Goal: Task Accomplishment & Management: Use online tool/utility

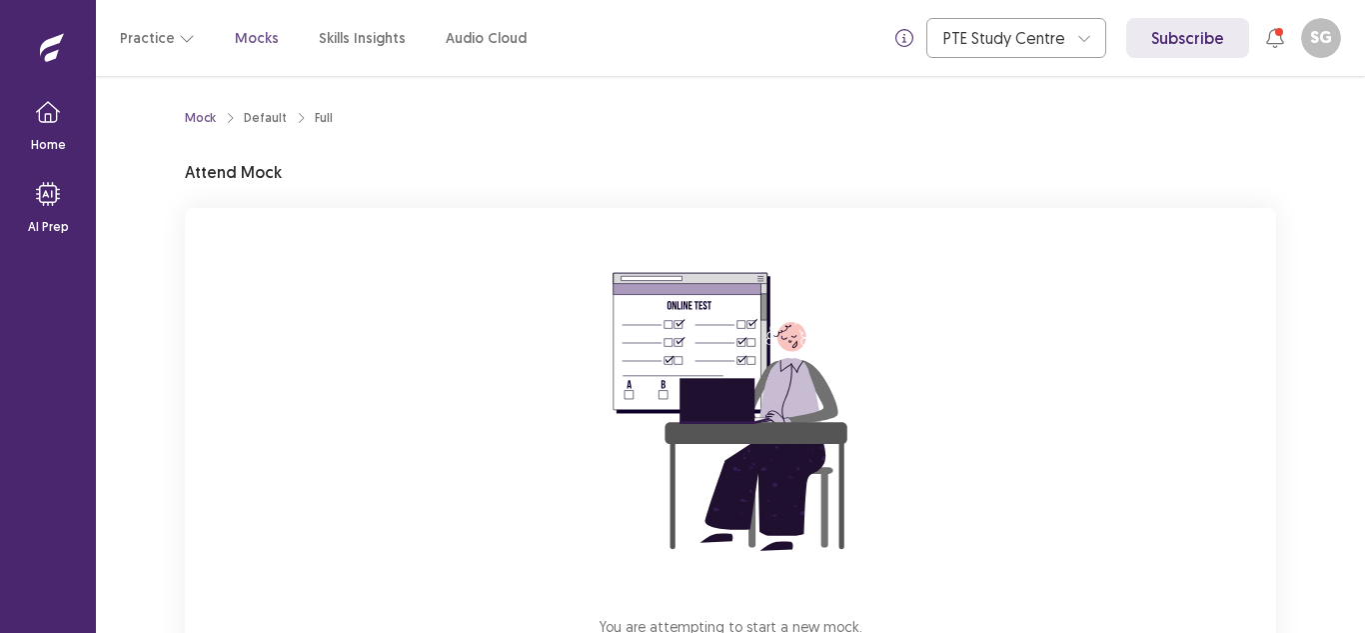
click at [1335, 464] on div "Mock Default Full Attend Mock You are attempting to start a new mock. Please cl…" at bounding box center [730, 354] width 1269 height 557
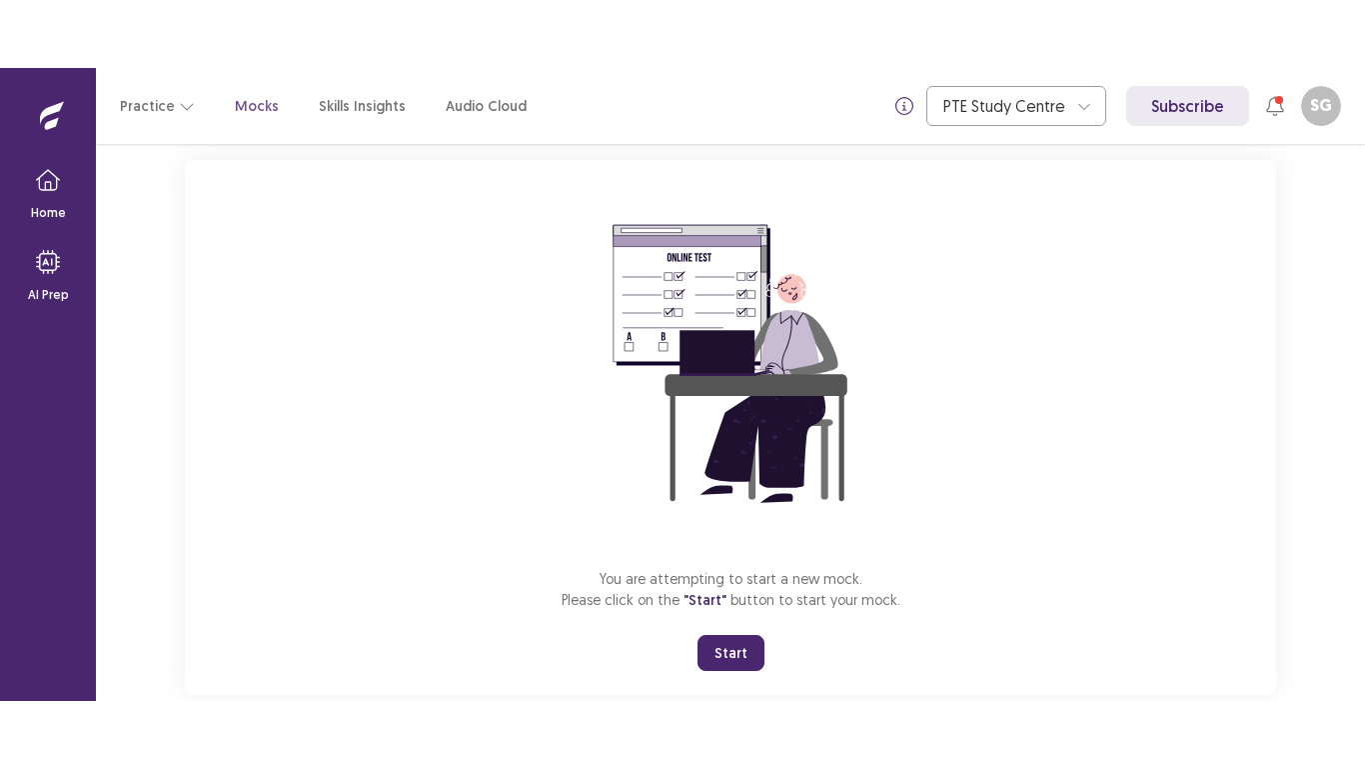
scroll to position [158, 0]
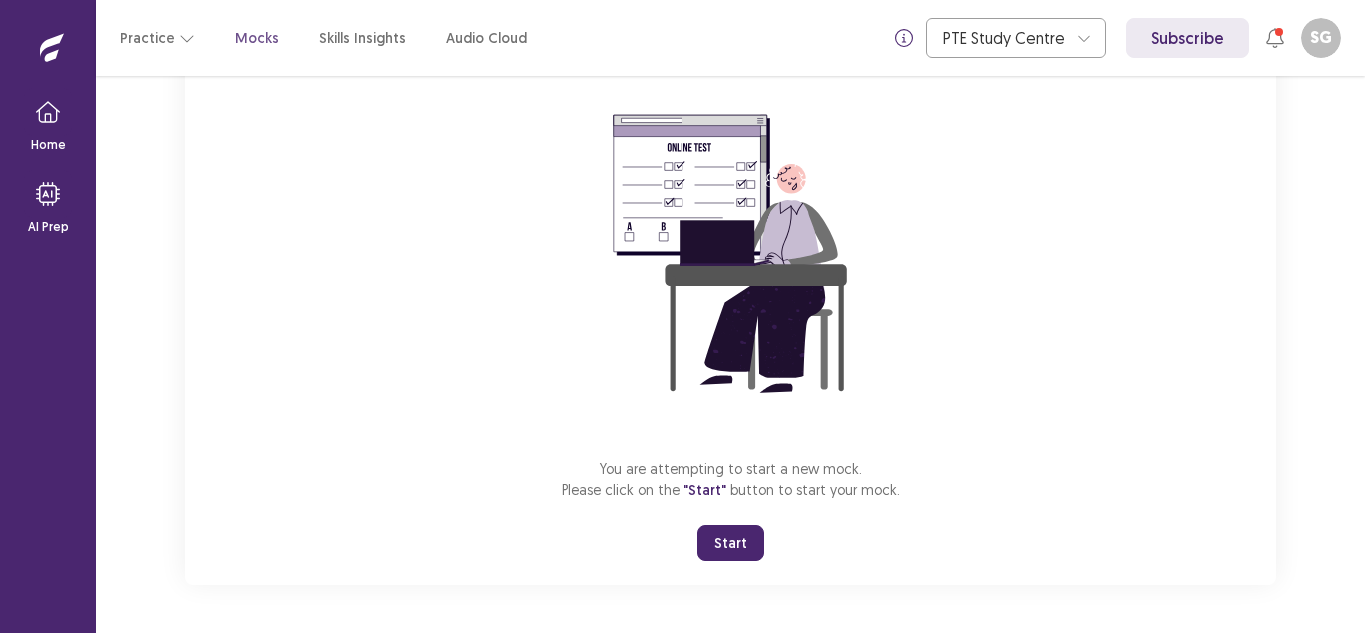
click at [731, 530] on button "Start" at bounding box center [731, 543] width 67 height 36
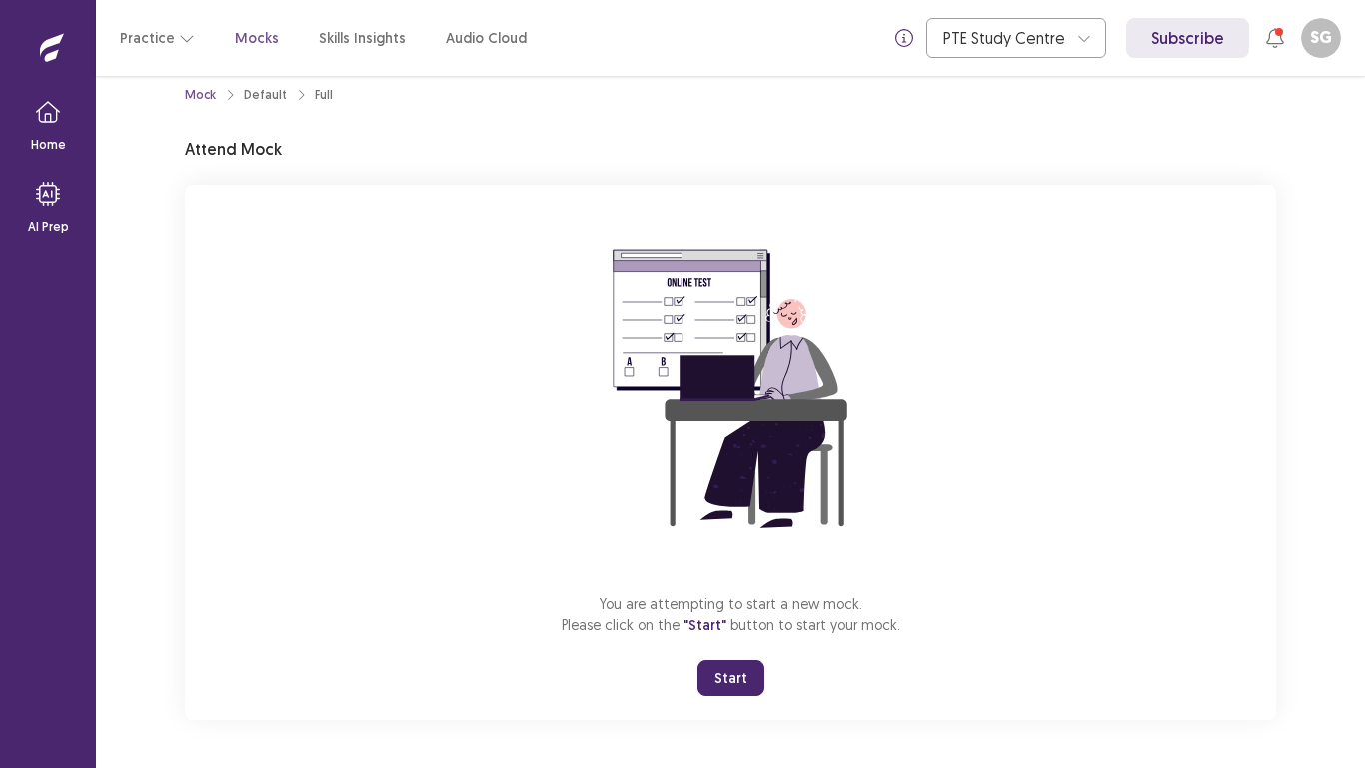
scroll to position [23, 0]
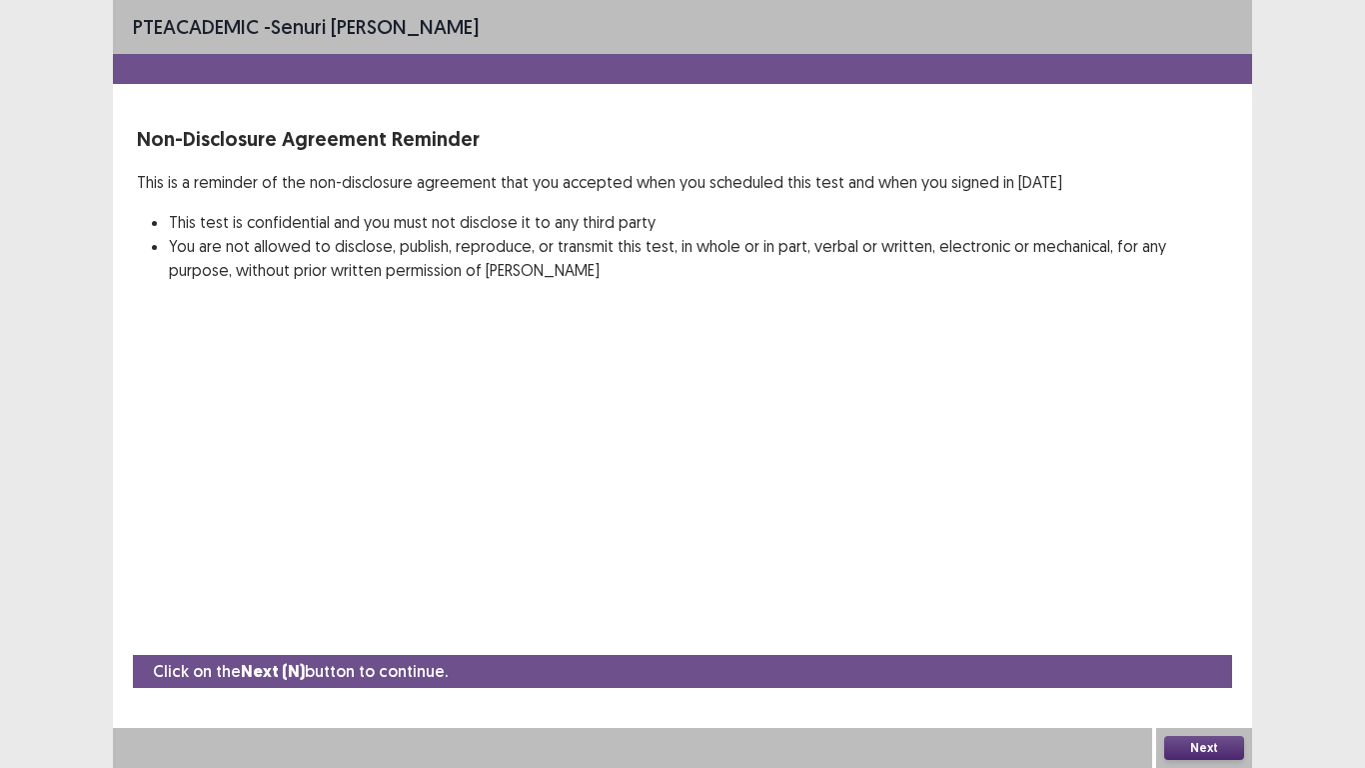
click at [1205, 632] on button "Next" at bounding box center [1204, 748] width 80 height 24
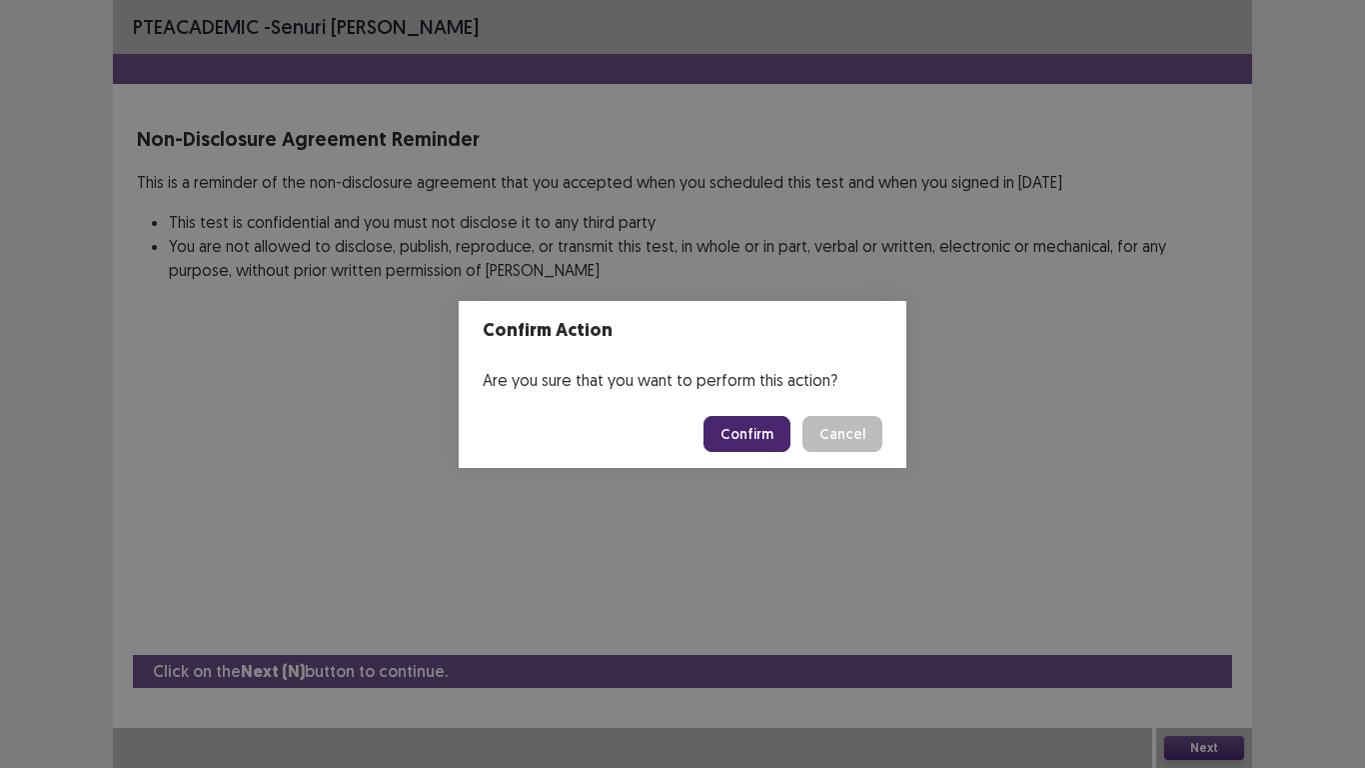
click at [754, 435] on button "Confirm" at bounding box center [747, 434] width 87 height 36
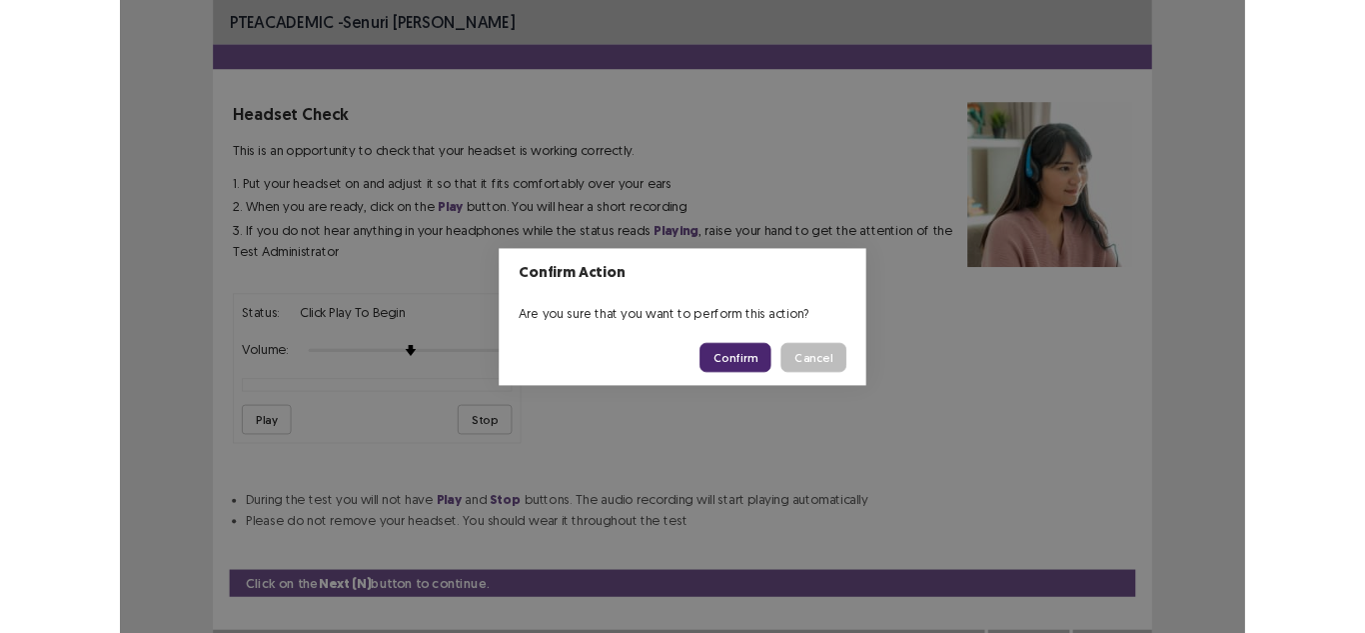
scroll to position [20, 0]
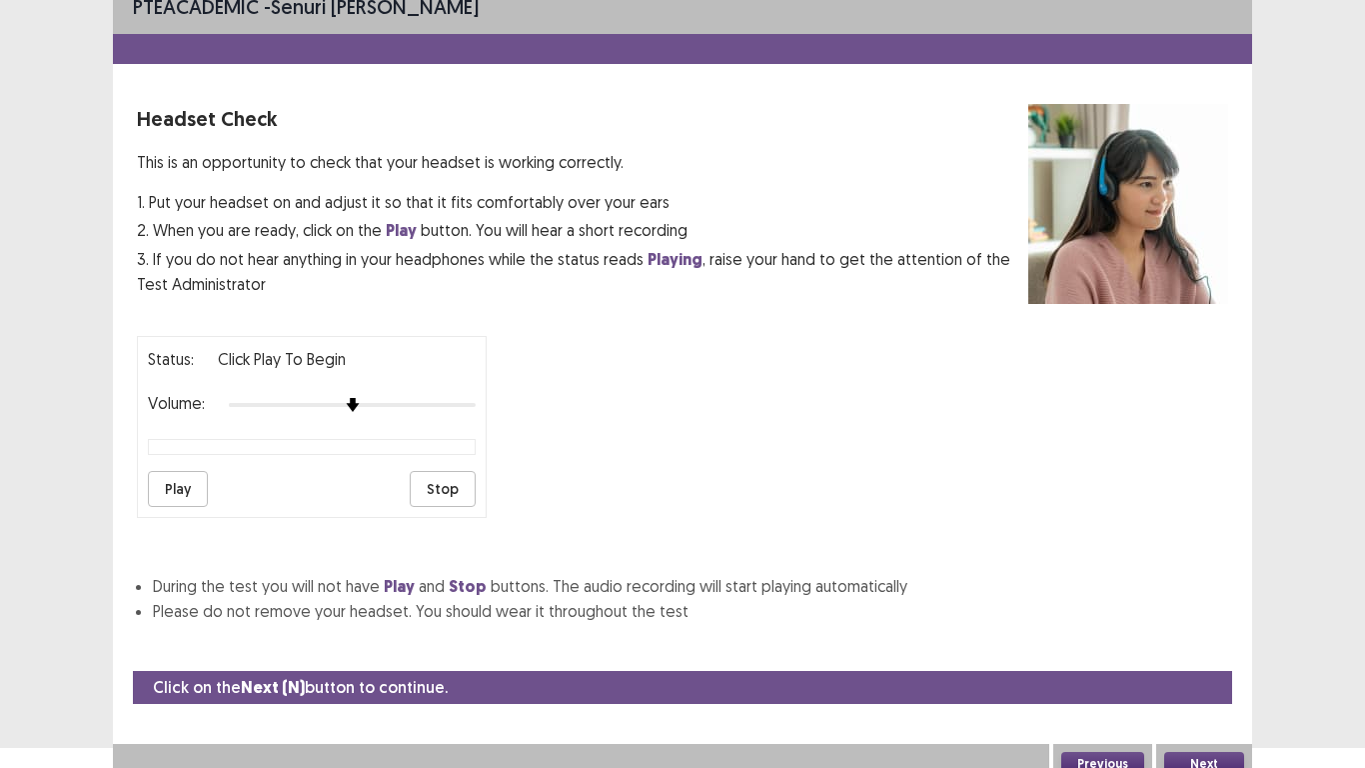
click at [171, 487] on button "Play" at bounding box center [178, 489] width 60 height 36
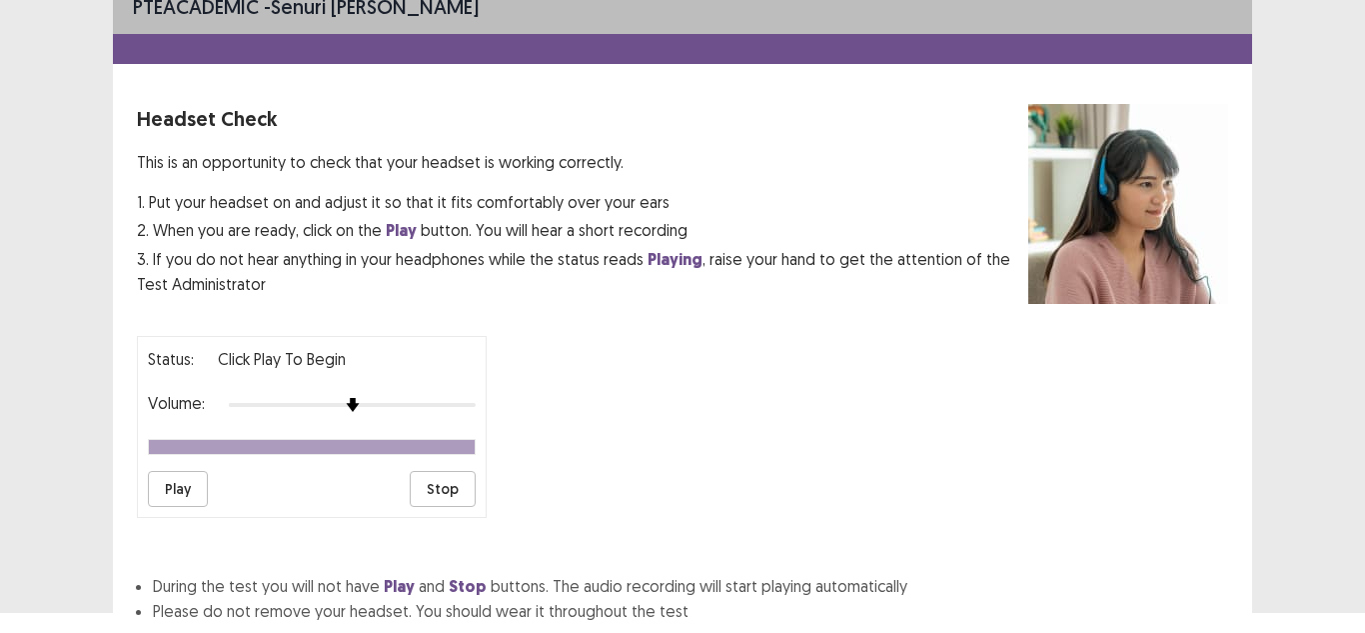
click at [846, 390] on div "Status: Click Play to Begin Volume: Play Stop" at bounding box center [682, 419] width 1091 height 198
click at [167, 487] on button "Play" at bounding box center [178, 489] width 60 height 36
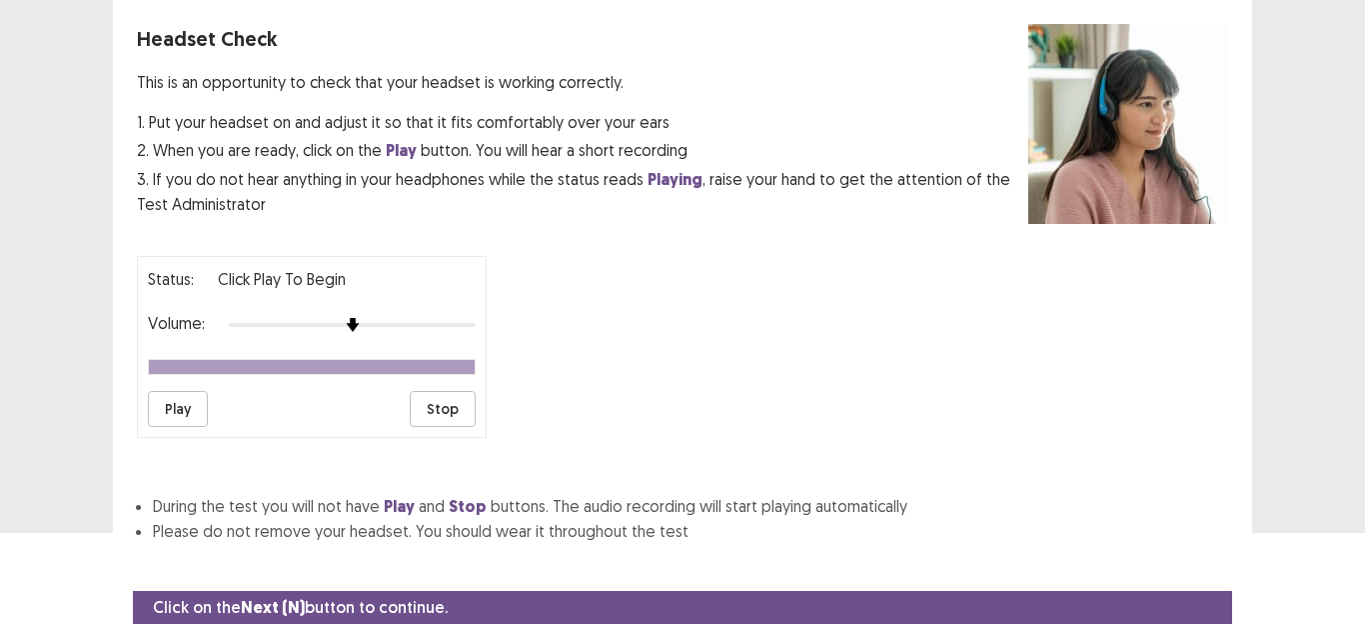
scroll to position [171, 0]
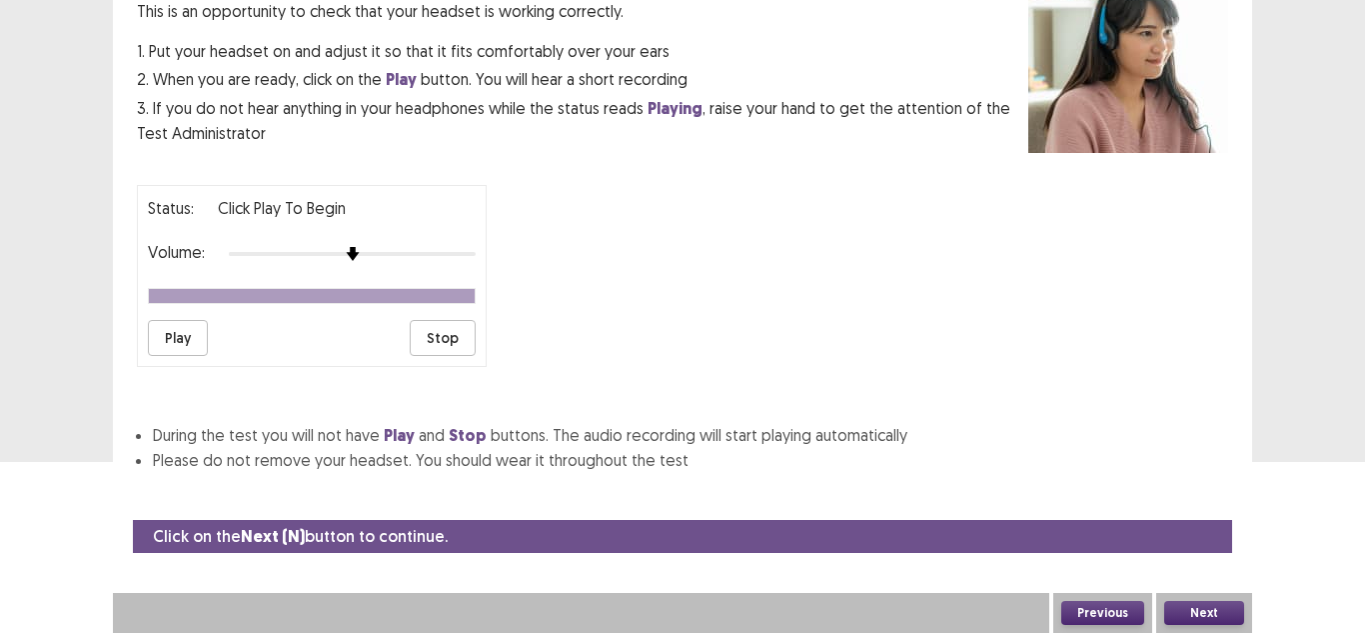
click at [1224, 622] on button "Next" at bounding box center [1204, 613] width 80 height 24
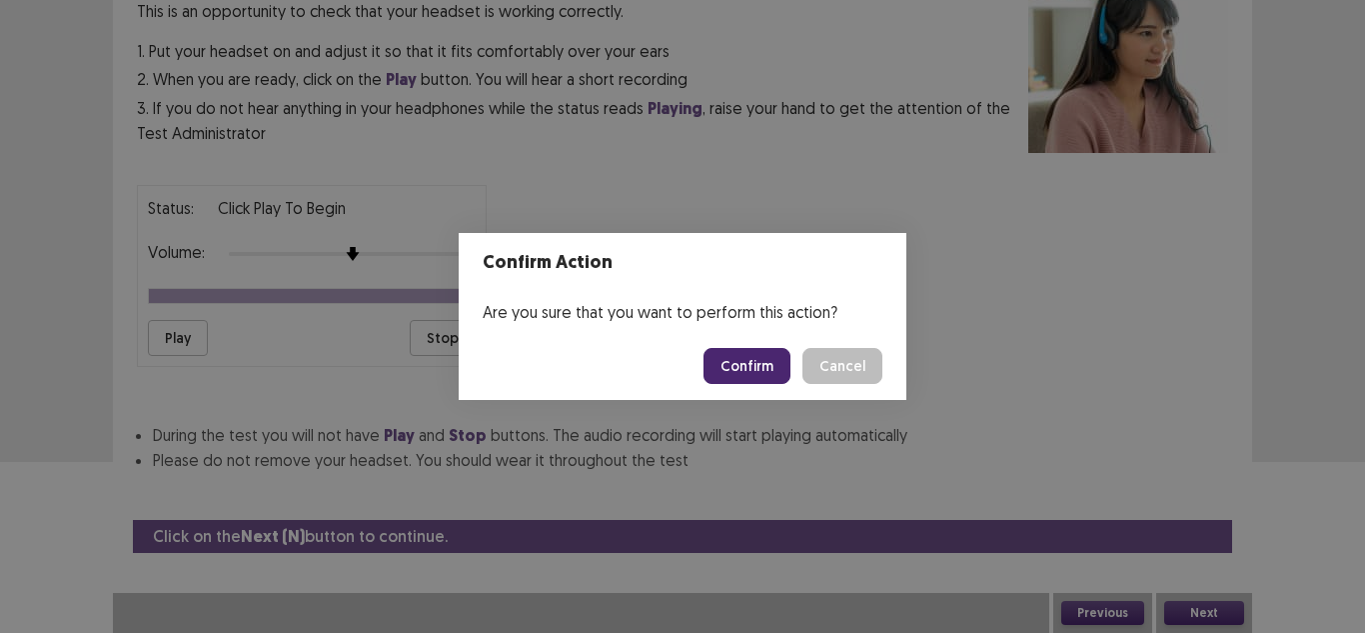
click at [740, 381] on button "Confirm" at bounding box center [747, 366] width 87 height 36
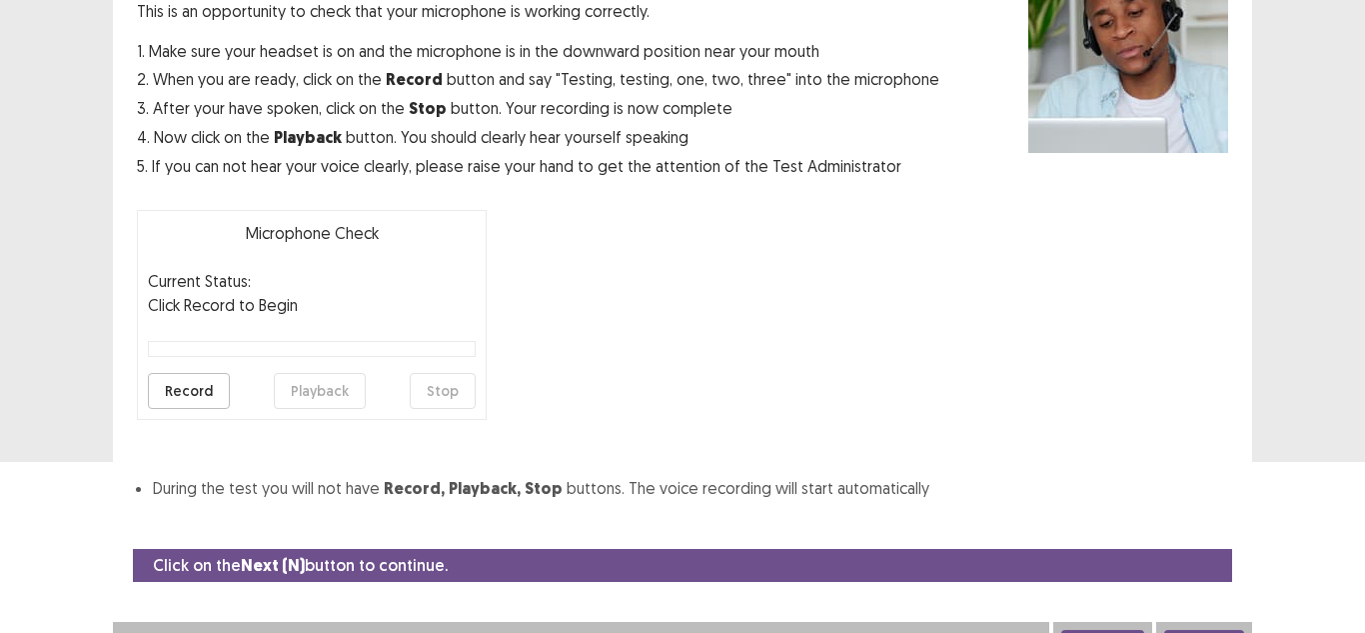
scroll to position [192, 0]
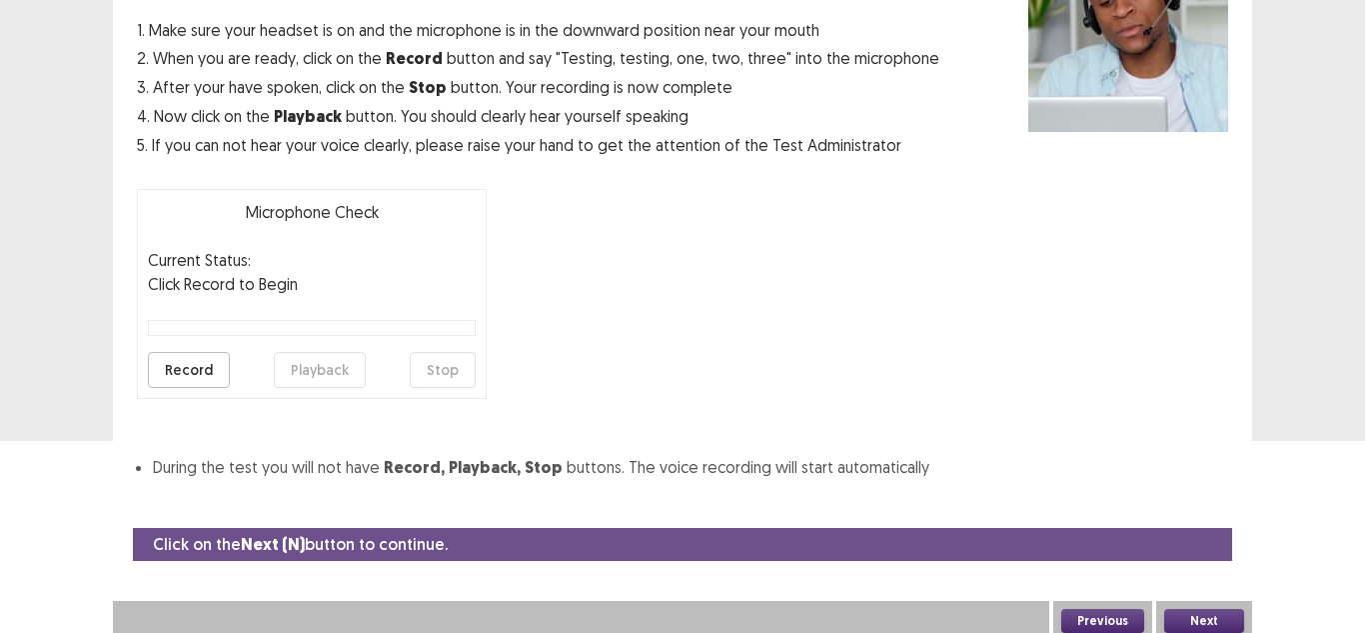
click at [196, 385] on button "Record" at bounding box center [189, 370] width 82 height 36
click at [431, 379] on button "Stop" at bounding box center [443, 370] width 66 height 36
drag, startPoint x: 323, startPoint y: 349, endPoint x: 326, endPoint y: 365, distance: 16.3
click at [326, 365] on div "Microphone Check Current Status: Recorded Click Record to Begin Record Playback…" at bounding box center [312, 294] width 350 height 210
click at [326, 365] on button "Playback" at bounding box center [320, 370] width 92 height 36
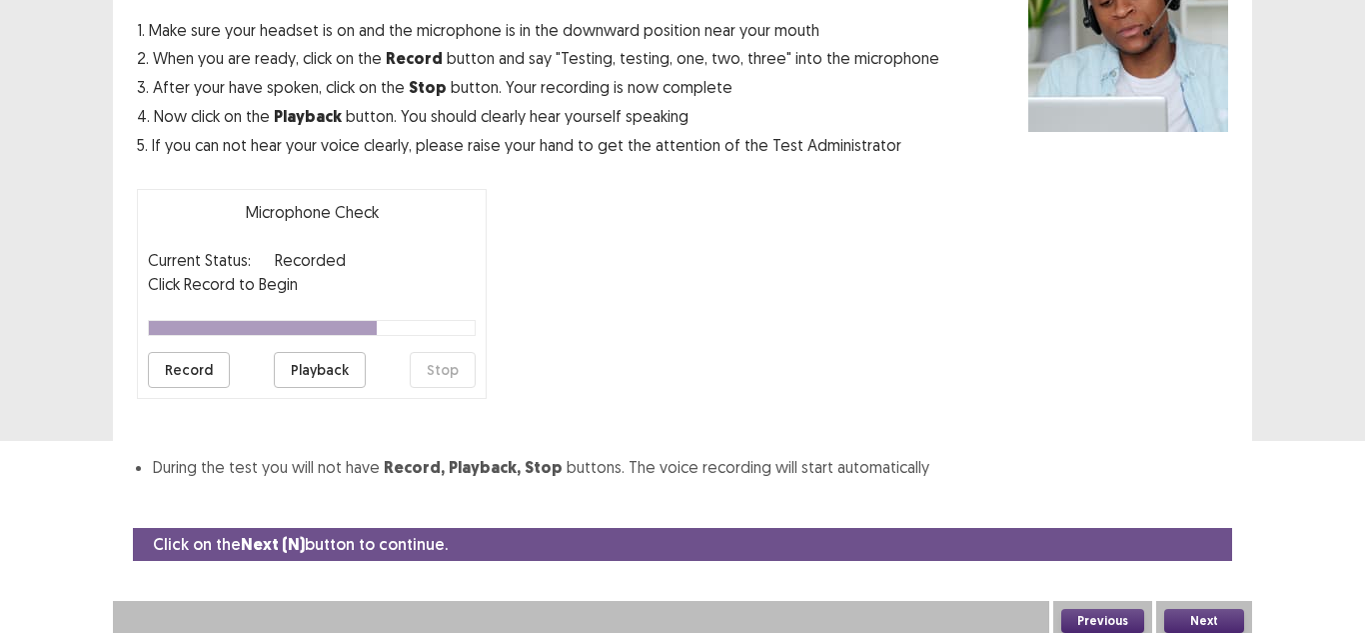
click at [1197, 624] on button "Next" at bounding box center [1204, 621] width 80 height 24
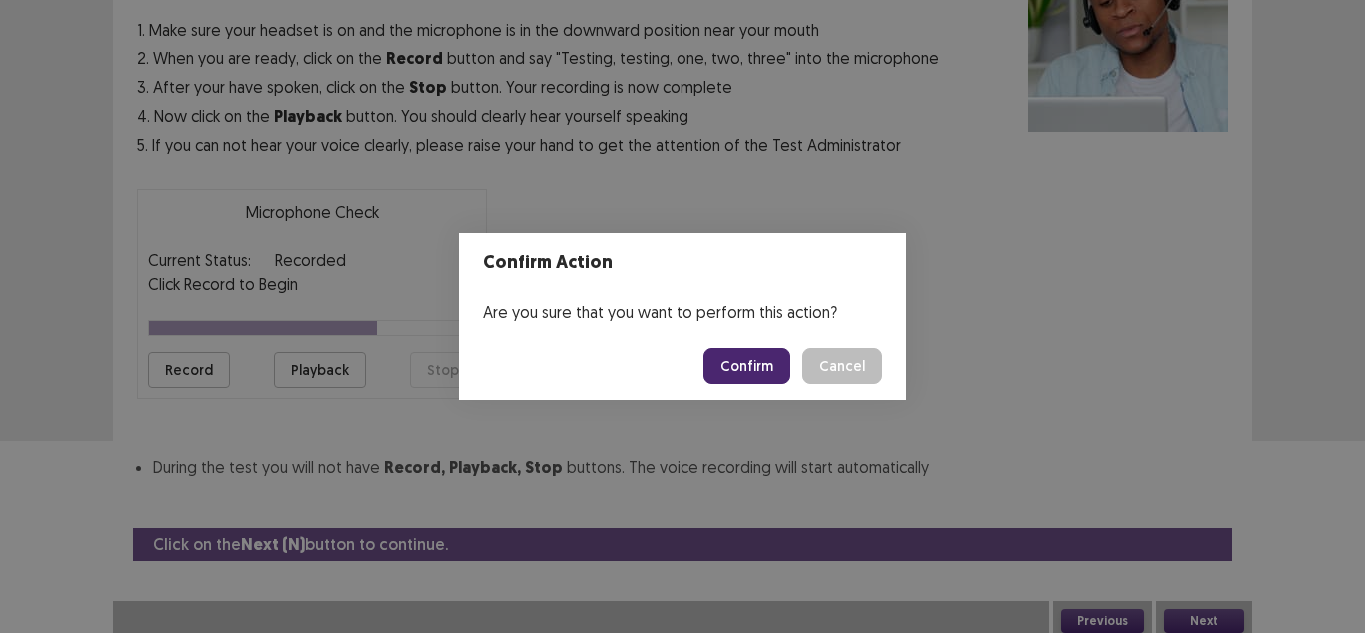
click at [750, 369] on button "Confirm" at bounding box center [747, 366] width 87 height 36
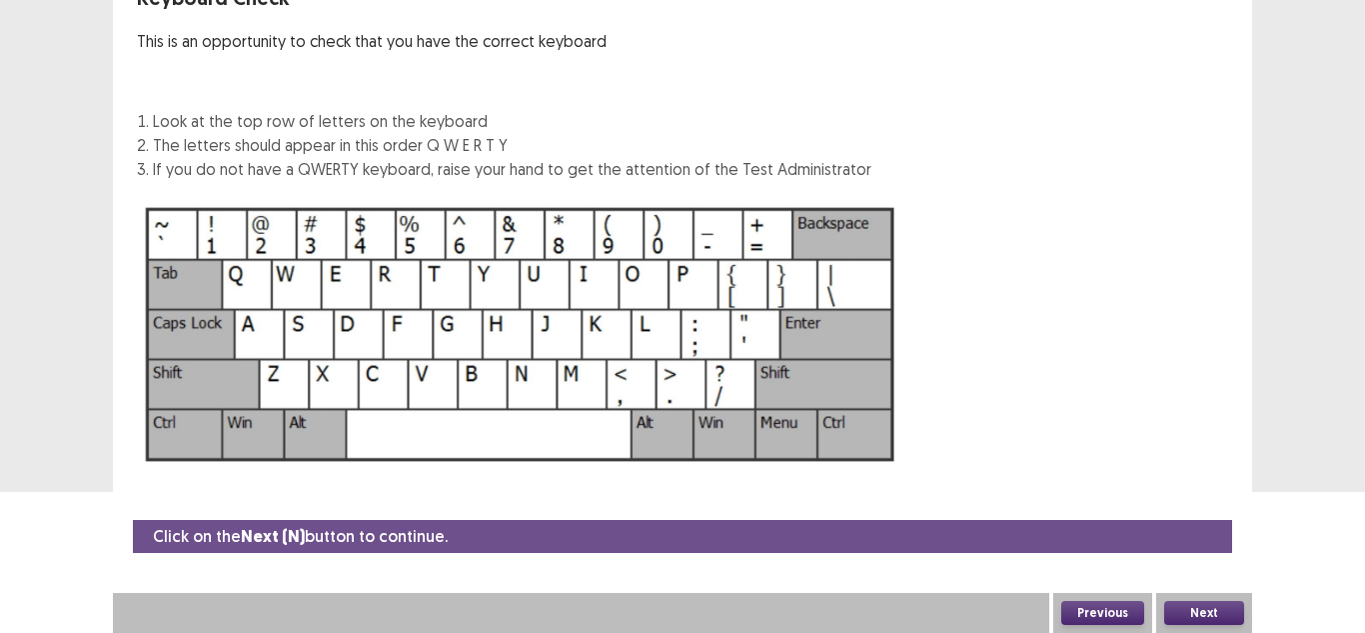
scroll to position [141, 0]
click at [1197, 611] on button "Next" at bounding box center [1204, 613] width 80 height 24
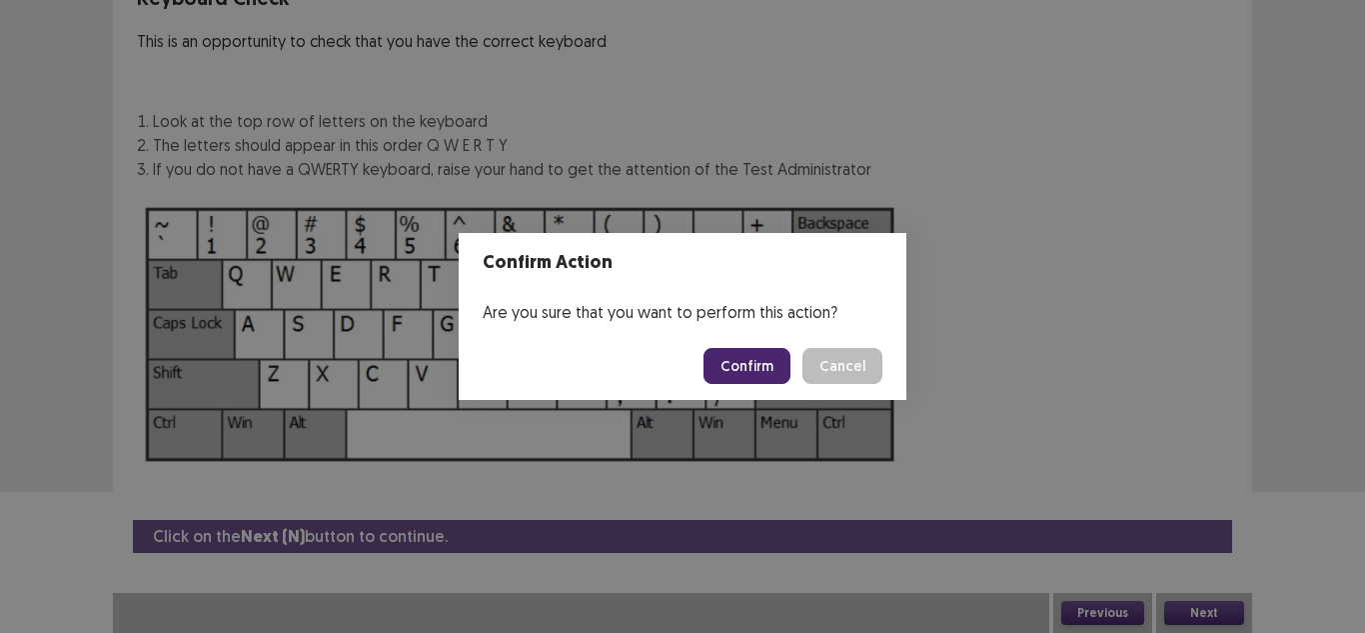
click at [736, 366] on button "Confirm" at bounding box center [747, 366] width 87 height 36
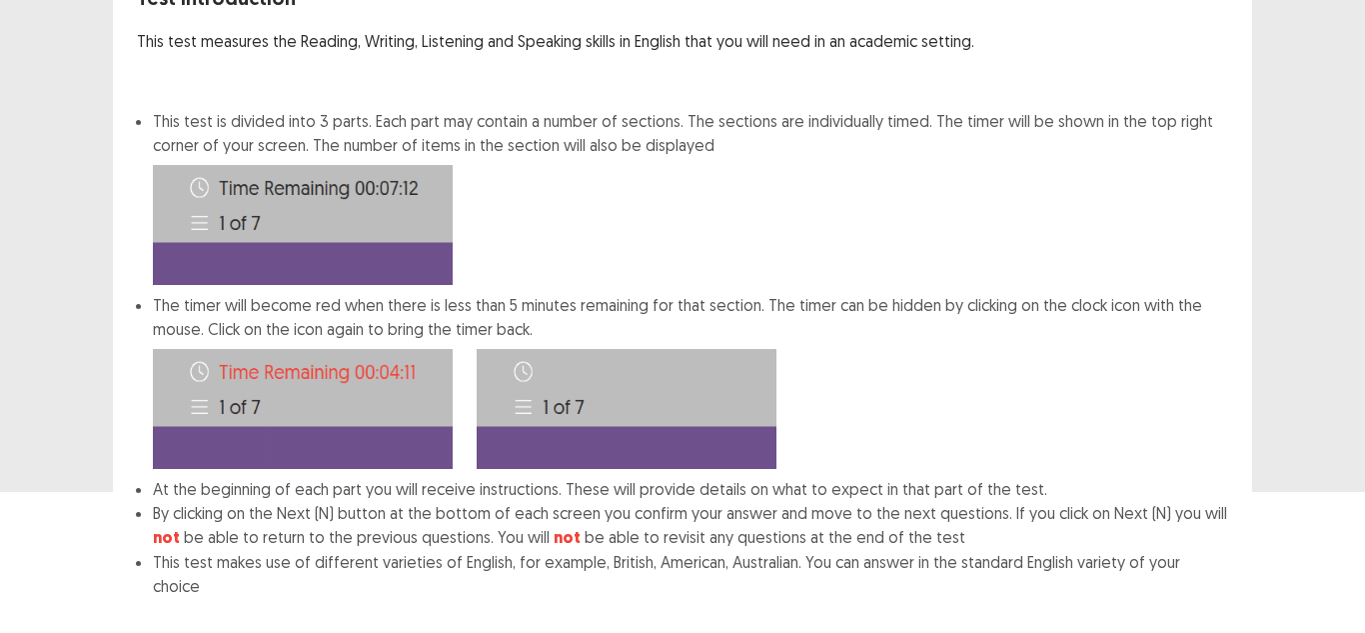
scroll to position [243, 0]
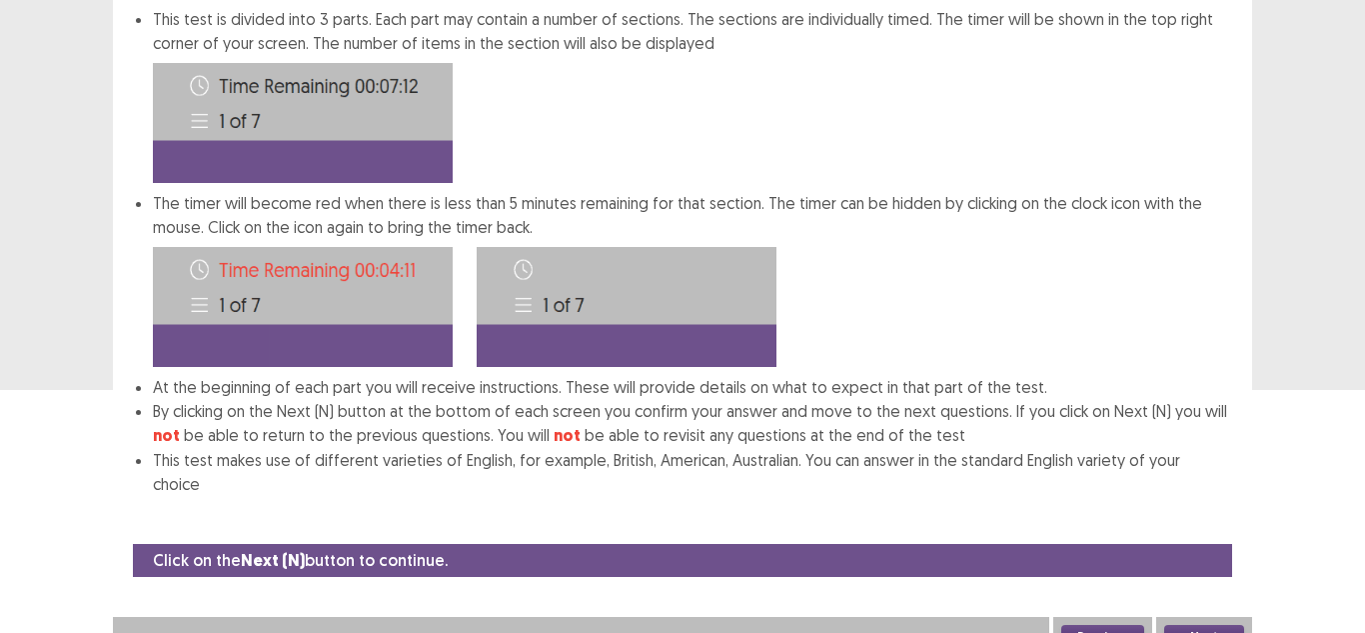
click at [1207, 625] on button "Next" at bounding box center [1204, 637] width 80 height 24
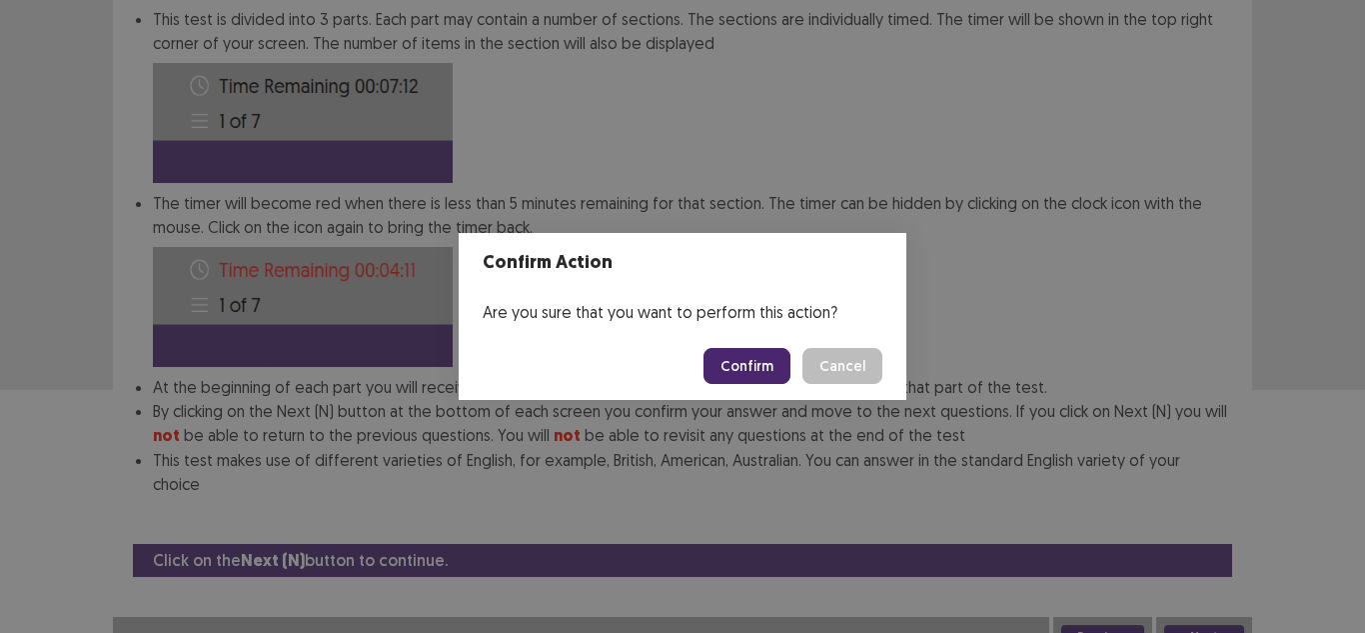
click at [763, 362] on button "Confirm" at bounding box center [747, 366] width 87 height 36
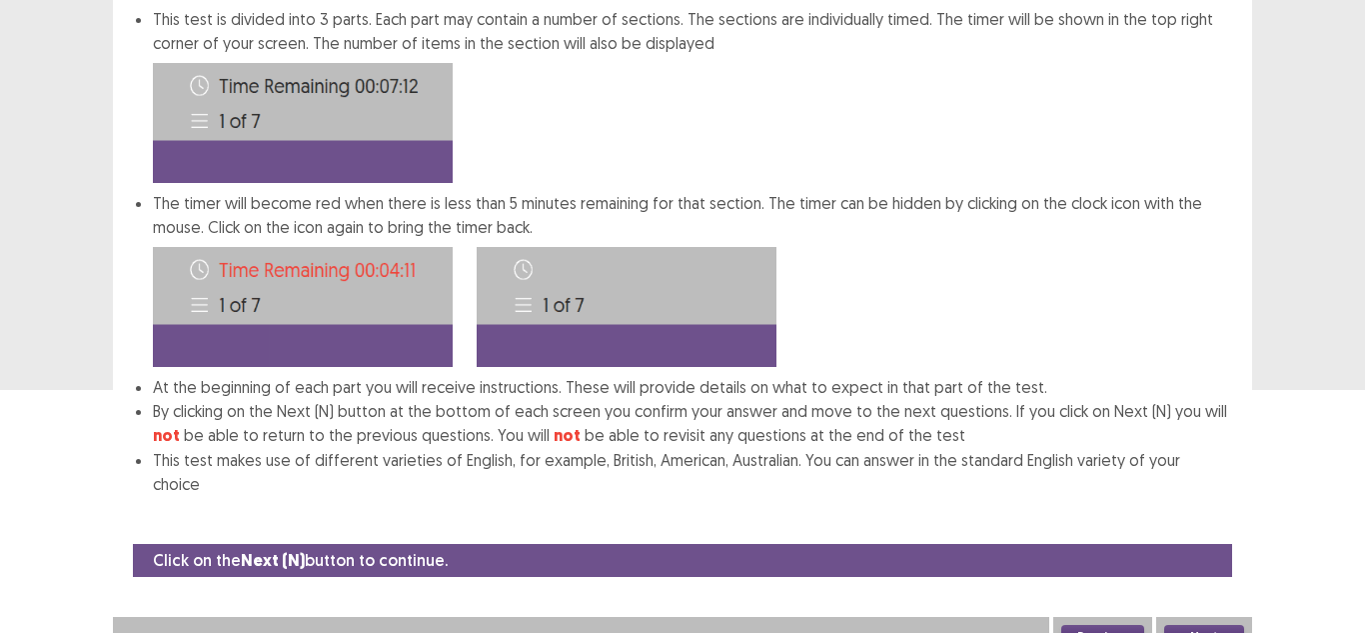
scroll to position [57, 0]
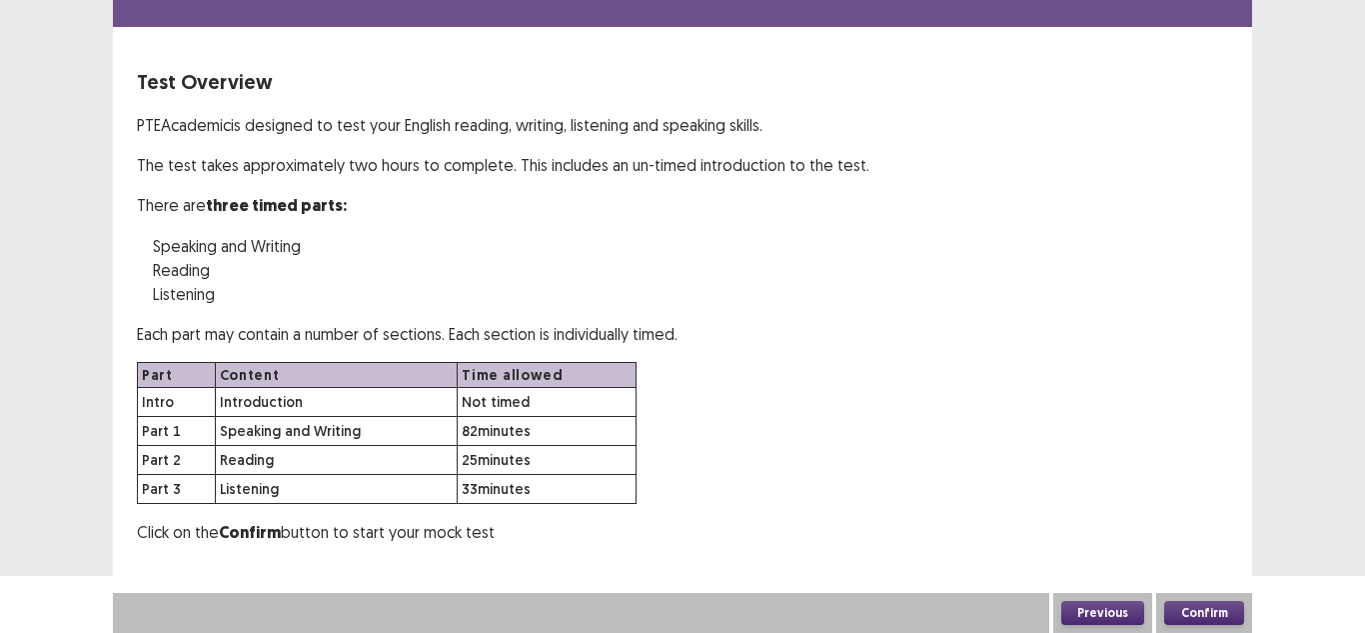
click at [1219, 610] on button "Confirm" at bounding box center [1204, 613] width 80 height 24
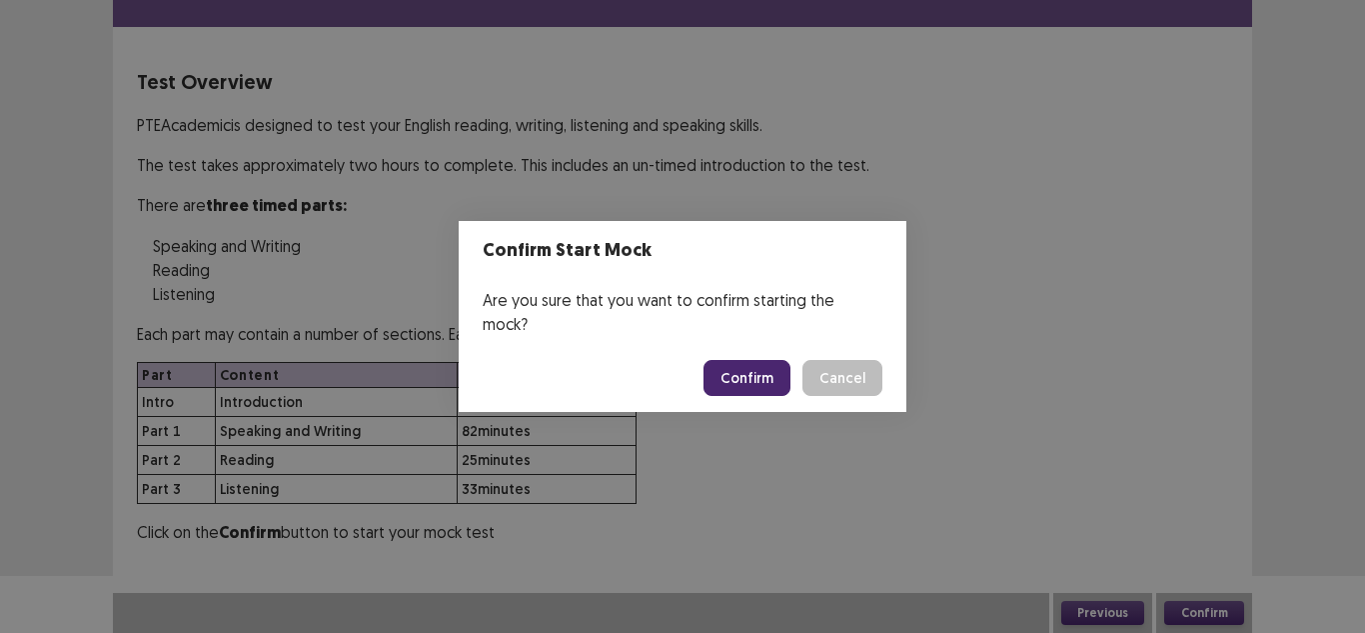
click at [738, 373] on button "Confirm" at bounding box center [747, 378] width 87 height 36
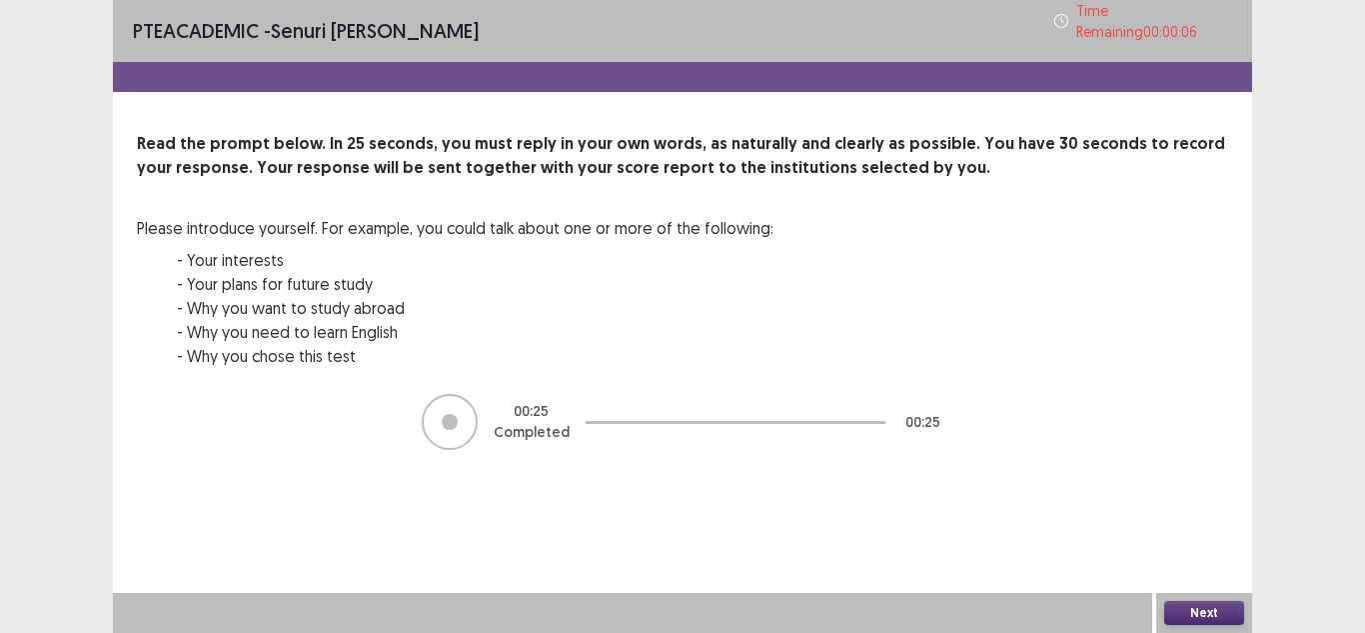
click at [1212, 607] on button "Next" at bounding box center [1204, 613] width 80 height 24
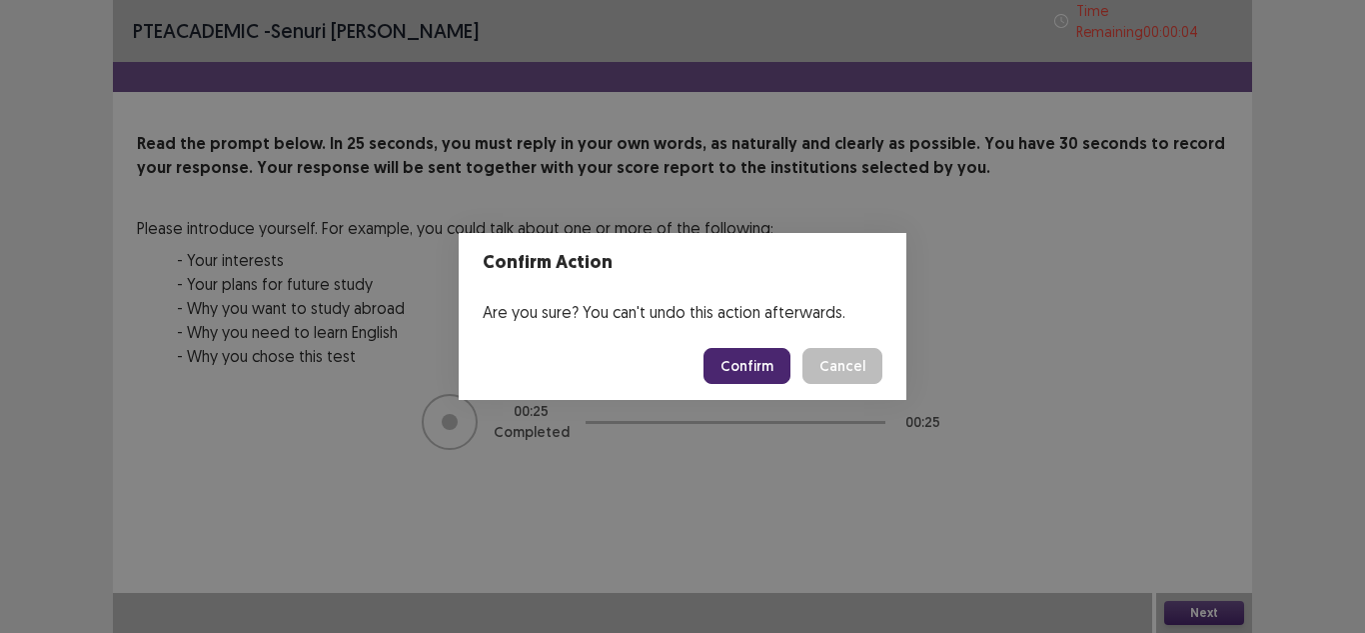
click at [735, 373] on button "Confirm" at bounding box center [747, 366] width 87 height 36
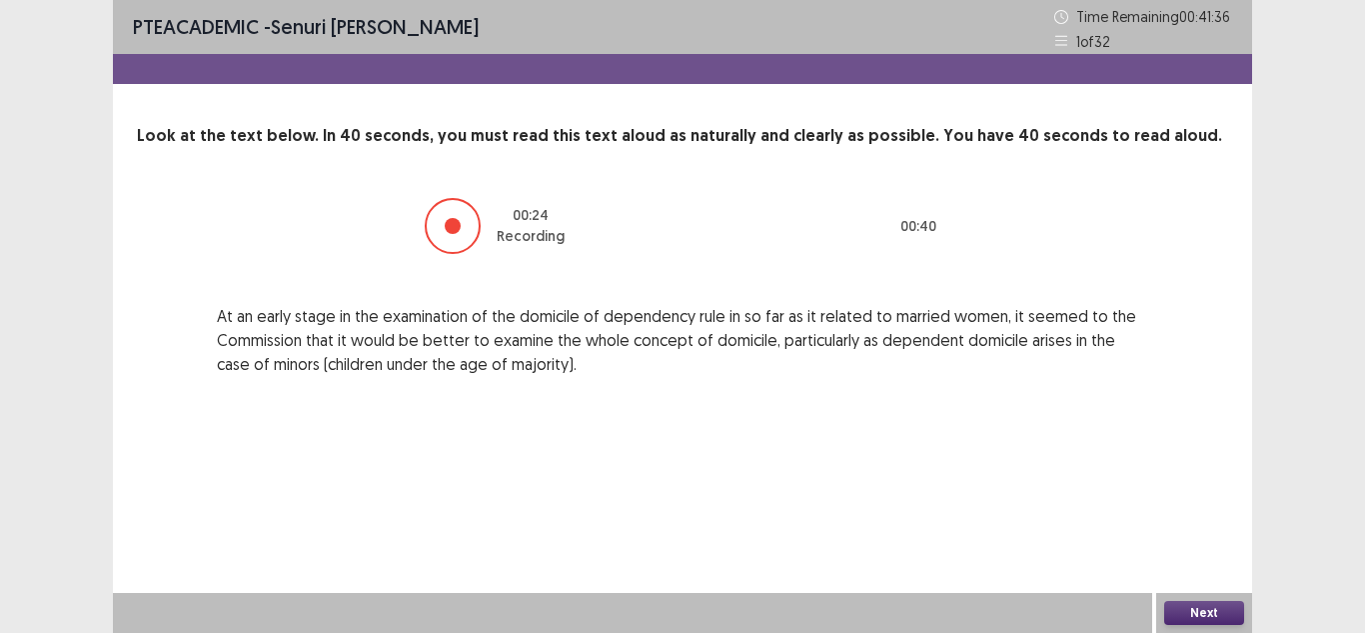
click at [1196, 606] on button "Next" at bounding box center [1204, 613] width 80 height 24
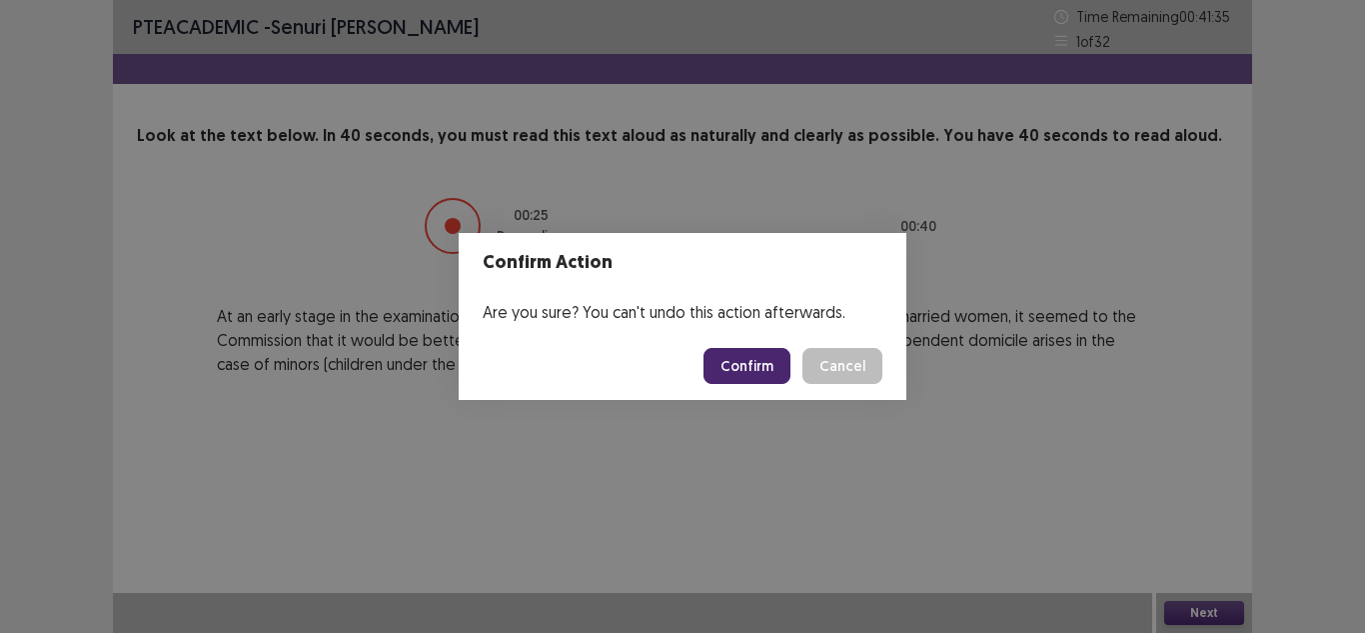
click at [760, 368] on button "Confirm" at bounding box center [747, 366] width 87 height 36
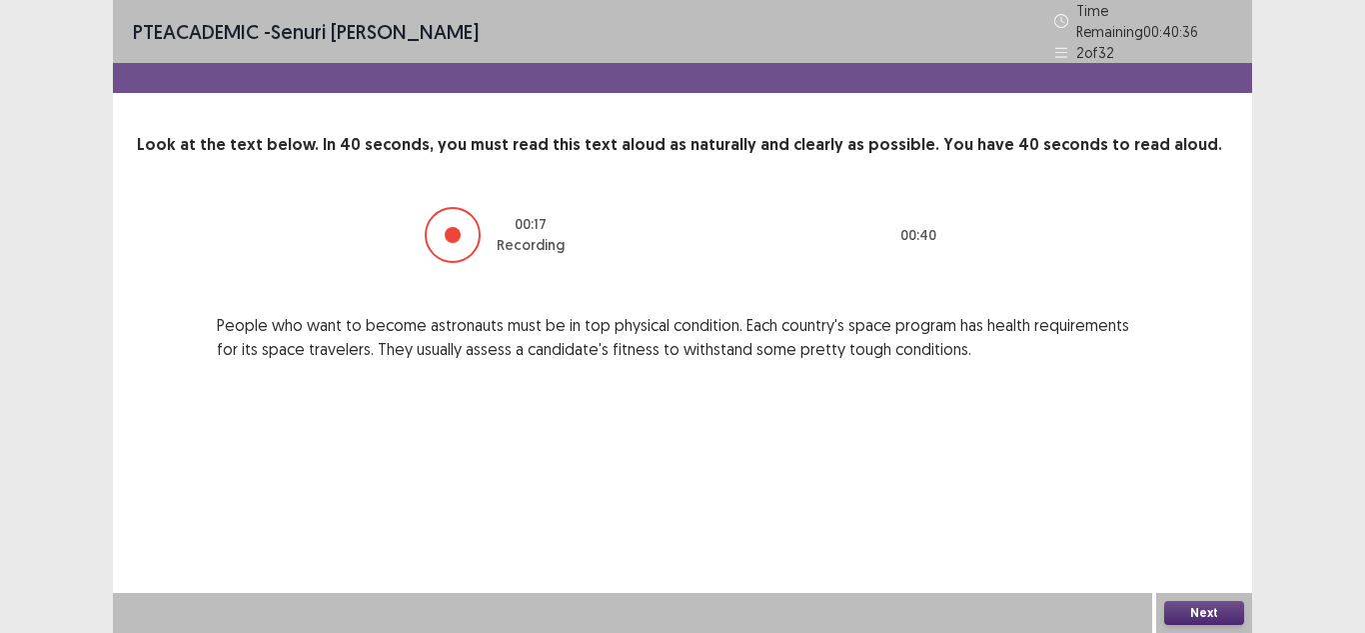
click at [1197, 612] on button "Next" at bounding box center [1204, 613] width 80 height 24
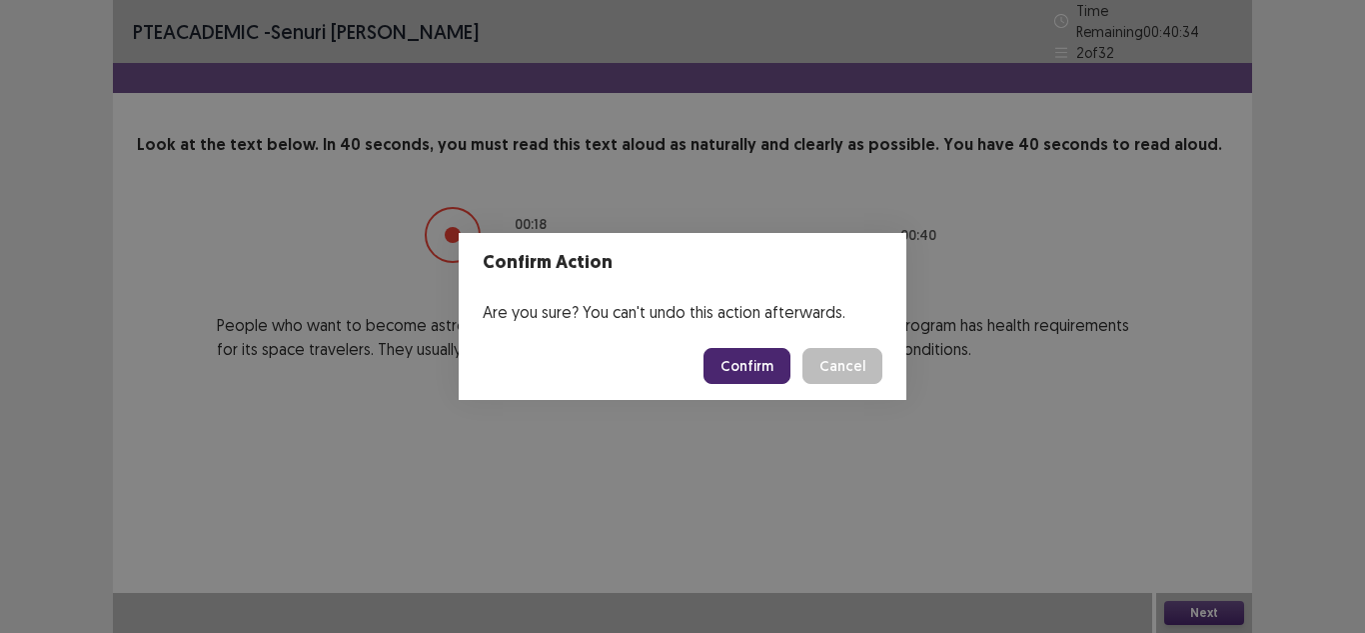
click at [775, 356] on button "Confirm" at bounding box center [747, 366] width 87 height 36
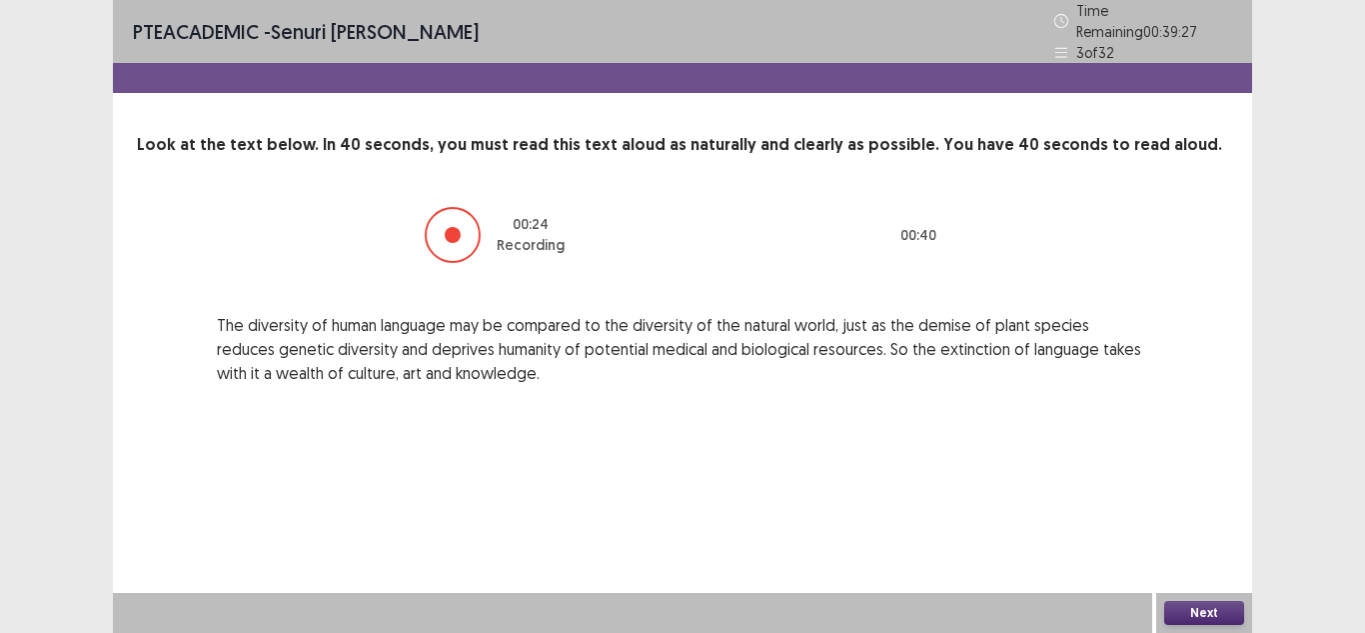
click at [1221, 605] on button "Next" at bounding box center [1204, 613] width 80 height 24
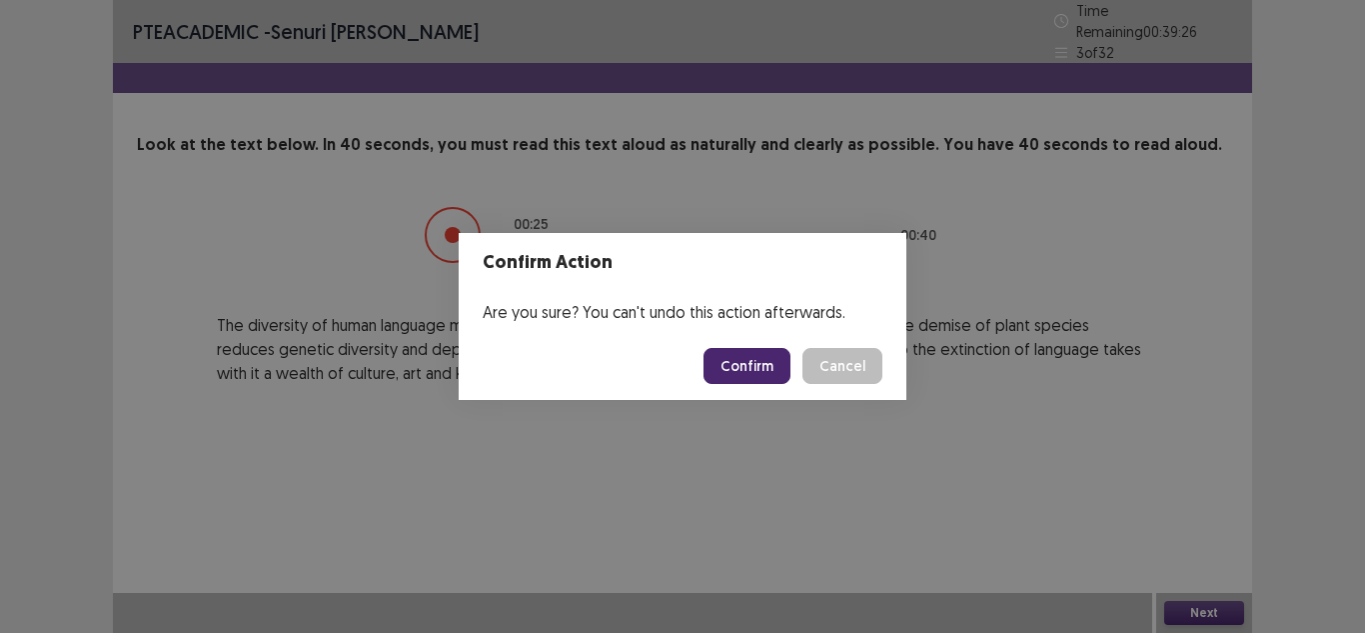
click at [771, 359] on button "Confirm" at bounding box center [747, 366] width 87 height 36
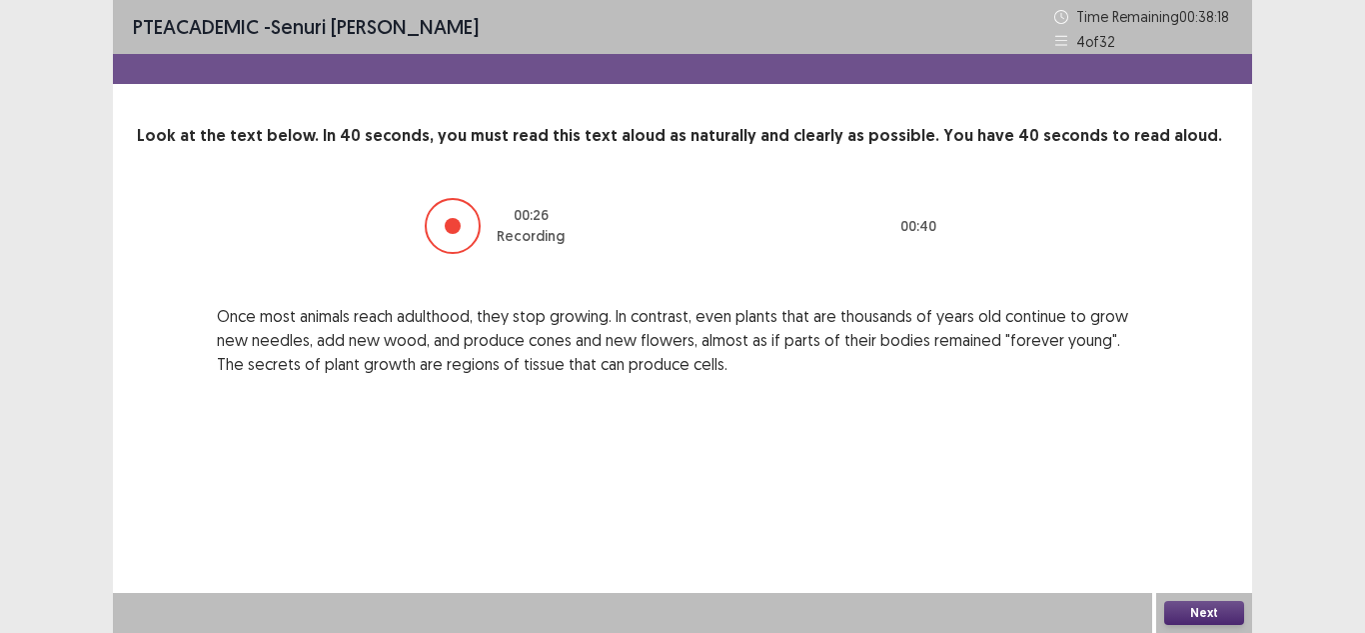
click at [1189, 615] on button "Next" at bounding box center [1204, 613] width 80 height 24
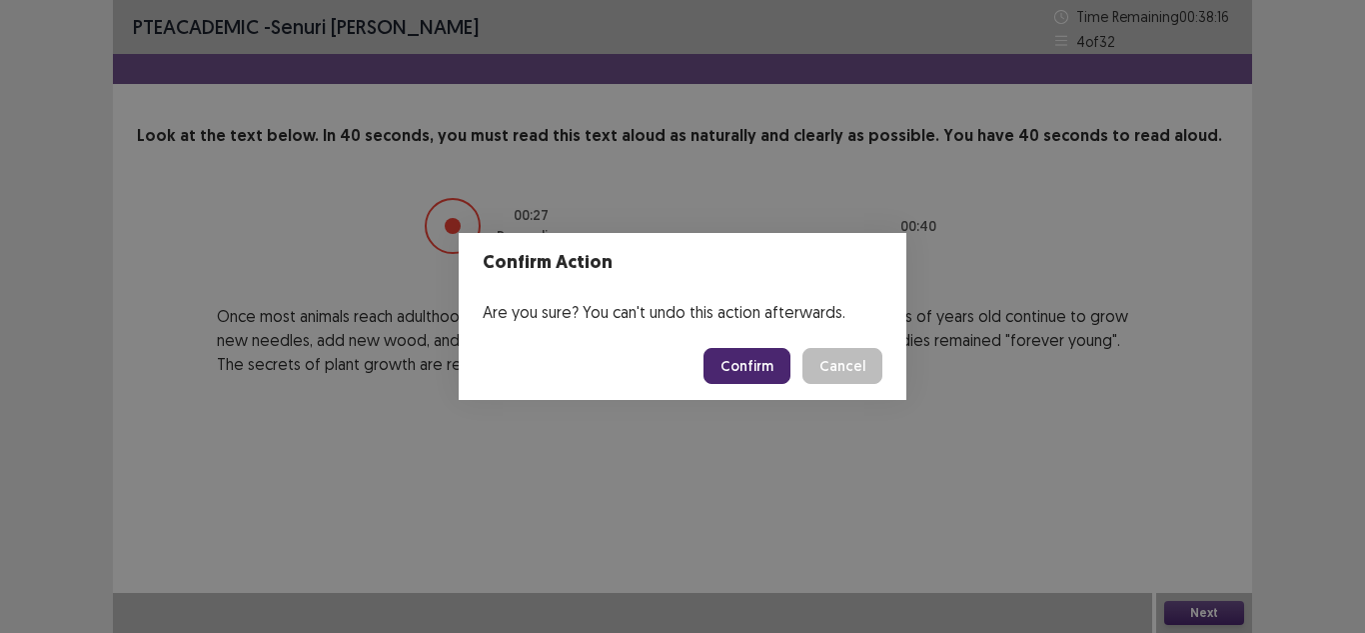
click at [736, 360] on button "Confirm" at bounding box center [747, 366] width 87 height 36
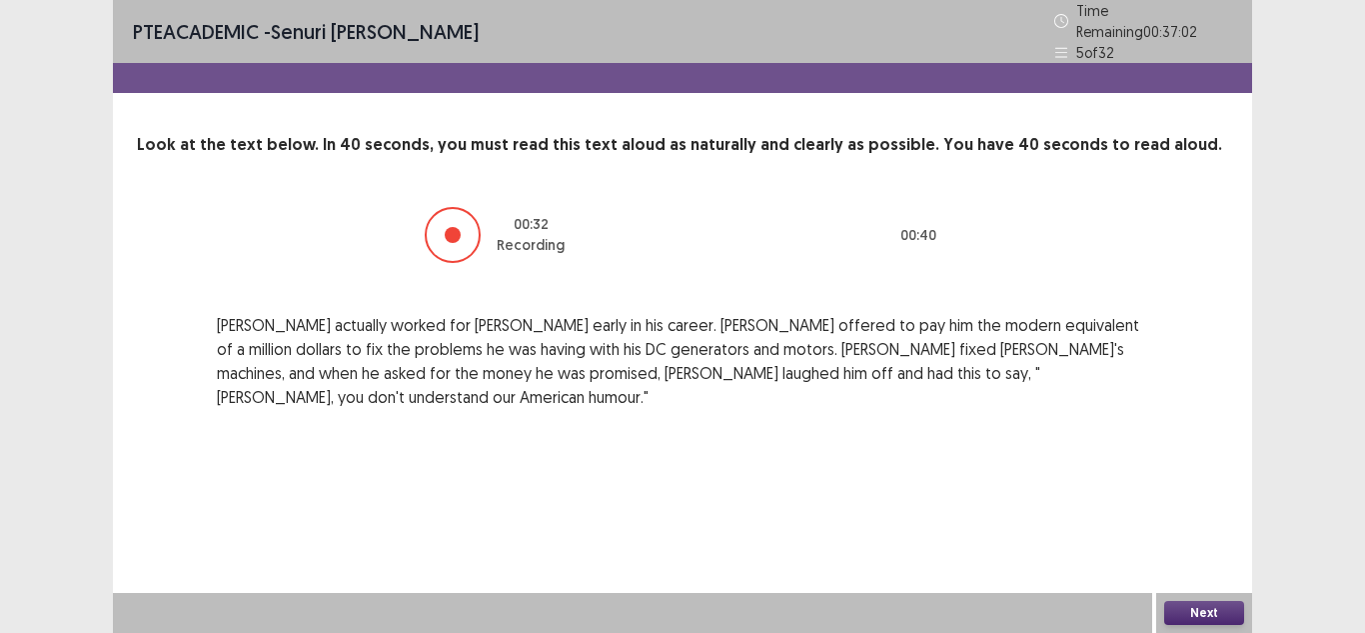
click at [1217, 607] on button "Next" at bounding box center [1204, 613] width 80 height 24
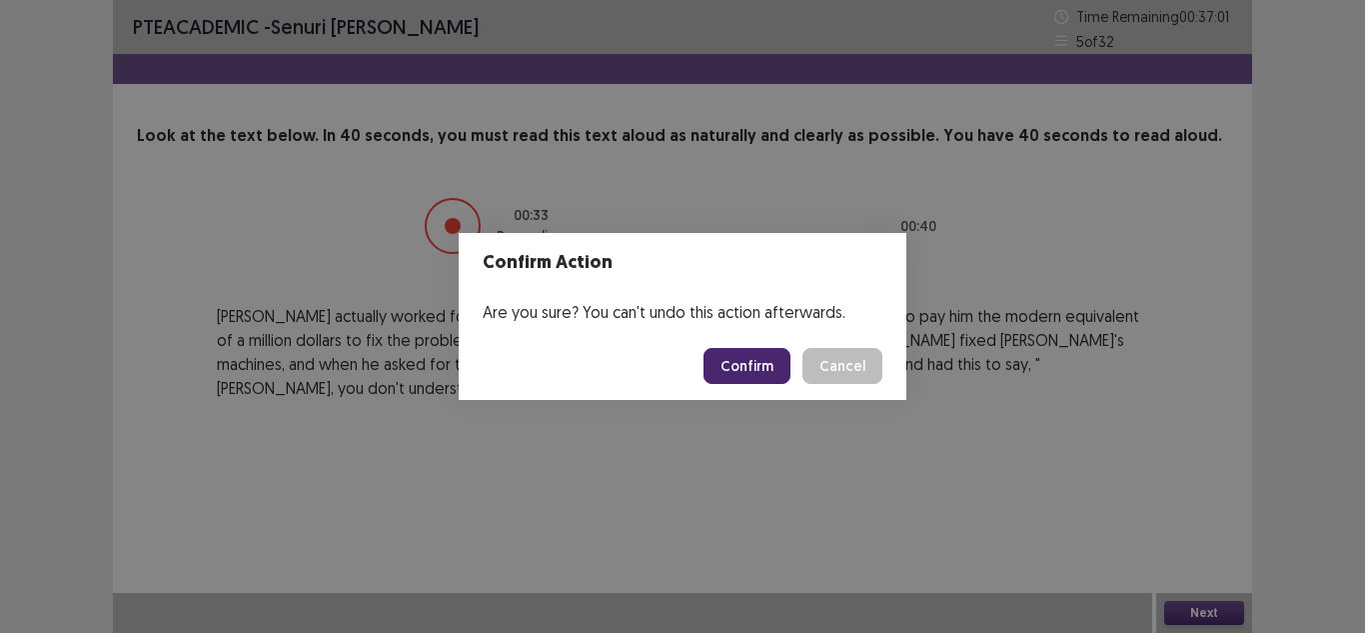
click at [777, 353] on button "Confirm" at bounding box center [747, 366] width 87 height 36
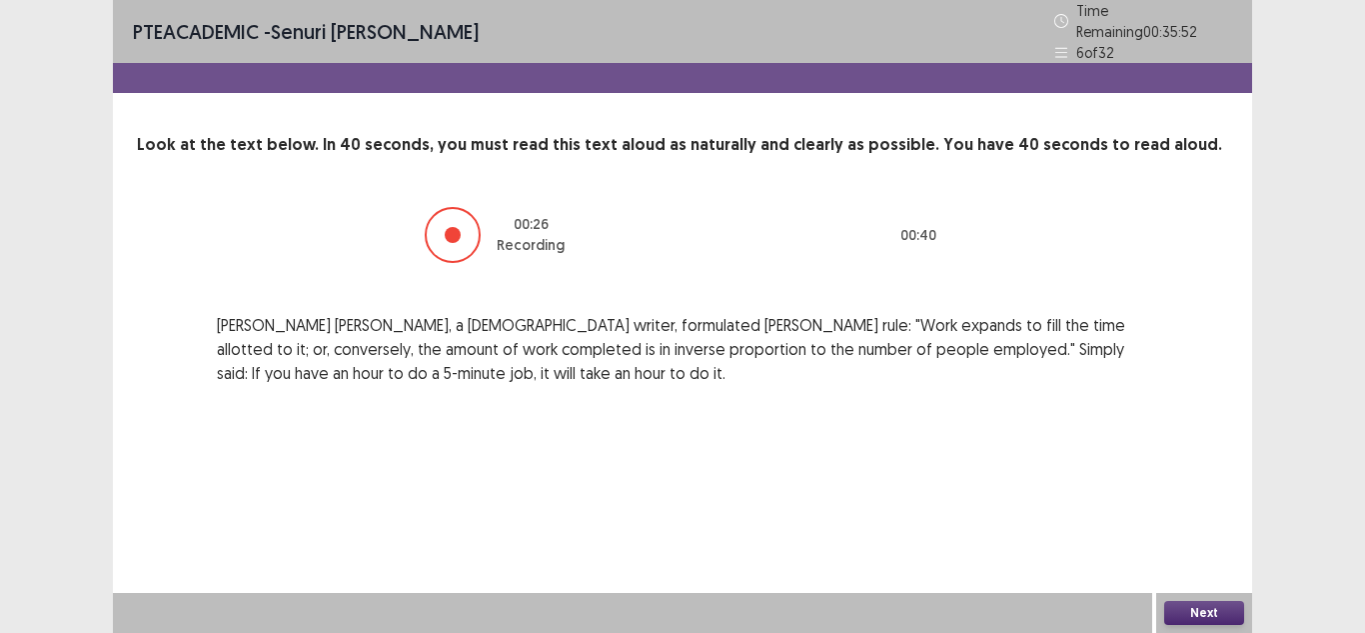
click at [1218, 615] on button "Next" at bounding box center [1204, 613] width 80 height 24
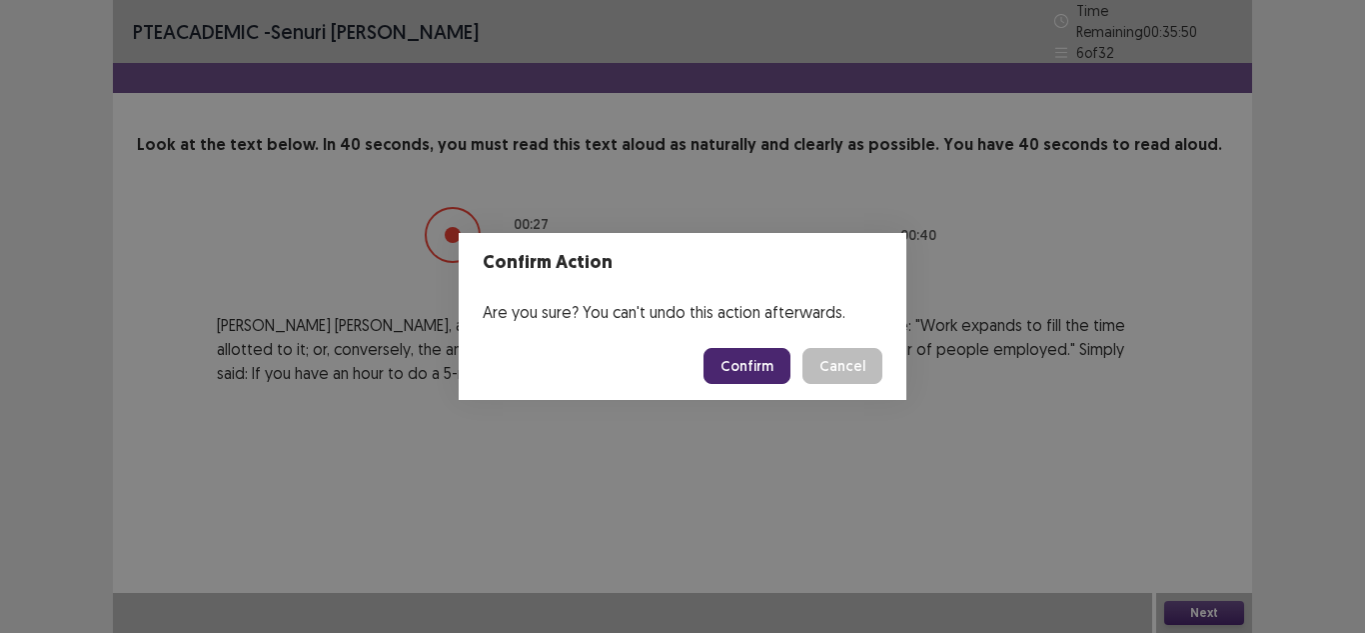
click at [719, 348] on button "Confirm" at bounding box center [747, 366] width 87 height 36
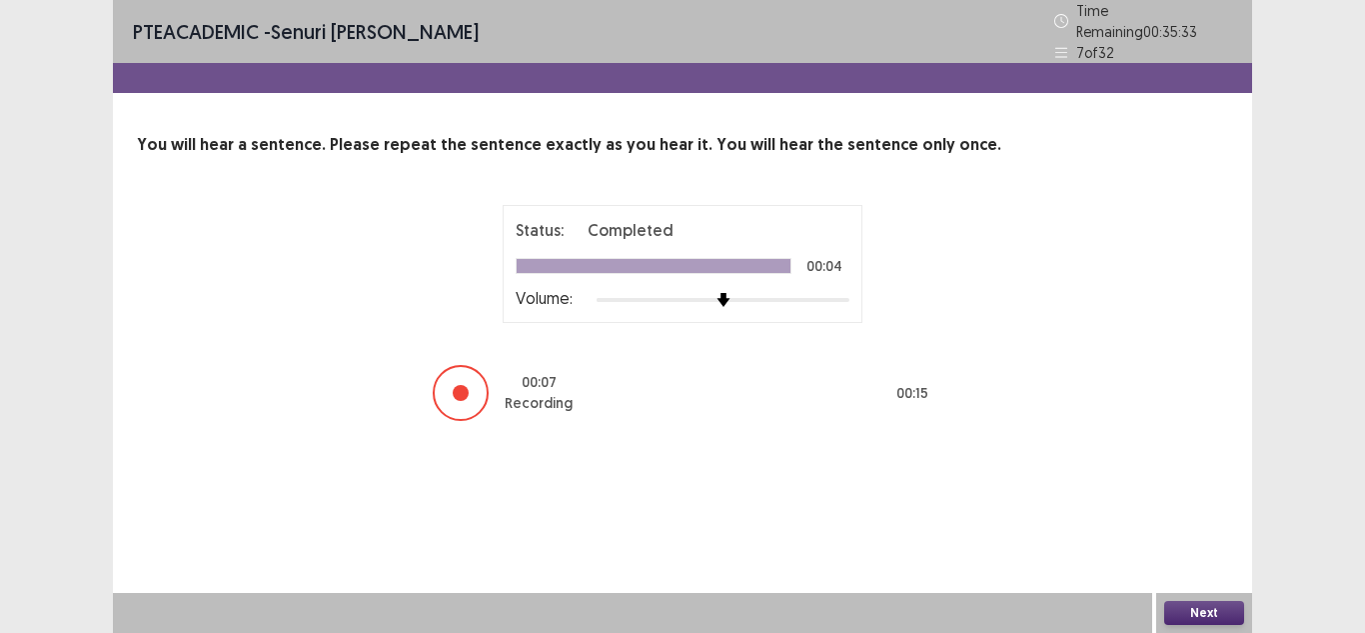
click at [1188, 616] on button "Next" at bounding box center [1204, 613] width 80 height 24
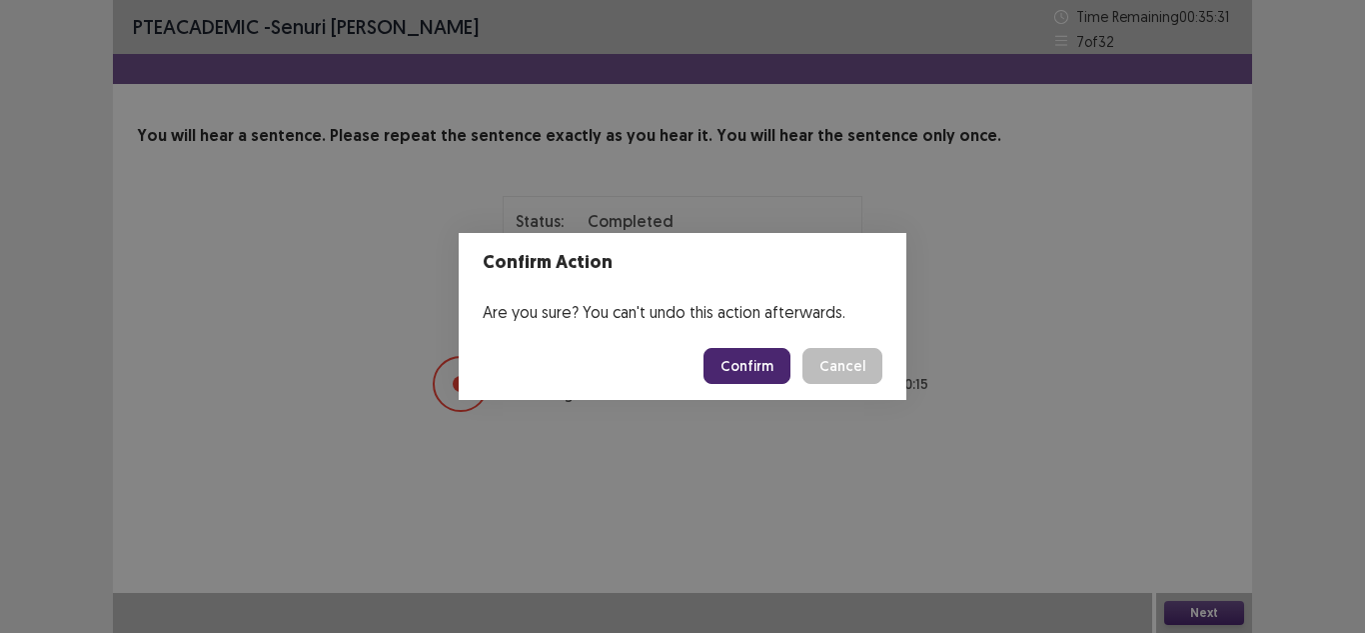
click at [749, 380] on button "Confirm" at bounding box center [747, 366] width 87 height 36
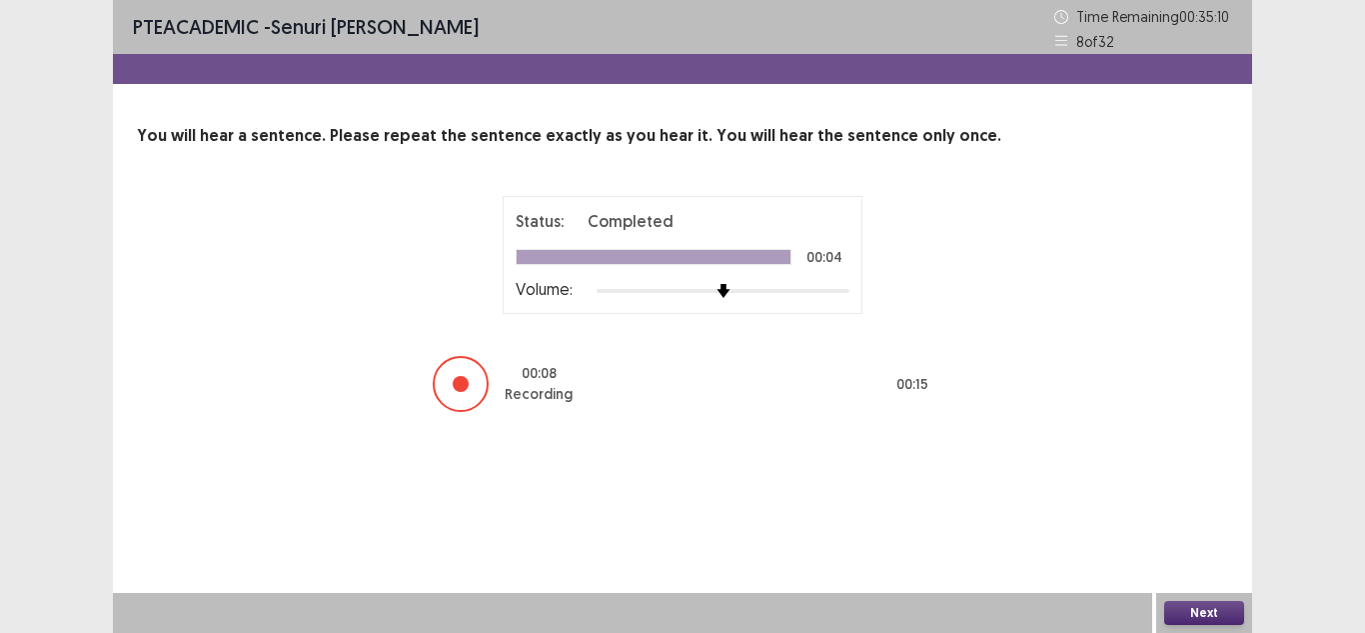
click at [1205, 607] on button "Next" at bounding box center [1204, 613] width 80 height 24
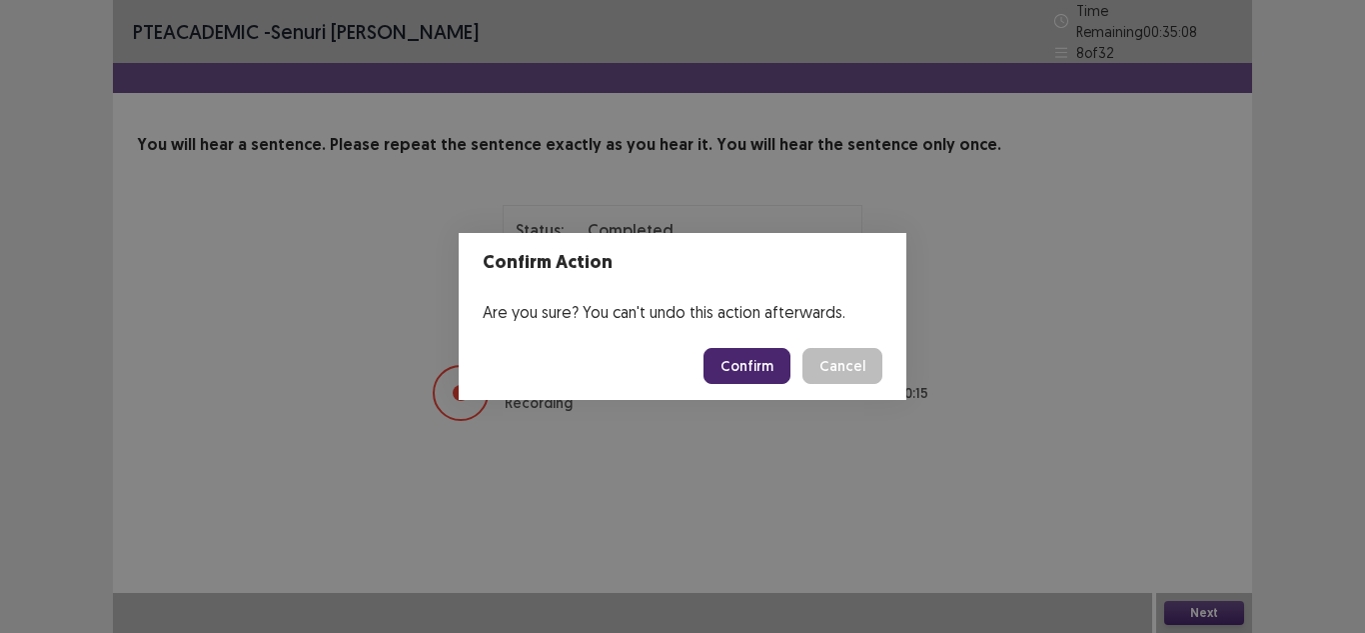
click at [760, 362] on button "Confirm" at bounding box center [747, 366] width 87 height 36
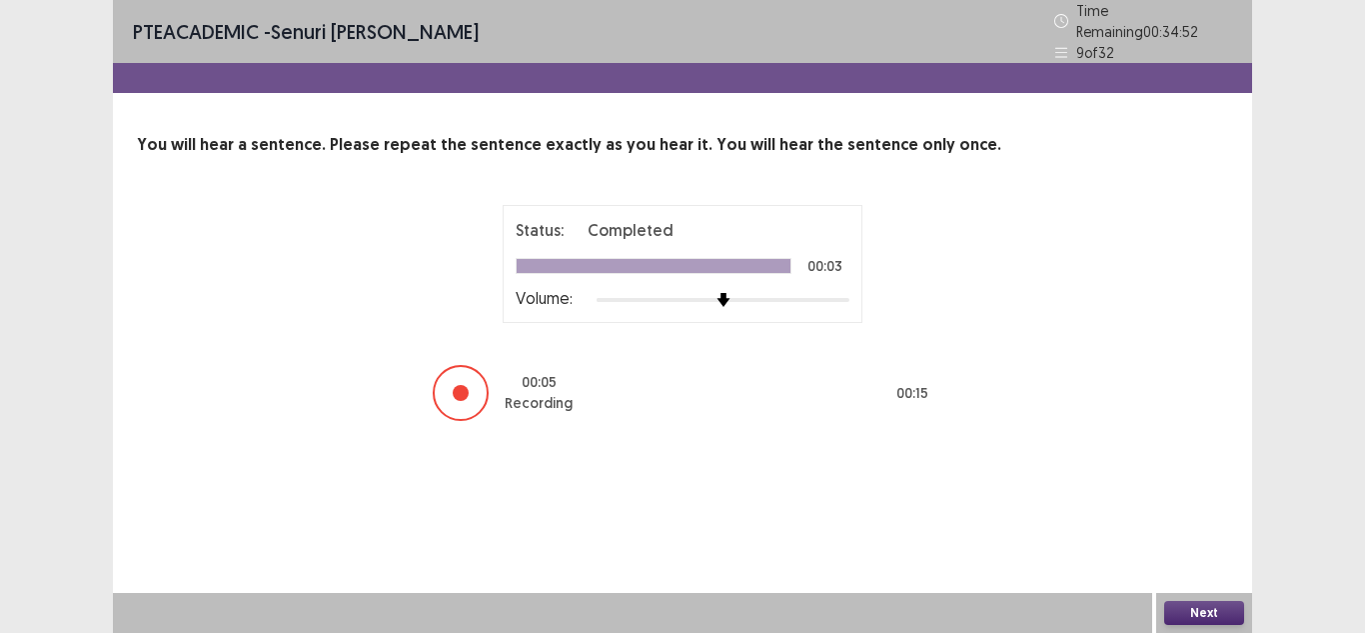
click at [1200, 602] on button "Next" at bounding box center [1204, 613] width 80 height 24
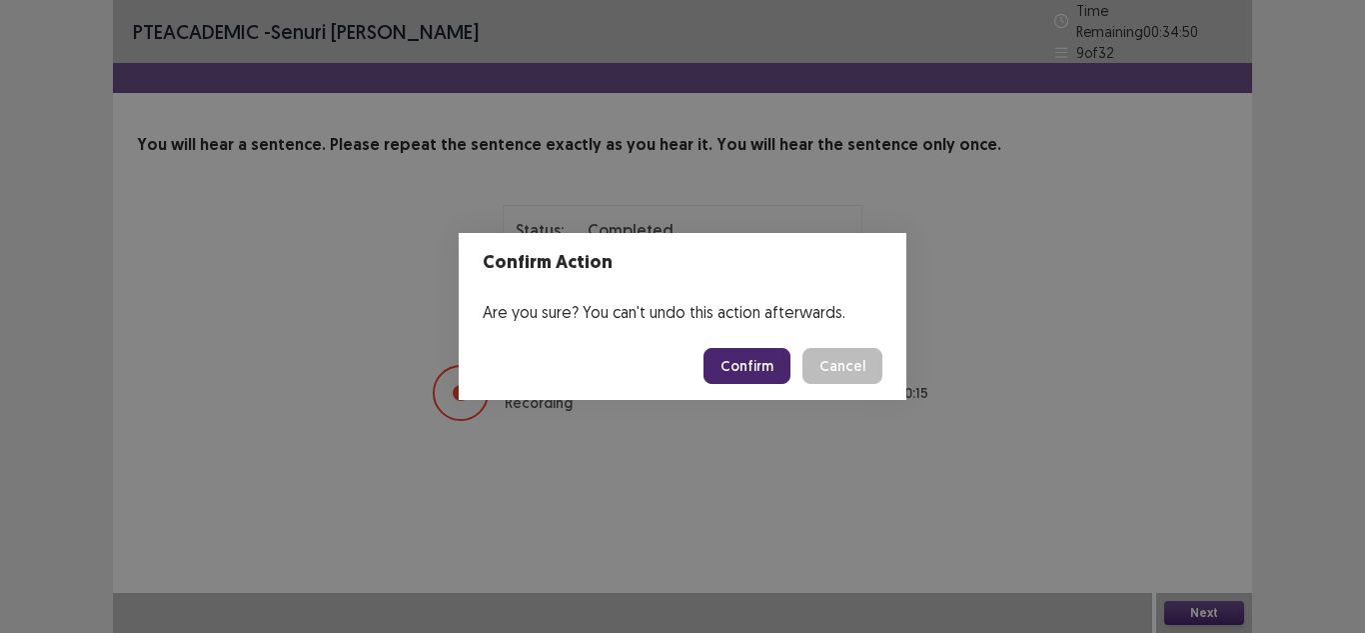
click at [771, 368] on button "Confirm" at bounding box center [747, 366] width 87 height 36
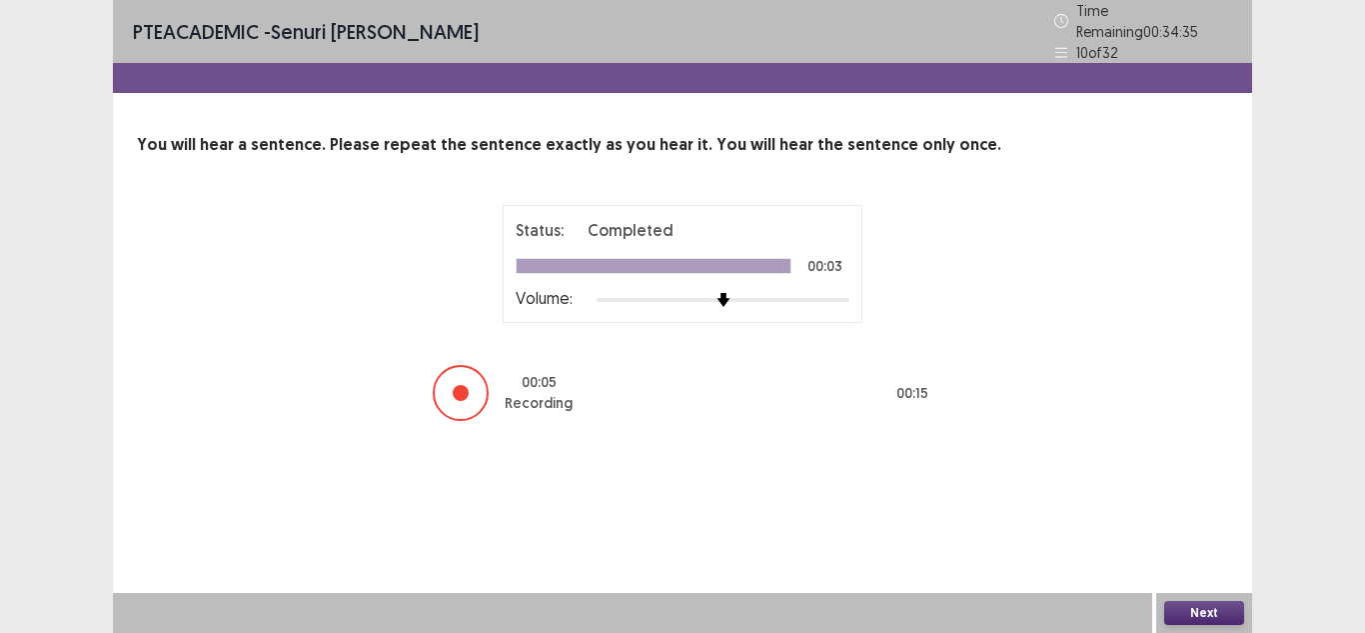
click at [1229, 621] on button "Next" at bounding box center [1204, 613] width 80 height 24
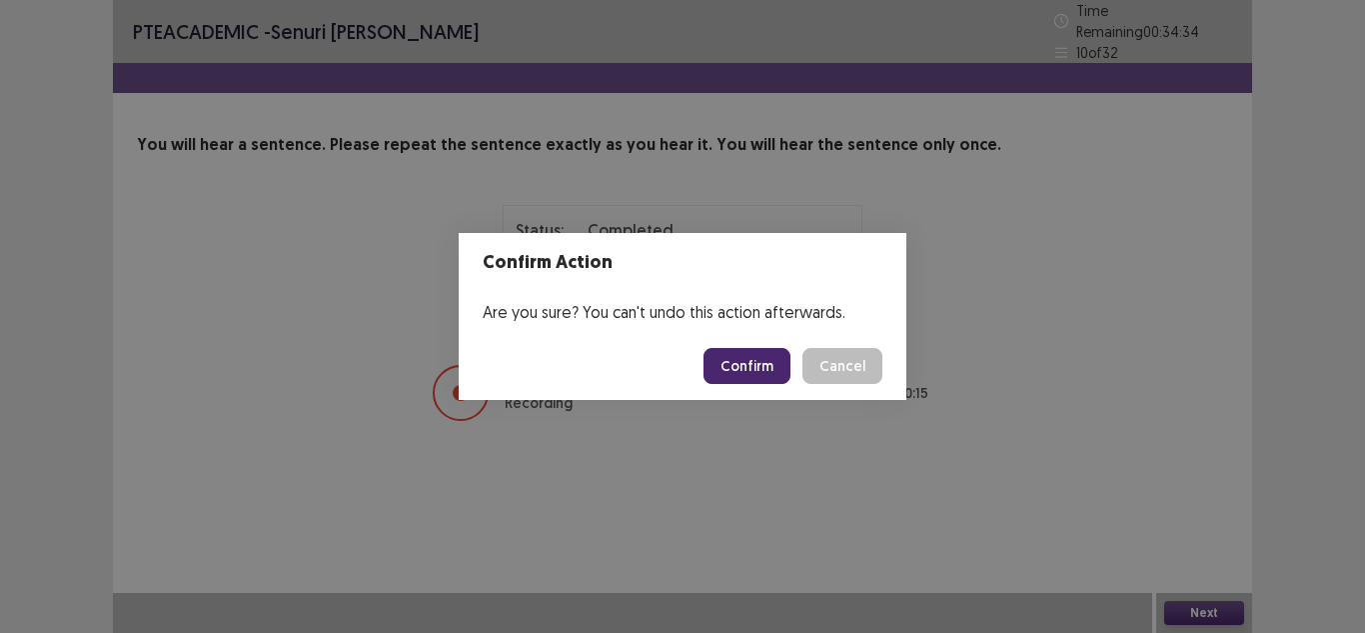
click at [764, 379] on button "Confirm" at bounding box center [747, 366] width 87 height 36
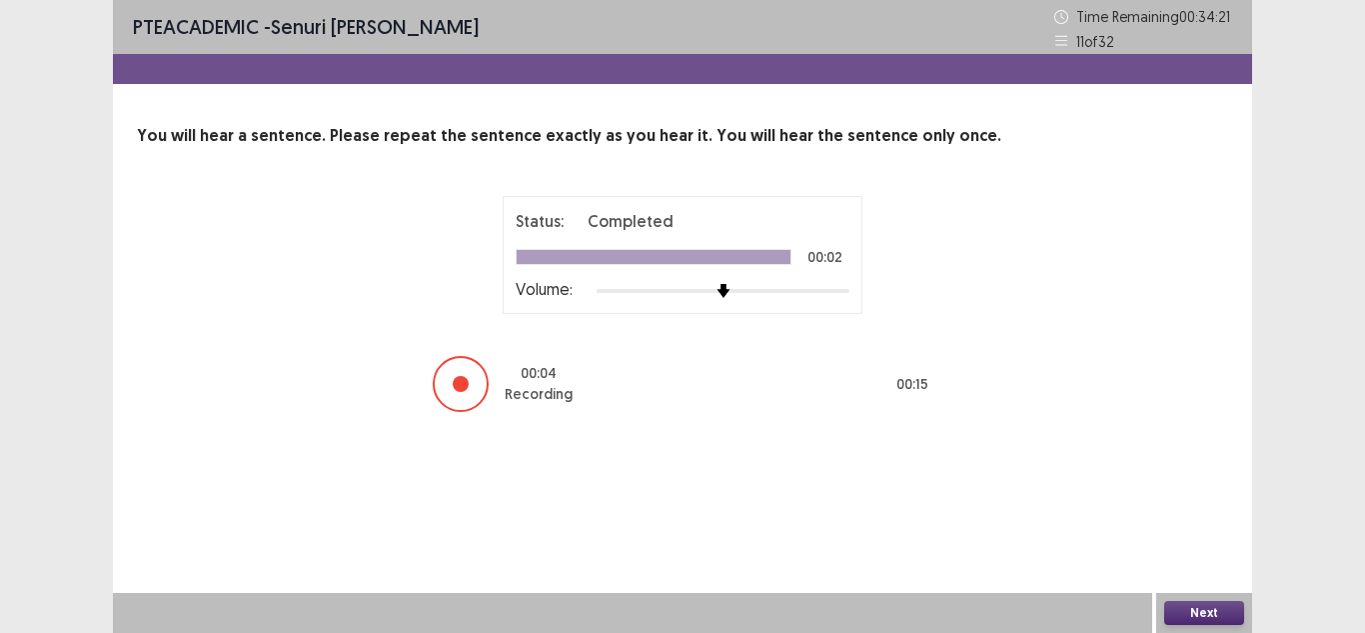
click at [1218, 613] on button "Next" at bounding box center [1204, 613] width 80 height 24
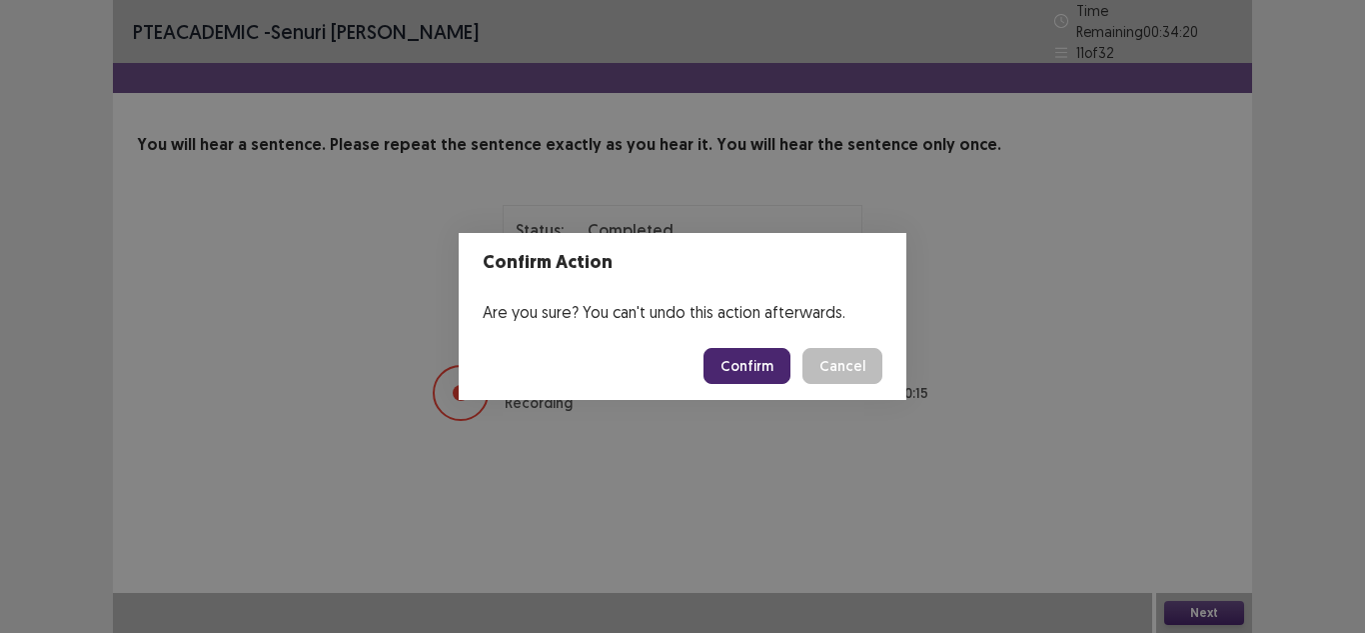
click at [750, 367] on button "Confirm" at bounding box center [747, 366] width 87 height 36
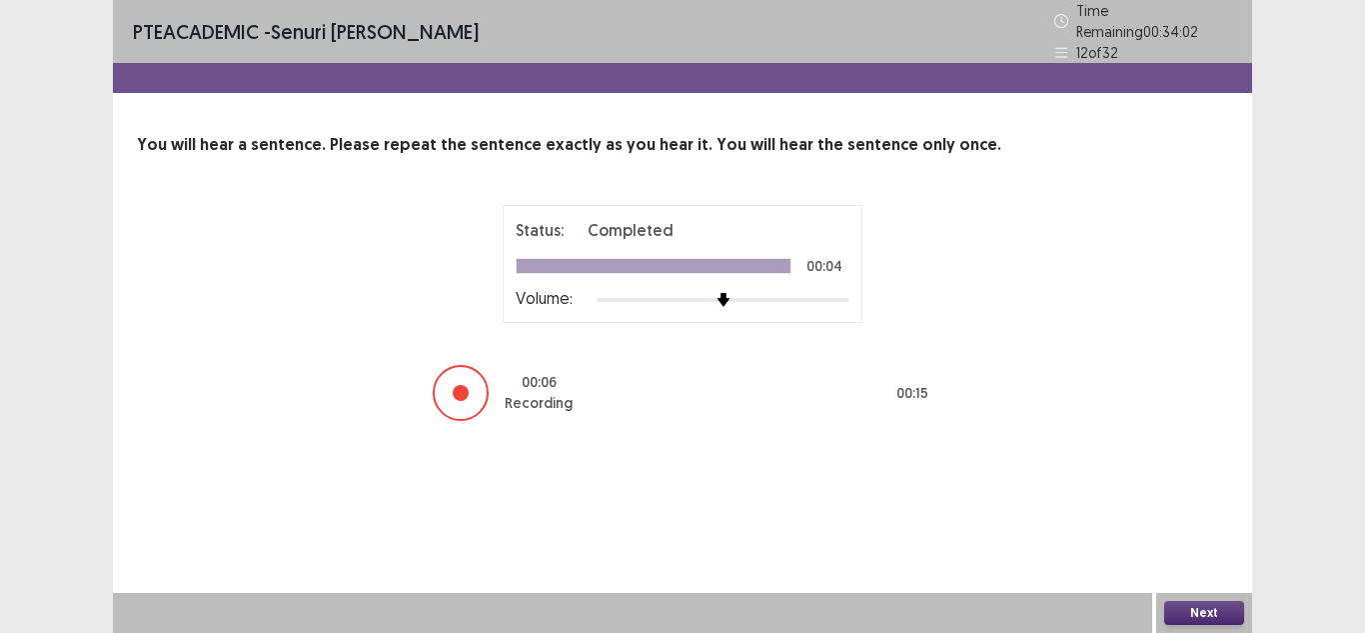
click at [1196, 615] on button "Next" at bounding box center [1204, 613] width 80 height 24
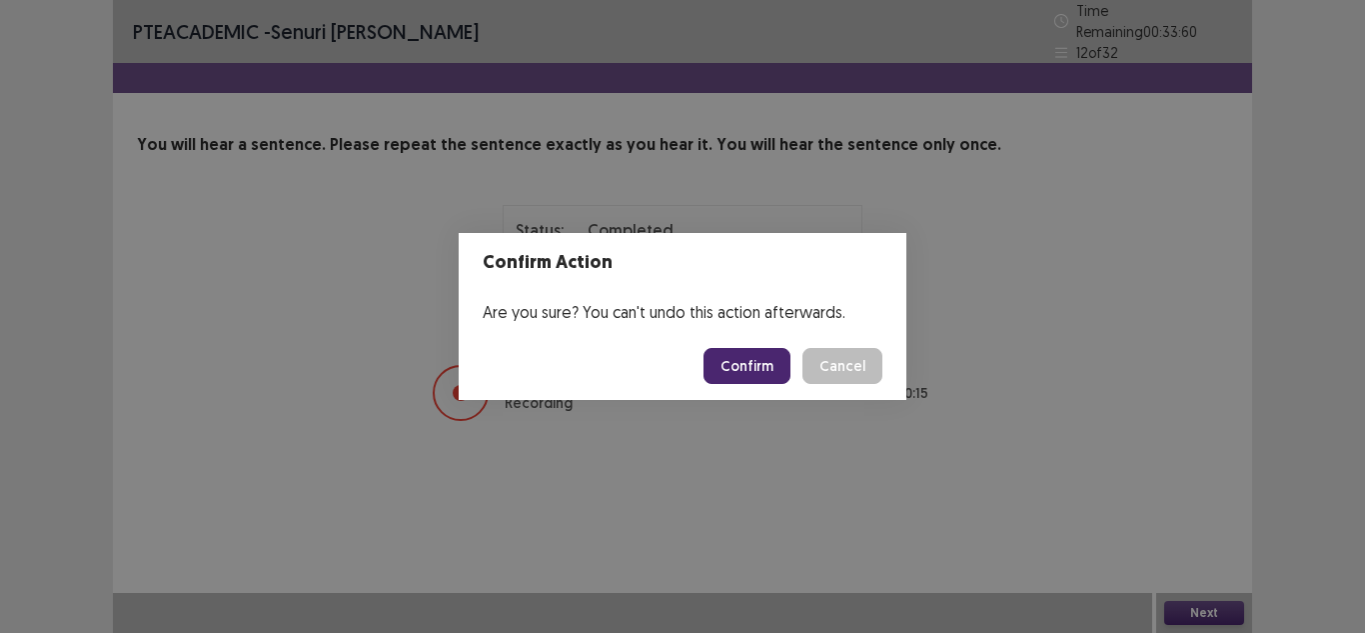
click at [754, 365] on button "Confirm" at bounding box center [747, 366] width 87 height 36
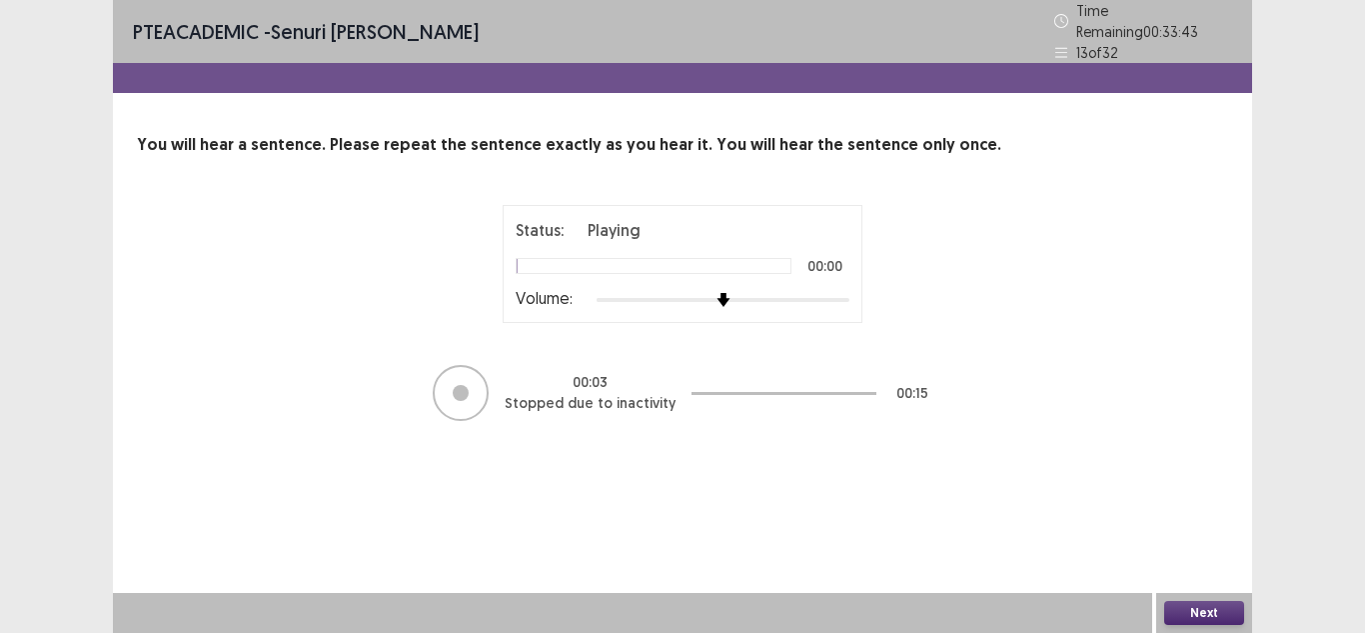
click at [1206, 614] on button "Next" at bounding box center [1204, 613] width 80 height 24
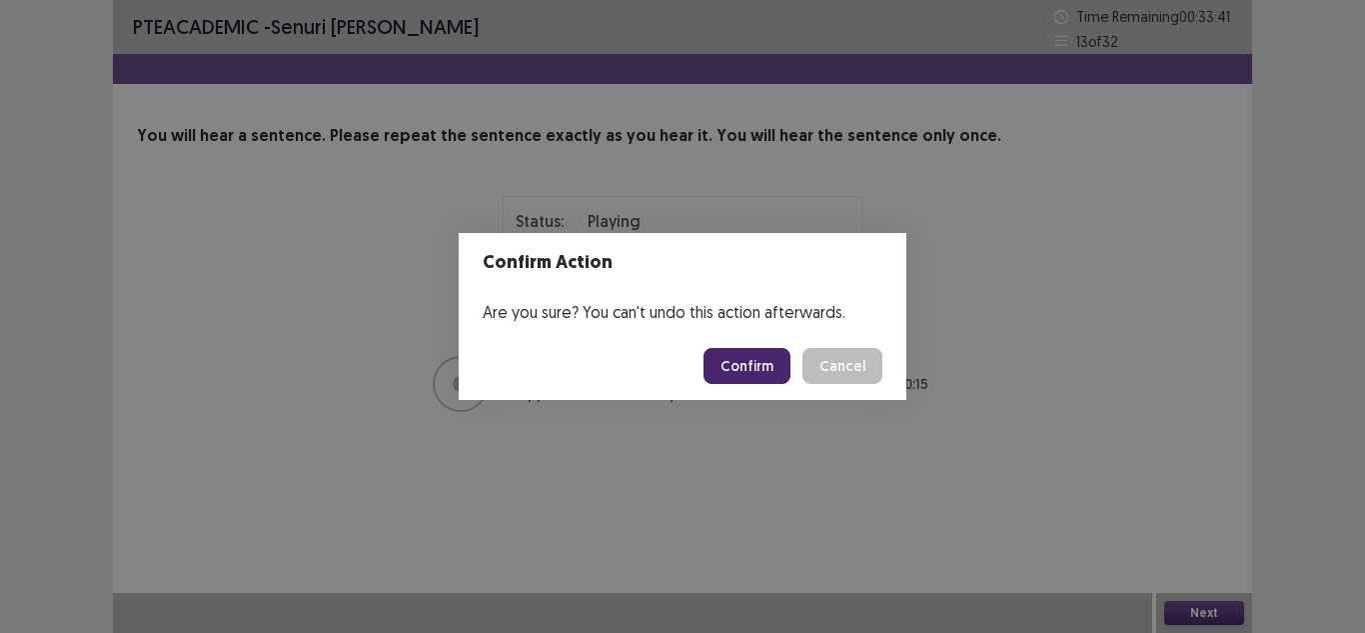
click at [751, 362] on button "Confirm" at bounding box center [747, 366] width 87 height 36
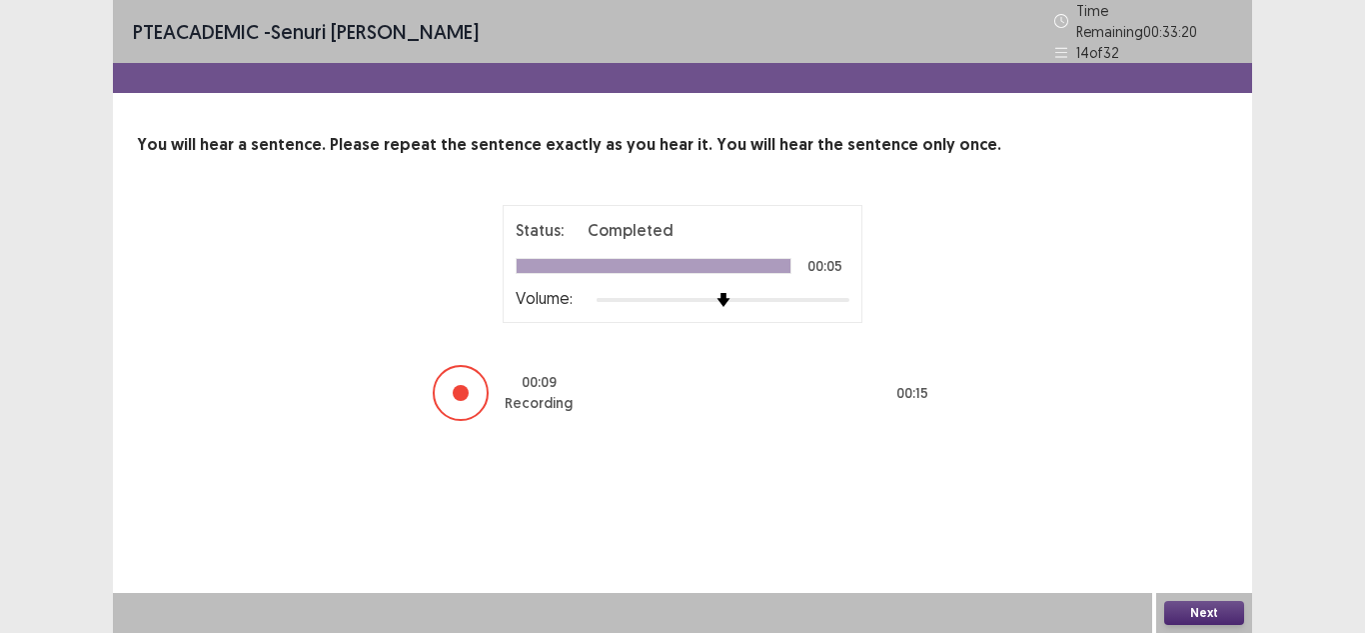
click at [1184, 603] on button "Next" at bounding box center [1204, 613] width 80 height 24
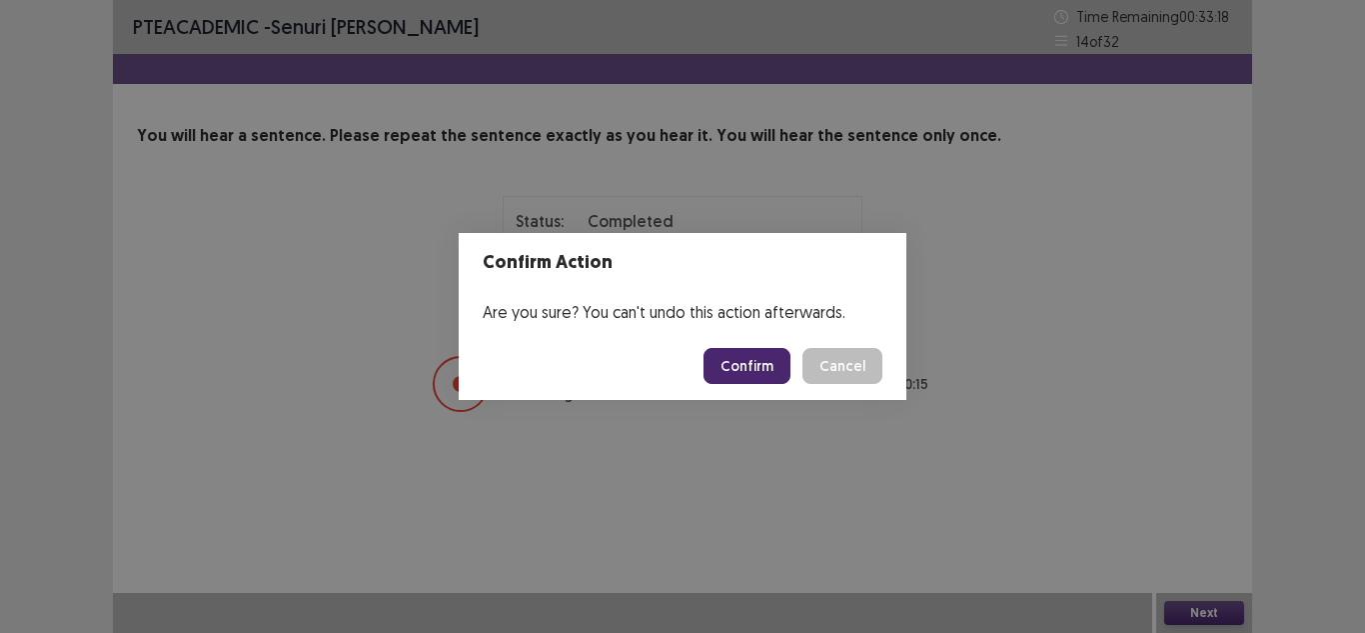
click at [754, 356] on button "Confirm" at bounding box center [747, 366] width 87 height 36
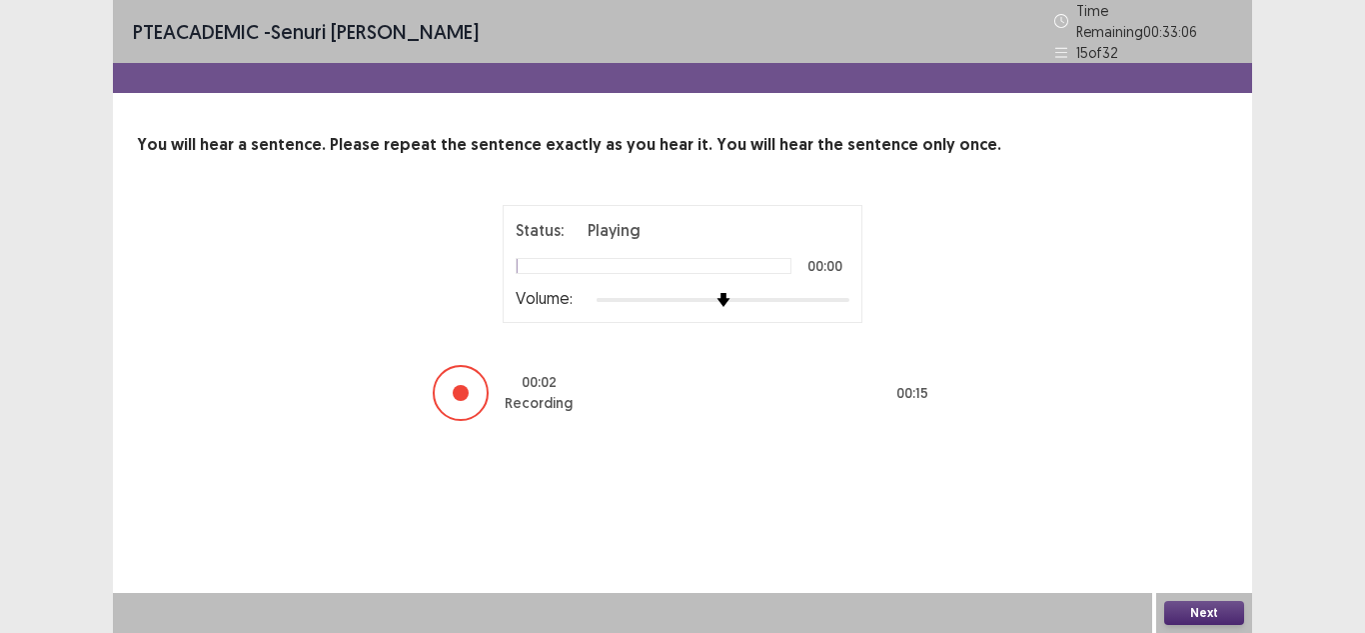
click at [1222, 606] on button "Next" at bounding box center [1204, 613] width 80 height 24
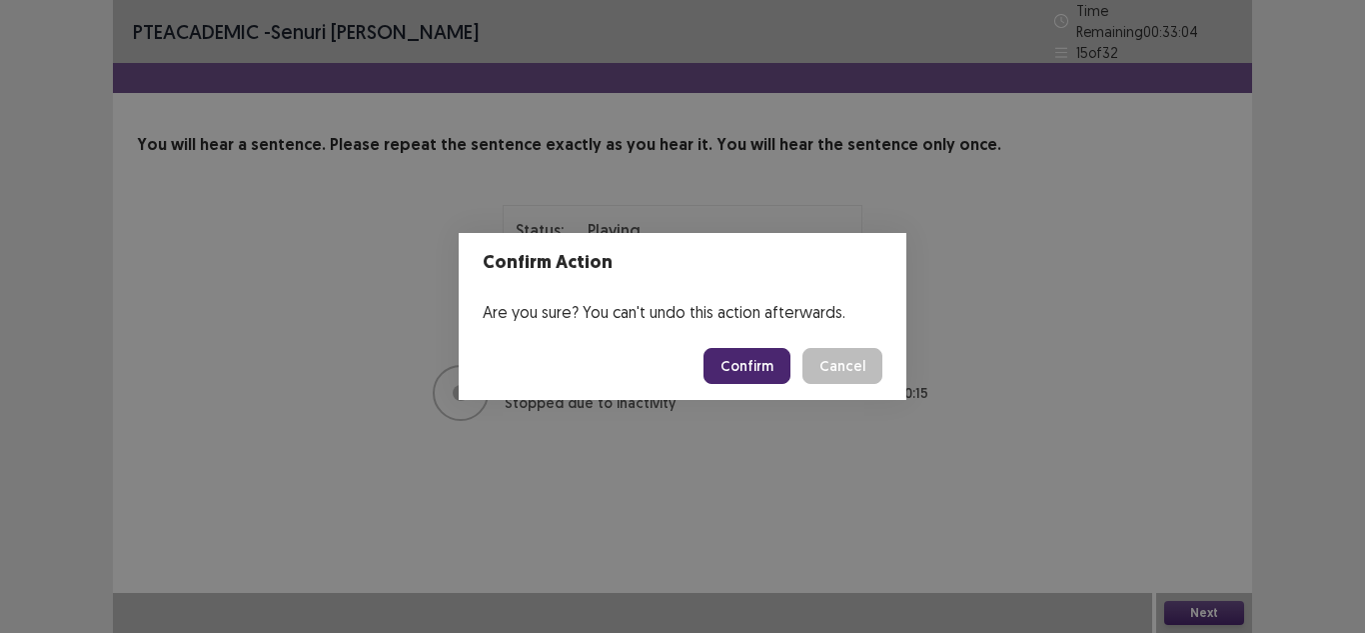
click at [758, 364] on button "Confirm" at bounding box center [747, 366] width 87 height 36
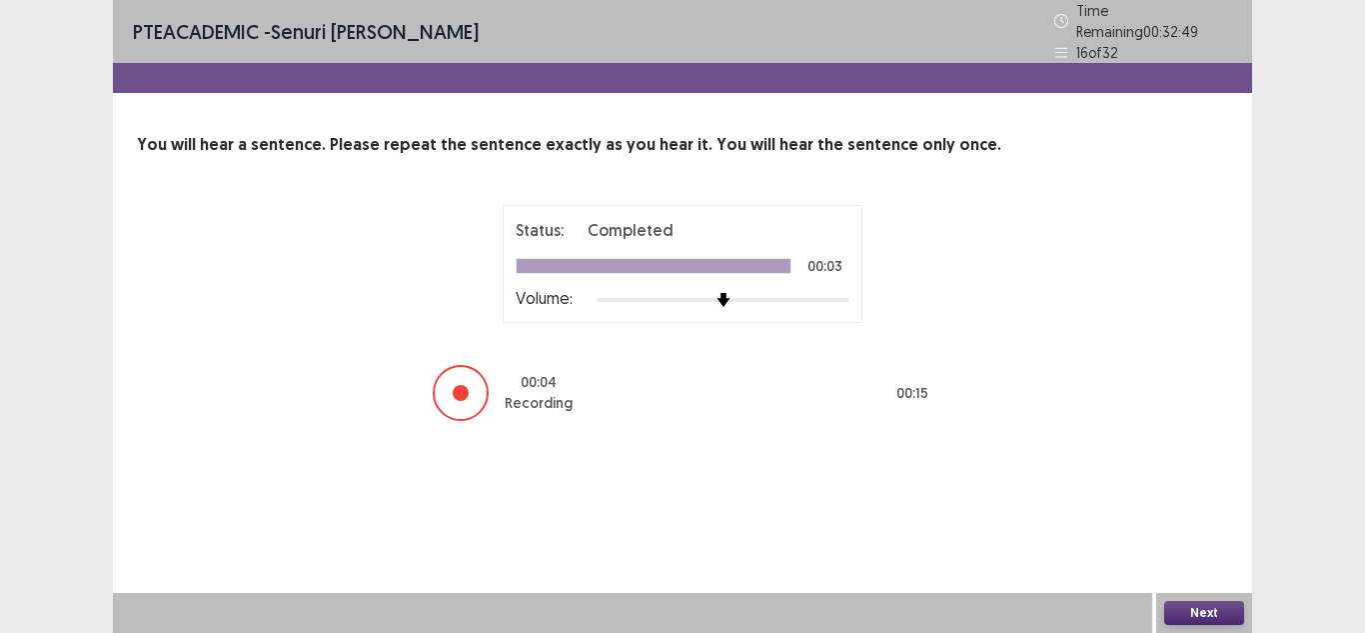
click at [1190, 608] on button "Next" at bounding box center [1204, 613] width 80 height 24
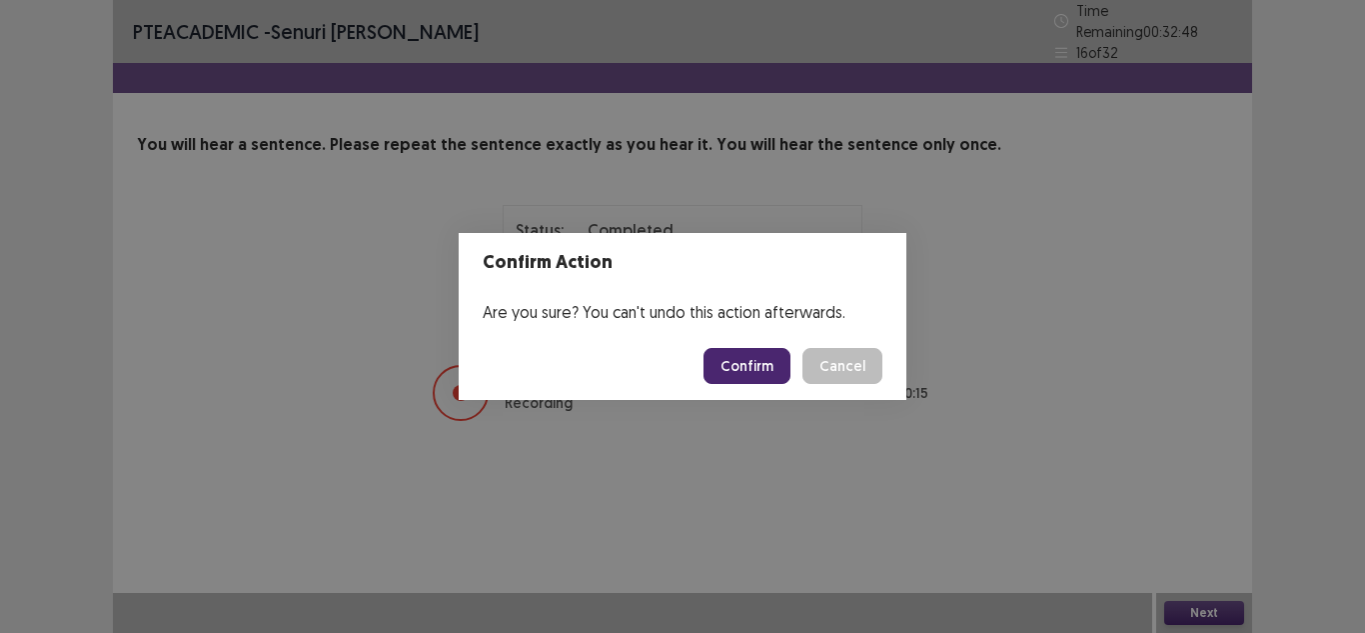
click at [753, 371] on button "Confirm" at bounding box center [747, 366] width 87 height 36
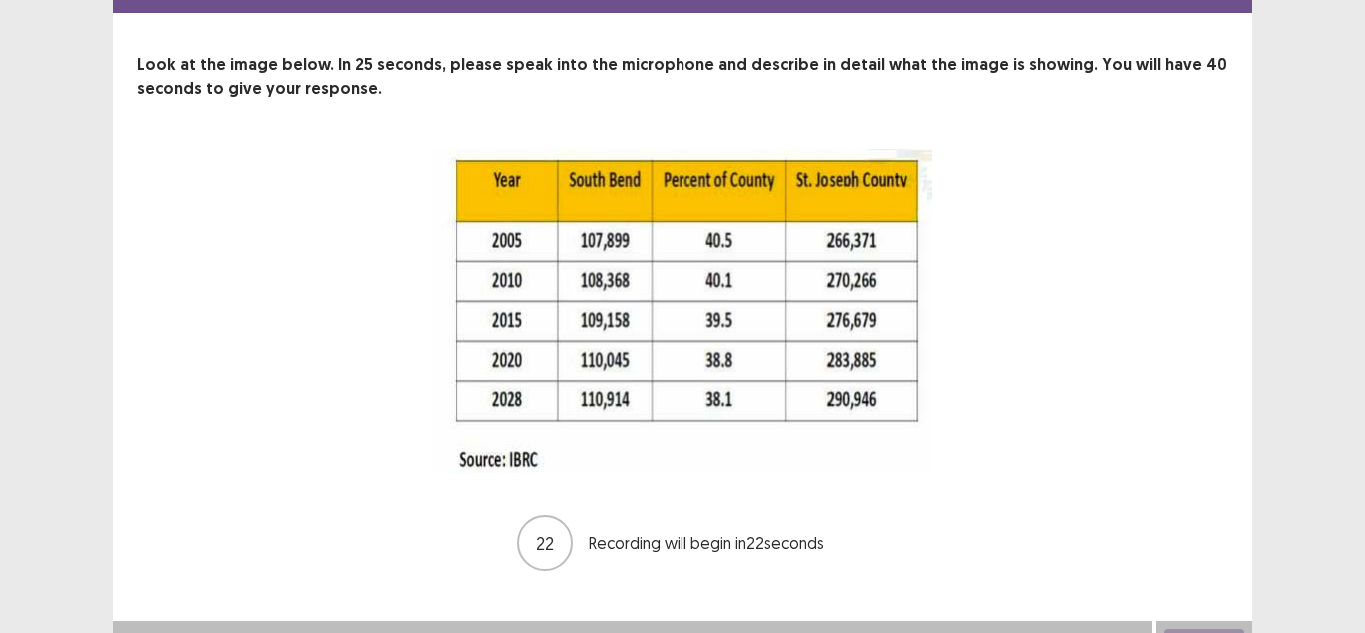
scroll to position [99, 0]
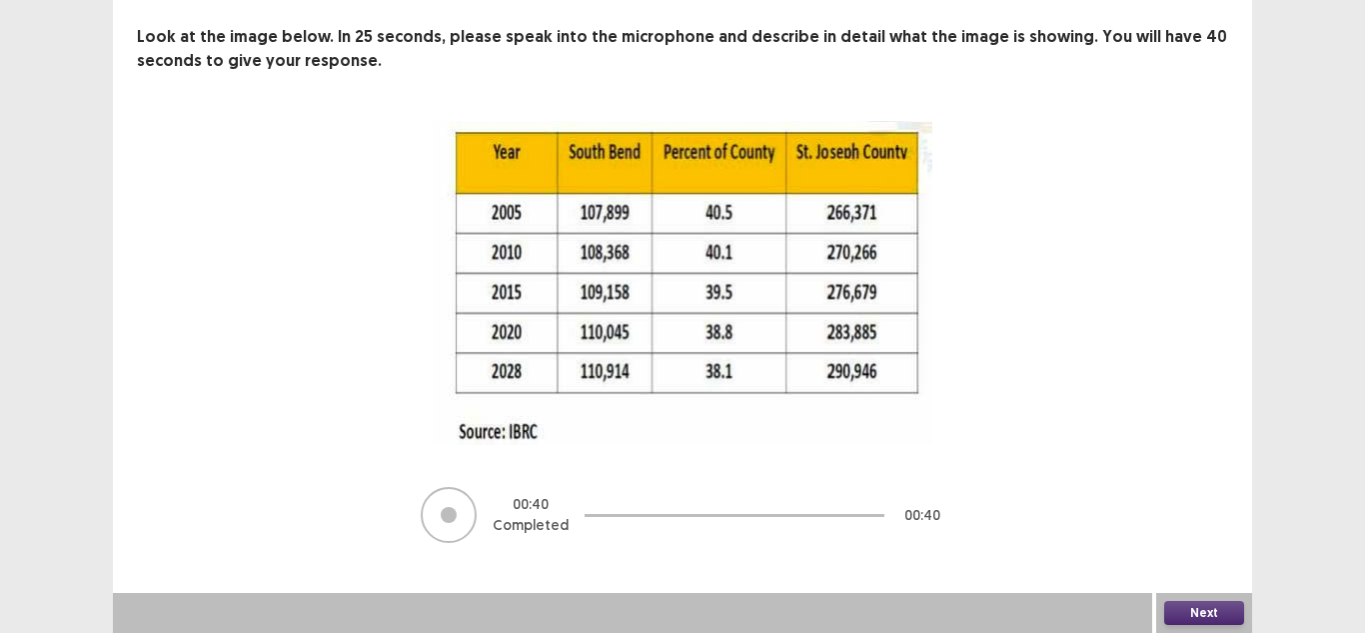
click at [1210, 605] on button "Next" at bounding box center [1204, 613] width 80 height 24
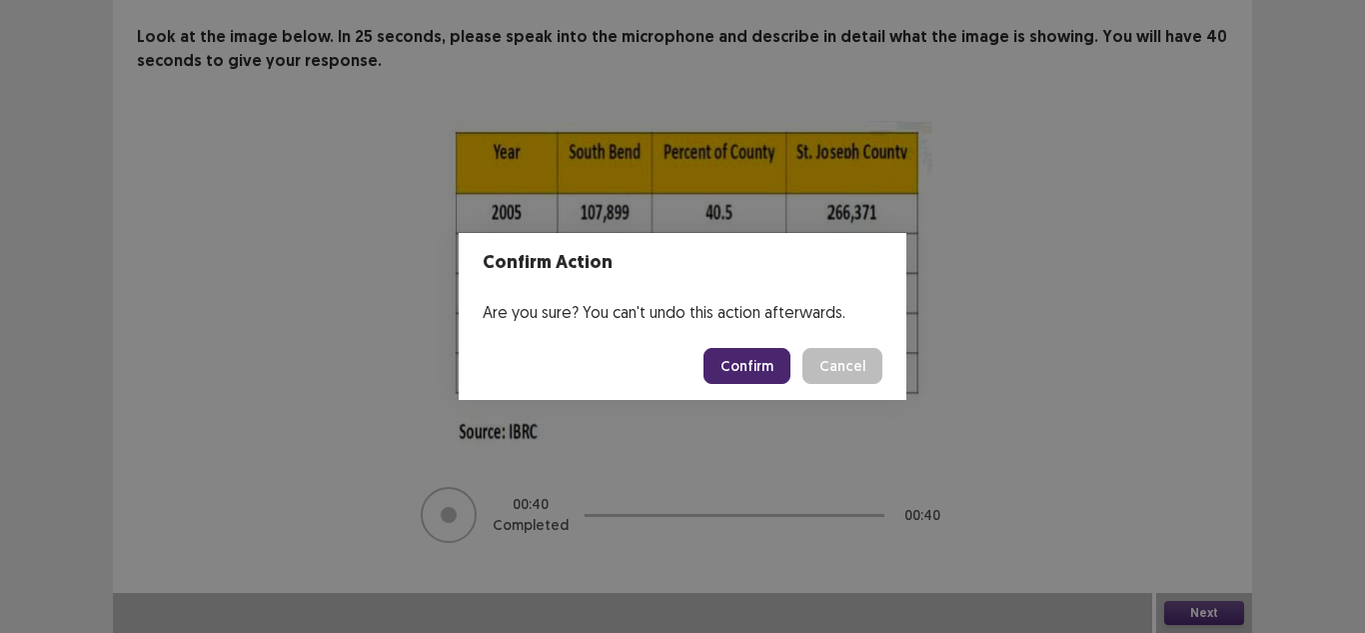
click at [761, 356] on button "Confirm" at bounding box center [747, 366] width 87 height 36
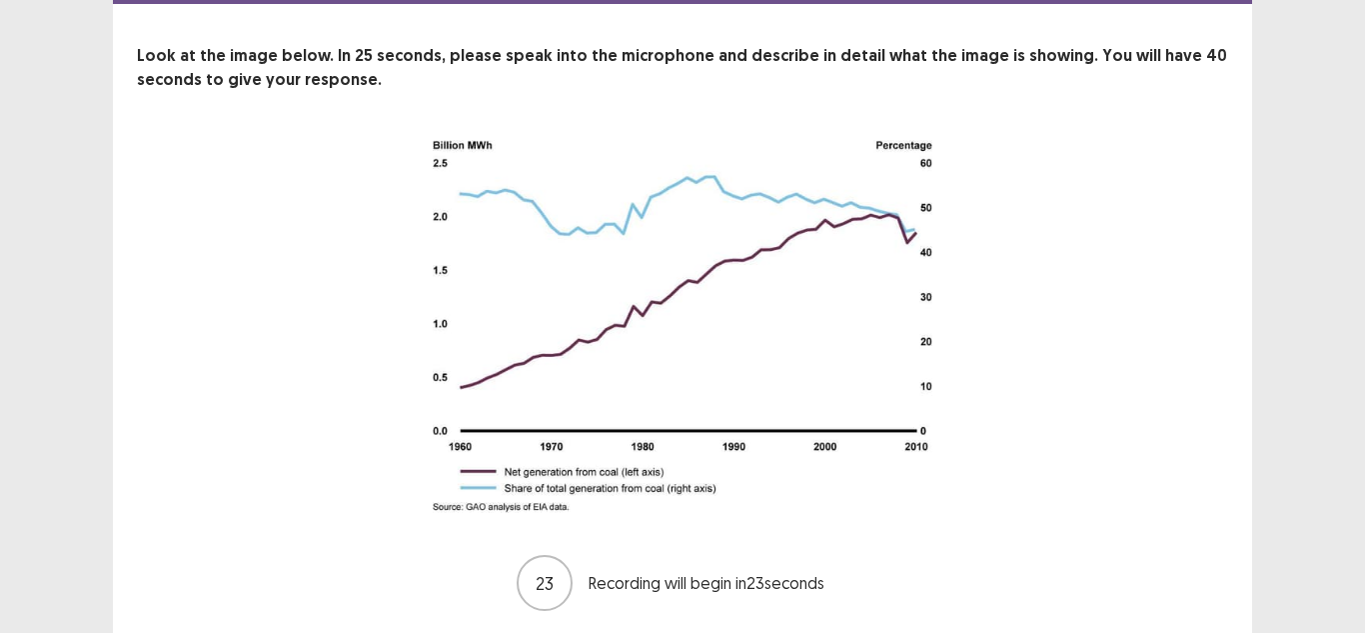
scroll to position [120, 0]
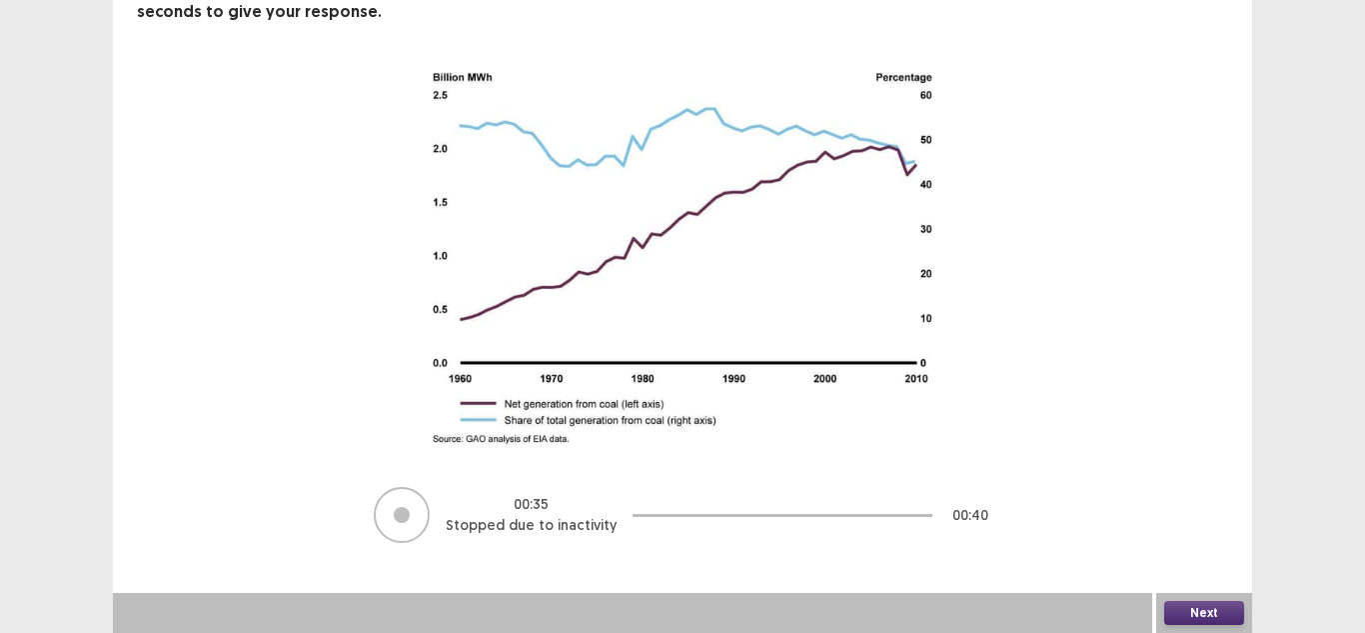
click at [1193, 613] on button "Next" at bounding box center [1204, 613] width 80 height 24
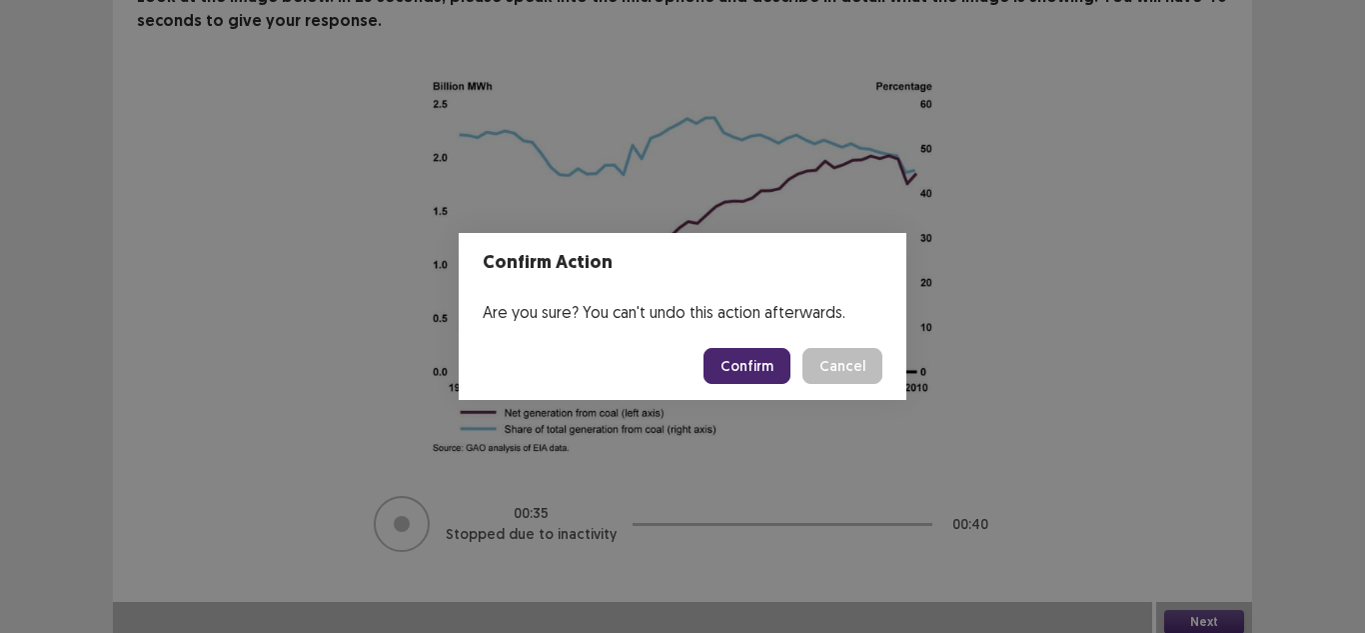
click at [767, 365] on button "Confirm" at bounding box center [747, 366] width 87 height 36
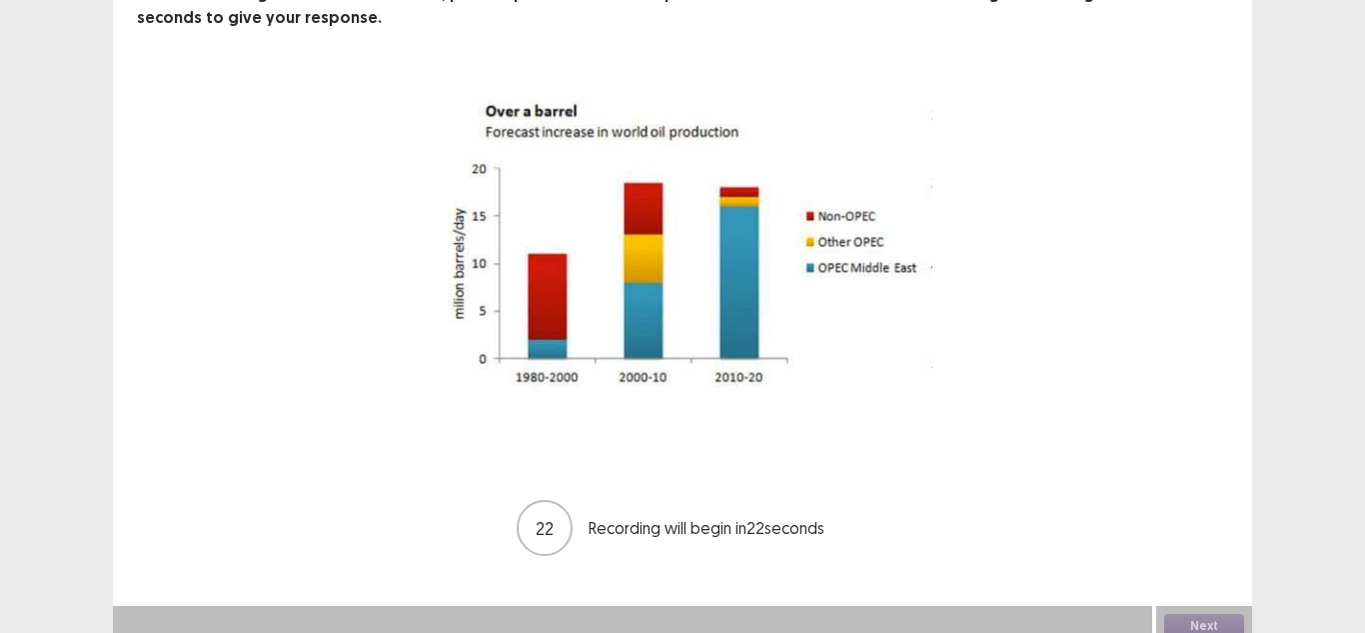
scroll to position [155, 0]
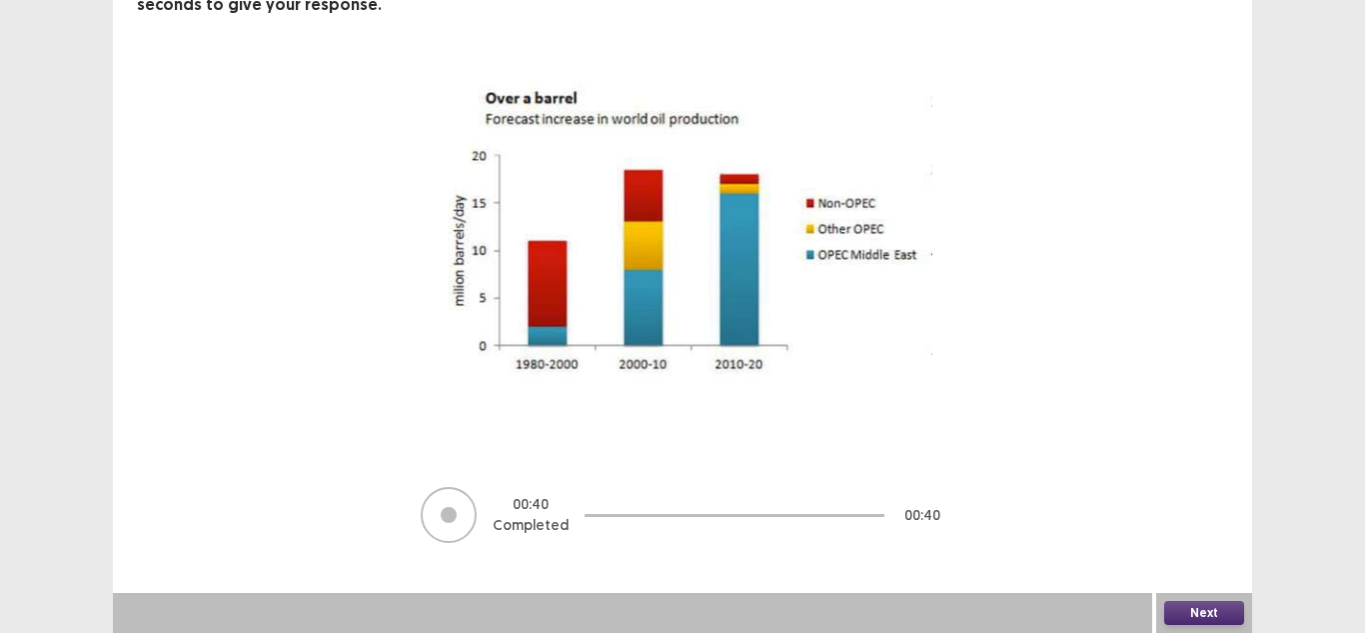
drag, startPoint x: 1199, startPoint y: 624, endPoint x: 1209, endPoint y: 618, distance: 11.7
click at [1209, 618] on button "Next" at bounding box center [1204, 613] width 80 height 24
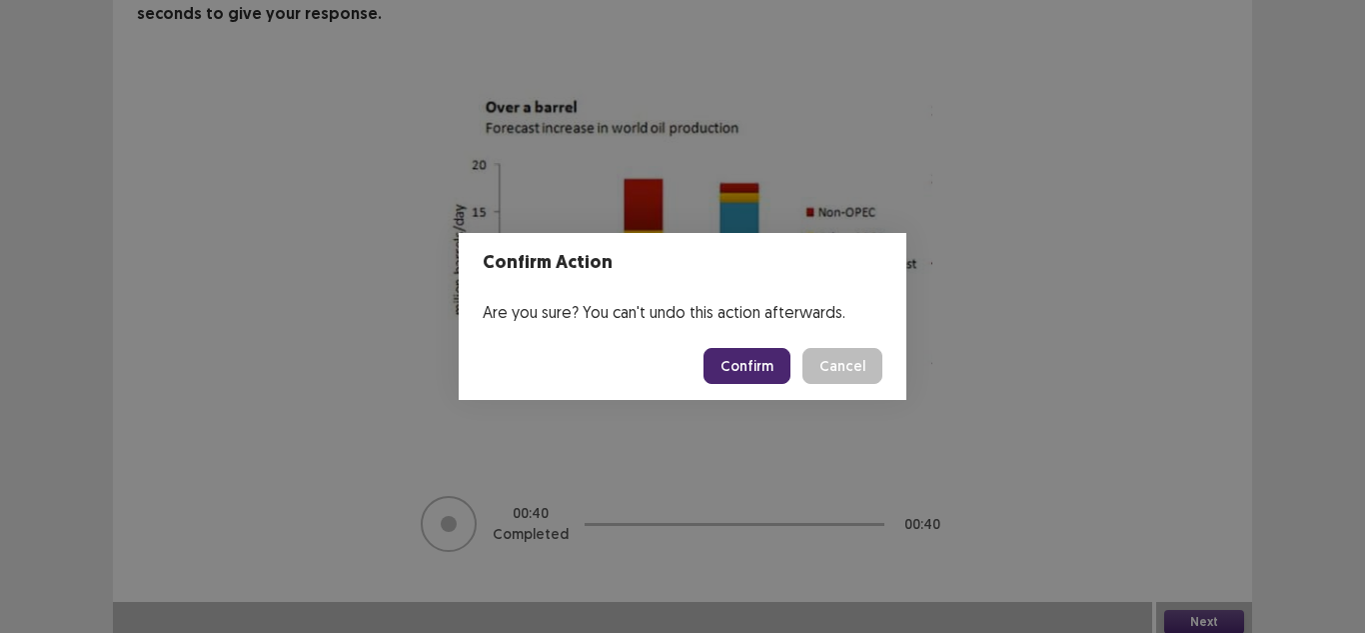
click at [1209, 618] on div "Confirm Action Are you sure? You can't undo this action afterwards. Confirm Can…" at bounding box center [682, 316] width 1365 height 633
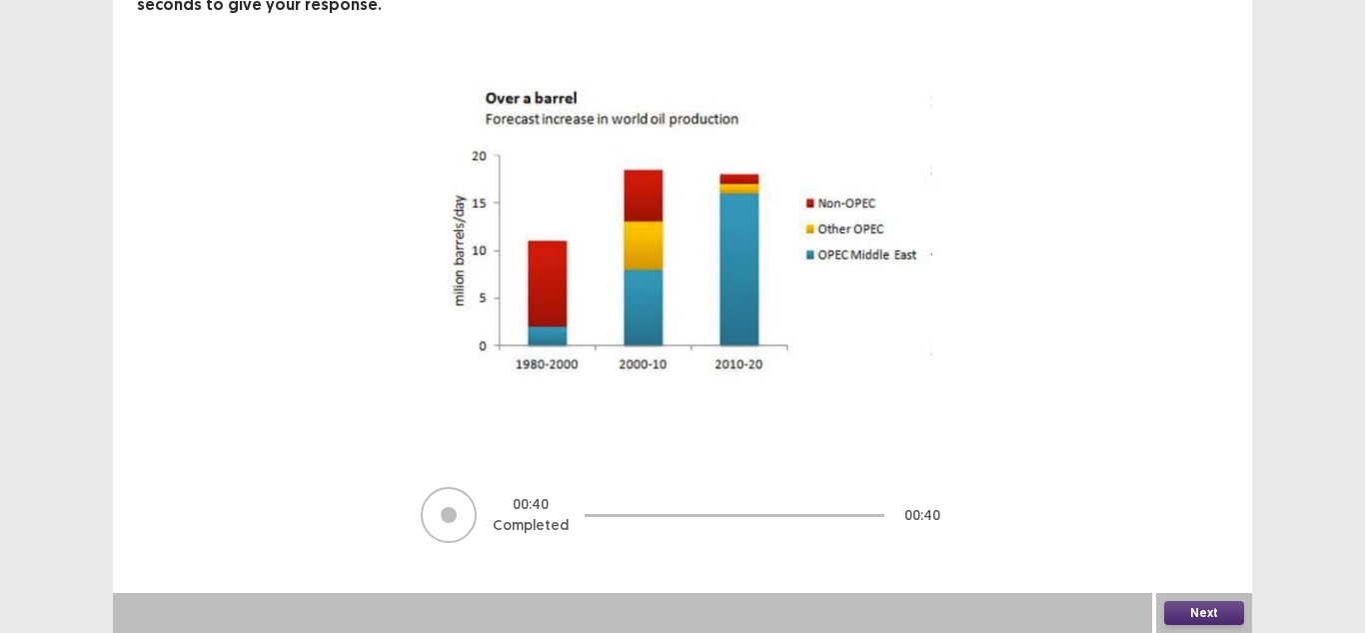
click at [1219, 619] on button "Next" at bounding box center [1204, 613] width 80 height 24
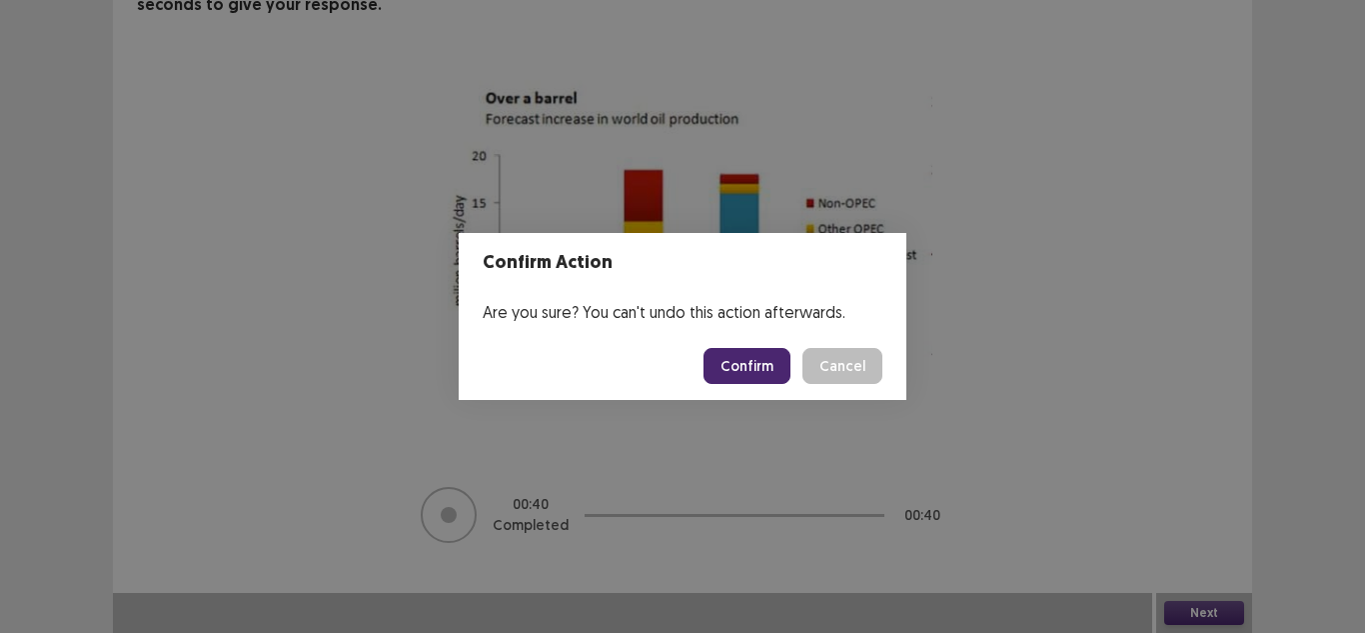
click at [764, 370] on button "Confirm" at bounding box center [747, 366] width 87 height 36
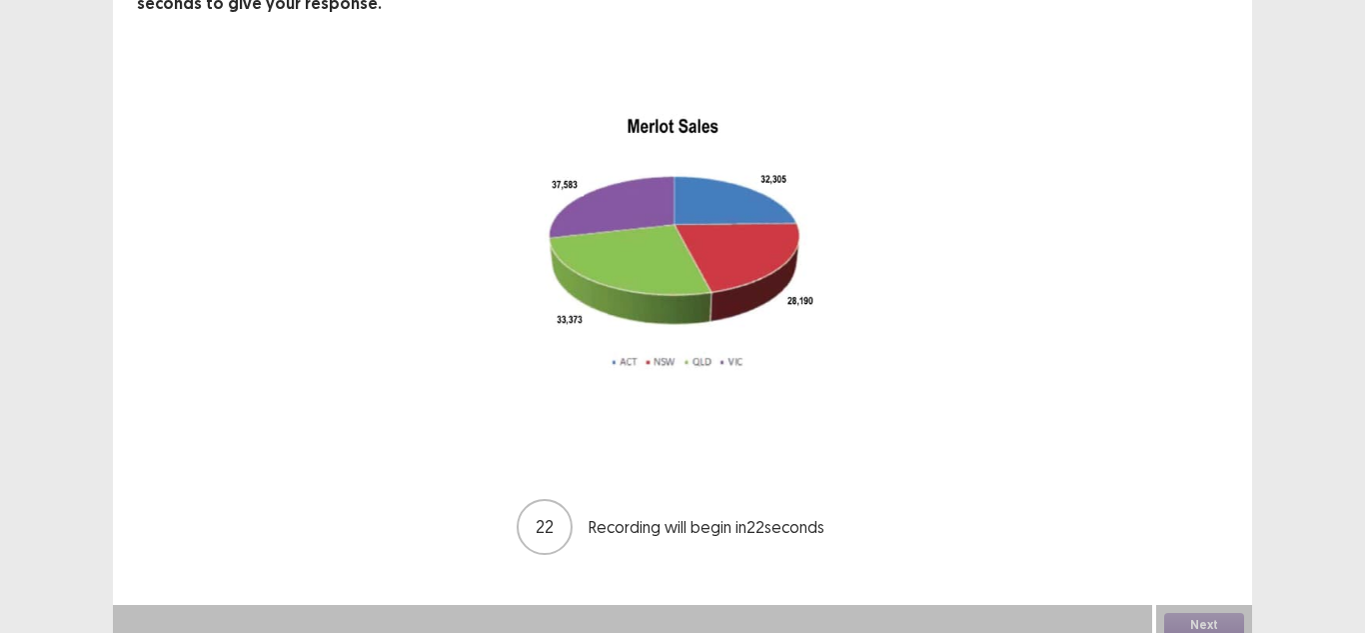
scroll to position [160, 0]
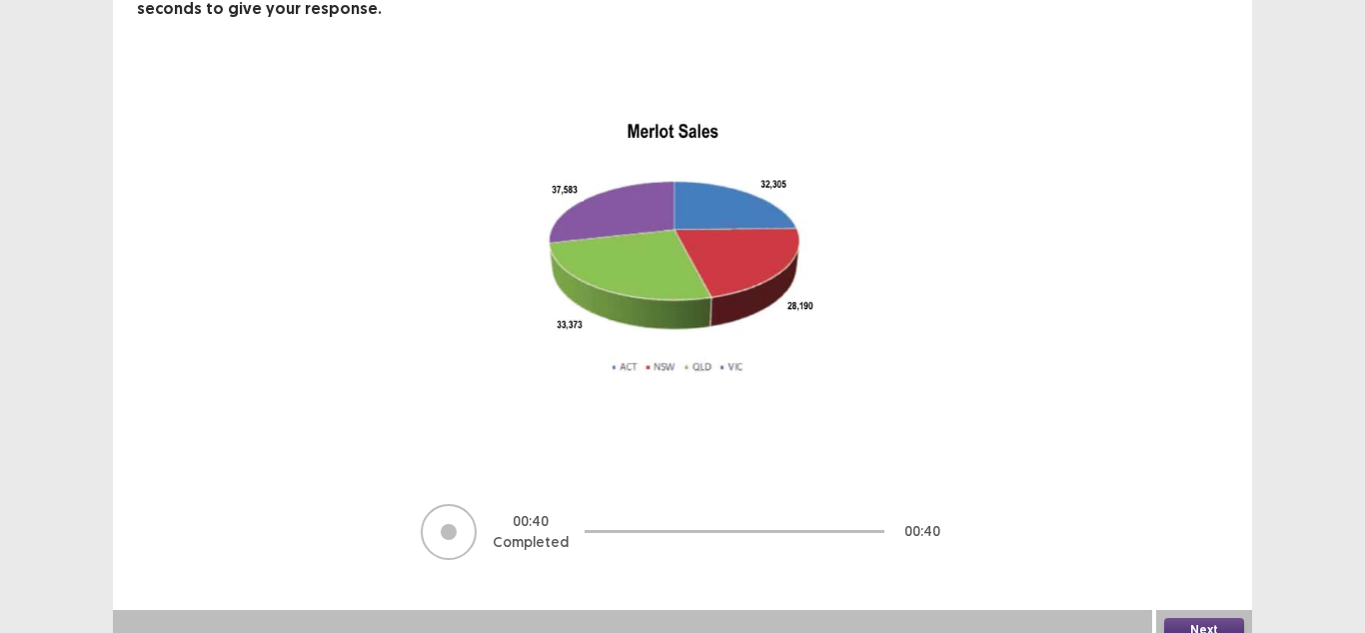
click at [1197, 618] on button "Next" at bounding box center [1204, 630] width 80 height 24
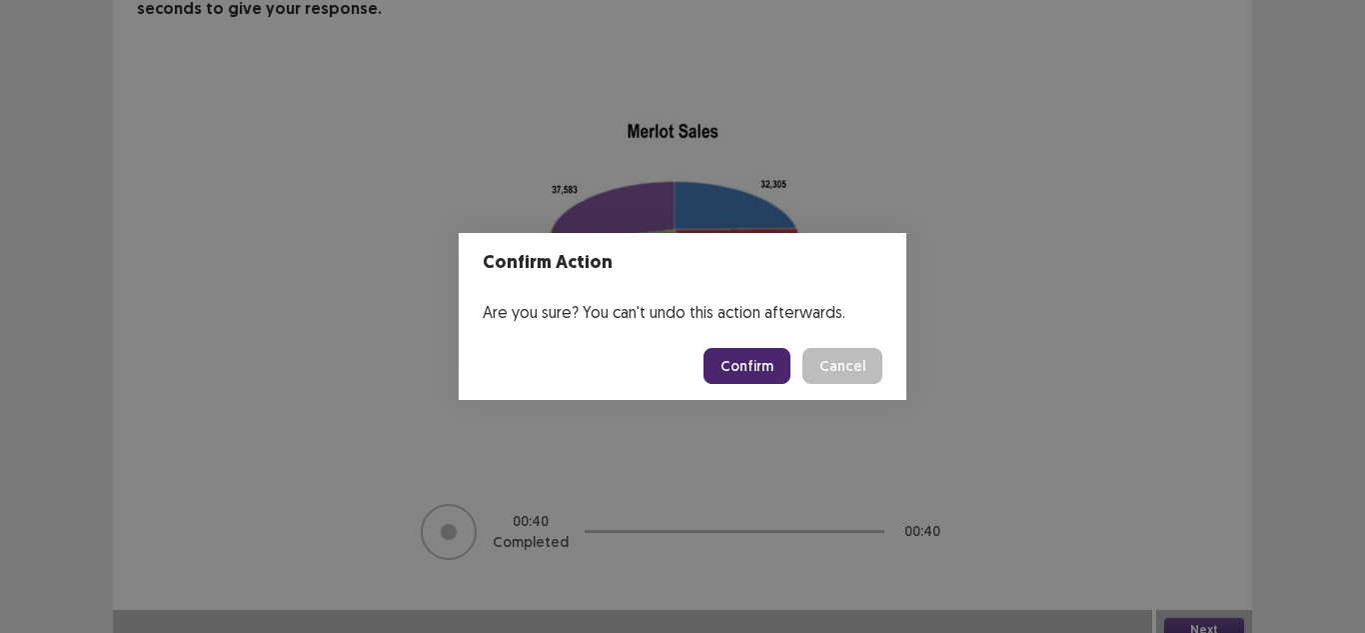
click at [764, 360] on button "Confirm" at bounding box center [747, 366] width 87 height 36
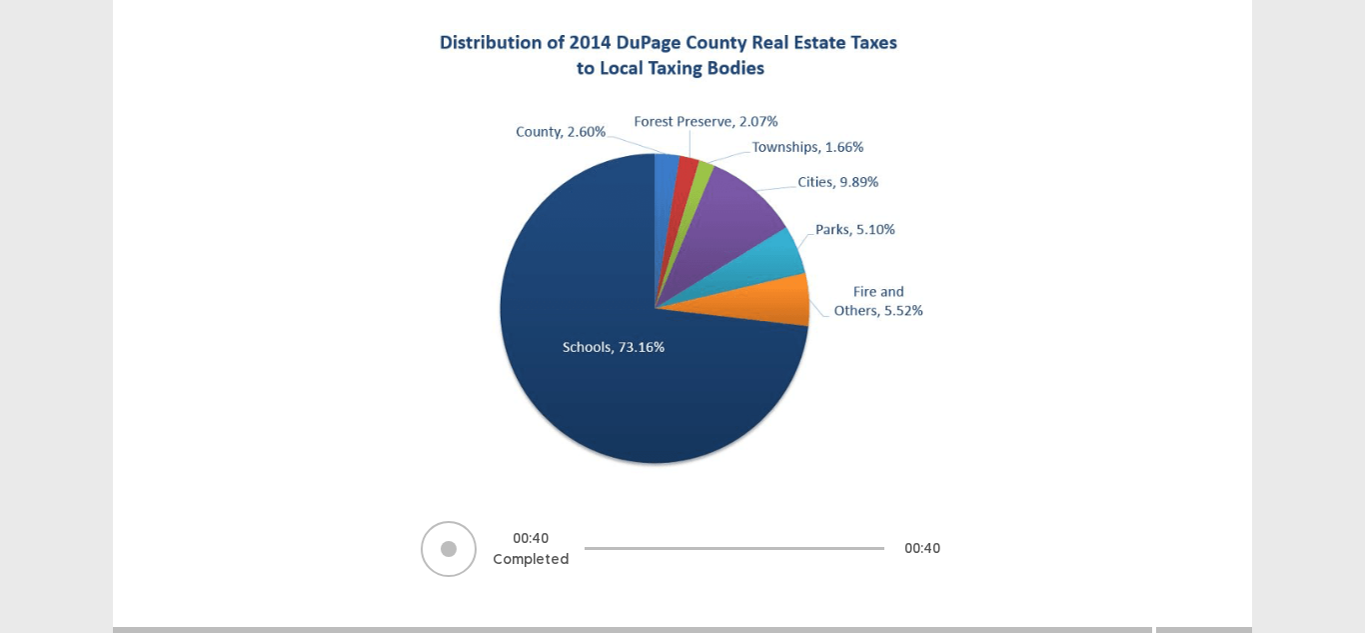
scroll to position [225, 0]
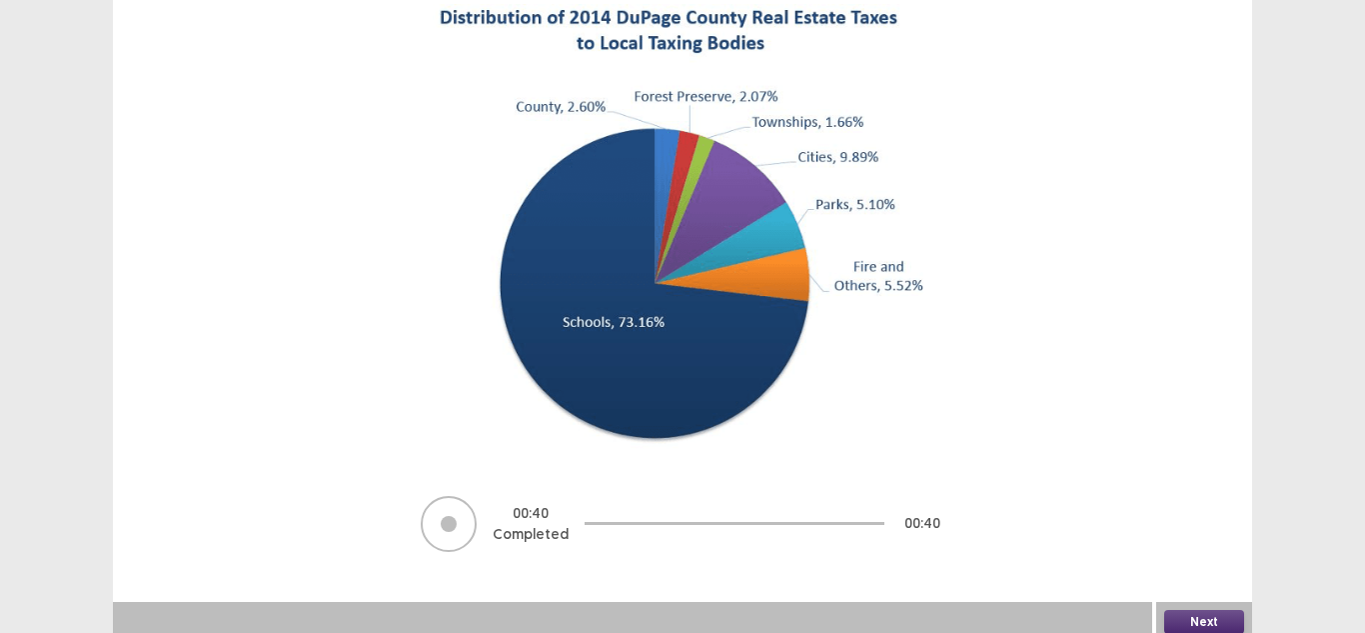
click at [1201, 610] on button "Next" at bounding box center [1204, 622] width 80 height 24
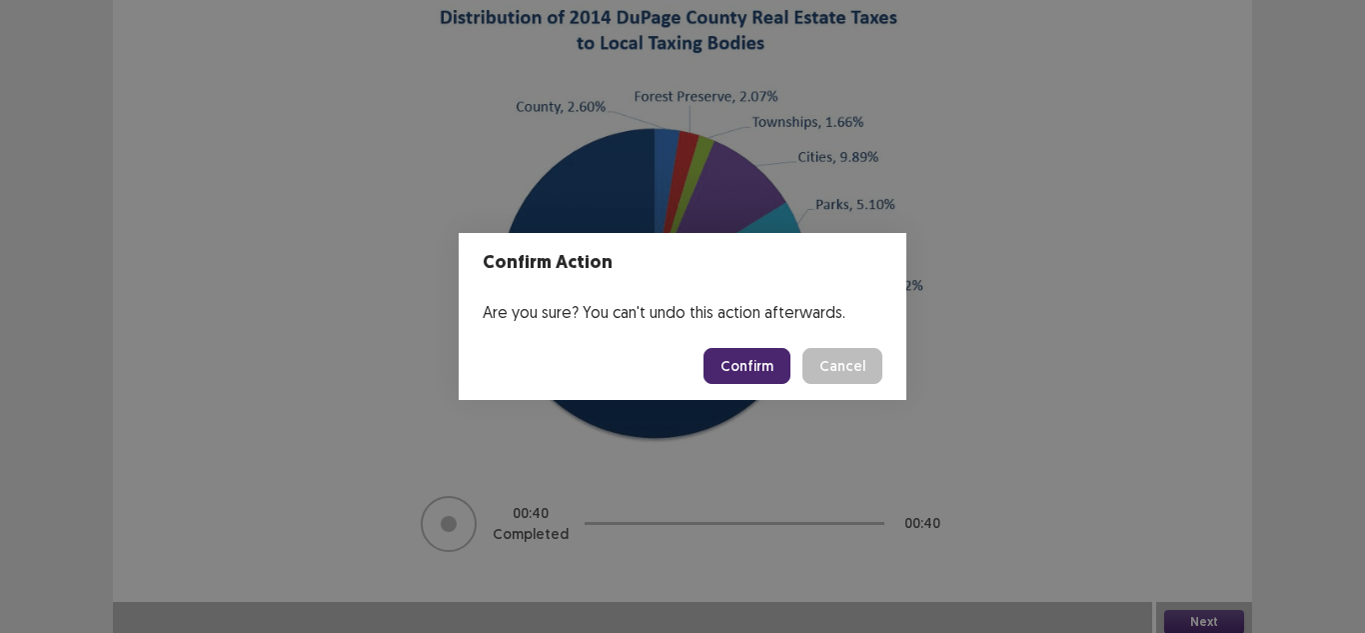
click at [759, 357] on button "Confirm" at bounding box center [747, 366] width 87 height 36
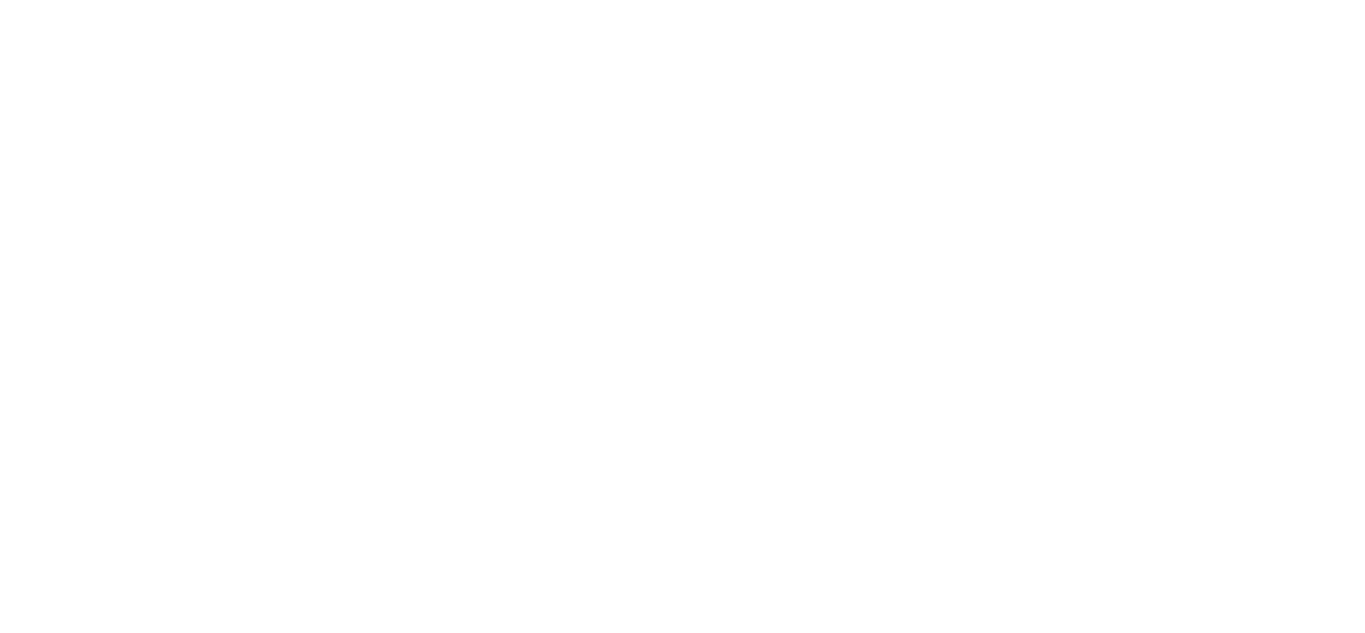
scroll to position [0, 0]
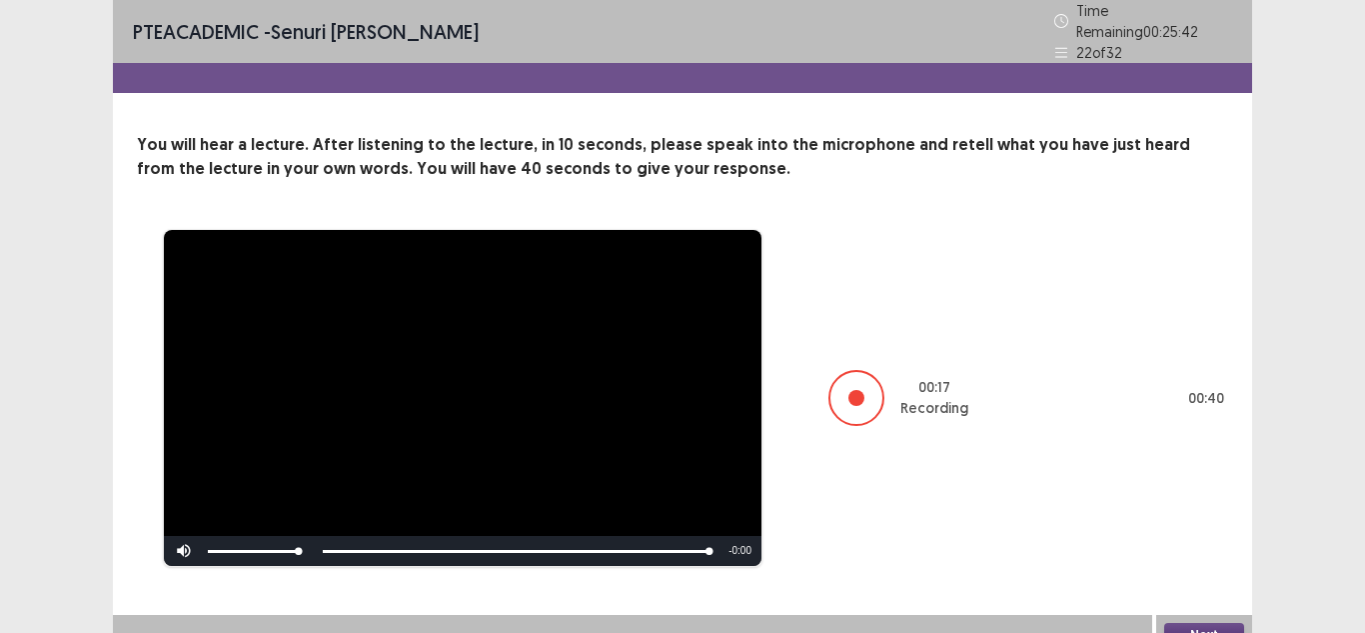
click at [1200, 623] on button "Next" at bounding box center [1204, 635] width 80 height 24
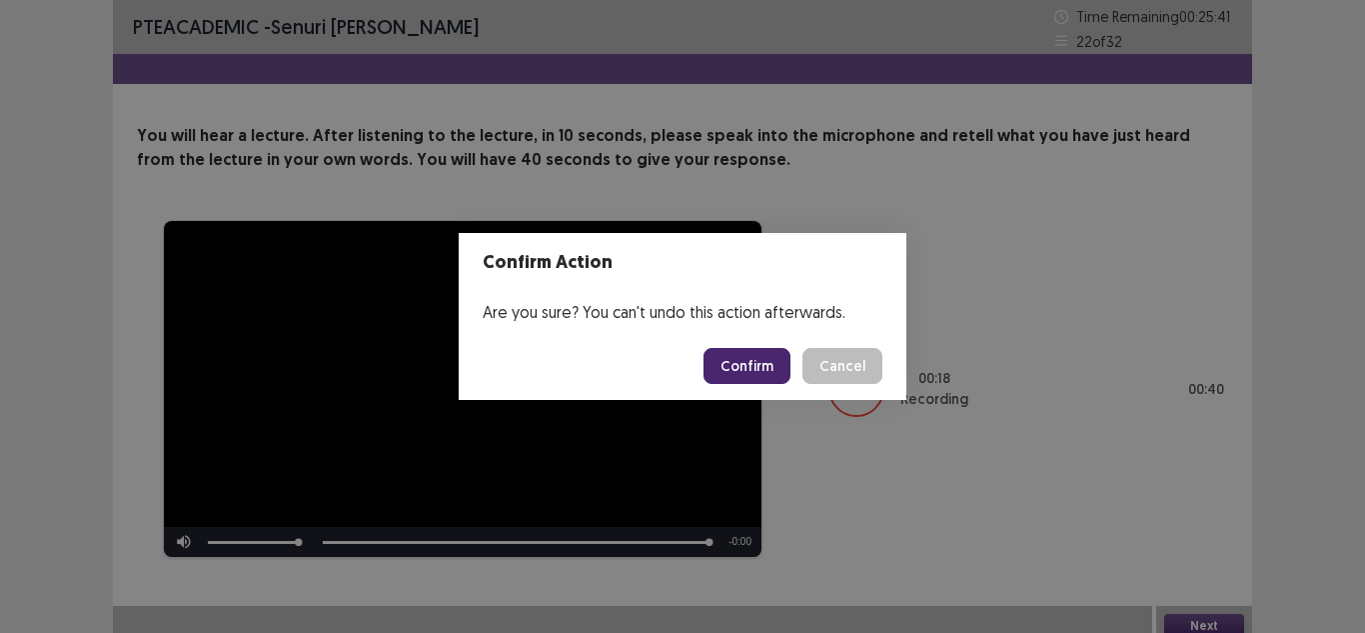
click at [738, 358] on button "Confirm" at bounding box center [747, 366] width 87 height 36
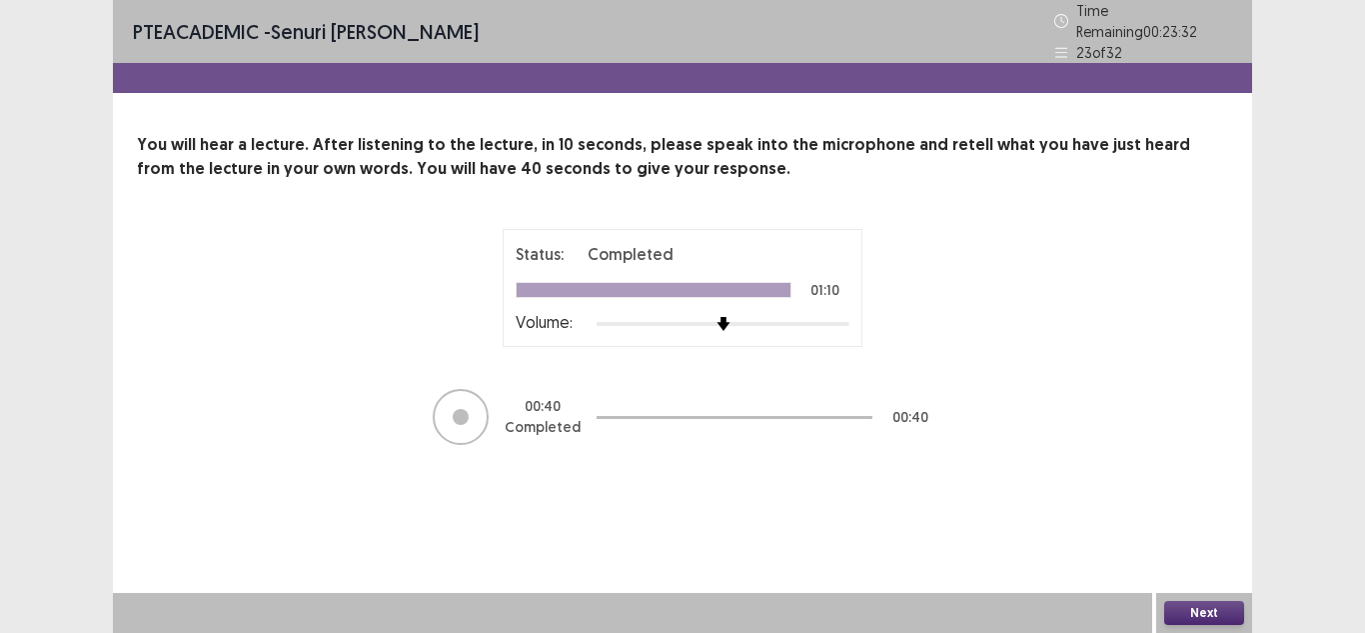
click at [1188, 611] on button "Next" at bounding box center [1204, 613] width 80 height 24
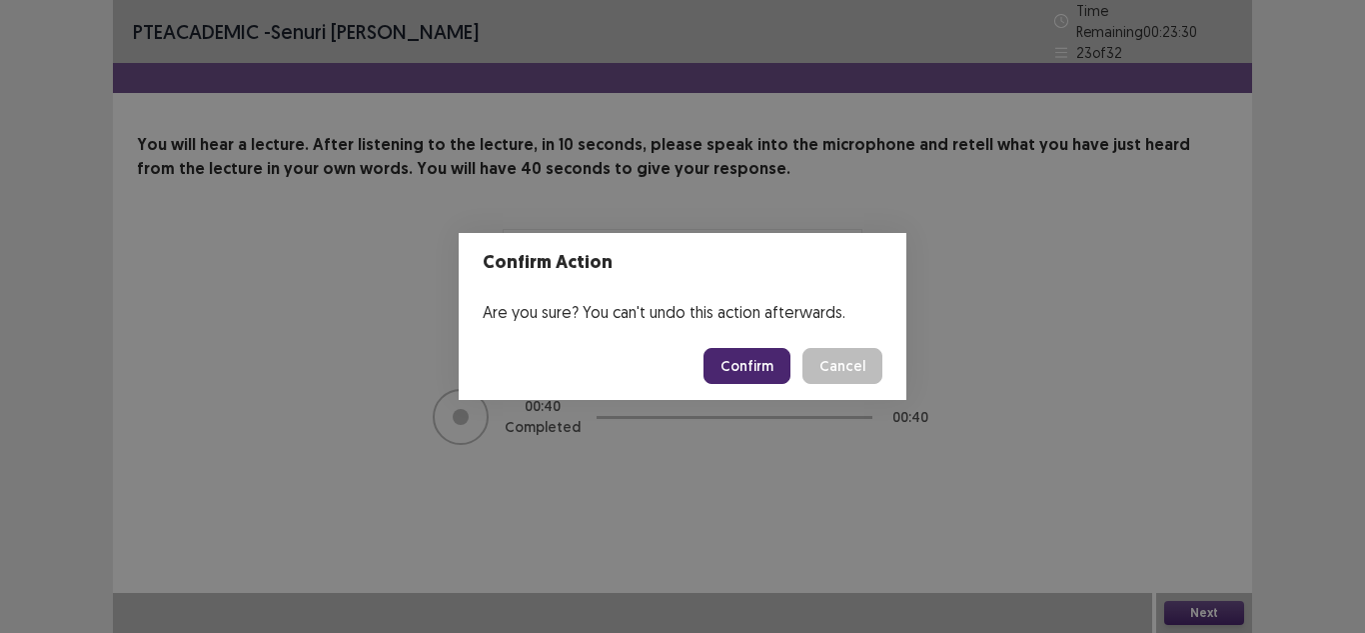
click at [766, 383] on button "Confirm" at bounding box center [747, 366] width 87 height 36
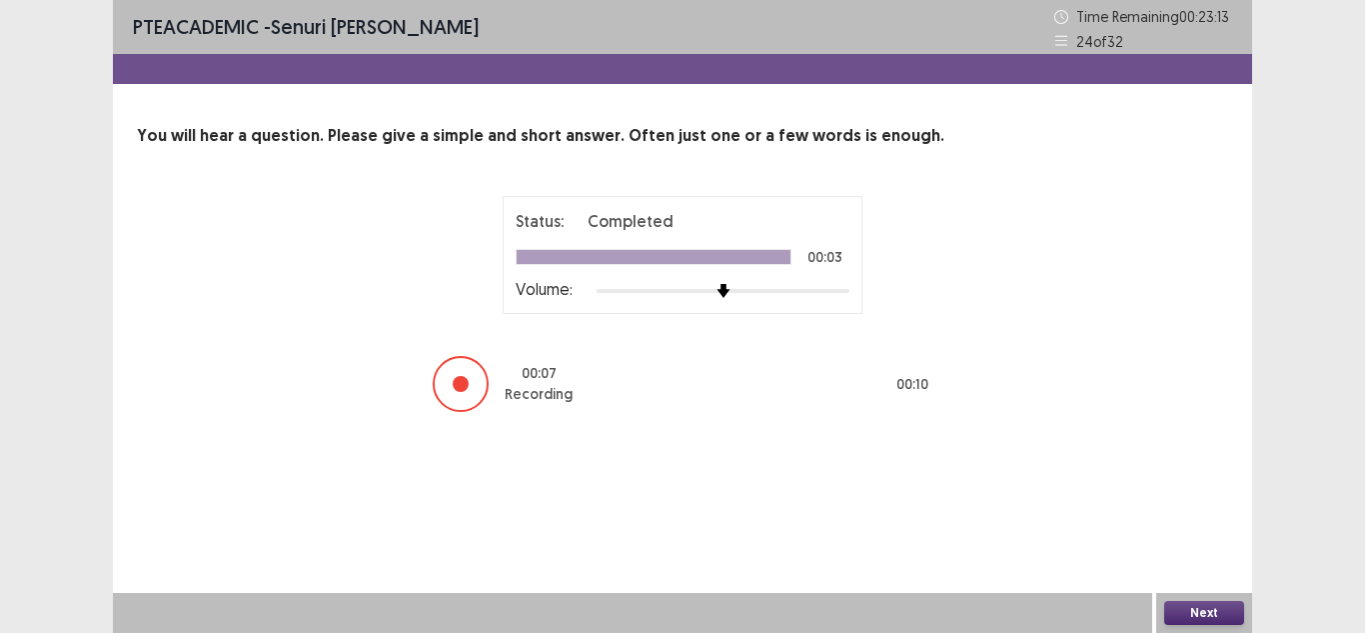
click at [1204, 610] on button "Next" at bounding box center [1204, 613] width 80 height 24
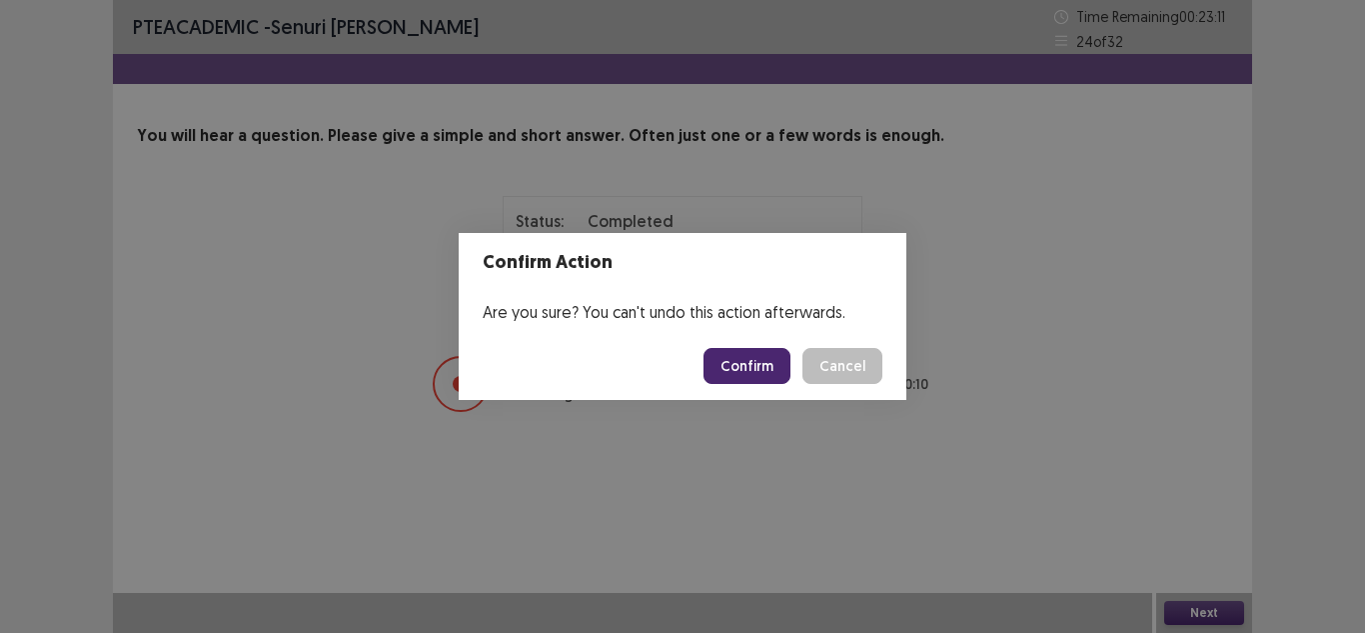
click at [762, 364] on button "Confirm" at bounding box center [747, 366] width 87 height 36
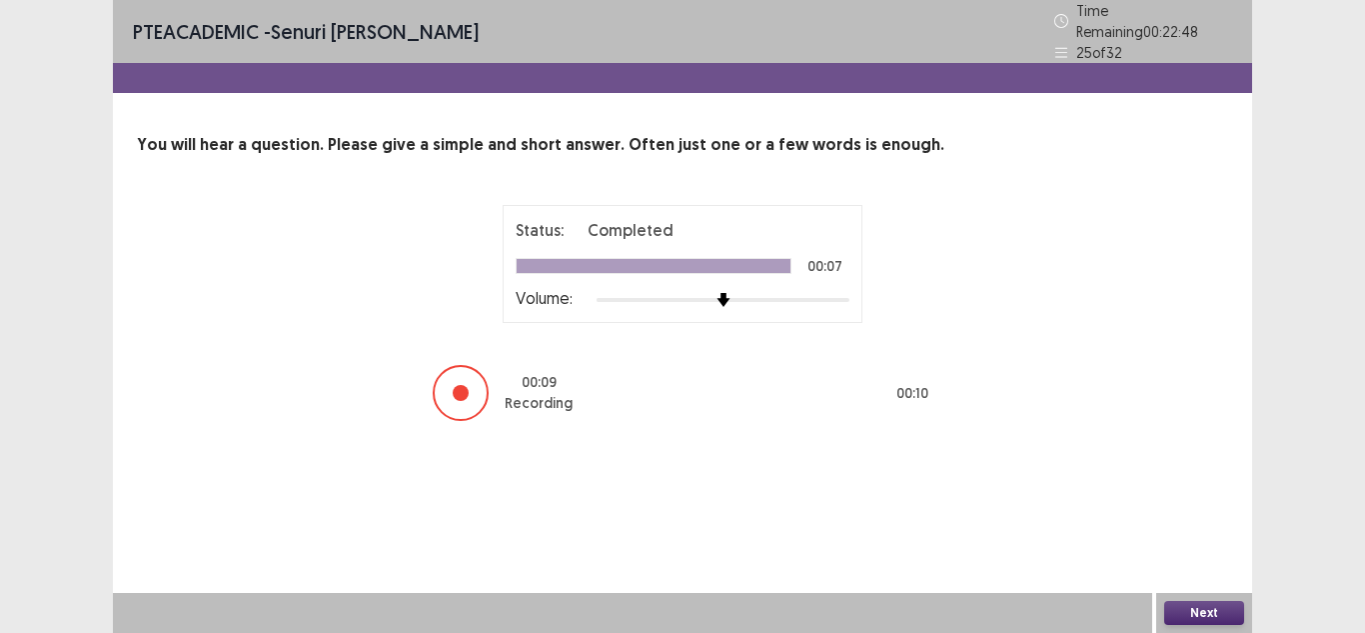
click at [1185, 607] on button "Next" at bounding box center [1204, 613] width 80 height 24
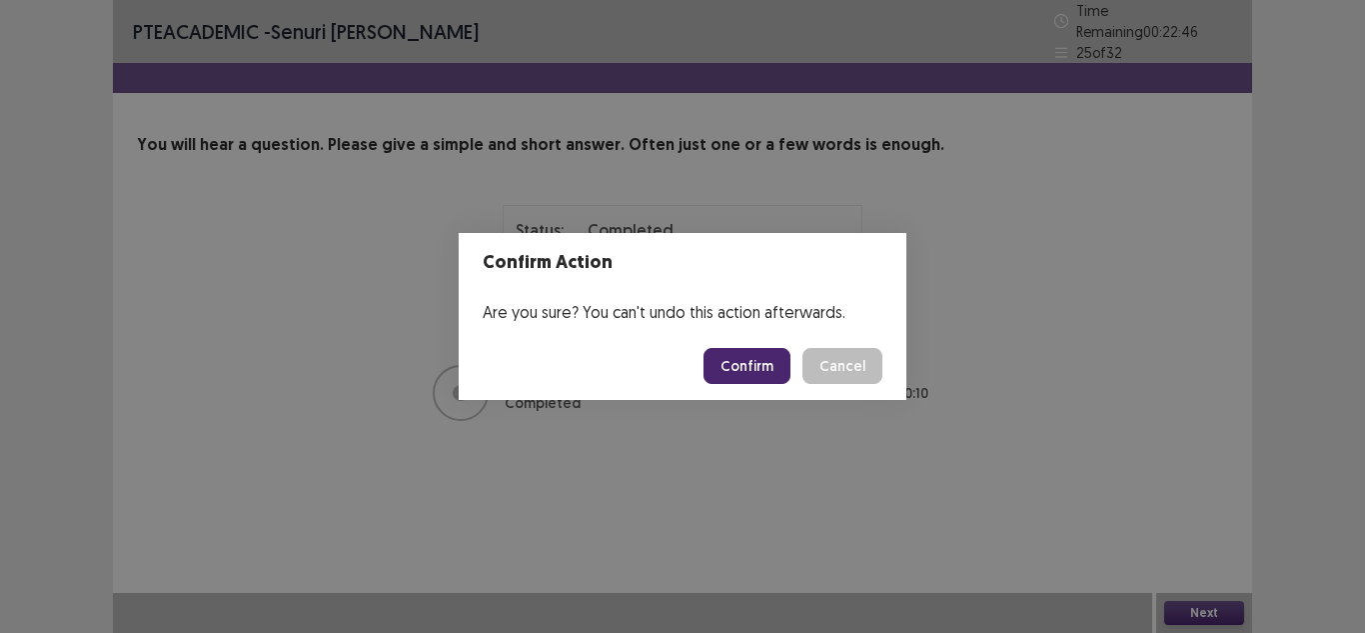
click at [769, 371] on button "Confirm" at bounding box center [747, 366] width 87 height 36
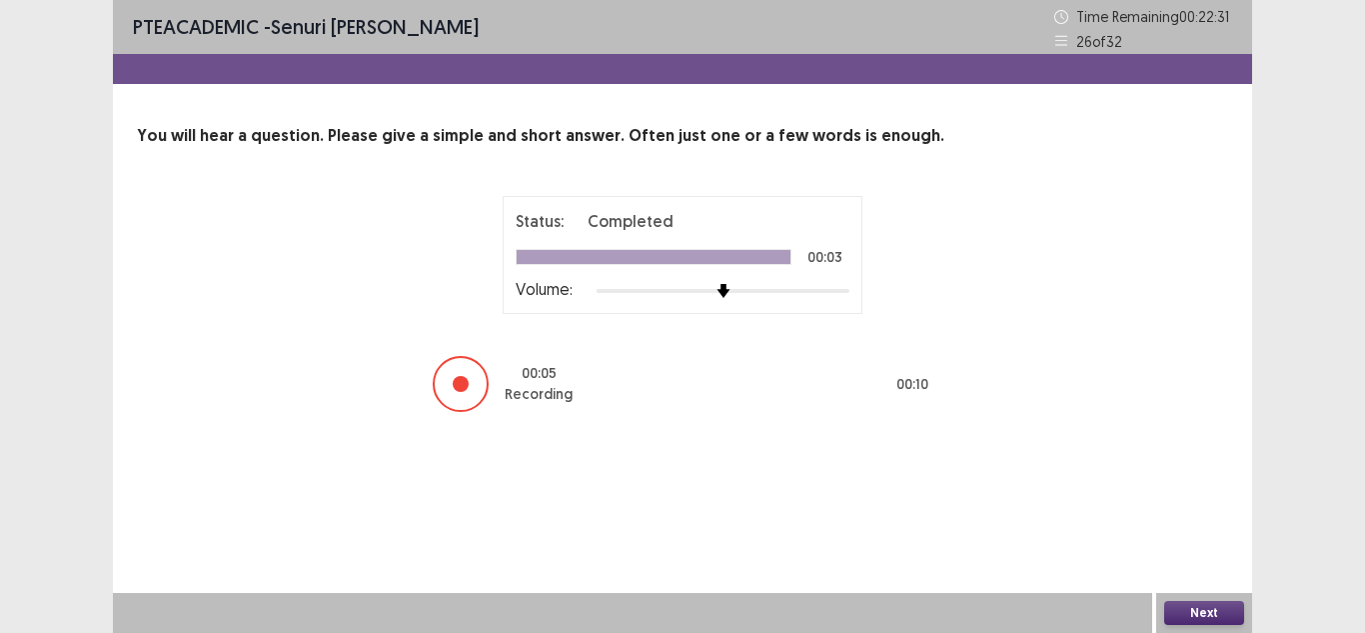
click at [1181, 618] on button "Next" at bounding box center [1204, 613] width 80 height 24
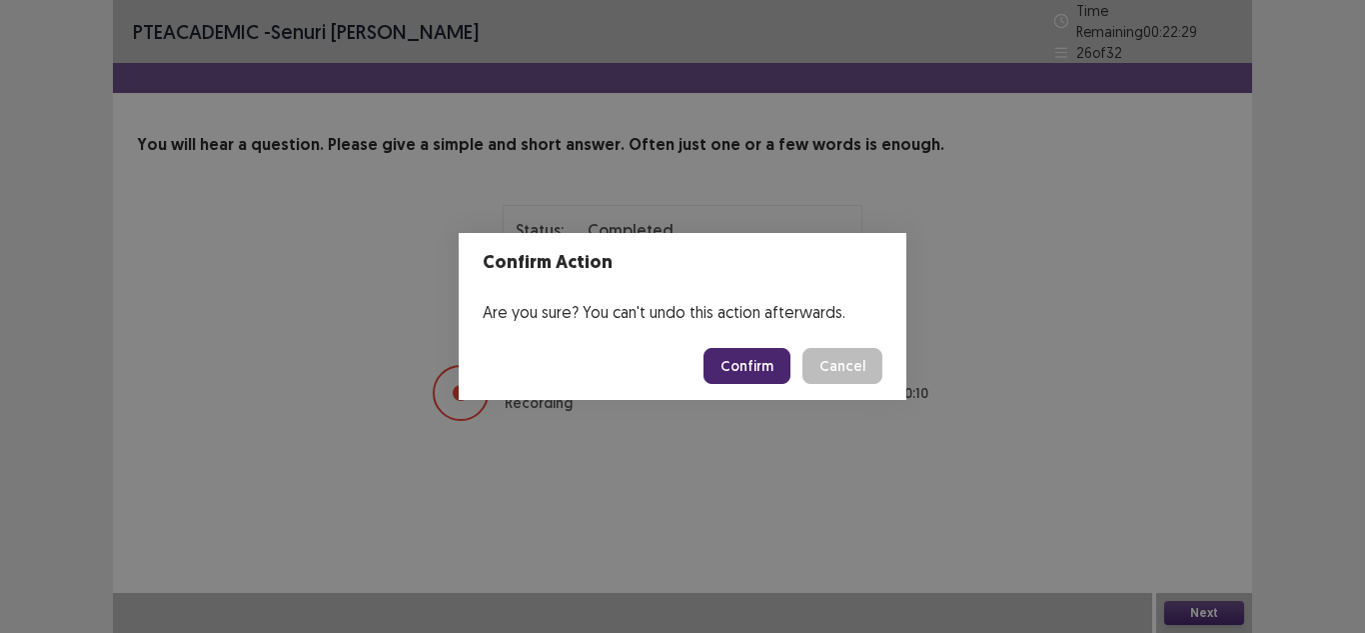
click at [775, 383] on button "Confirm" at bounding box center [747, 366] width 87 height 36
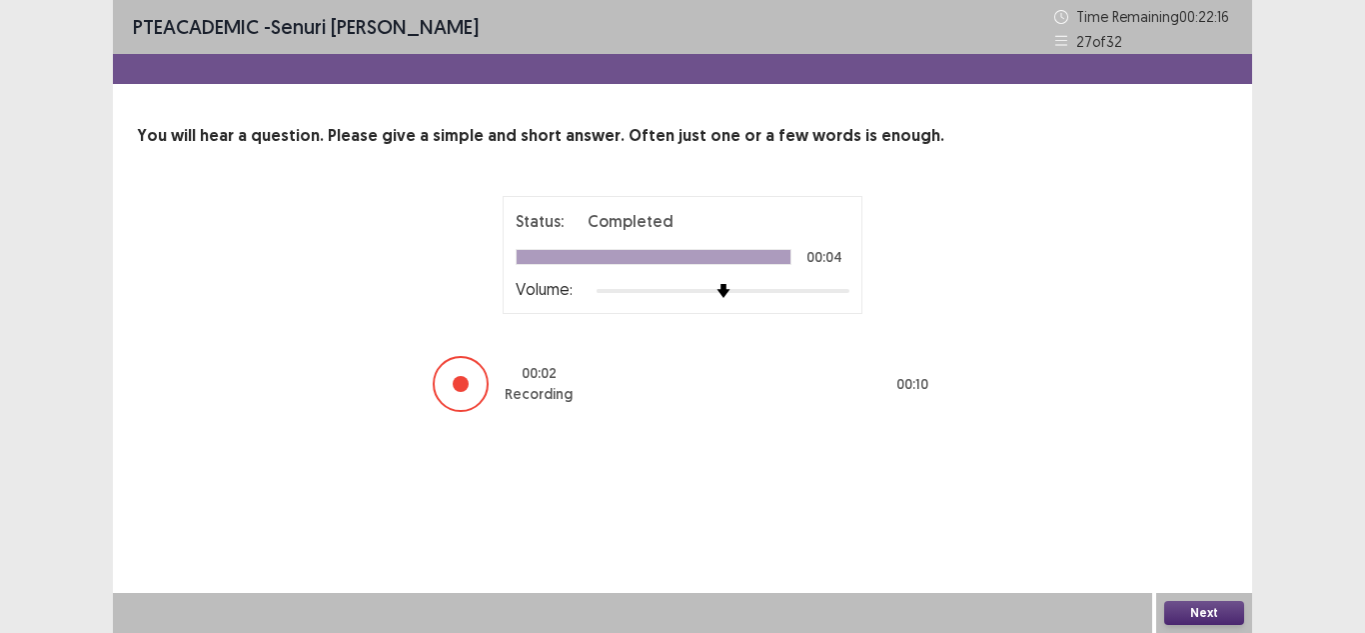
click at [1178, 611] on button "Next" at bounding box center [1204, 613] width 80 height 24
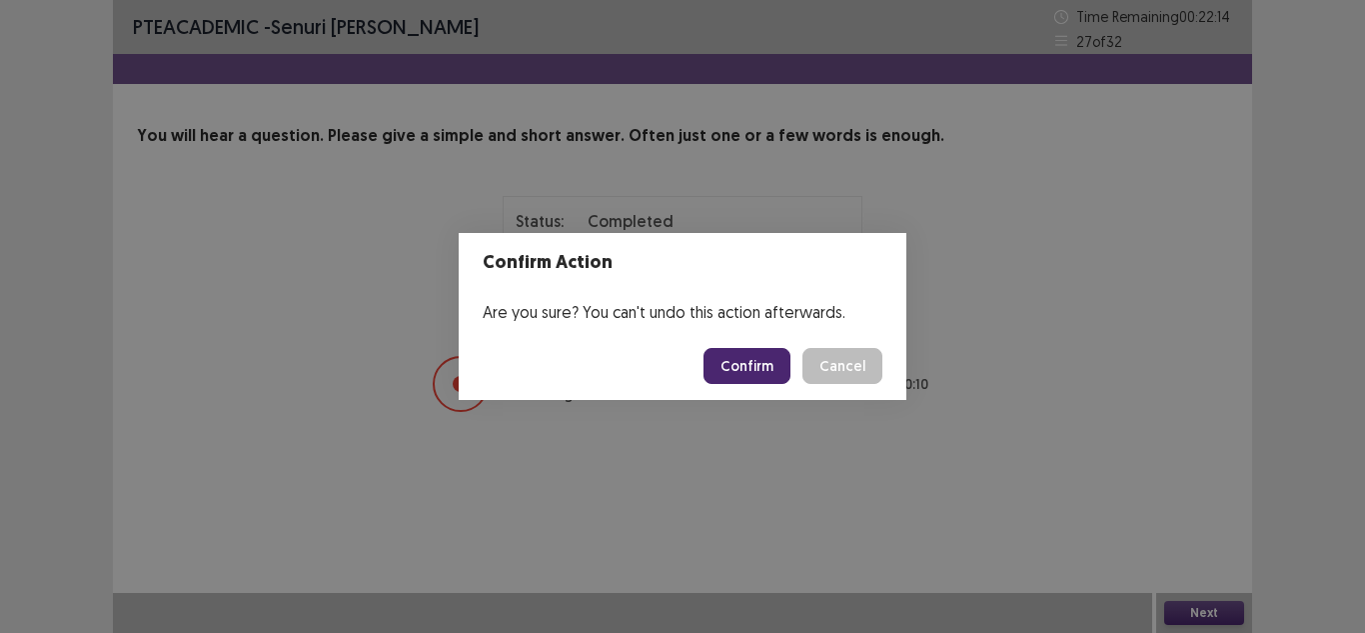
click at [764, 365] on button "Confirm" at bounding box center [747, 366] width 87 height 36
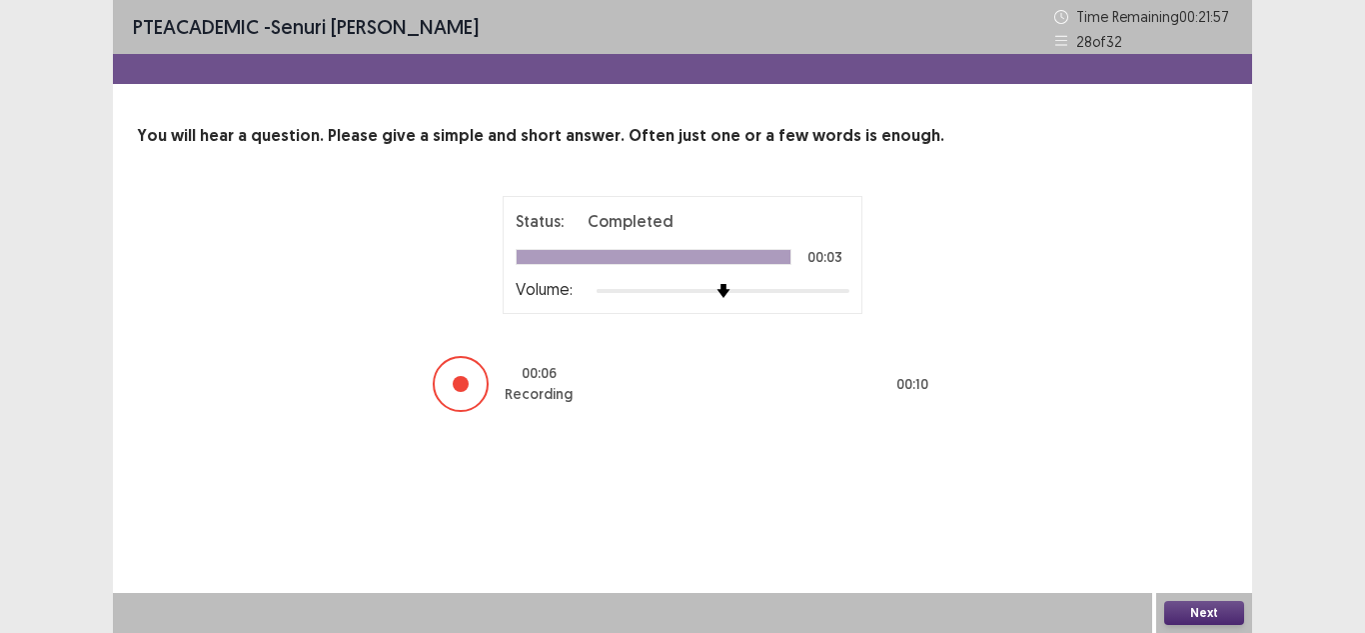
click at [1186, 618] on button "Next" at bounding box center [1204, 613] width 80 height 24
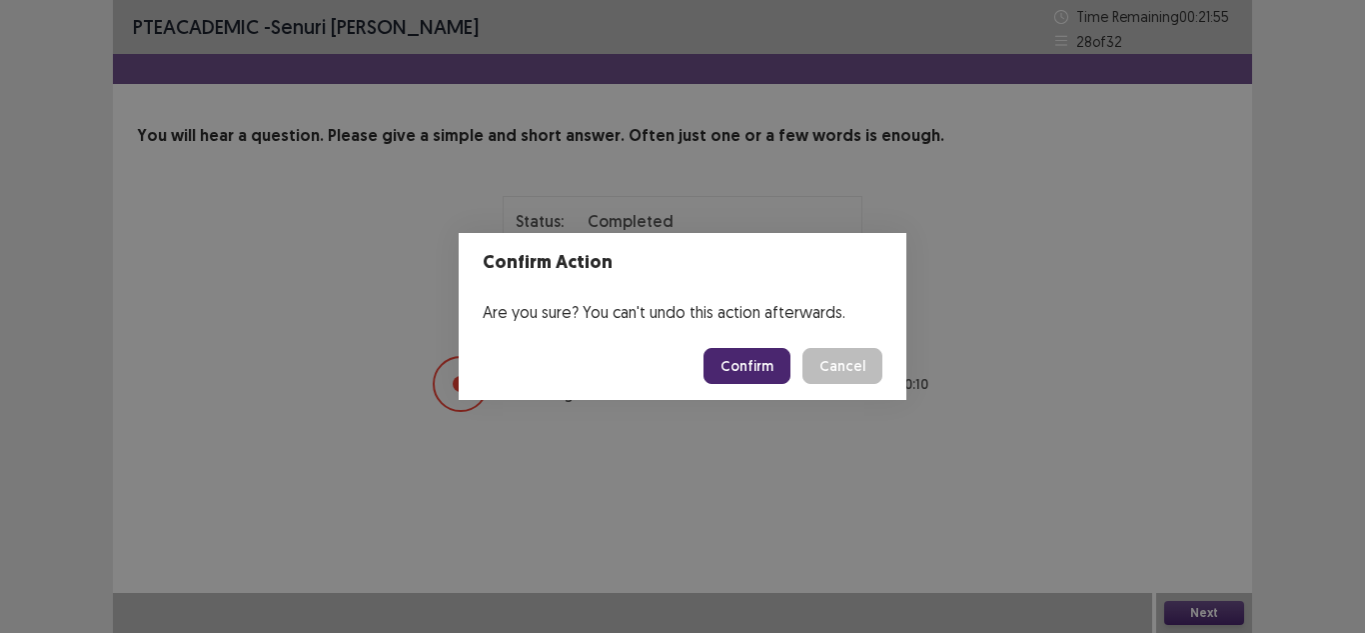
click at [774, 374] on button "Confirm" at bounding box center [747, 366] width 87 height 36
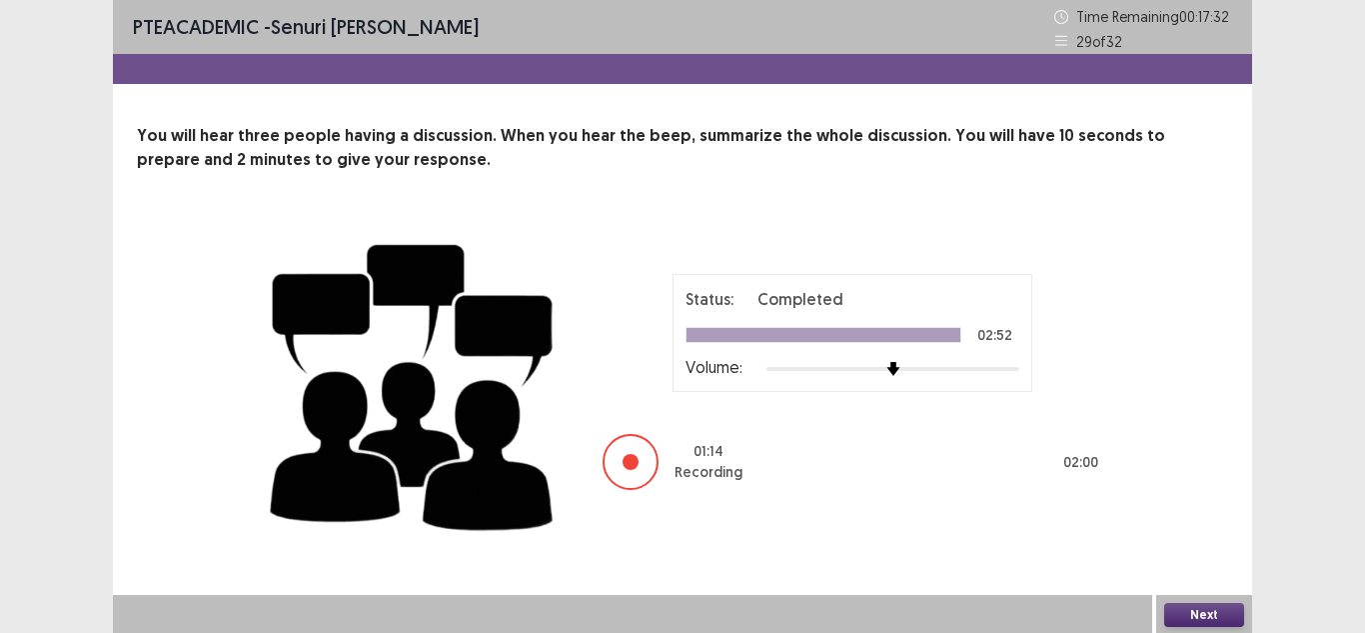
click at [1184, 614] on button "Next" at bounding box center [1204, 615] width 80 height 24
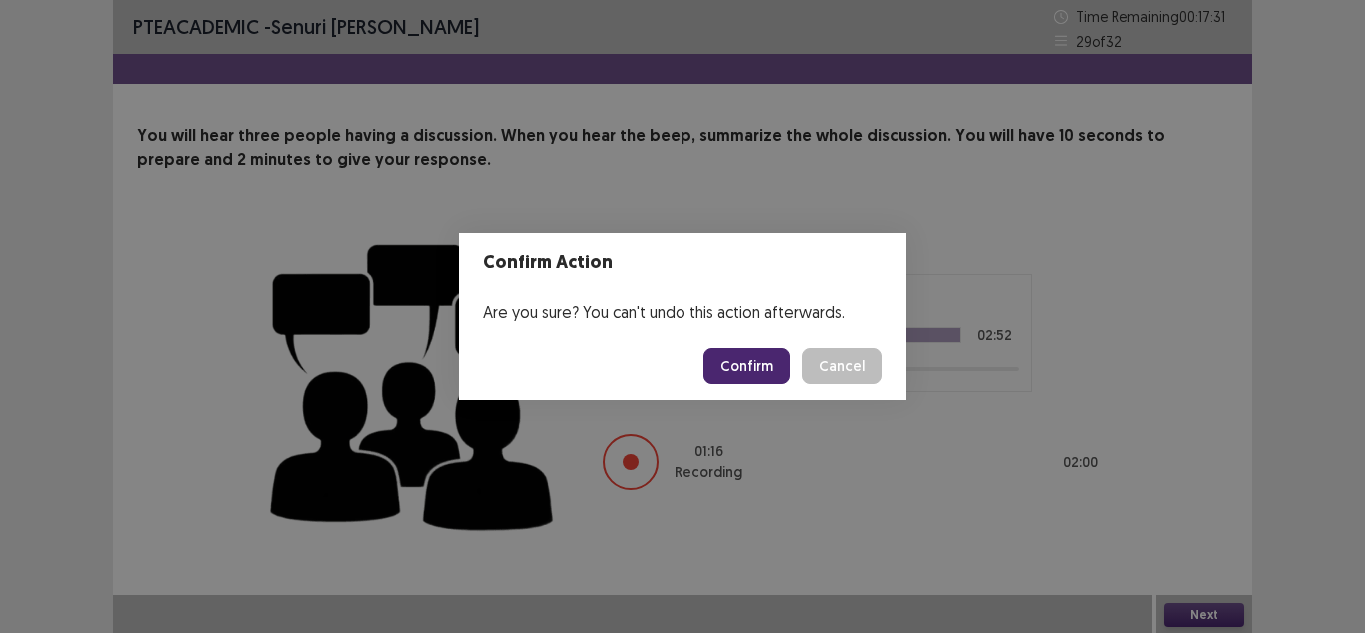
click at [766, 376] on button "Confirm" at bounding box center [747, 366] width 87 height 36
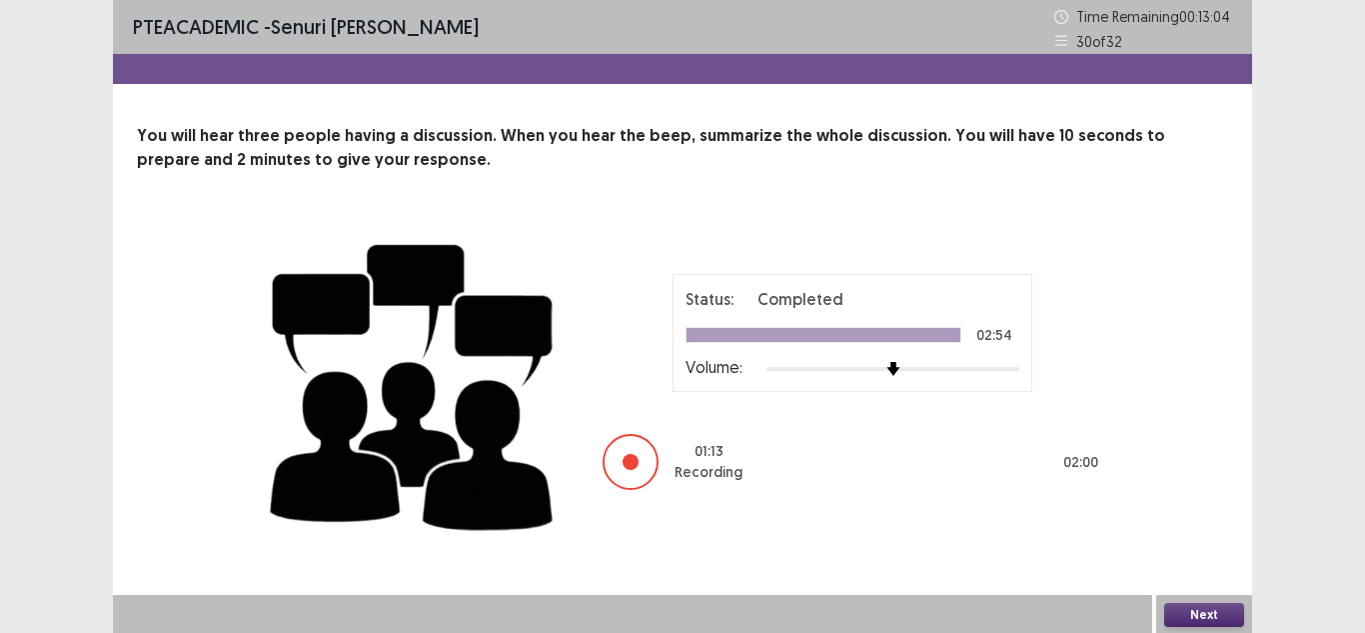
click at [1185, 605] on button "Next" at bounding box center [1204, 615] width 80 height 24
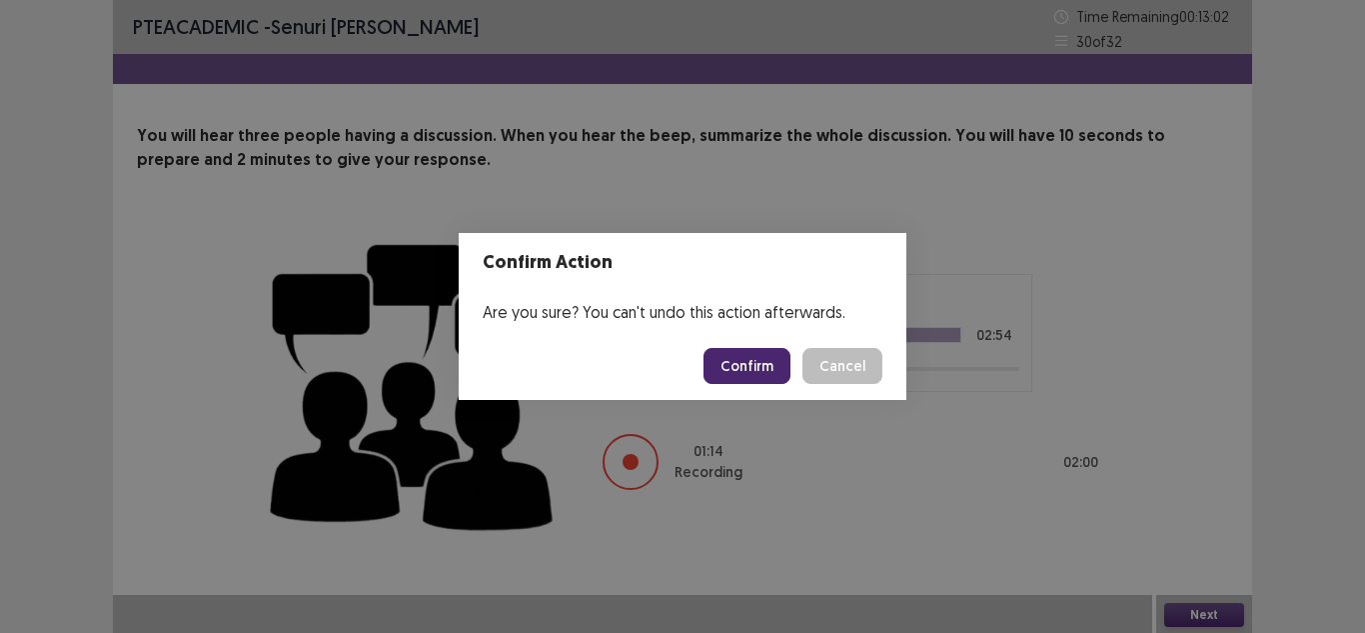
click at [767, 366] on button "Confirm" at bounding box center [747, 366] width 87 height 36
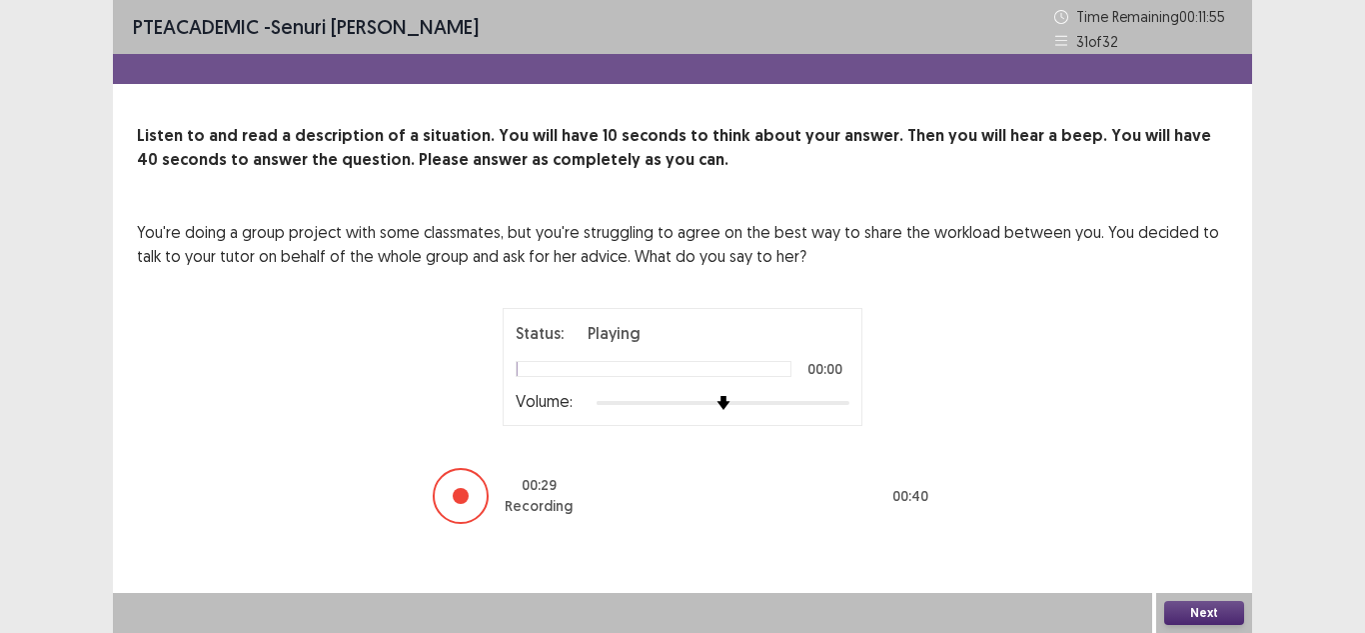
click at [1193, 614] on button "Next" at bounding box center [1204, 613] width 80 height 24
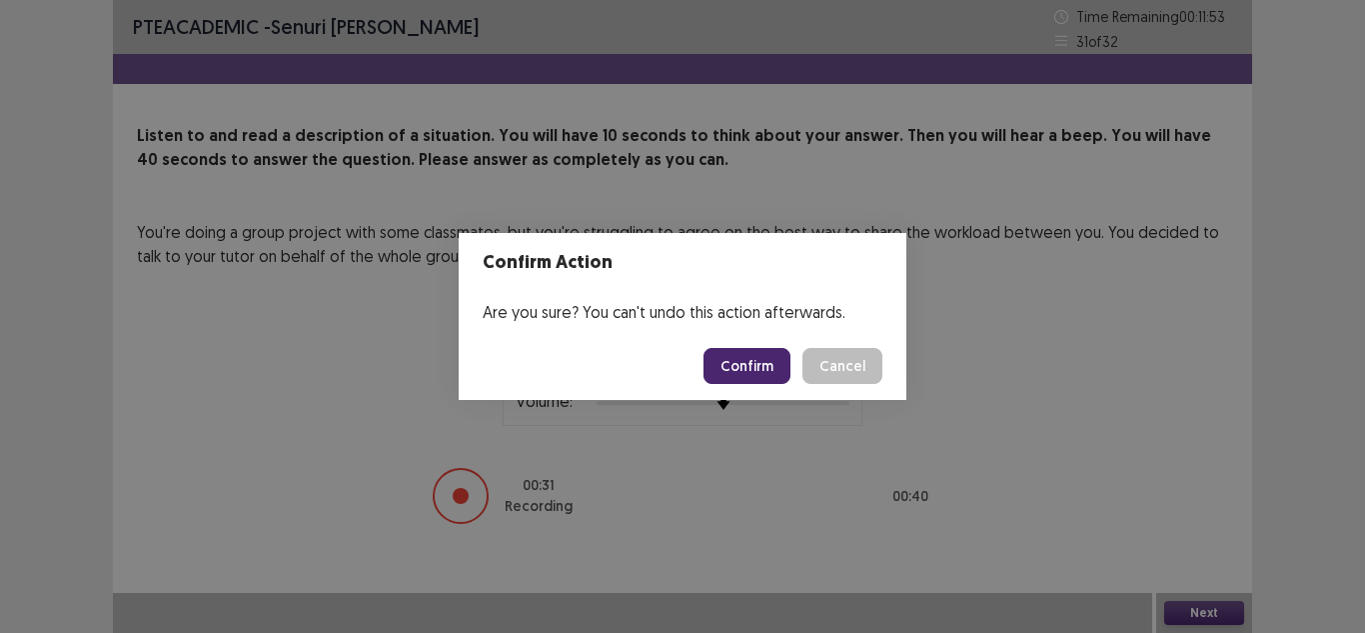
click at [719, 368] on button "Confirm" at bounding box center [747, 366] width 87 height 36
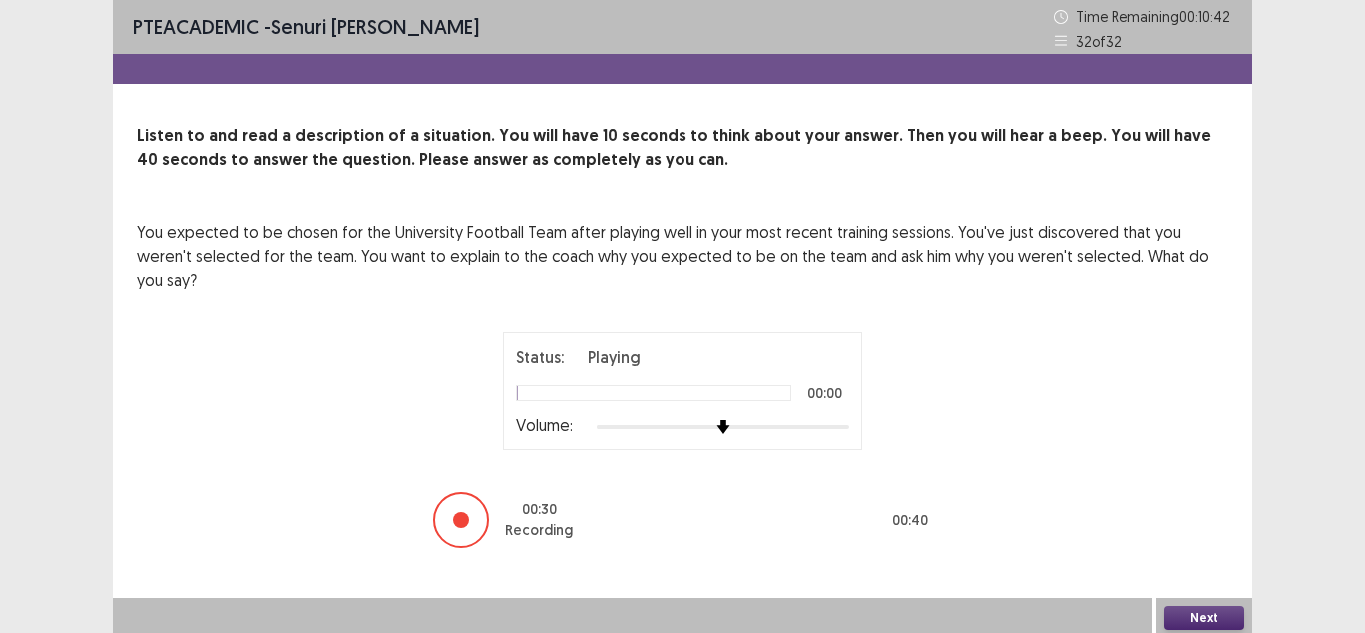
click at [1197, 617] on button "Next" at bounding box center [1204, 618] width 80 height 24
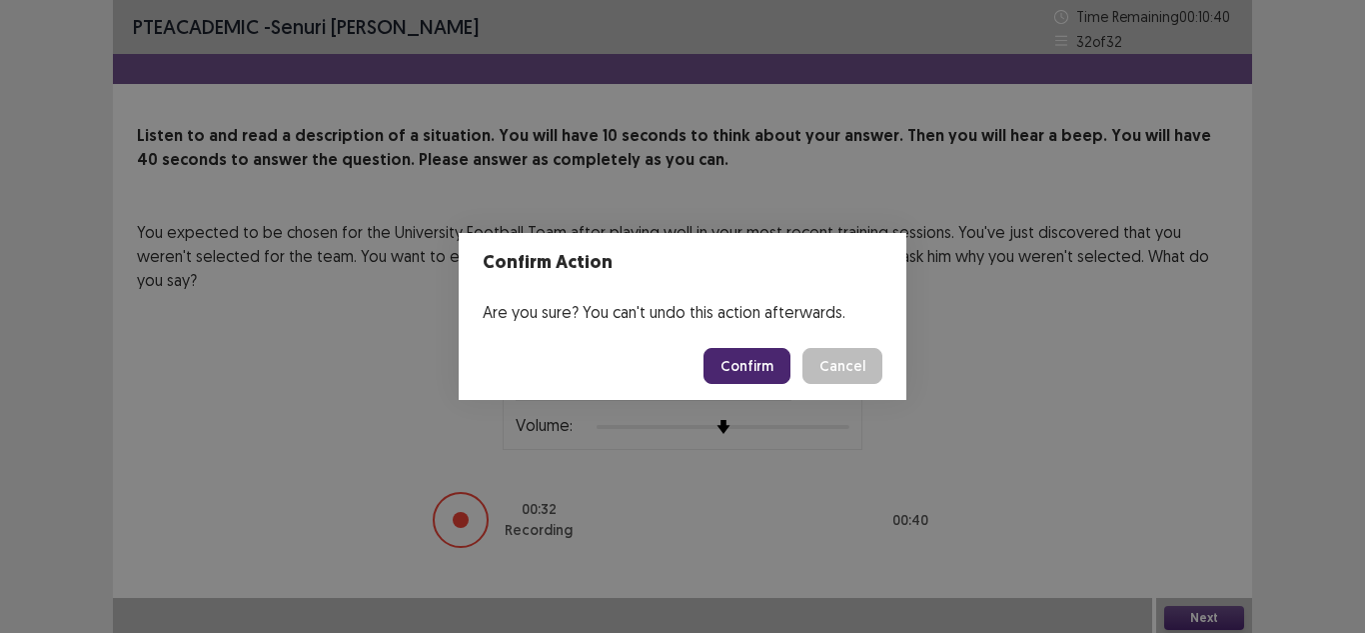
click at [765, 375] on button "Confirm" at bounding box center [747, 366] width 87 height 36
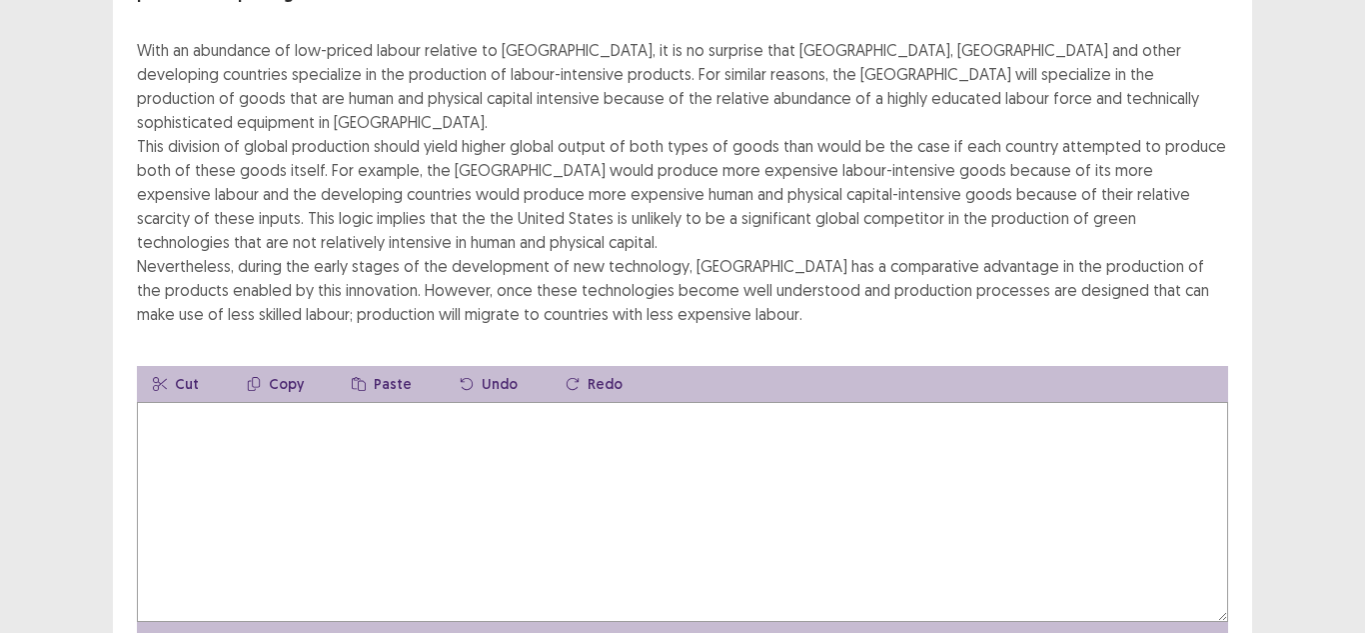
scroll to position [200, 0]
click at [216, 401] on textarea at bounding box center [682, 511] width 1091 height 220
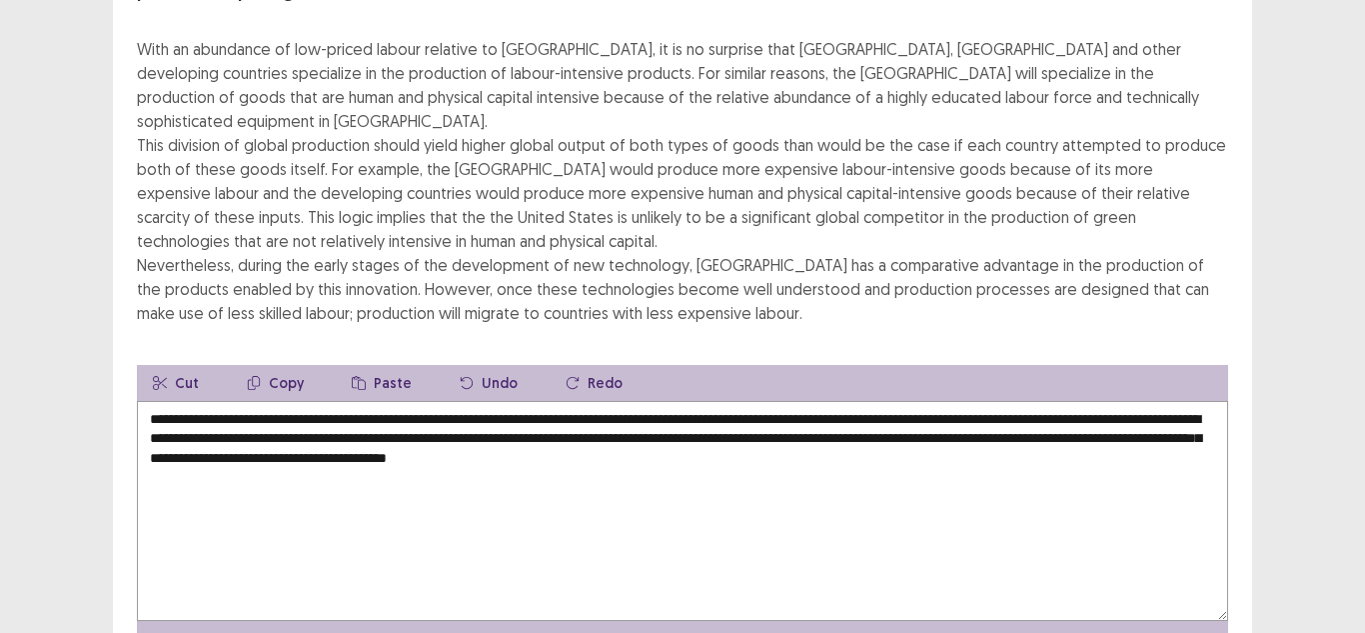
click at [1322, 320] on div "PTE academic - [PERSON_NAME] Time Remaining 00 : 04 : 36 1 of 1 Read the passag…" at bounding box center [682, 272] width 1365 height 945
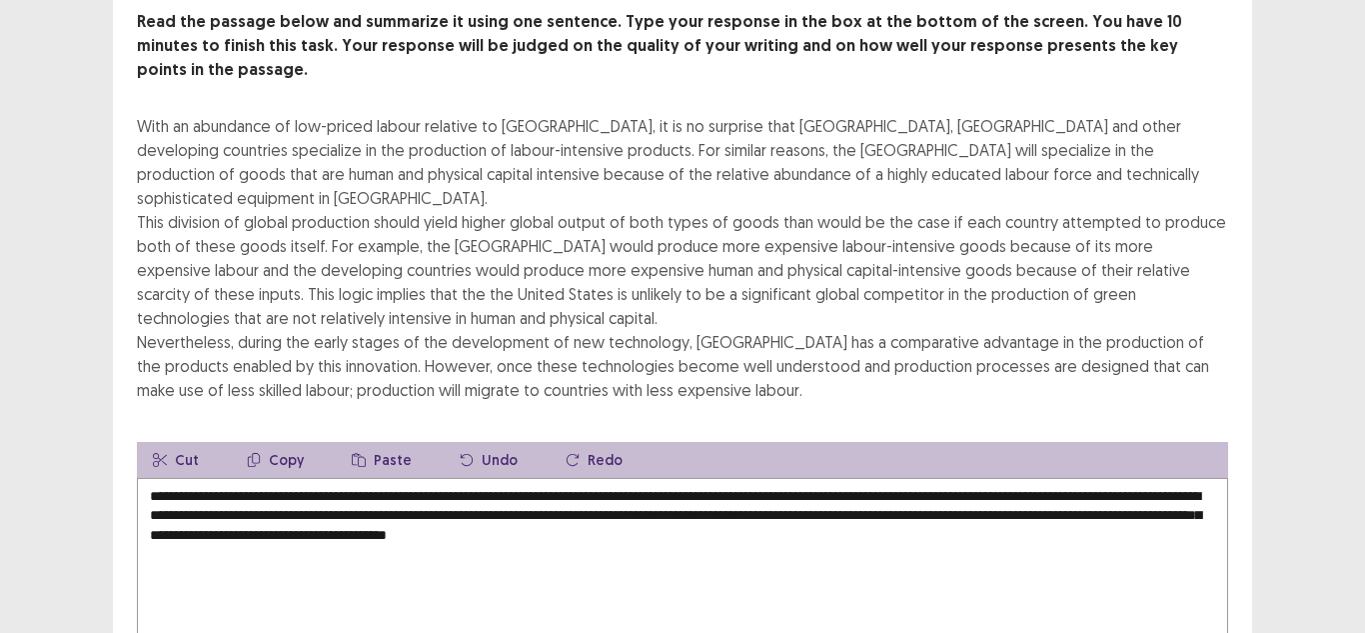
scroll to position [240, 0]
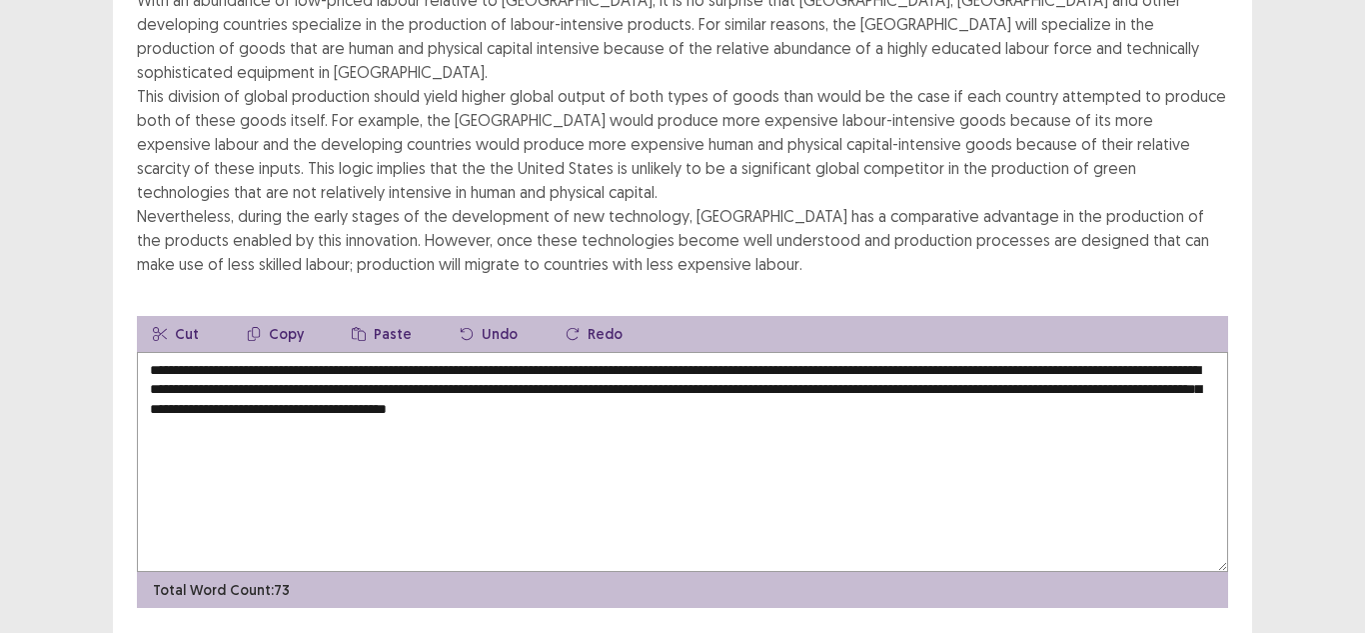
click at [961, 361] on textarea "**********" at bounding box center [682, 462] width 1091 height 220
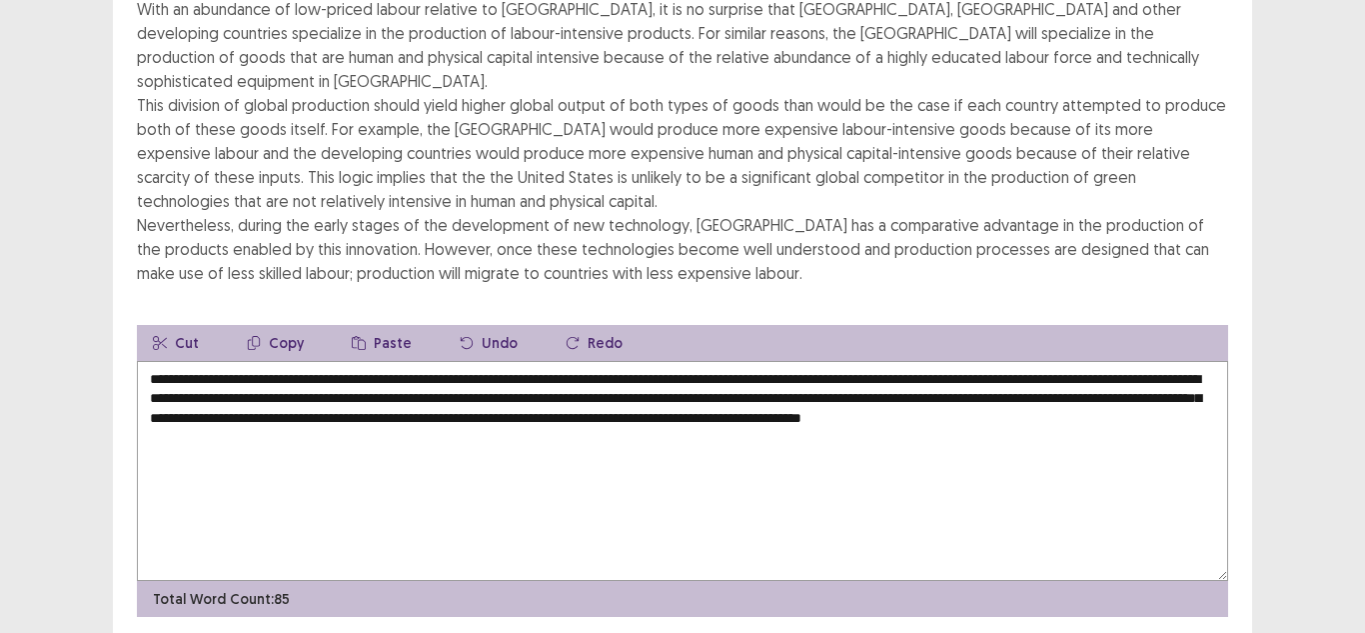
click at [286, 384] on textarea "**********" at bounding box center [682, 471] width 1091 height 220
click at [293, 384] on textarea "**********" at bounding box center [682, 471] width 1091 height 220
click at [408, 423] on textarea "**********" at bounding box center [682, 471] width 1091 height 220
type textarea "**********"
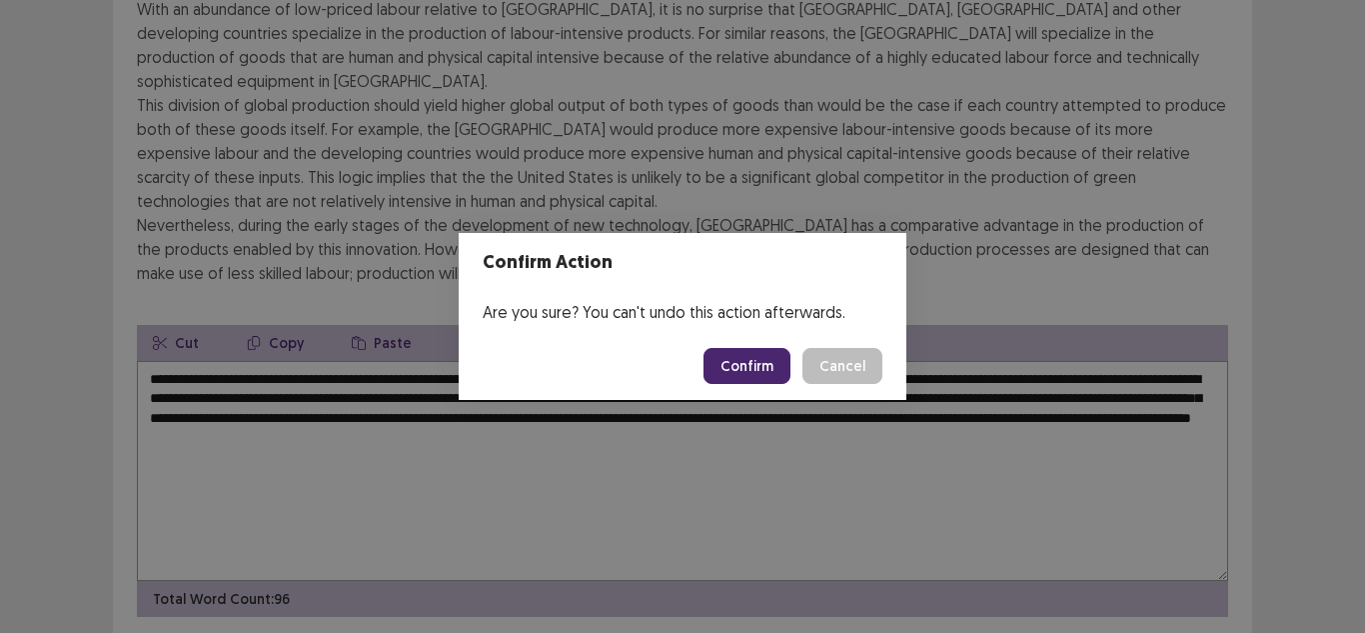
click at [763, 371] on button "Confirm" at bounding box center [747, 366] width 87 height 36
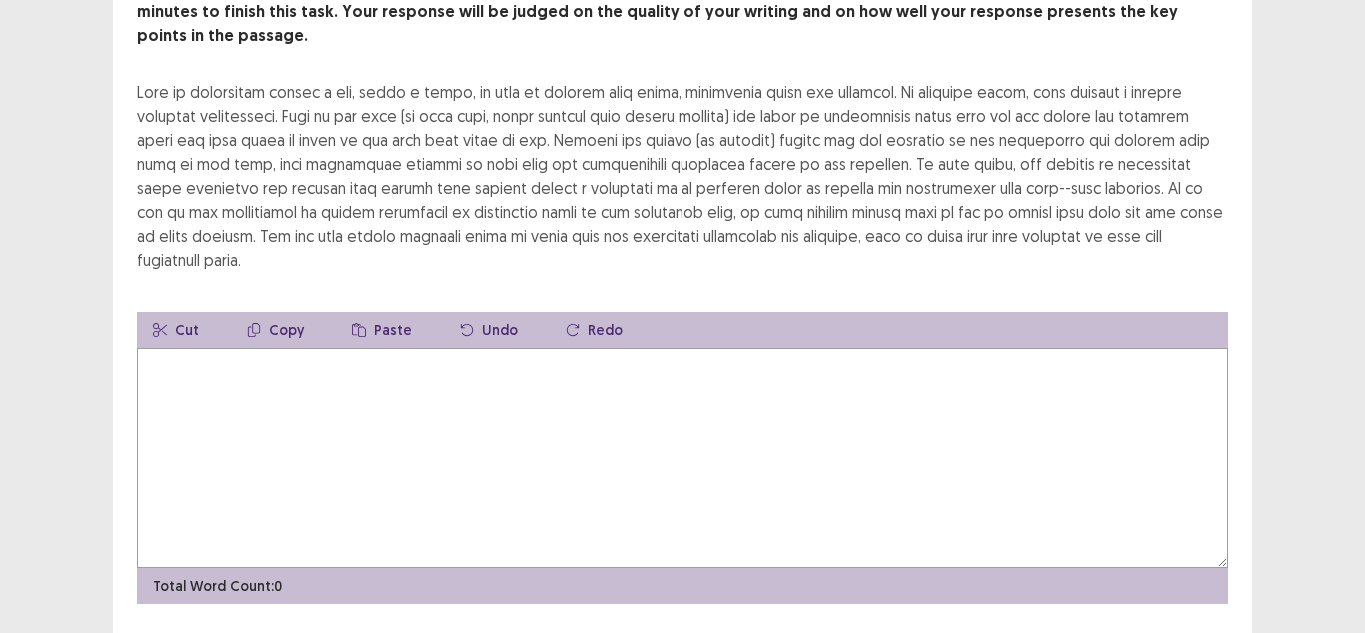
scroll to position [160, 0]
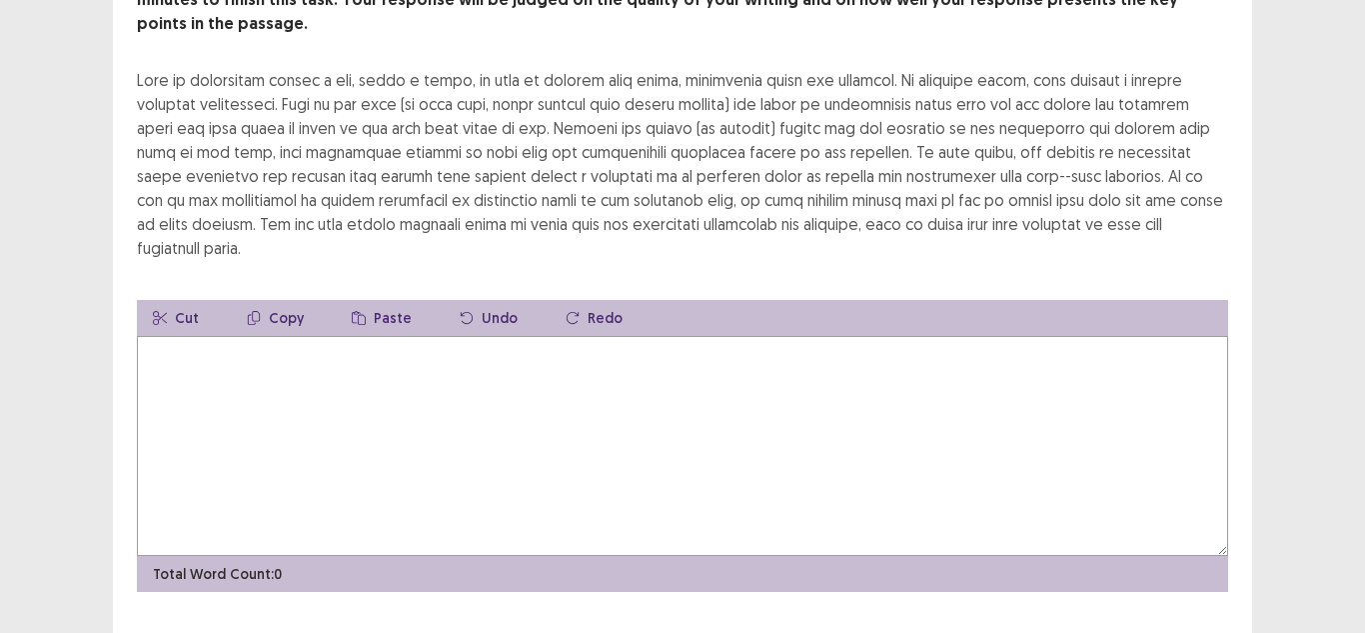
click at [295, 379] on textarea at bounding box center [682, 446] width 1091 height 220
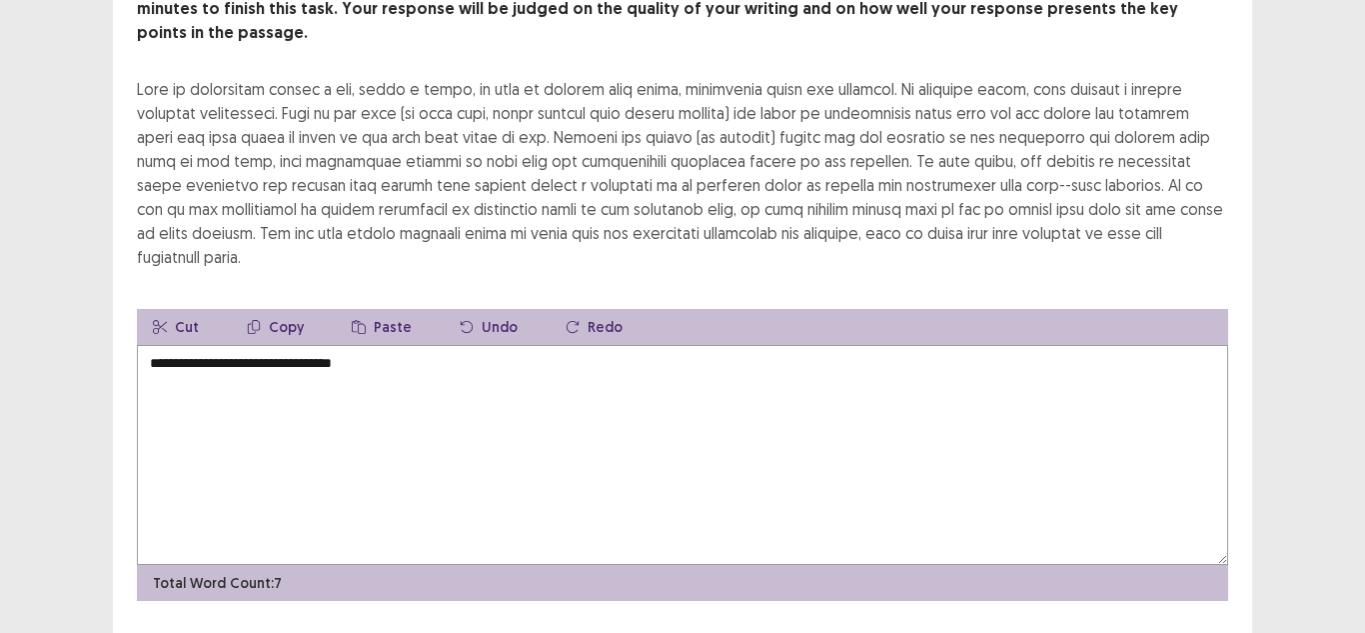
click at [206, 345] on textarea "**********" at bounding box center [682, 455] width 1091 height 220
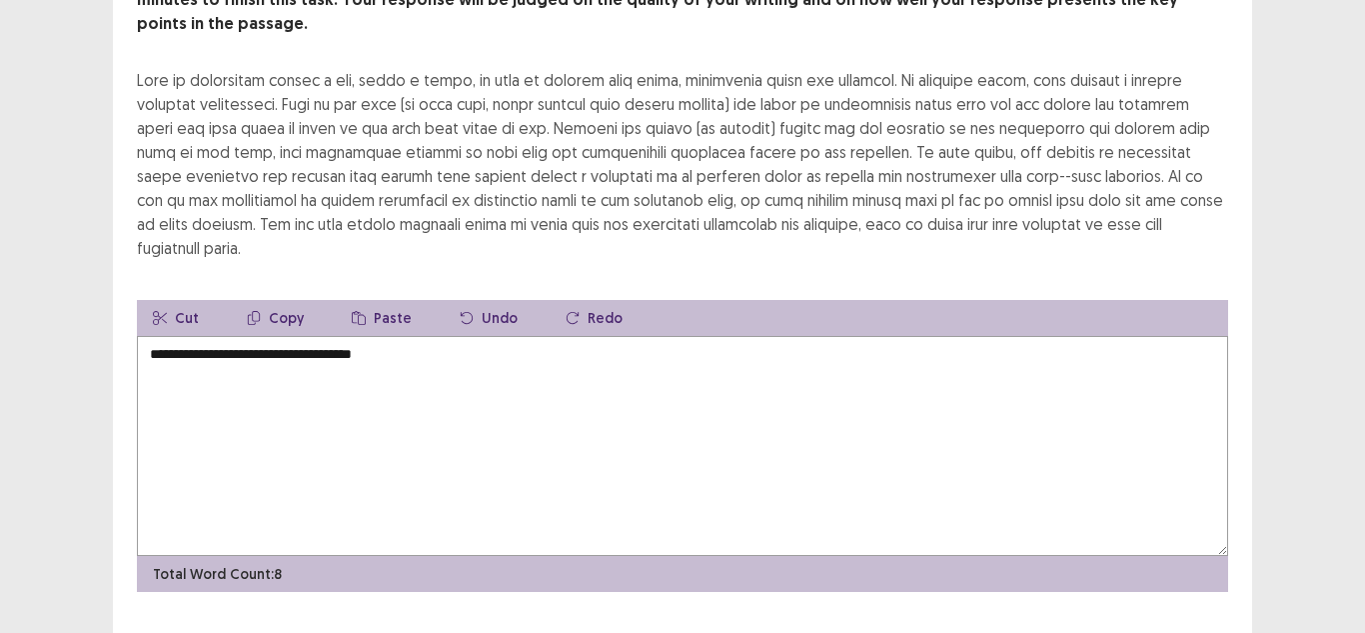
click at [427, 336] on textarea "**********" at bounding box center [682, 446] width 1091 height 220
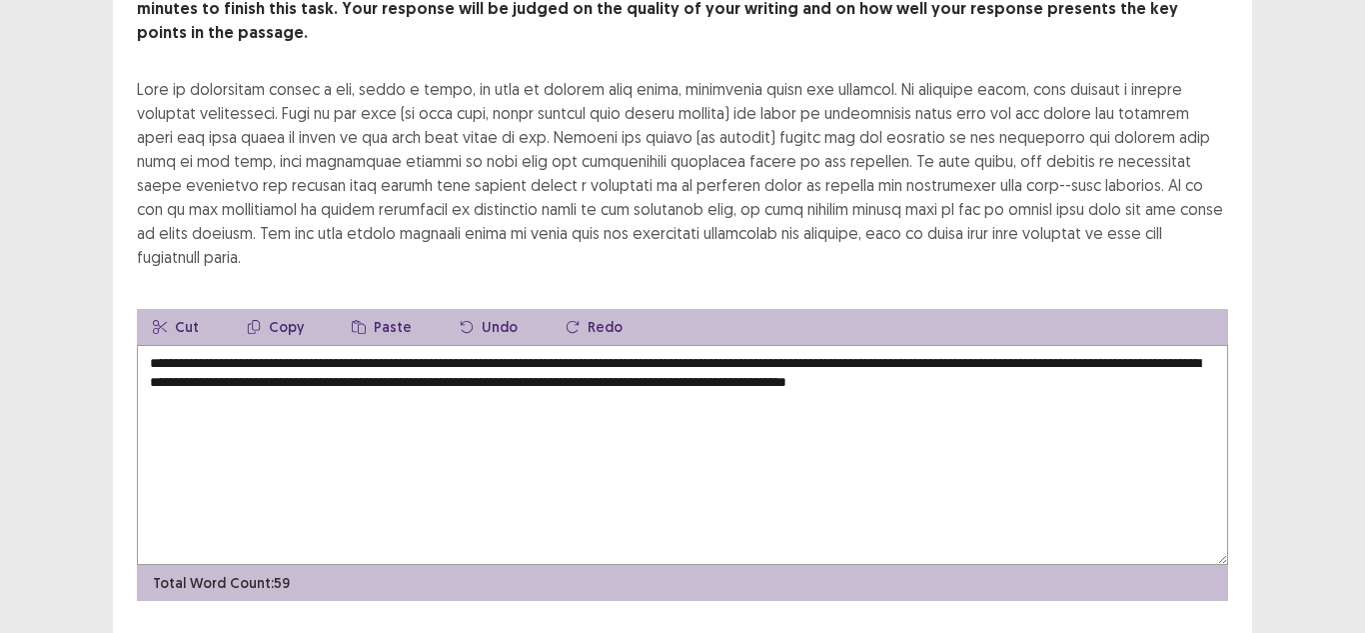
type textarea "**********"
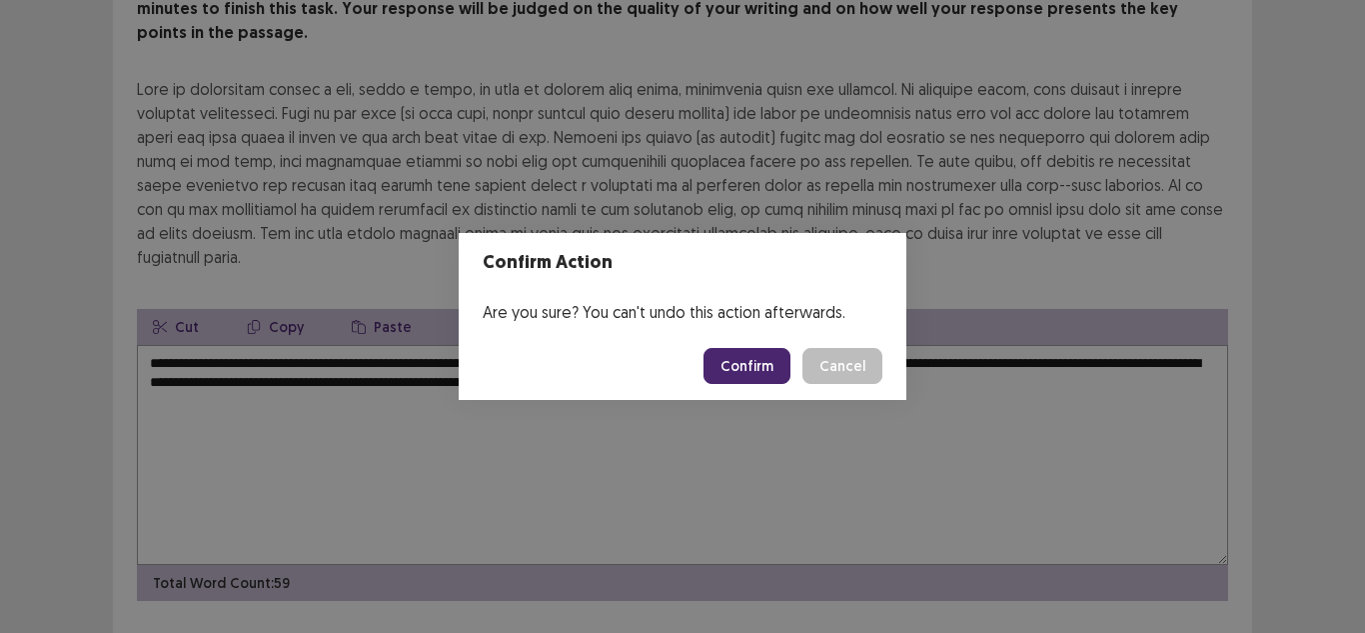
click at [762, 357] on button "Confirm" at bounding box center [747, 366] width 87 height 36
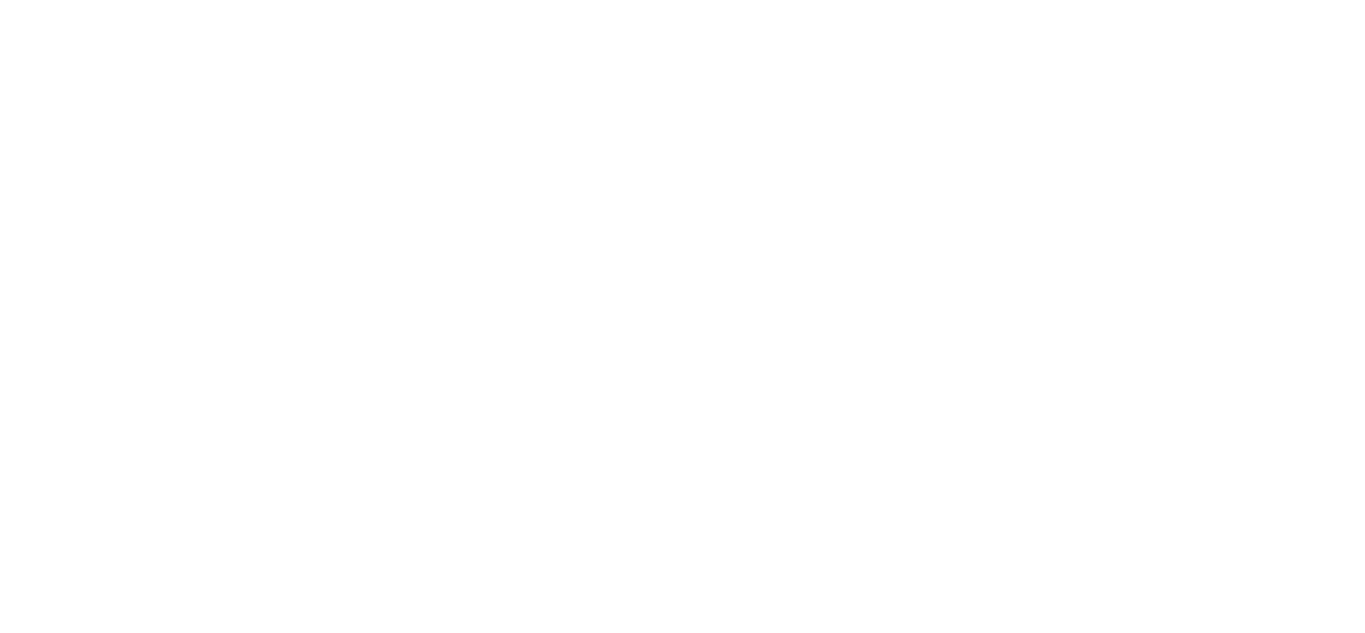
scroll to position [0, 0]
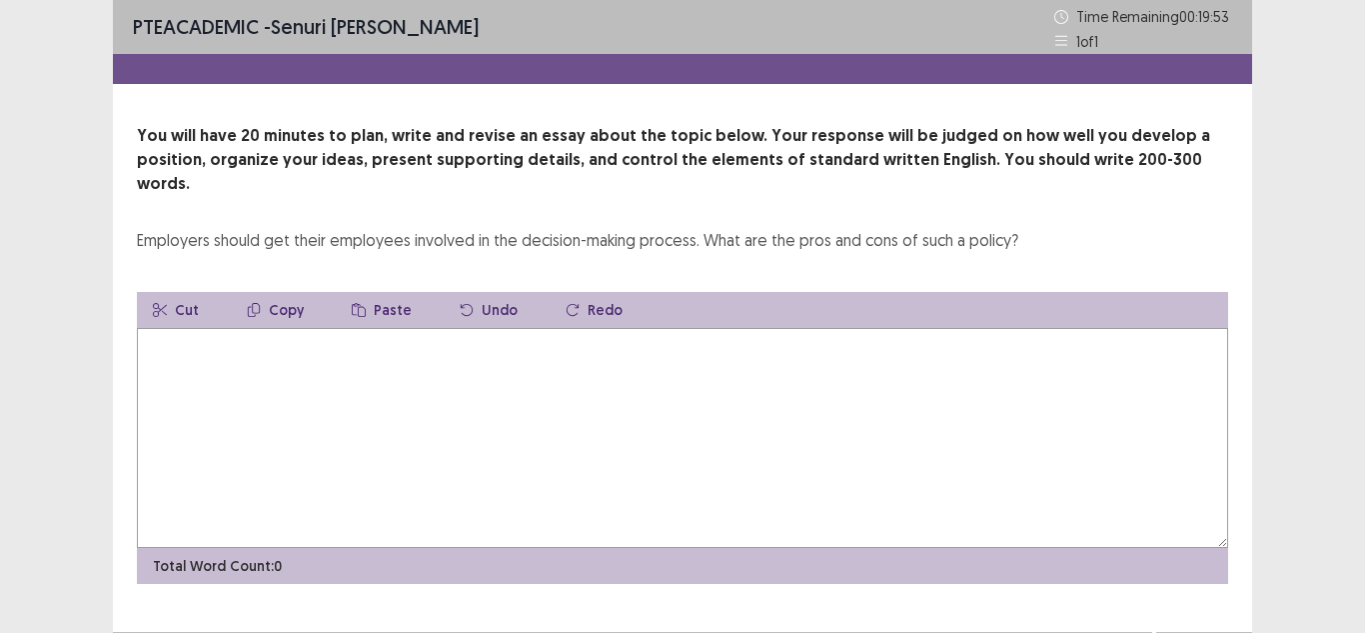
click at [578, 379] on textarea at bounding box center [682, 438] width 1091 height 220
click at [160, 328] on textarea "**********" at bounding box center [682, 438] width 1091 height 220
click at [517, 328] on textarea "**********" at bounding box center [682, 438] width 1091 height 220
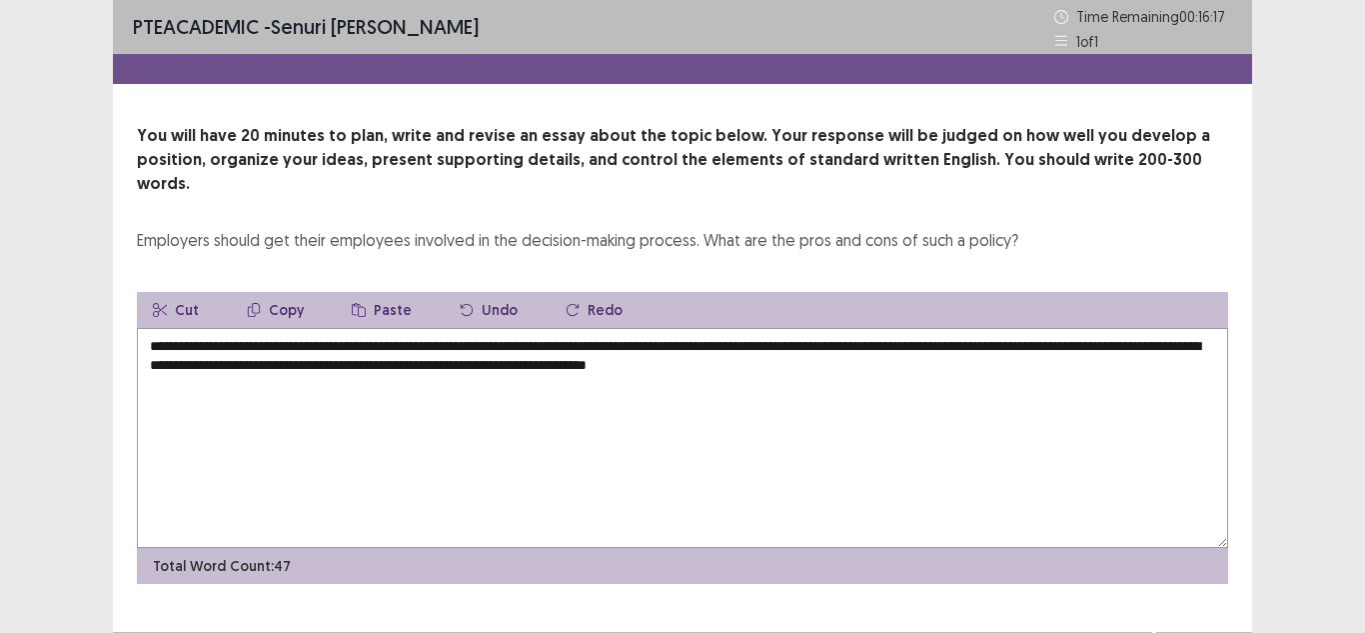
click at [338, 351] on textarea "**********" at bounding box center [682, 438] width 1091 height 220
click at [432, 367] on textarea "**********" at bounding box center [682, 438] width 1091 height 220
click at [388, 343] on textarea "**********" at bounding box center [682, 438] width 1091 height 220
click at [407, 345] on textarea "**********" at bounding box center [682, 438] width 1091 height 220
click at [415, 341] on textarea "**********" at bounding box center [682, 438] width 1091 height 220
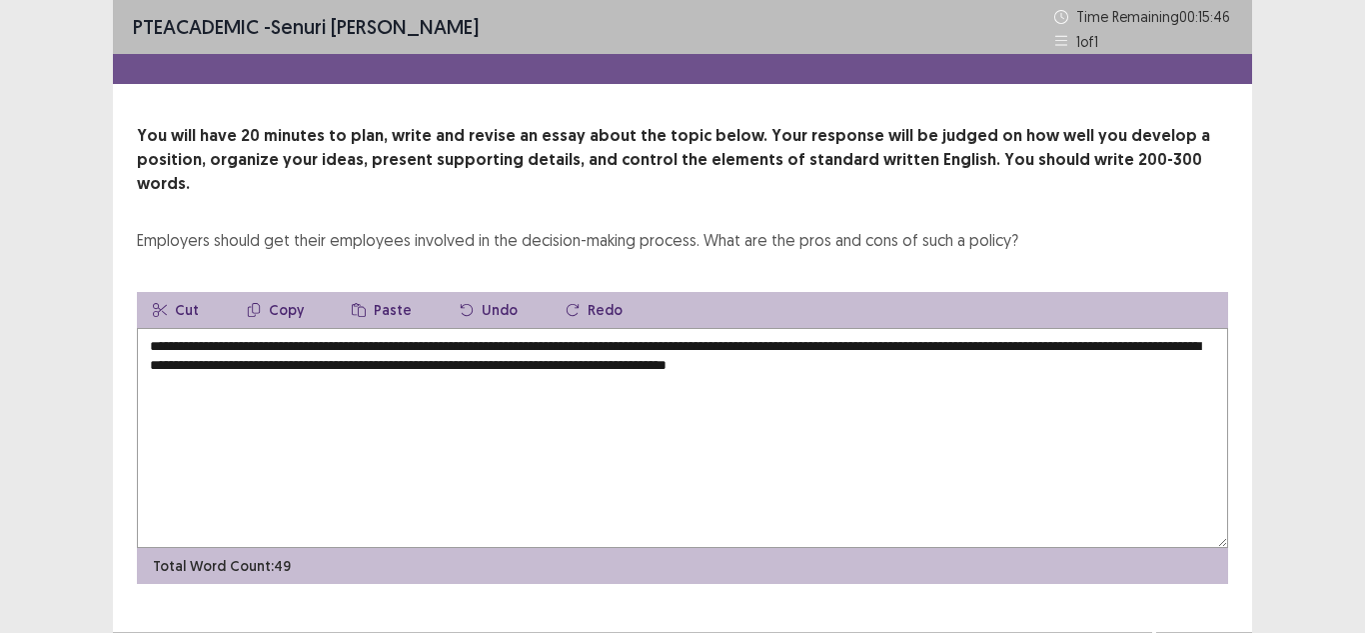
click at [390, 395] on textarea "**********" at bounding box center [682, 438] width 1091 height 220
click at [1014, 341] on textarea "**********" at bounding box center [682, 438] width 1091 height 220
click at [211, 396] on textarea "**********" at bounding box center [682, 438] width 1091 height 220
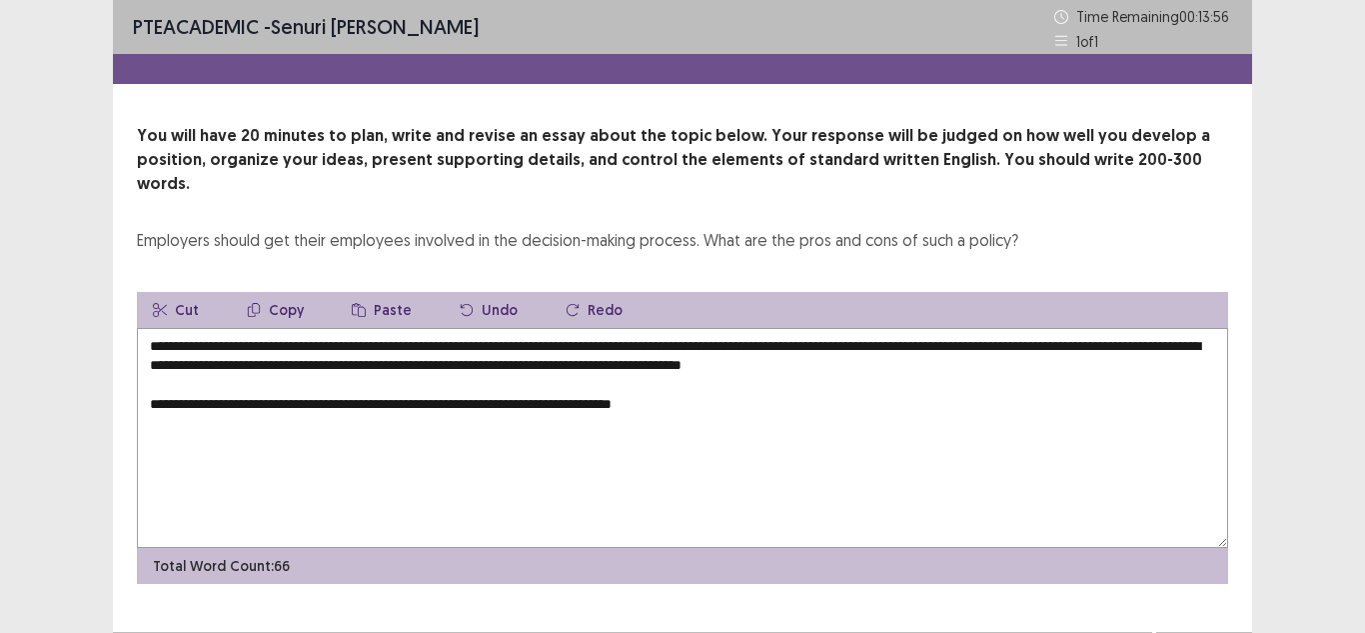
click at [641, 383] on textarea "**********" at bounding box center [682, 438] width 1091 height 220
click at [834, 388] on textarea "**********" at bounding box center [682, 438] width 1091 height 220
click at [1104, 380] on textarea "**********" at bounding box center [682, 438] width 1091 height 220
click at [1076, 434] on textarea "**********" at bounding box center [682, 438] width 1091 height 220
click at [1214, 386] on textarea "**********" at bounding box center [682, 438] width 1091 height 220
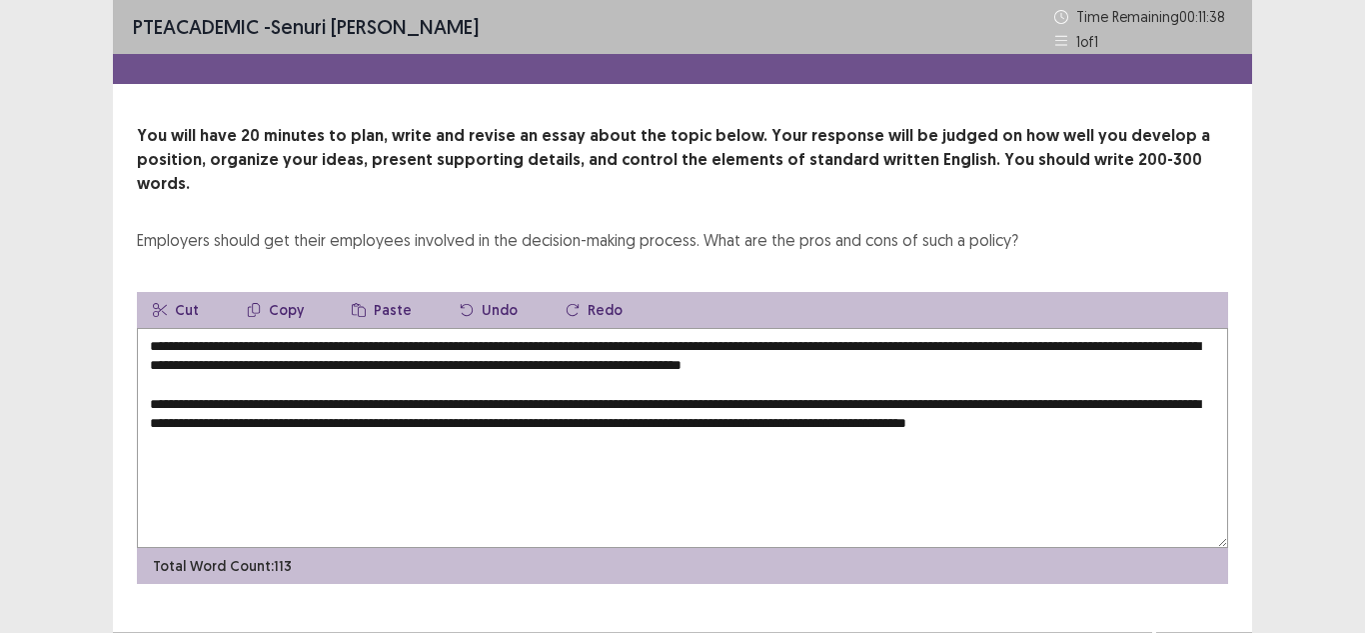
click at [198, 424] on textarea "**********" at bounding box center [682, 438] width 1091 height 220
click at [321, 428] on textarea "**********" at bounding box center [682, 438] width 1091 height 220
click at [426, 424] on textarea "**********" at bounding box center [682, 438] width 1091 height 220
click at [594, 428] on textarea "**********" at bounding box center [682, 438] width 1091 height 220
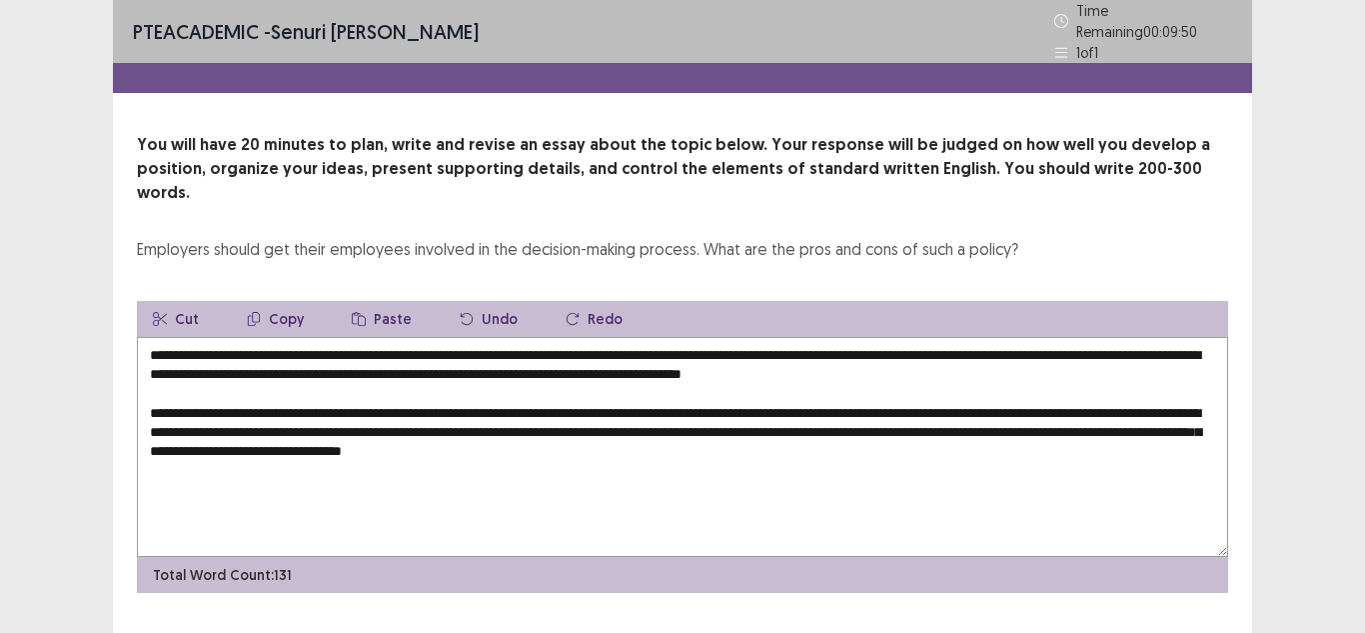
click at [757, 422] on textarea "**********" at bounding box center [682, 447] width 1091 height 220
click at [850, 421] on textarea "**********" at bounding box center [682, 447] width 1091 height 220
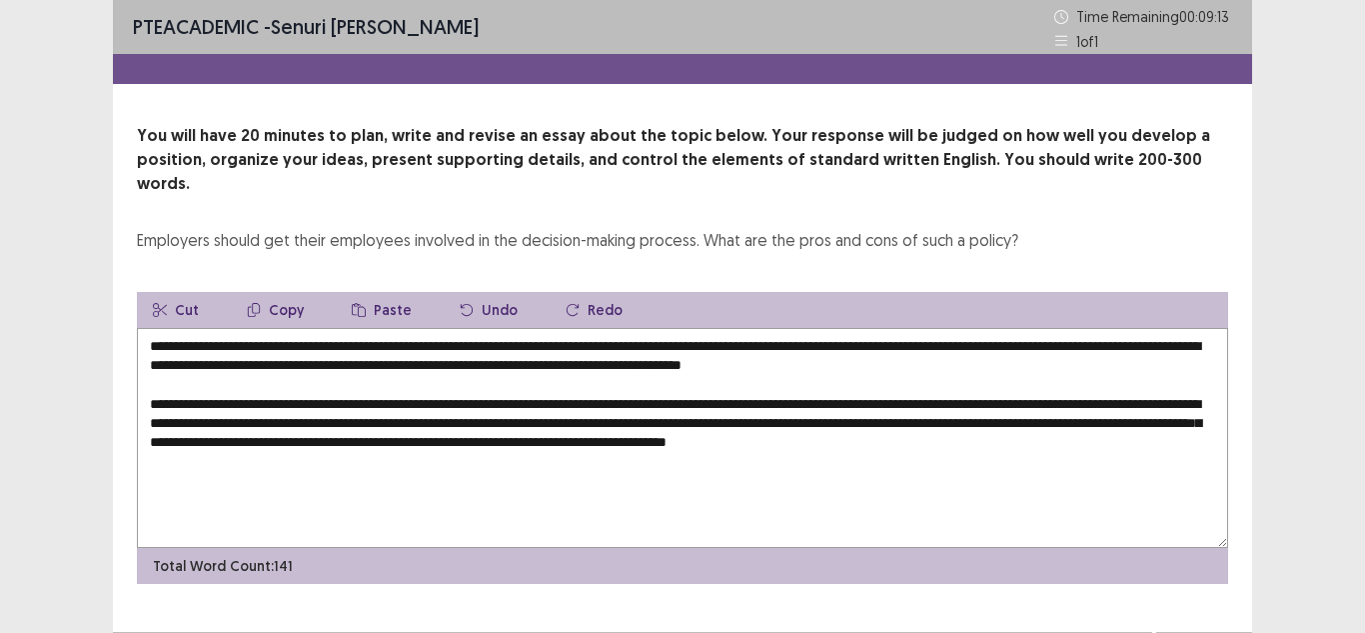
click at [887, 424] on textarea "**********" at bounding box center [682, 438] width 1091 height 220
click at [834, 451] on textarea "**********" at bounding box center [682, 438] width 1091 height 220
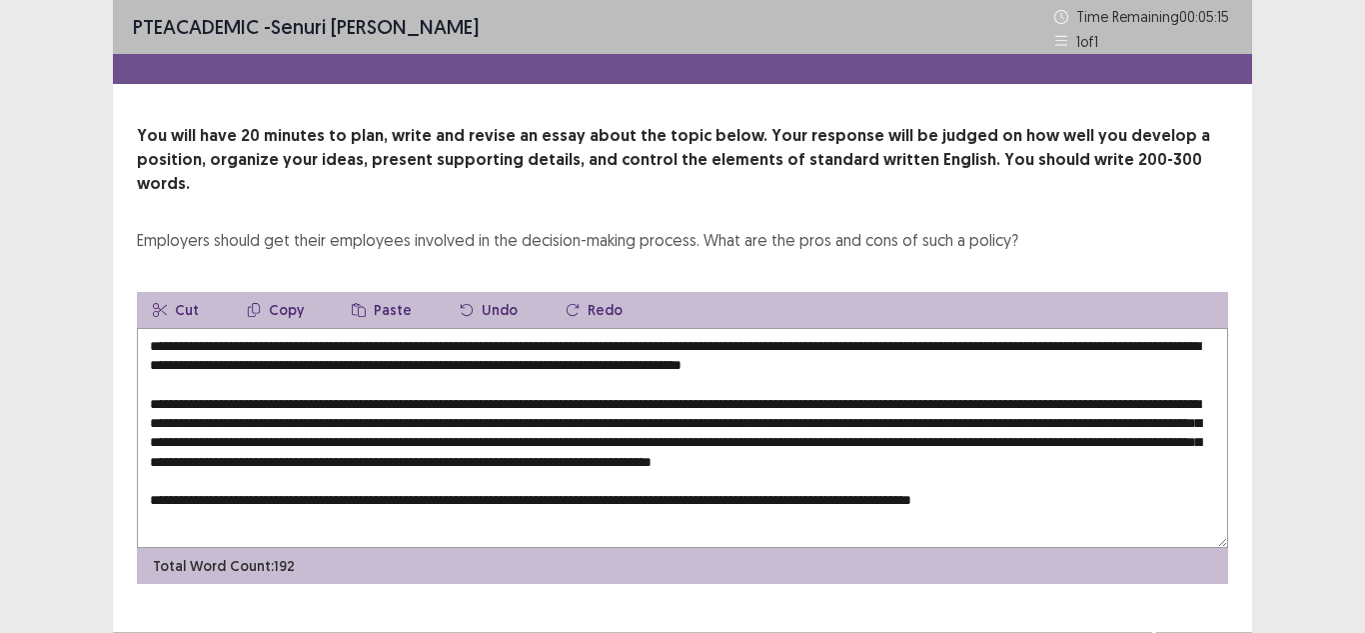
scroll to position [39, 0]
click at [150, 452] on textarea at bounding box center [682, 438] width 1091 height 220
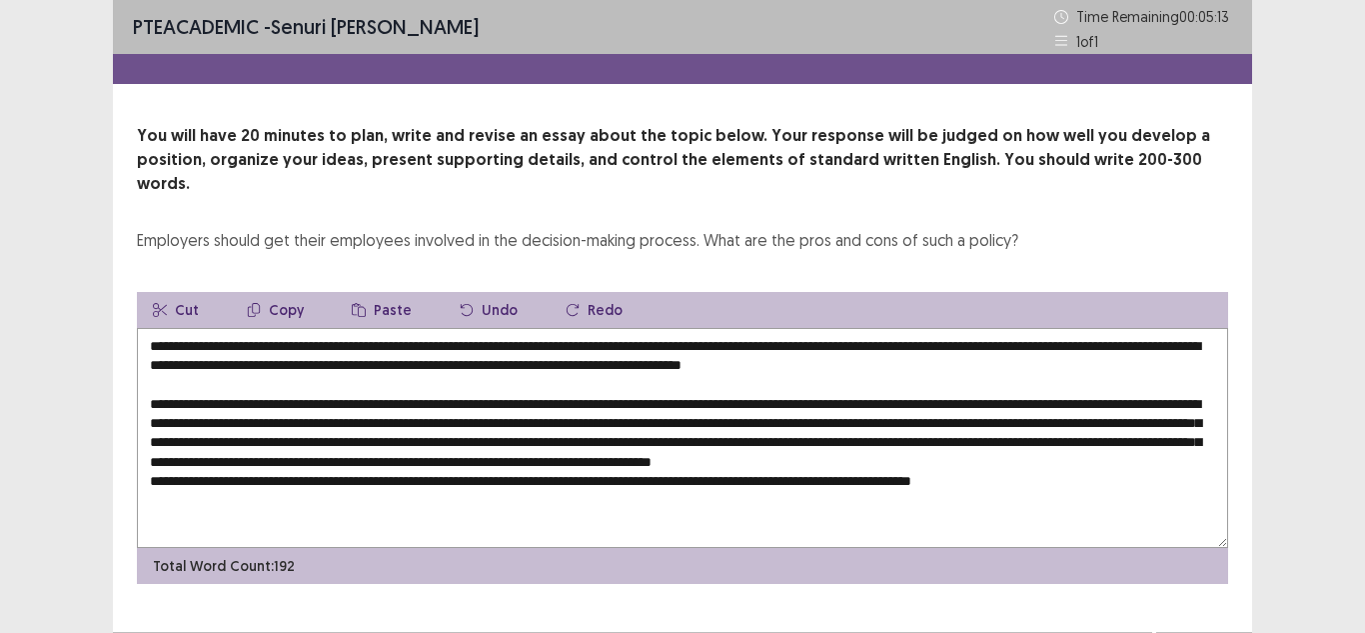
scroll to position [29, 0]
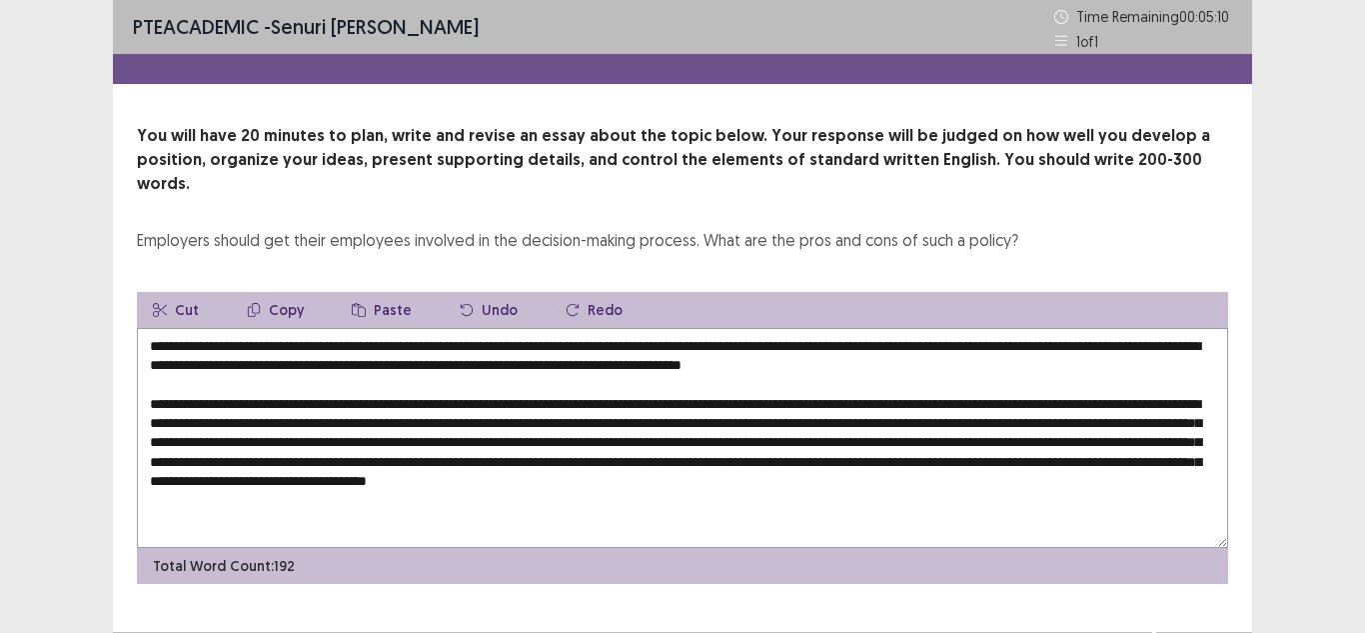
click at [416, 443] on textarea at bounding box center [682, 438] width 1091 height 220
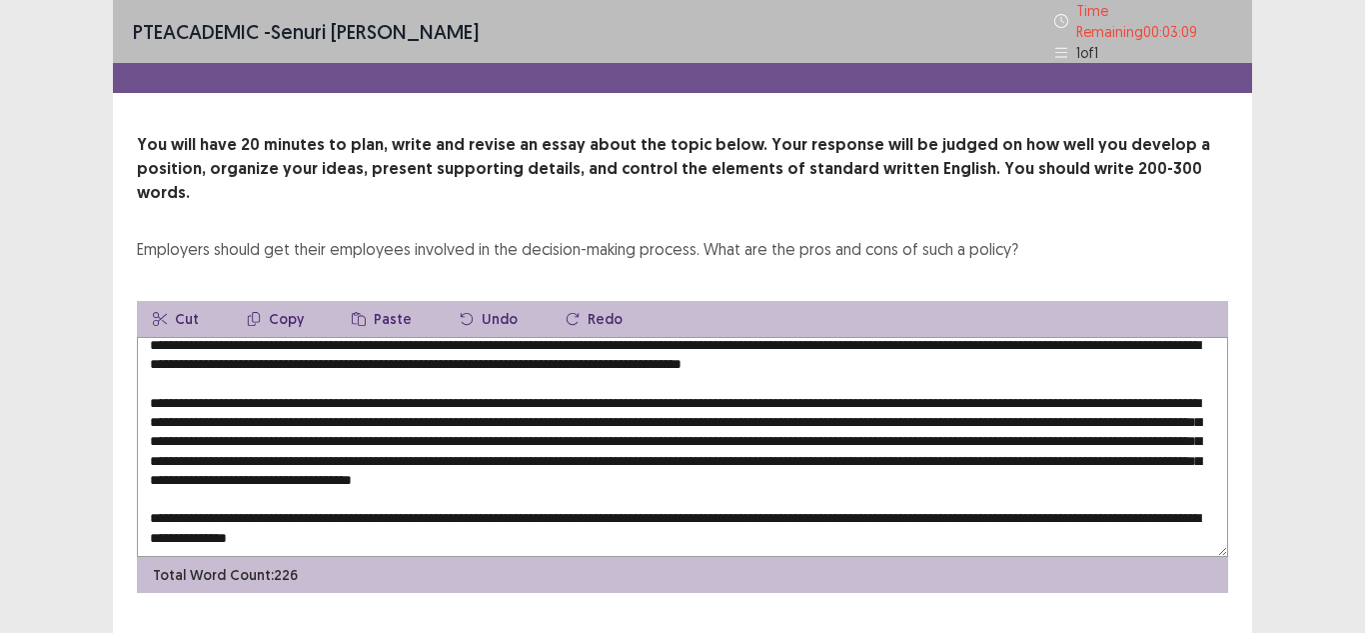
click at [399, 437] on textarea at bounding box center [682, 447] width 1091 height 220
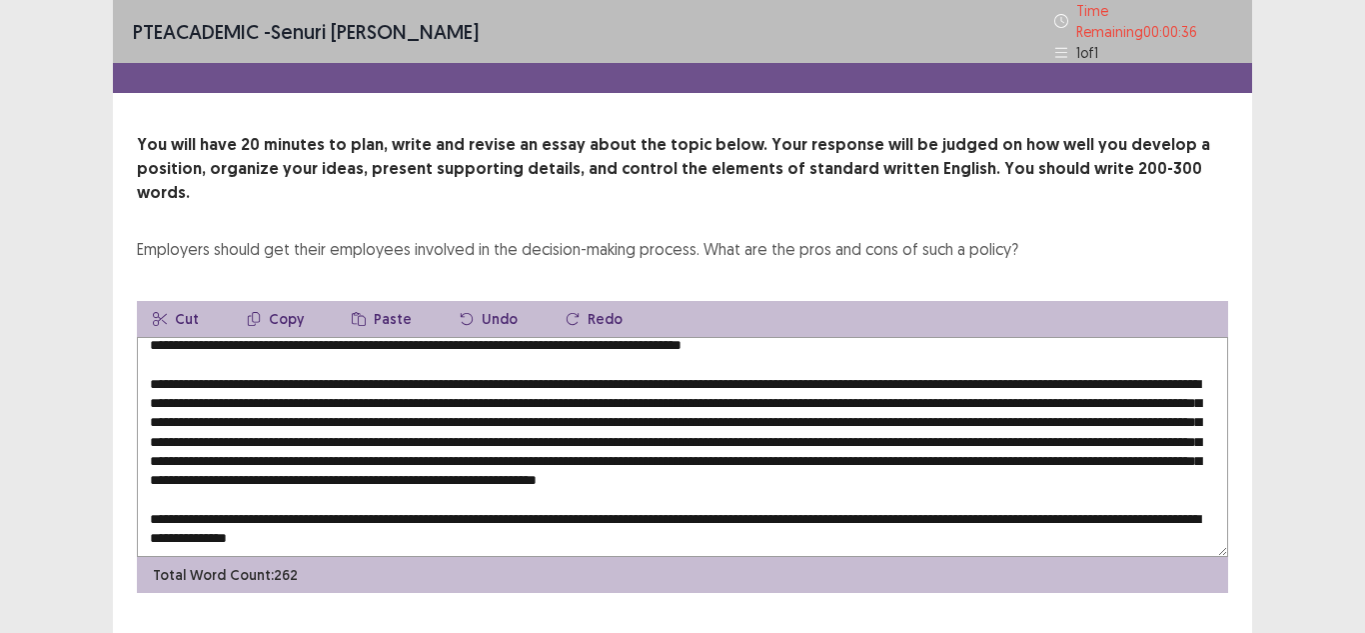
click at [551, 461] on textarea at bounding box center [682, 447] width 1091 height 220
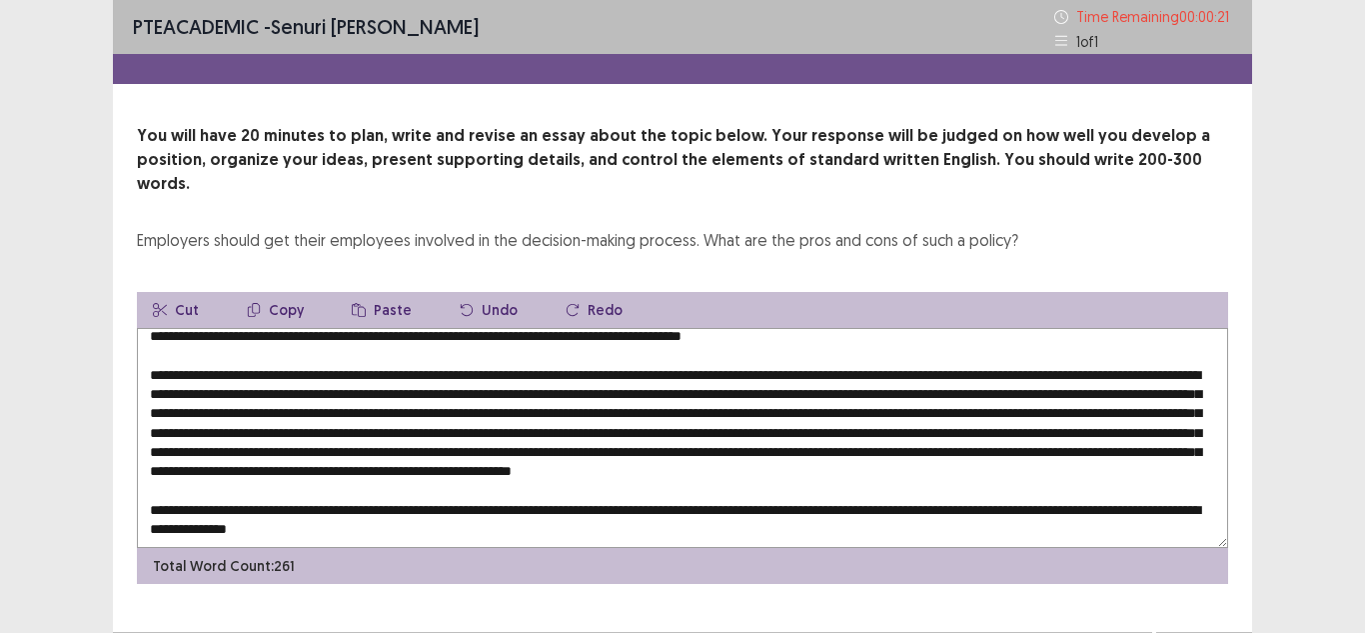
type textarea "**********"
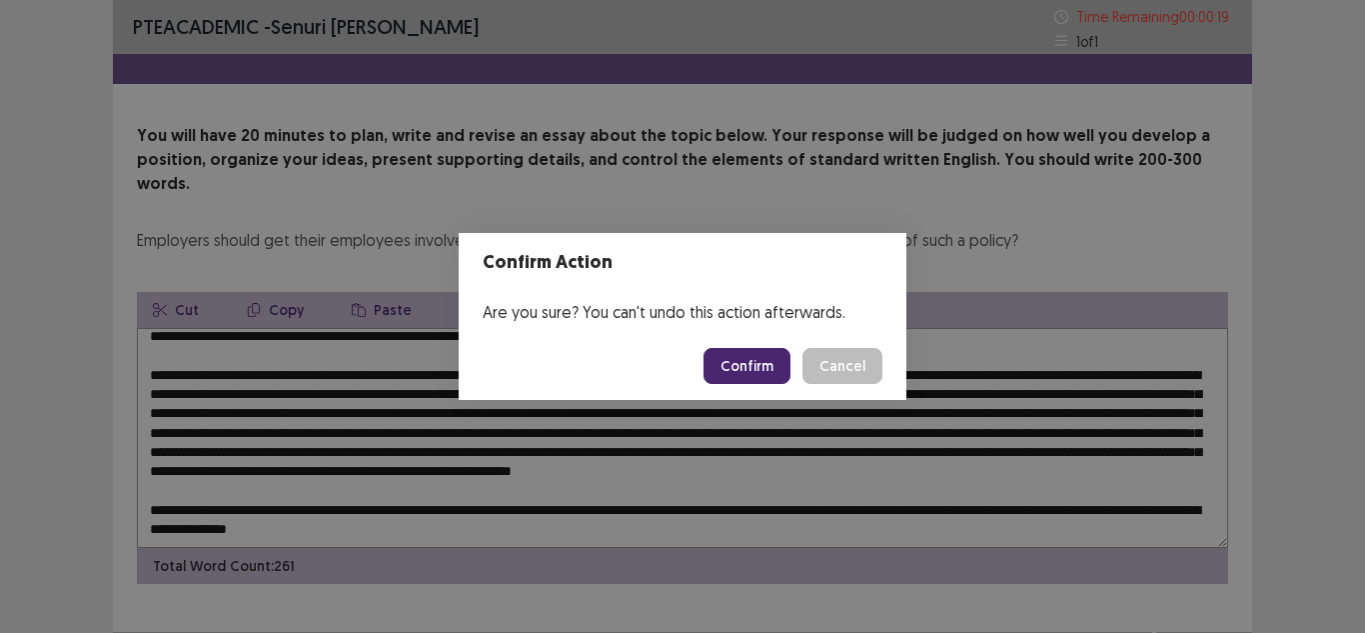
click at [758, 361] on button "Confirm" at bounding box center [747, 366] width 87 height 36
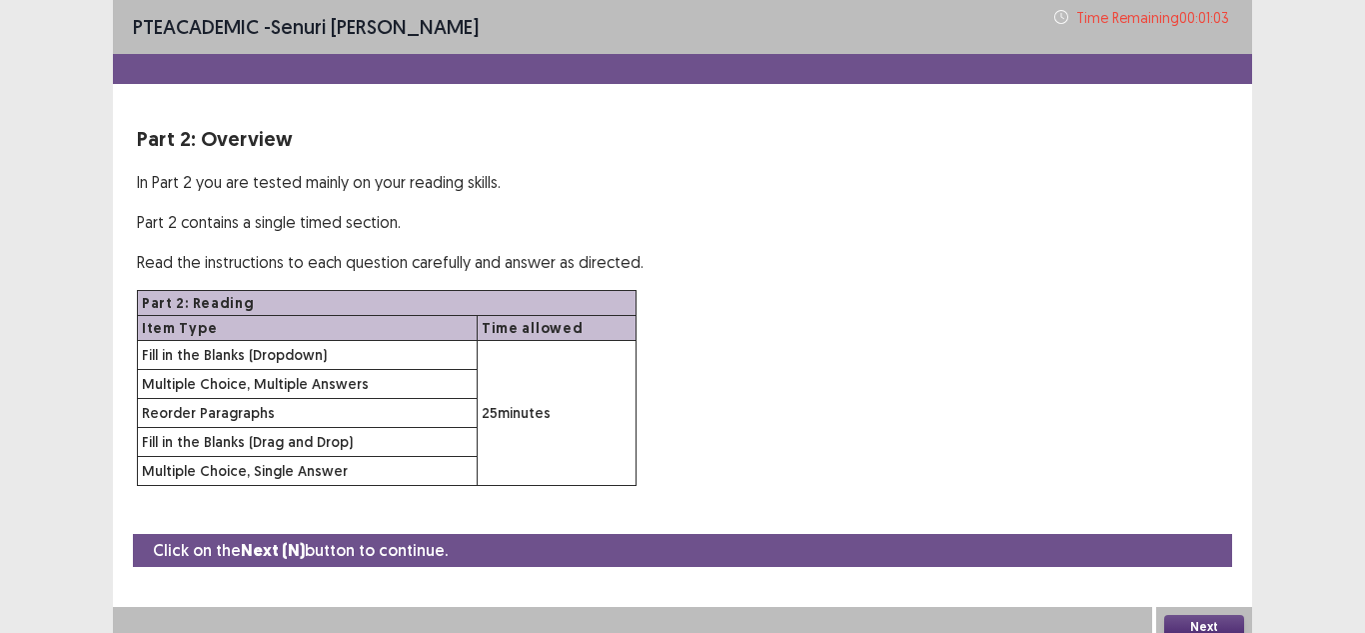
scroll to position [14, 0]
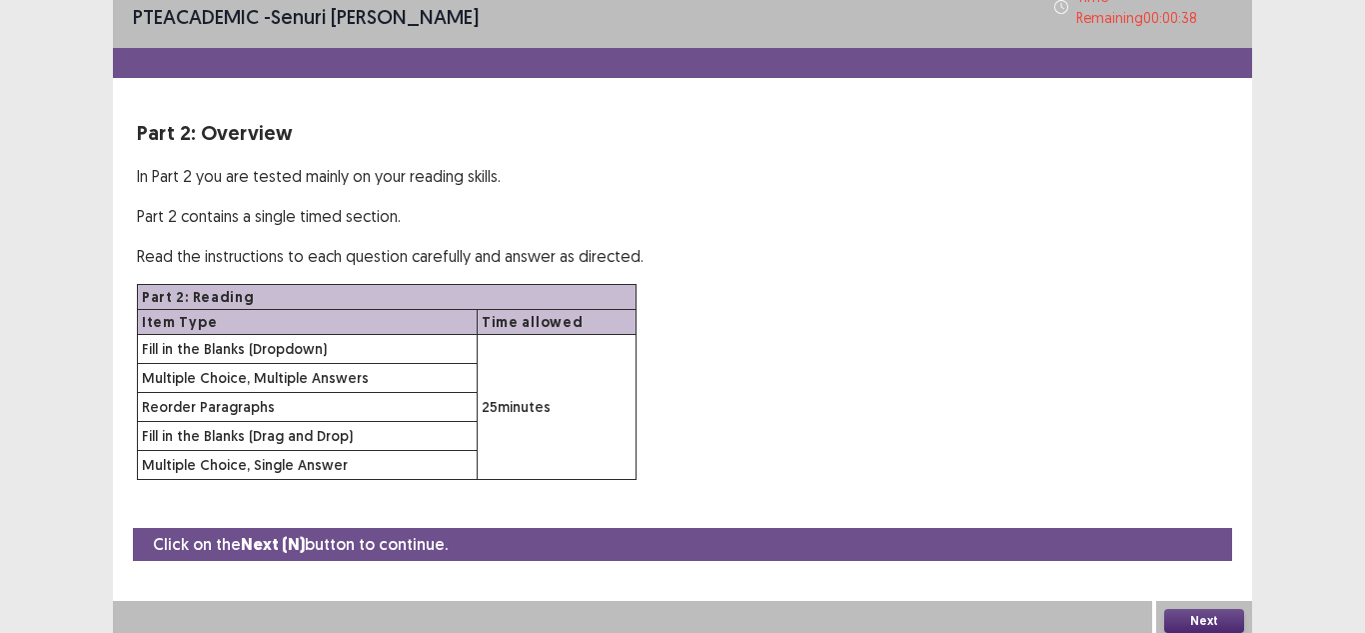
click at [1211, 610] on button "Next" at bounding box center [1204, 621] width 80 height 24
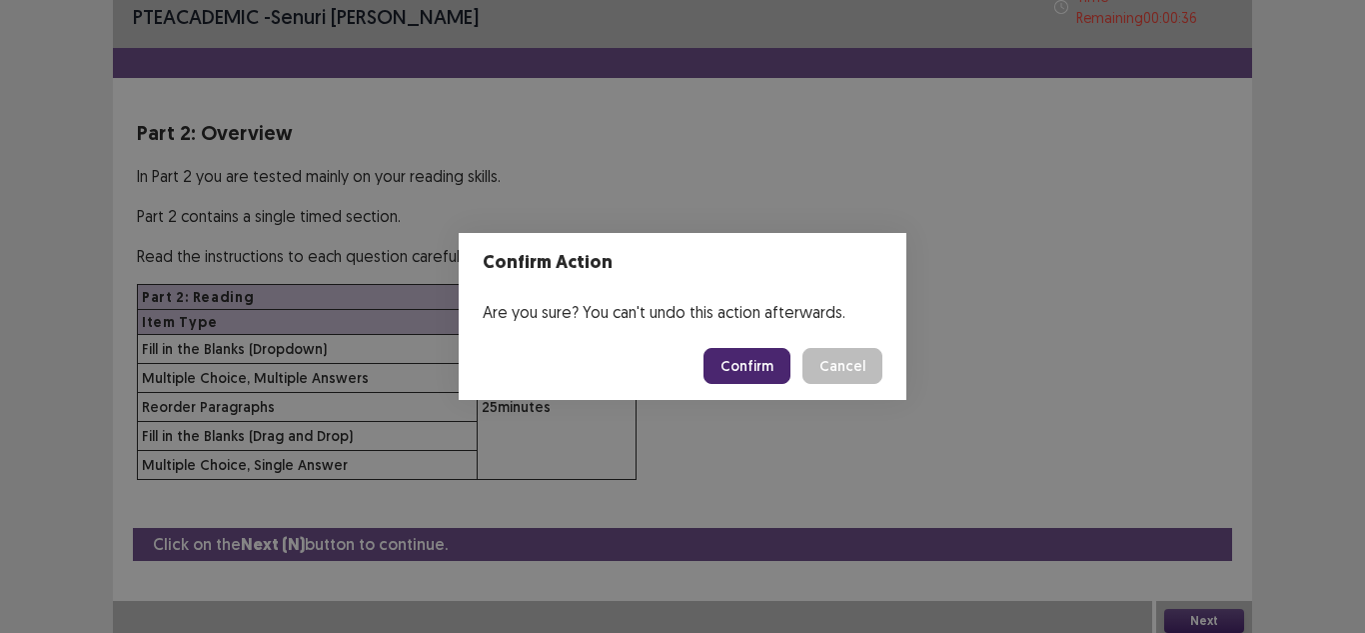
click at [777, 368] on button "Confirm" at bounding box center [747, 366] width 87 height 36
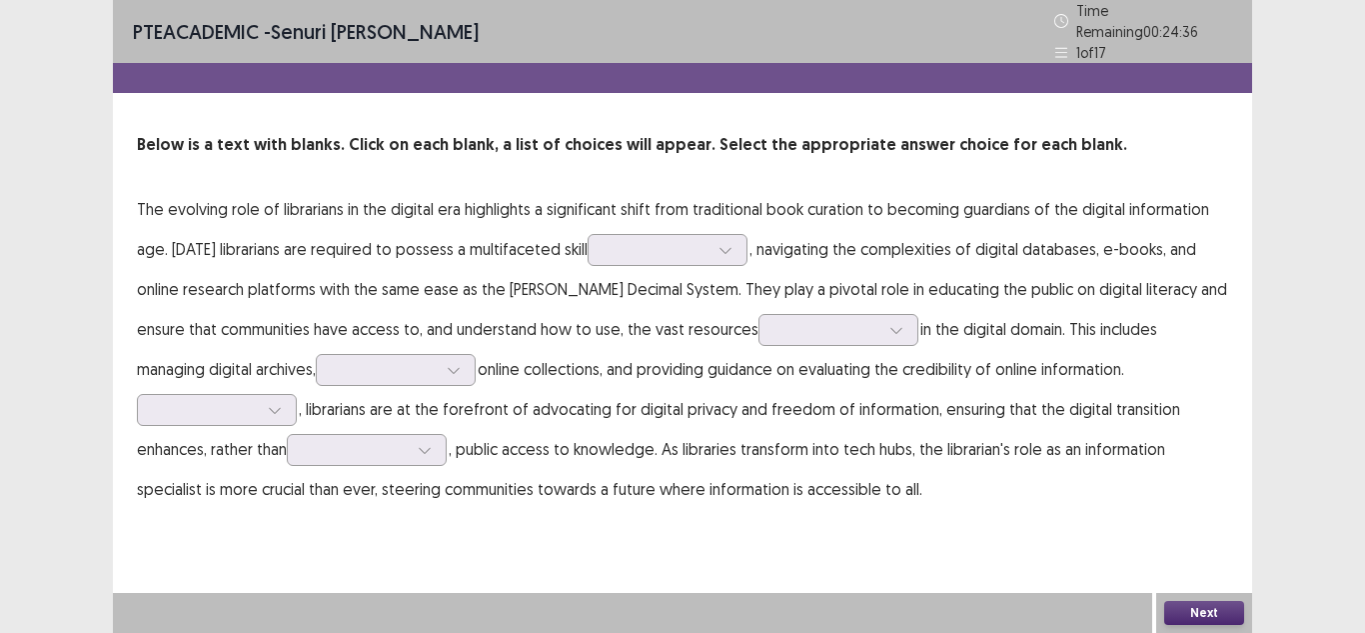
scroll to position [0, 0]
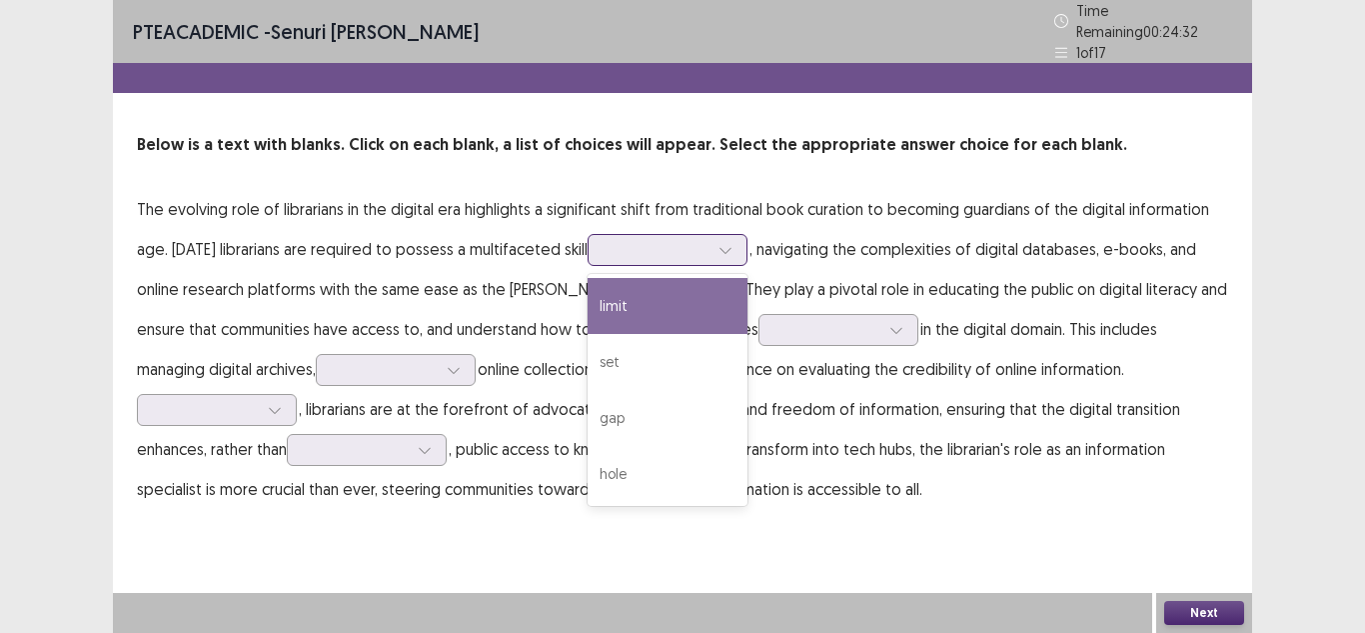
click at [672, 243] on div at bounding box center [657, 249] width 104 height 19
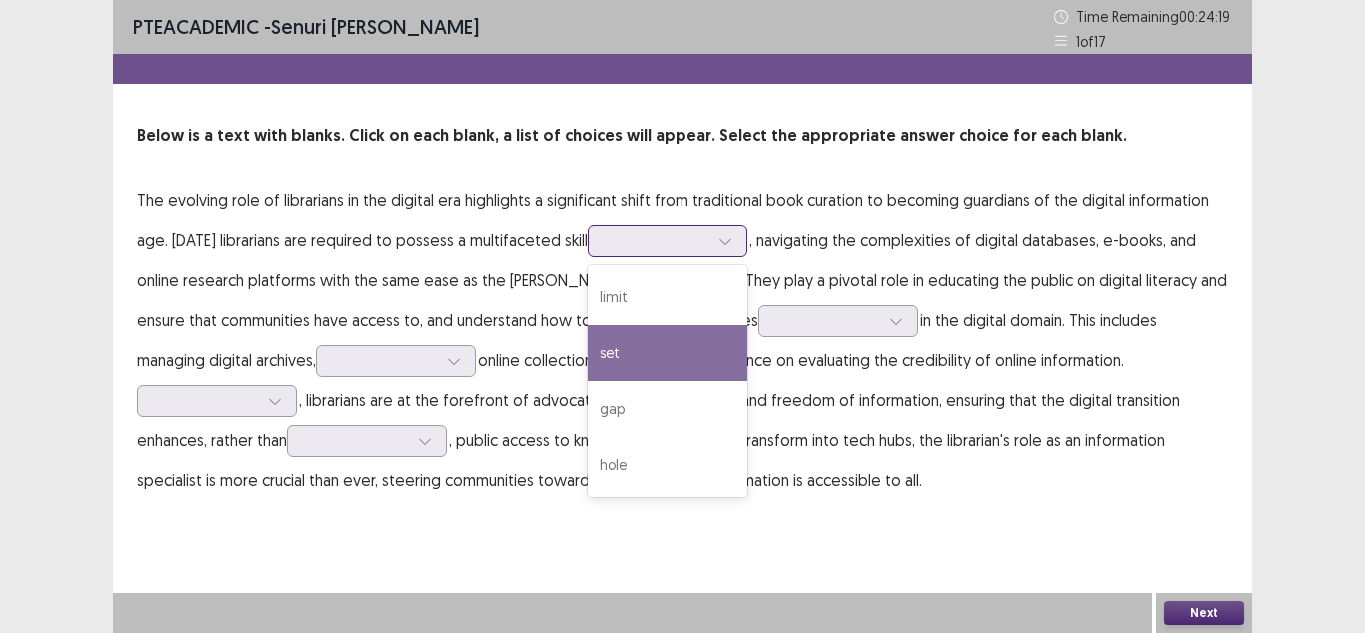
click at [643, 342] on div "set" at bounding box center [668, 353] width 160 height 56
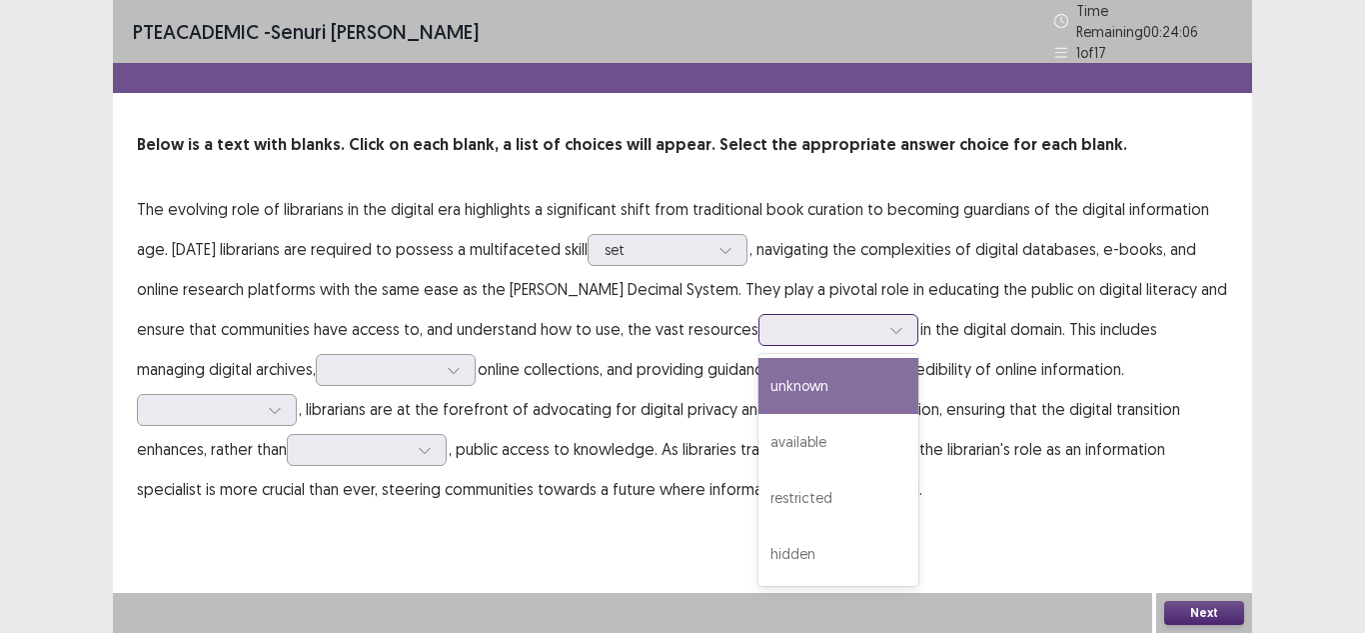
click at [774, 332] on div at bounding box center [828, 329] width 108 height 23
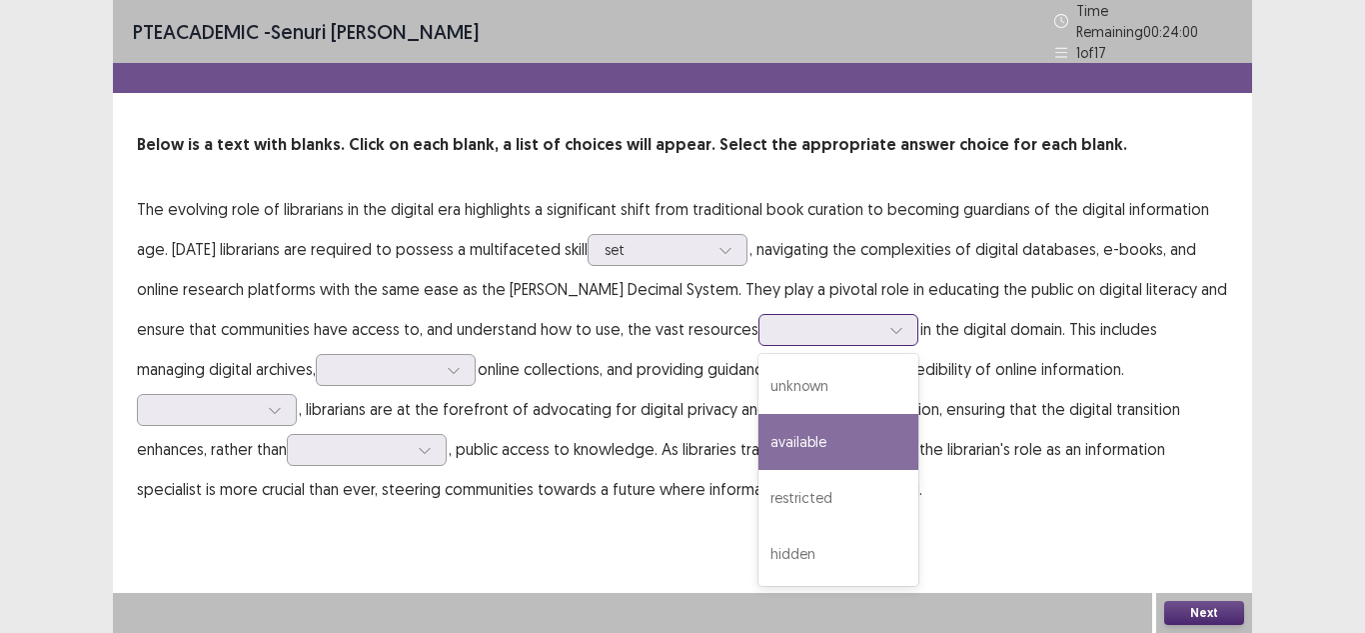
click at [779, 429] on div "available" at bounding box center [839, 442] width 160 height 56
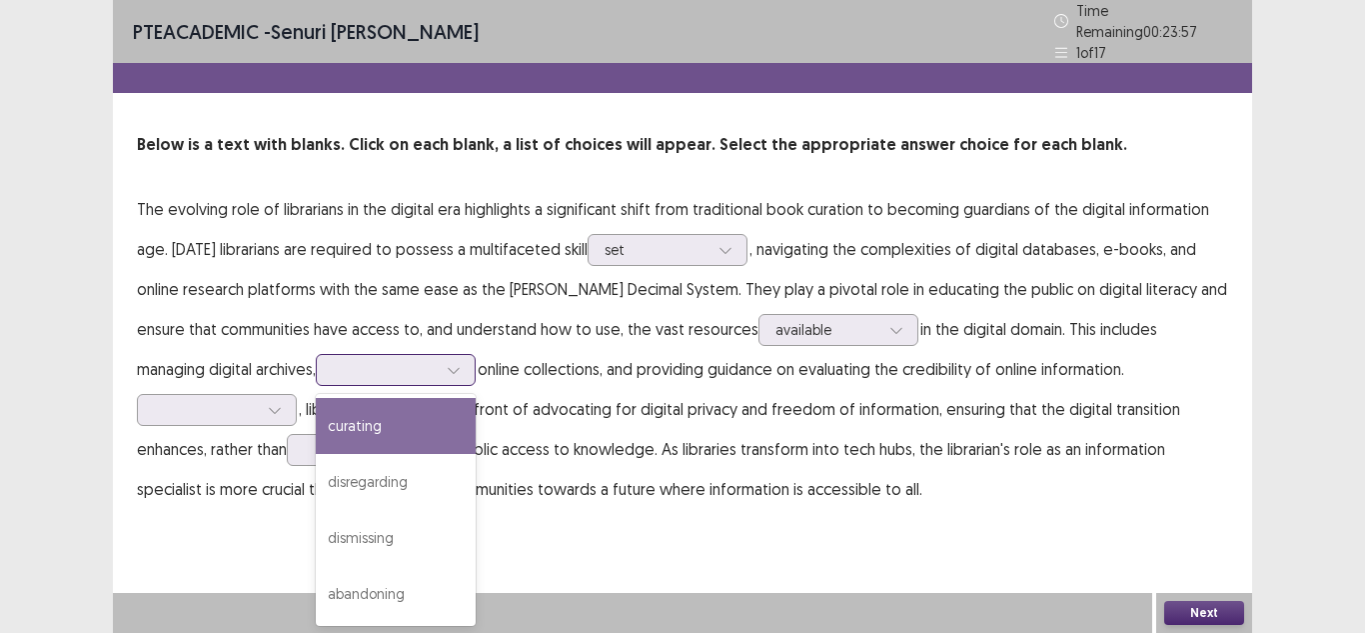
click at [348, 362] on div at bounding box center [385, 369] width 104 height 19
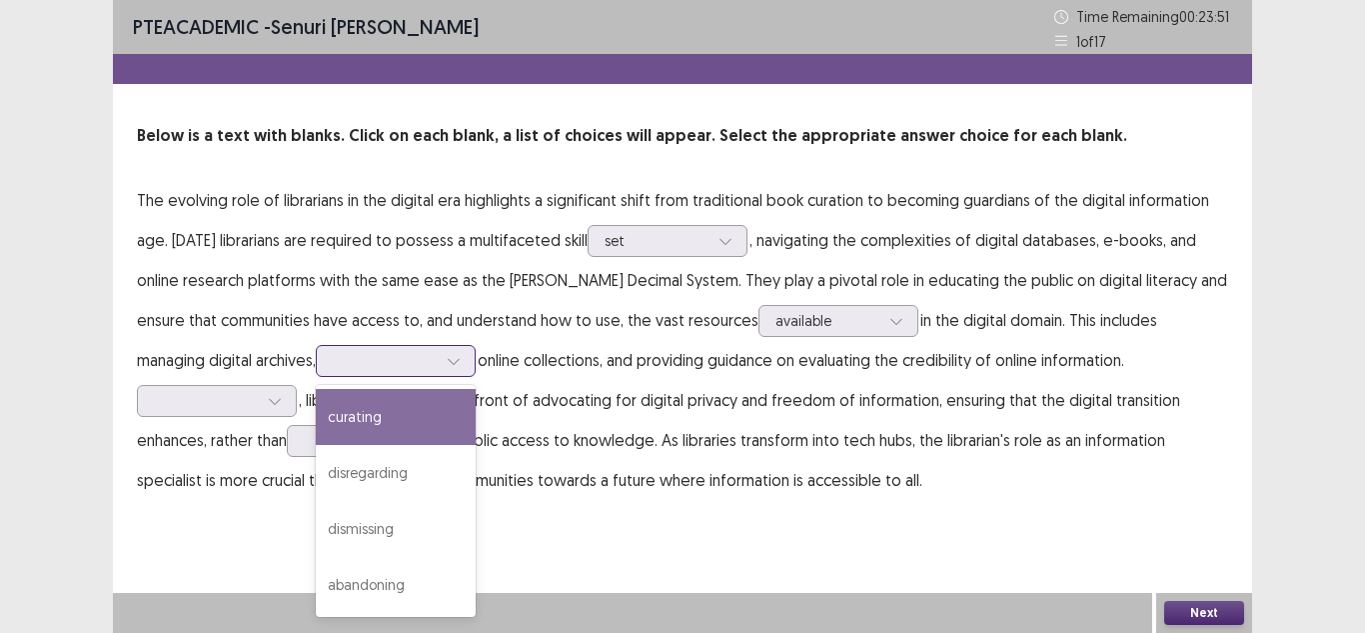
click at [320, 425] on div "curating" at bounding box center [396, 417] width 160 height 56
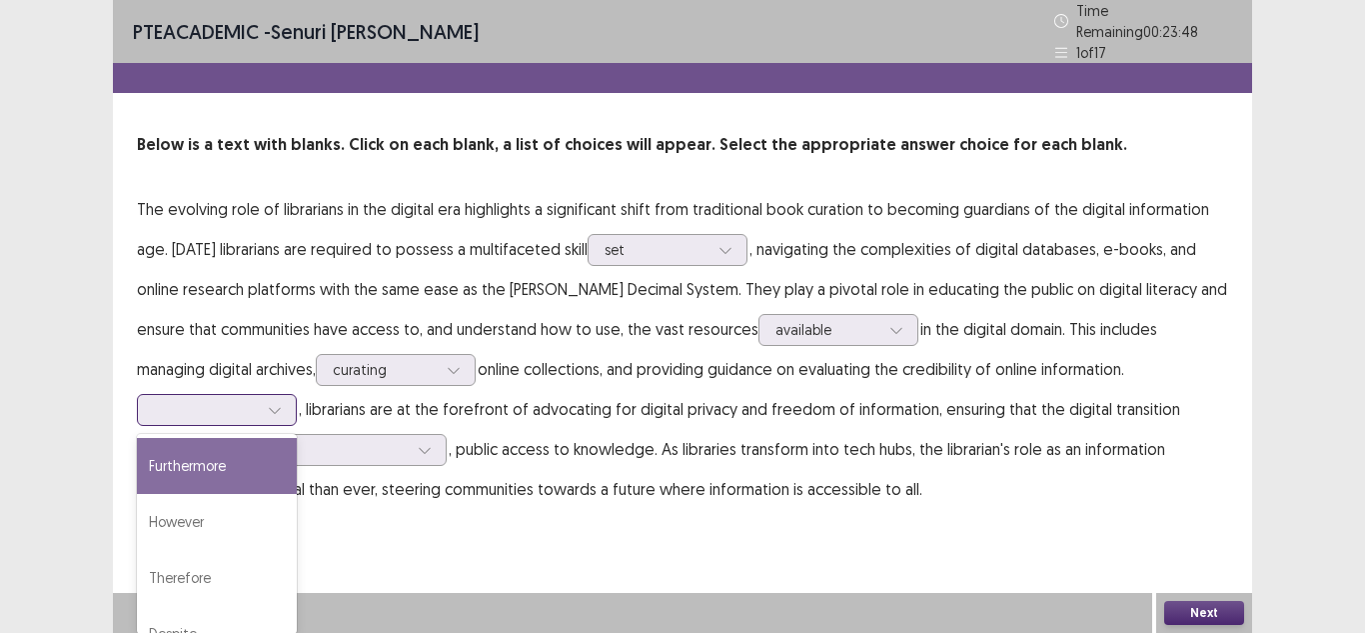
click at [206, 409] on div at bounding box center [206, 409] width 104 height 19
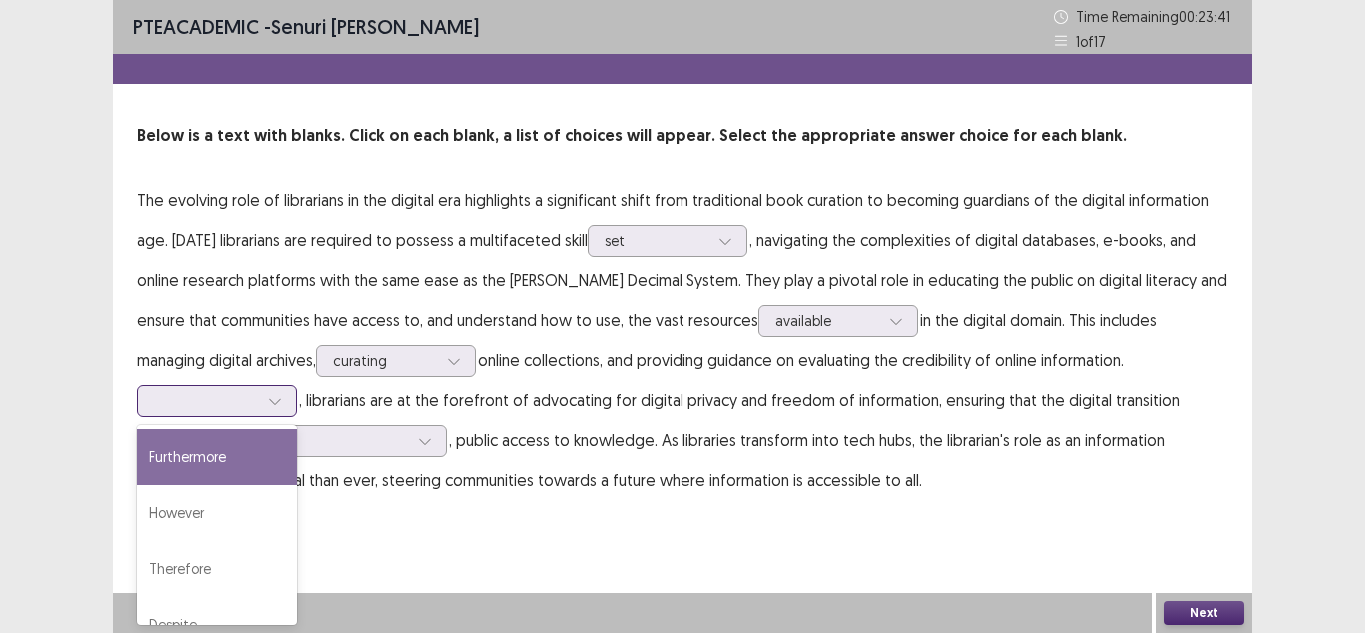
click at [238, 450] on div "Furthermore" at bounding box center [217, 457] width 160 height 56
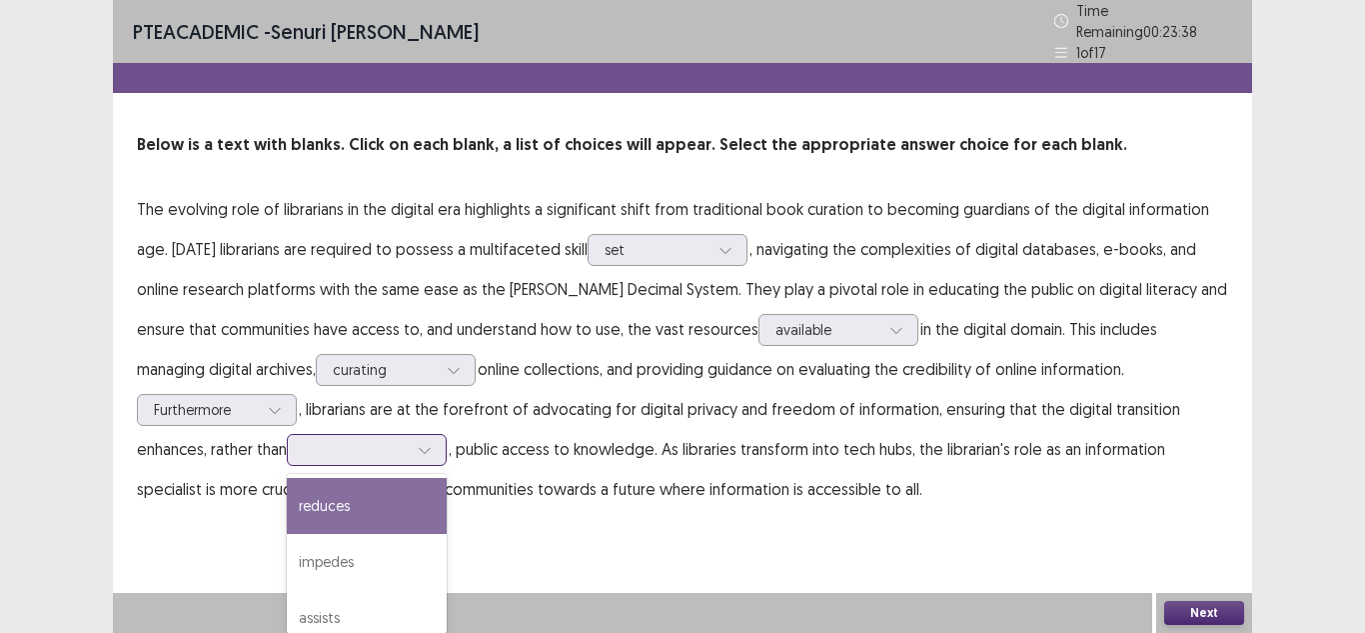
click at [318, 442] on div at bounding box center [356, 449] width 104 height 19
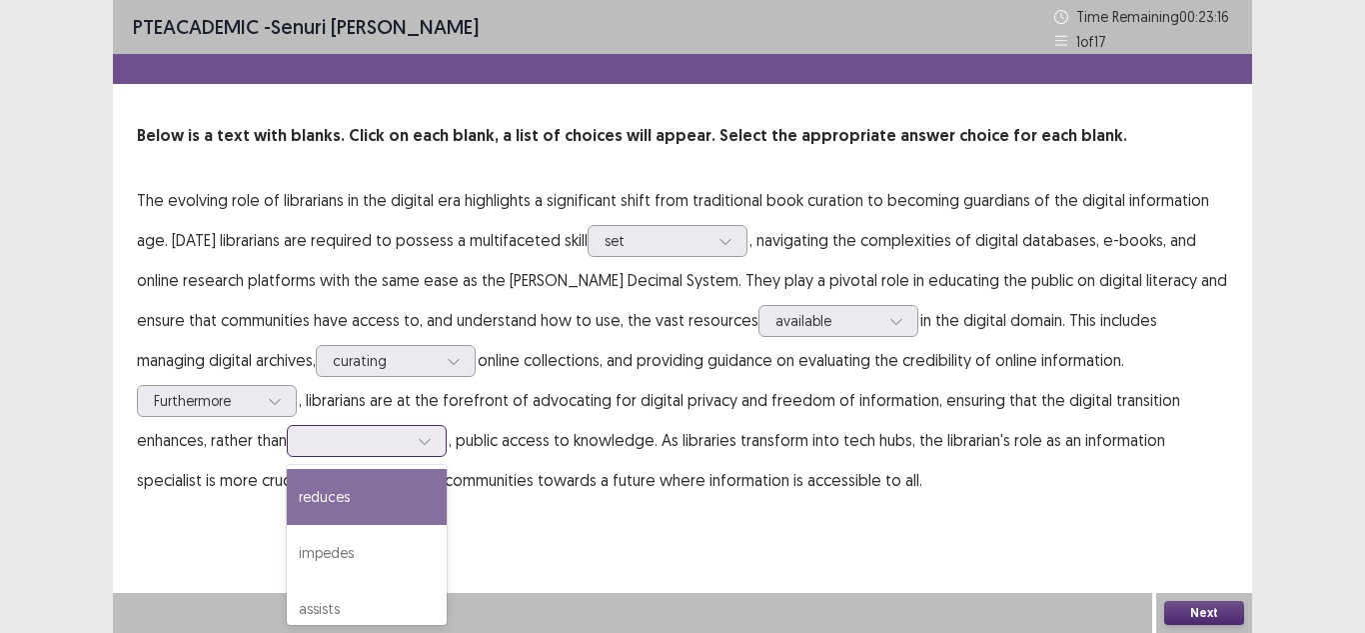
click at [385, 500] on div "reduces" at bounding box center [367, 497] width 160 height 56
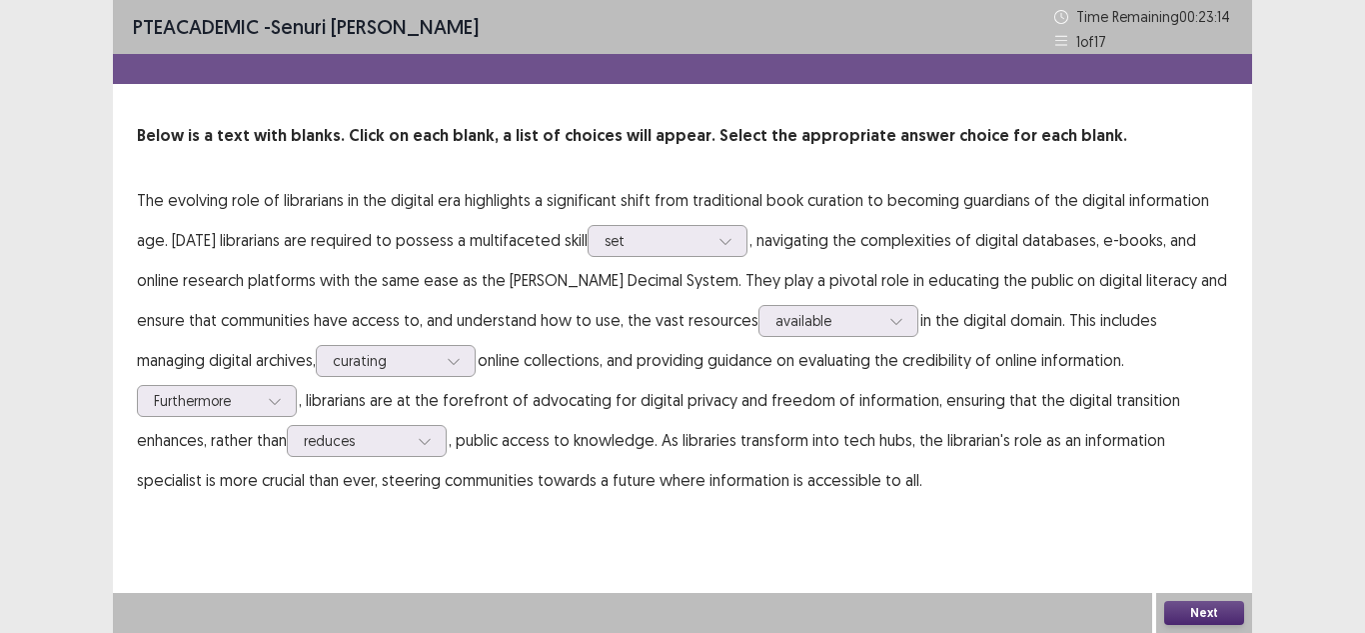
click at [1208, 609] on button "Next" at bounding box center [1204, 613] width 80 height 24
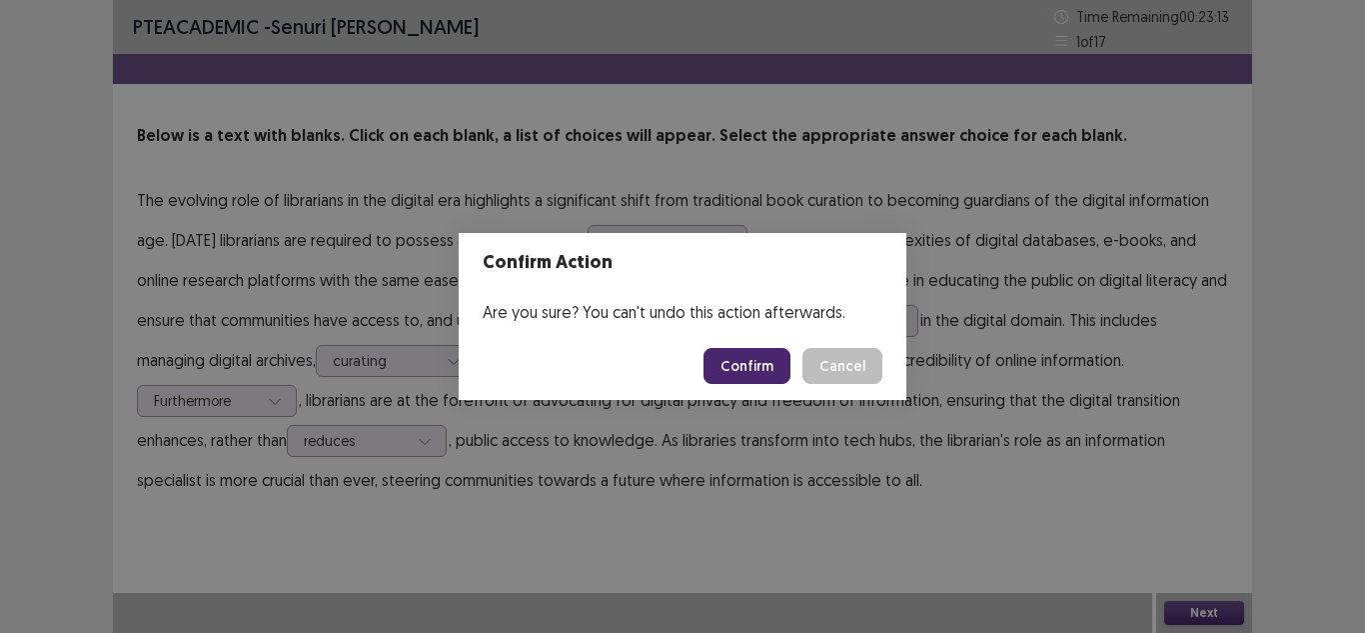
click at [733, 374] on button "Confirm" at bounding box center [747, 366] width 87 height 36
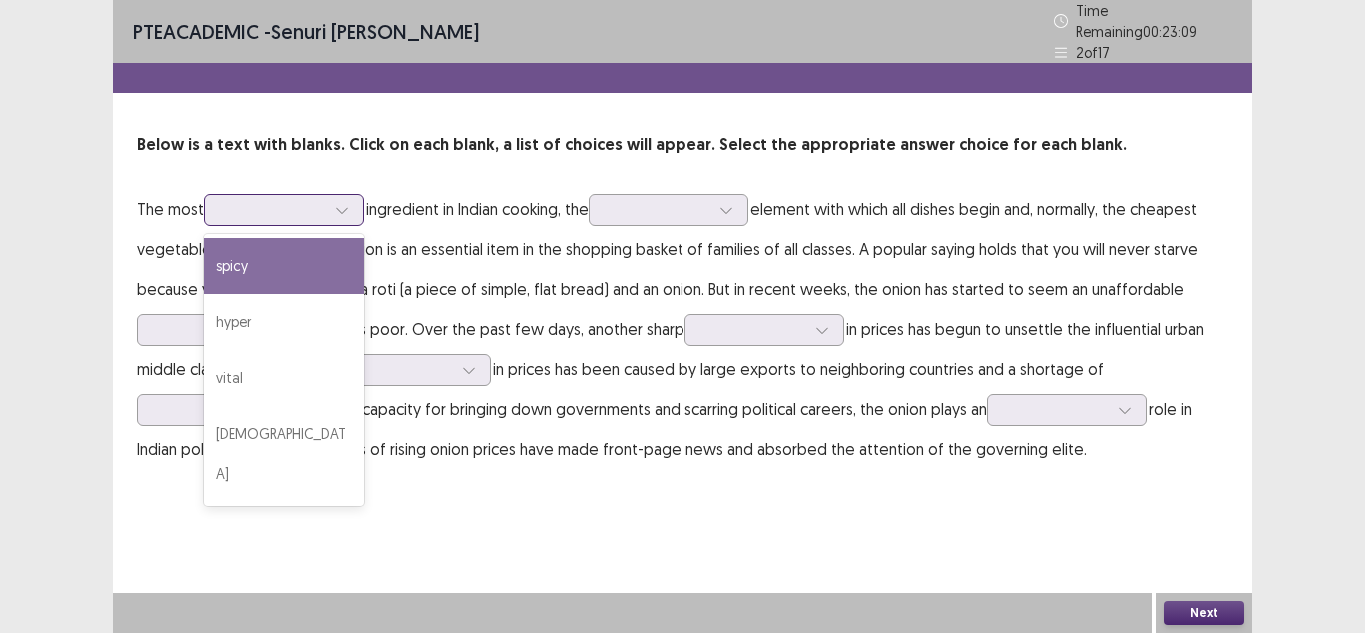
click at [312, 200] on div at bounding box center [273, 209] width 104 height 19
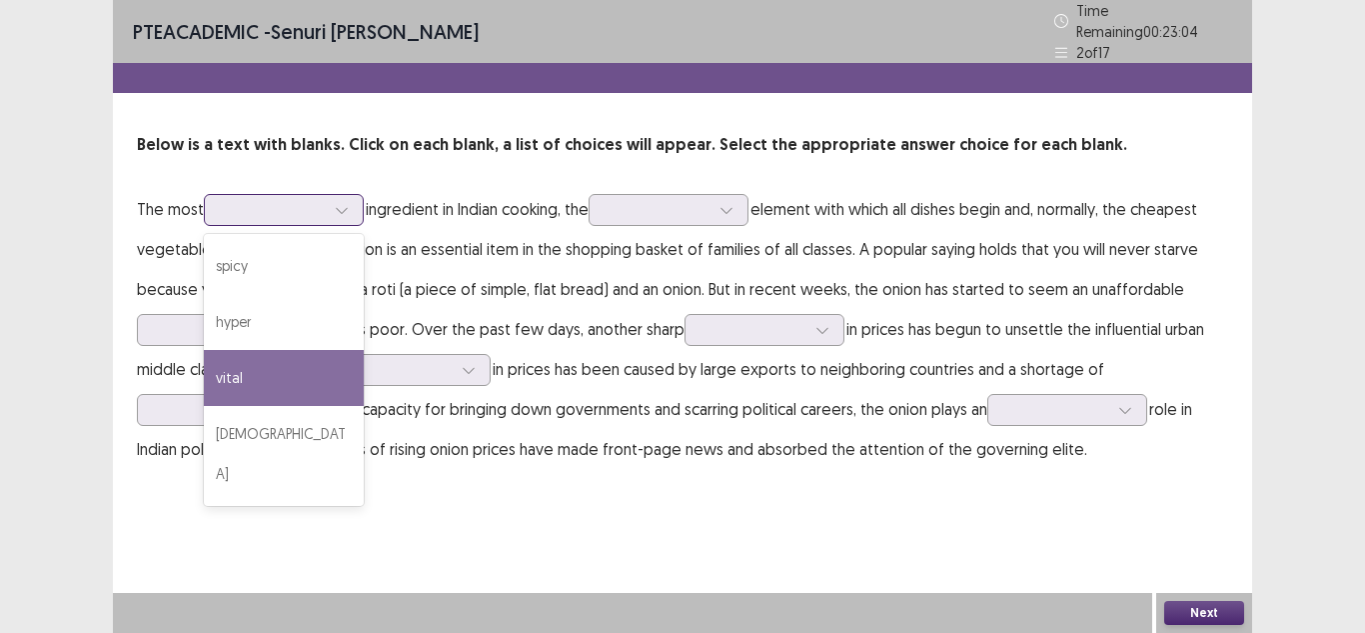
click at [288, 367] on div "vital" at bounding box center [284, 378] width 160 height 56
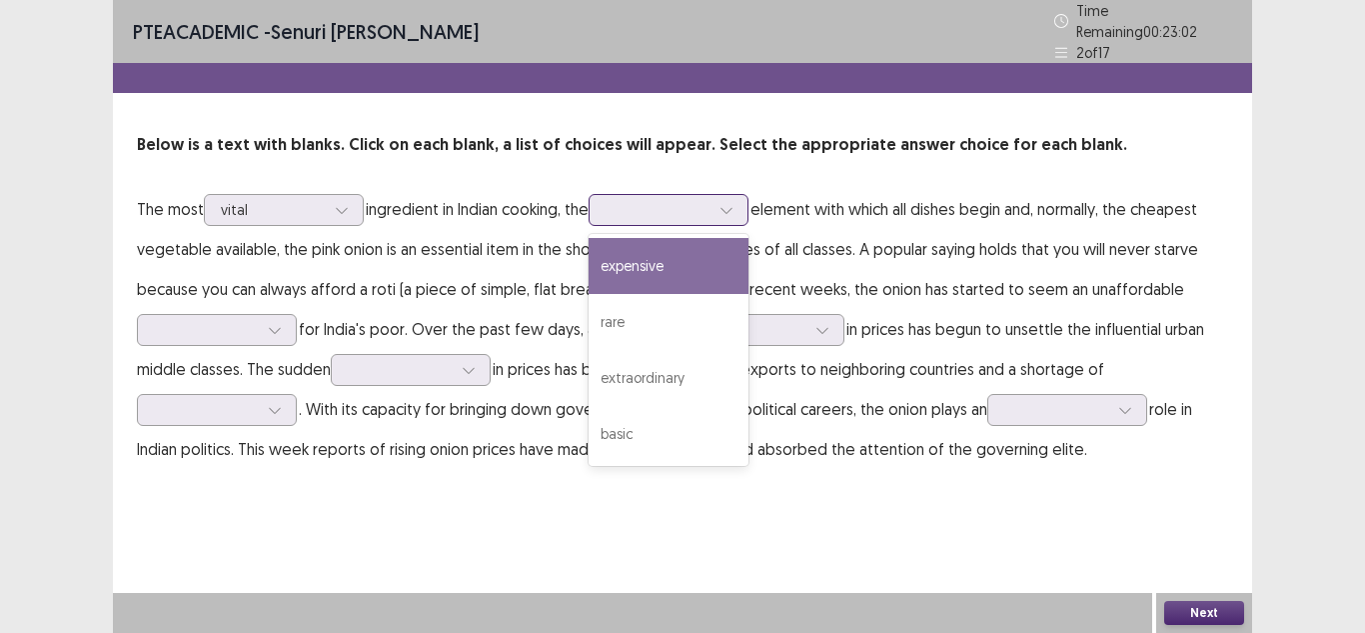
click at [649, 201] on div at bounding box center [658, 209] width 104 height 19
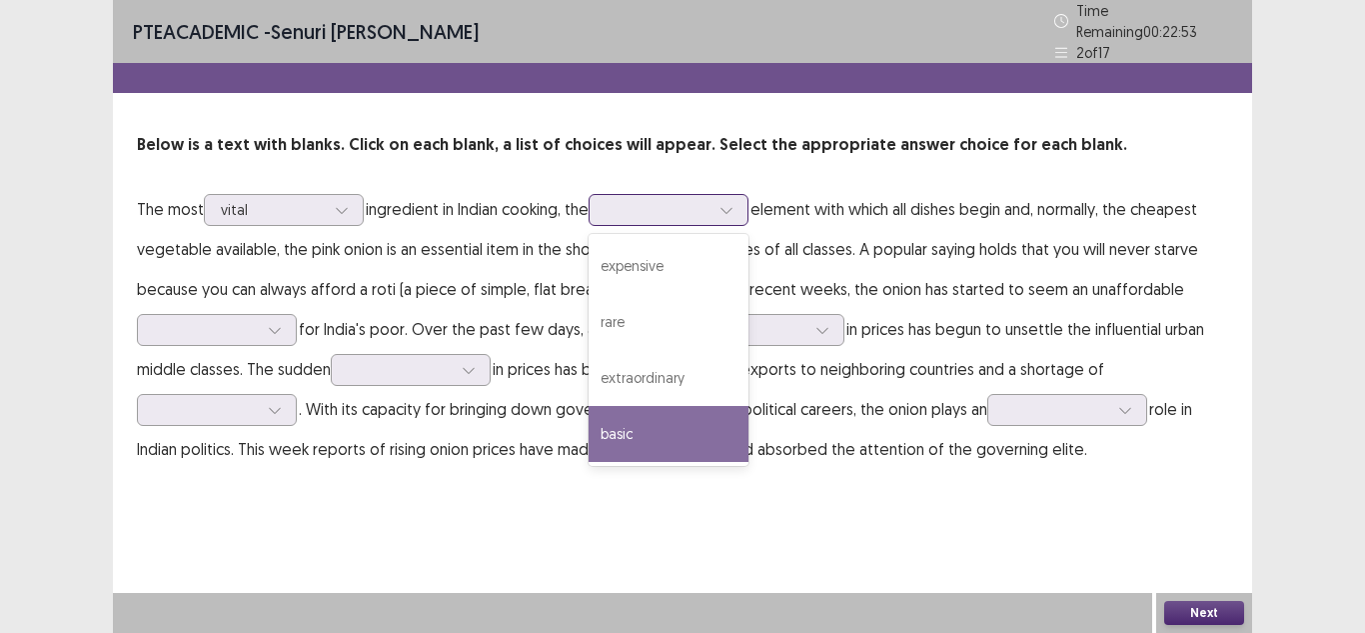
click at [645, 406] on div "basic" at bounding box center [669, 434] width 160 height 56
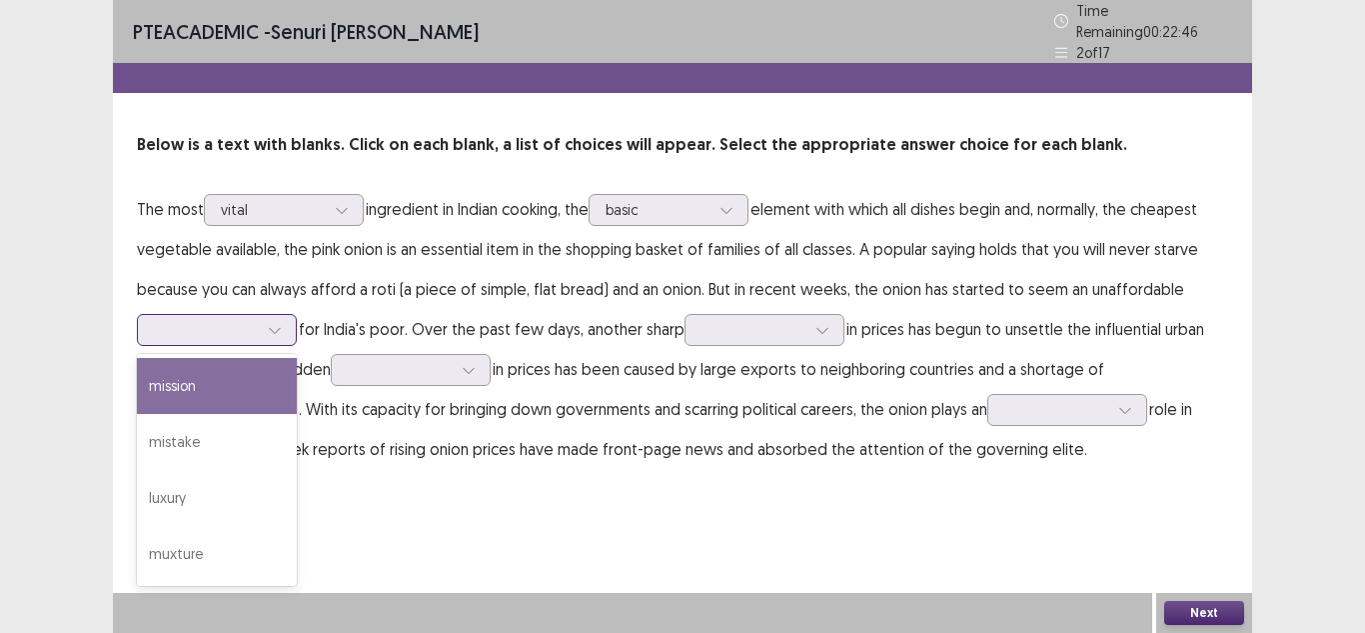
click at [256, 327] on div at bounding box center [206, 329] width 104 height 19
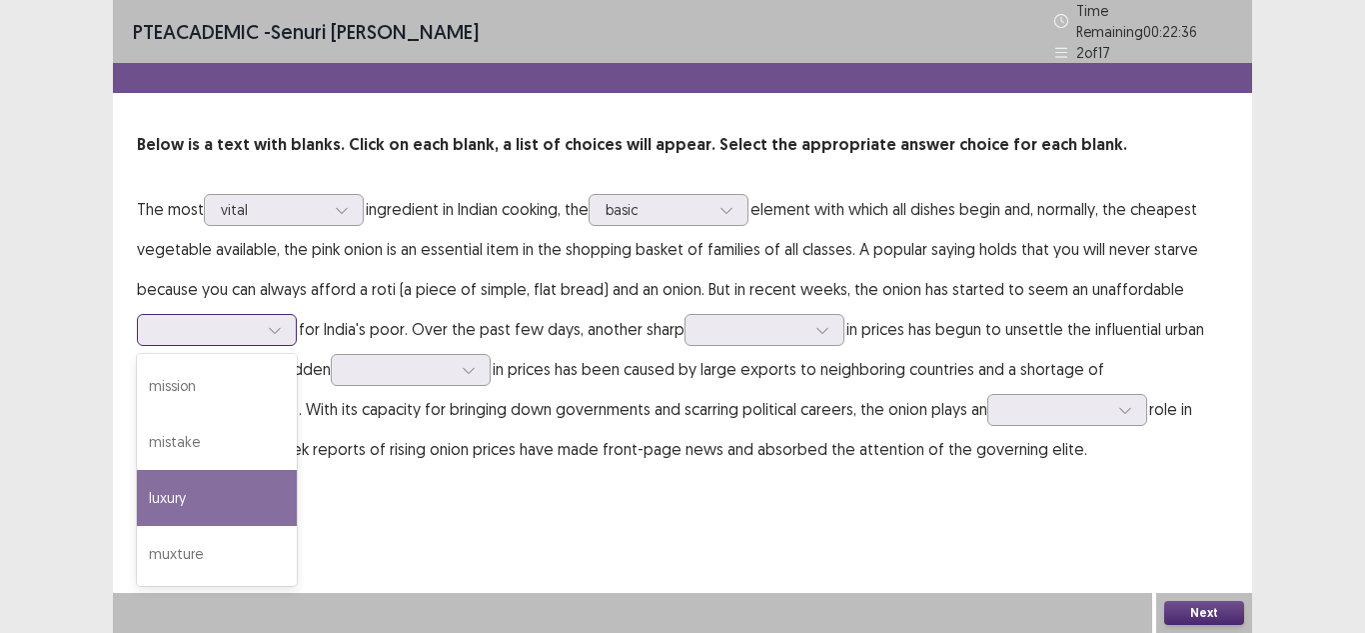
click at [255, 487] on div "luxury" at bounding box center [217, 498] width 160 height 56
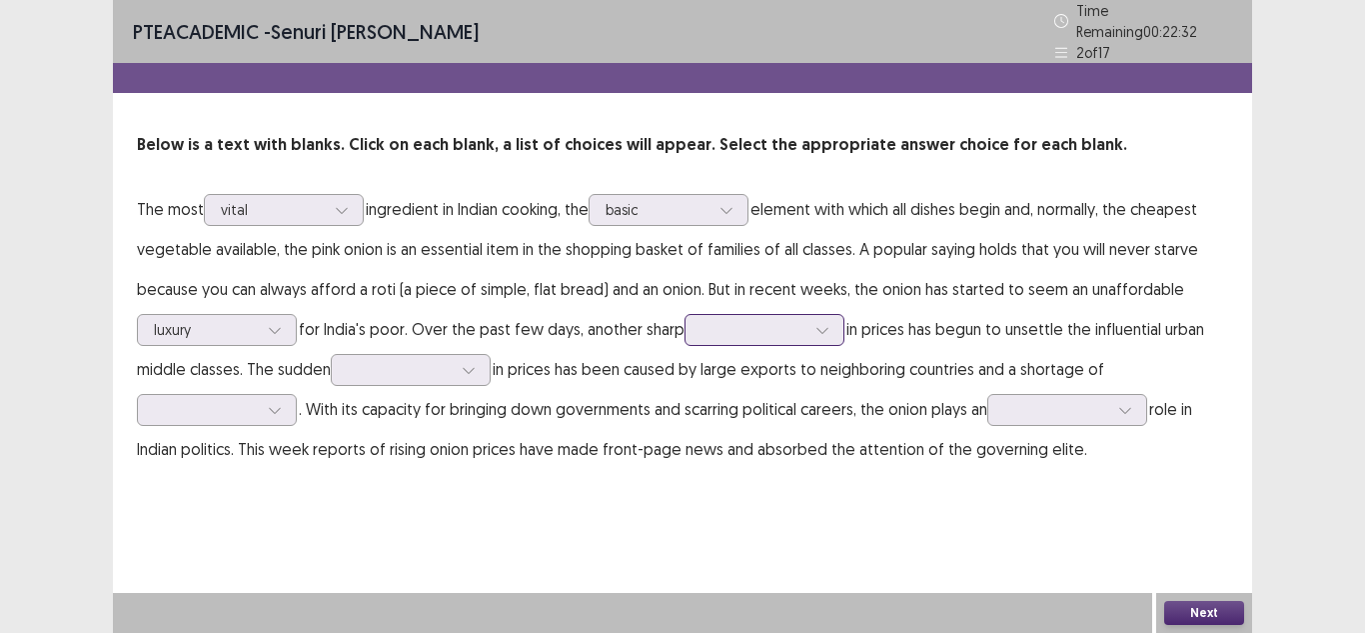
click at [787, 314] on div at bounding box center [765, 330] width 160 height 32
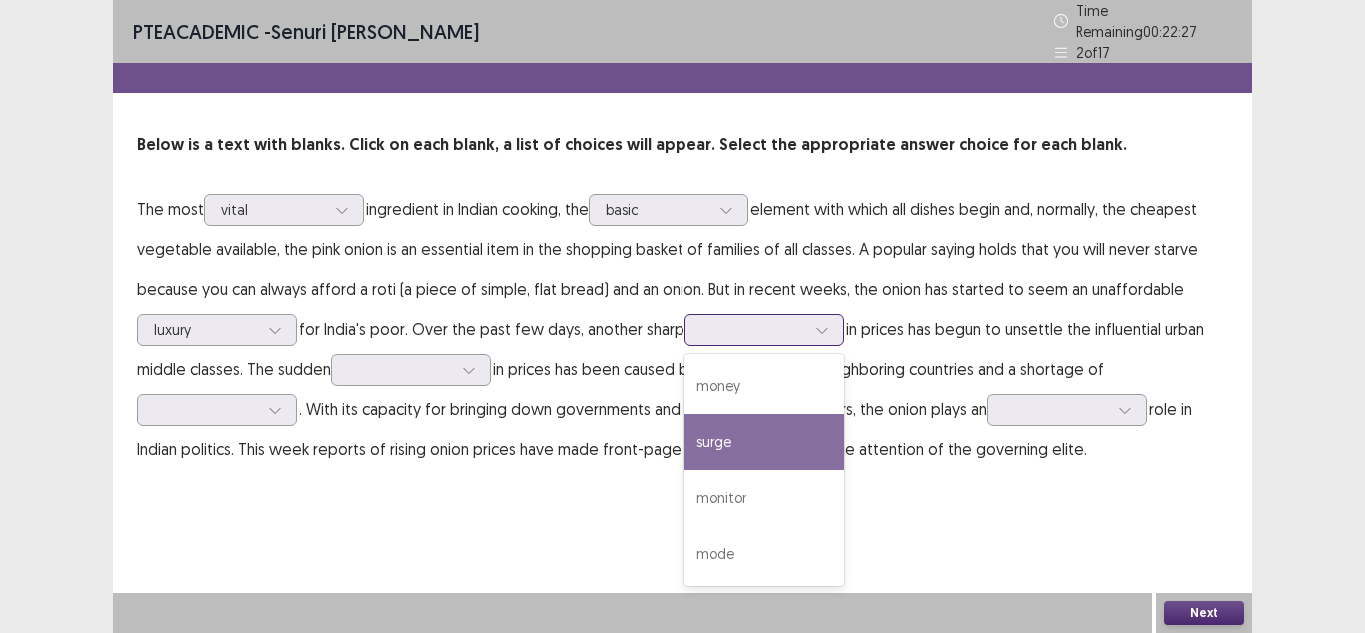
click at [773, 424] on div "surge" at bounding box center [765, 442] width 160 height 56
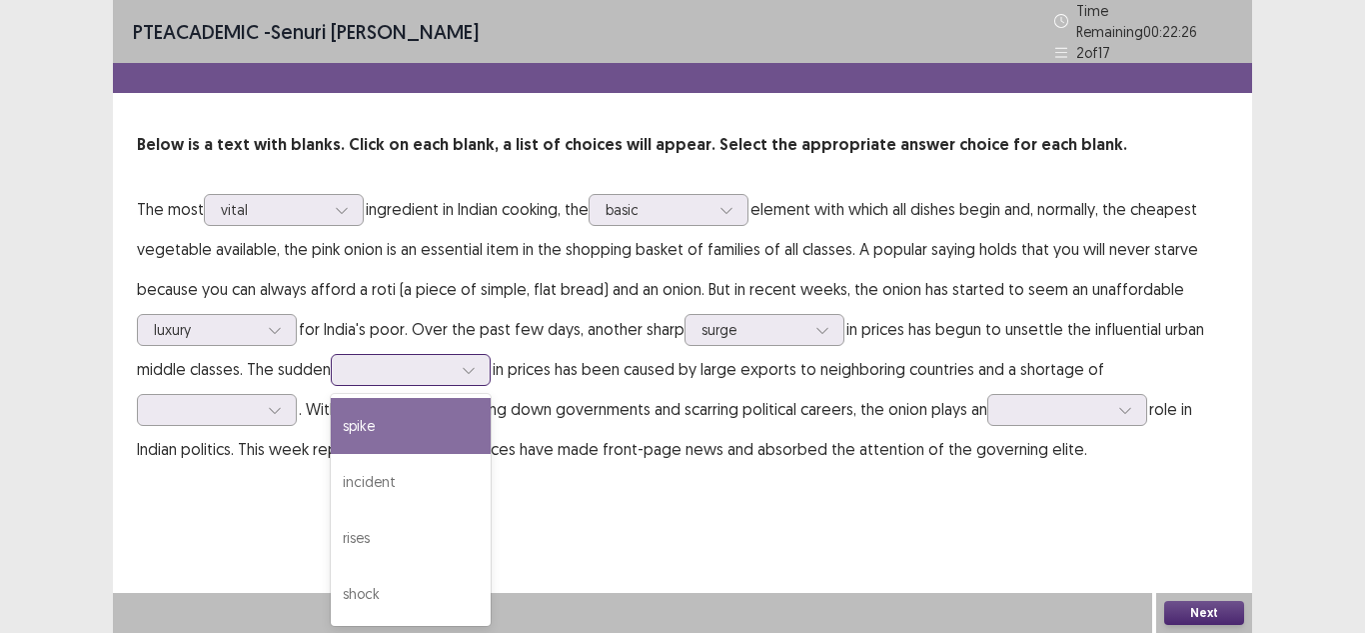
click at [439, 368] on div at bounding box center [400, 369] width 104 height 19
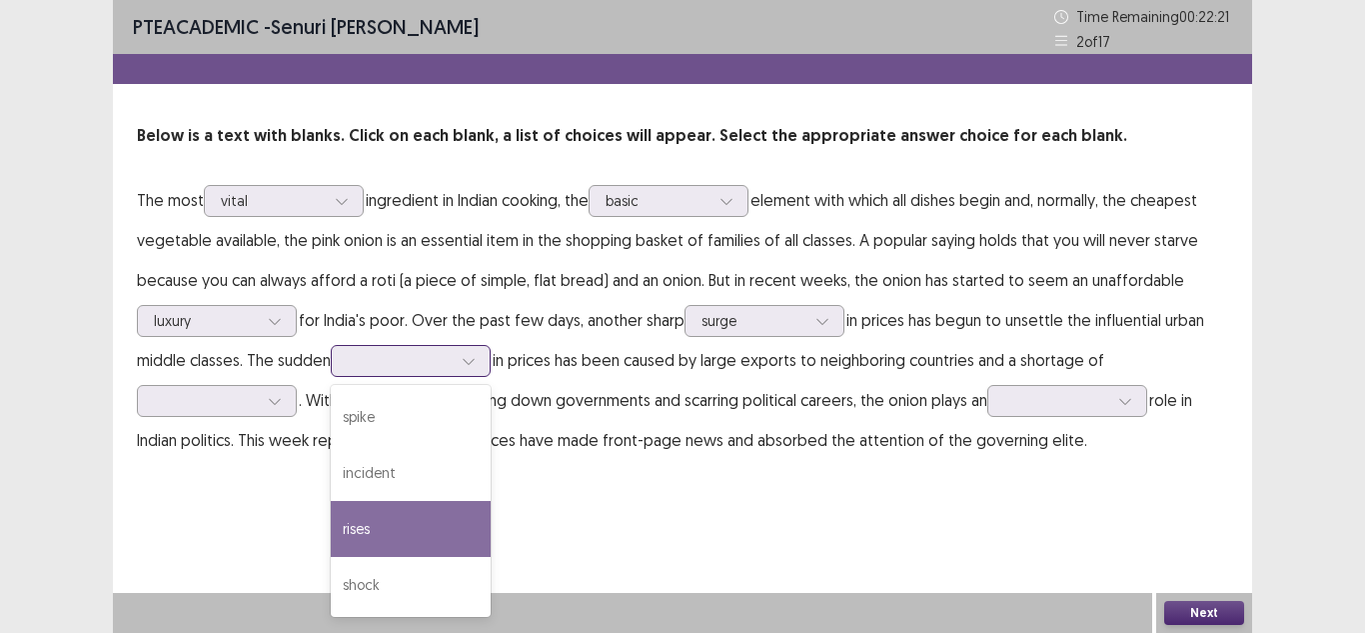
click at [406, 525] on div "rises" at bounding box center [411, 529] width 160 height 56
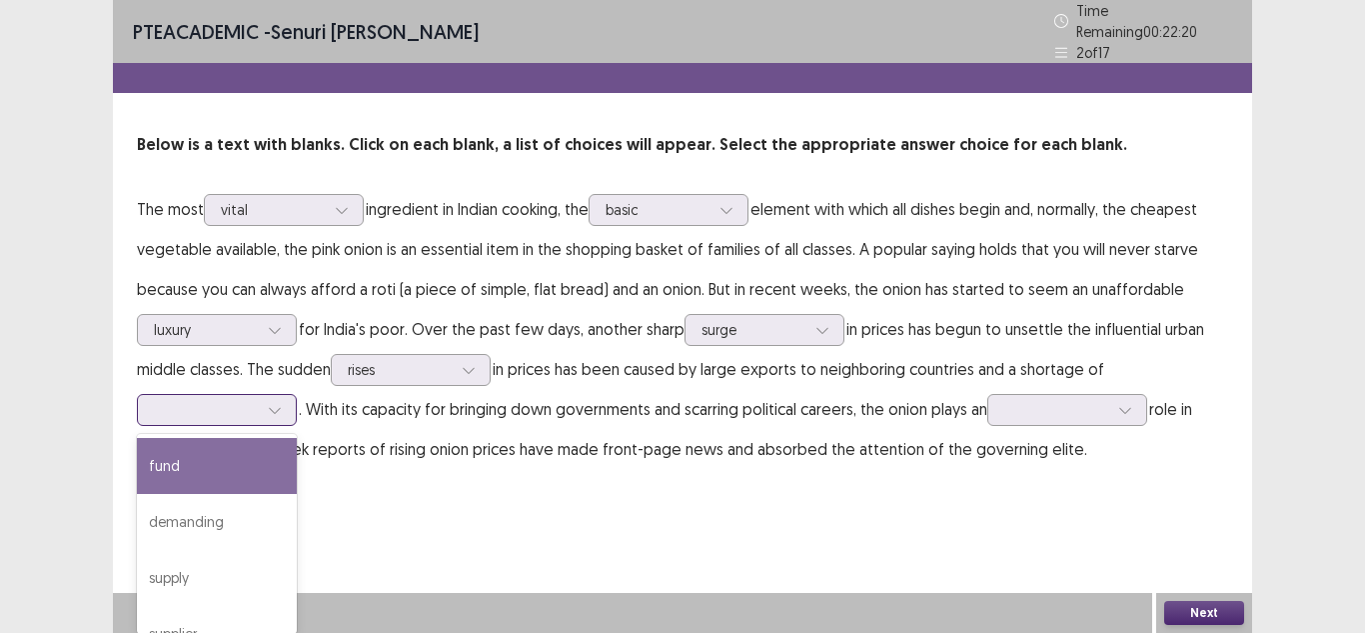
click at [198, 411] on div at bounding box center [206, 409] width 104 height 19
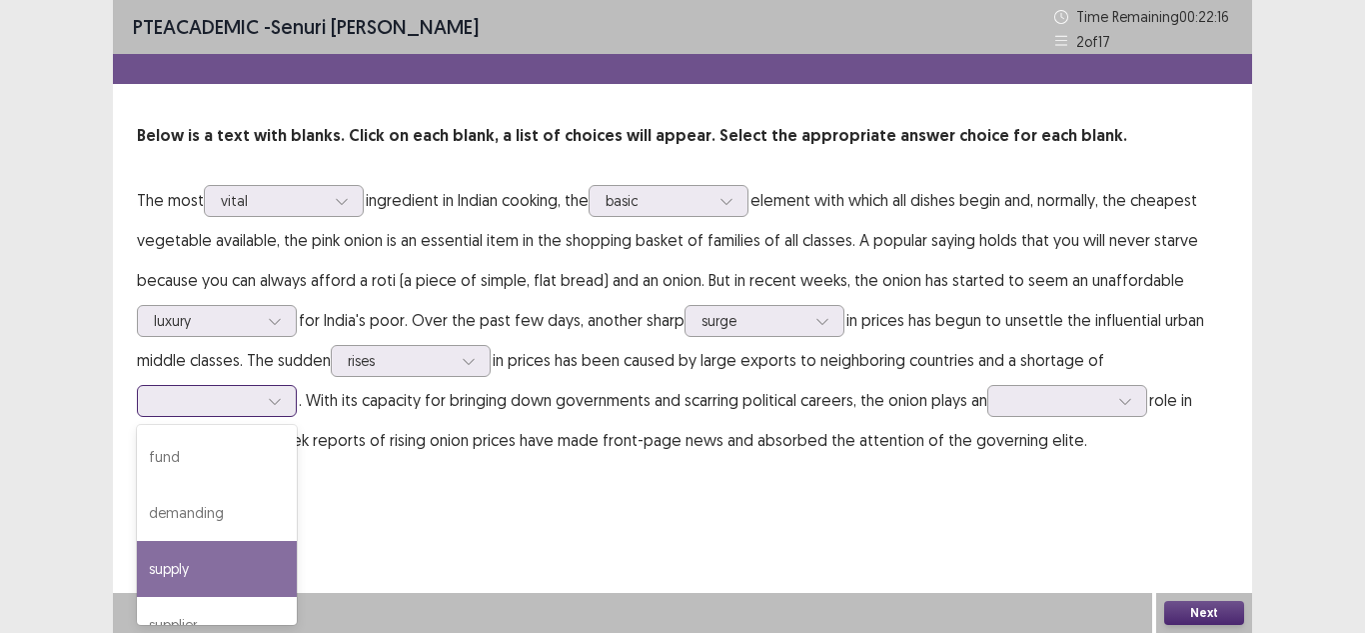
click at [190, 573] on div "supply" at bounding box center [217, 569] width 160 height 56
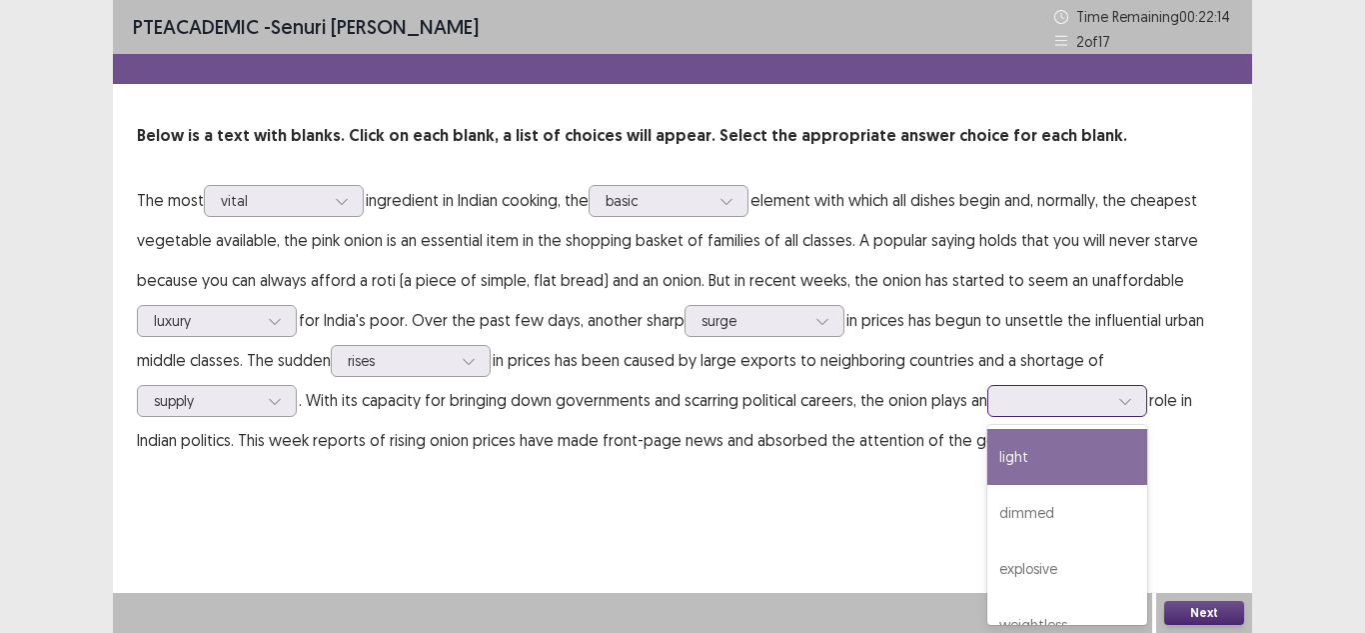
click at [1033, 399] on div at bounding box center [1057, 400] width 104 height 19
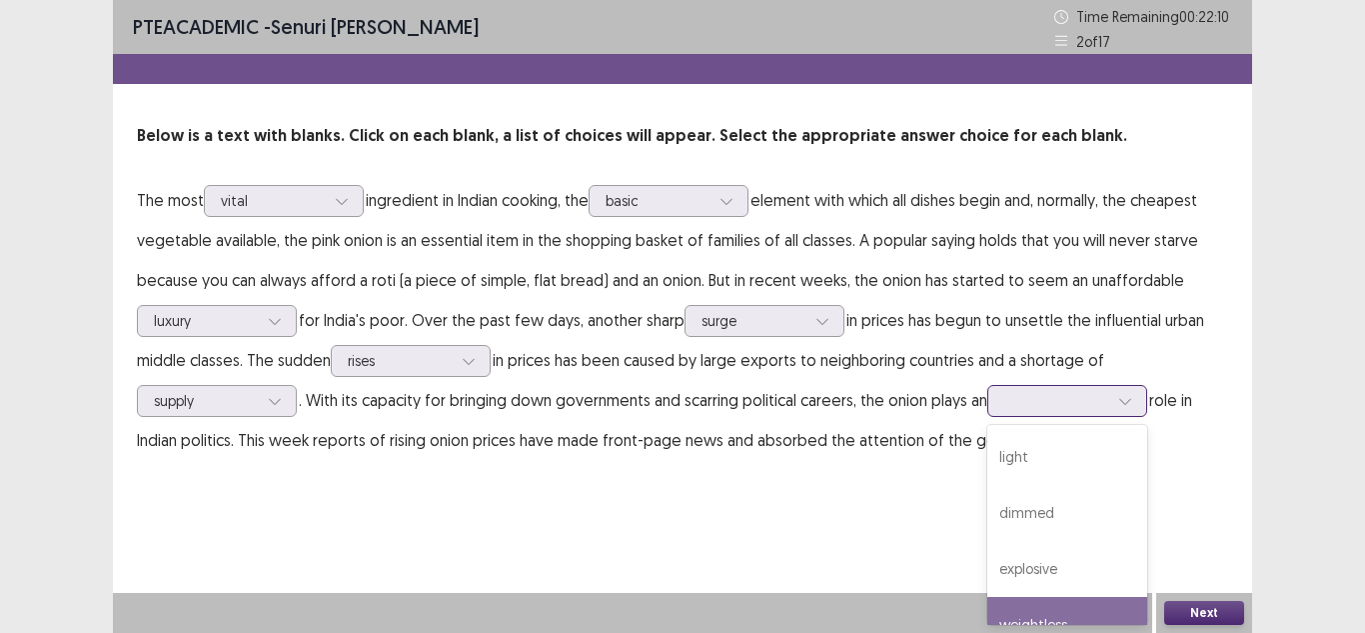
scroll to position [32, 0]
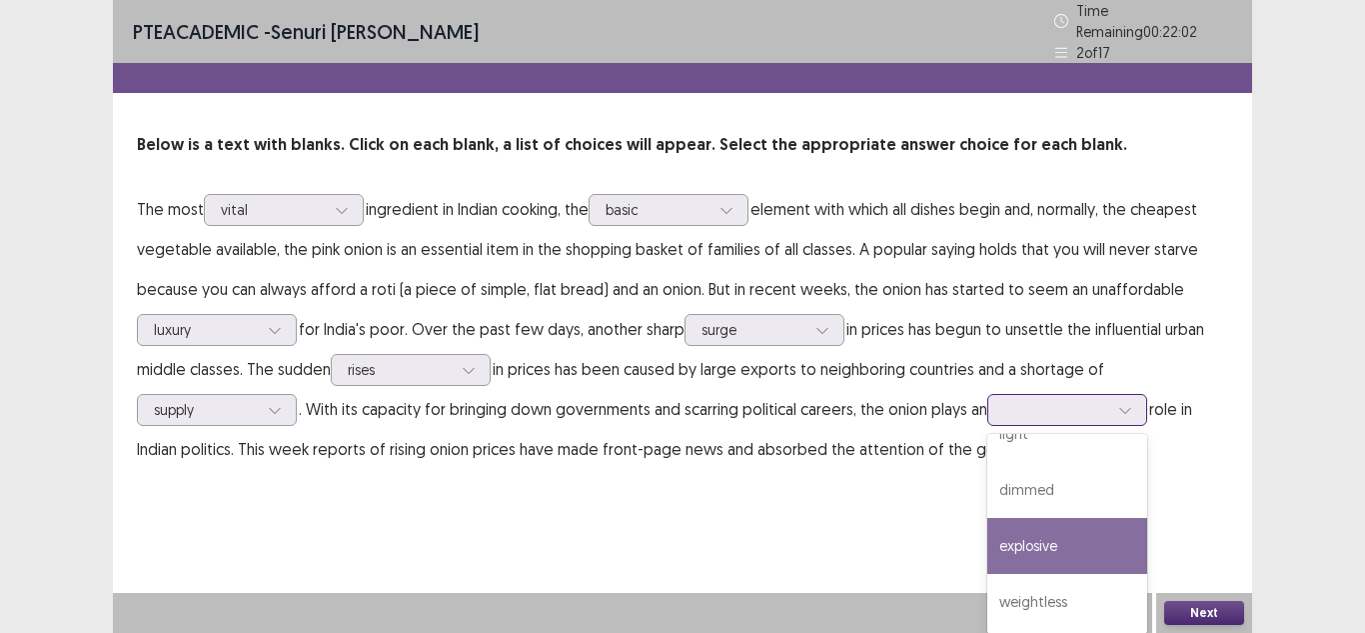
click at [1041, 535] on div "explosive" at bounding box center [1068, 546] width 160 height 56
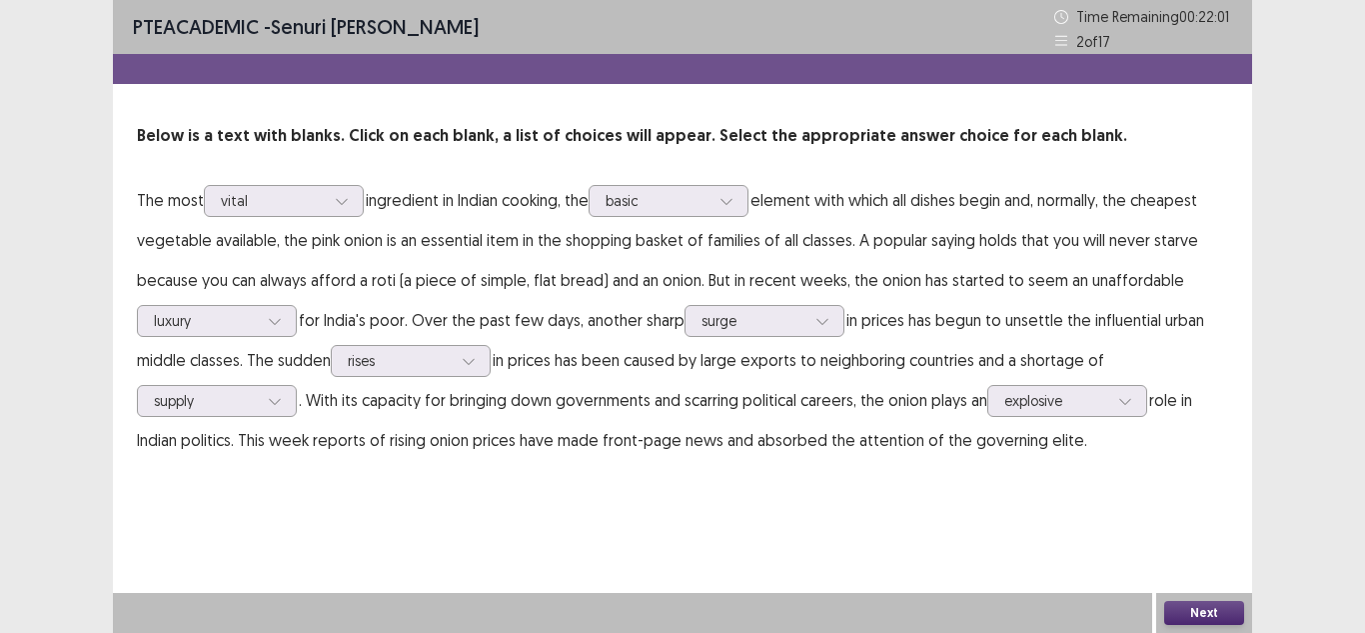
click at [1180, 611] on button "Next" at bounding box center [1204, 613] width 80 height 24
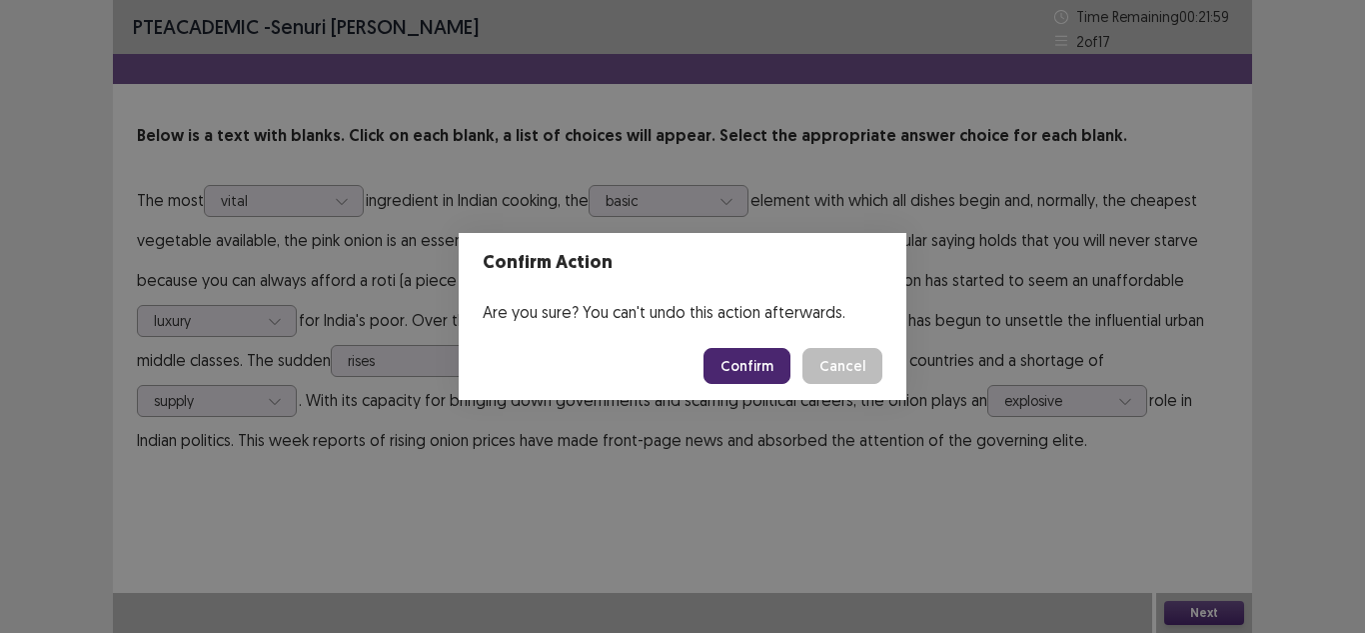
click at [745, 362] on button "Confirm" at bounding box center [747, 366] width 87 height 36
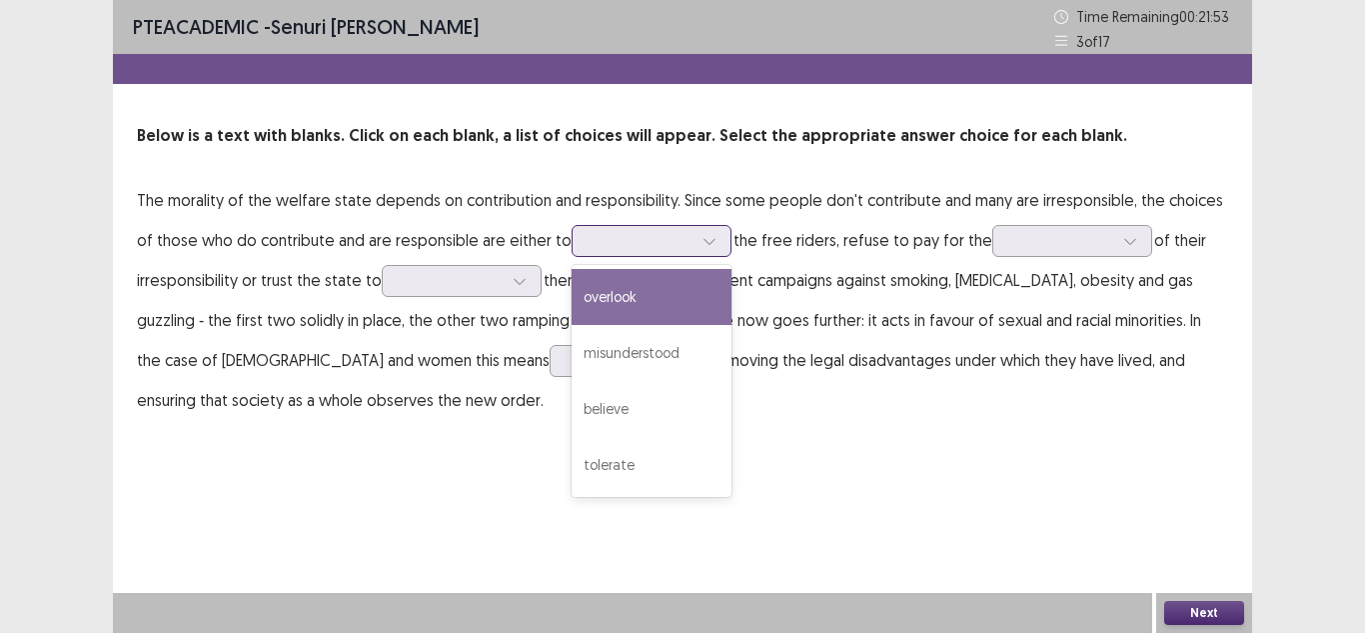
click at [603, 249] on div at bounding box center [641, 240] width 104 height 19
click at [644, 317] on div "overlook" at bounding box center [652, 297] width 160 height 56
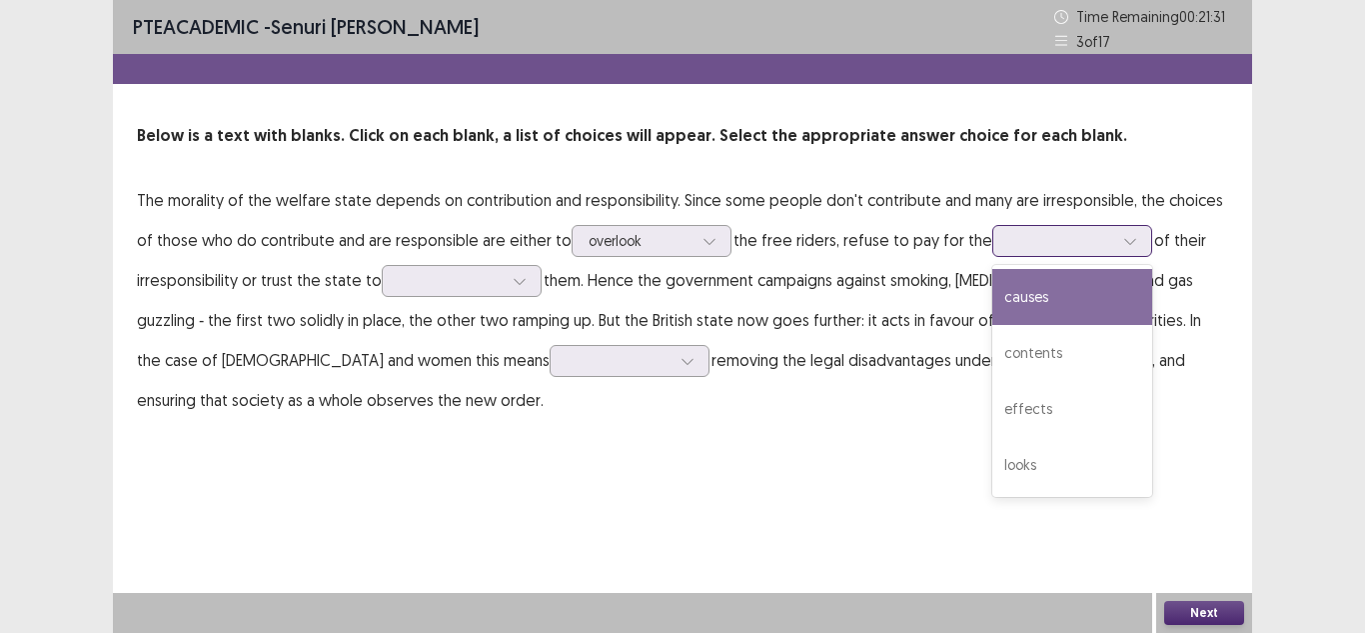
click at [1010, 241] on div at bounding box center [1062, 240] width 104 height 19
click at [1046, 287] on div "causes" at bounding box center [1073, 297] width 160 height 56
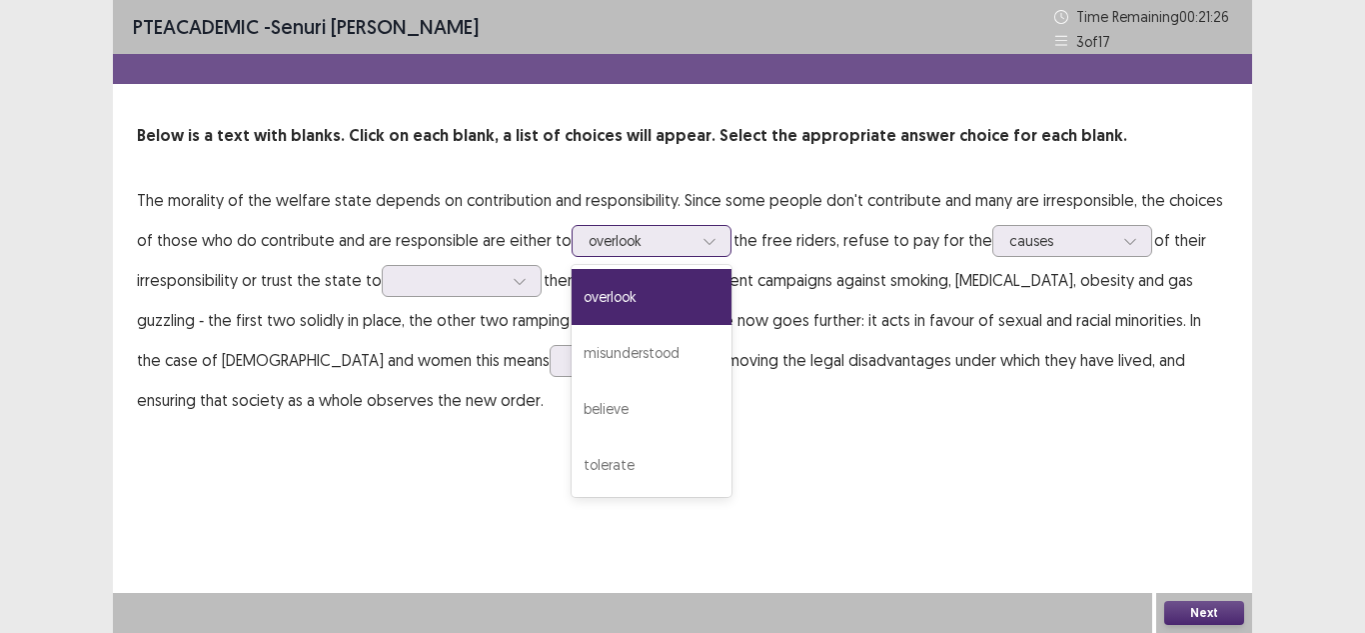
click at [668, 247] on div "overlook" at bounding box center [641, 241] width 108 height 30
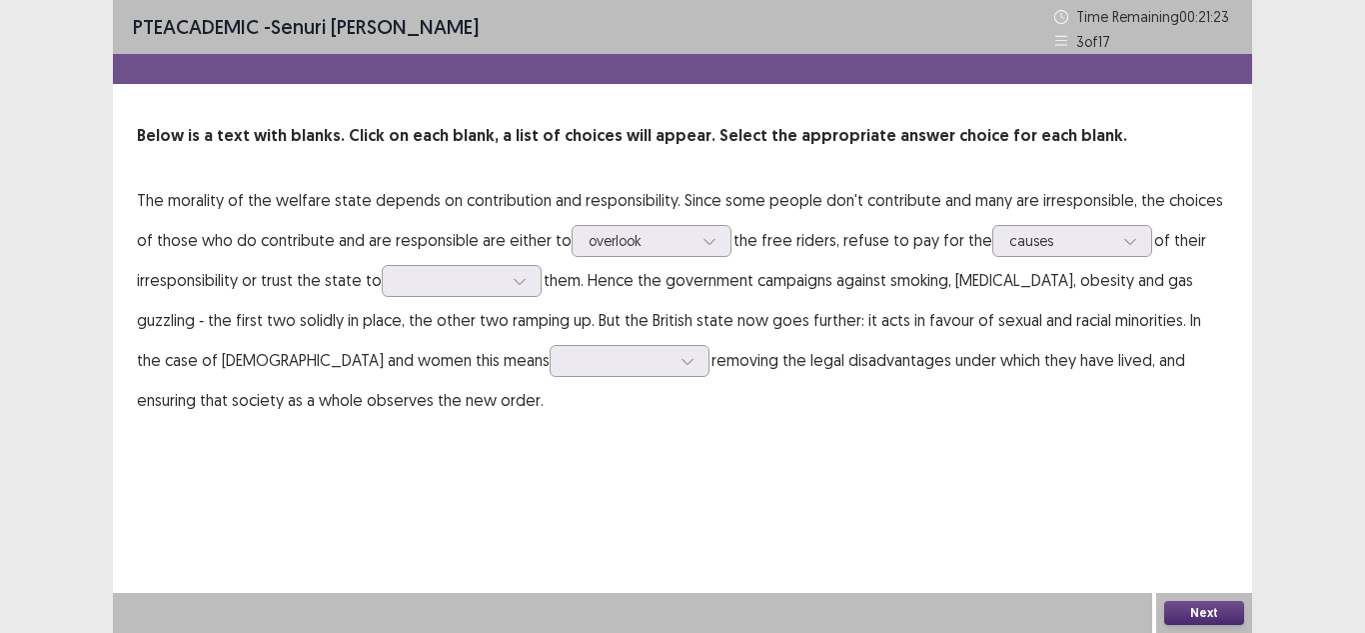
click at [457, 427] on div "PTE academic - [PERSON_NAME] Time Remaining 00 : 21 : 23 3 of 17 Below is a tex…" at bounding box center [682, 230] width 1139 height 460
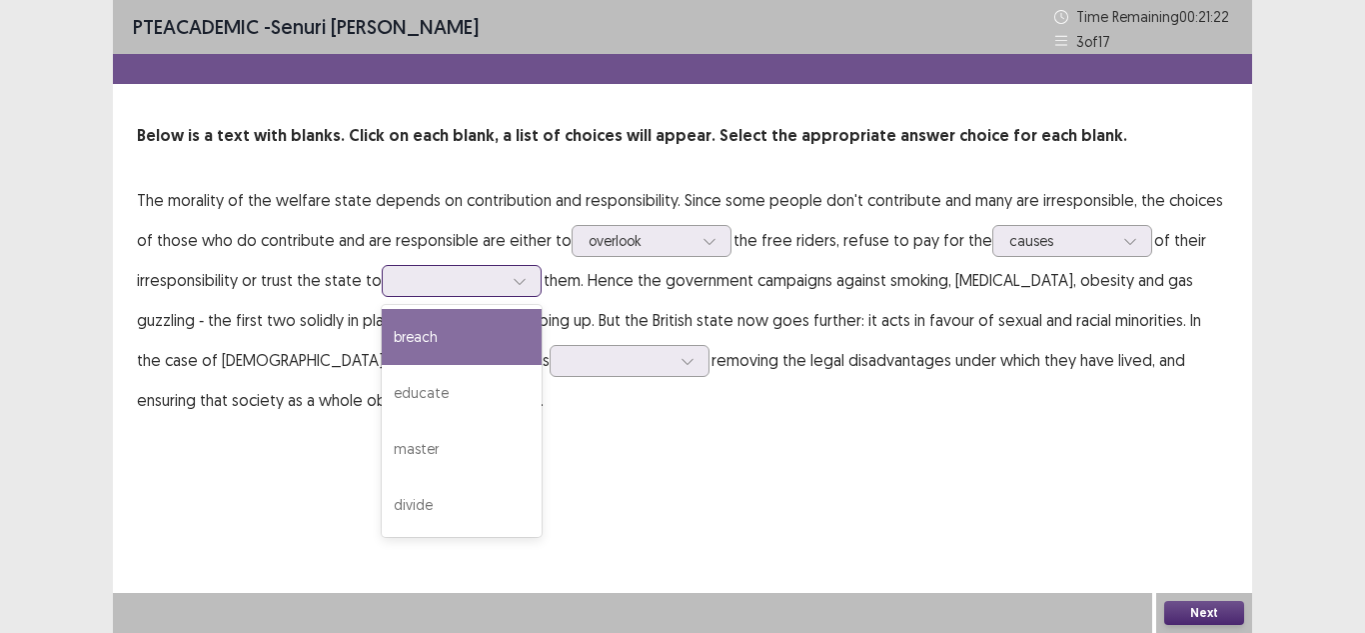
click at [427, 289] on div at bounding box center [451, 280] width 104 height 19
click at [476, 344] on div "breach" at bounding box center [462, 337] width 160 height 56
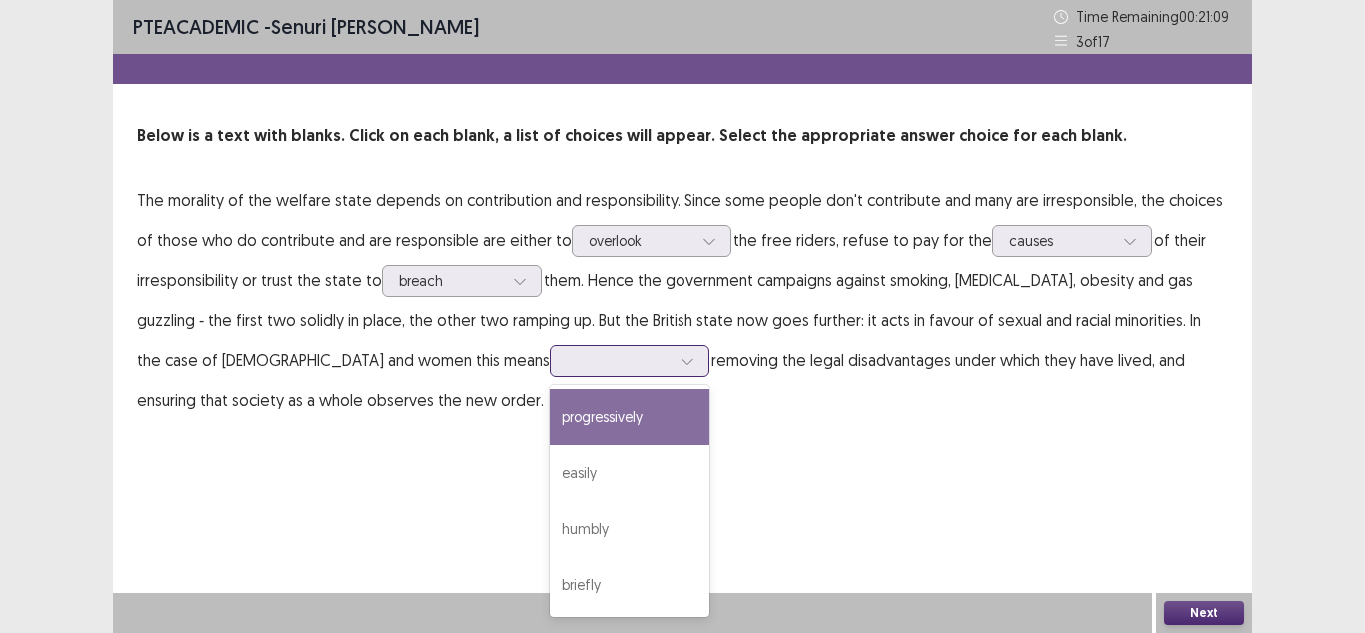
click at [567, 362] on div at bounding box center [619, 360] width 104 height 19
click at [550, 432] on div "progressively" at bounding box center [630, 417] width 160 height 56
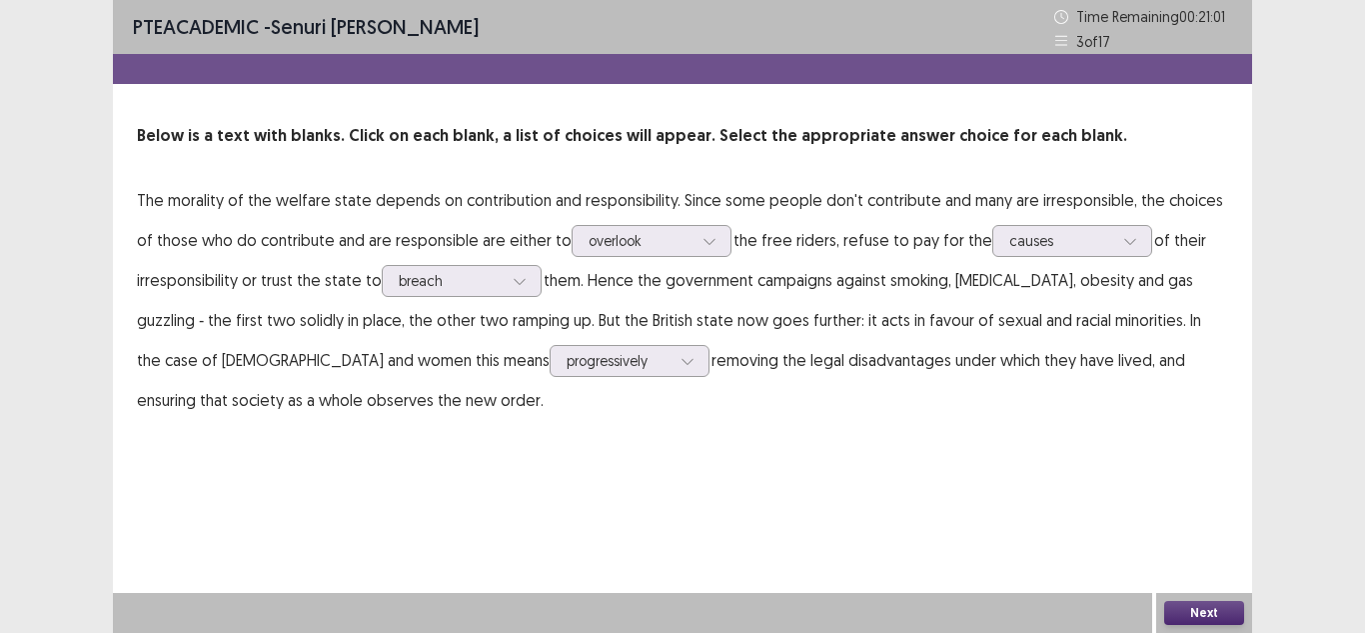
click at [1228, 612] on button "Next" at bounding box center [1204, 613] width 80 height 24
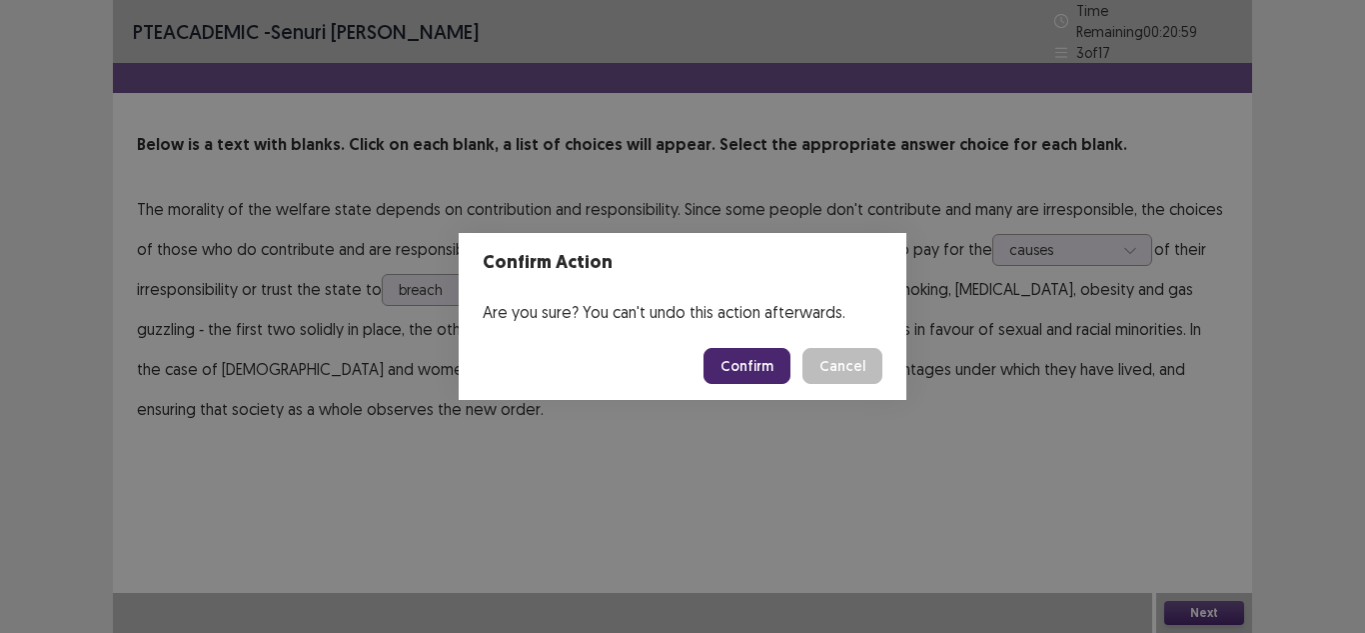
click at [760, 357] on button "Confirm" at bounding box center [747, 366] width 87 height 36
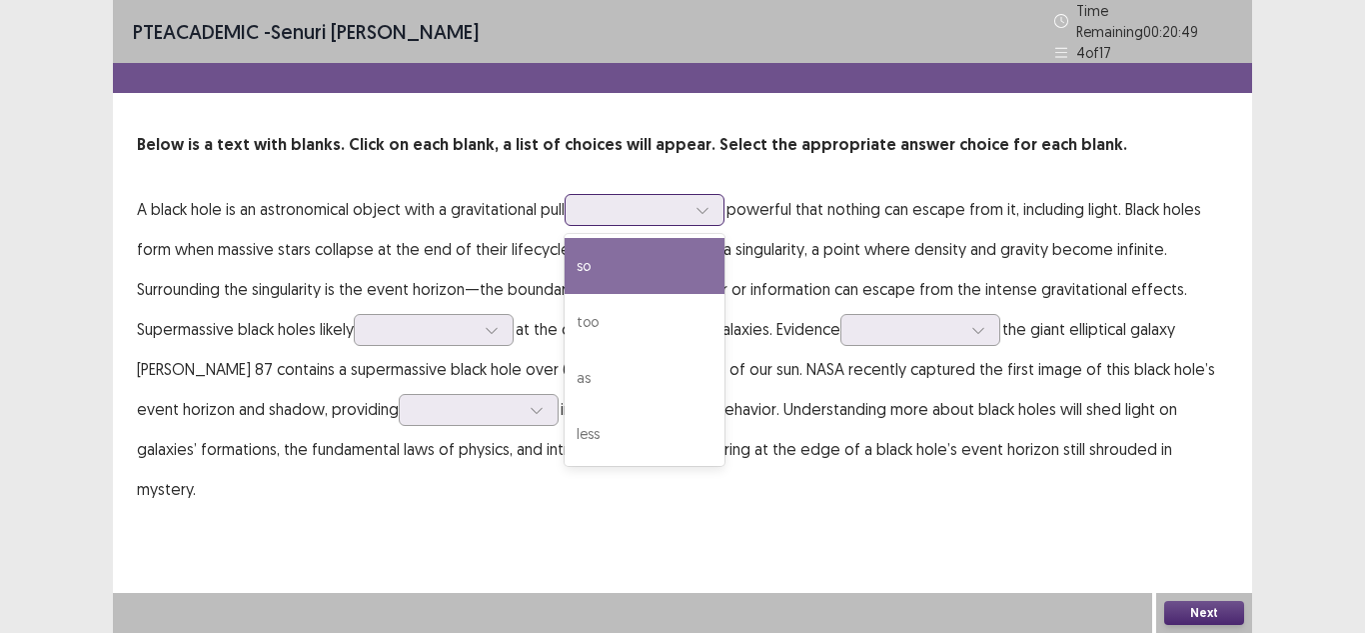
click at [666, 200] on div at bounding box center [634, 209] width 104 height 19
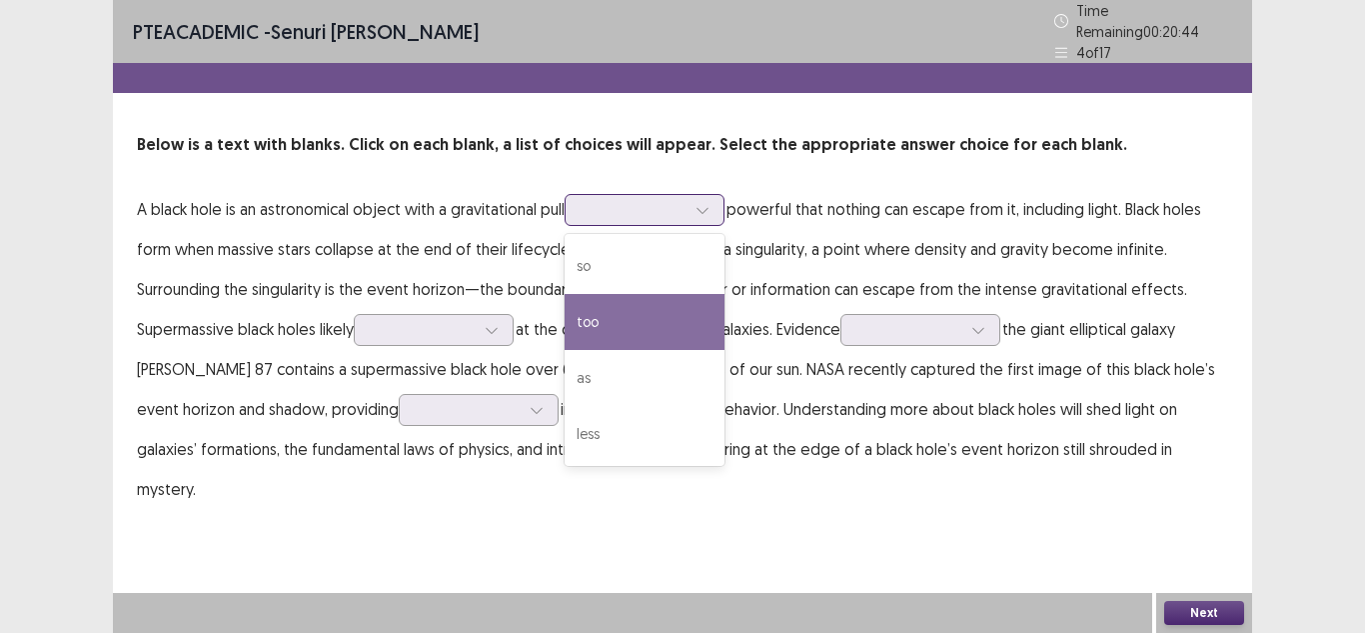
click at [636, 298] on div "too" at bounding box center [645, 322] width 160 height 56
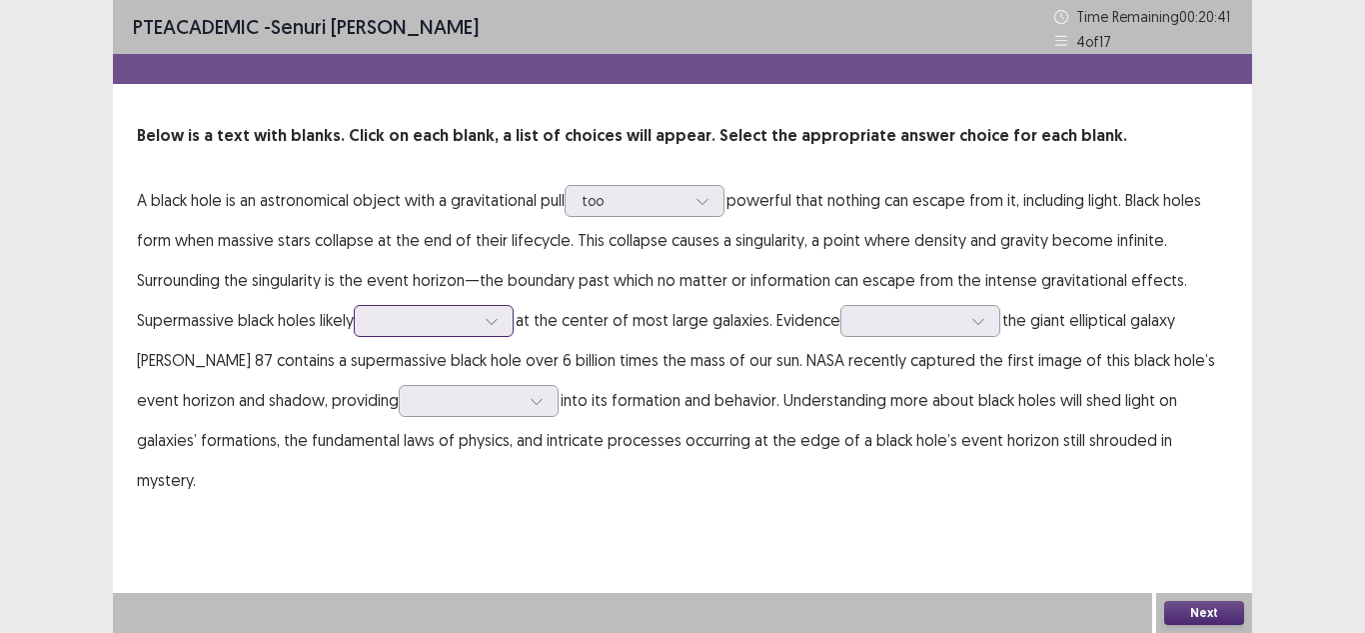
click at [414, 320] on div at bounding box center [423, 320] width 104 height 19
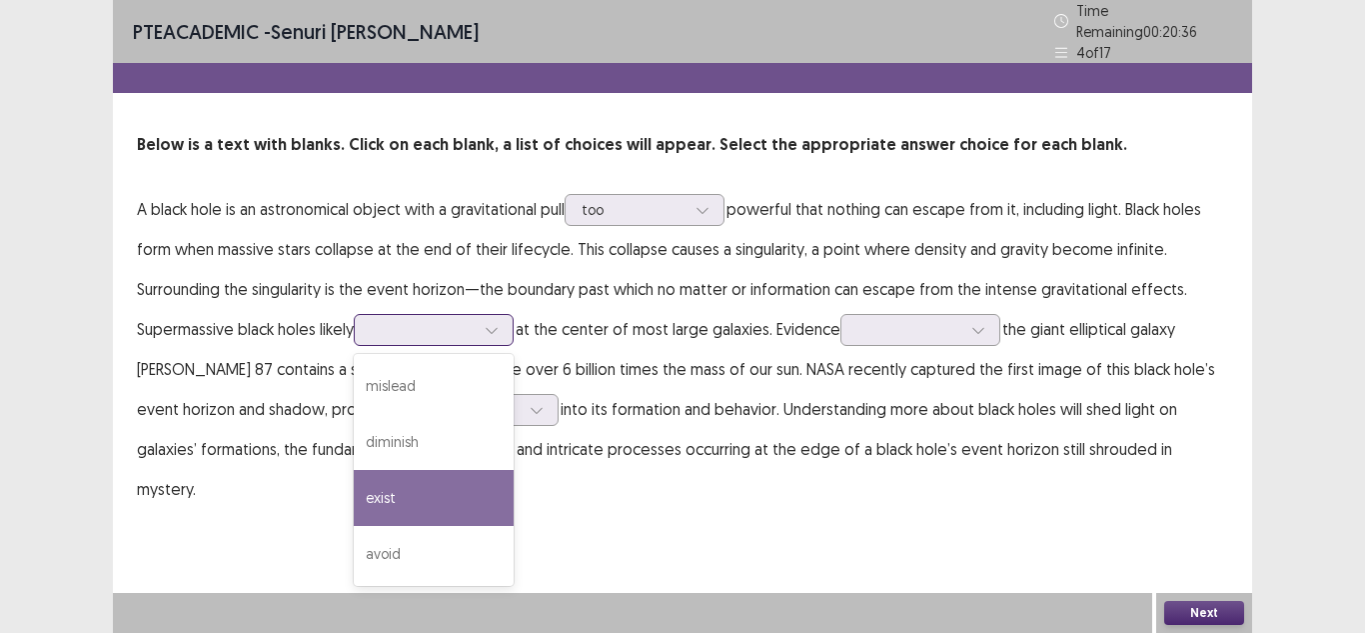
click at [408, 487] on div "exist" at bounding box center [434, 498] width 160 height 56
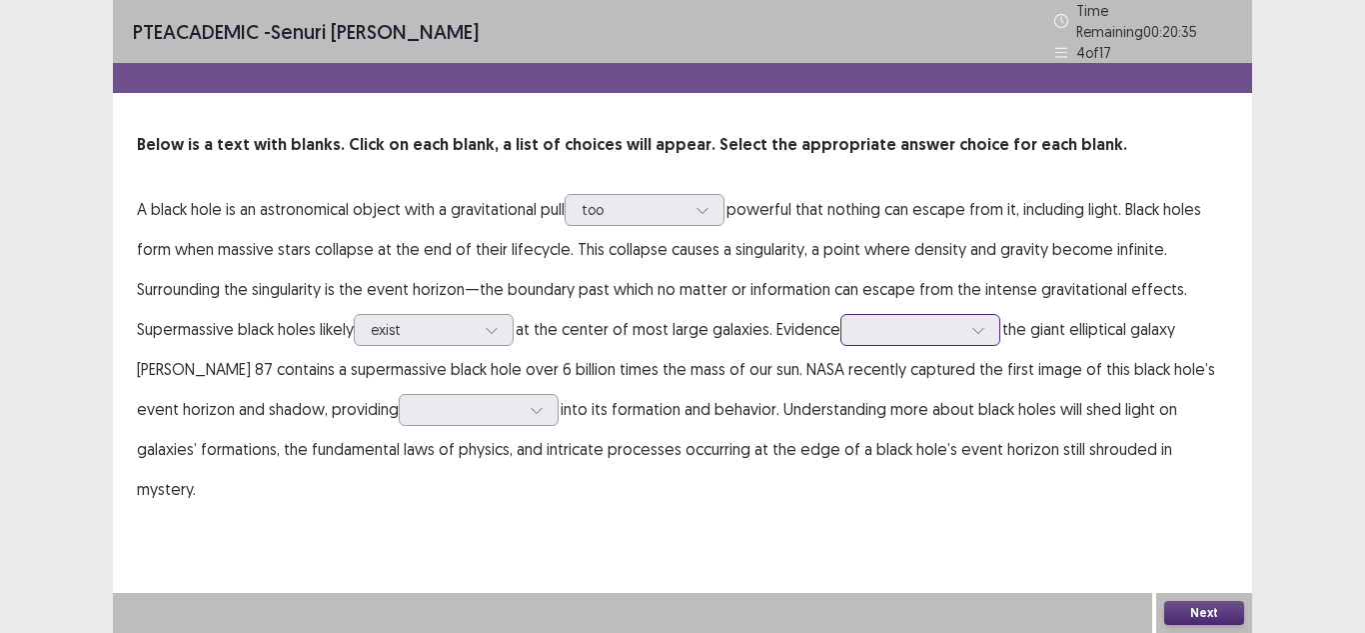
click at [906, 320] on div at bounding box center [910, 329] width 104 height 19
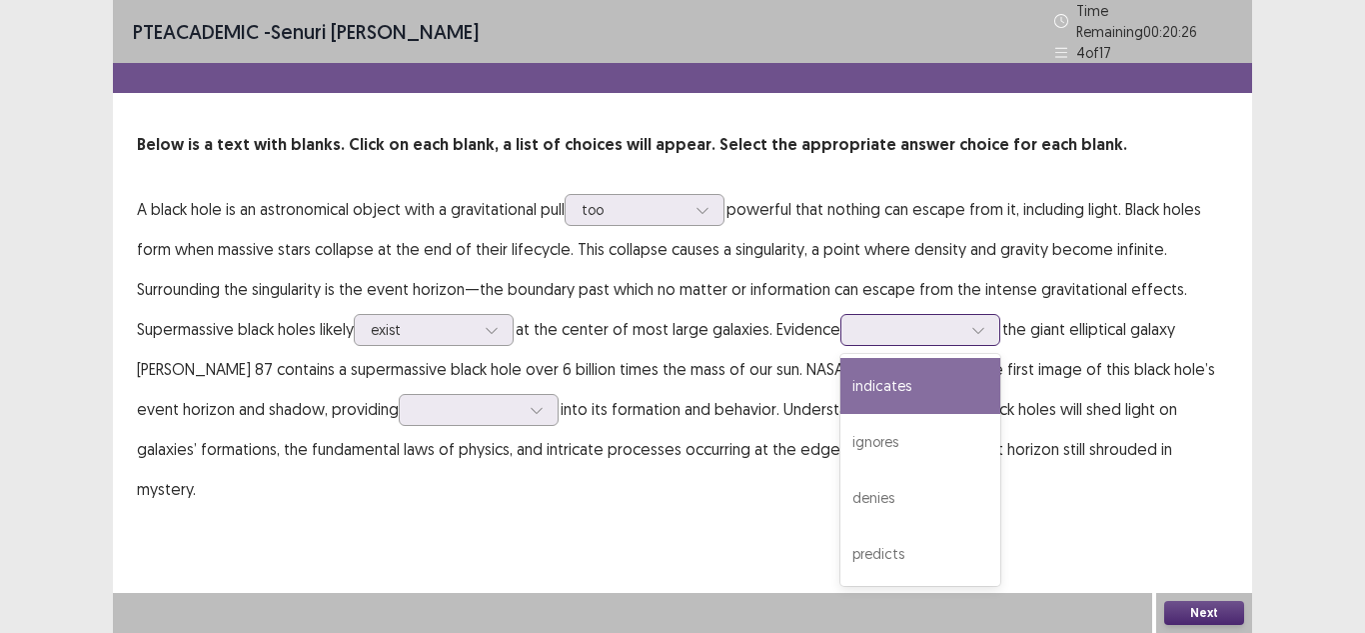
click at [904, 358] on div "indicates" at bounding box center [921, 386] width 160 height 56
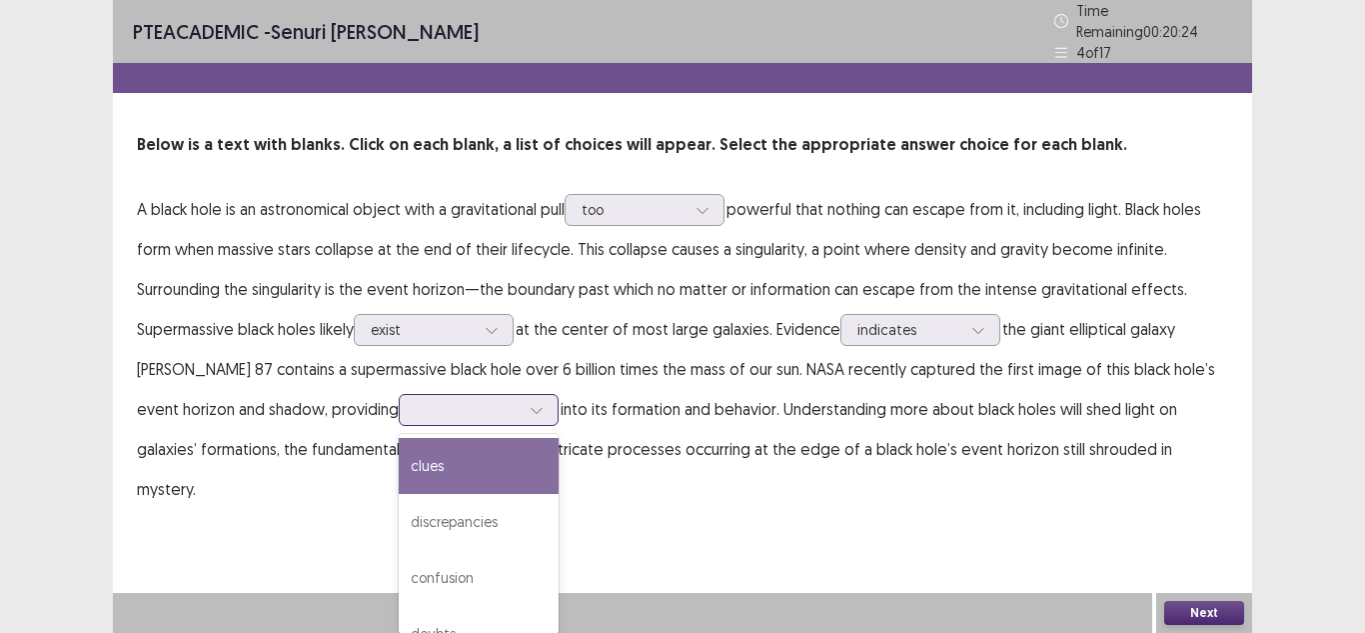
click at [450, 402] on div at bounding box center [468, 409] width 104 height 19
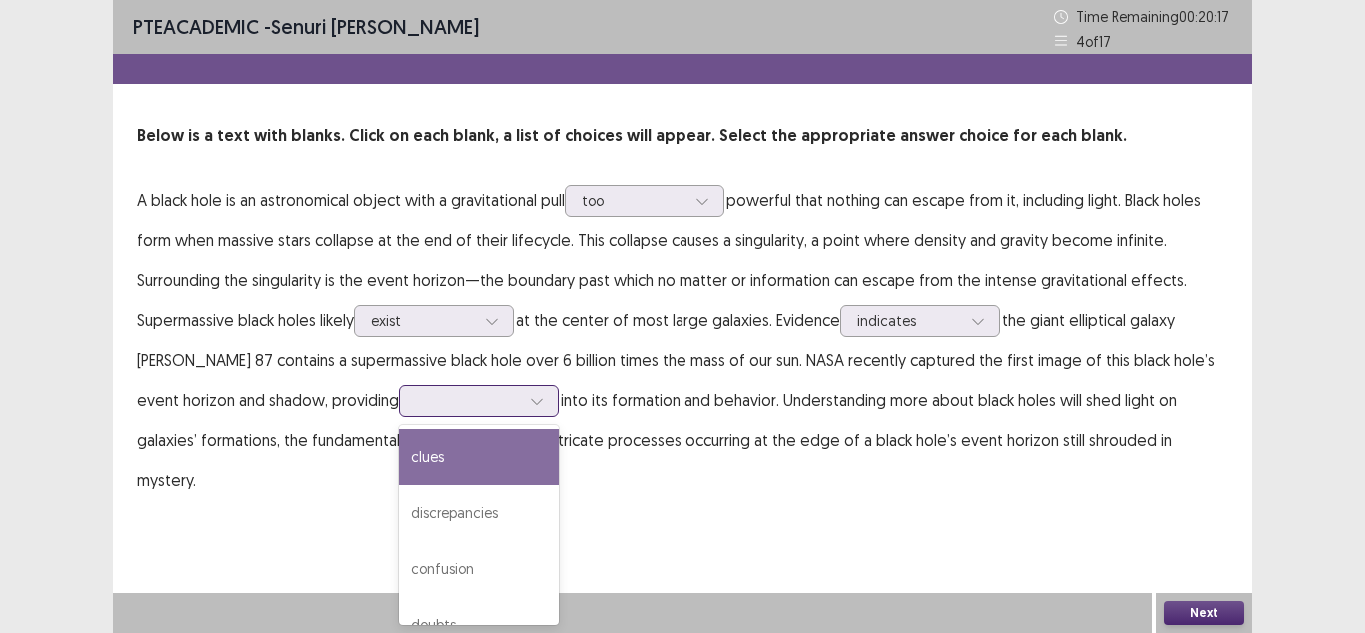
click at [460, 452] on div "clues" at bounding box center [479, 457] width 160 height 56
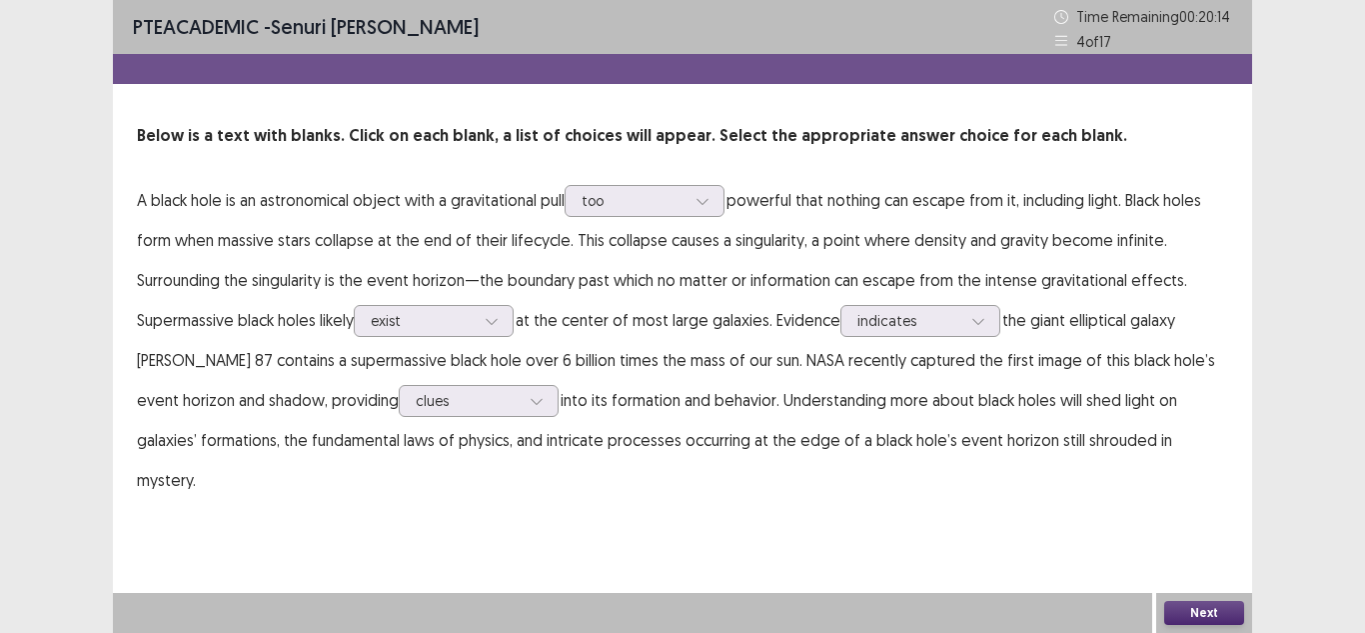
click at [1206, 606] on button "Next" at bounding box center [1204, 613] width 80 height 24
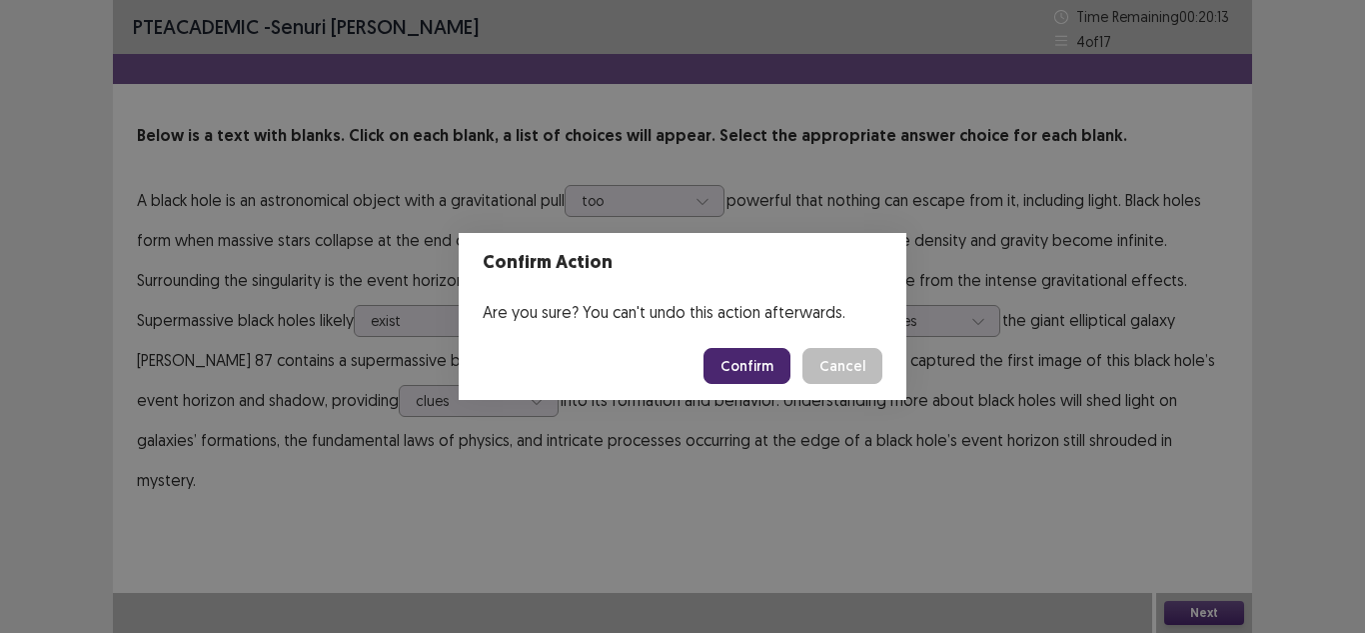
click at [756, 359] on button "Confirm" at bounding box center [747, 366] width 87 height 36
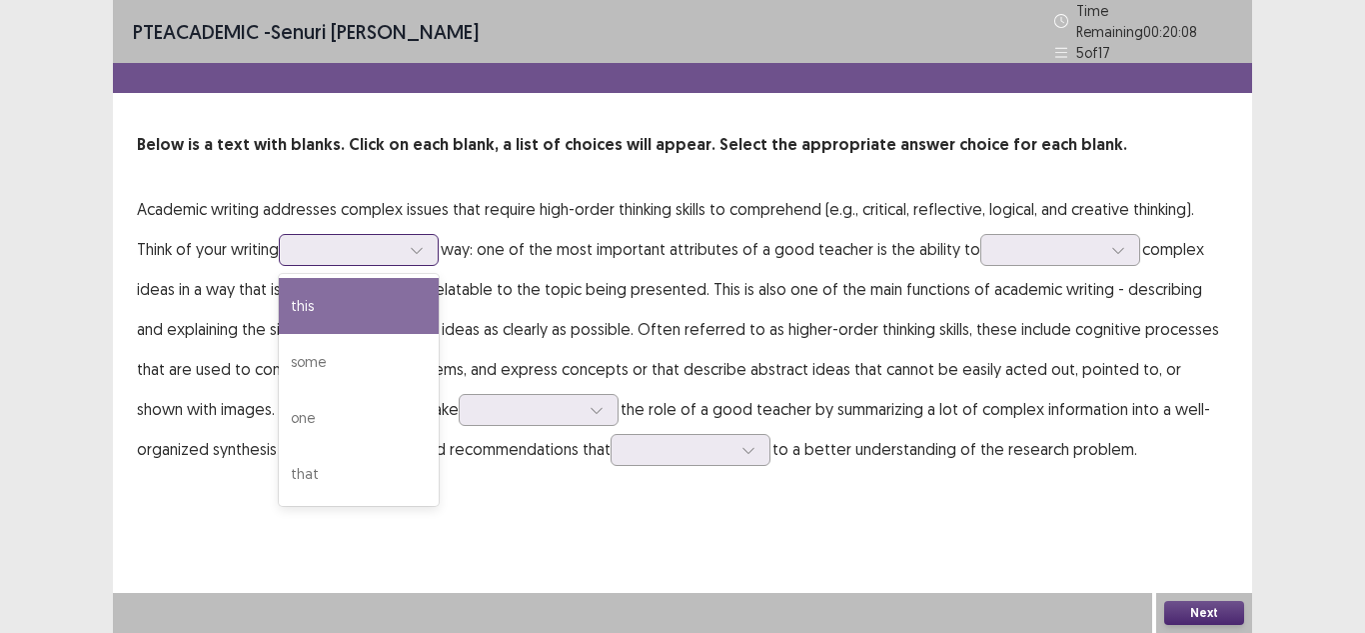
click at [368, 240] on div at bounding box center [348, 249] width 104 height 19
click at [332, 299] on div "this" at bounding box center [359, 306] width 160 height 56
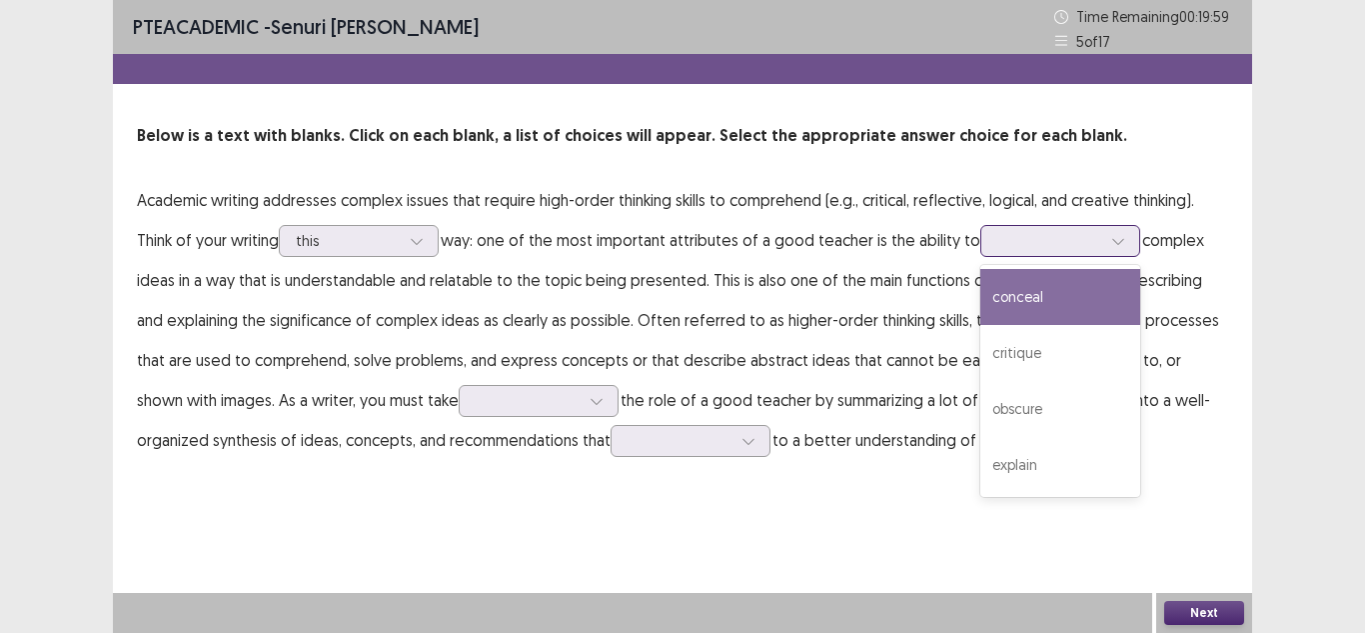
click at [1022, 240] on div at bounding box center [1050, 240] width 104 height 19
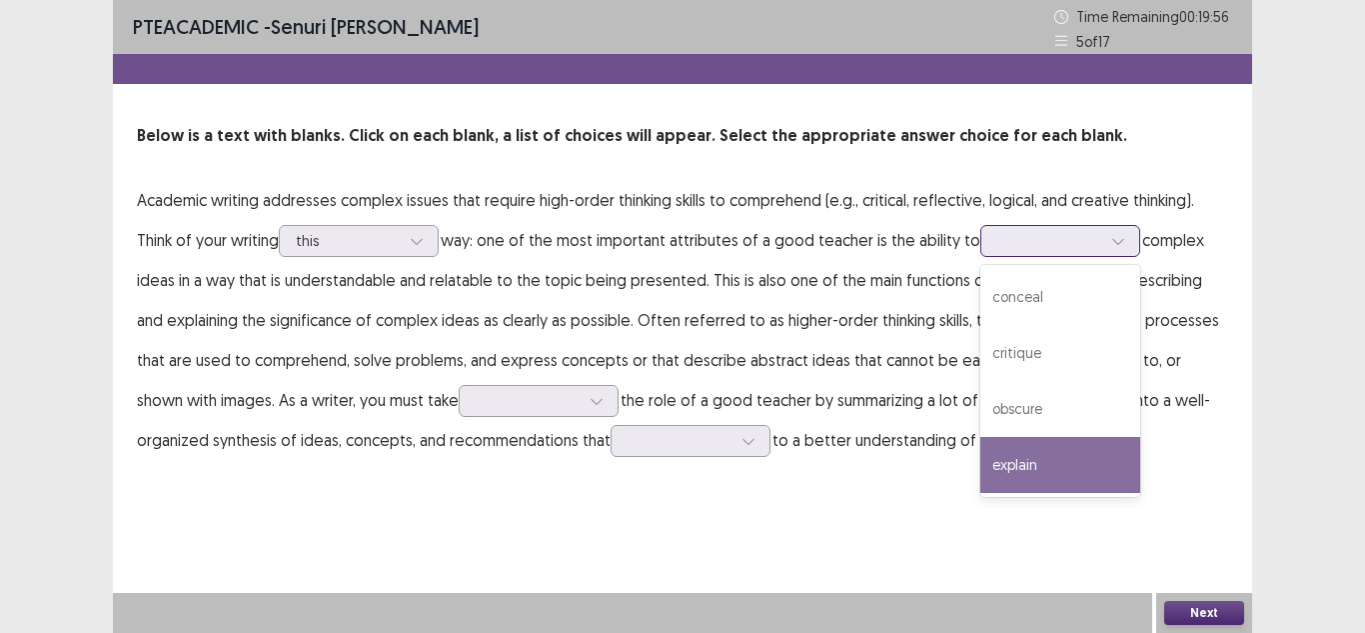
click at [1026, 464] on div "explain" at bounding box center [1061, 465] width 160 height 56
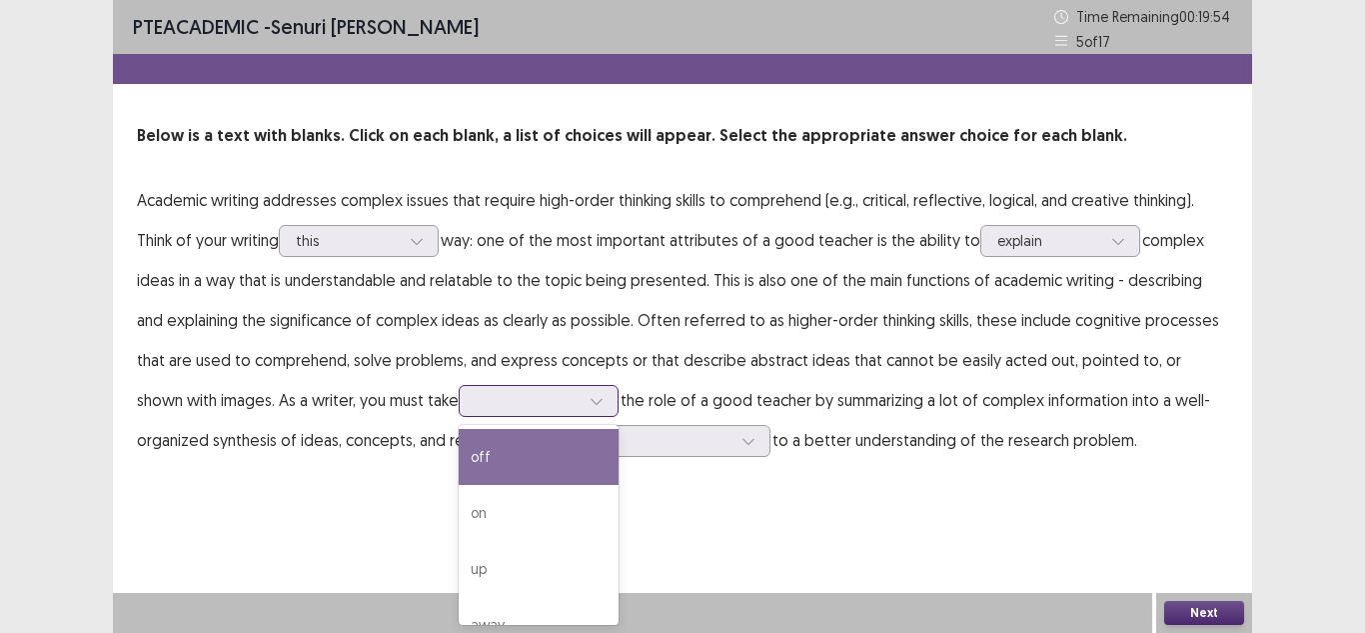
click at [476, 404] on div at bounding box center [528, 400] width 104 height 19
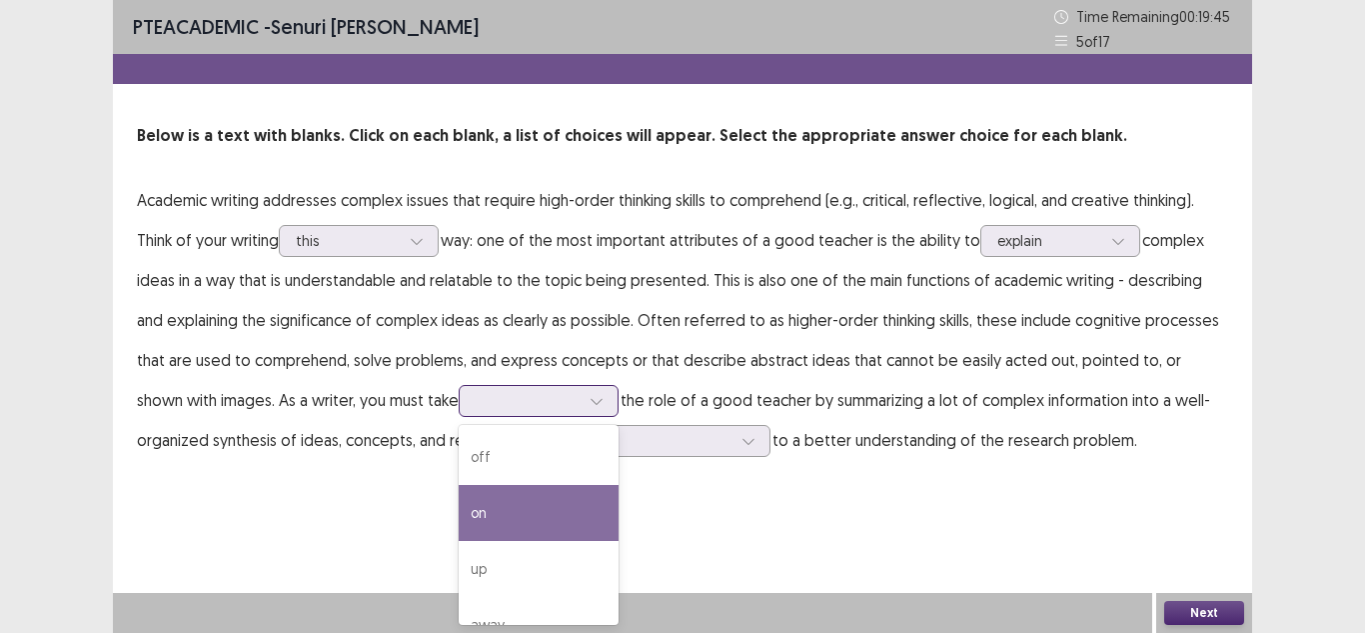
click at [459, 499] on div "on" at bounding box center [539, 513] width 160 height 56
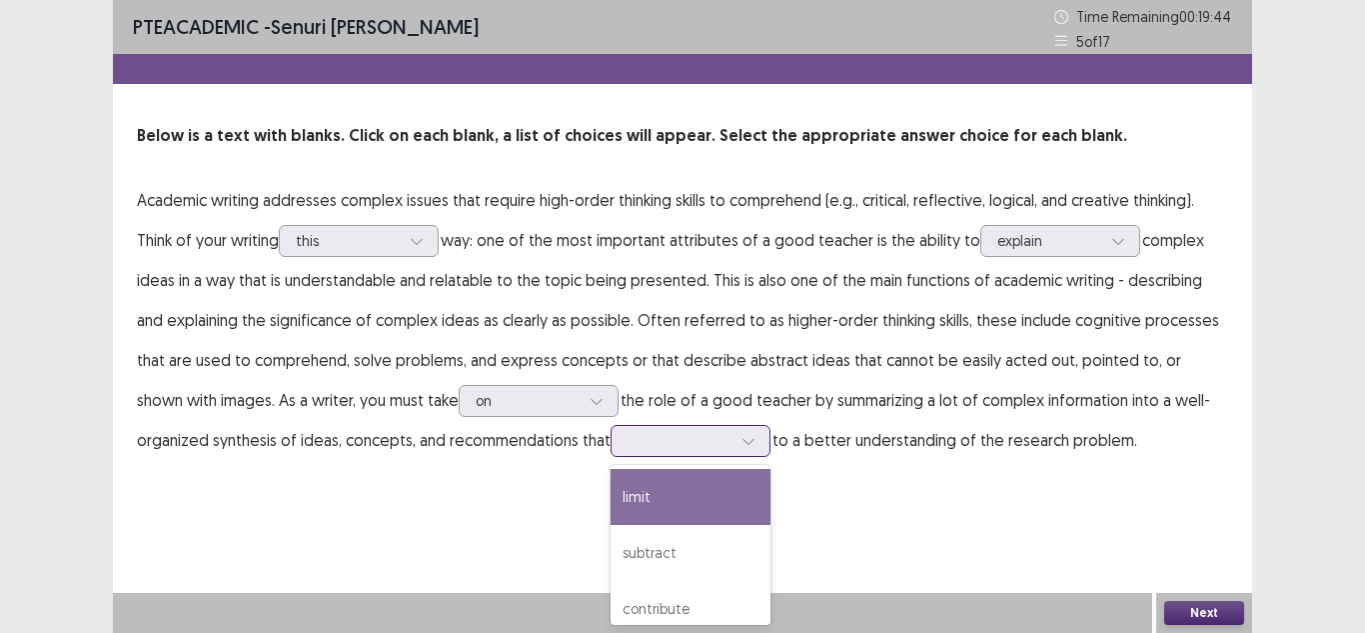
click at [628, 446] on div at bounding box center [680, 440] width 104 height 19
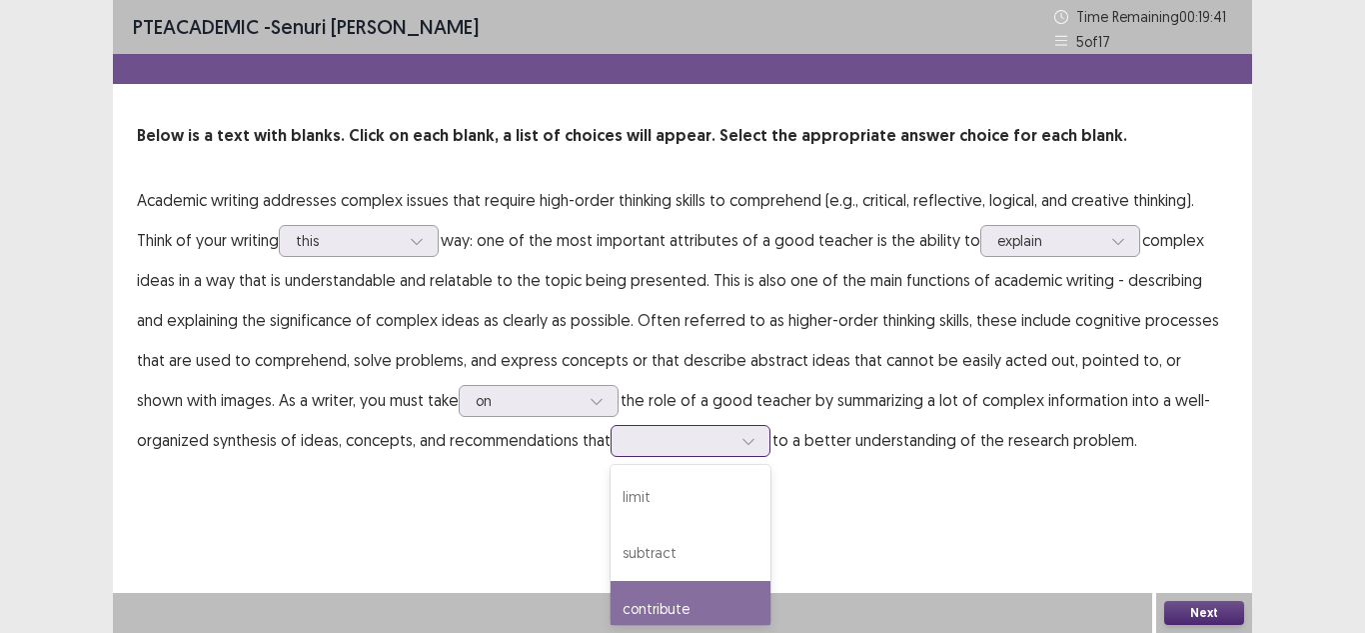
click at [627, 604] on div "contribute" at bounding box center [691, 609] width 160 height 56
click at [1204, 611] on button "Next" at bounding box center [1204, 613] width 80 height 24
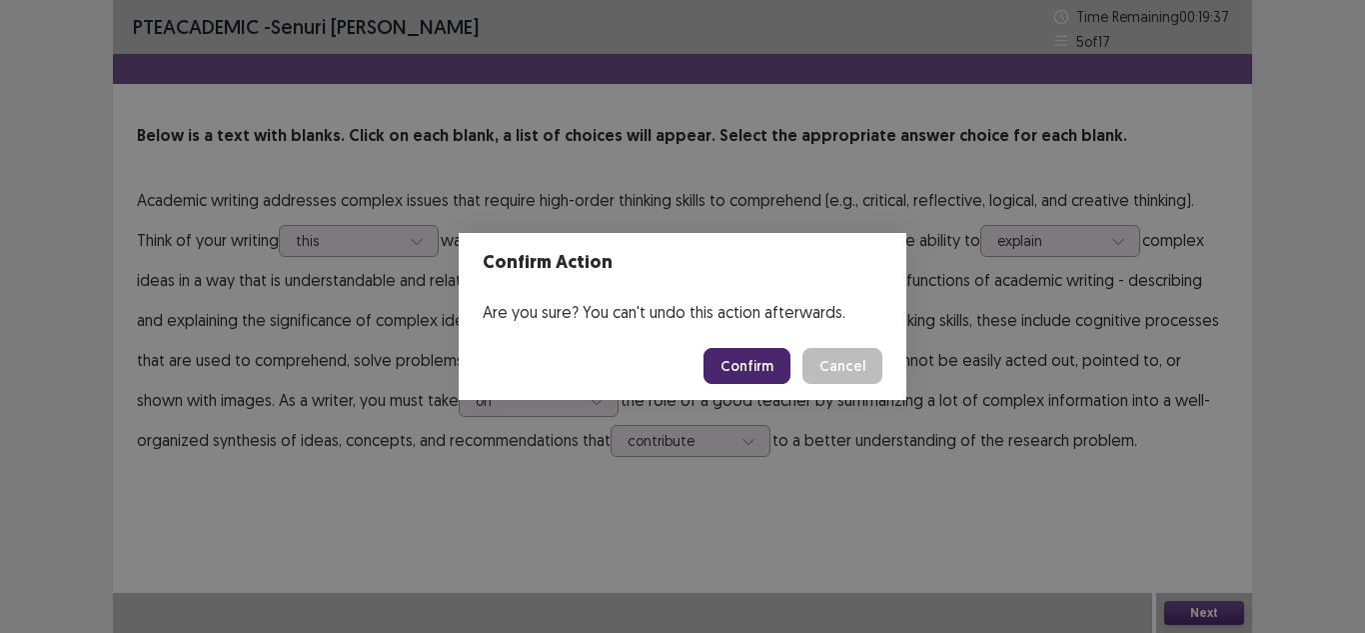
click at [775, 372] on button "Confirm" at bounding box center [747, 366] width 87 height 36
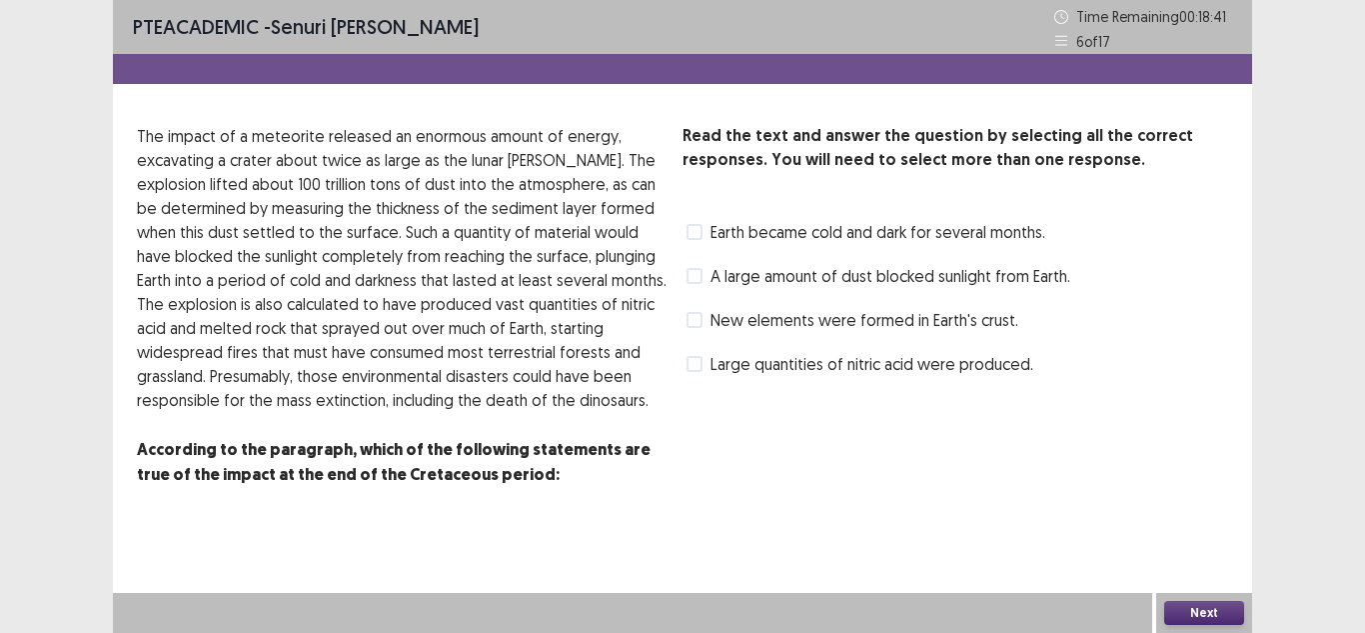
click at [700, 231] on span at bounding box center [695, 232] width 16 height 16
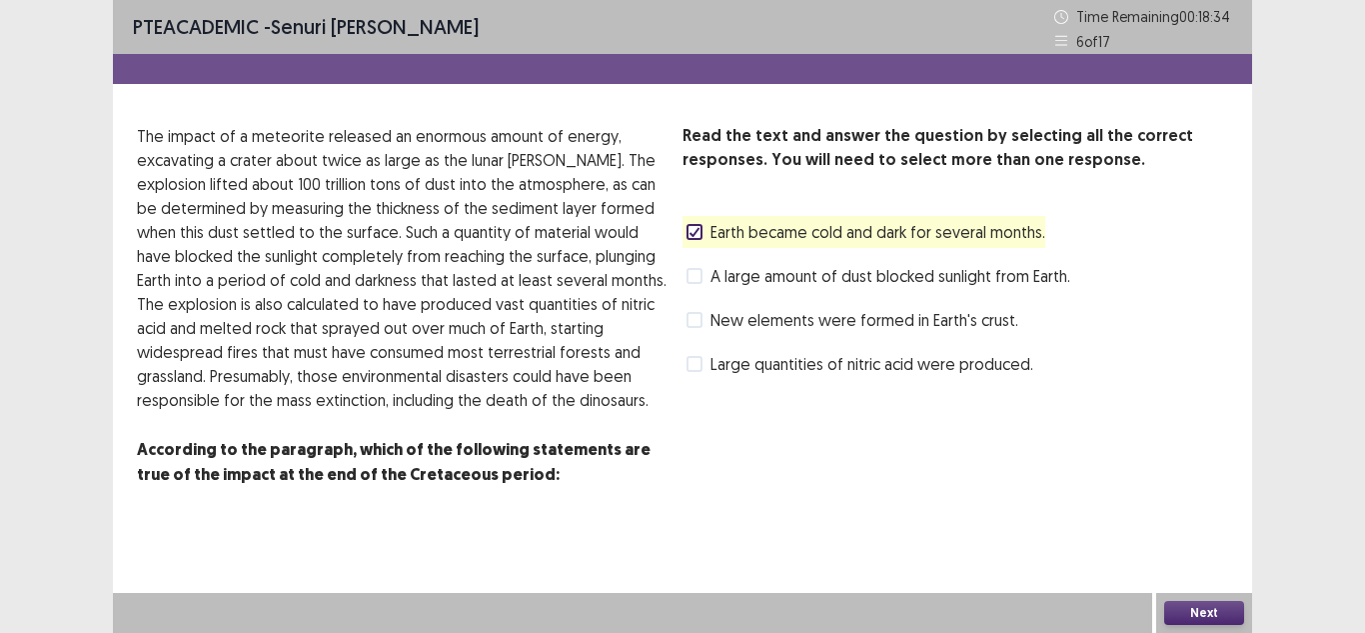
click at [699, 261] on div "A large amount of dust blocked sunlight from Earth." at bounding box center [877, 276] width 388 height 32
click at [703, 286] on label "A large amount of dust blocked sunlight from Earth." at bounding box center [879, 276] width 384 height 24
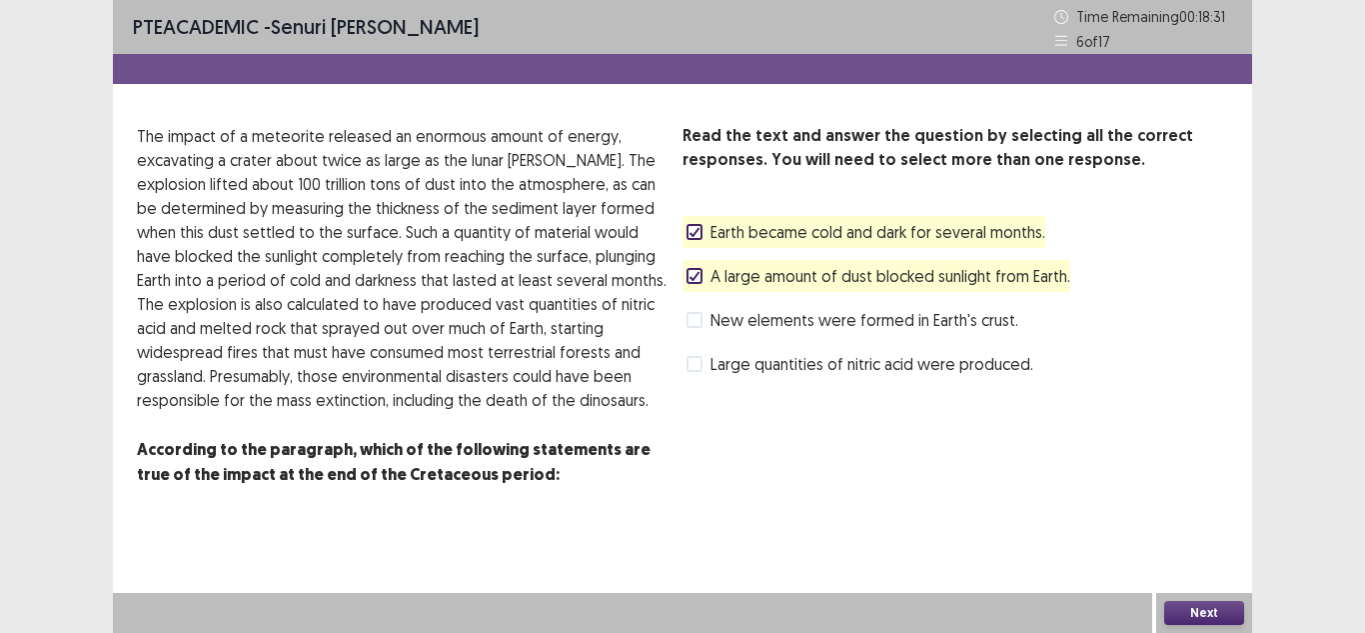
click at [1188, 611] on button "Next" at bounding box center [1204, 613] width 80 height 24
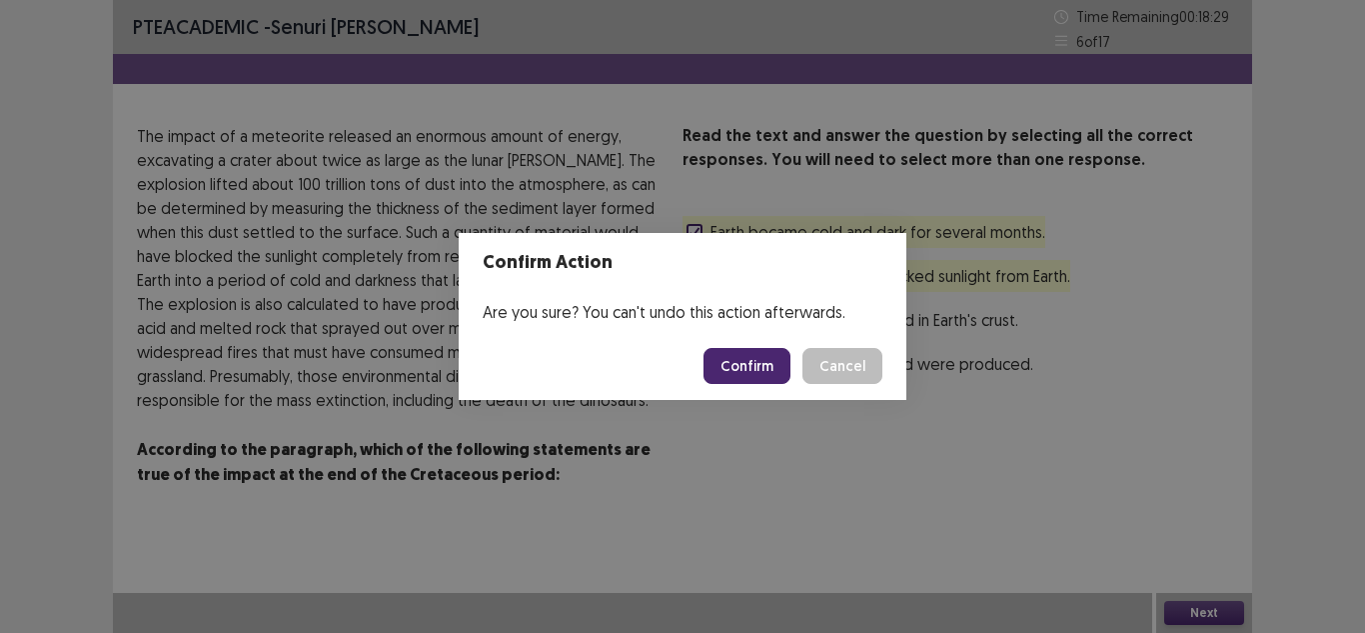
click at [765, 355] on button "Confirm" at bounding box center [747, 366] width 87 height 36
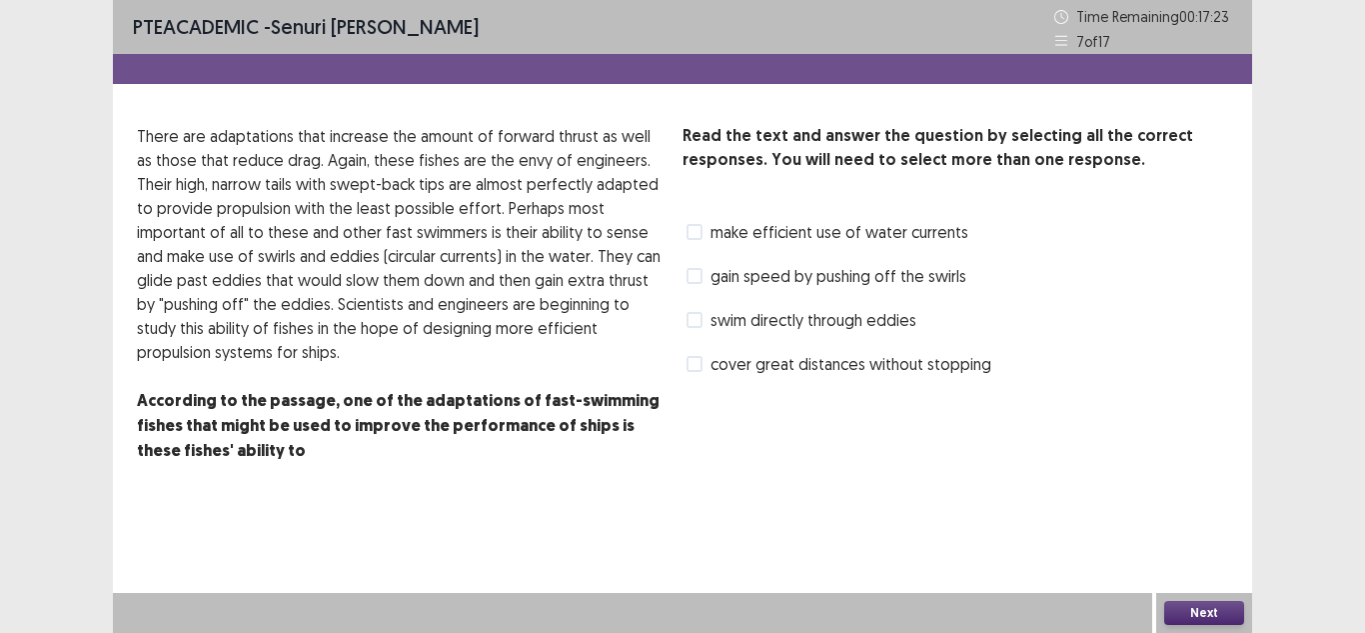
click at [697, 272] on span at bounding box center [695, 276] width 16 height 16
click at [712, 319] on span "swim directly through eddies" at bounding box center [814, 320] width 206 height 24
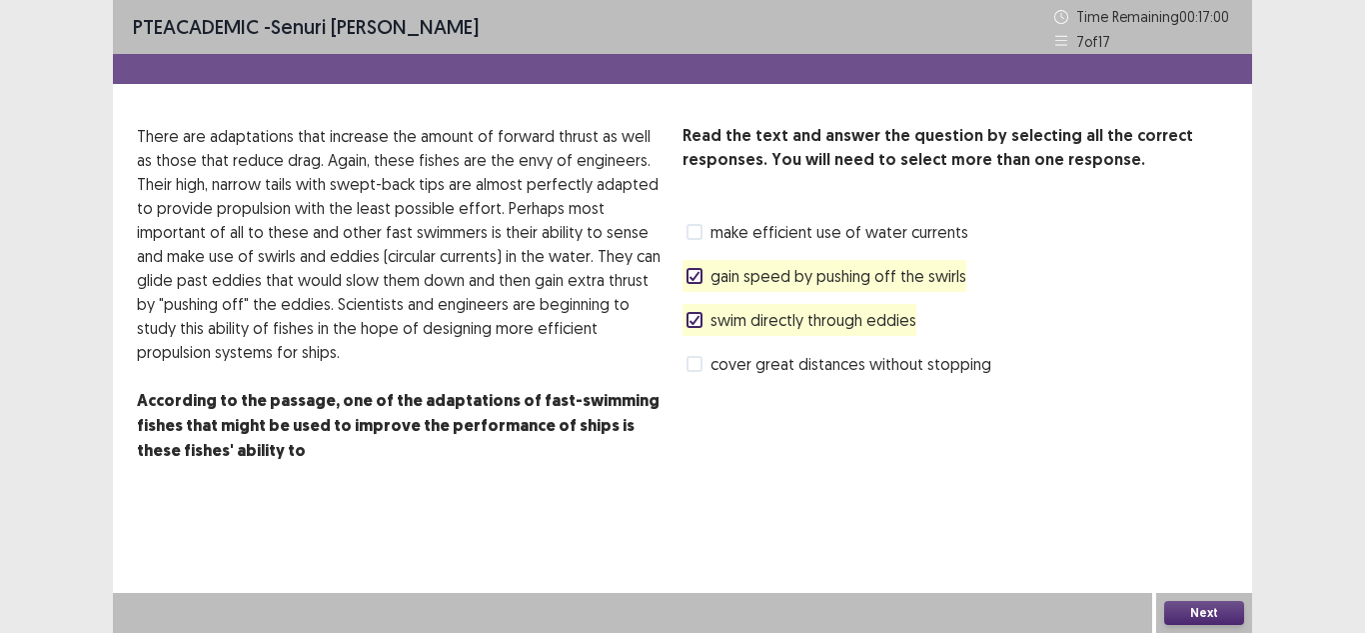
click at [1201, 620] on button "Next" at bounding box center [1204, 613] width 80 height 24
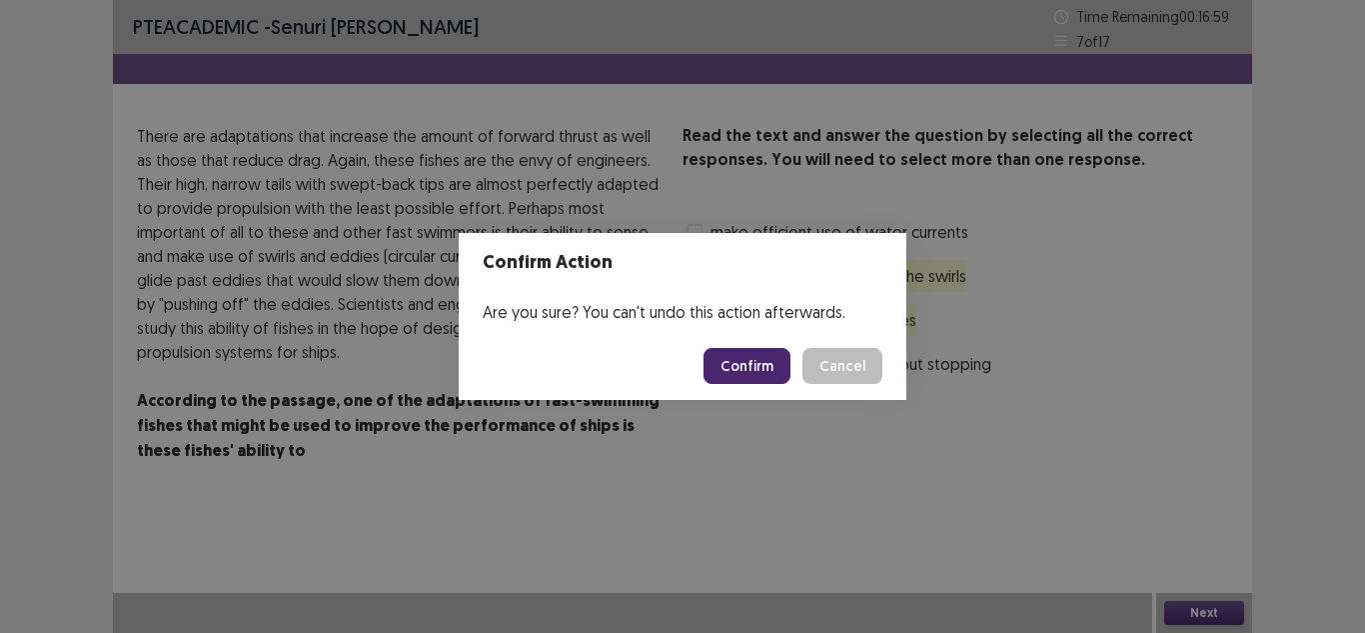
click at [783, 356] on button "Confirm" at bounding box center [747, 366] width 87 height 36
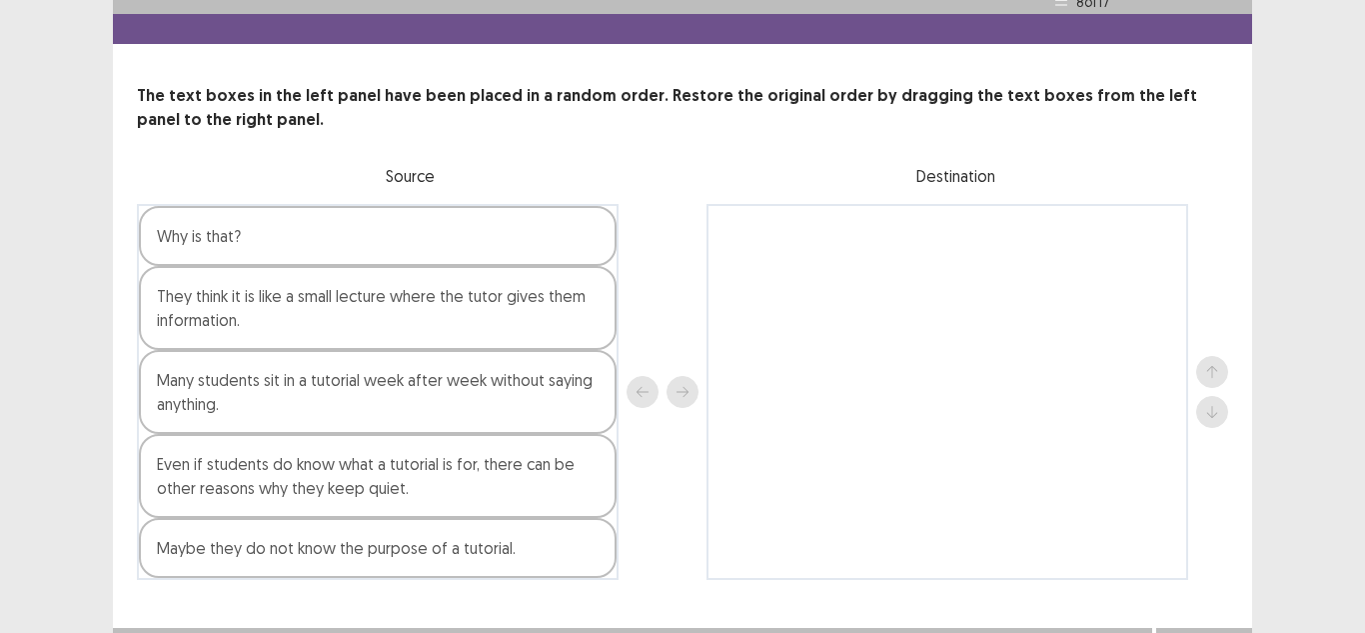
scroll to position [75, 0]
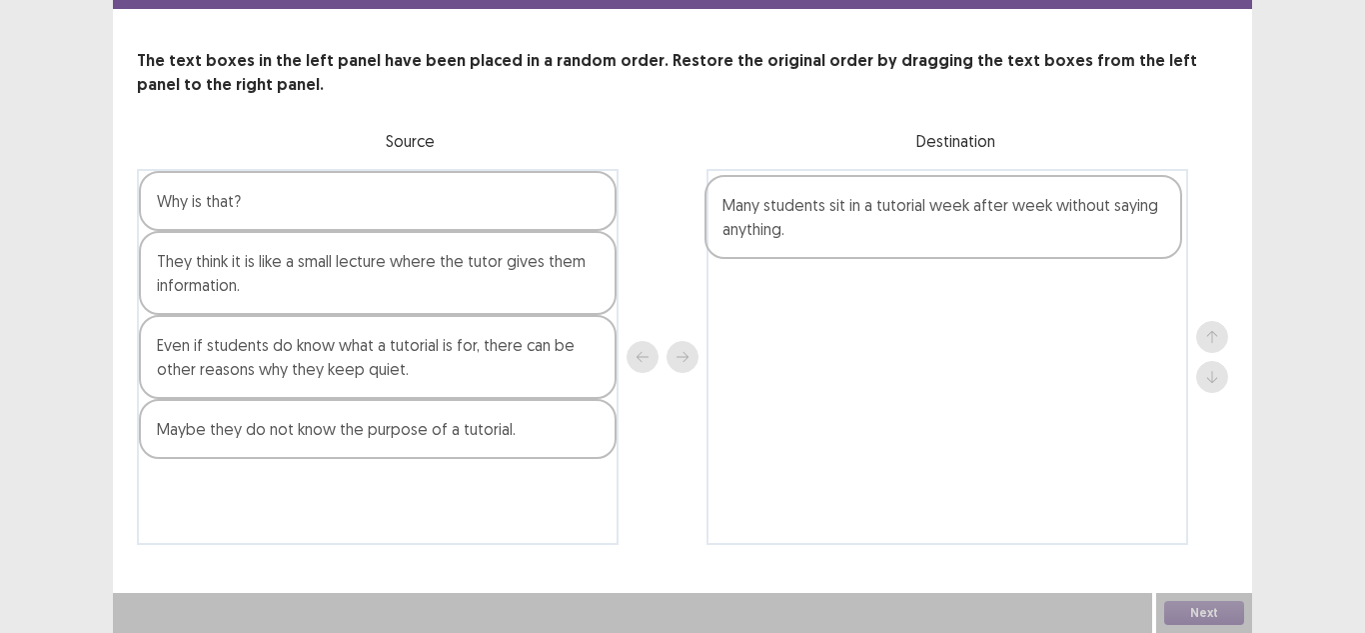
drag, startPoint x: 404, startPoint y: 371, endPoint x: 988, endPoint y: 218, distance: 603.4
click at [988, 218] on div "Why is that? They think it is like a small lecture where the tutor gives them i…" at bounding box center [682, 357] width 1091 height 376
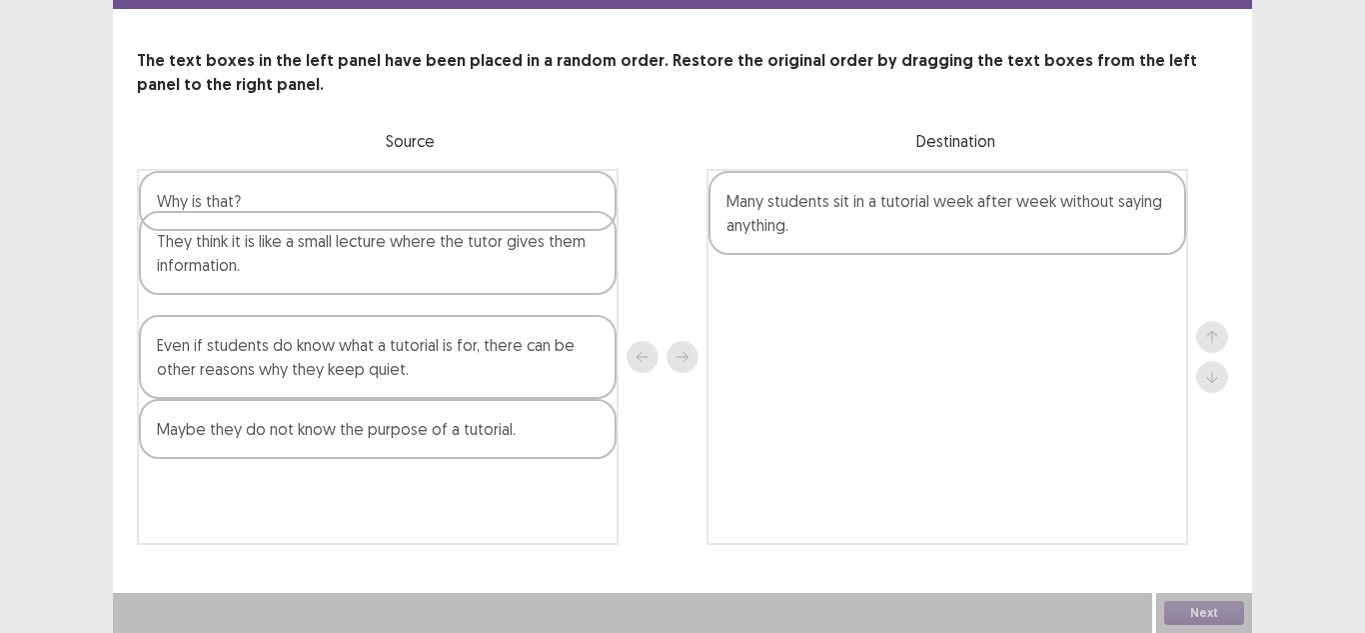
drag, startPoint x: 419, startPoint y: 233, endPoint x: 429, endPoint y: 214, distance: 21.5
click at [429, 214] on div "Why is that? They think it is like a small lecture where the tutor gives them i…" at bounding box center [378, 357] width 482 height 376
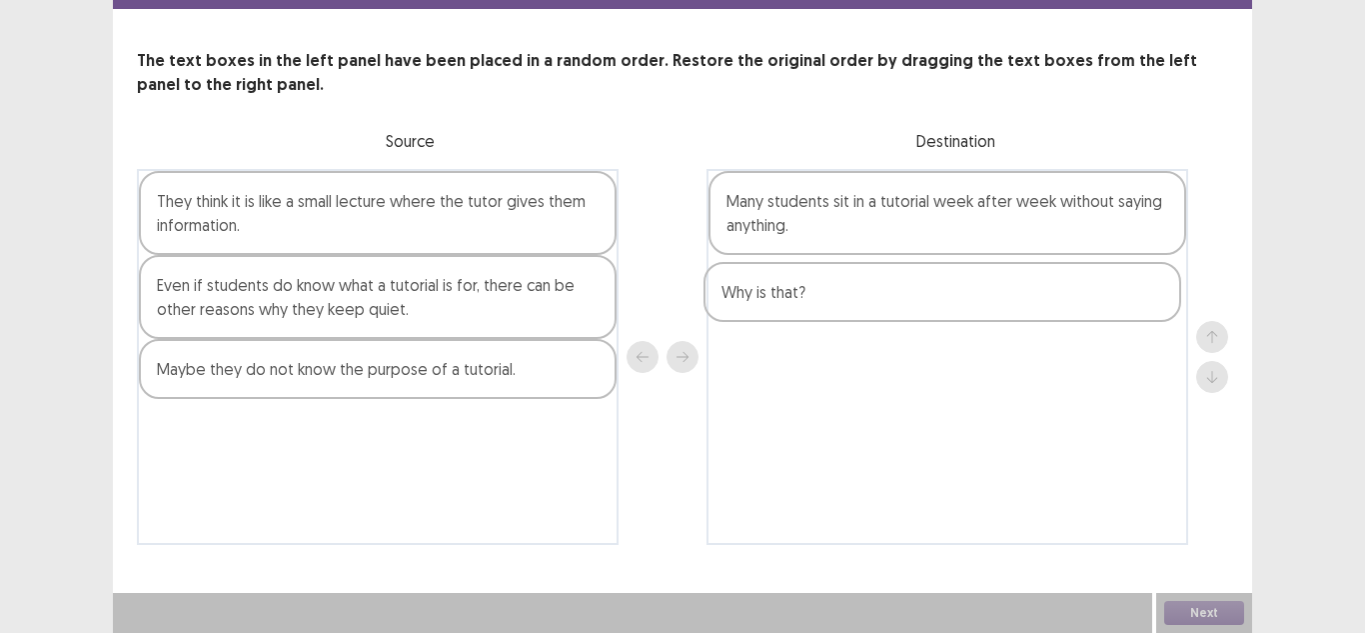
drag, startPoint x: 442, startPoint y: 190, endPoint x: 1017, endPoint y: 280, distance: 581.7
click at [1017, 280] on div "Why is that? They think it is like a small lecture where the tutor gives them i…" at bounding box center [682, 357] width 1091 height 376
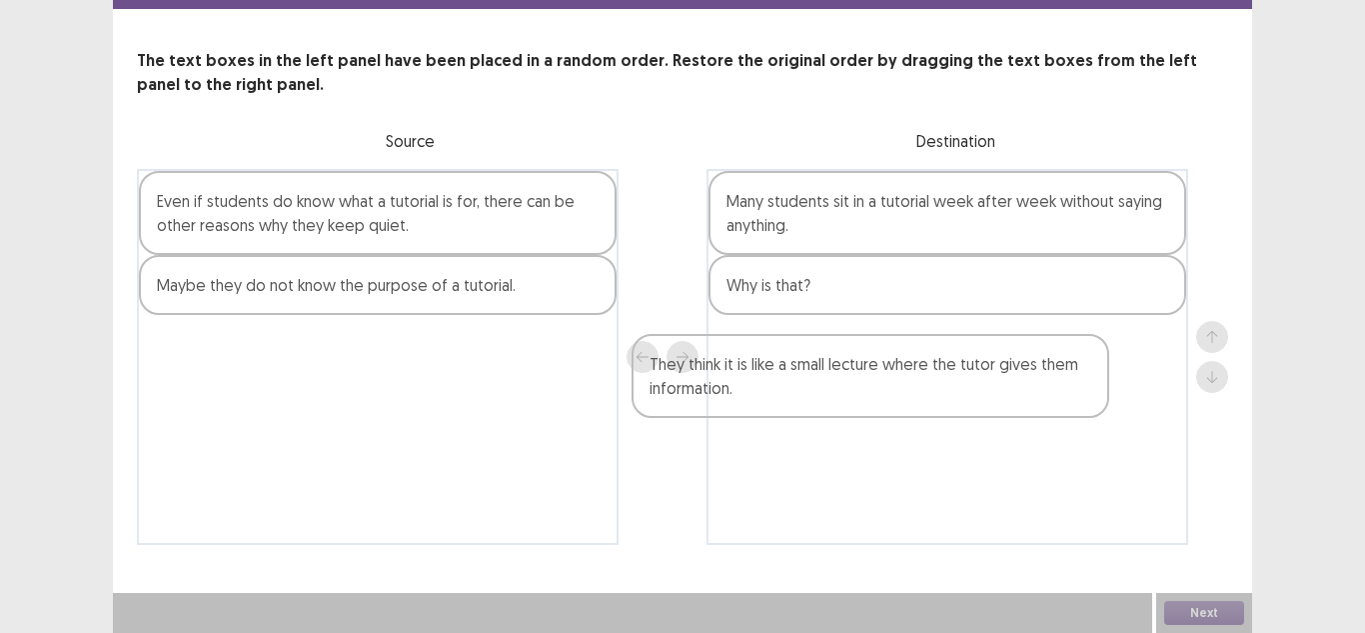
drag, startPoint x: 479, startPoint y: 234, endPoint x: 1043, endPoint y: 395, distance: 586.3
click at [1043, 395] on div "They think it is like a small lecture where the tutor gives them information. E…" at bounding box center [682, 357] width 1091 height 376
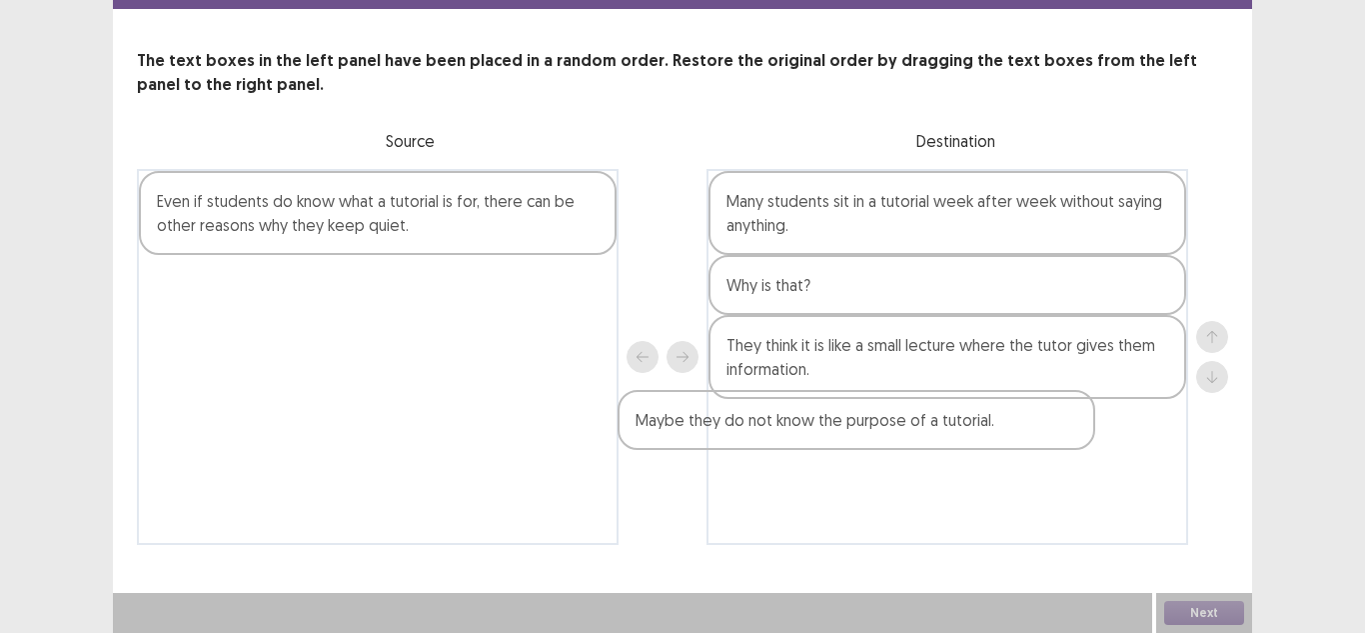
drag, startPoint x: 431, startPoint y: 311, endPoint x: 932, endPoint y: 453, distance: 520.5
click at [932, 453] on div "Even if students do know what a tutorial is for, there can be other reasons why…" at bounding box center [682, 357] width 1091 height 376
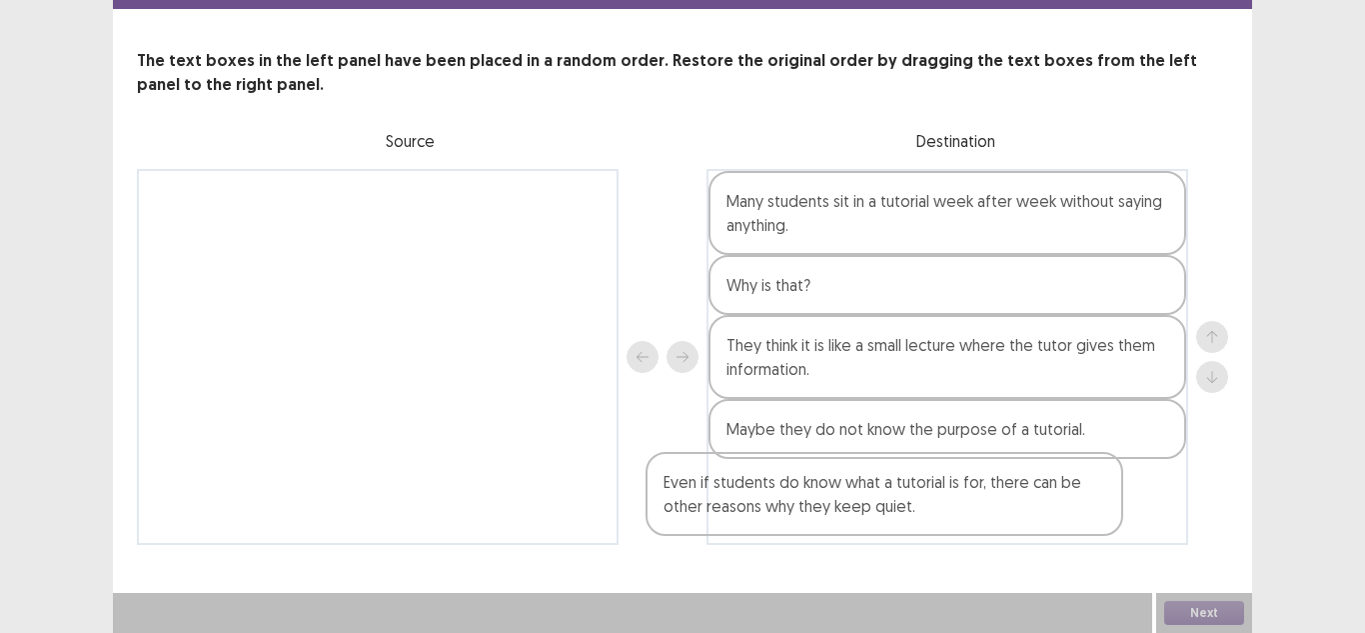
drag, startPoint x: 514, startPoint y: 235, endPoint x: 1028, endPoint y: 513, distance: 584.1
click at [1028, 513] on div "Even if students do know what a tutorial is for, there can be other reasons why…" at bounding box center [682, 357] width 1091 height 376
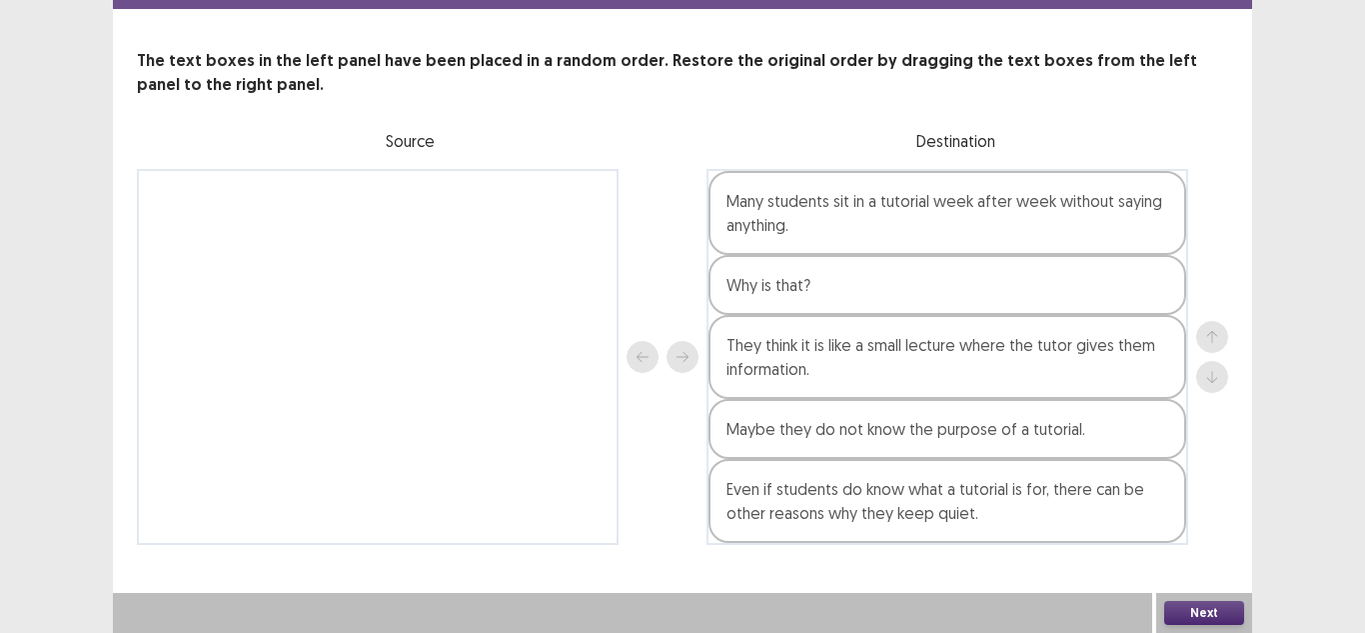
click at [1183, 612] on button "Next" at bounding box center [1204, 613] width 80 height 24
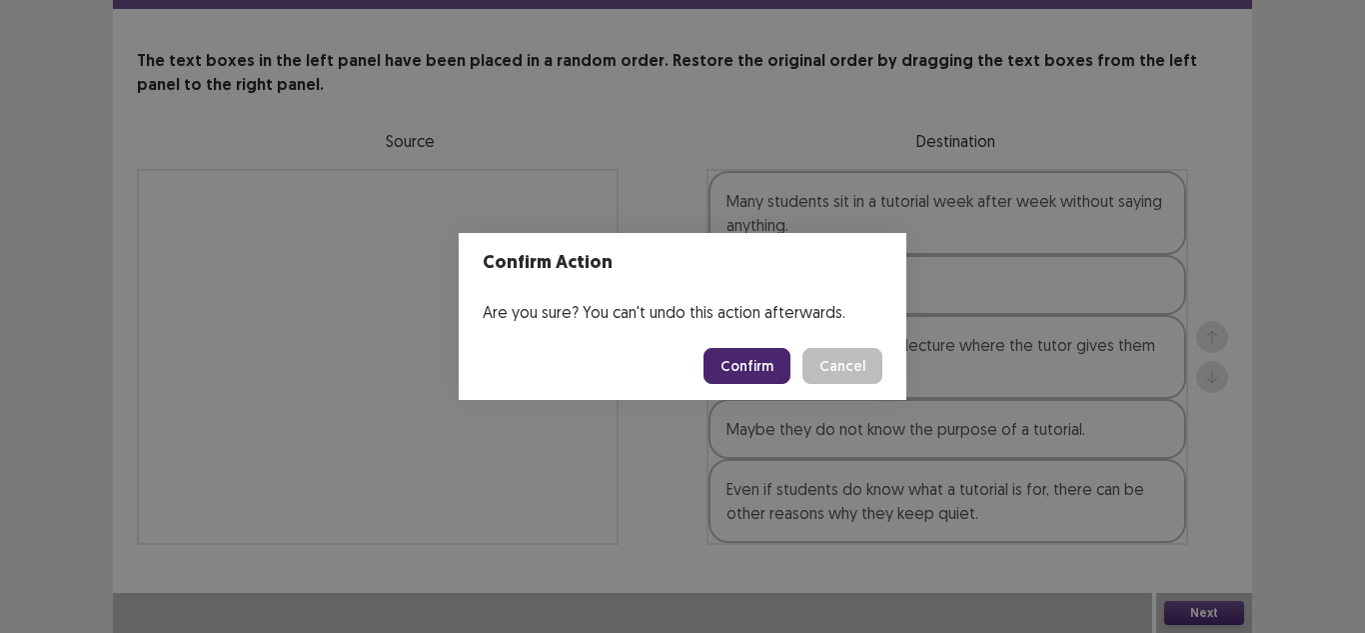
click at [747, 377] on button "Confirm" at bounding box center [747, 366] width 87 height 36
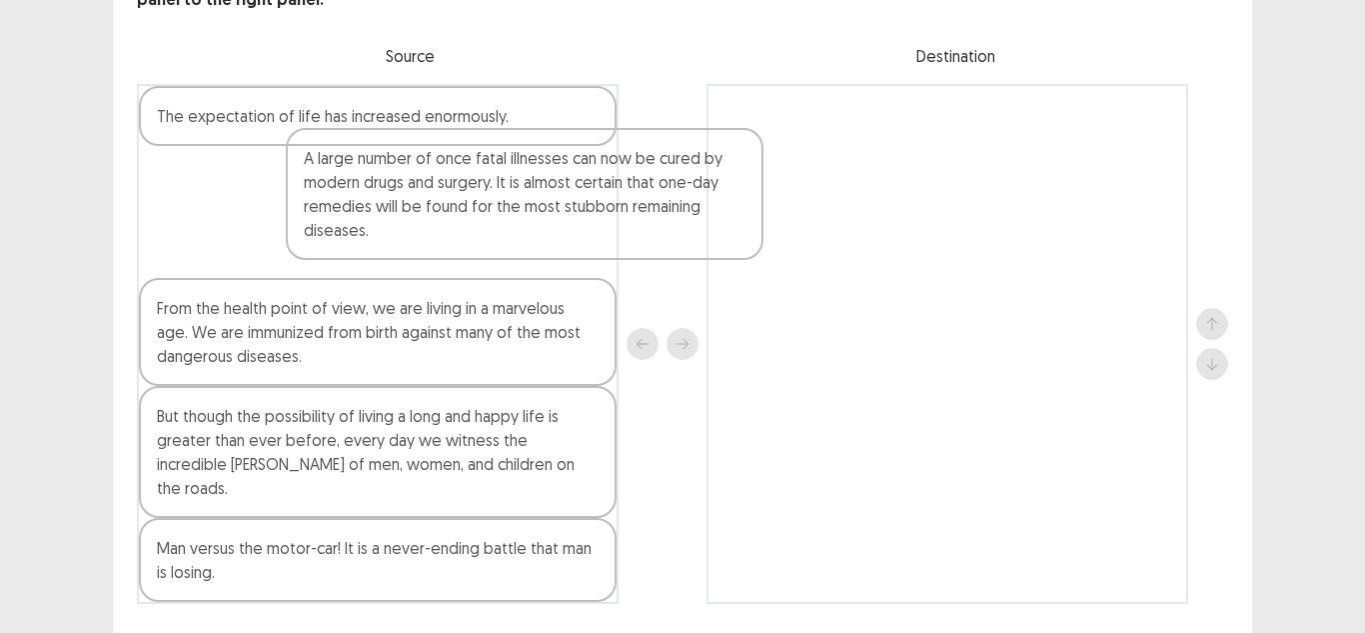
scroll to position [159, 0]
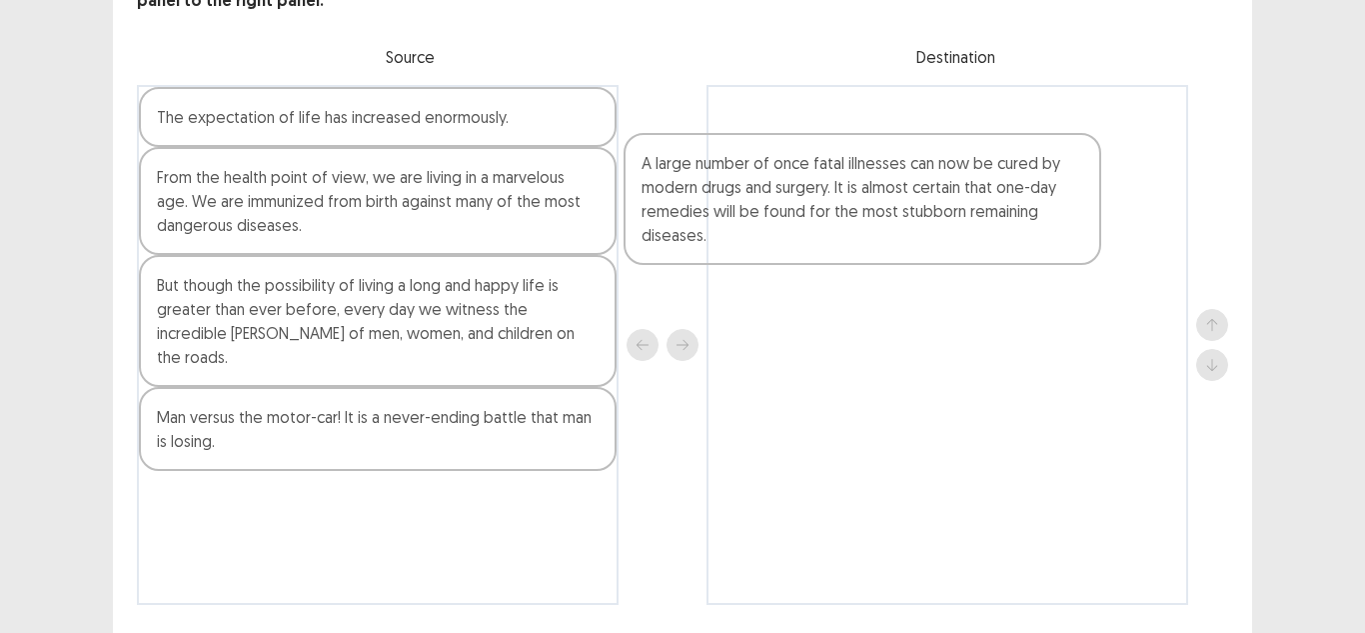
drag, startPoint x: 435, startPoint y: 202, endPoint x: 1007, endPoint y: 254, distance: 574.1
click at [1007, 254] on div "A large number of once fatal illnesses can now be cured by modern drugs and sur…" at bounding box center [682, 345] width 1091 height 520
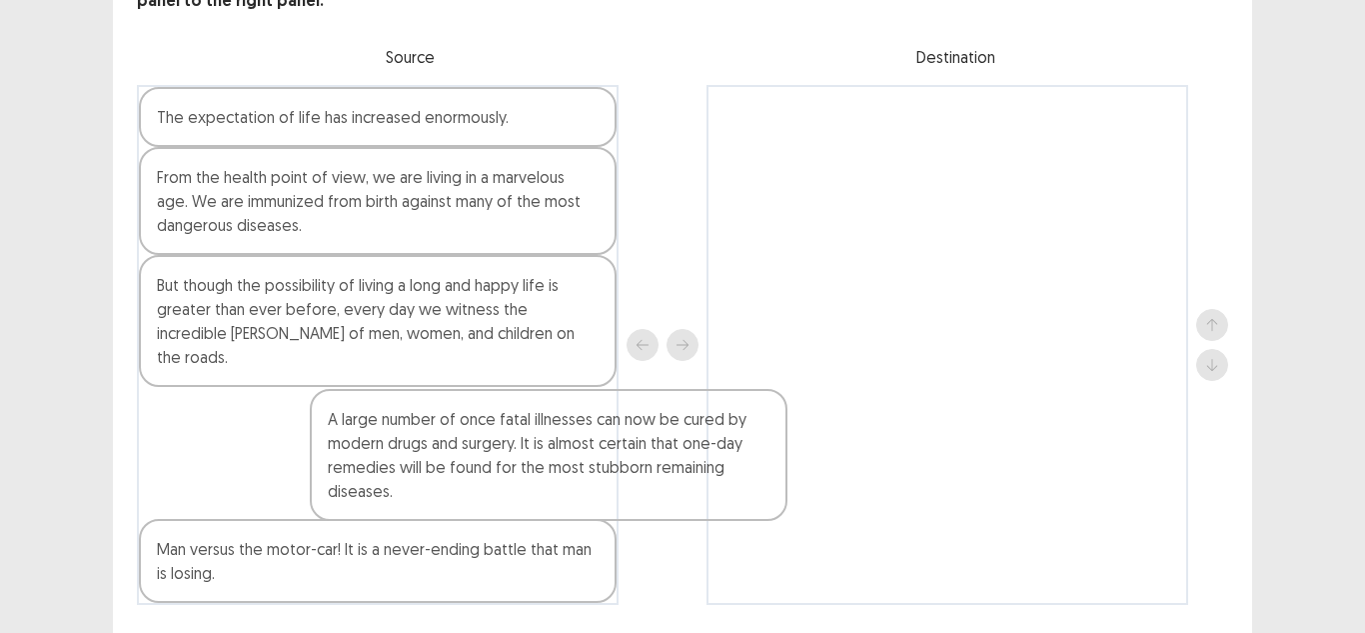
drag, startPoint x: 944, startPoint y: 184, endPoint x: 464, endPoint y: 504, distance: 576.6
click at [464, 504] on div "The expectation of life has increased enormously. From the health point of view…" at bounding box center [682, 345] width 1091 height 520
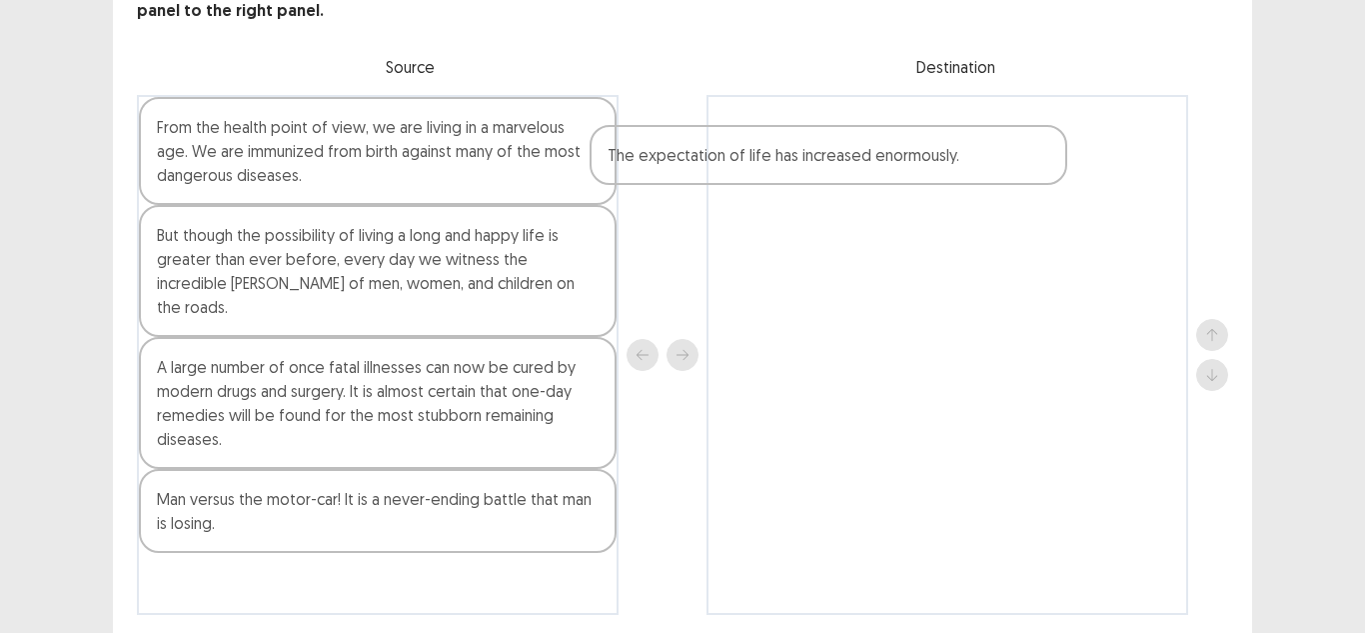
drag, startPoint x: 518, startPoint y: 117, endPoint x: 993, endPoint y: 150, distance: 475.9
click at [993, 150] on div "The expectation of life has increased enormously. From the health point of view…" at bounding box center [682, 355] width 1091 height 520
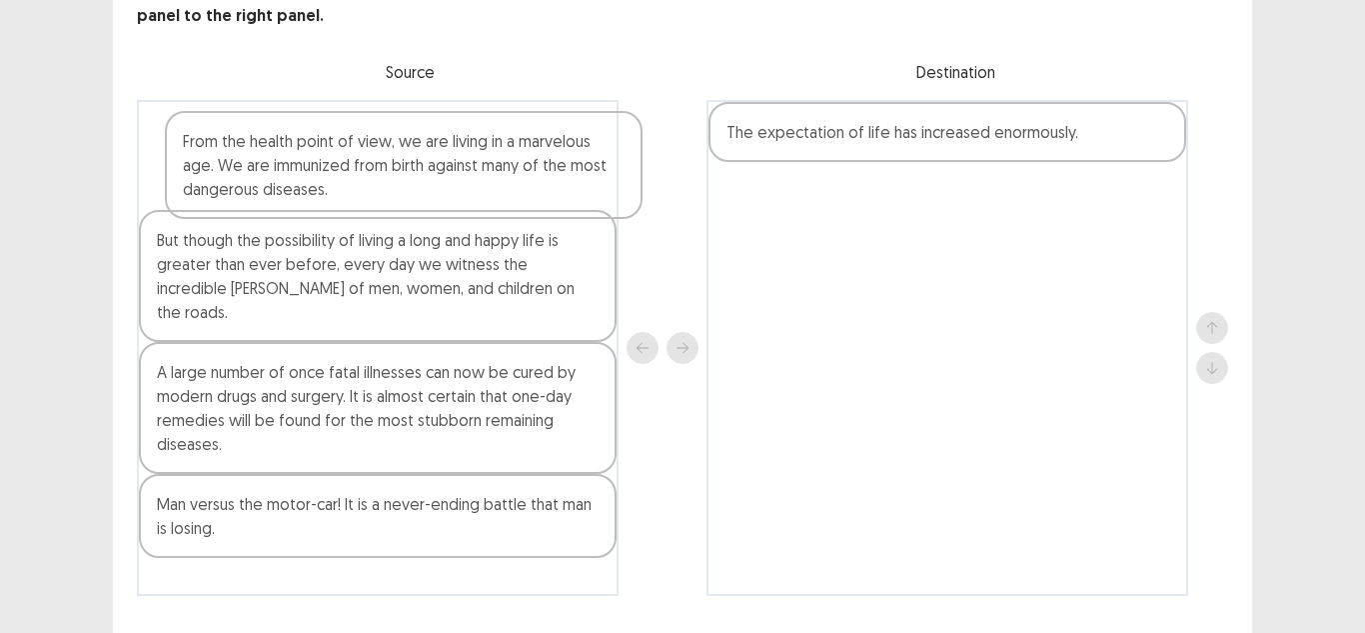
scroll to position [142, 0]
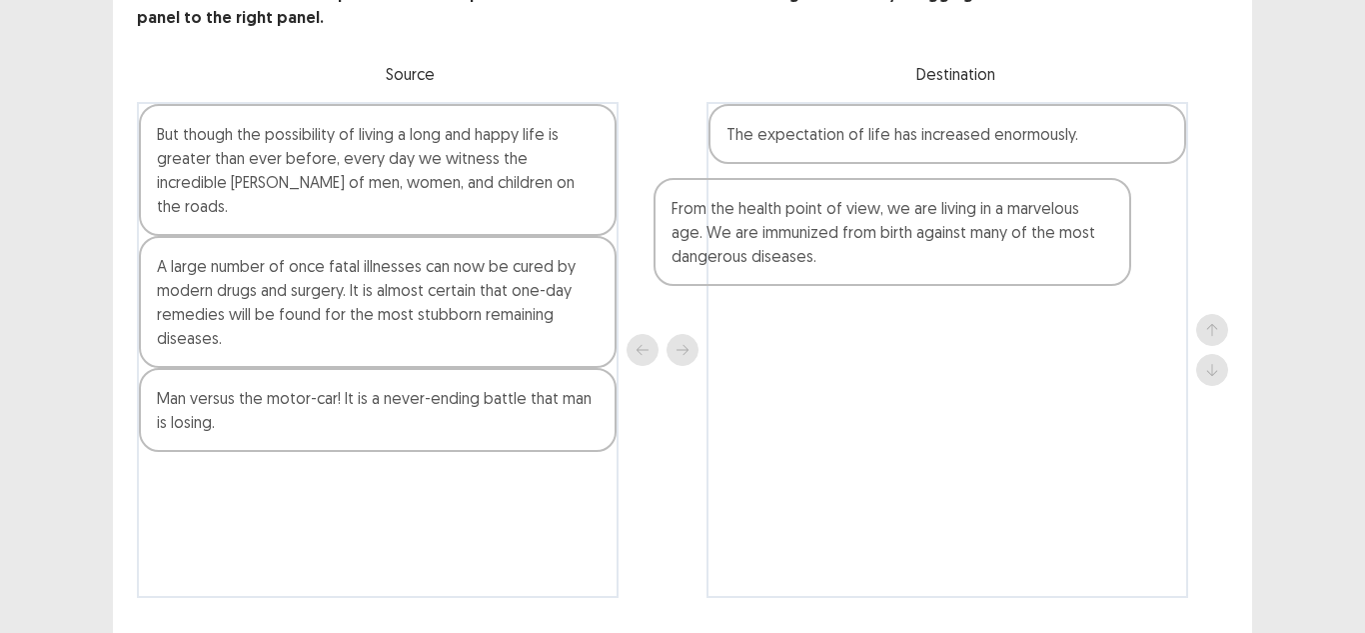
drag, startPoint x: 535, startPoint y: 173, endPoint x: 1109, endPoint y: 240, distance: 578.6
click at [1109, 240] on div "From the health point of view, we are living in a marvelous age. We are immuniz…" at bounding box center [682, 350] width 1091 height 496
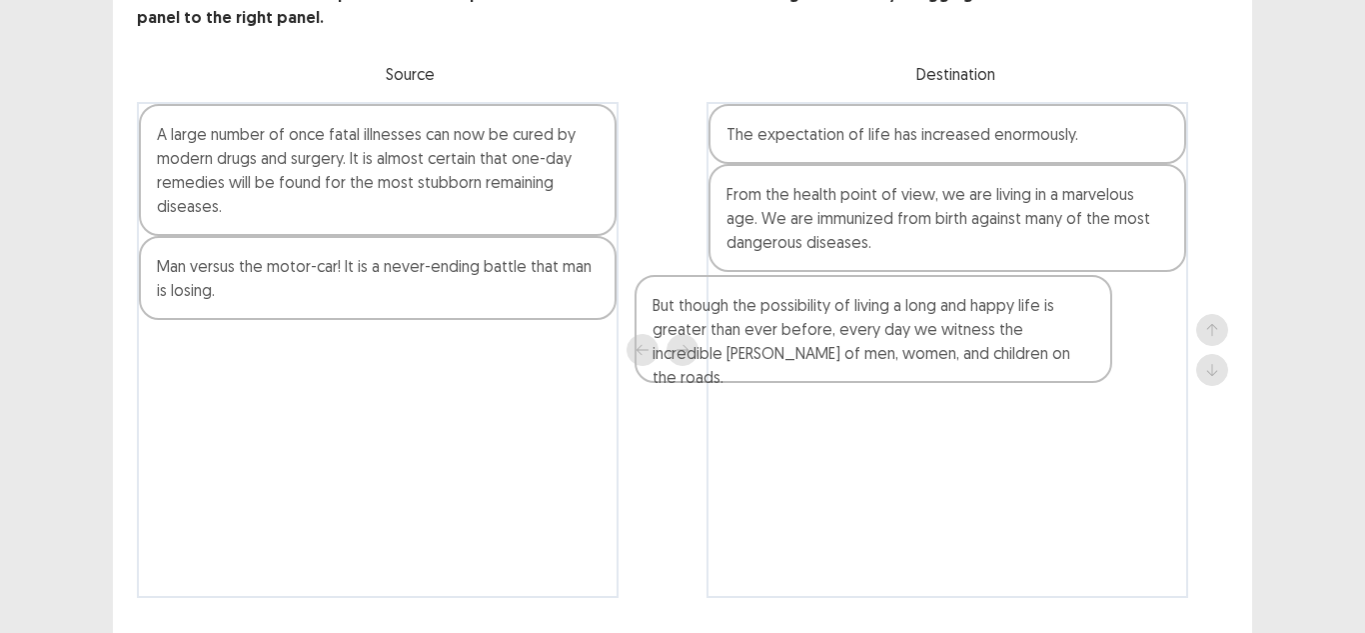
drag, startPoint x: 420, startPoint y: 171, endPoint x: 950, endPoint y: 342, distance: 556.6
click at [950, 342] on div "But though the possibility of living a long and happy life is greater than ever…" at bounding box center [682, 350] width 1091 height 496
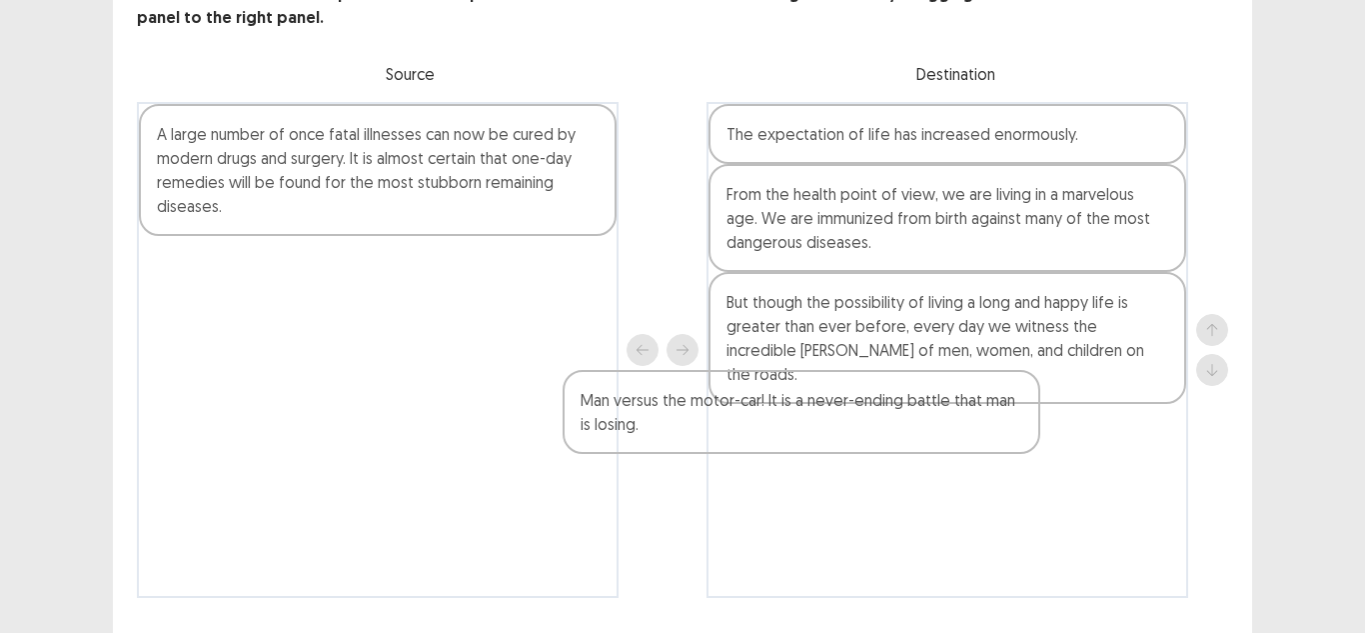
drag, startPoint x: 412, startPoint y: 276, endPoint x: 864, endPoint y: 408, distance: 470.7
click at [864, 408] on div "A large number of once fatal illnesses can now be cured by modern drugs and sur…" at bounding box center [682, 350] width 1091 height 496
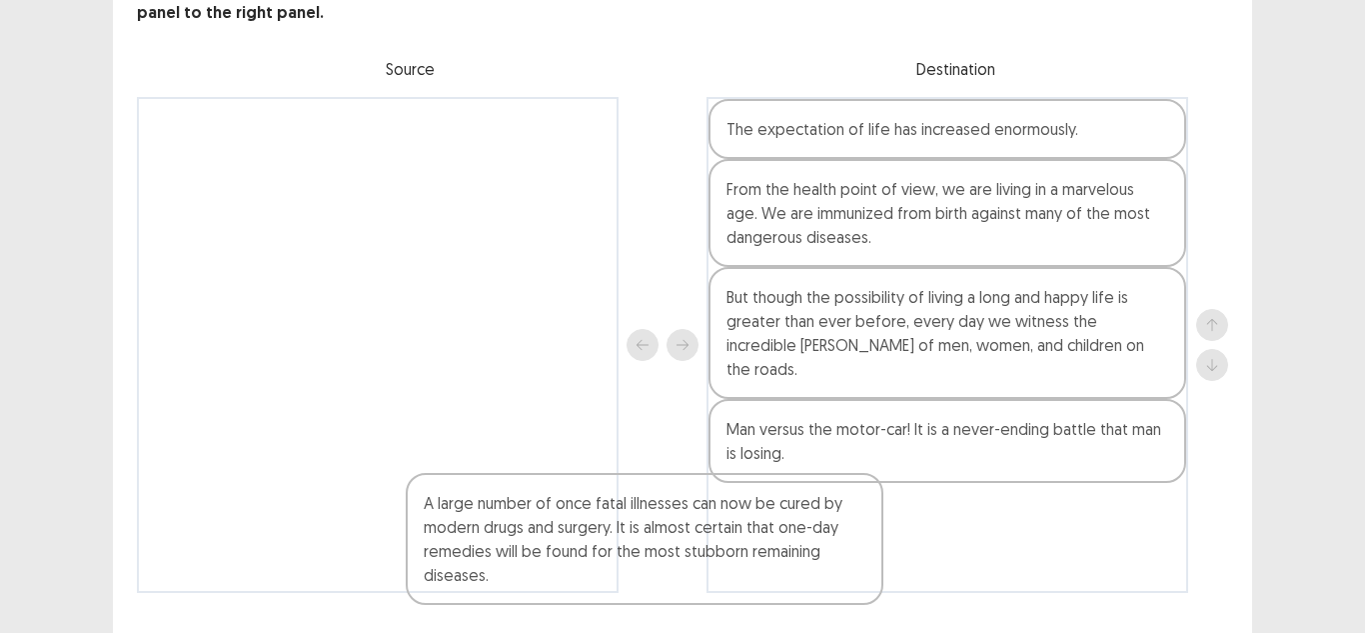
scroll to position [195, 0]
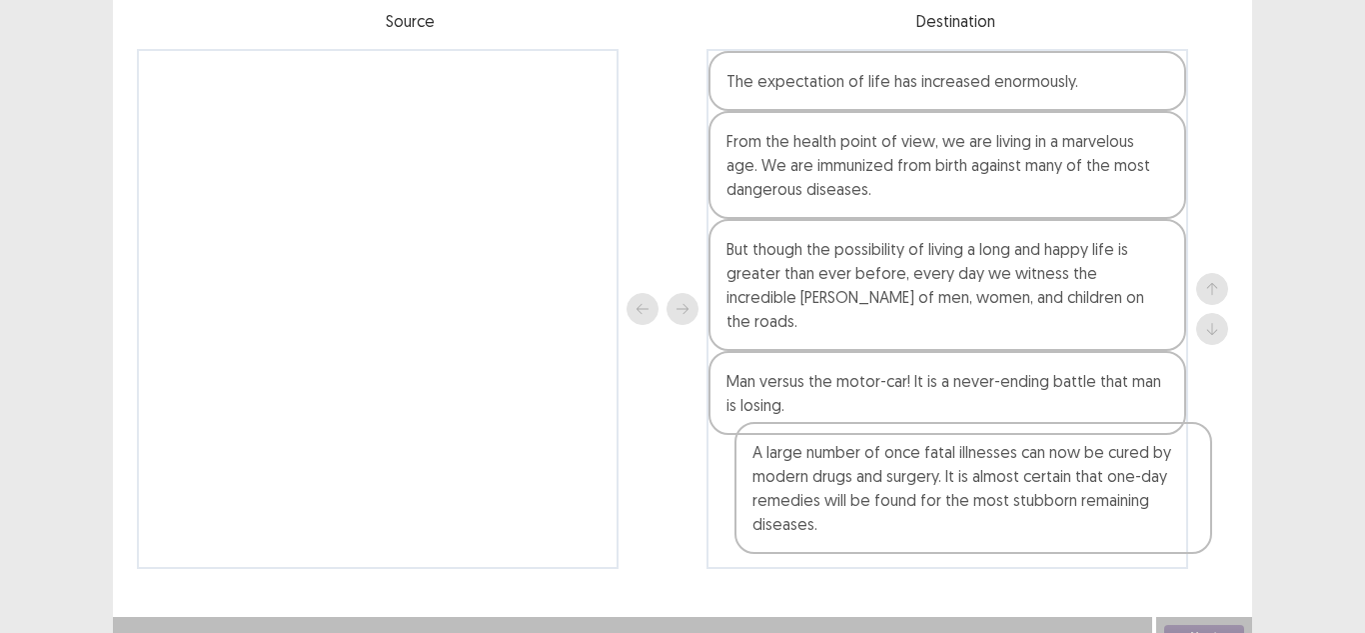
drag, startPoint x: 437, startPoint y: 179, endPoint x: 1032, endPoint y: 504, distance: 677.7
click at [1032, 504] on div "A large number of once fatal illnesses can now be cured by modern drugs and sur…" at bounding box center [682, 309] width 1091 height 520
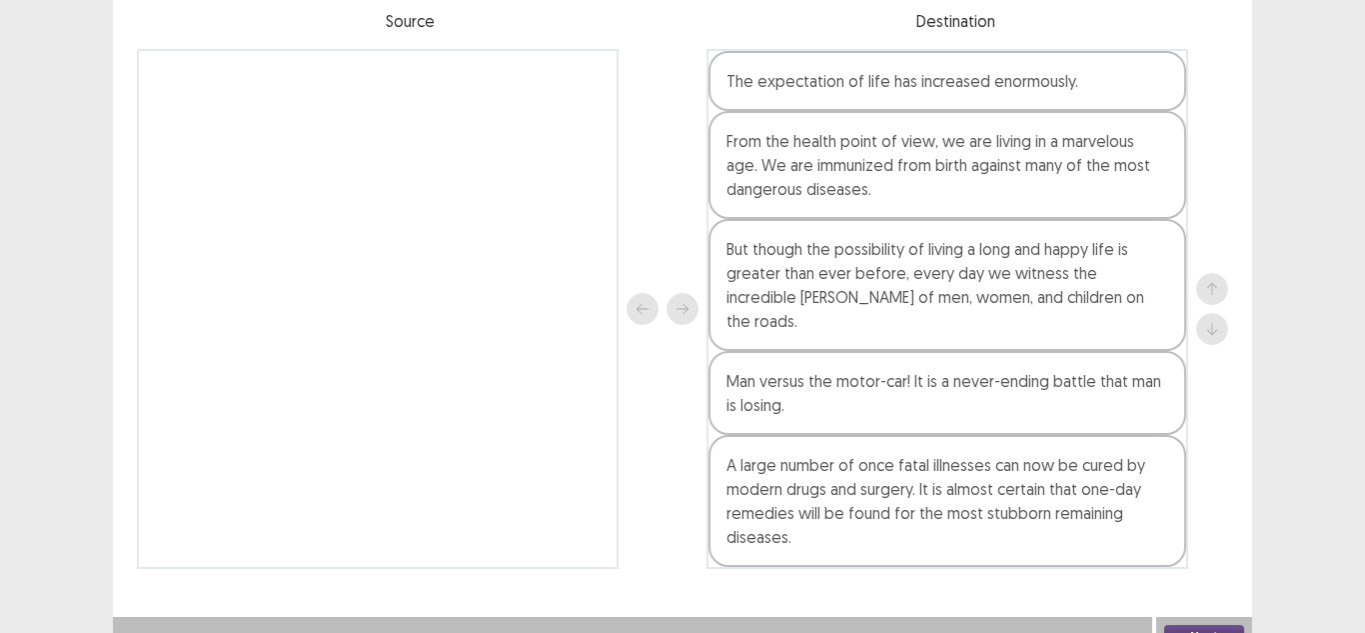
click at [1197, 625] on button "Next" at bounding box center [1204, 637] width 80 height 24
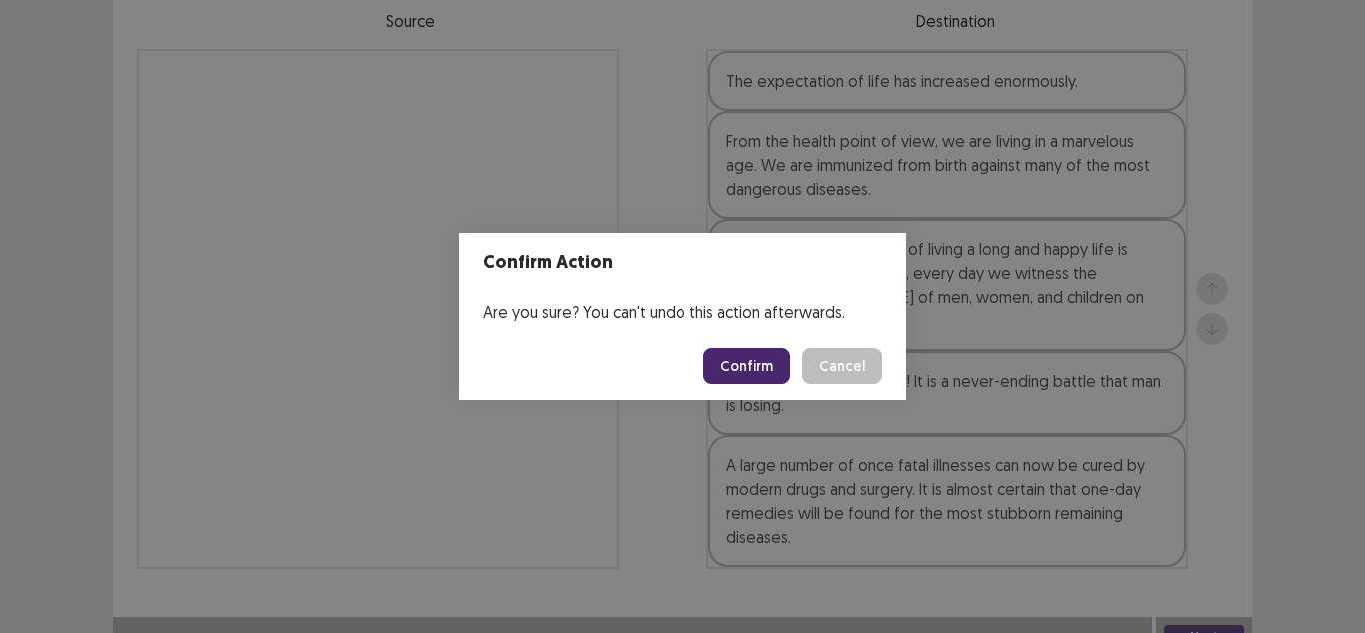
click at [724, 363] on button "Confirm" at bounding box center [747, 366] width 87 height 36
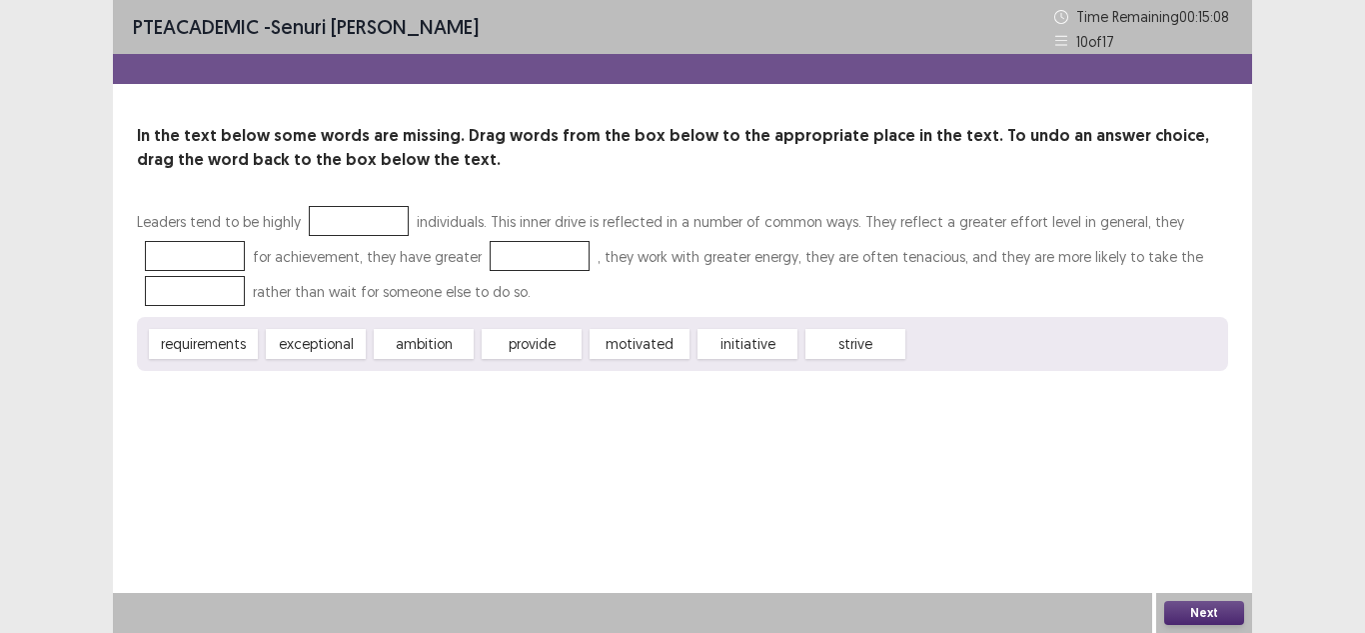
click at [357, 226] on div at bounding box center [359, 221] width 100 height 30
drag, startPoint x: 331, startPoint y: 347, endPoint x: 384, endPoint y: 207, distance: 149.6
drag, startPoint x: 734, startPoint y: 350, endPoint x: 196, endPoint y: 257, distance: 545.7
drag, startPoint x: 335, startPoint y: 348, endPoint x: 570, endPoint y: 256, distance: 252.3
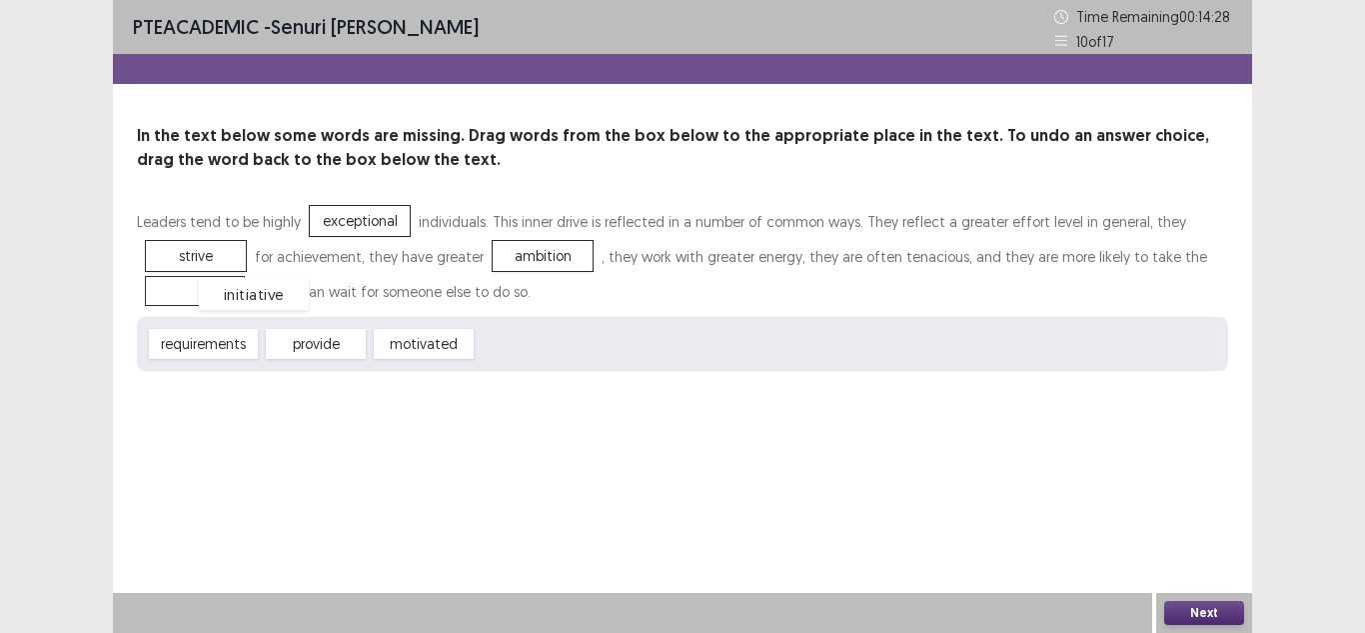
drag, startPoint x: 479, startPoint y: 354, endPoint x: 181, endPoint y: 304, distance: 302.0
click at [1188, 615] on button "Next" at bounding box center [1204, 613] width 80 height 24
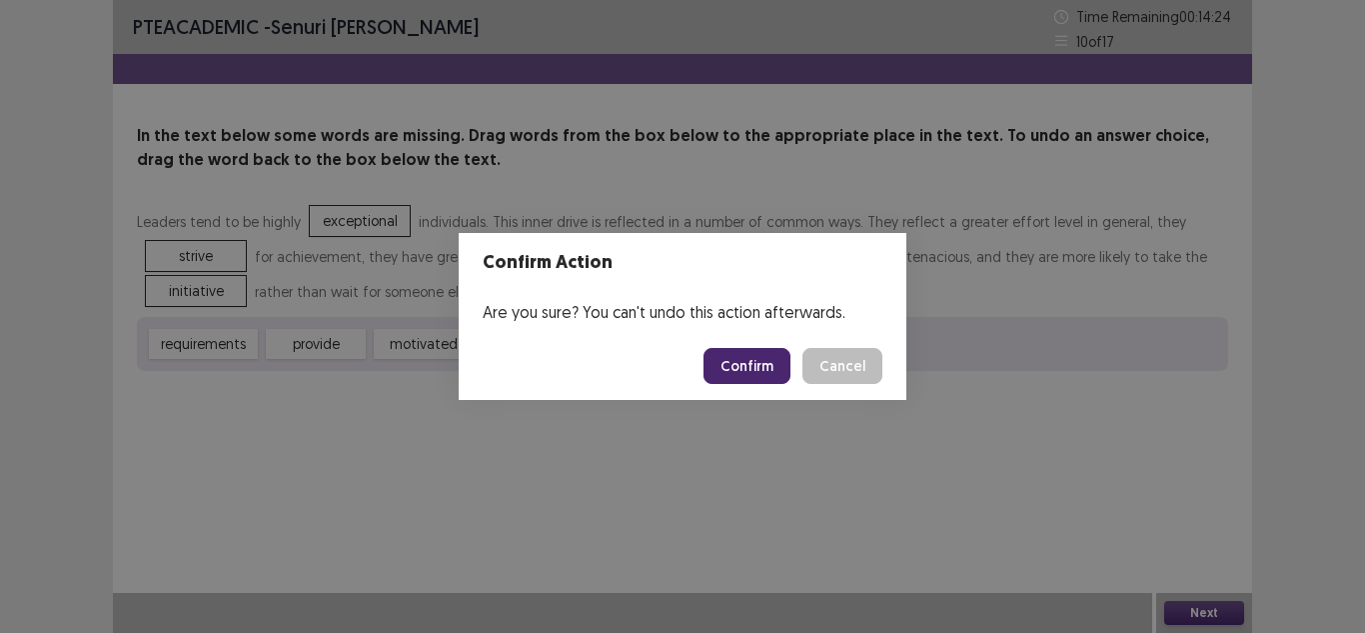
click at [763, 357] on button "Confirm" at bounding box center [747, 366] width 87 height 36
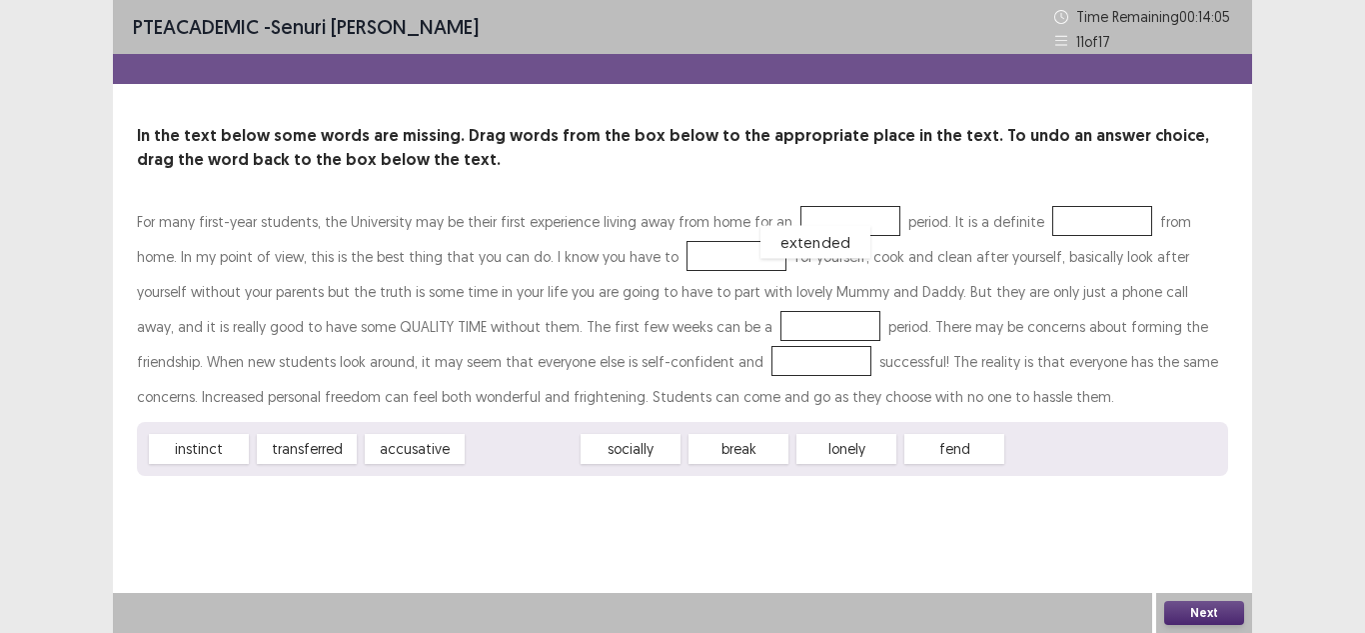
drag, startPoint x: 557, startPoint y: 449, endPoint x: 853, endPoint y: 207, distance: 382.2
drag, startPoint x: 624, startPoint y: 448, endPoint x: 1071, endPoint y: 218, distance: 502.5
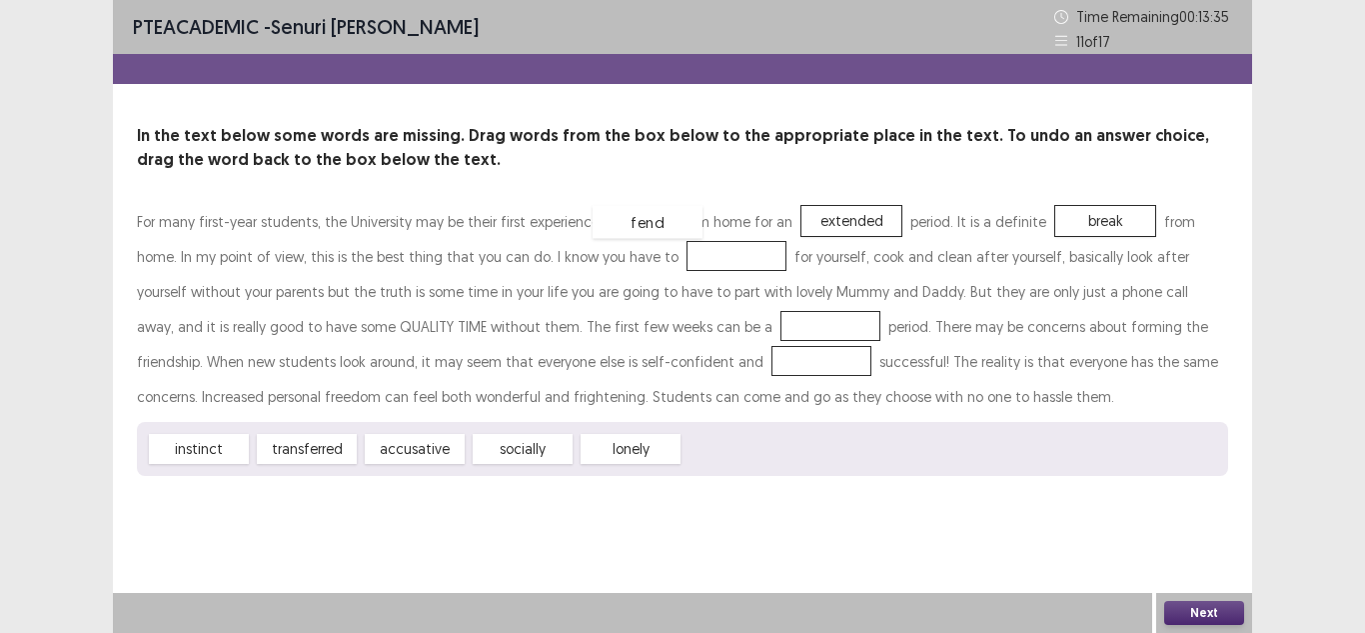
drag, startPoint x: 747, startPoint y: 452, endPoint x: 656, endPoint y: 213, distance: 255.6
click at [656, 213] on div "fend" at bounding box center [648, 222] width 110 height 33
click at [734, 446] on div "fend" at bounding box center [739, 449] width 100 height 30
drag, startPoint x: 734, startPoint y: 446, endPoint x: 645, endPoint y: 256, distance: 209.7
drag, startPoint x: 601, startPoint y: 454, endPoint x: 573, endPoint y: 336, distance: 121.2
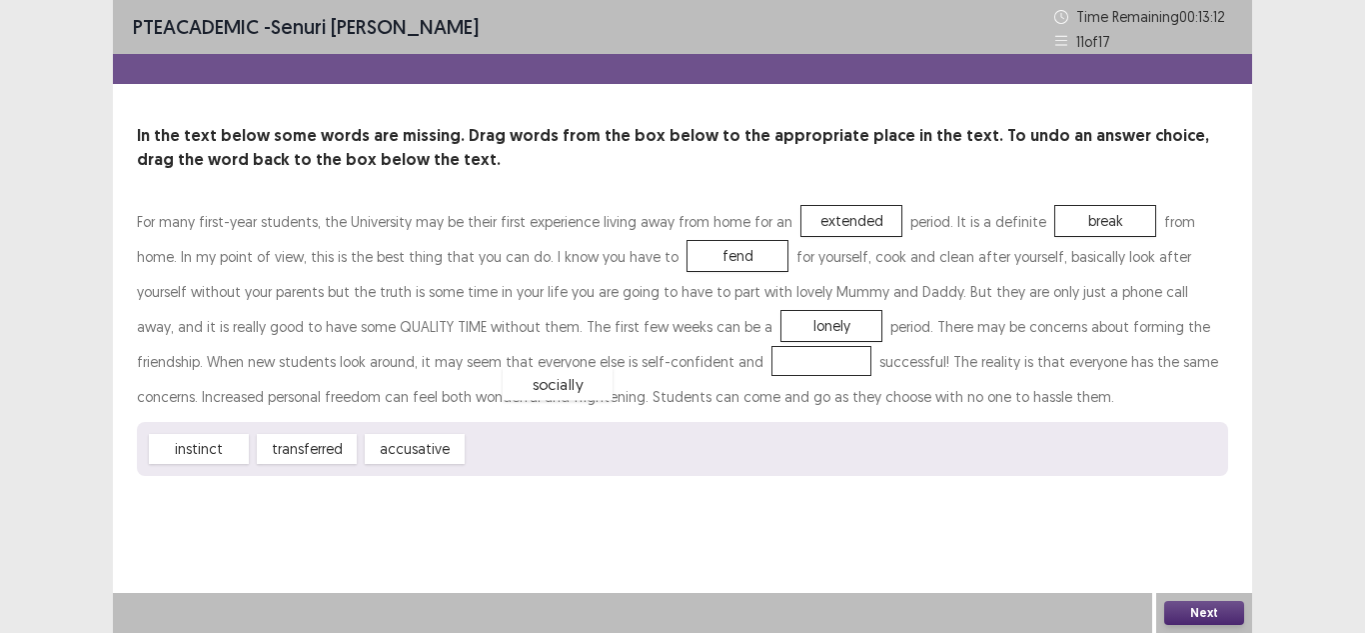
drag, startPoint x: 501, startPoint y: 440, endPoint x: 537, endPoint y: 367, distance: 81.4
click at [1209, 617] on button "Next" at bounding box center [1204, 613] width 80 height 24
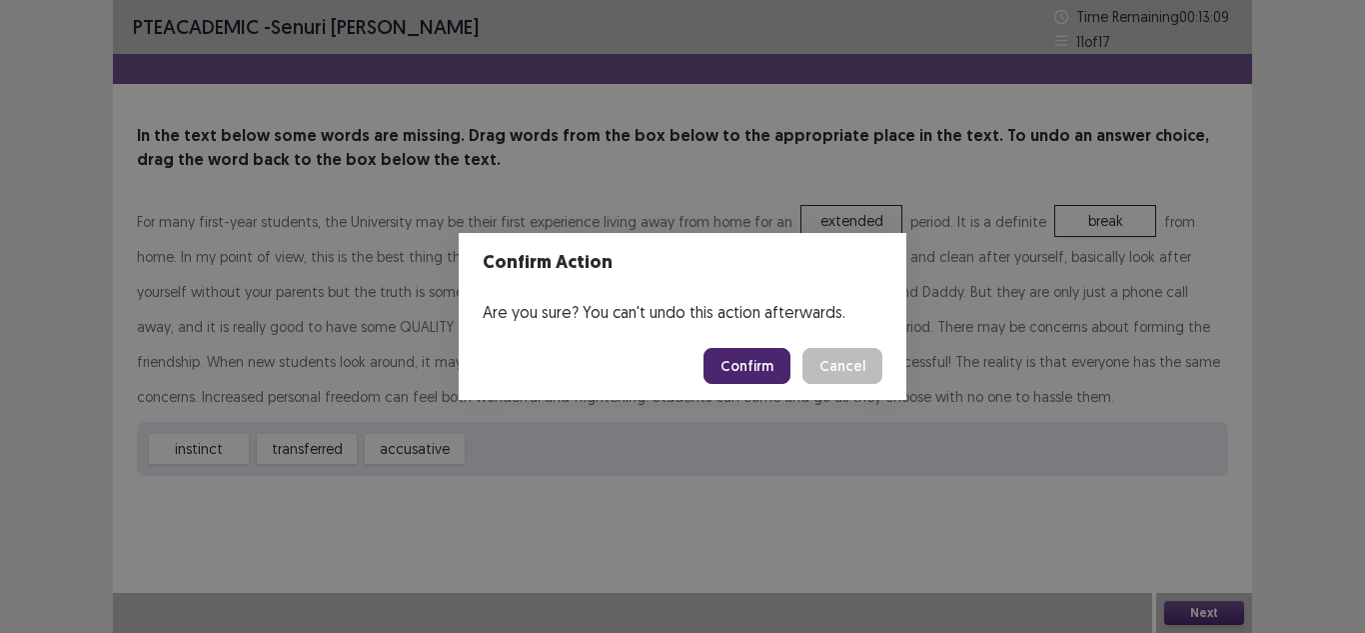
click at [763, 379] on button "Confirm" at bounding box center [747, 366] width 87 height 36
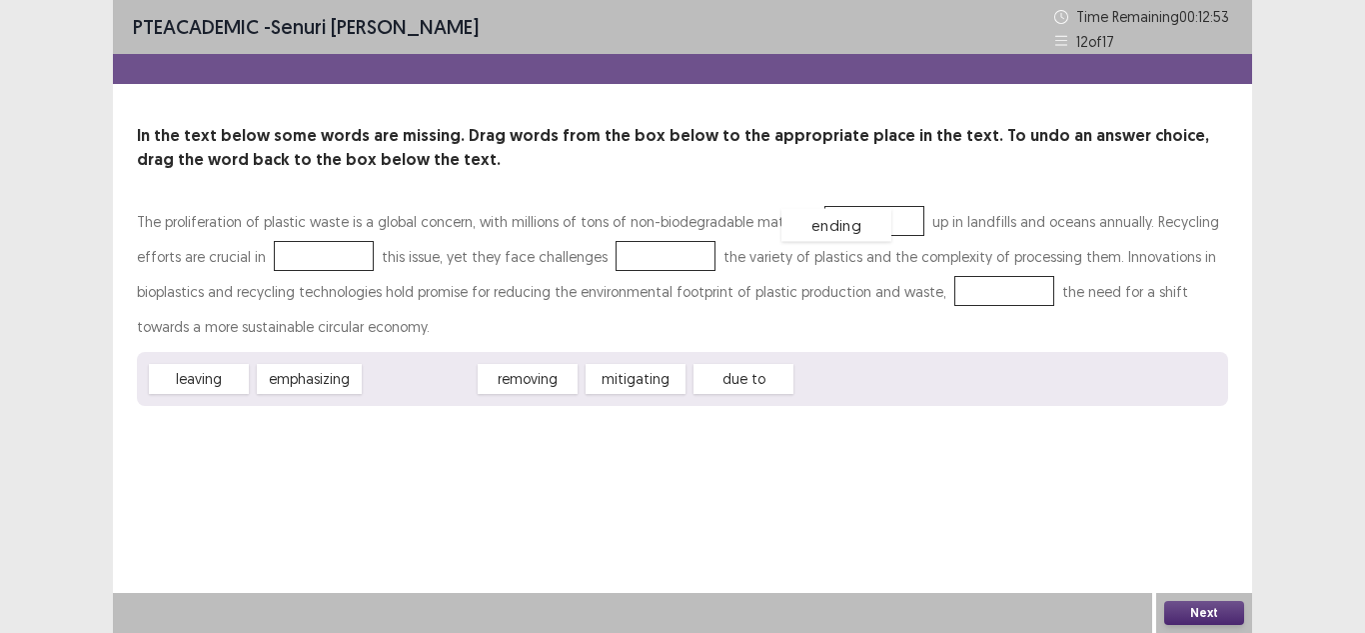
drag, startPoint x: 428, startPoint y: 382, endPoint x: 877, endPoint y: 228, distance: 474.5
drag, startPoint x: 530, startPoint y: 379, endPoint x: 274, endPoint y: 261, distance: 281.8
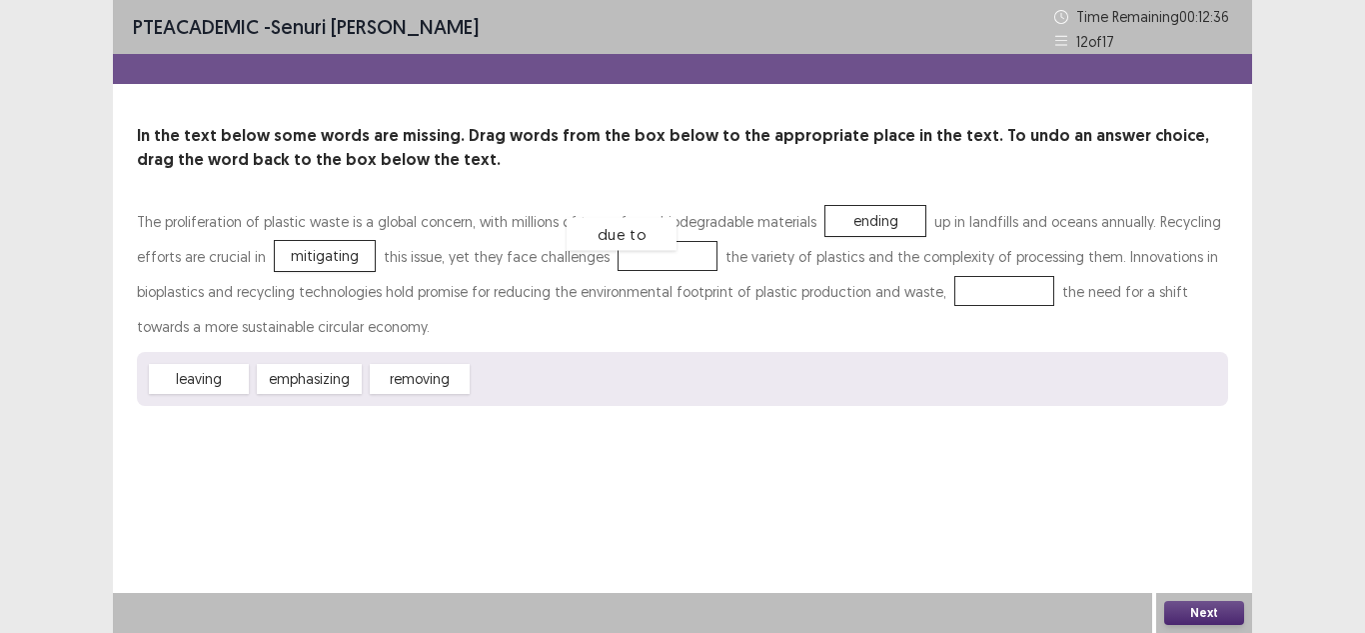
drag, startPoint x: 504, startPoint y: 382, endPoint x: 599, endPoint y: 234, distance: 175.8
drag, startPoint x: 335, startPoint y: 374, endPoint x: 940, endPoint y: 277, distance: 612.4
click at [1199, 606] on button "Next" at bounding box center [1204, 613] width 80 height 24
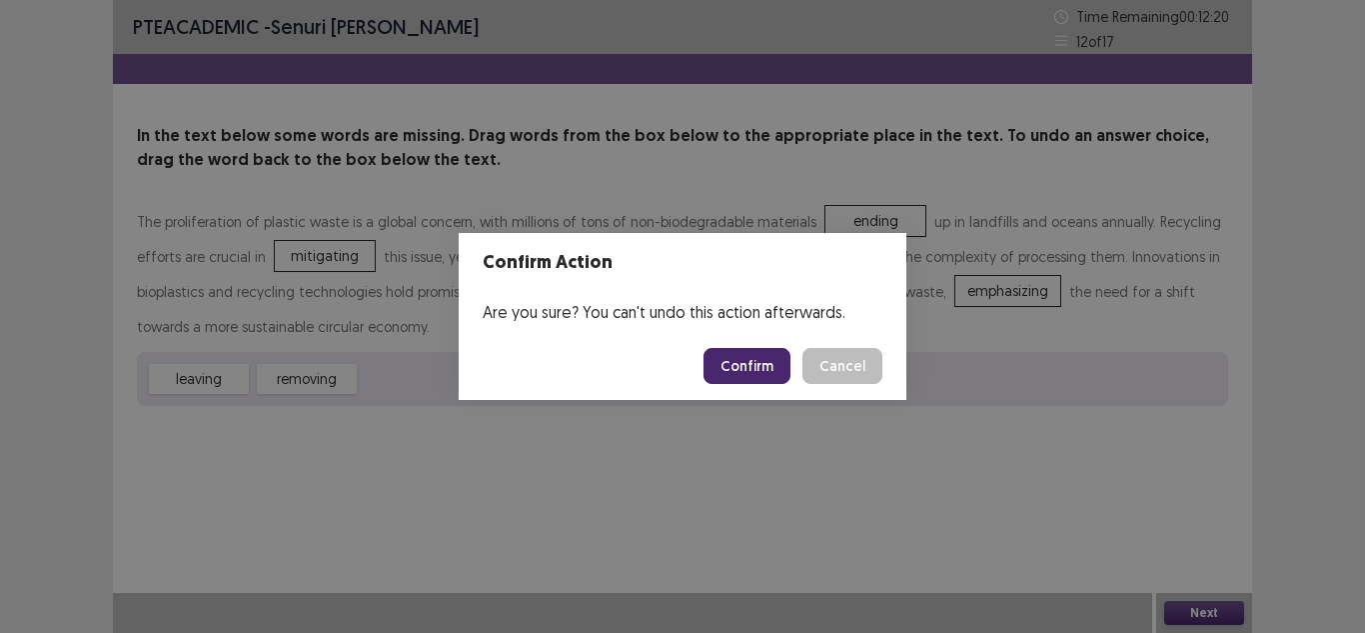
click at [739, 357] on button "Confirm" at bounding box center [747, 366] width 87 height 36
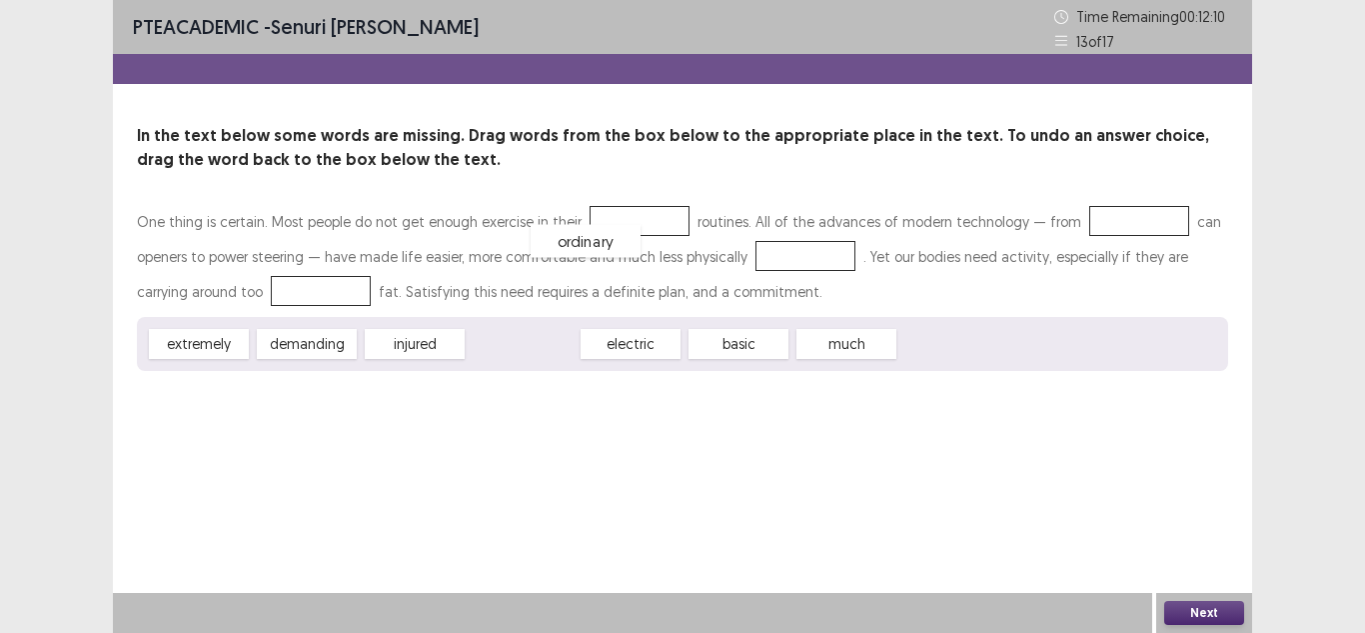
drag, startPoint x: 546, startPoint y: 339, endPoint x: 639, endPoint y: 218, distance: 152.5
drag, startPoint x: 663, startPoint y: 350, endPoint x: 690, endPoint y: 362, distance: 29.5
click at [690, 362] on div "basic" at bounding box center [712, 354] width 110 height 33
drag, startPoint x: 536, startPoint y: 347, endPoint x: 1143, endPoint y: 228, distance: 619.2
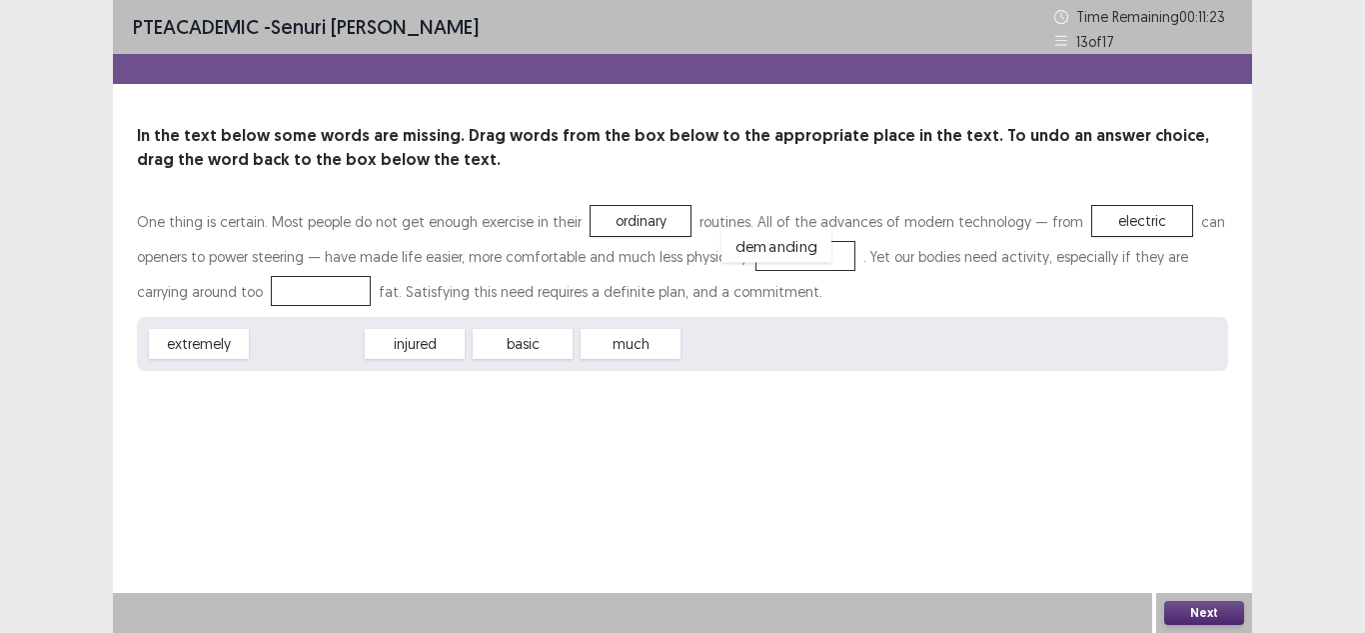
drag, startPoint x: 338, startPoint y: 347, endPoint x: 812, endPoint y: 248, distance: 484.0
drag, startPoint x: 513, startPoint y: 353, endPoint x: 297, endPoint y: 309, distance: 220.3
click at [1201, 611] on button "Next" at bounding box center [1204, 613] width 80 height 24
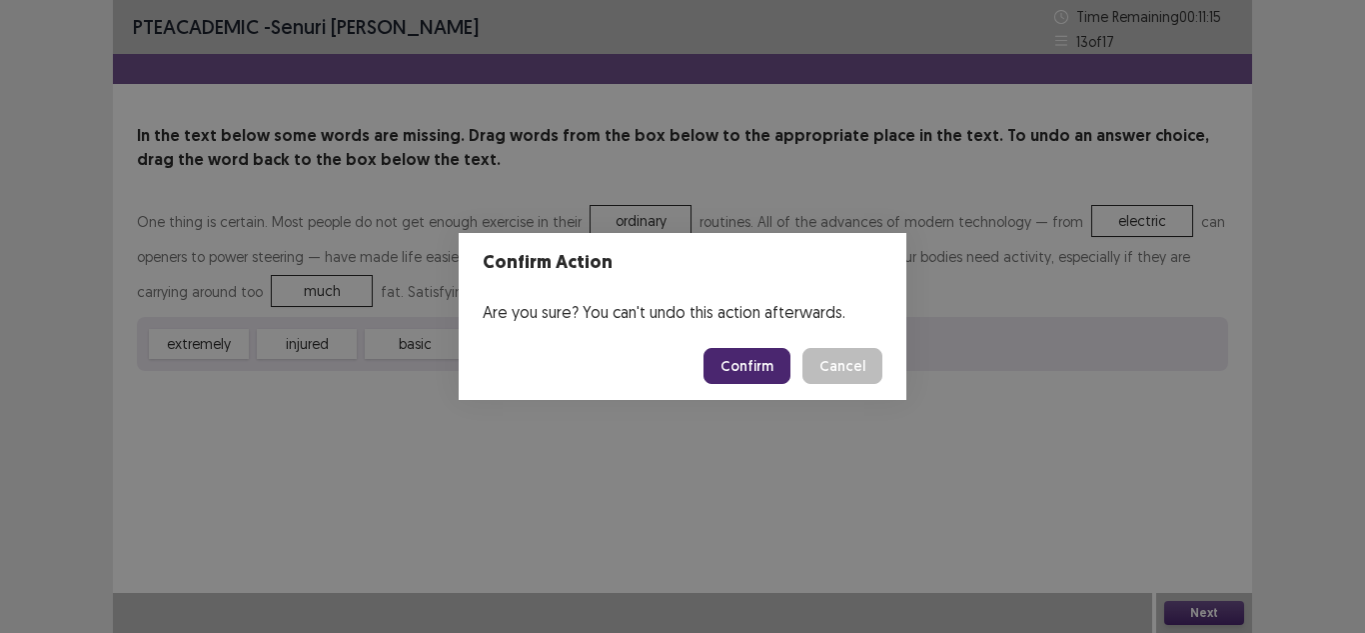
click at [751, 358] on button "Confirm" at bounding box center [747, 366] width 87 height 36
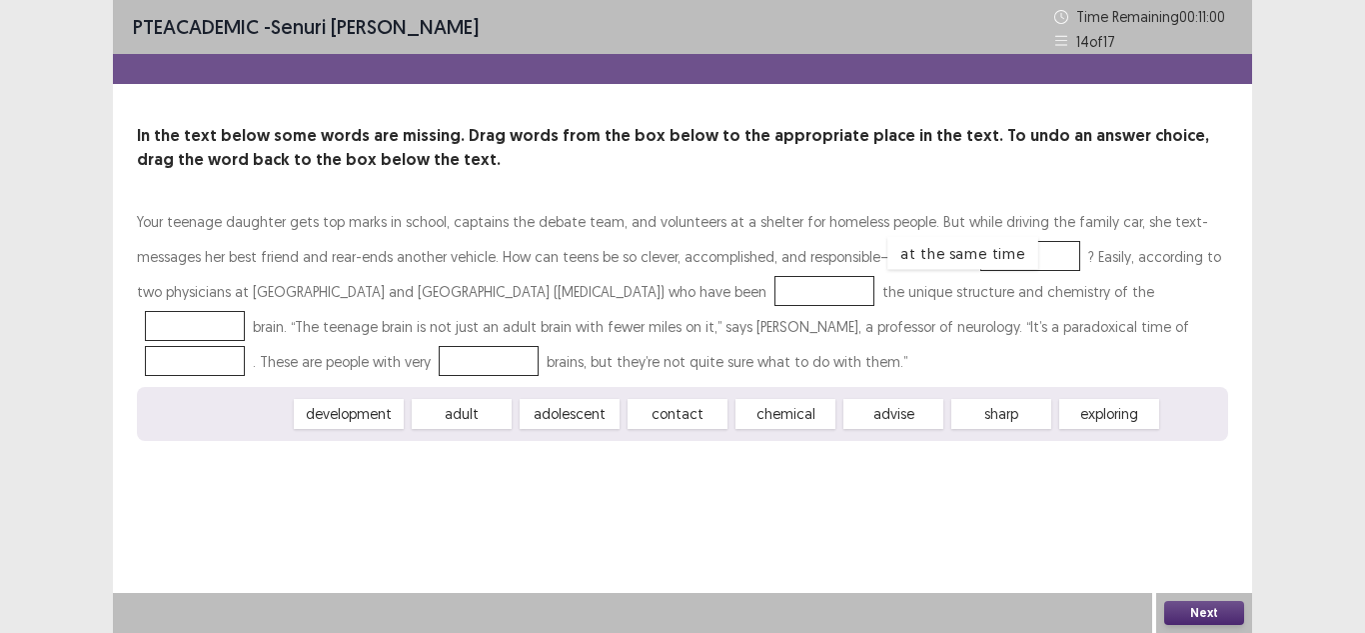
drag, startPoint x: 218, startPoint y: 418, endPoint x: 962, endPoint y: 257, distance: 760.9
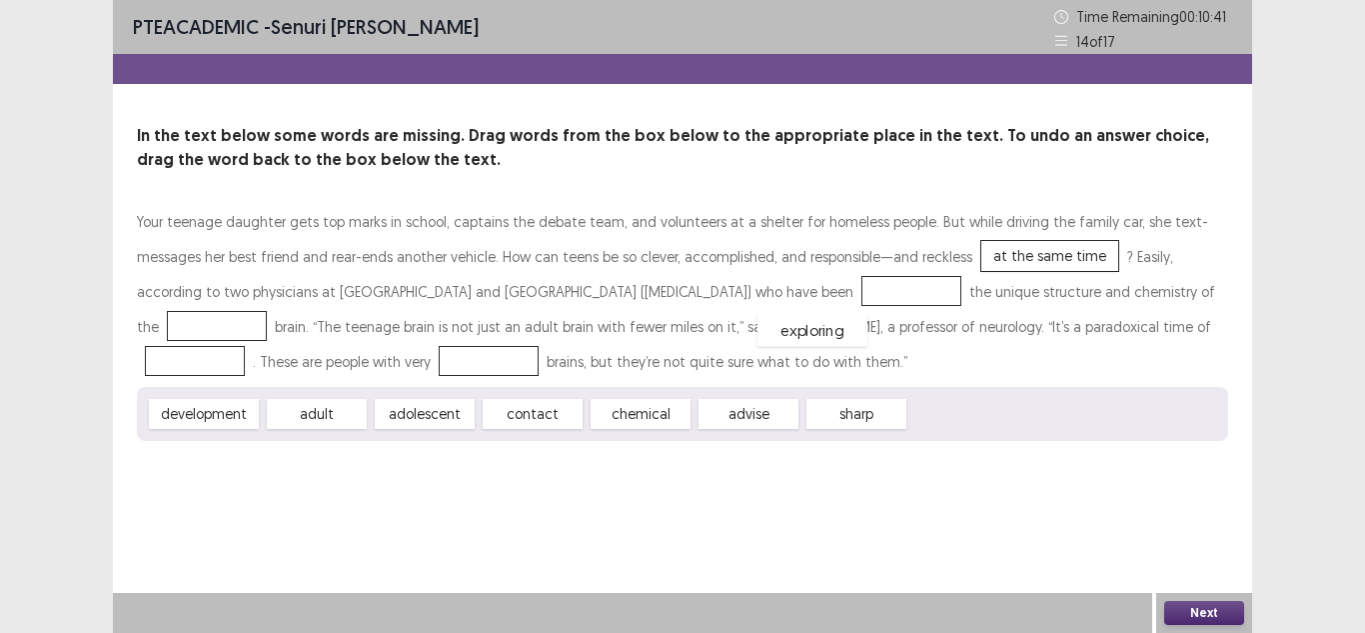
drag, startPoint x: 953, startPoint y: 408, endPoint x: 736, endPoint y: 249, distance: 268.9
drag, startPoint x: 853, startPoint y: 417, endPoint x: 1133, endPoint y: 300, distance: 304.2
drag, startPoint x: 451, startPoint y: 415, endPoint x: 1151, endPoint y: 327, distance: 706.2
drag, startPoint x: 1093, startPoint y: 298, endPoint x: 258, endPoint y: 372, distance: 838.9
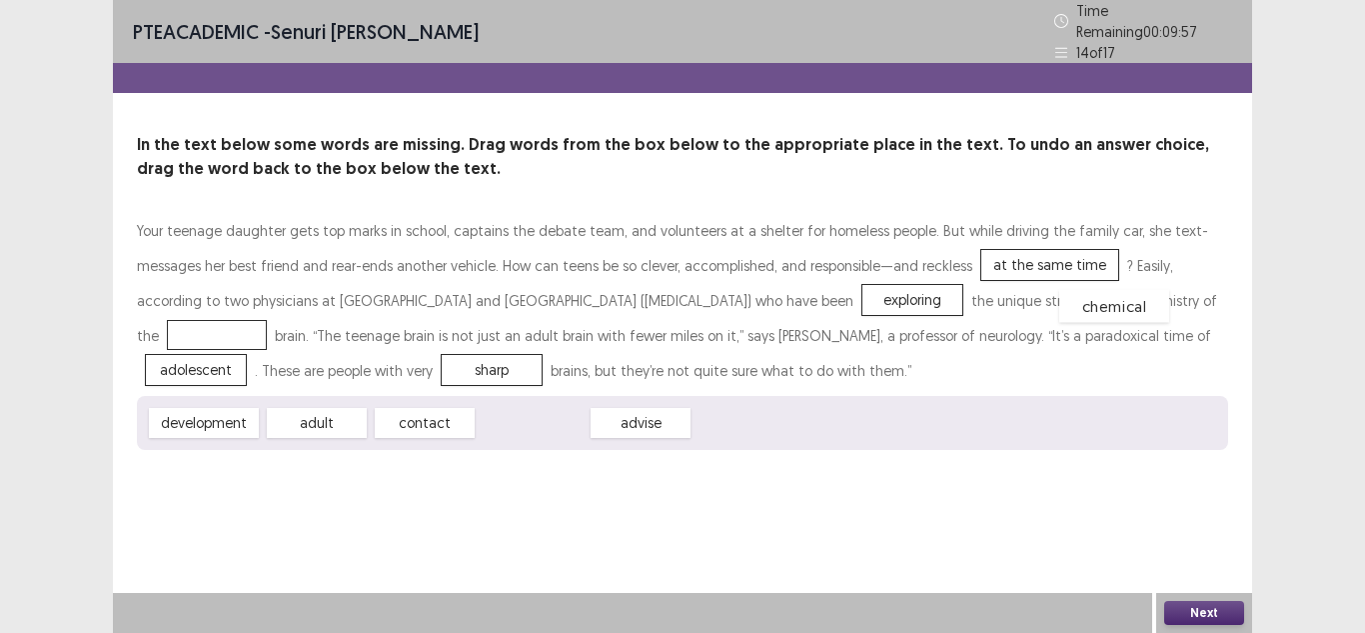
drag, startPoint x: 544, startPoint y: 417, endPoint x: 1154, endPoint y: 295, distance: 622.8
click at [1210, 623] on button "Next" at bounding box center [1204, 613] width 80 height 24
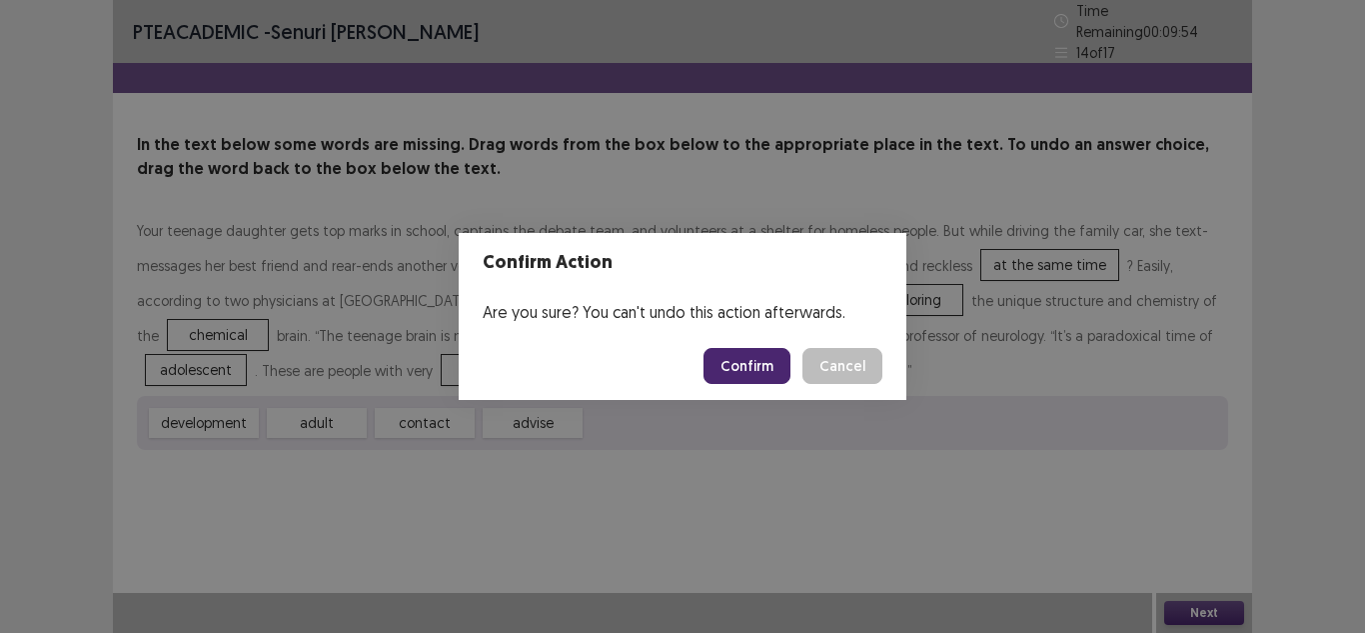
click at [768, 376] on button "Confirm" at bounding box center [747, 366] width 87 height 36
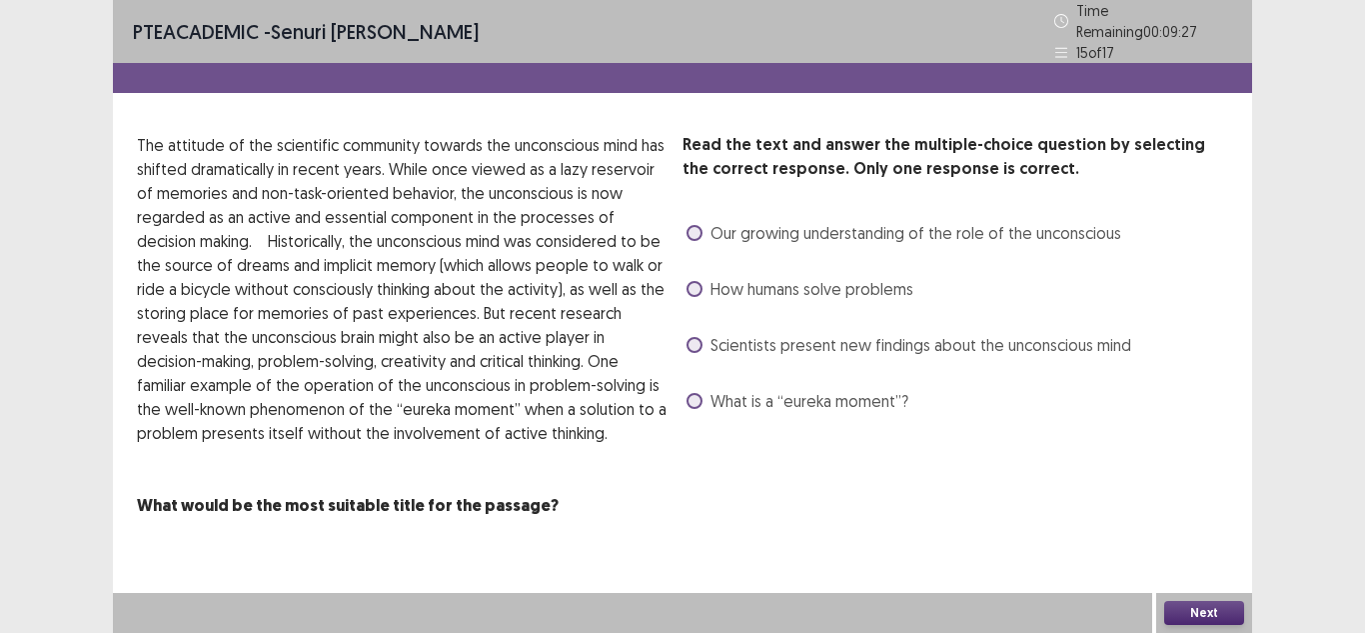
click at [689, 393] on span at bounding box center [695, 401] width 16 height 16
click at [1186, 614] on button "Next" at bounding box center [1204, 613] width 80 height 24
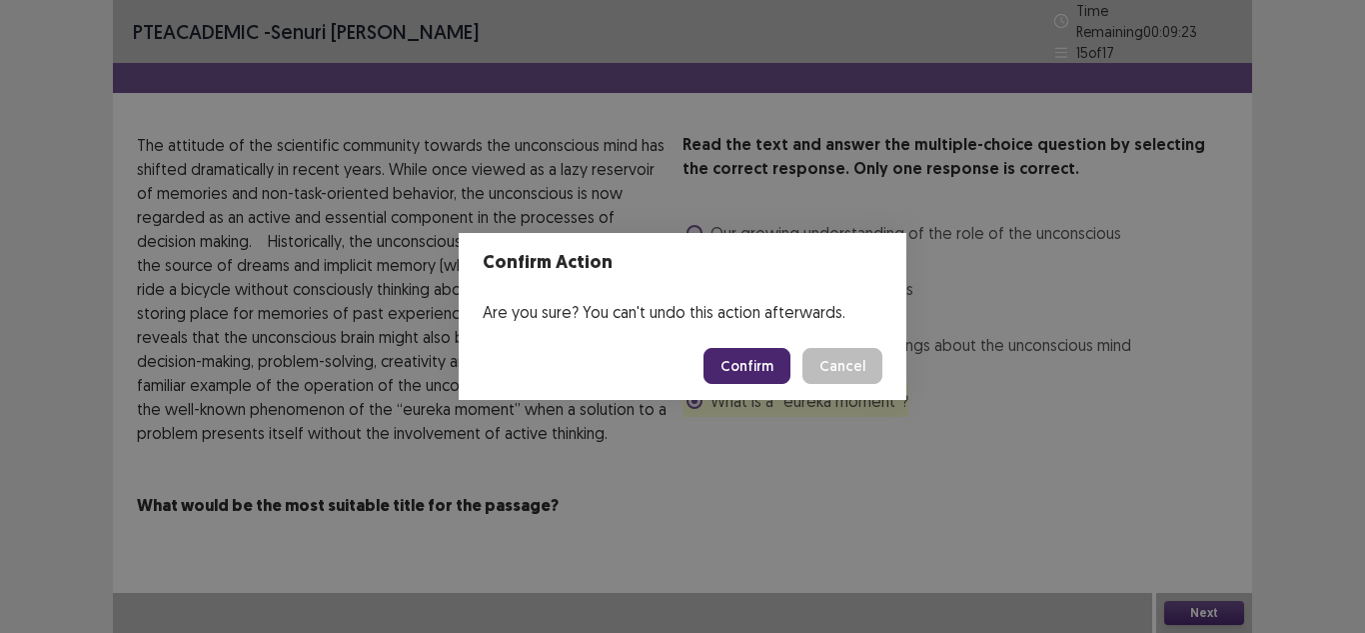
click at [761, 365] on button "Confirm" at bounding box center [747, 366] width 87 height 36
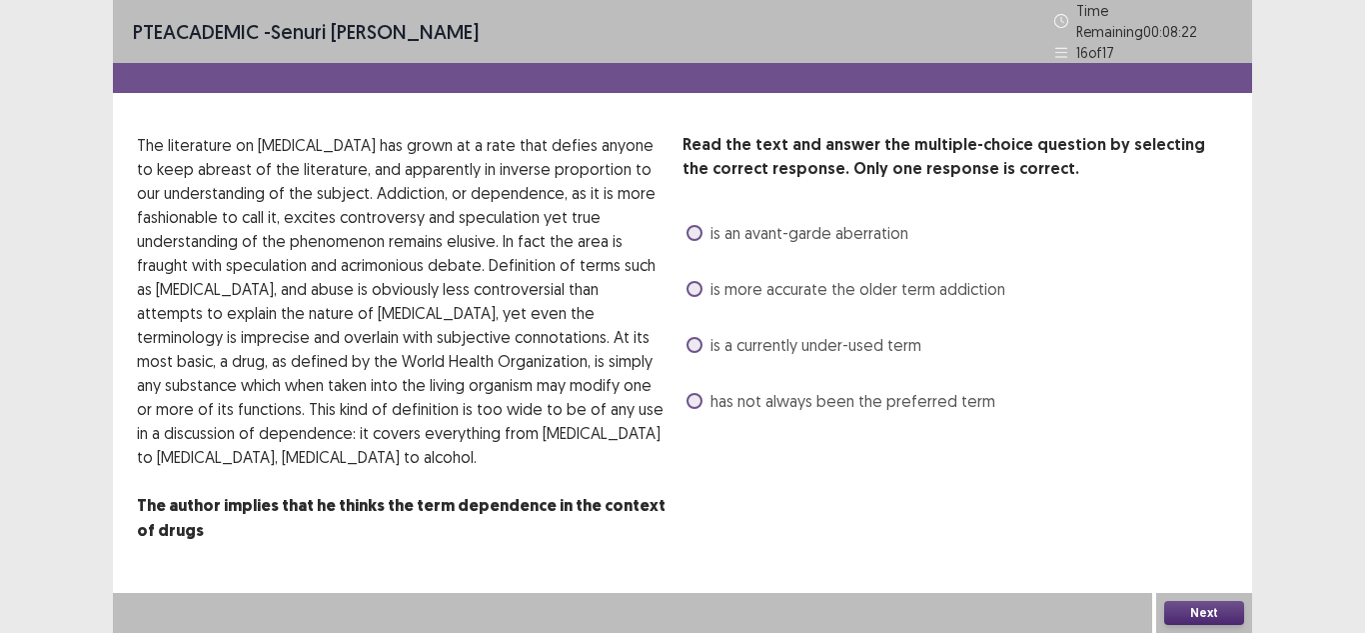
click at [700, 281] on span at bounding box center [695, 289] width 16 height 16
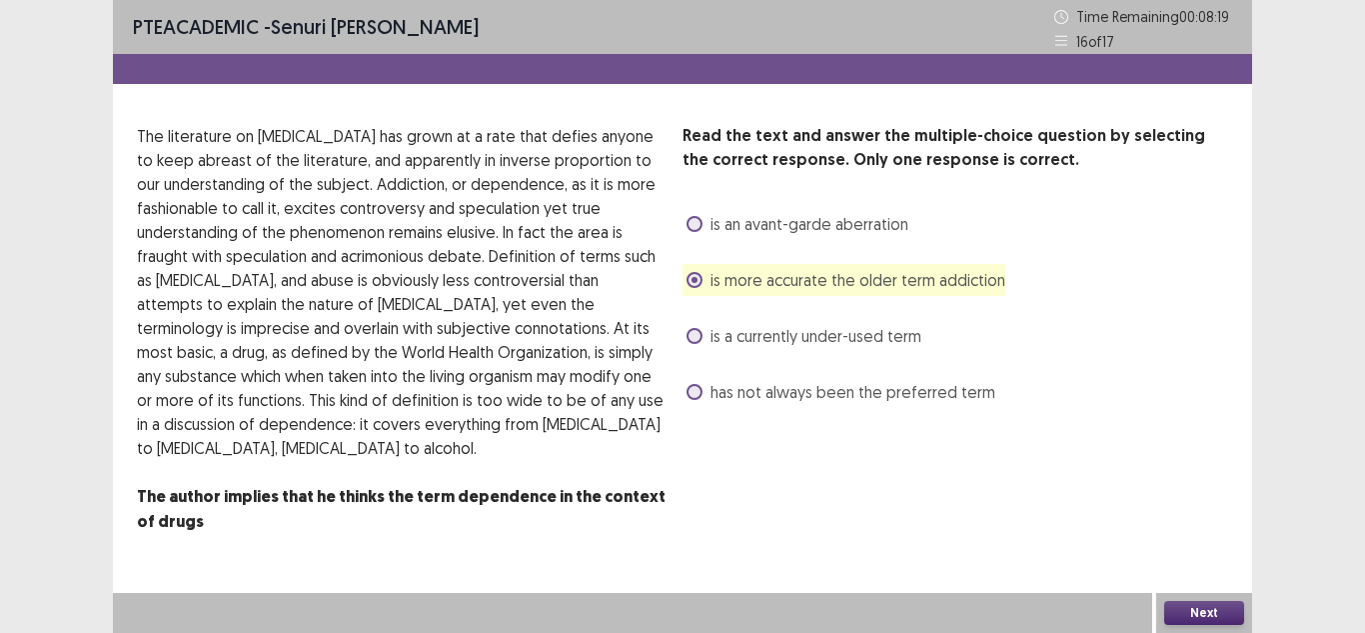
click at [1184, 614] on button "Next" at bounding box center [1204, 613] width 80 height 24
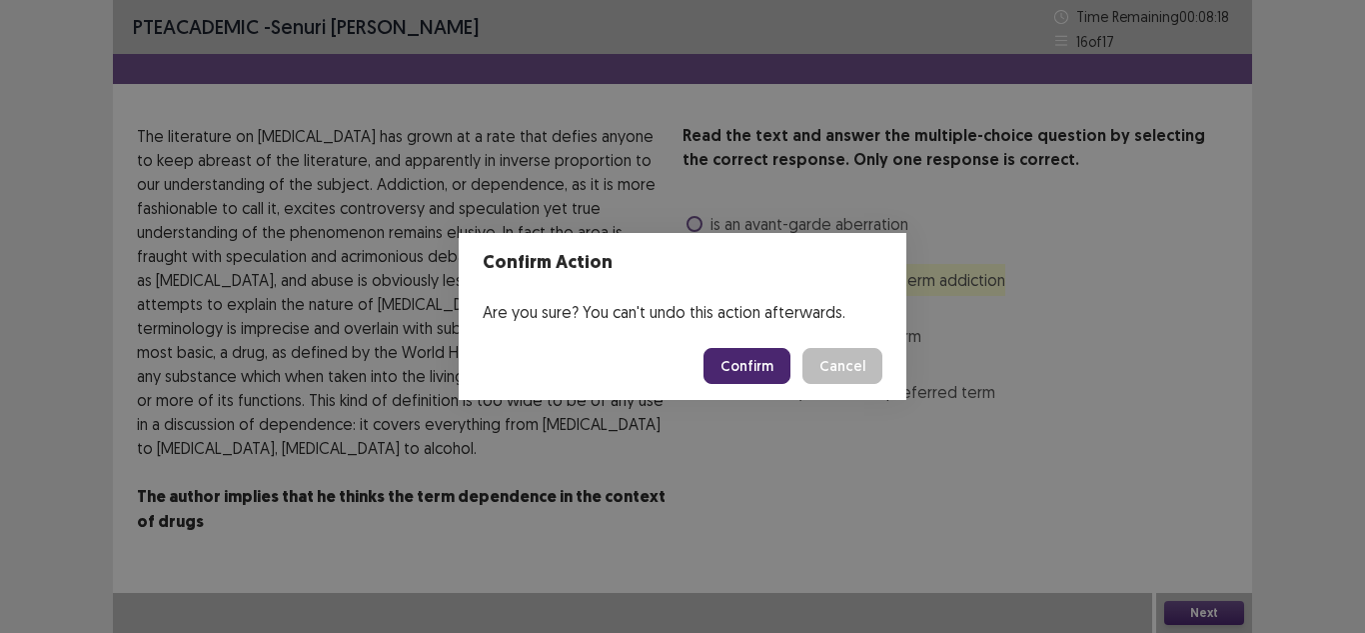
click at [765, 378] on button "Confirm" at bounding box center [747, 366] width 87 height 36
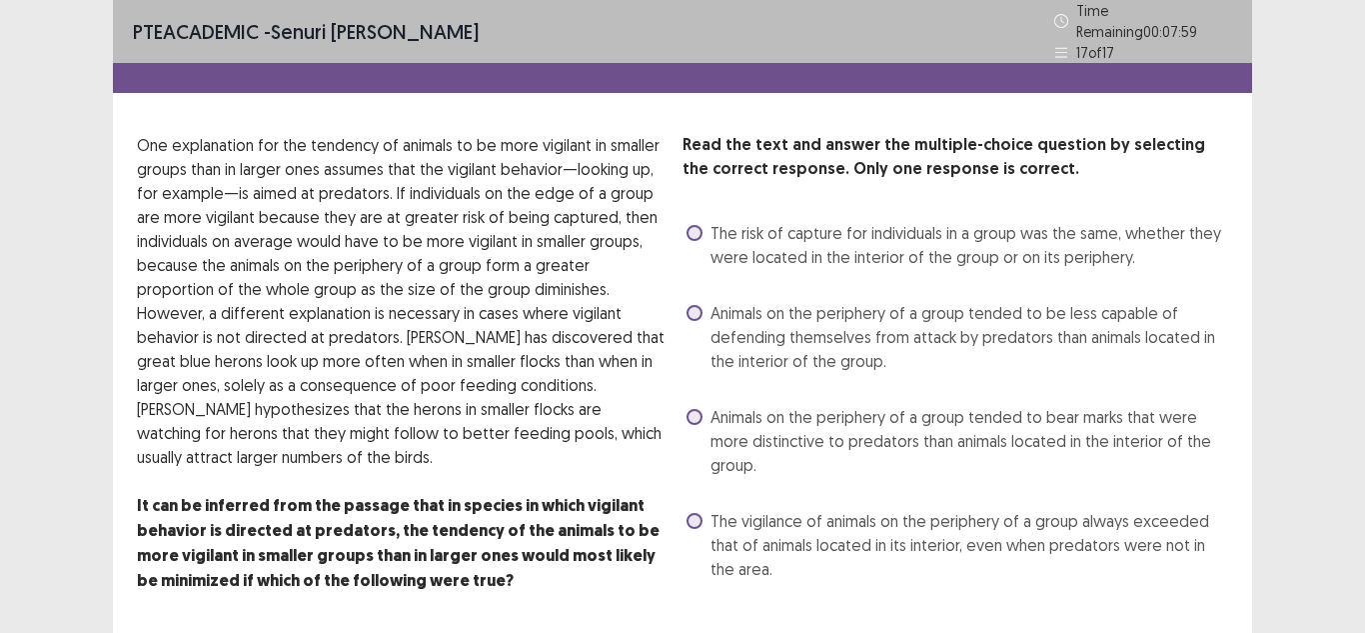
click at [697, 308] on span at bounding box center [695, 313] width 16 height 16
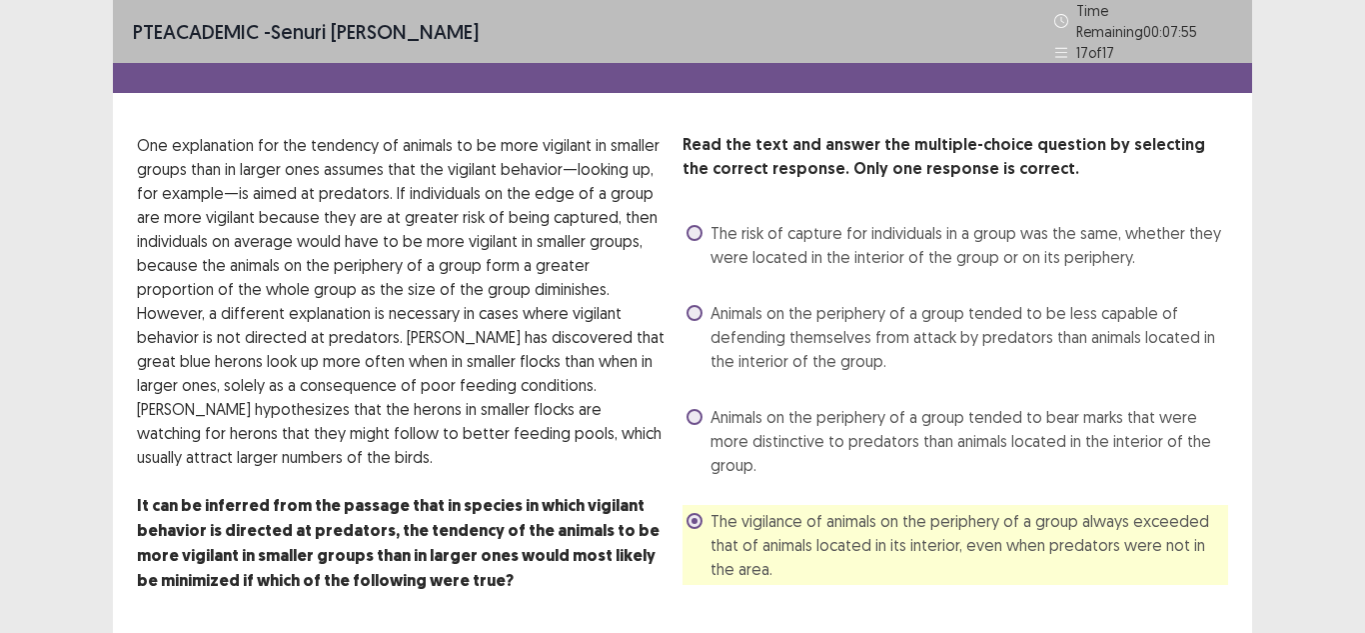
click at [699, 306] on span at bounding box center [695, 313] width 16 height 16
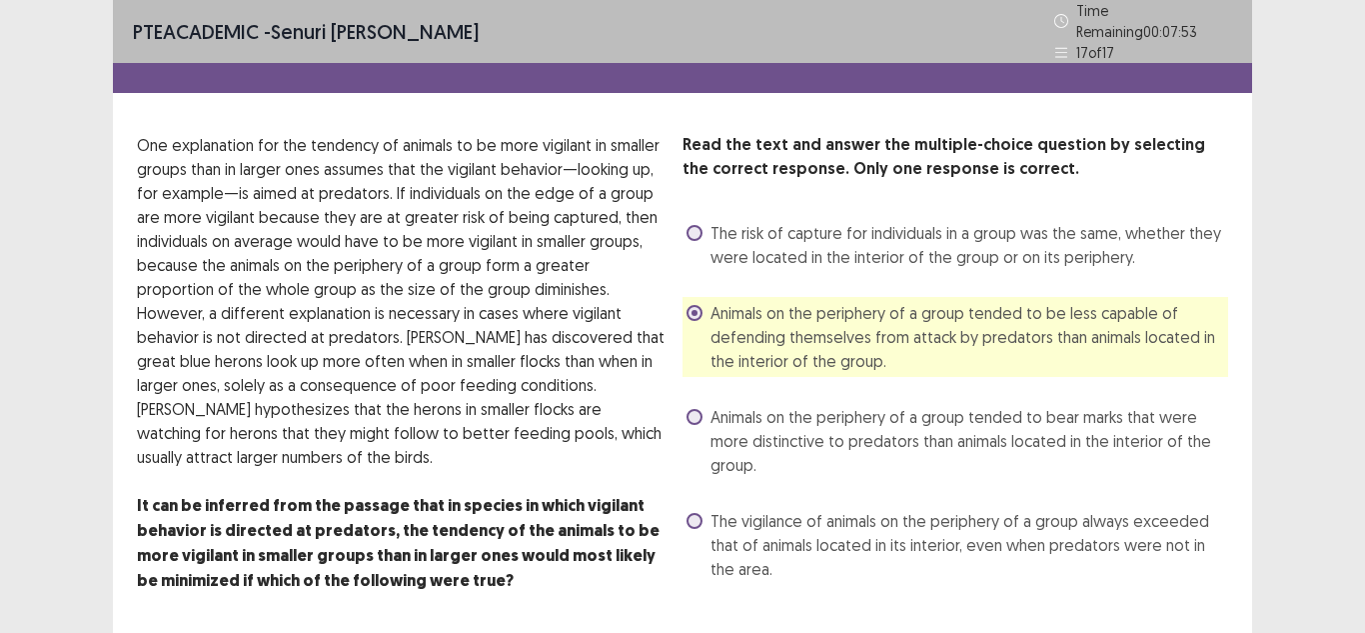
click at [1297, 298] on div "PTE academic - [PERSON_NAME] Time Remaining 00 : 07 : 53 17 of 17 Read the text…" at bounding box center [682, 340] width 1365 height 681
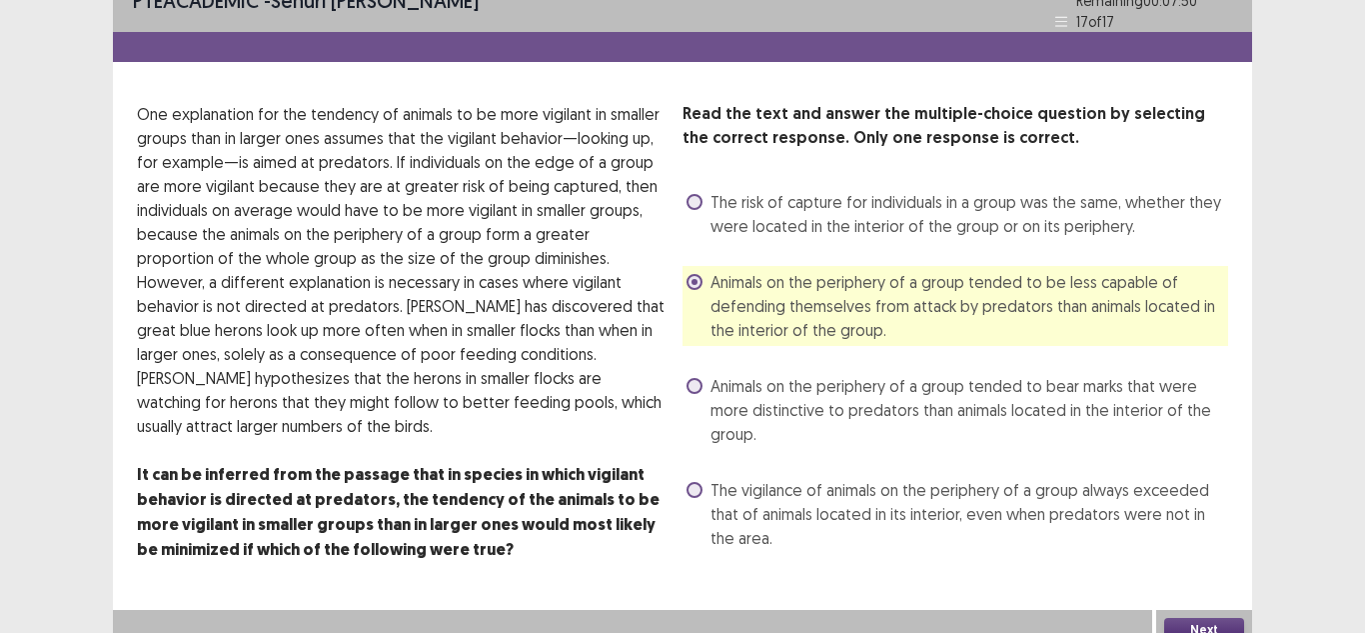
click at [1191, 618] on button "Next" at bounding box center [1204, 630] width 80 height 24
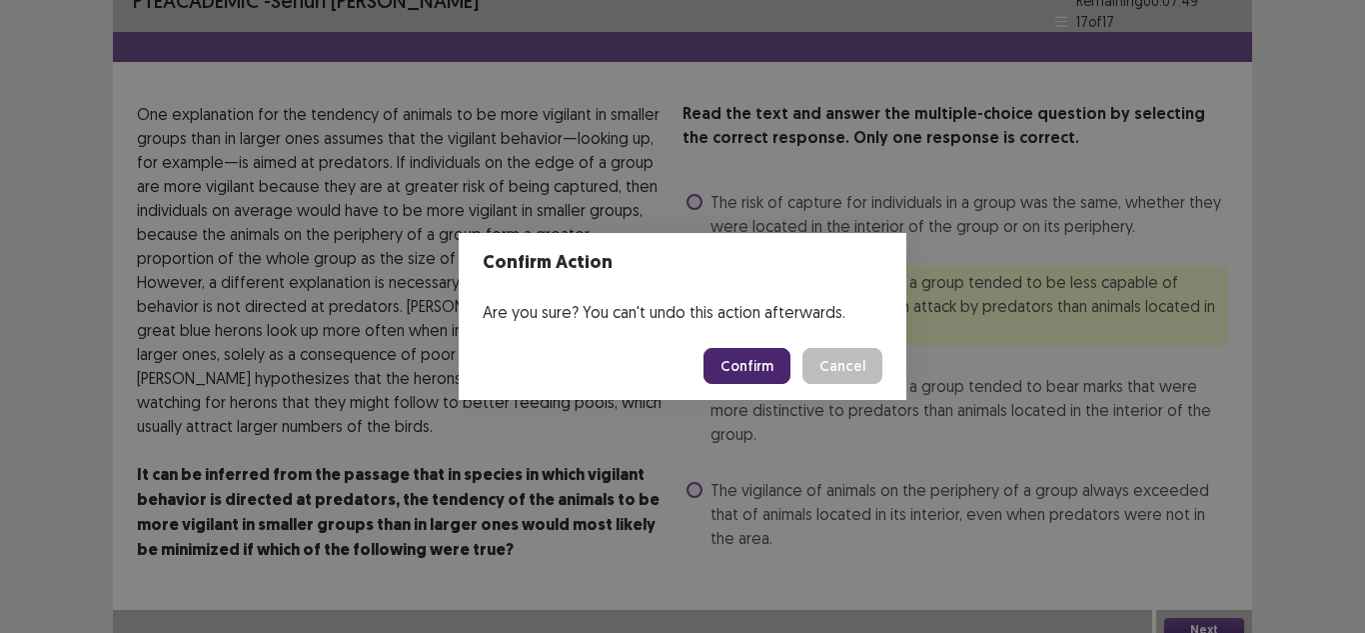
click at [765, 366] on button "Confirm" at bounding box center [747, 366] width 87 height 36
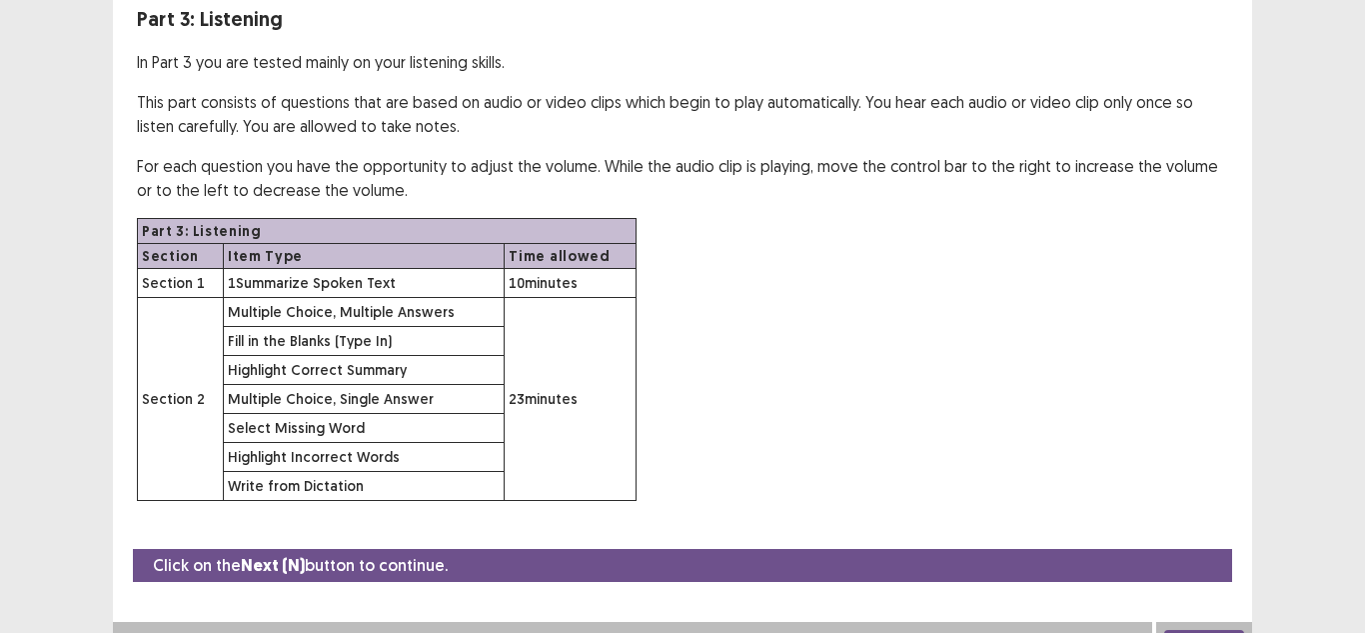
scroll to position [149, 0]
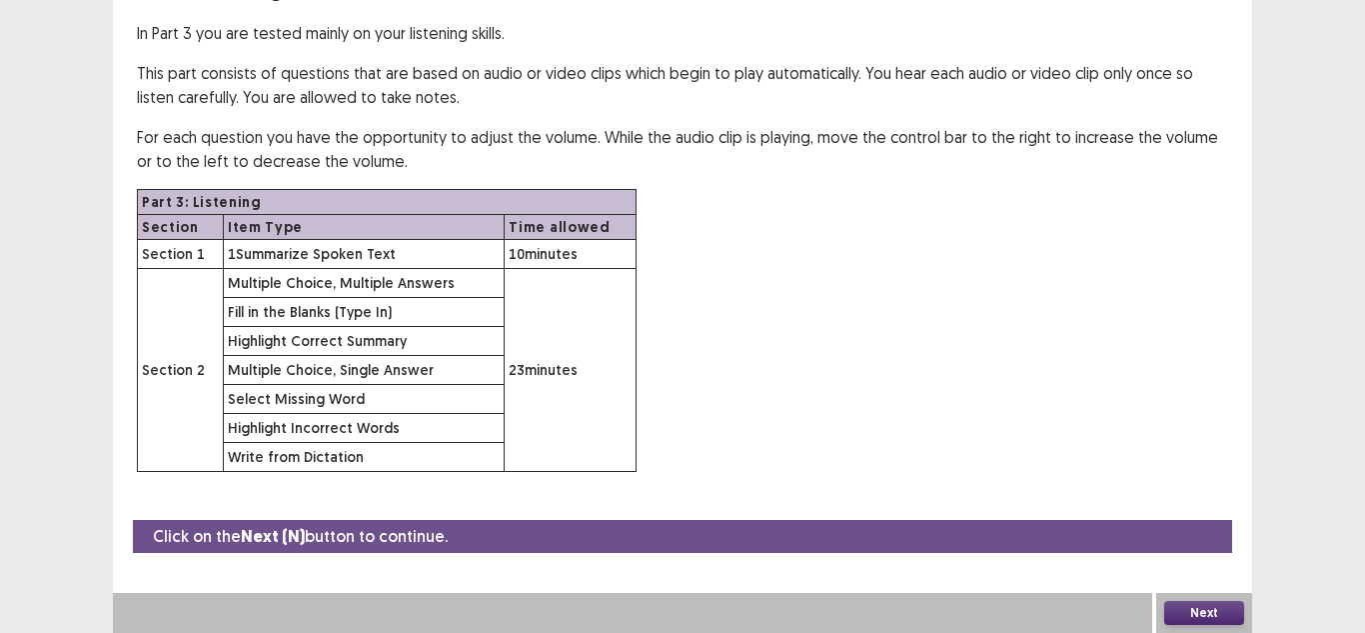
click at [1189, 610] on button "Next" at bounding box center [1204, 613] width 80 height 24
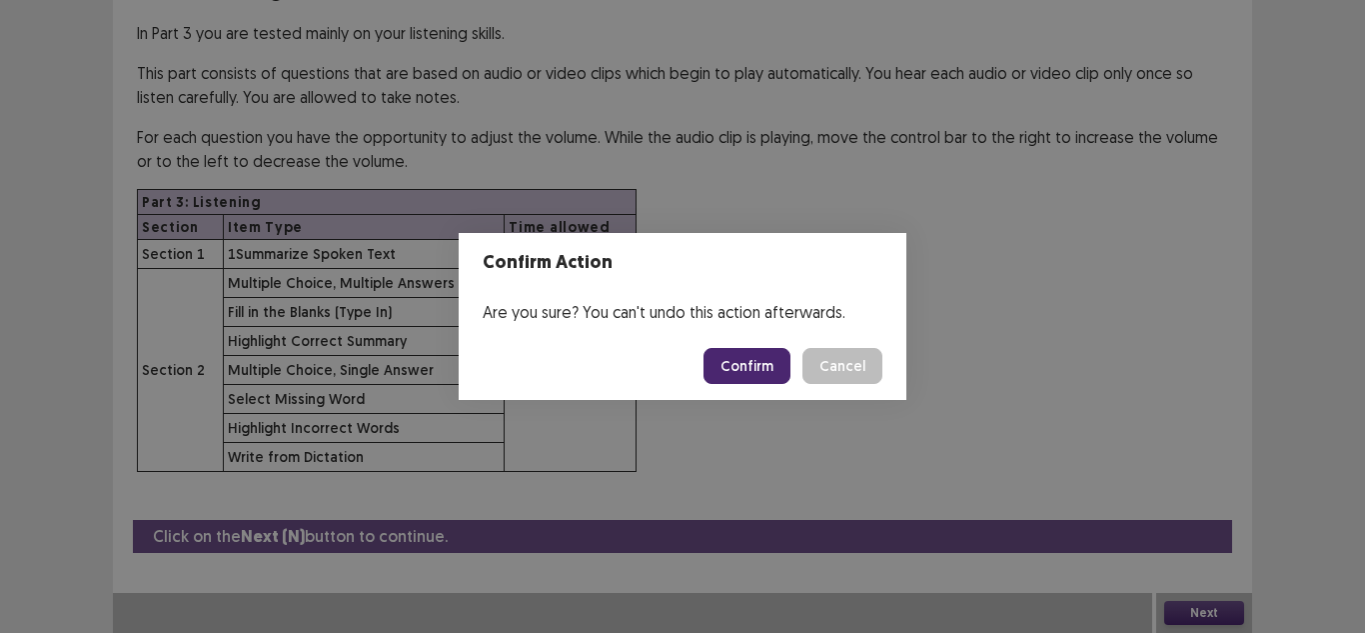
click at [743, 368] on button "Confirm" at bounding box center [747, 366] width 87 height 36
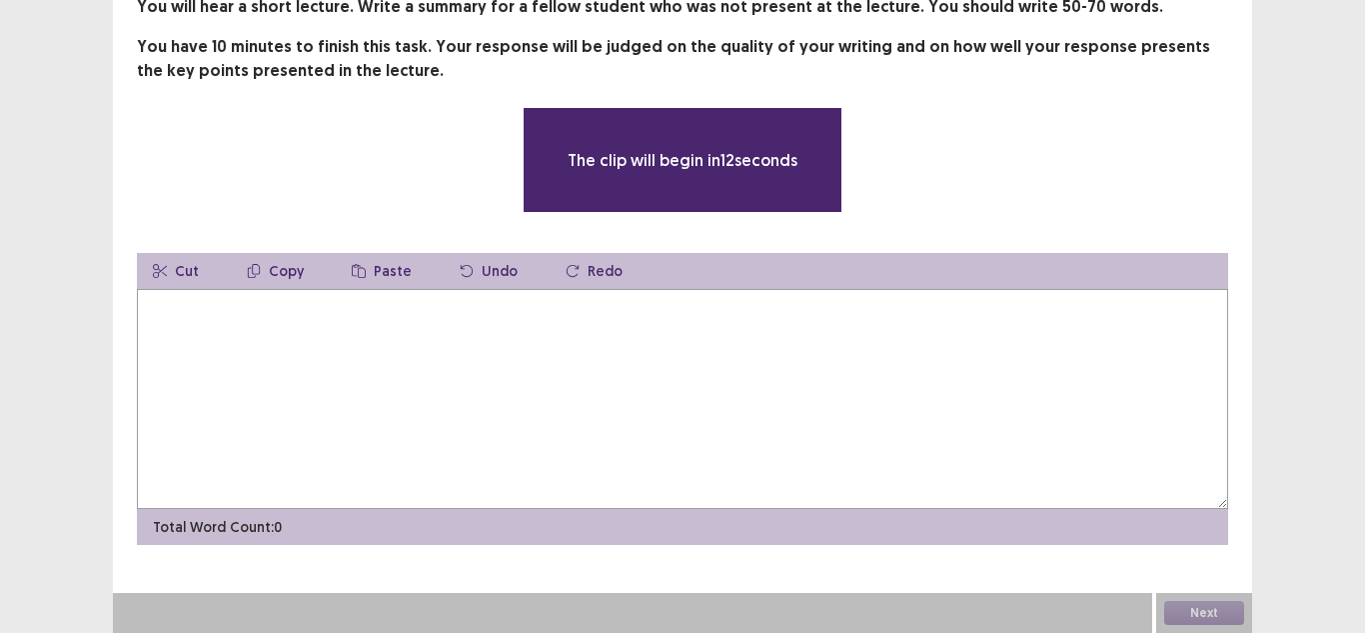
scroll to position [129, 0]
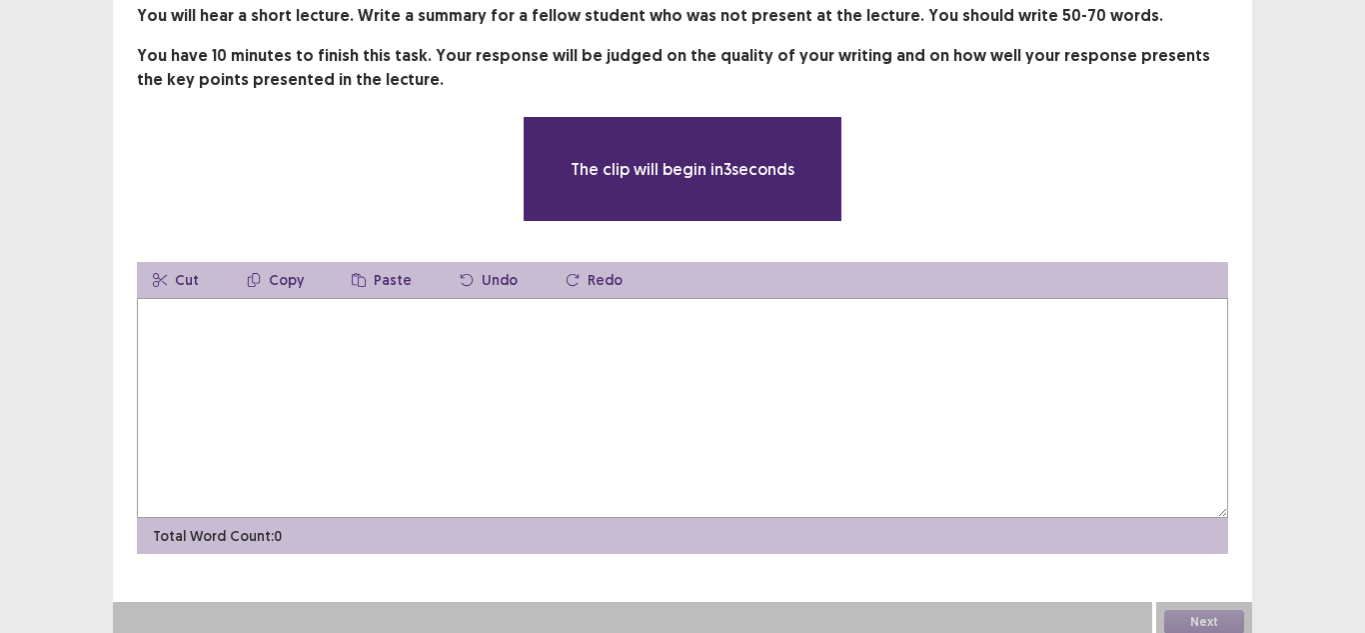
click at [486, 337] on textarea at bounding box center [682, 408] width 1091 height 220
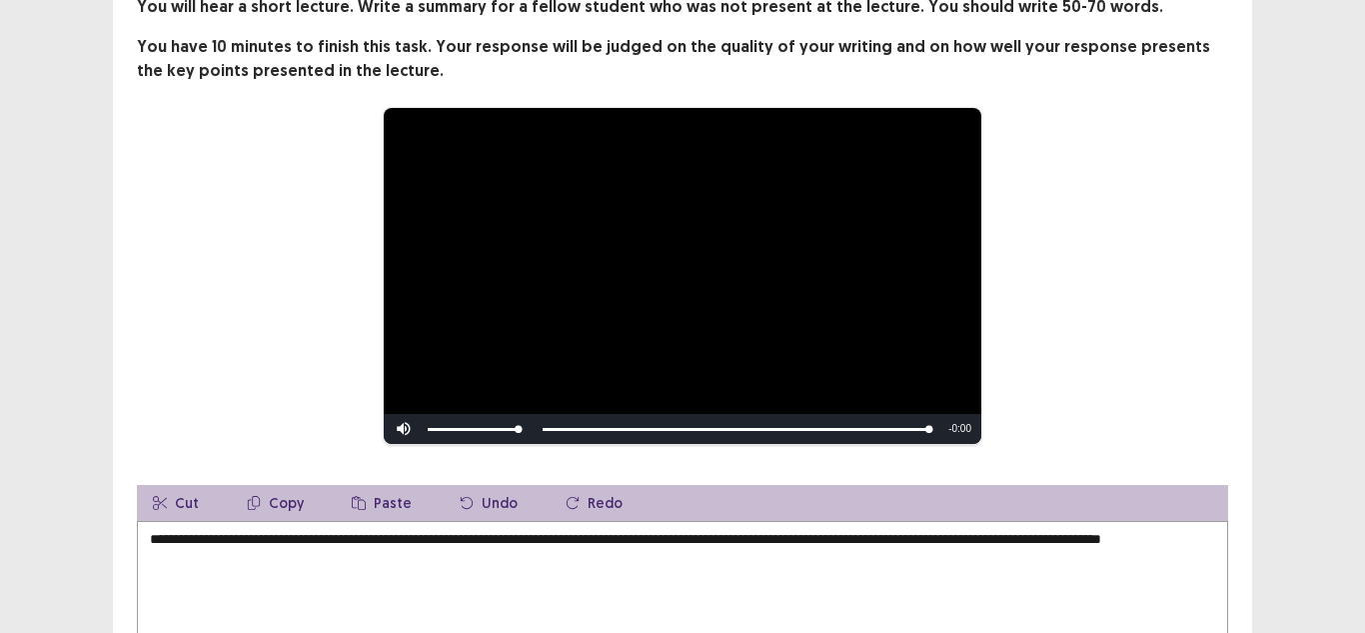
click at [396, 555] on textarea "**********" at bounding box center [682, 631] width 1091 height 220
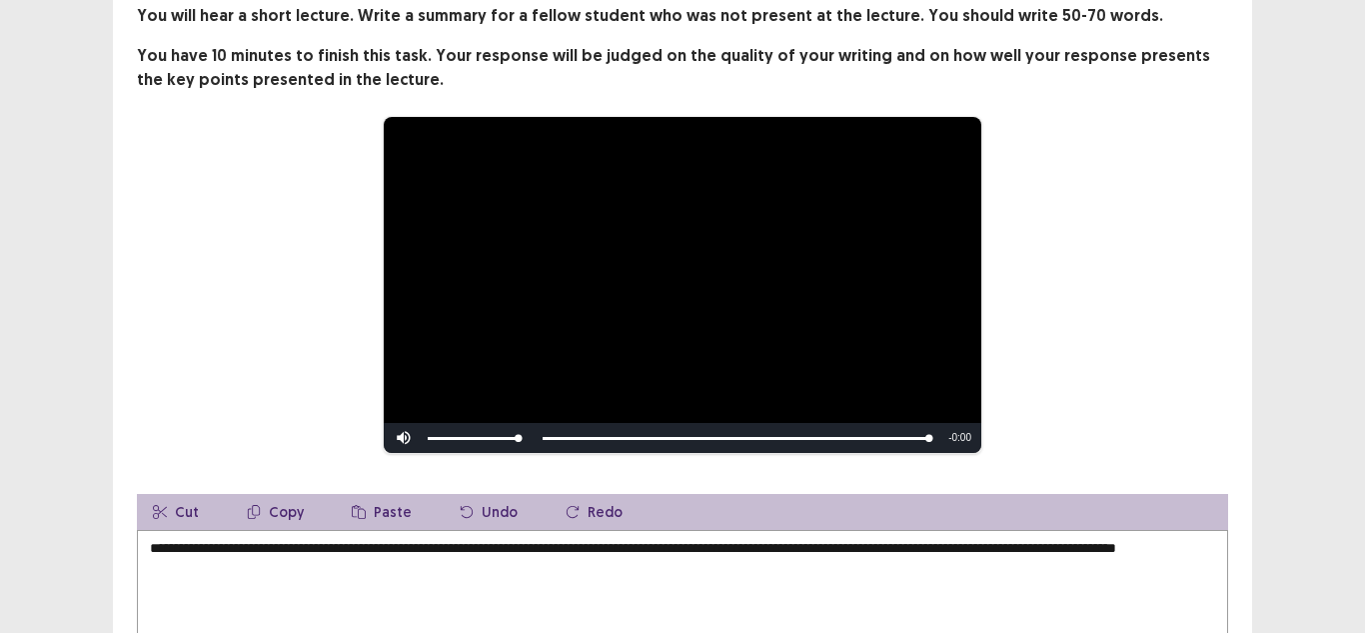
click at [319, 589] on textarea "**********" at bounding box center [682, 640] width 1091 height 220
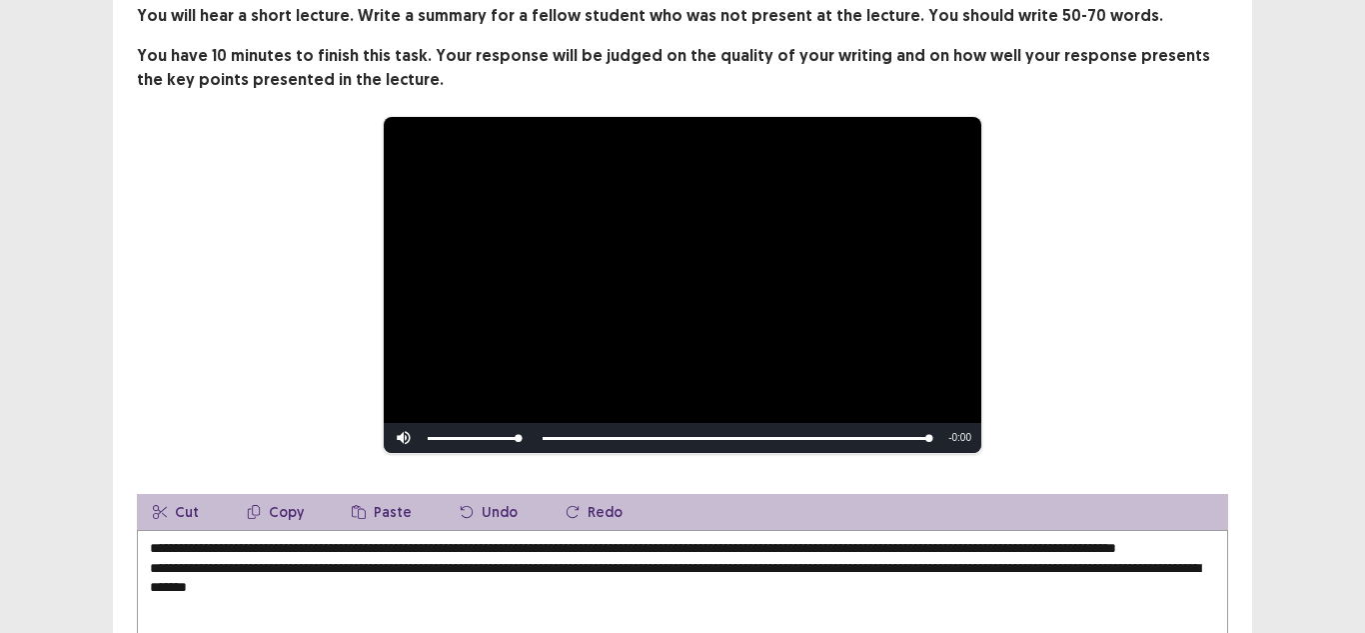
drag, startPoint x: 147, startPoint y: 545, endPoint x: 358, endPoint y: 562, distance: 211.6
click at [358, 562] on textarea "**********" at bounding box center [682, 640] width 1091 height 220
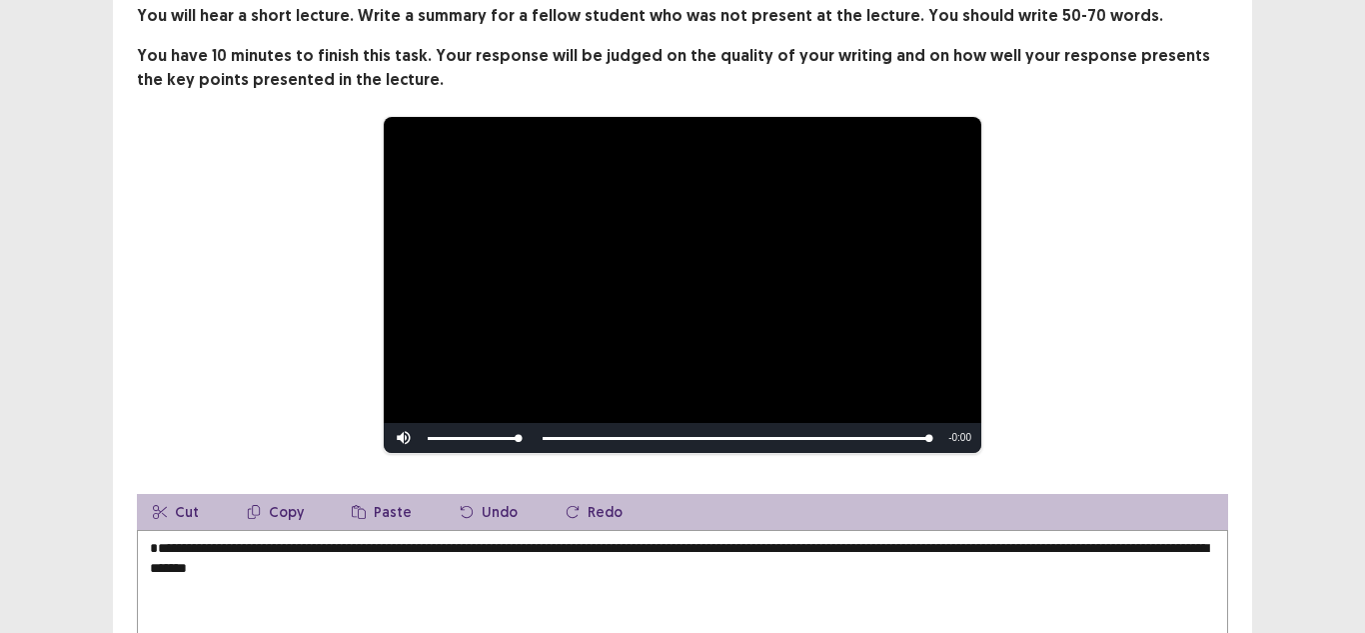
click at [147, 563] on textarea "**********" at bounding box center [682, 640] width 1091 height 220
click at [1362, 282] on div "**********" at bounding box center [682, 372] width 1365 height 1003
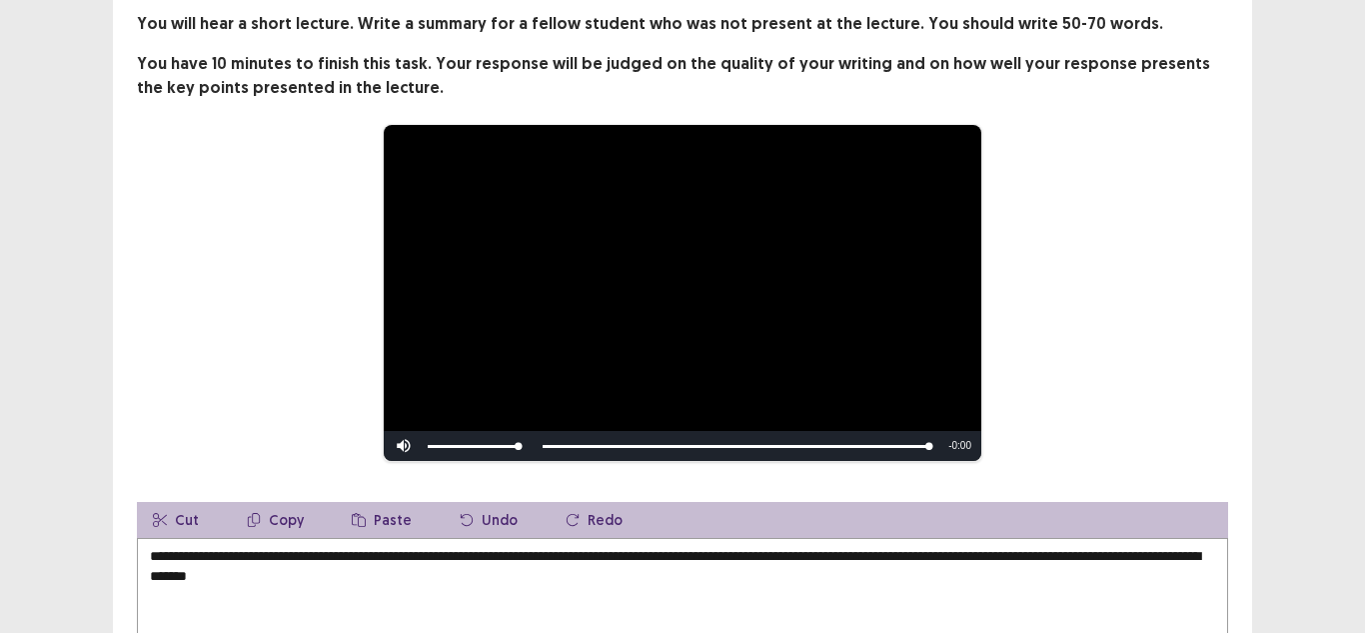
scroll to position [161, 0]
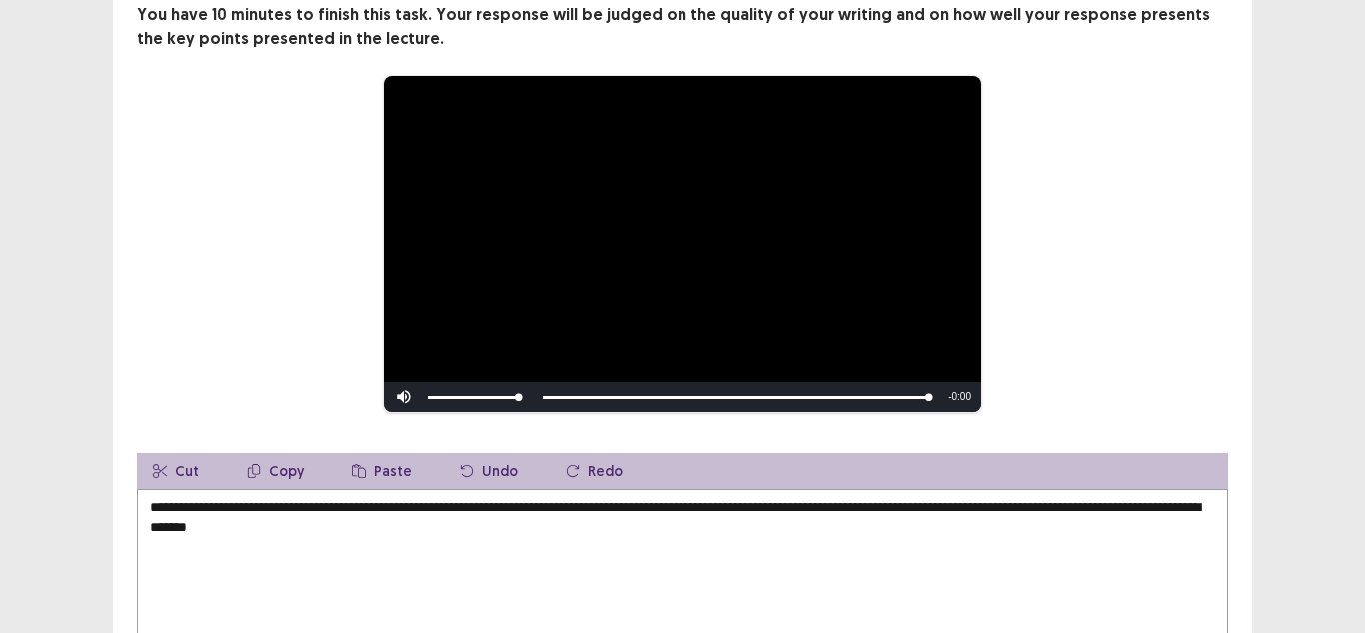
click at [477, 541] on textarea "**********" at bounding box center [682, 599] width 1091 height 220
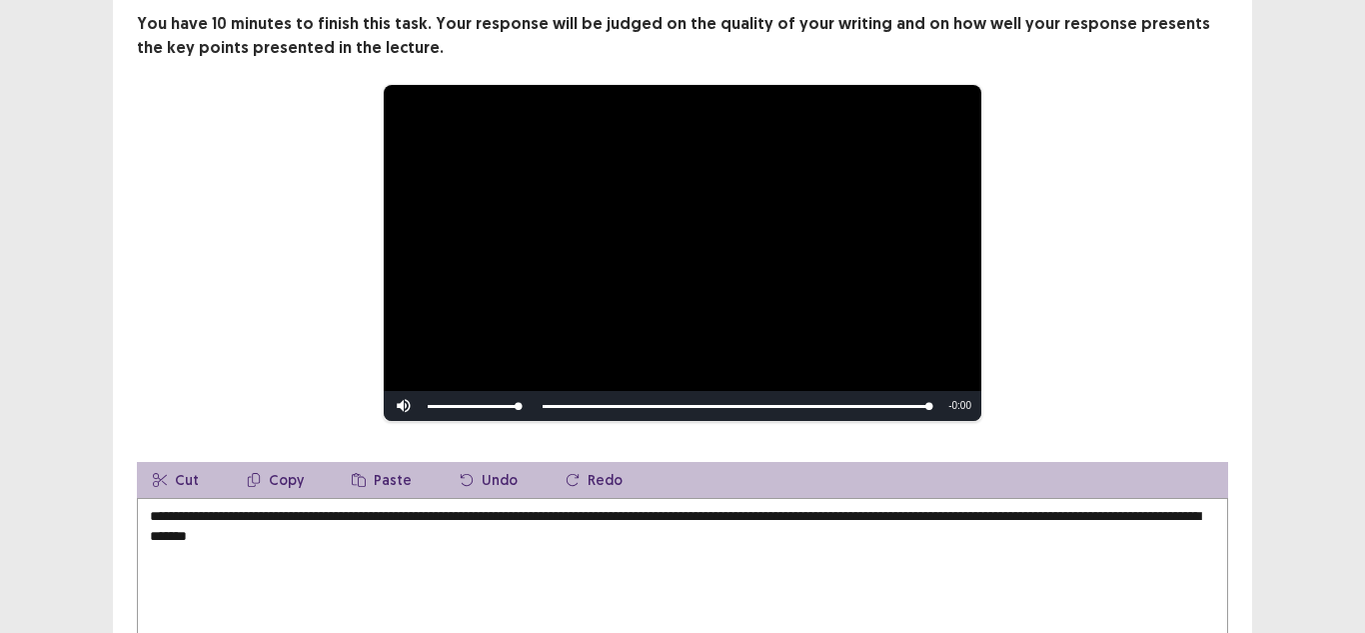
click at [597, 511] on textarea "**********" at bounding box center [682, 608] width 1091 height 220
click at [591, 515] on textarea "**********" at bounding box center [682, 608] width 1091 height 220
click at [595, 512] on textarea "**********" at bounding box center [682, 608] width 1091 height 220
click at [674, 514] on textarea "**********" at bounding box center [682, 608] width 1091 height 220
click at [1334, 369] on div "**********" at bounding box center [682, 340] width 1365 height 1003
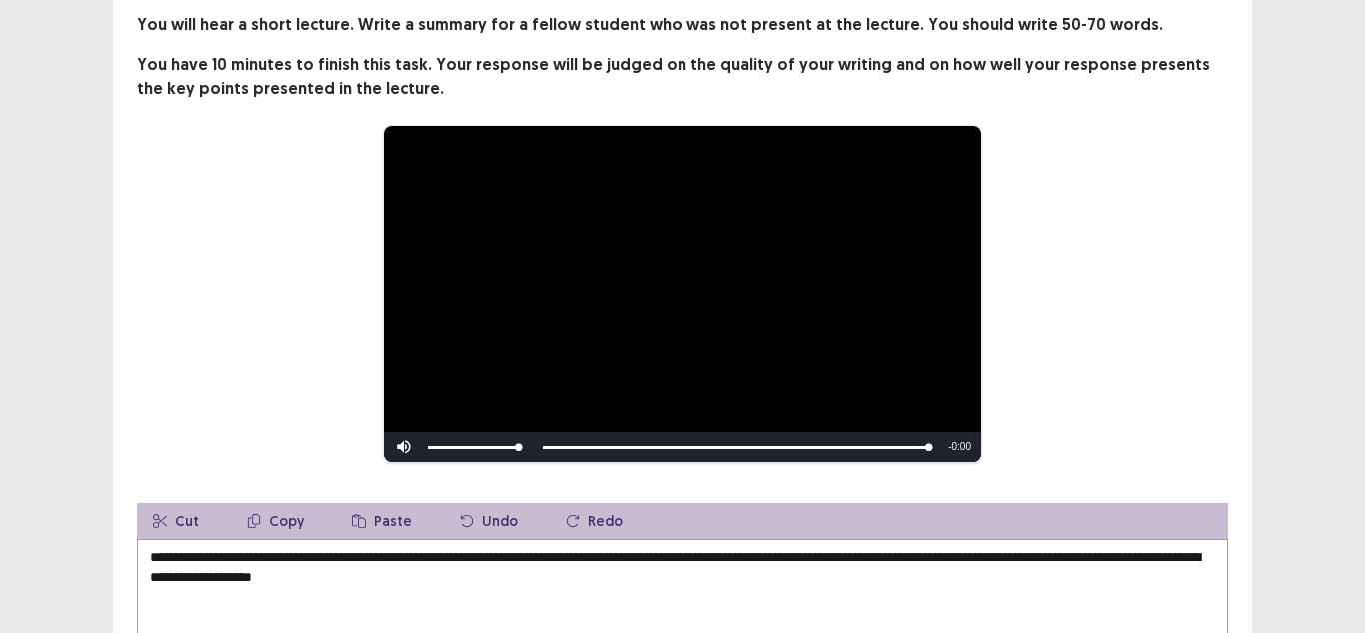
scroll to position [160, 0]
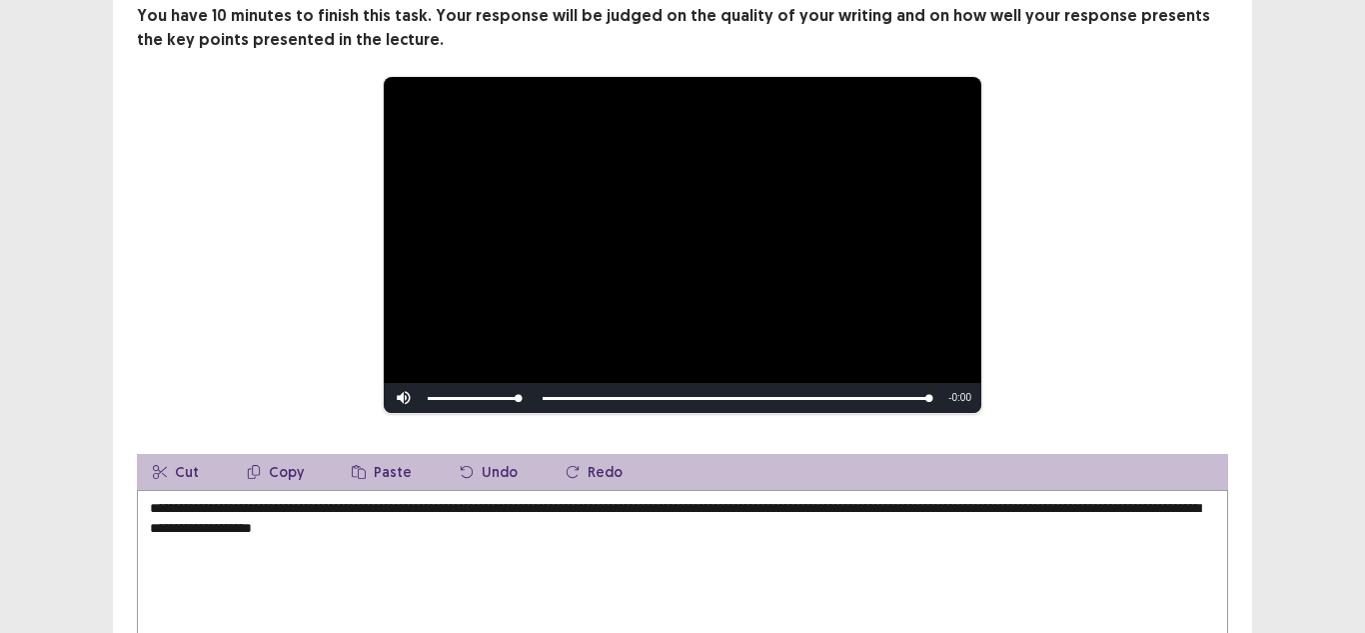
click at [568, 398] on div "Skip Backward Skip Forward Mute 24% Current Time 0:39 / Duration 0:39 Loaded : …" at bounding box center [683, 398] width 598 height 30
click at [583, 558] on textarea "**********" at bounding box center [682, 600] width 1091 height 220
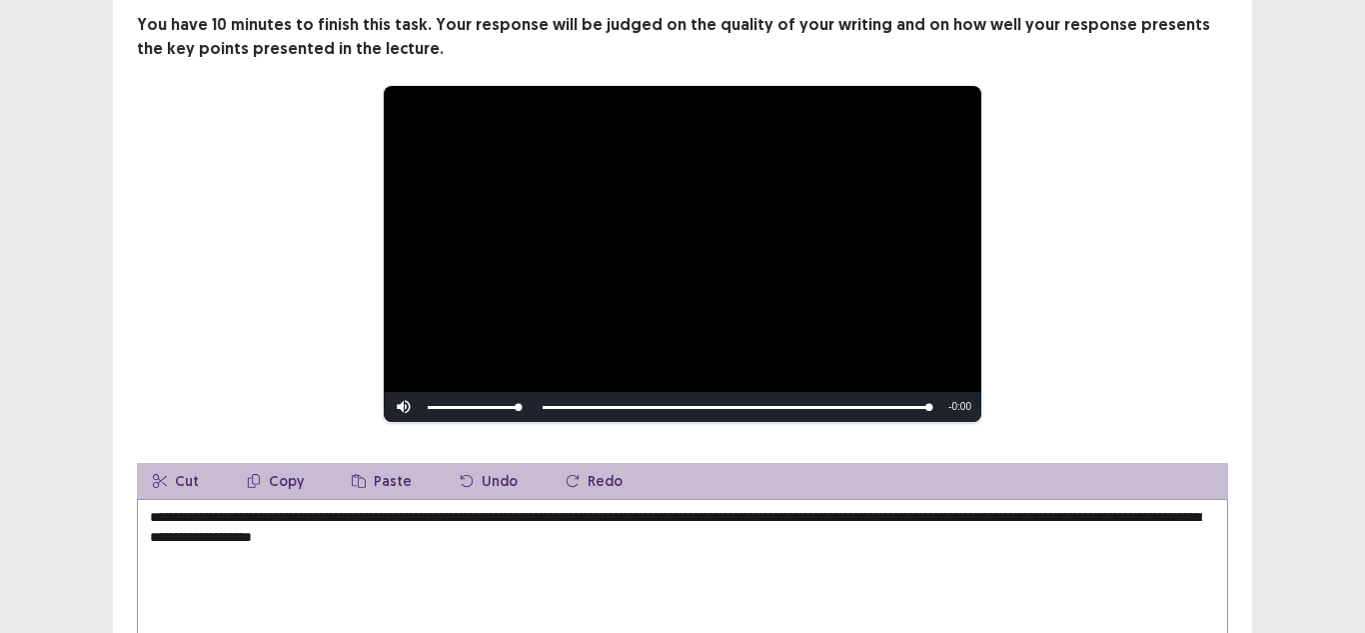
click at [632, 512] on textarea "**********" at bounding box center [682, 609] width 1091 height 220
click at [761, 513] on textarea "**********" at bounding box center [682, 609] width 1091 height 220
click at [1283, 403] on div "**********" at bounding box center [682, 341] width 1365 height 1003
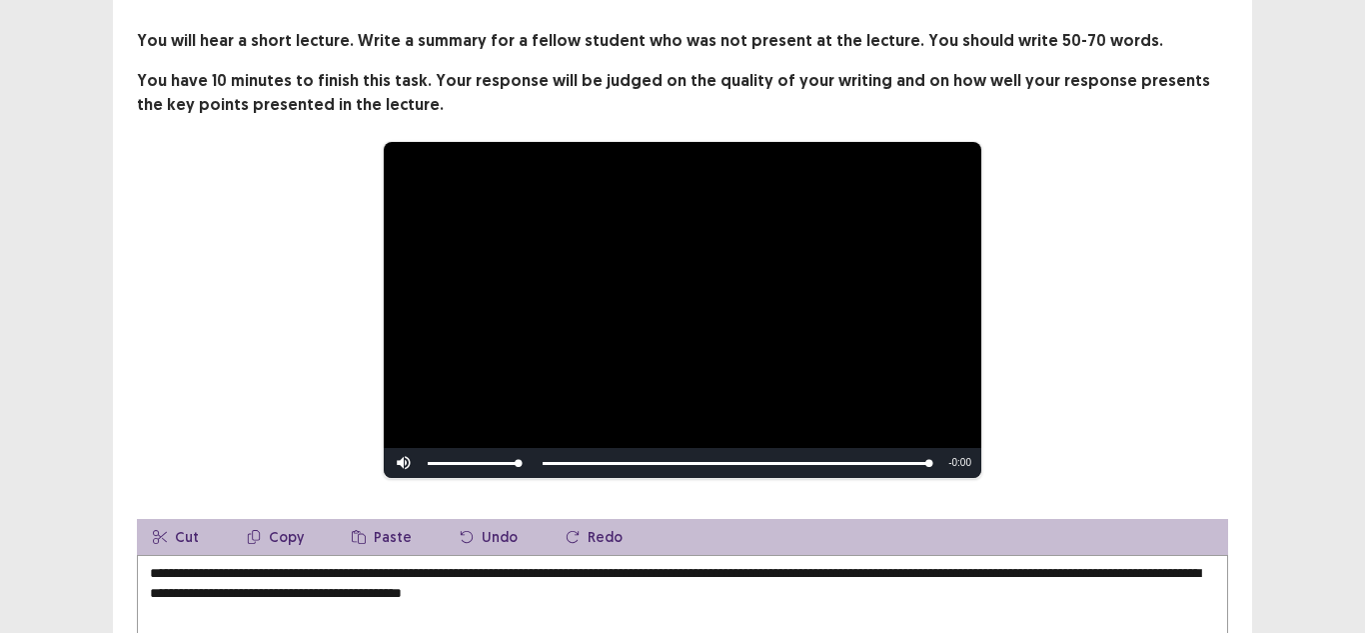
scroll to position [201, 0]
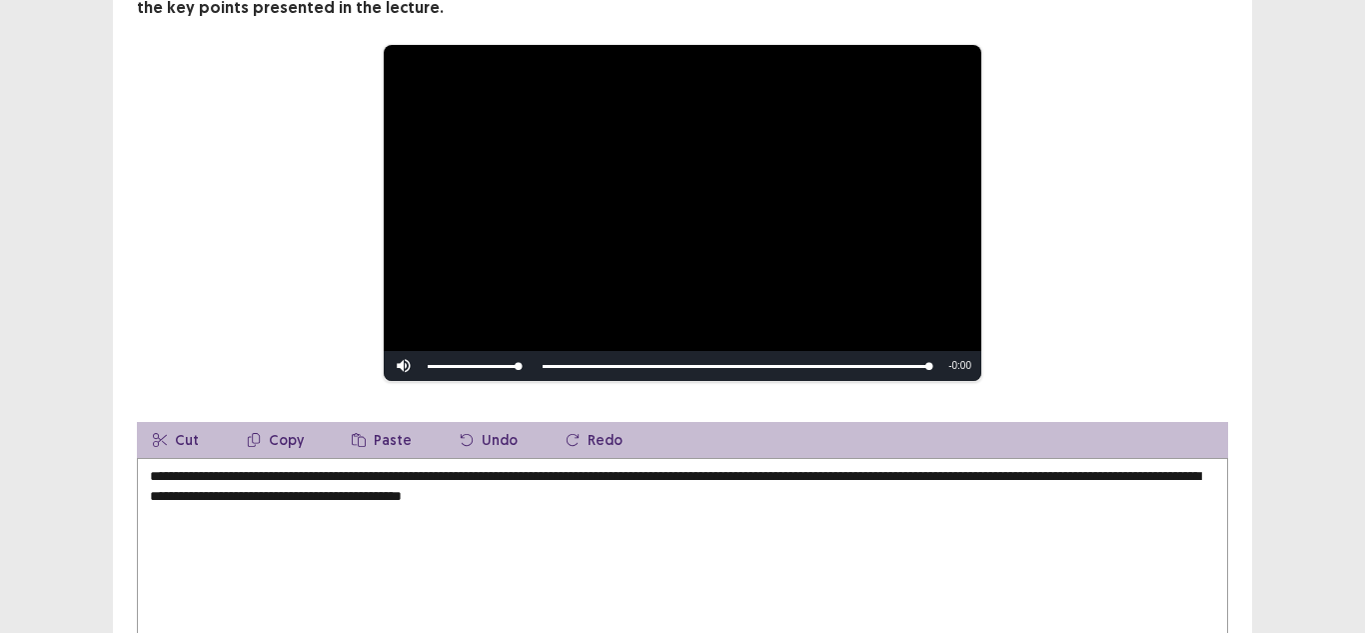
click at [740, 490] on textarea "**********" at bounding box center [682, 568] width 1091 height 220
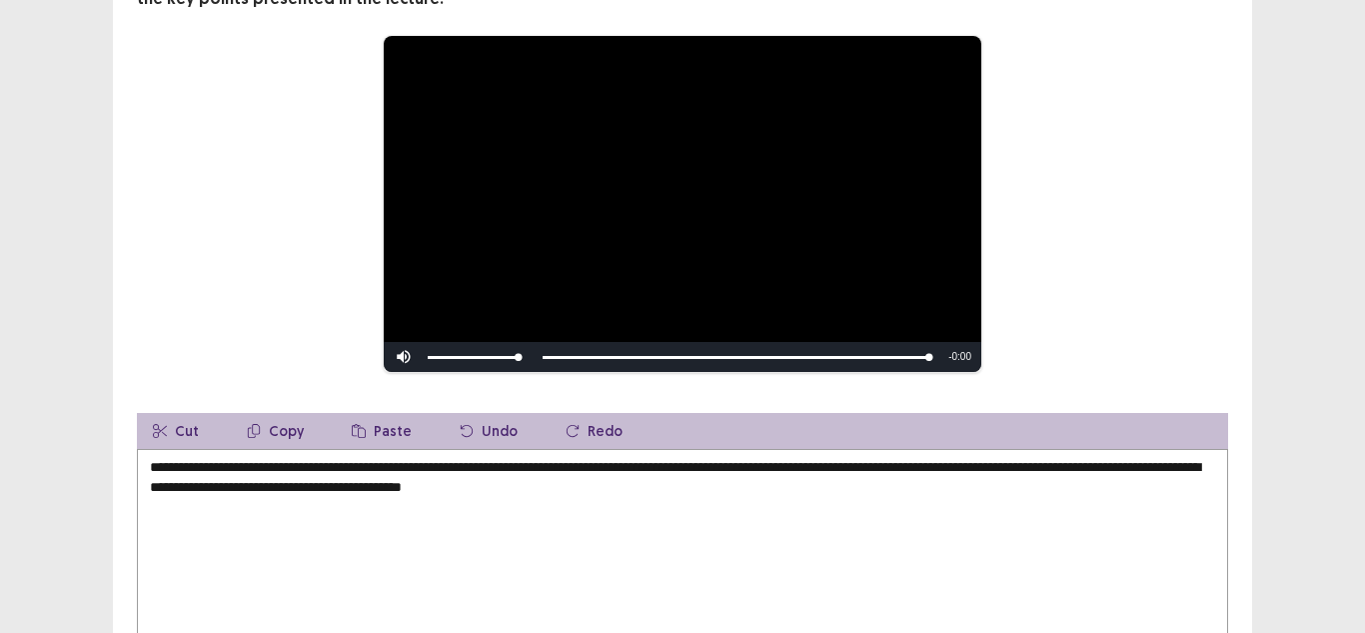
click at [862, 469] on textarea "**********" at bounding box center [682, 559] width 1091 height 220
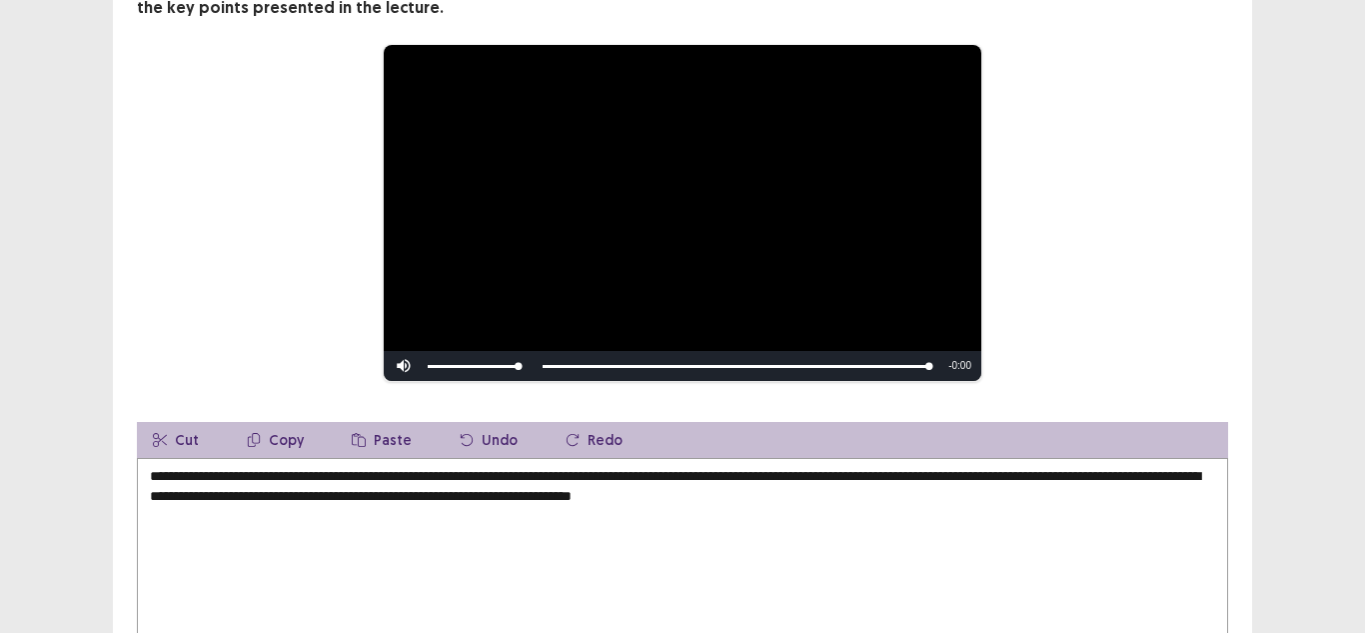
type textarea "**********"
click at [1362, 236] on div "**********" at bounding box center [682, 300] width 1365 height 1003
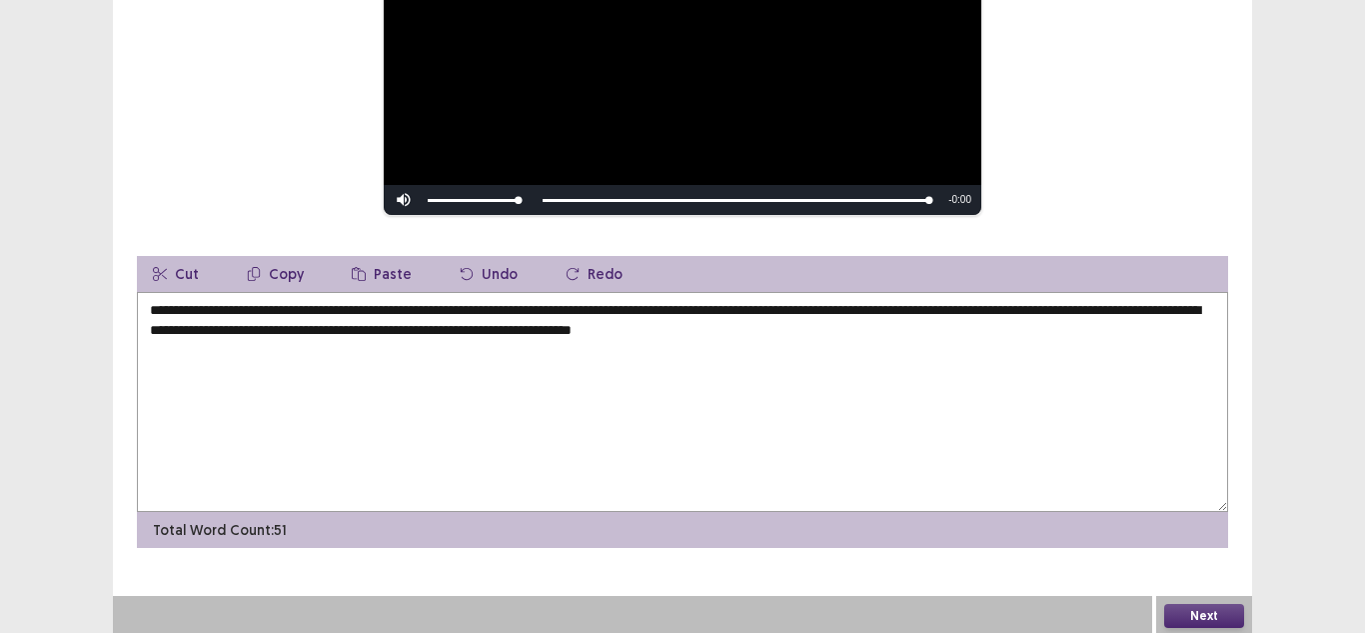
scroll to position [361, 0]
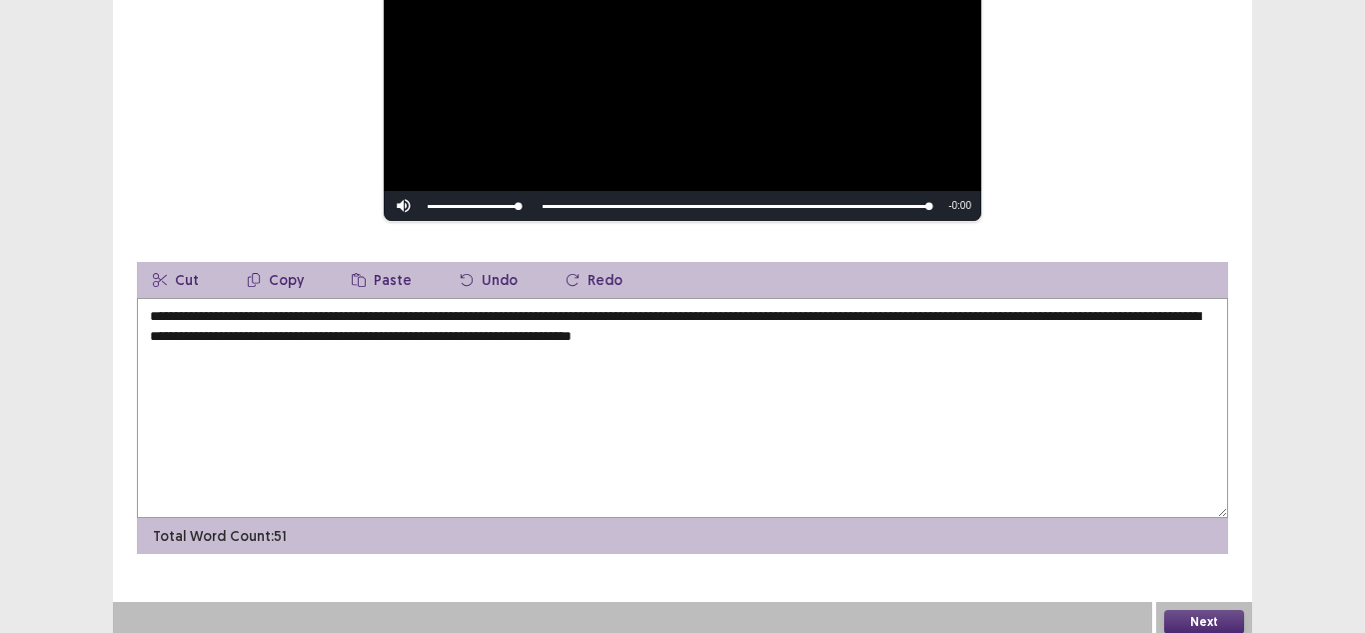
click at [1182, 610] on button "Next" at bounding box center [1204, 622] width 80 height 24
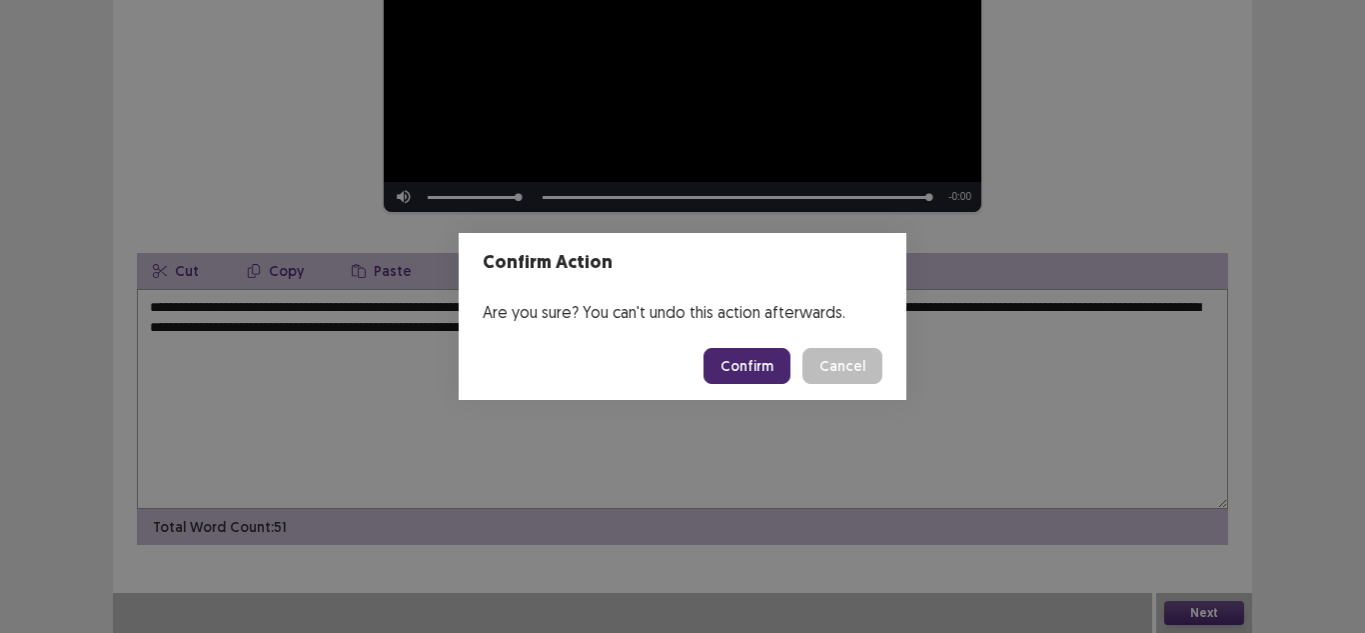
click at [714, 360] on button "Confirm" at bounding box center [747, 366] width 87 height 36
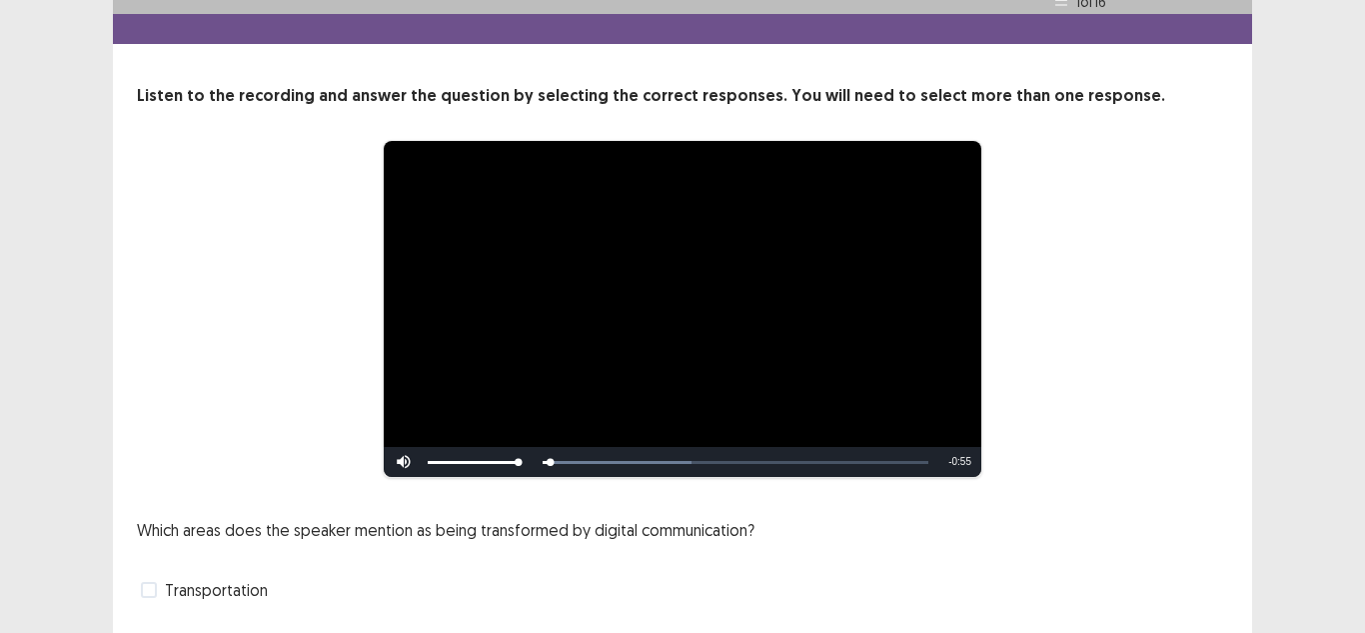
scroll to position [269, 0]
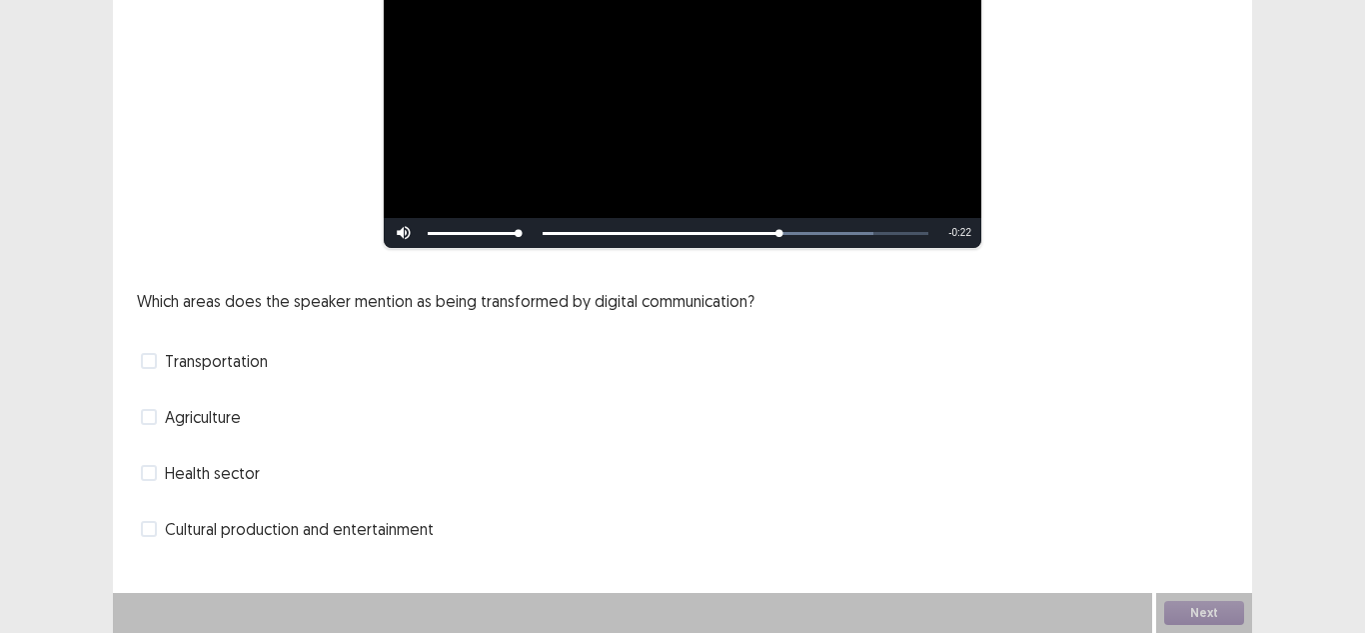
click at [154, 529] on span at bounding box center [149, 529] width 16 height 16
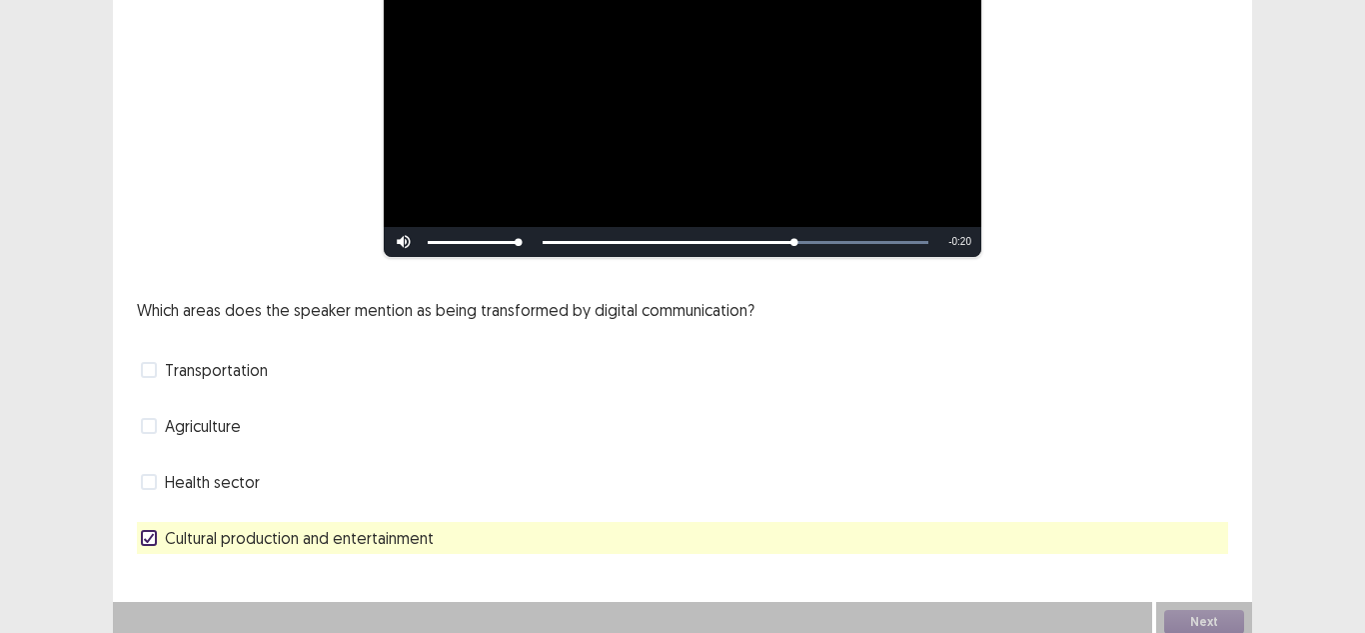
click at [155, 480] on span at bounding box center [149, 482] width 16 height 16
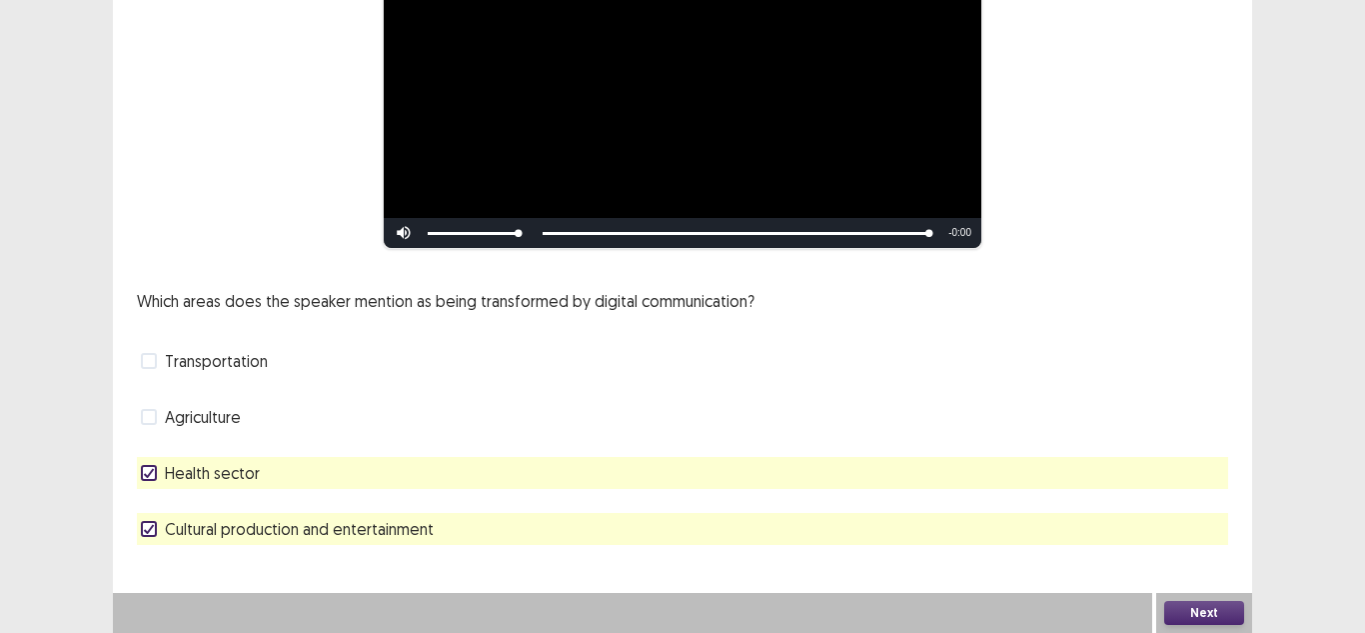
click at [1187, 612] on button "Next" at bounding box center [1204, 613] width 80 height 24
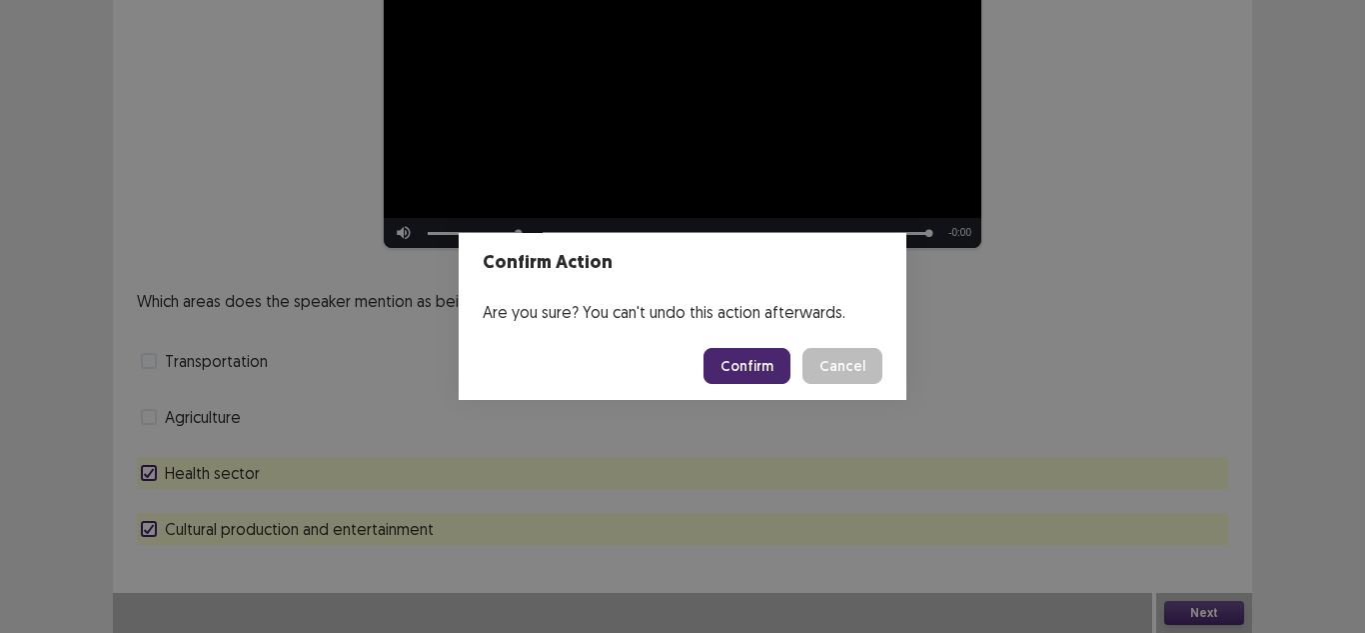
click at [774, 372] on button "Confirm" at bounding box center [747, 366] width 87 height 36
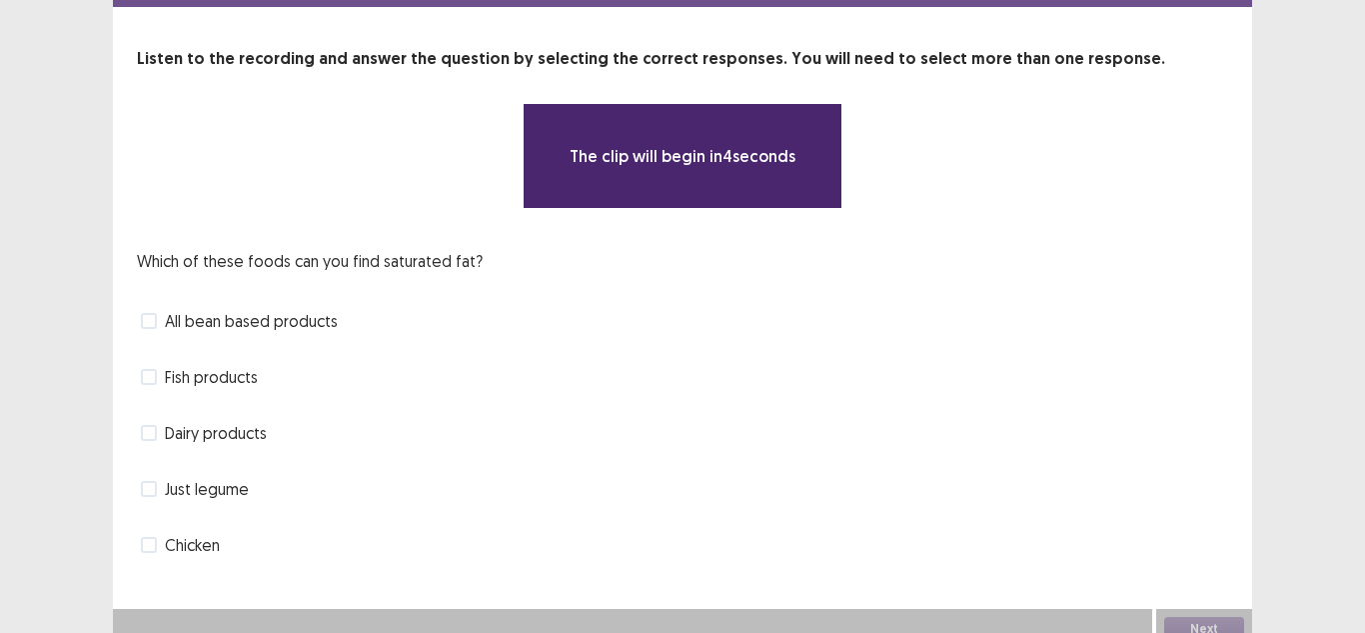
scroll to position [80, 0]
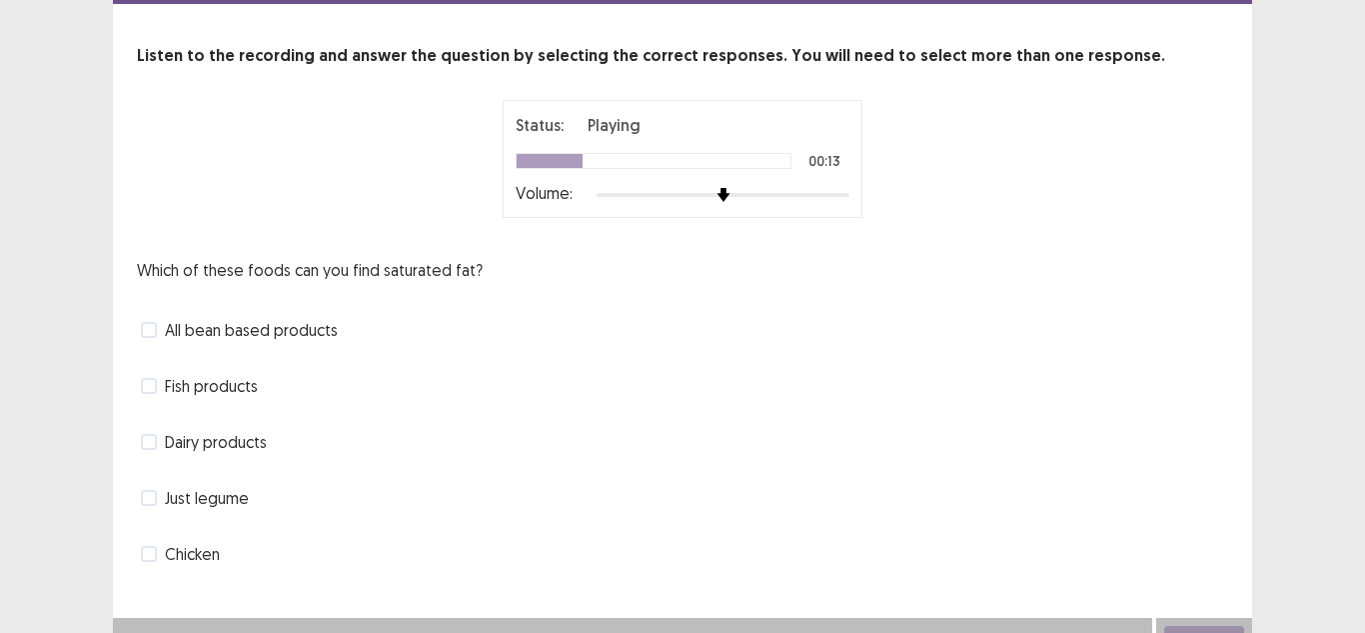
click at [150, 556] on span at bounding box center [149, 554] width 16 height 16
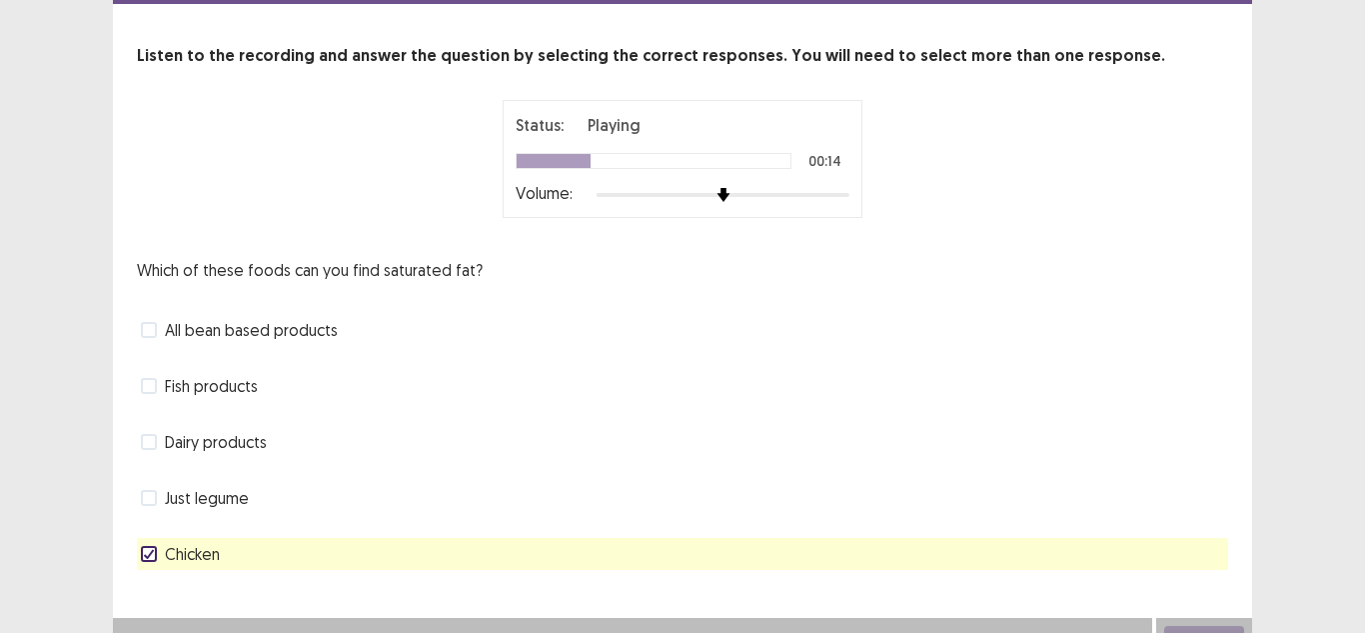
click at [157, 439] on label "Dairy products" at bounding box center [204, 442] width 126 height 24
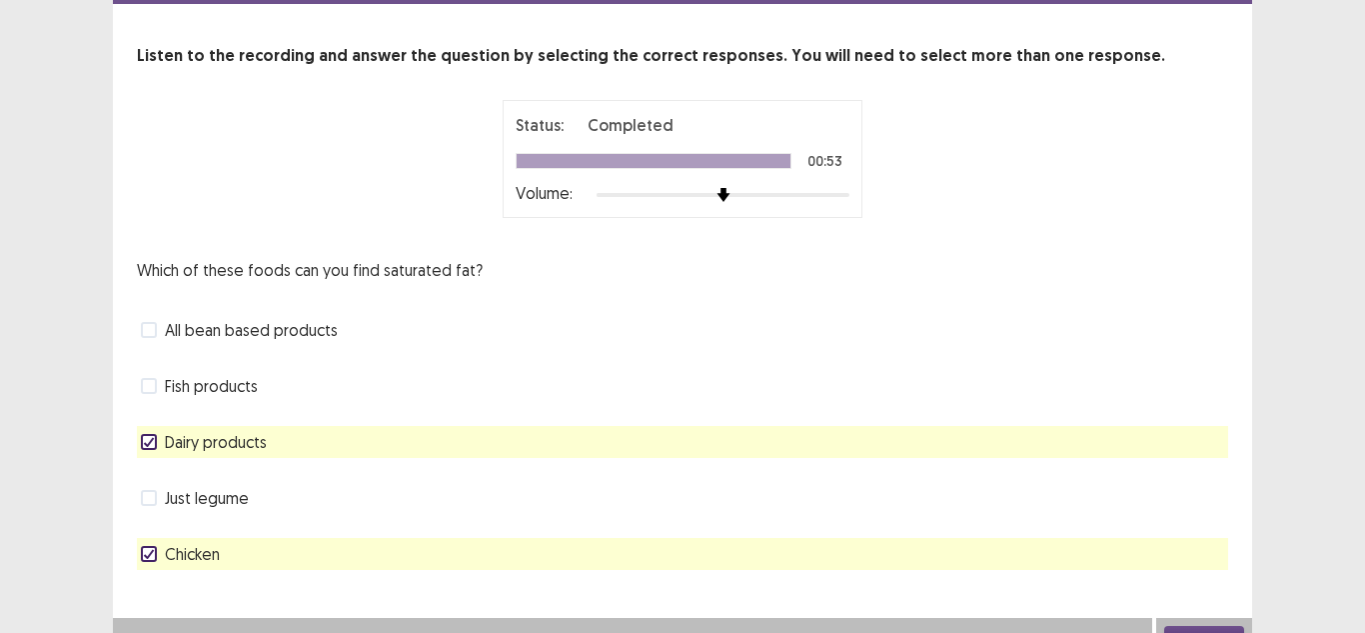
click at [1231, 630] on button "Next" at bounding box center [1204, 638] width 80 height 24
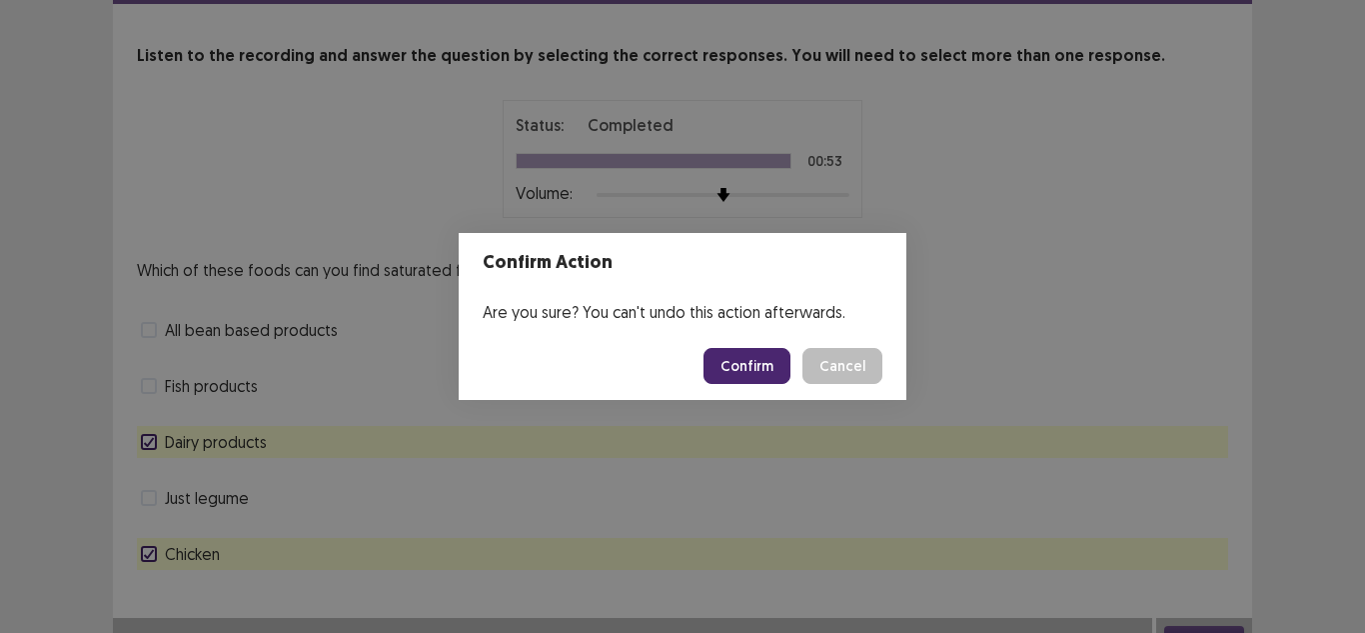
click at [762, 370] on button "Confirm" at bounding box center [747, 366] width 87 height 36
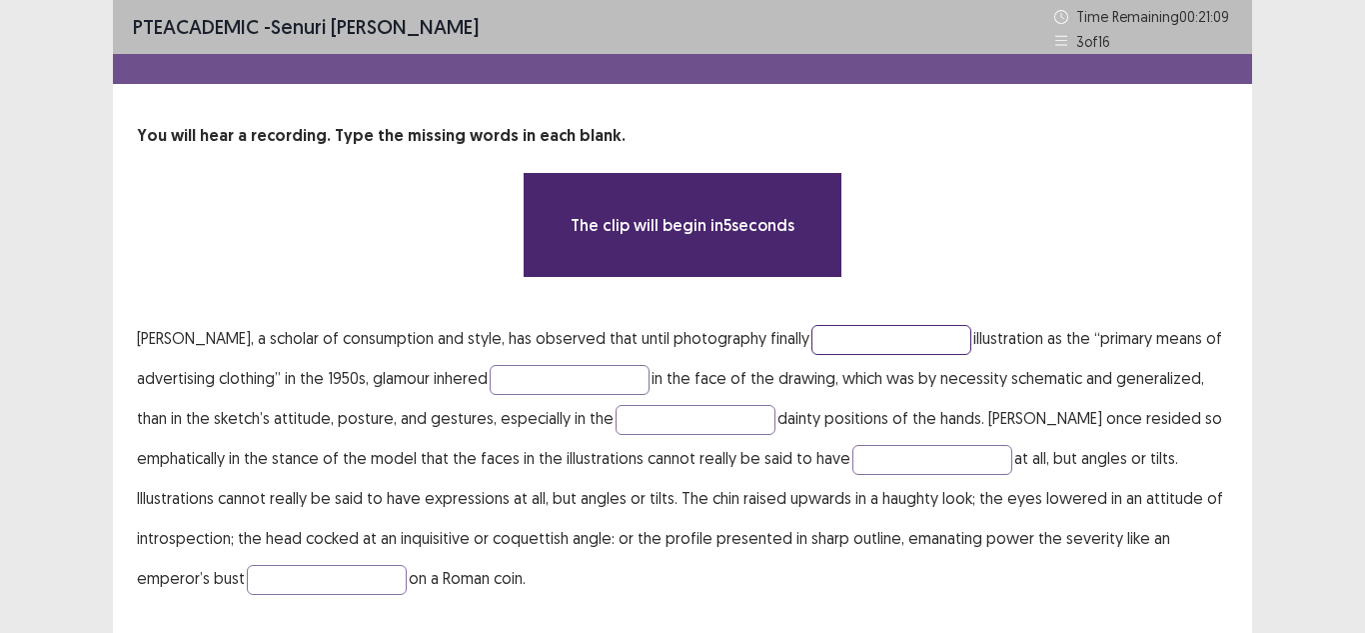
click at [812, 343] on input "text" at bounding box center [892, 340] width 160 height 30
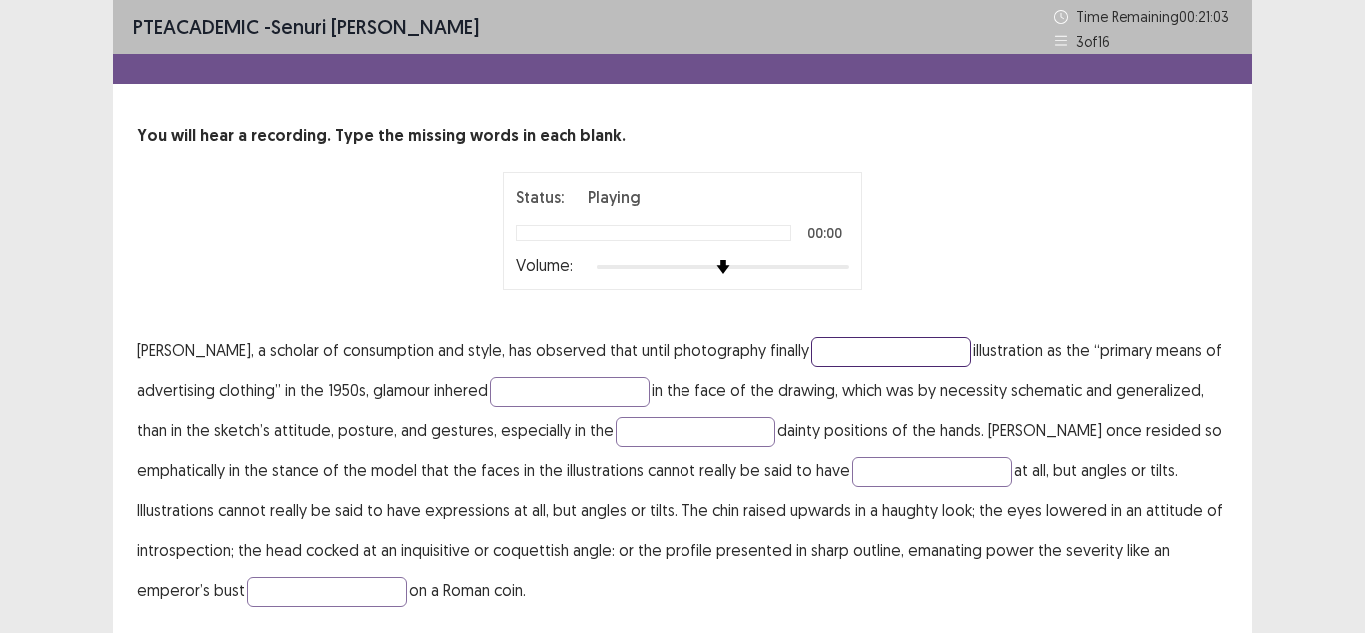
click at [812, 343] on input "text" at bounding box center [892, 352] width 160 height 30
type input "**********"
click at [553, 385] on input "text" at bounding box center [570, 392] width 160 height 30
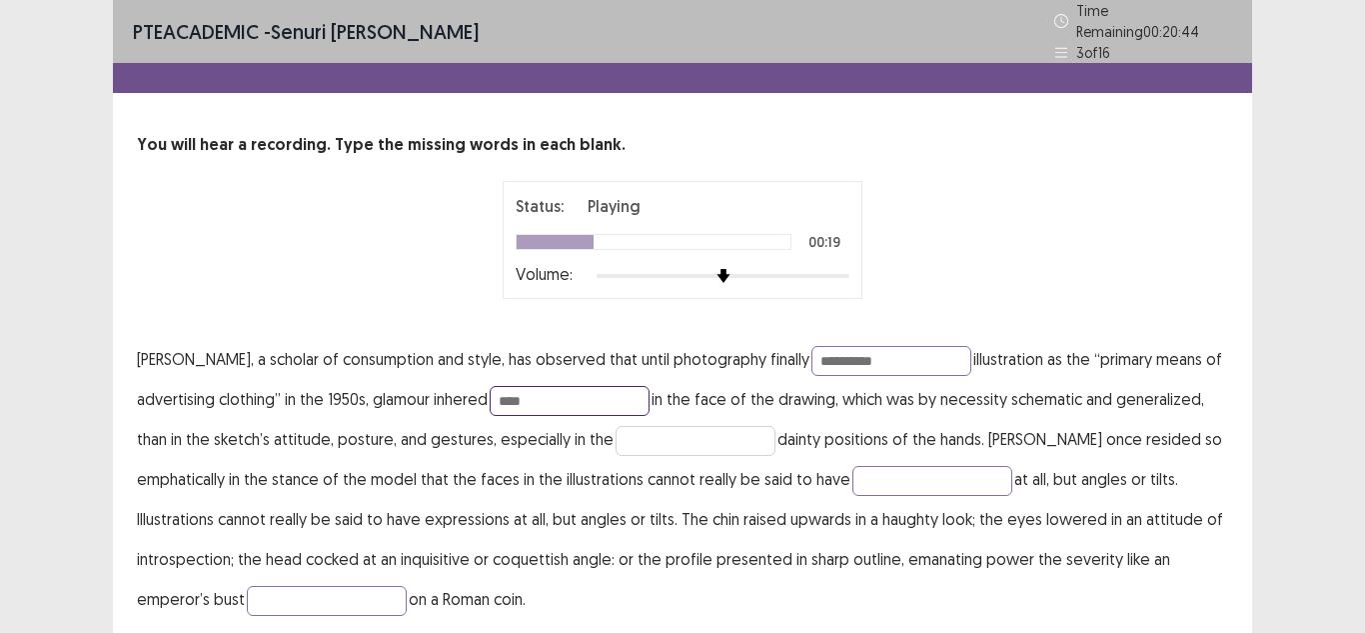
type input "****"
click at [648, 433] on input "text" at bounding box center [696, 441] width 160 height 30
type input "*********"
click at [896, 466] on input "text" at bounding box center [933, 481] width 160 height 30
click at [893, 471] on input "text" at bounding box center [933, 481] width 160 height 30
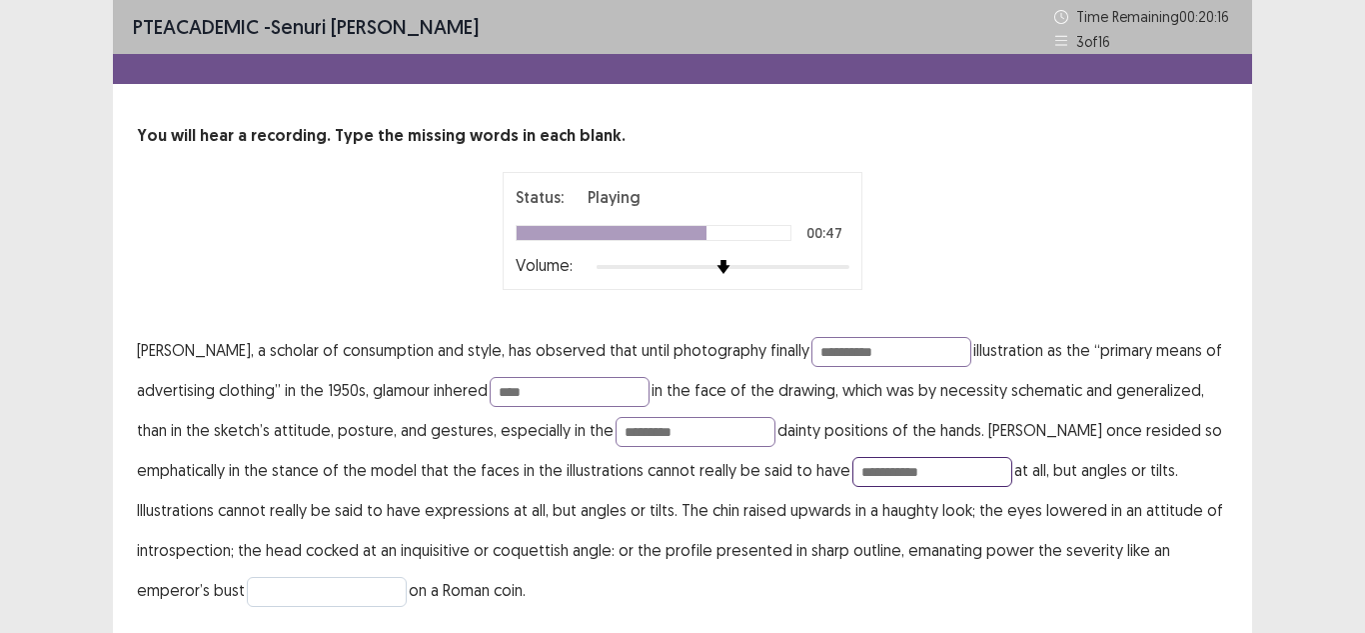
type input "**********"
click at [343, 591] on input "text" at bounding box center [327, 592] width 160 height 30
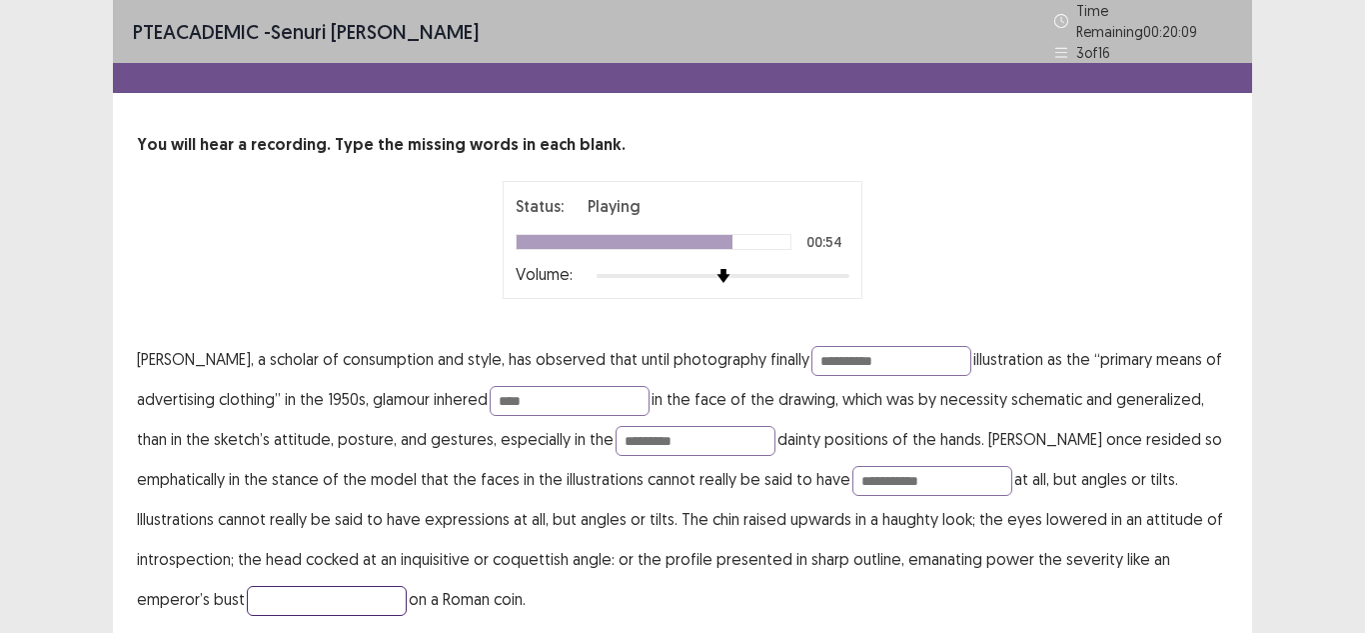
click at [354, 590] on input "text" at bounding box center [327, 601] width 160 height 30
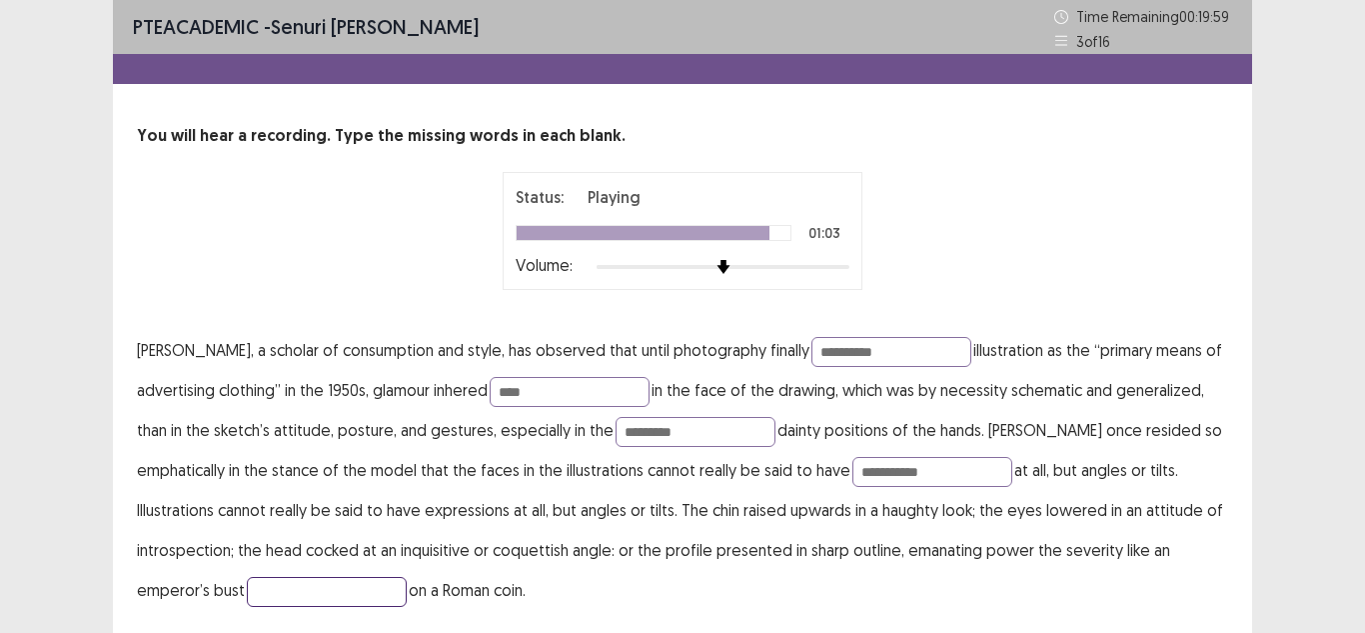
click at [354, 590] on input "text" at bounding box center [327, 592] width 160 height 30
type input "*******"
click at [1364, 417] on div "**********" at bounding box center [682, 349] width 1365 height 698
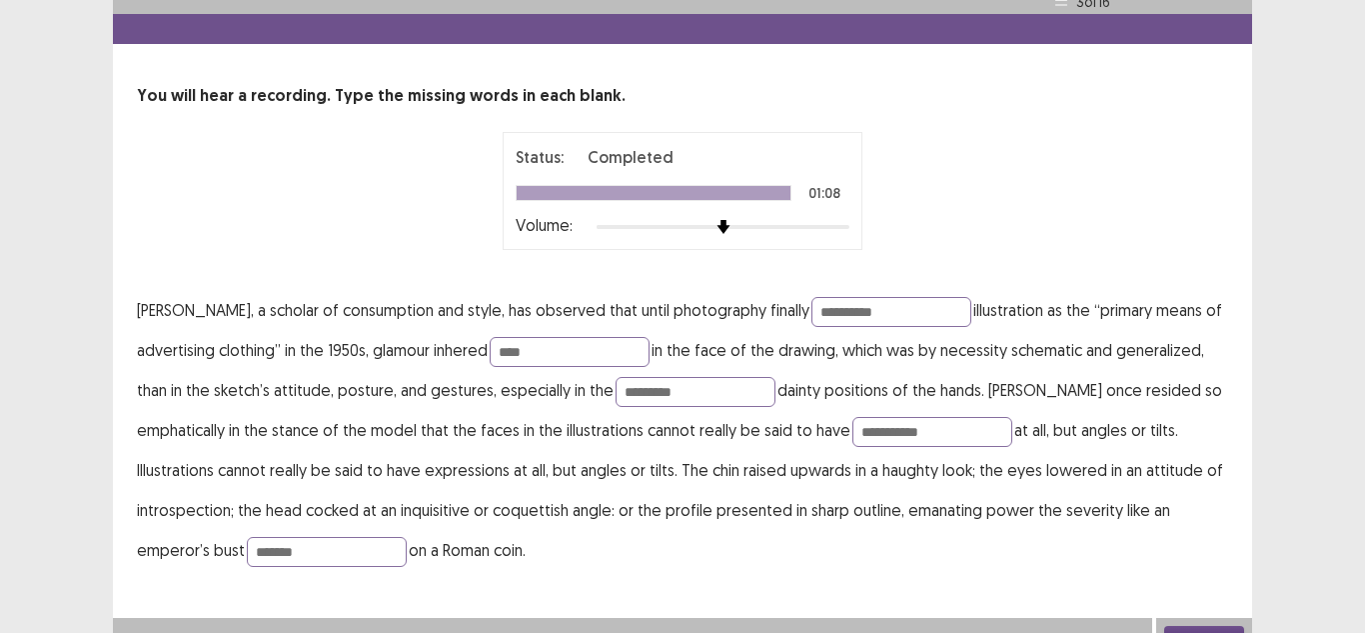
scroll to position [65, 0]
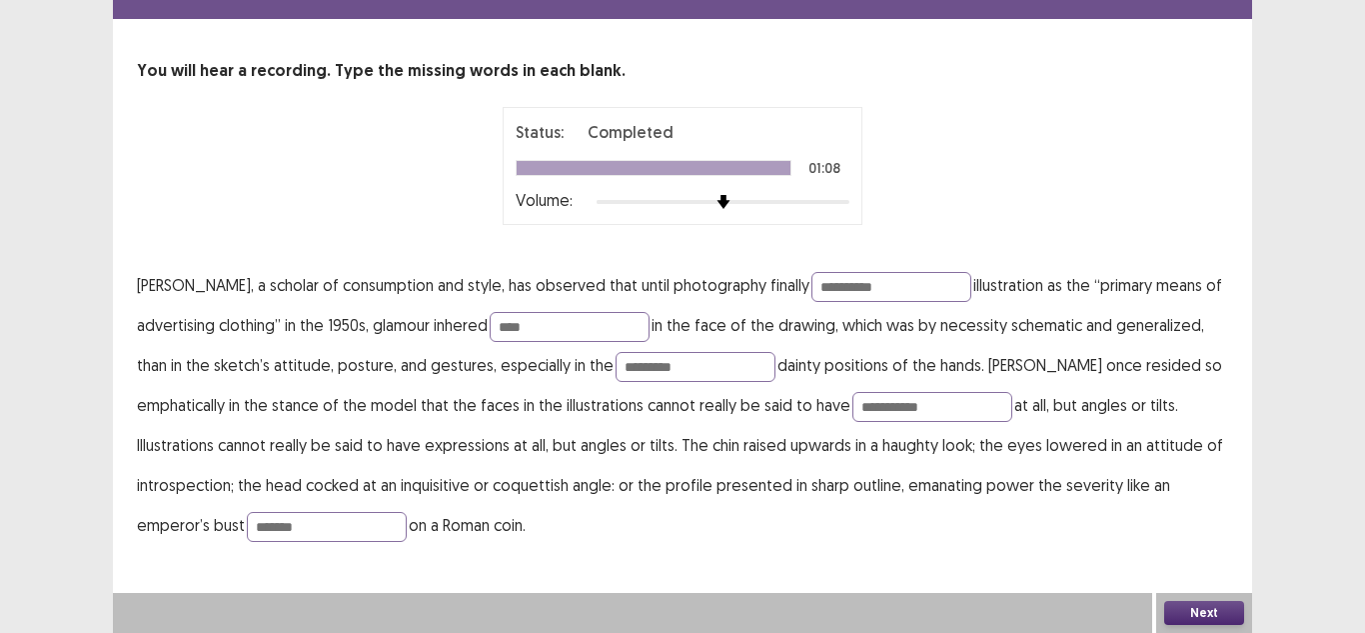
click at [1218, 619] on button "Next" at bounding box center [1204, 613] width 80 height 24
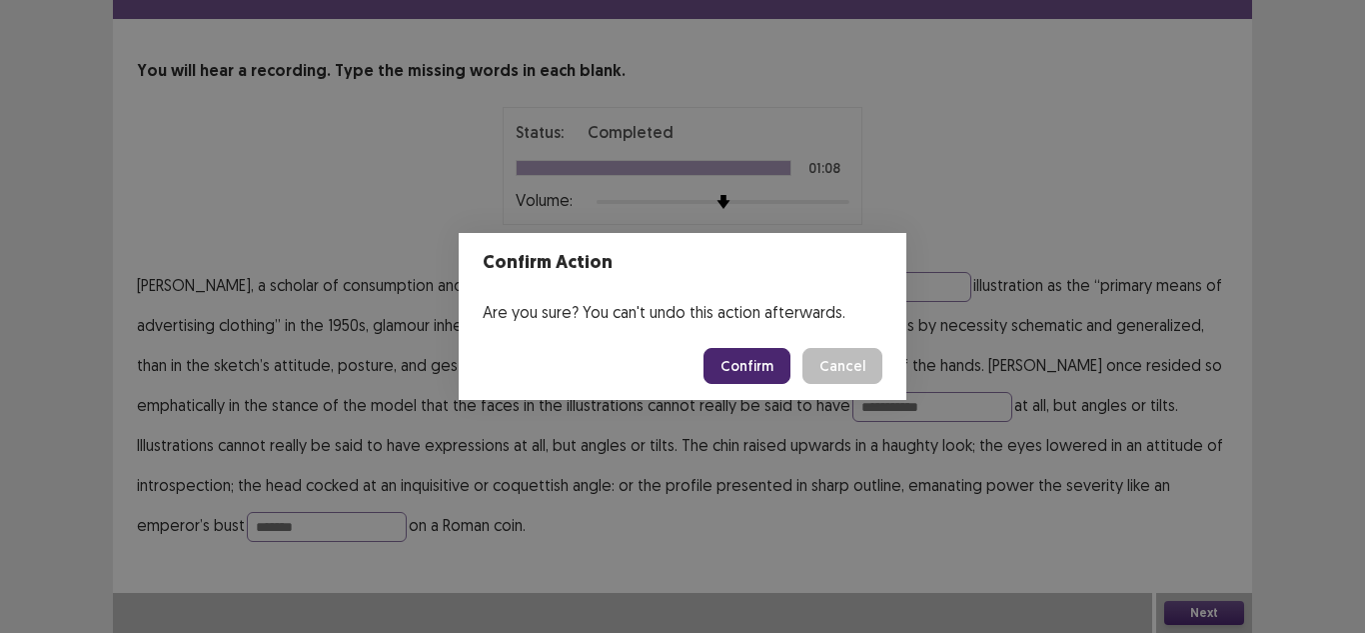
click at [758, 365] on button "Confirm" at bounding box center [747, 366] width 87 height 36
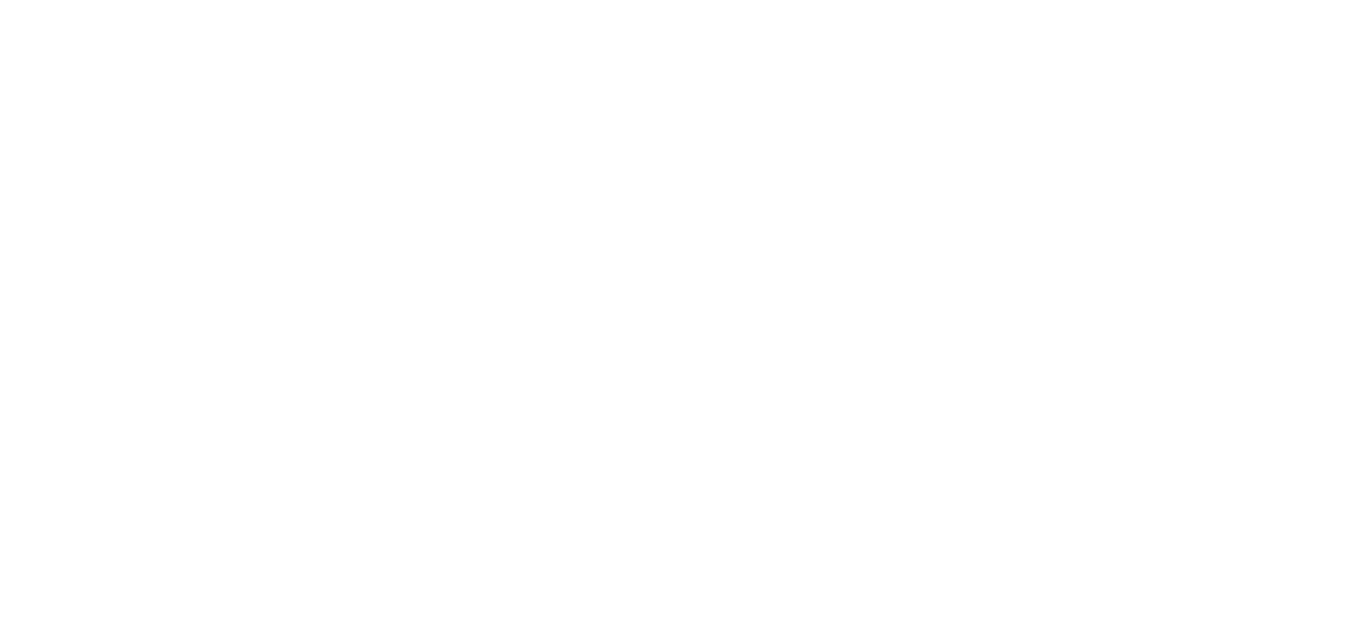
scroll to position [0, 0]
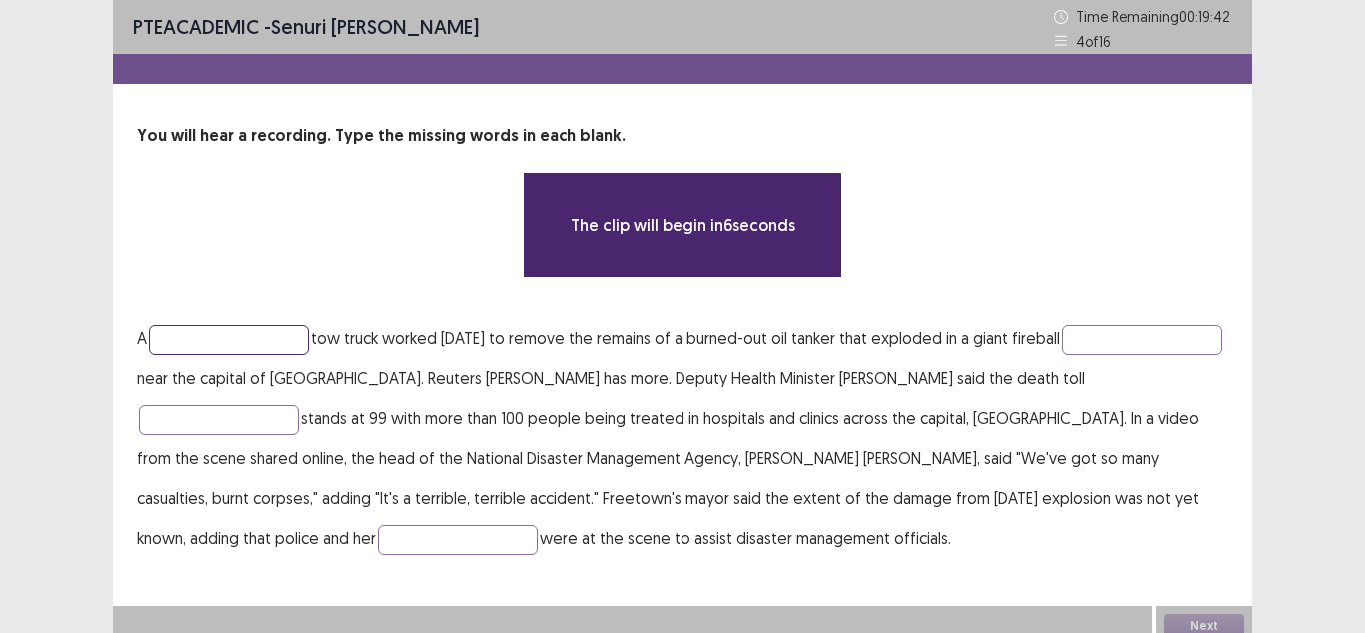
click at [210, 337] on input "text" at bounding box center [229, 340] width 160 height 30
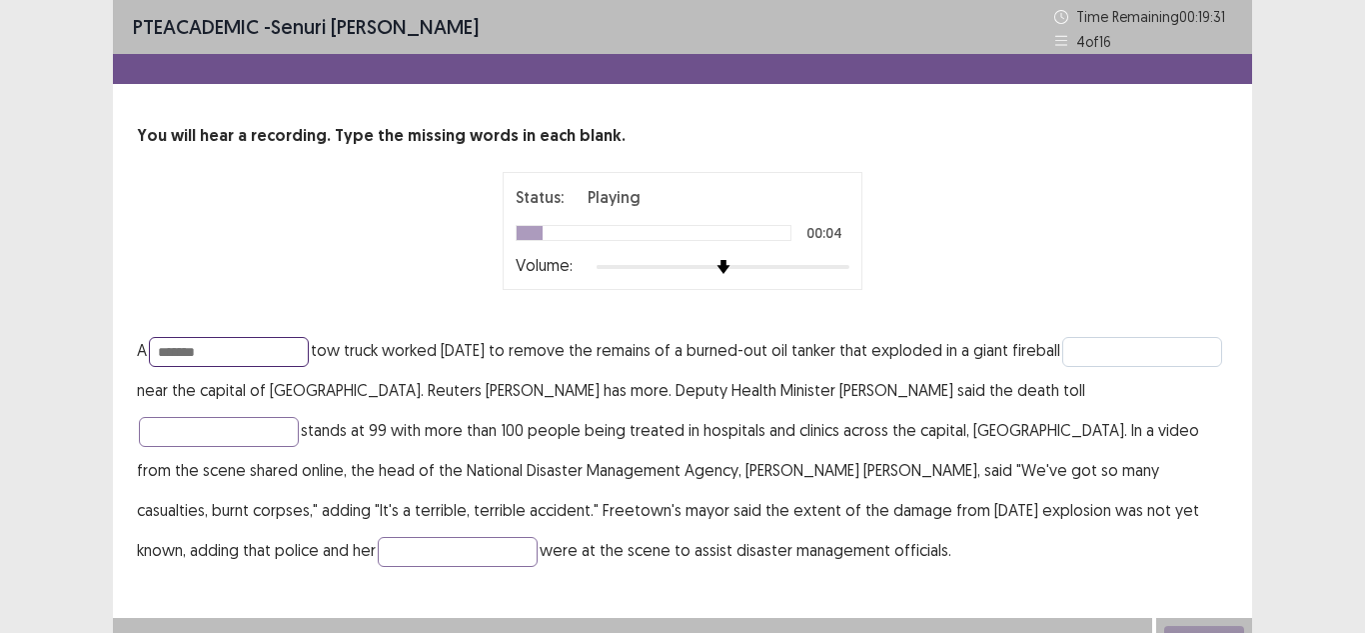
type input "*******"
click at [1063, 367] on input "text" at bounding box center [1143, 352] width 160 height 30
type input "*********"
click at [201, 437] on input "text" at bounding box center [219, 432] width 160 height 30
type input "*********"
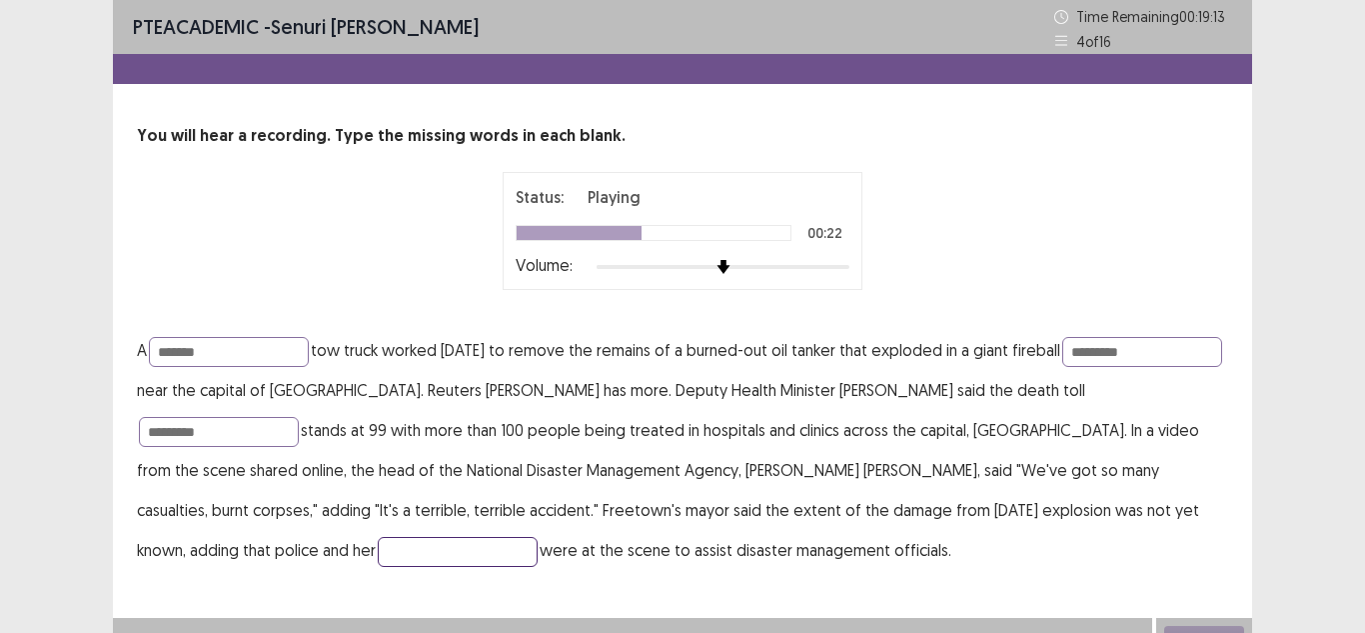
click at [378, 556] on input "text" at bounding box center [458, 552] width 160 height 30
type input "*"
click at [378, 556] on input "******" at bounding box center [458, 552] width 160 height 30
type input "******"
click at [1206, 626] on button "Next" at bounding box center [1204, 638] width 80 height 24
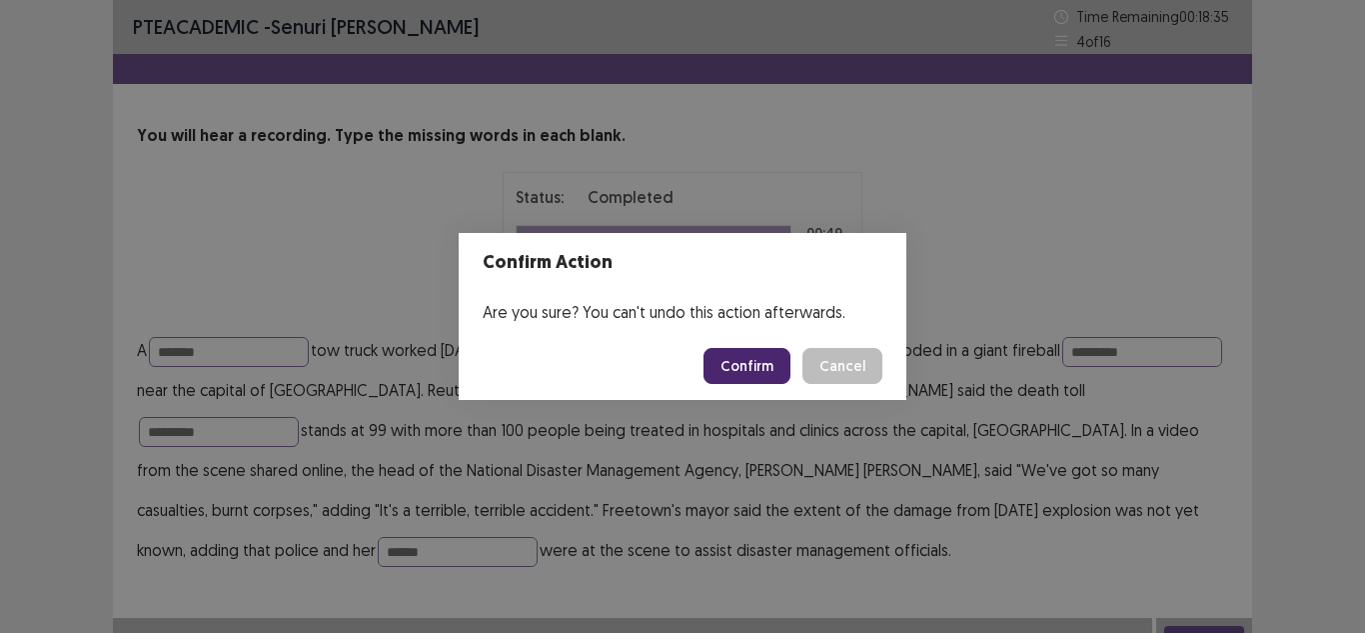
click at [755, 370] on button "Confirm" at bounding box center [747, 366] width 87 height 36
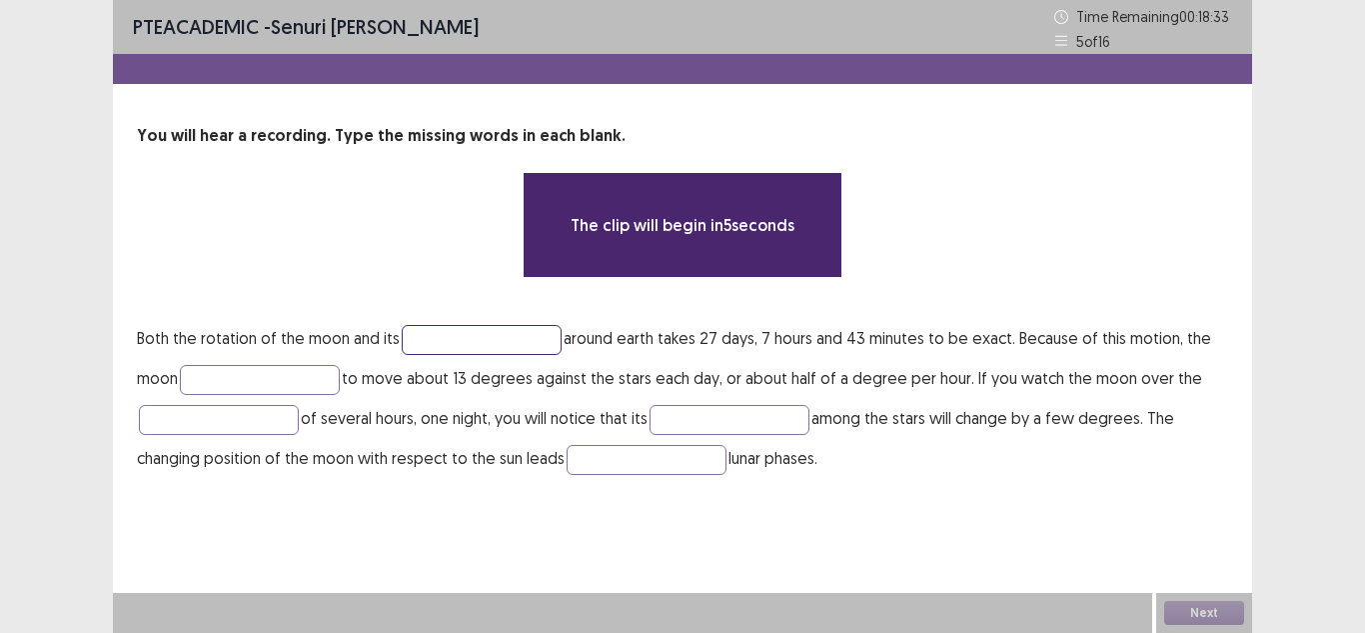
click at [429, 326] on input "text" at bounding box center [482, 340] width 160 height 30
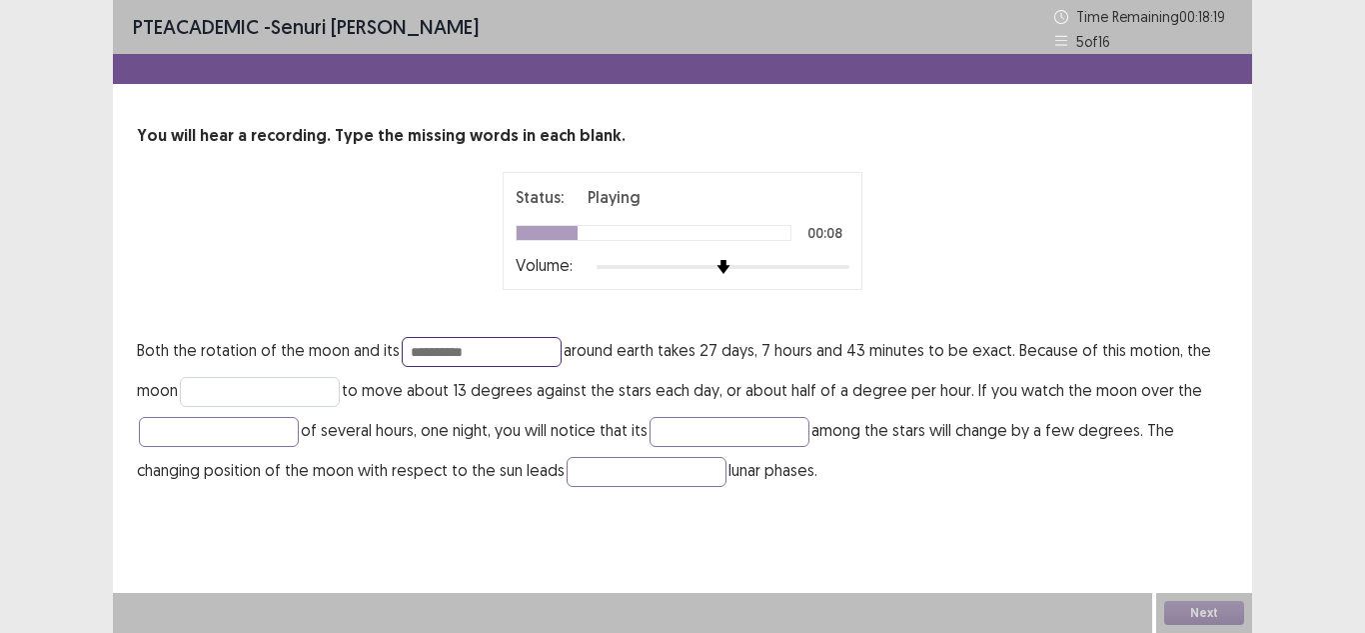
type input "**********"
click at [293, 393] on input "text" at bounding box center [260, 392] width 160 height 30
type input "*******"
click at [269, 430] on input "text" at bounding box center [219, 432] width 160 height 30
type input "******"
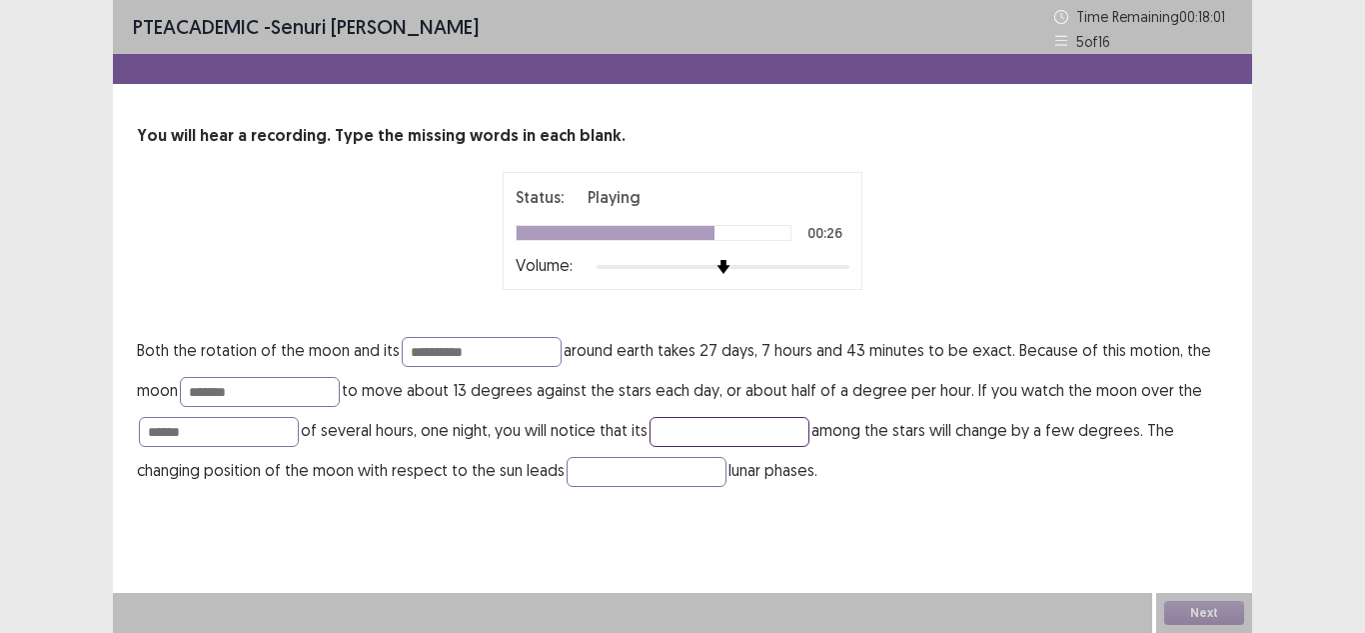
click at [714, 435] on input "text" at bounding box center [730, 432] width 160 height 30
type input "********"
click at [700, 533] on div "**********" at bounding box center [682, 316] width 1139 height 633
click at [637, 472] on input "text" at bounding box center [647, 472] width 160 height 30
type input "**"
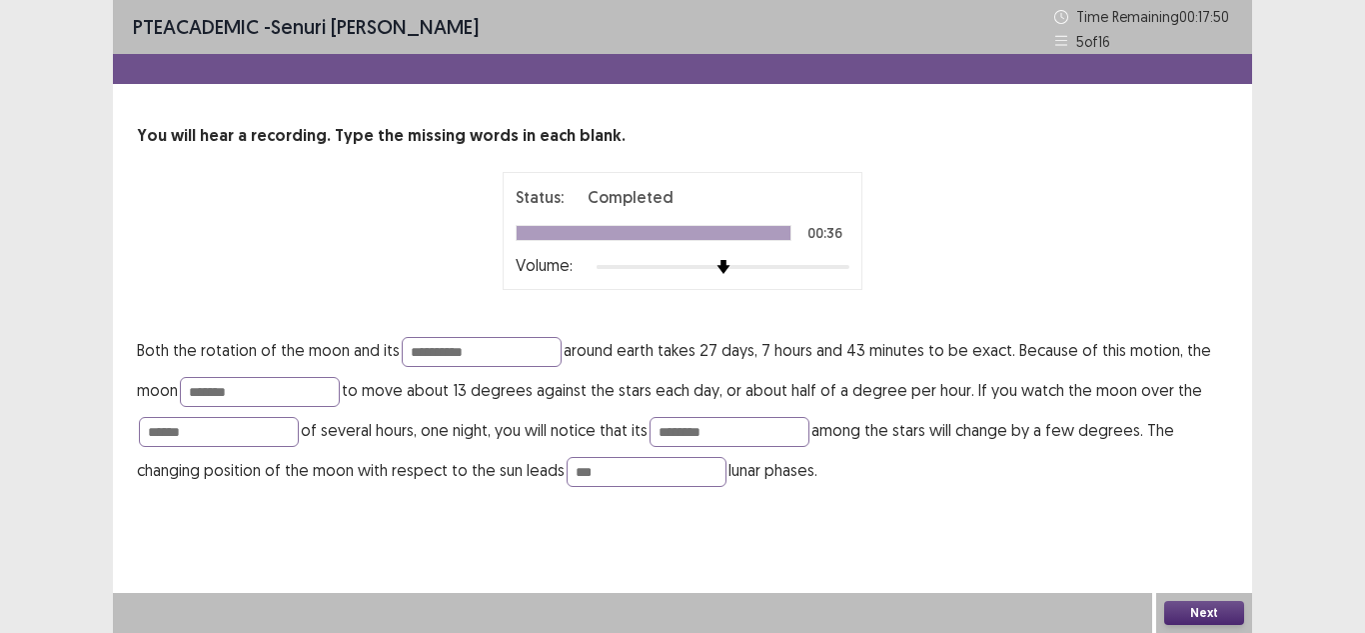
click at [1215, 613] on button "Next" at bounding box center [1204, 613] width 80 height 24
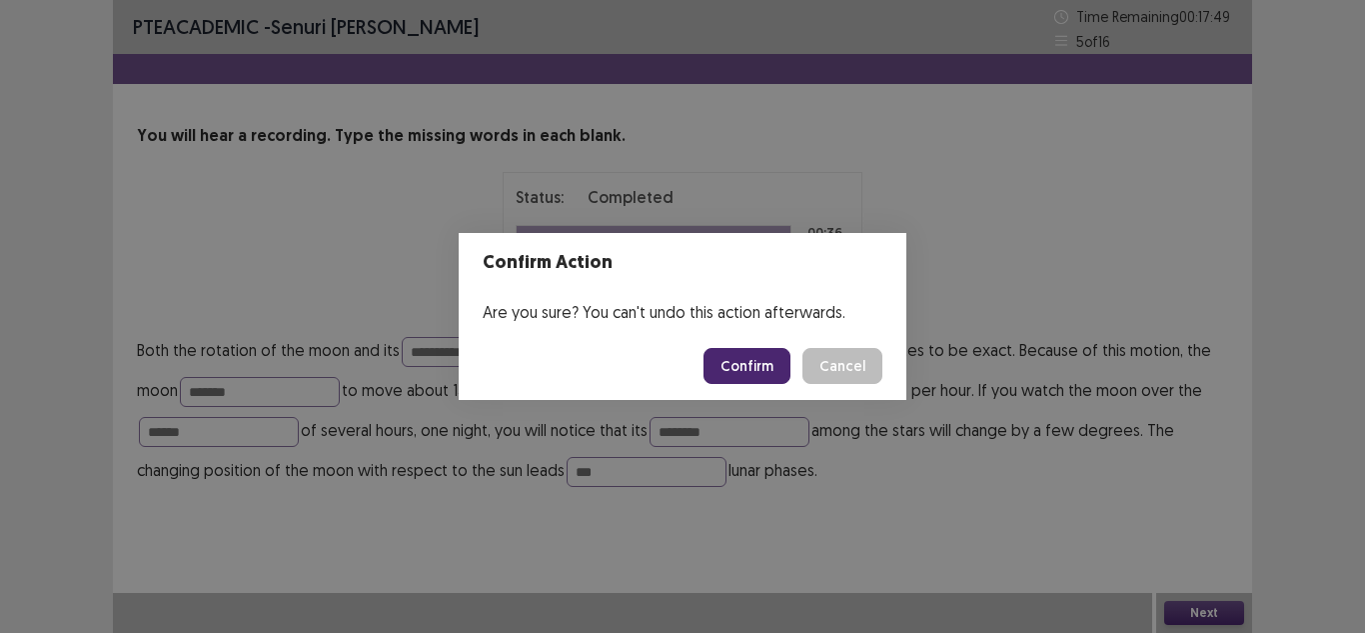
click at [739, 374] on button "Confirm" at bounding box center [747, 366] width 87 height 36
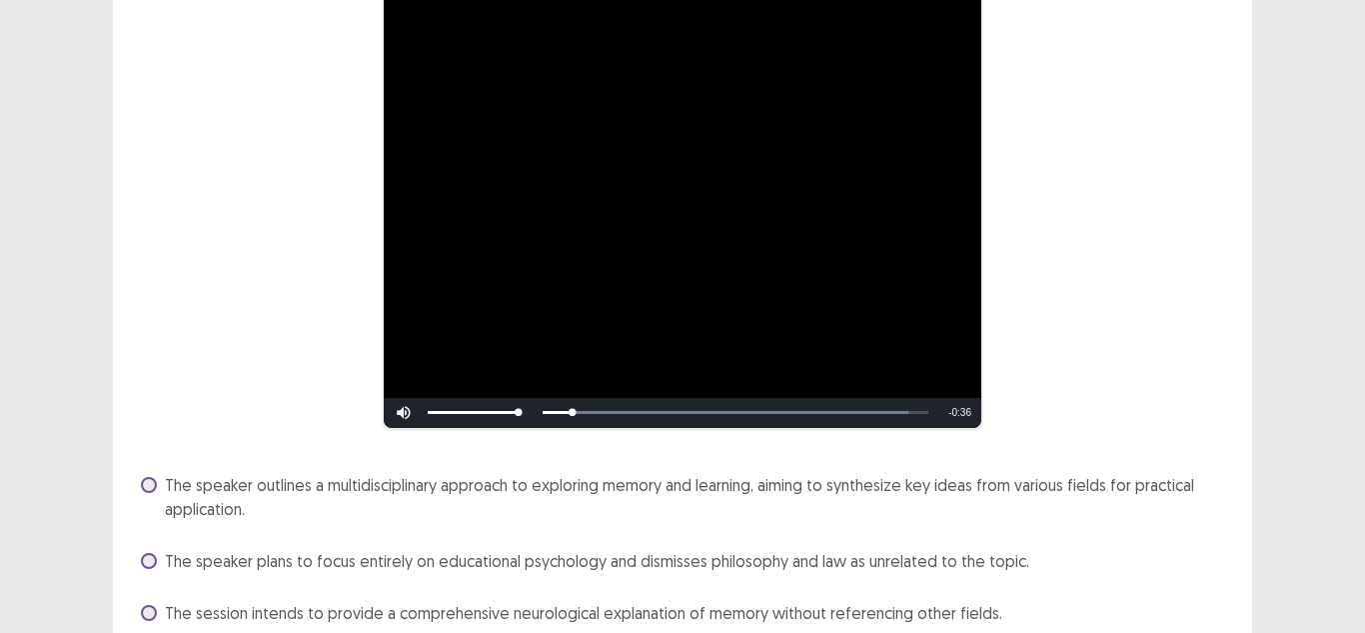
scroll to position [338, 0]
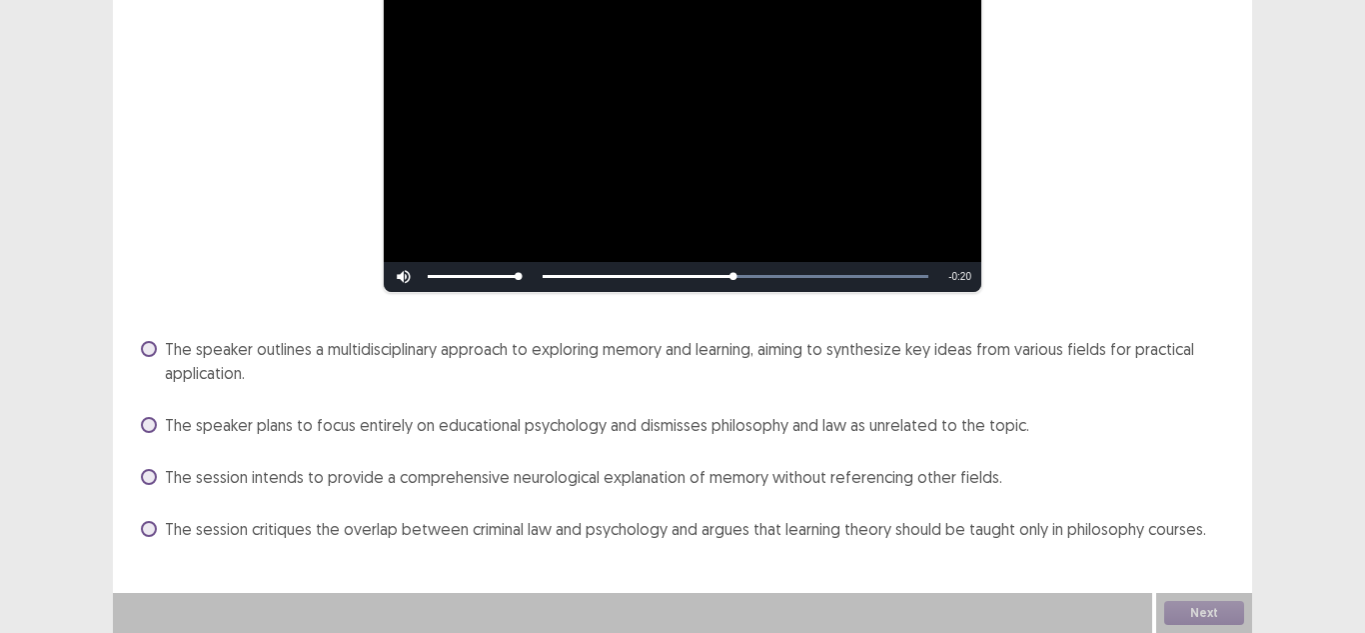
click at [146, 345] on span at bounding box center [149, 349] width 16 height 16
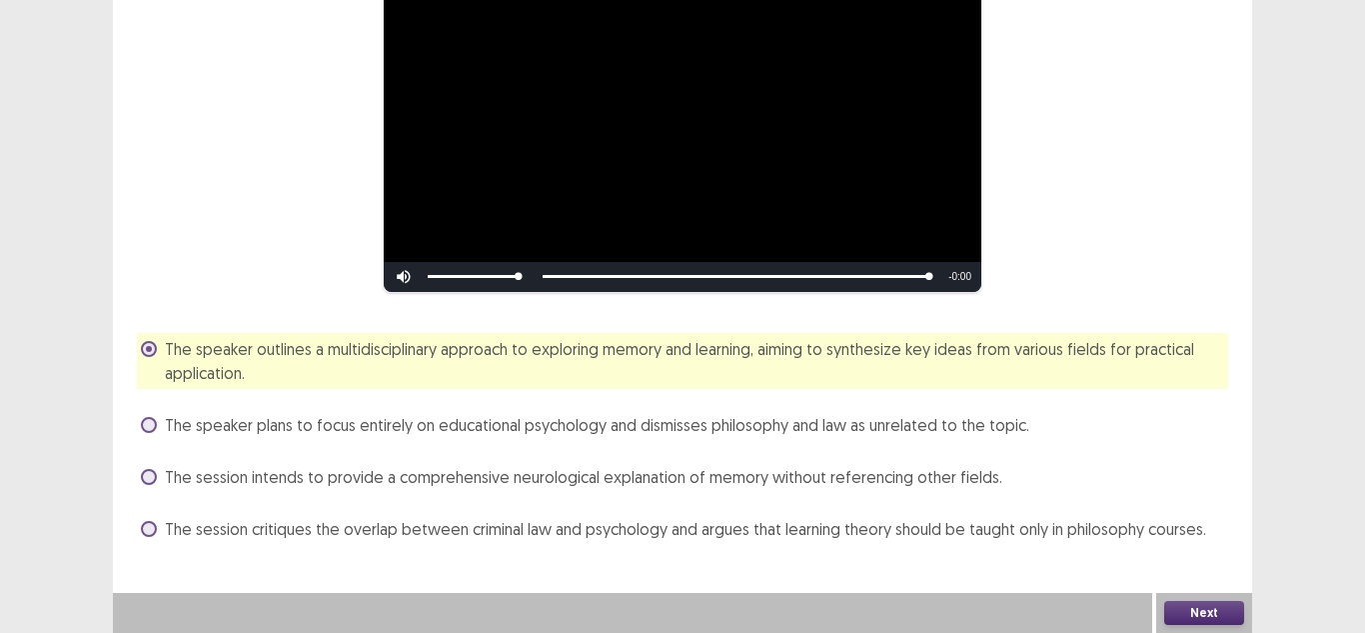
click at [1180, 607] on button "Next" at bounding box center [1204, 613] width 80 height 24
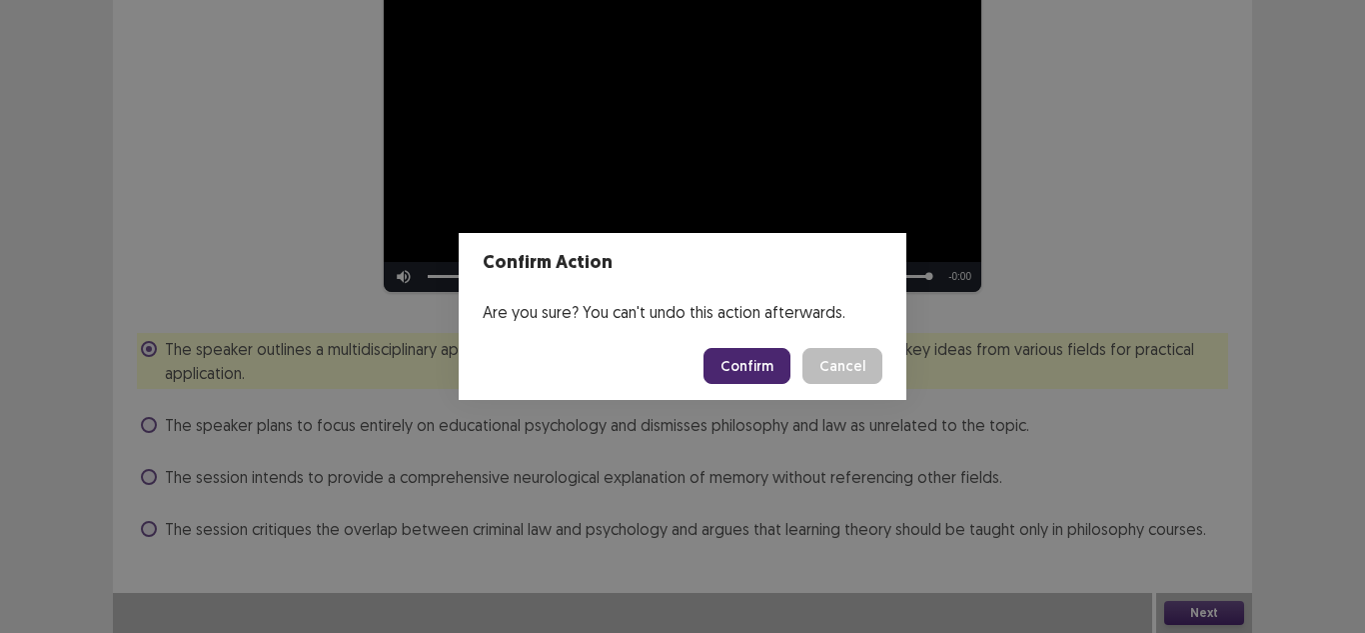
click at [739, 366] on button "Confirm" at bounding box center [747, 366] width 87 height 36
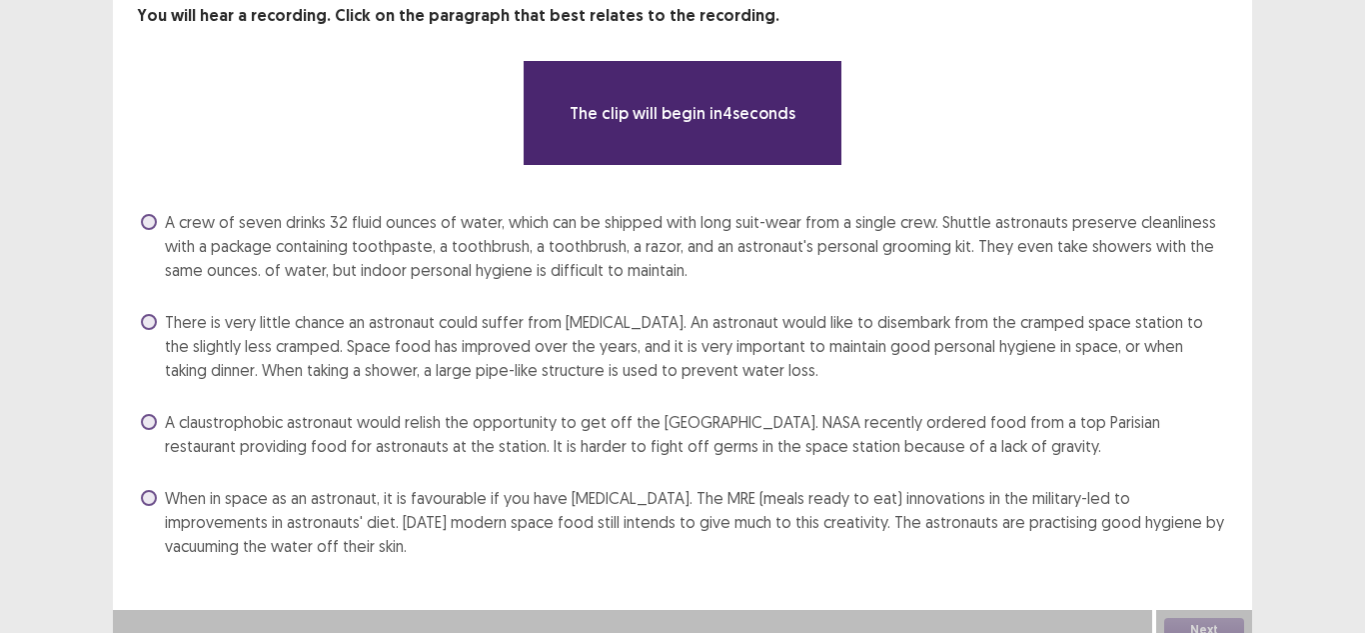
scroll to position [137, 0]
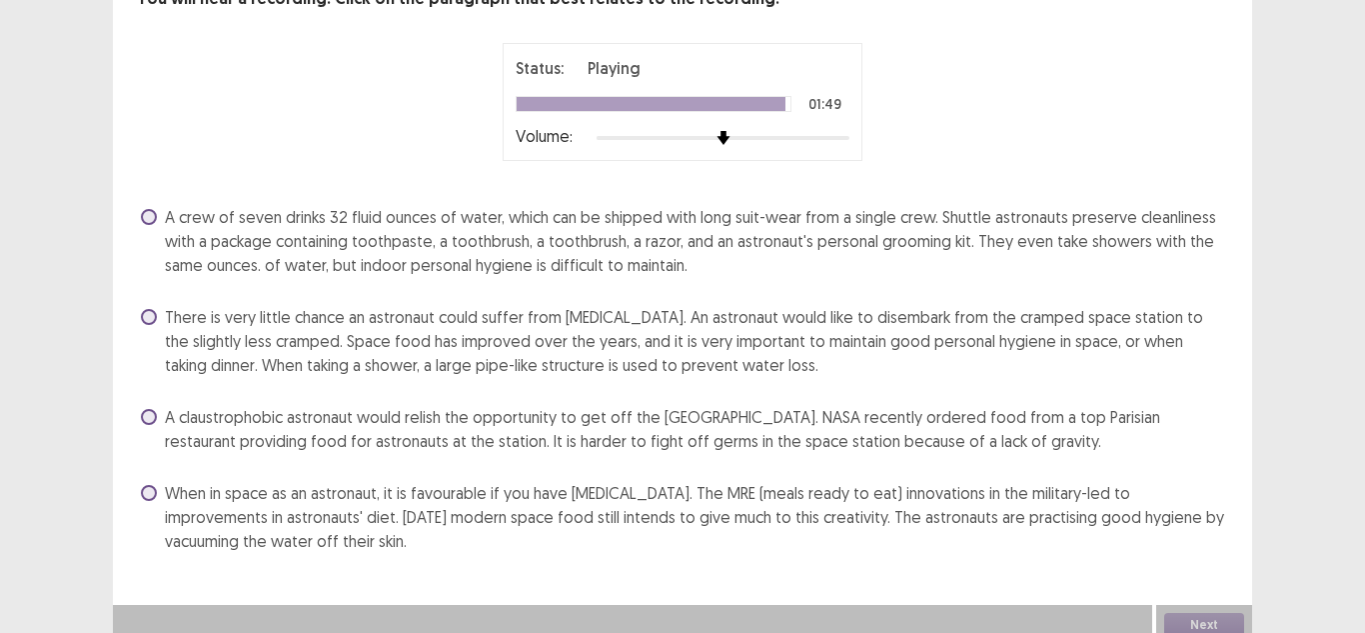
click at [154, 491] on span at bounding box center [149, 493] width 16 height 16
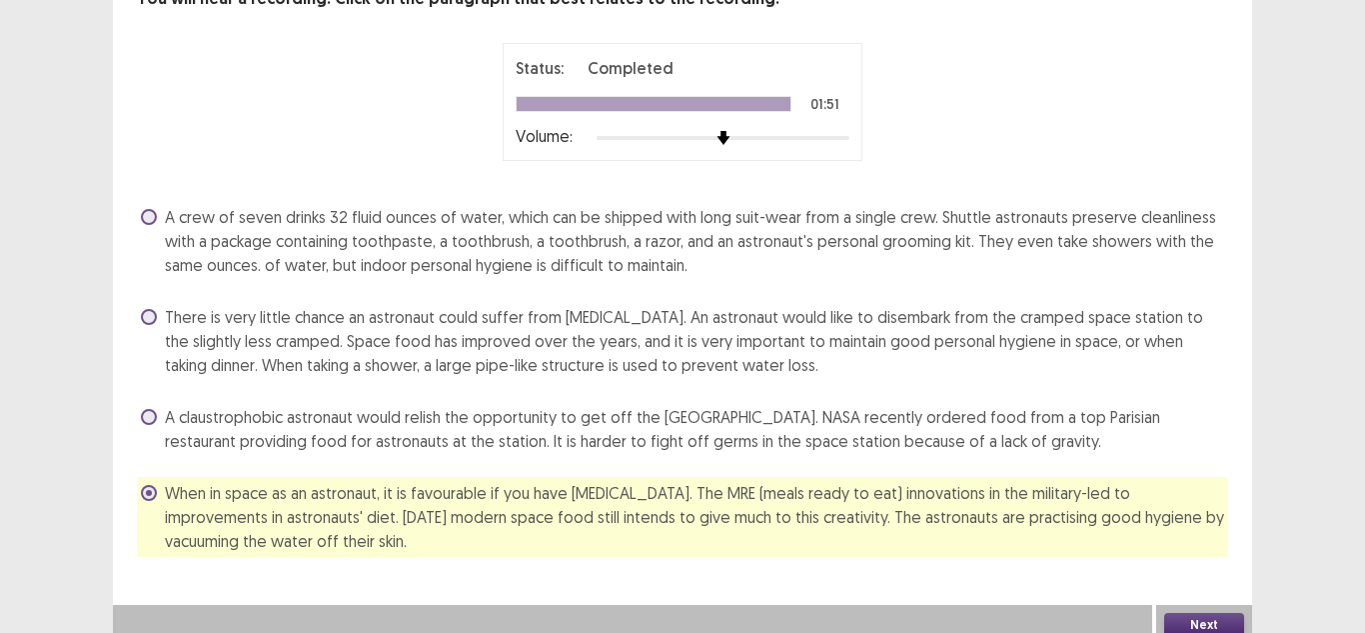
click at [155, 306] on label "There is very little chance an astronaut could suffer from [MEDICAL_DATA]. An a…" at bounding box center [684, 341] width 1087 height 72
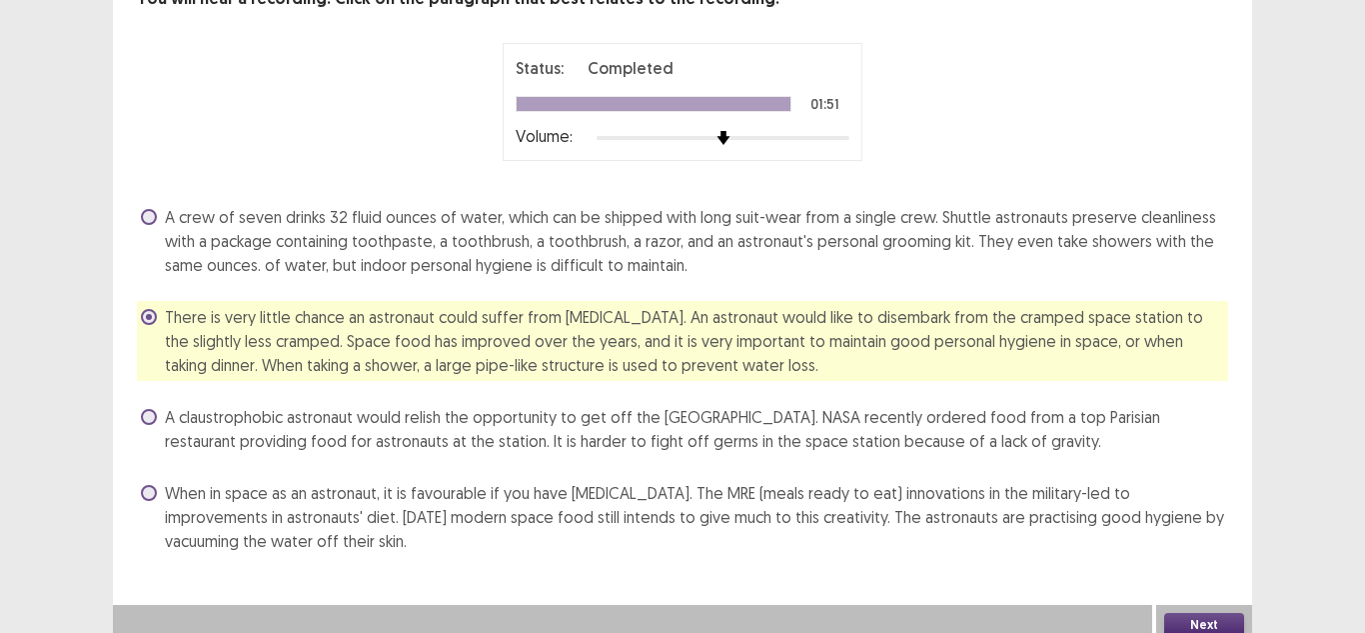
click at [1221, 621] on button "Next" at bounding box center [1204, 625] width 80 height 24
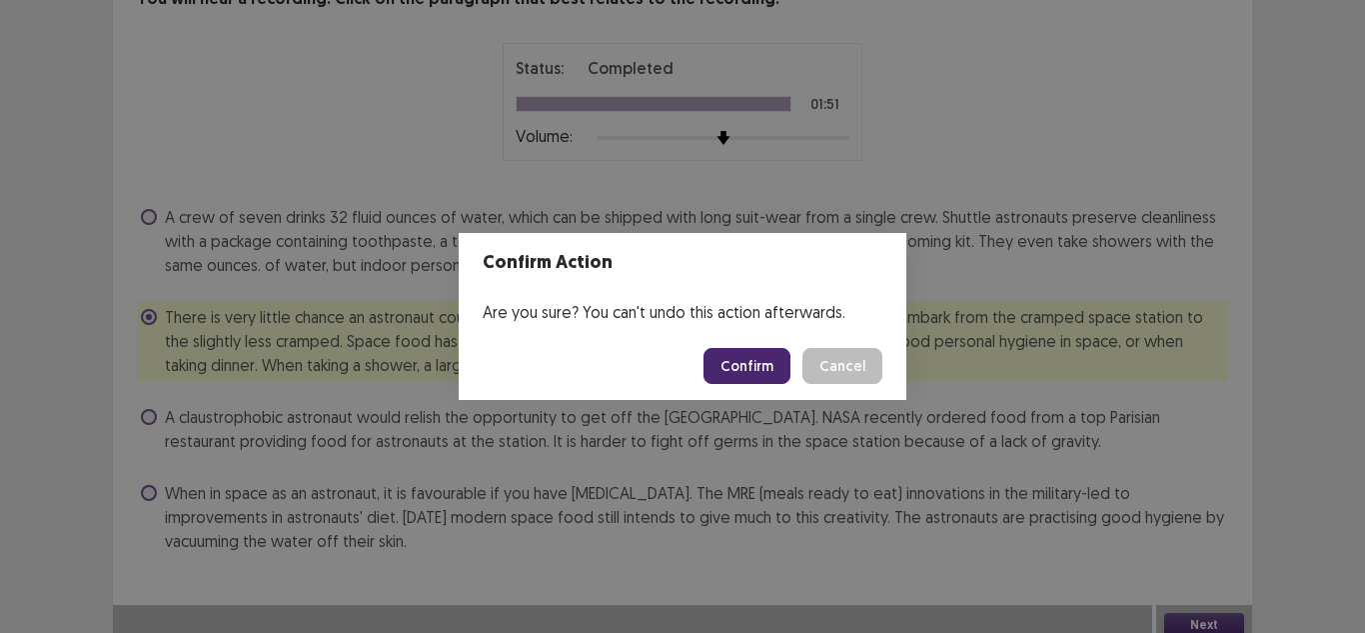
click at [769, 367] on button "Confirm" at bounding box center [747, 366] width 87 height 36
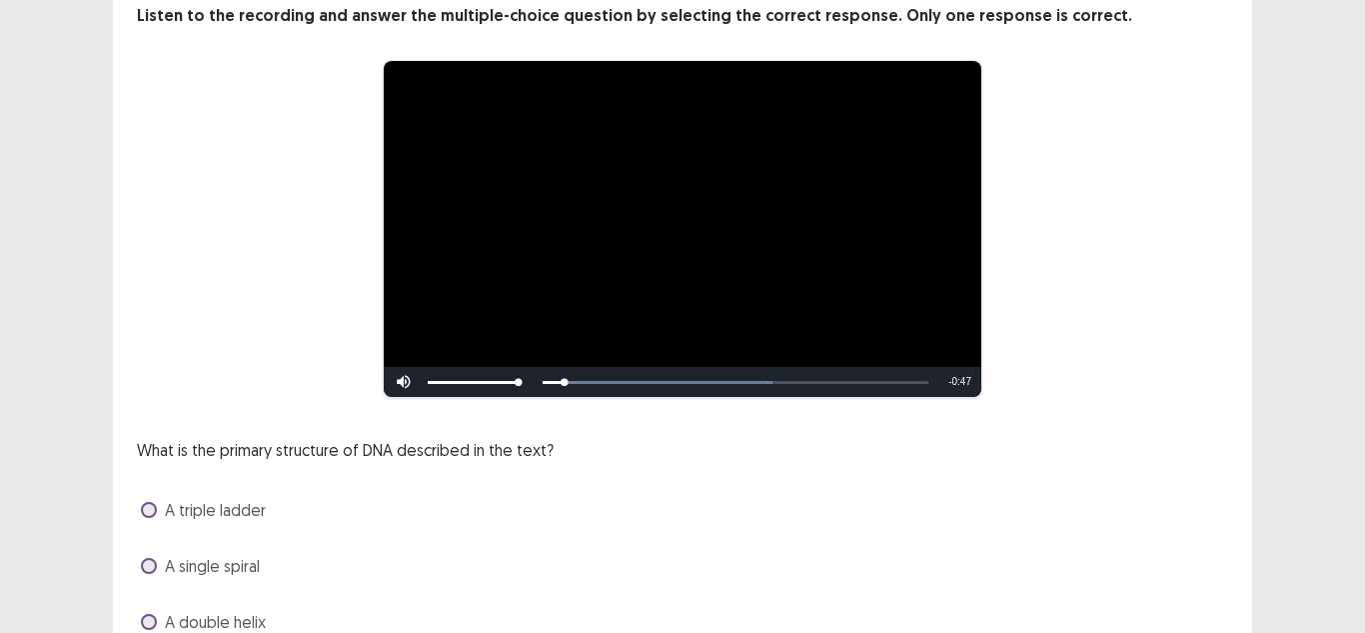
scroll to position [240, 0]
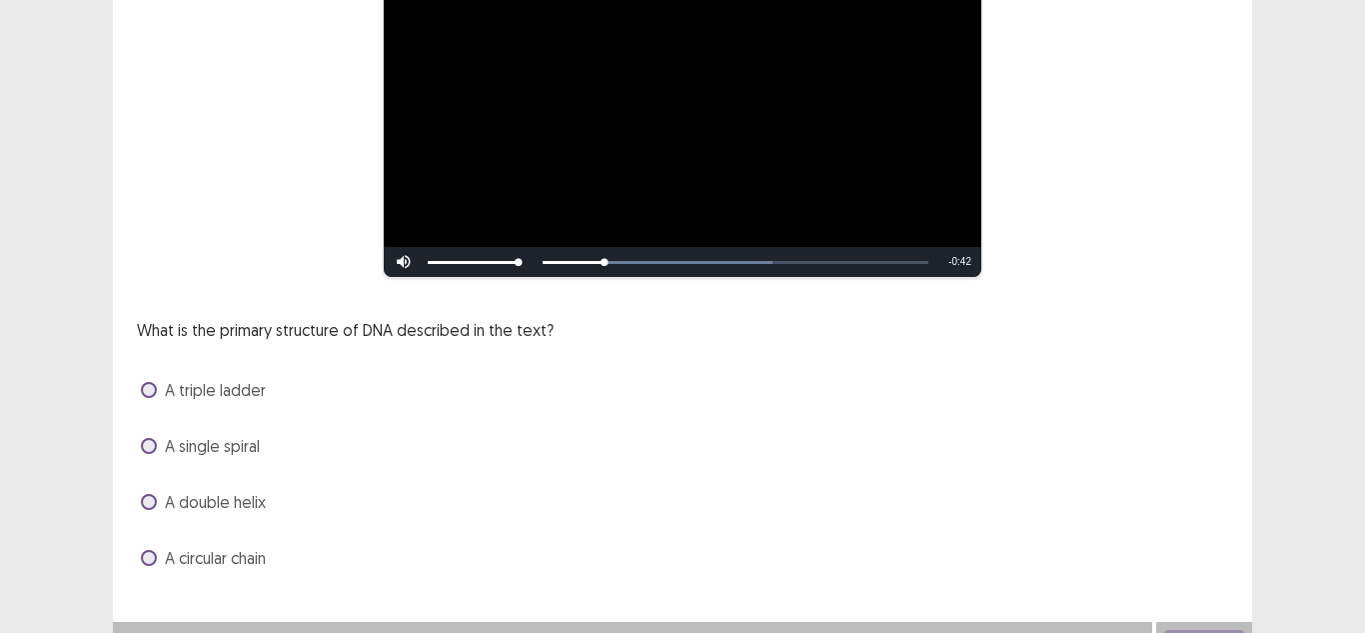
click at [149, 499] on span at bounding box center [149, 502] width 16 height 16
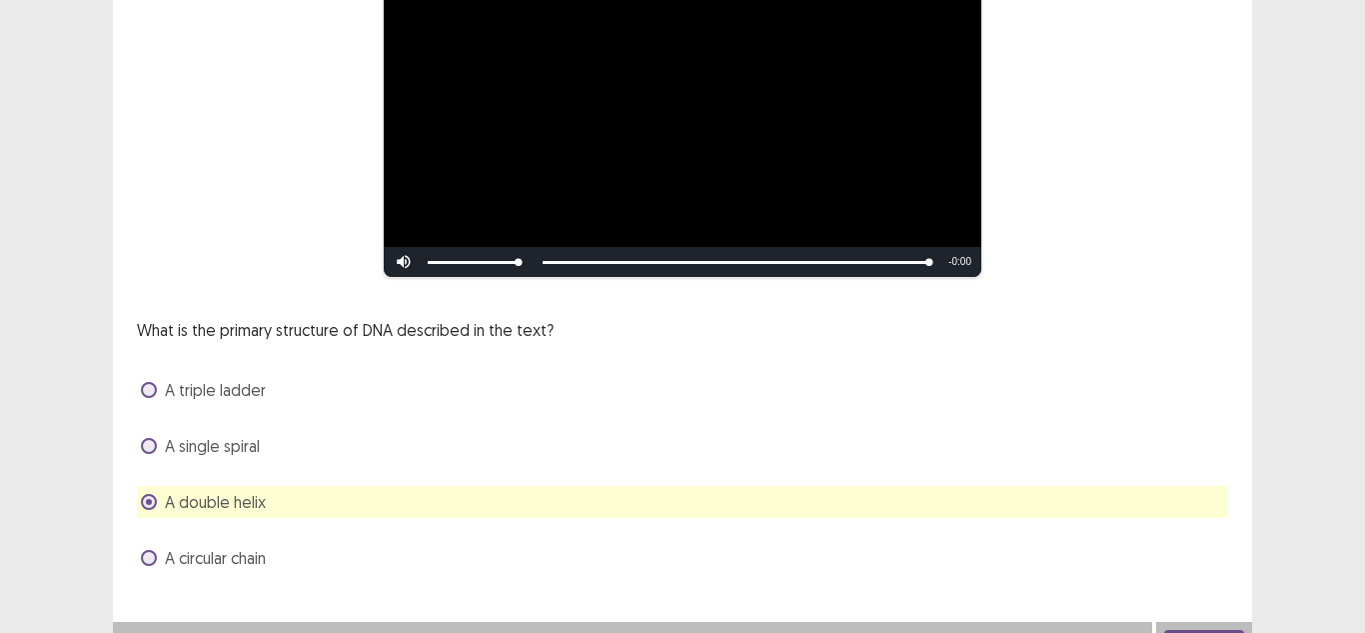
click at [1364, 515] on div "**********" at bounding box center [682, 211] width 1365 height 902
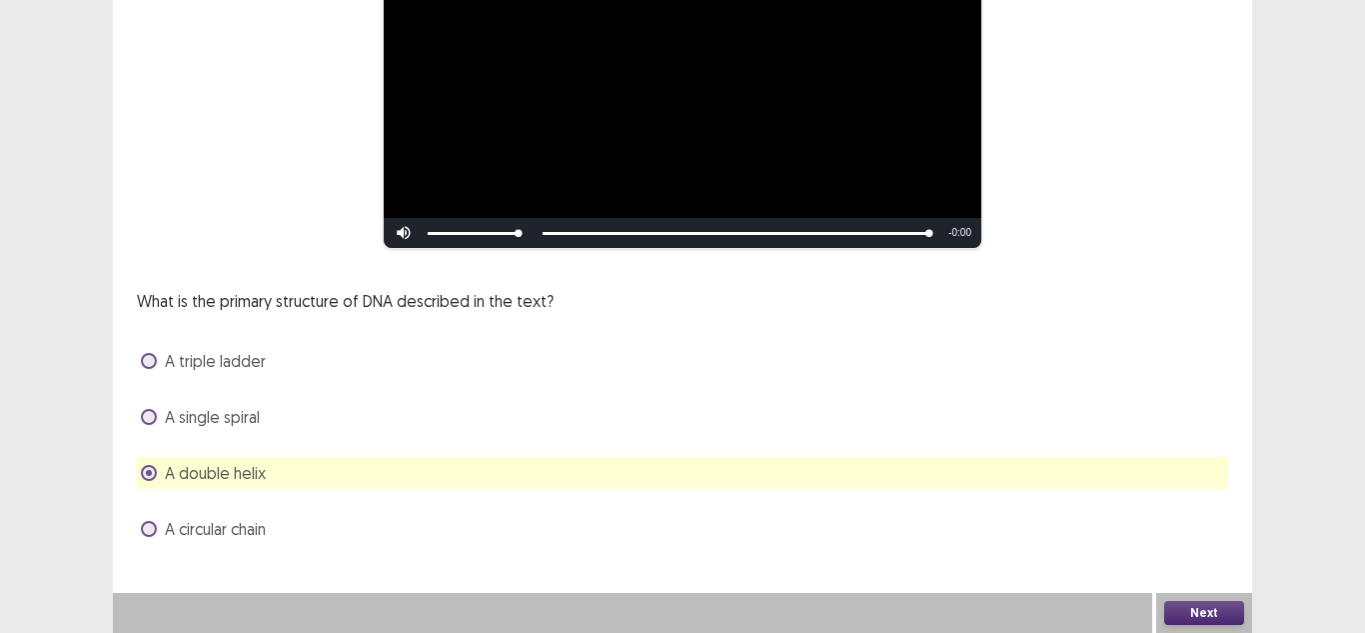
click at [1180, 607] on button "Next" at bounding box center [1204, 613] width 80 height 24
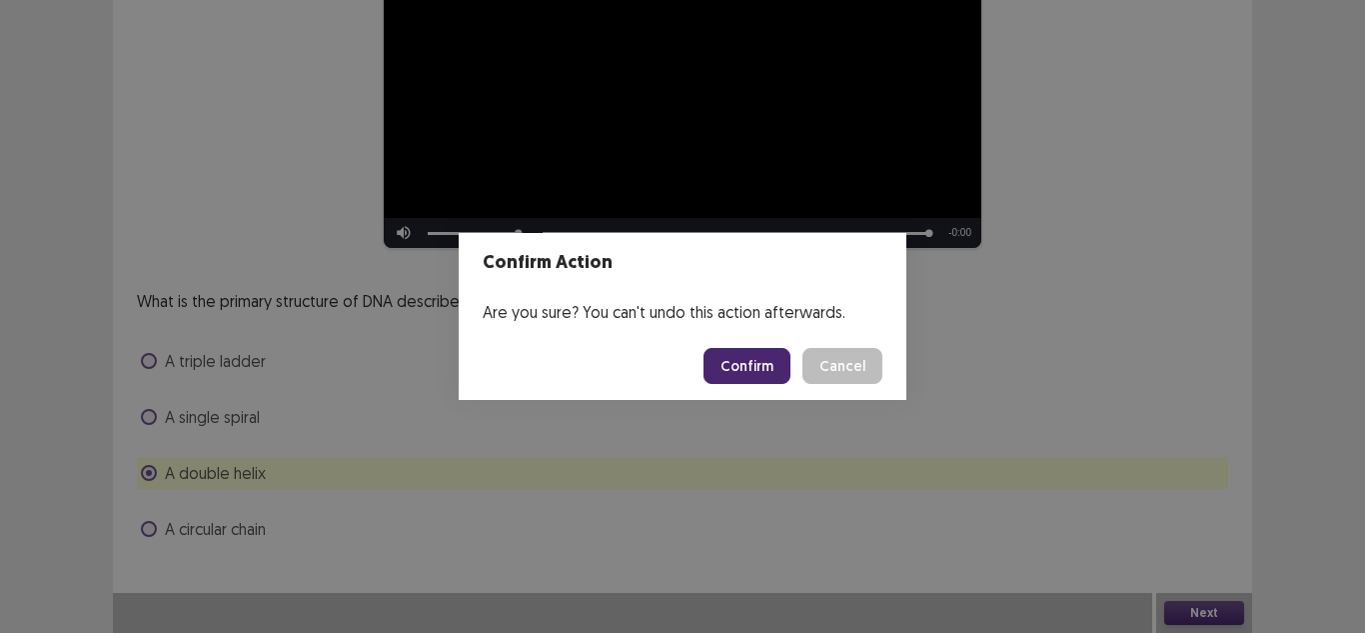
click at [769, 370] on button "Confirm" at bounding box center [747, 366] width 87 height 36
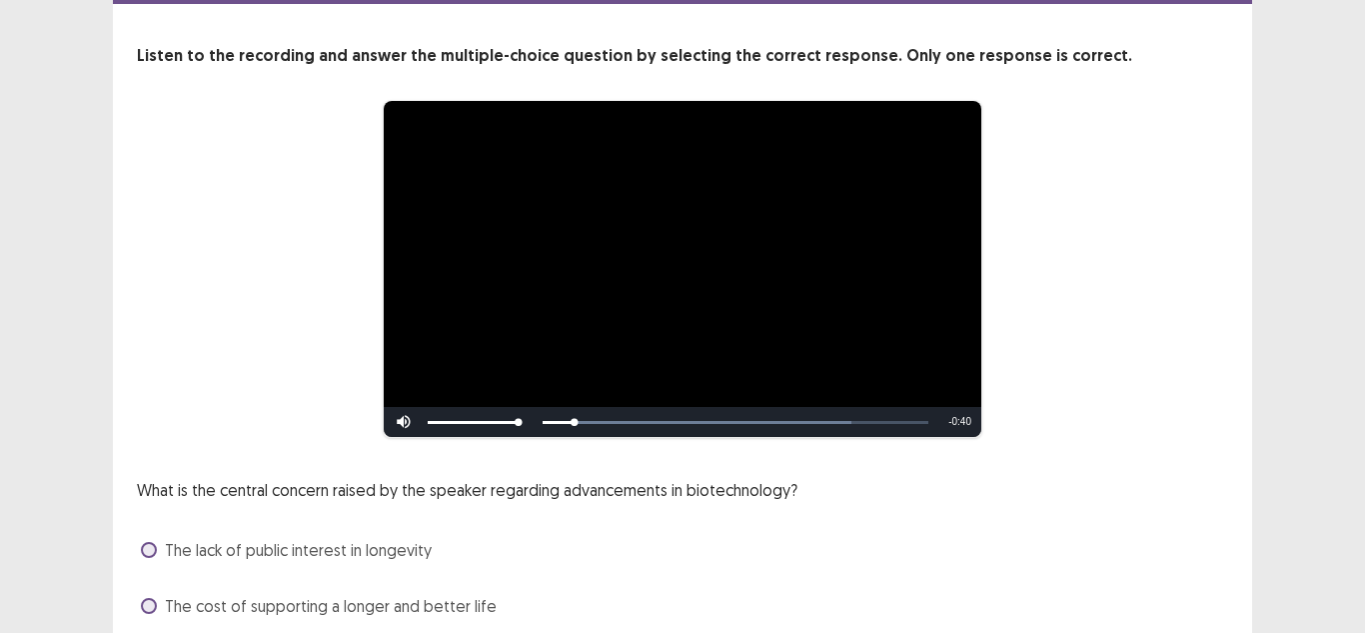
scroll to position [240, 0]
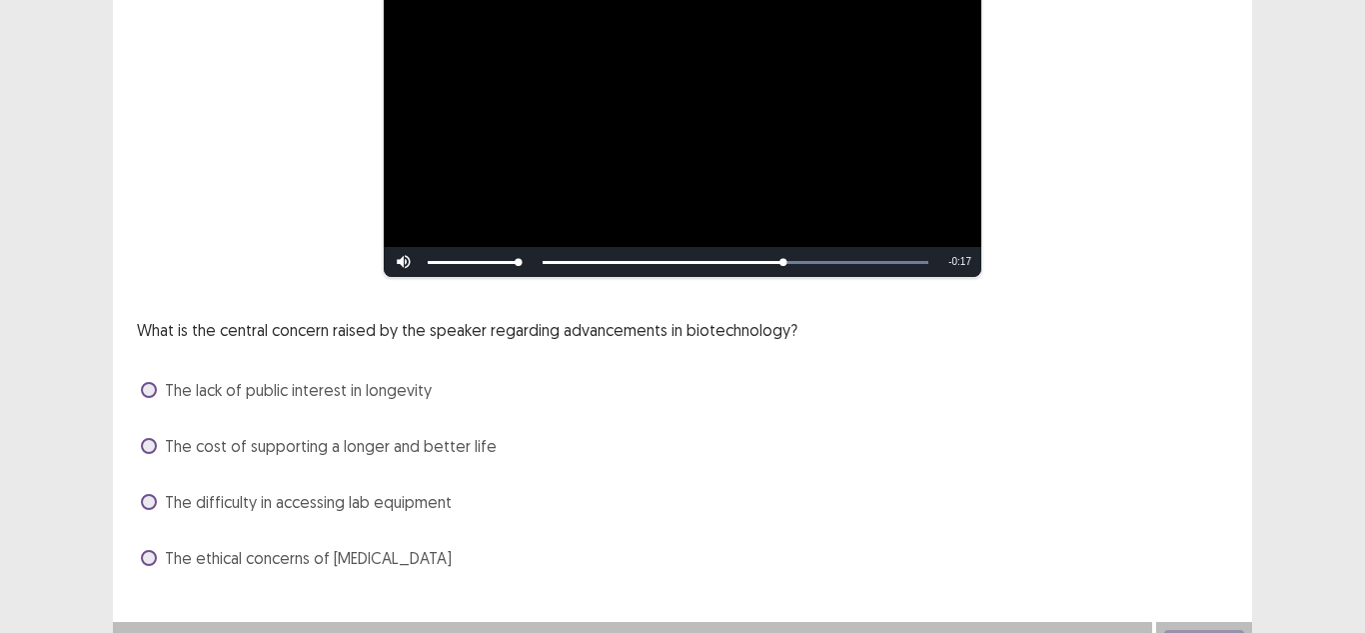
click at [157, 438] on label "The cost of supporting a longer and better life" at bounding box center [319, 446] width 356 height 24
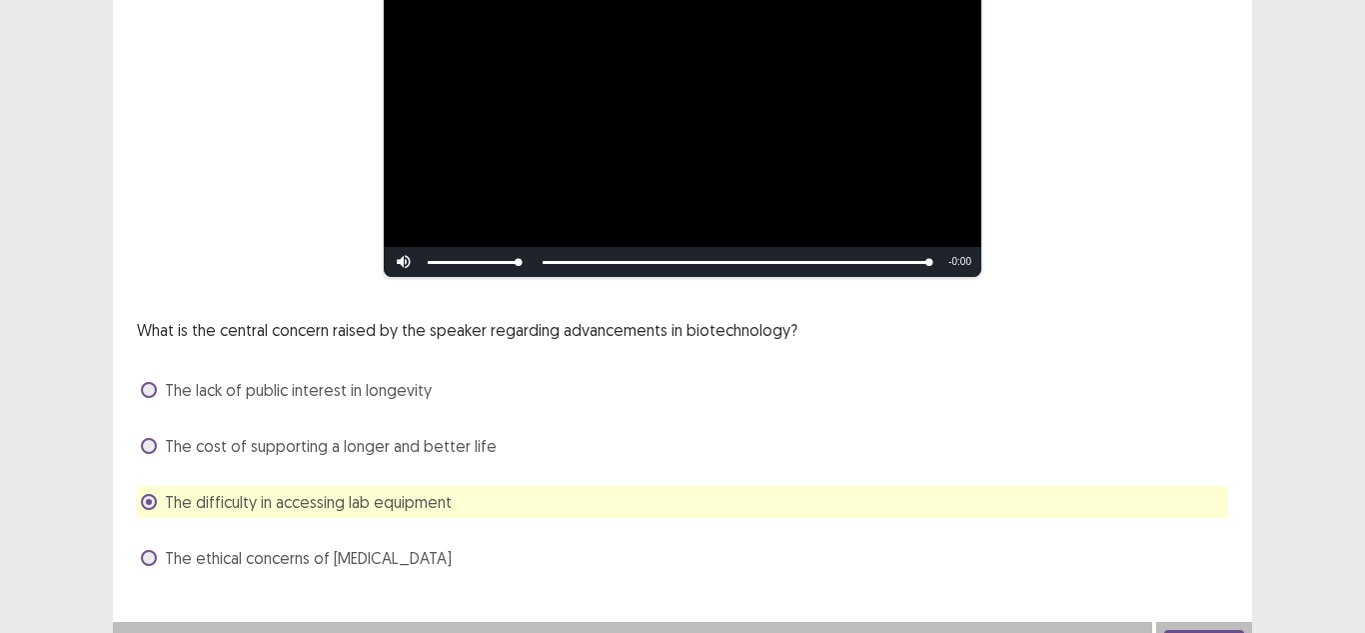
click at [1300, 346] on div "**********" at bounding box center [682, 211] width 1365 height 902
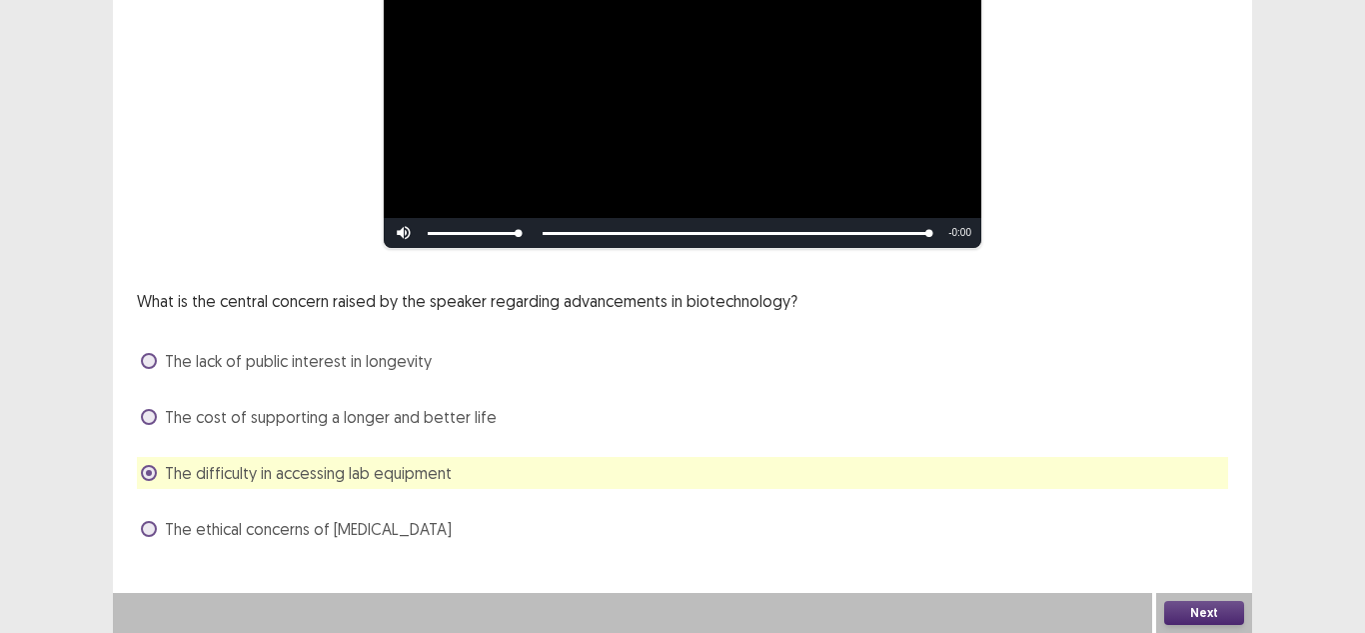
click at [757, 420] on div "The cost of supporting a longer and better life" at bounding box center [682, 417] width 1091 height 32
click at [151, 420] on span at bounding box center [149, 417] width 16 height 16
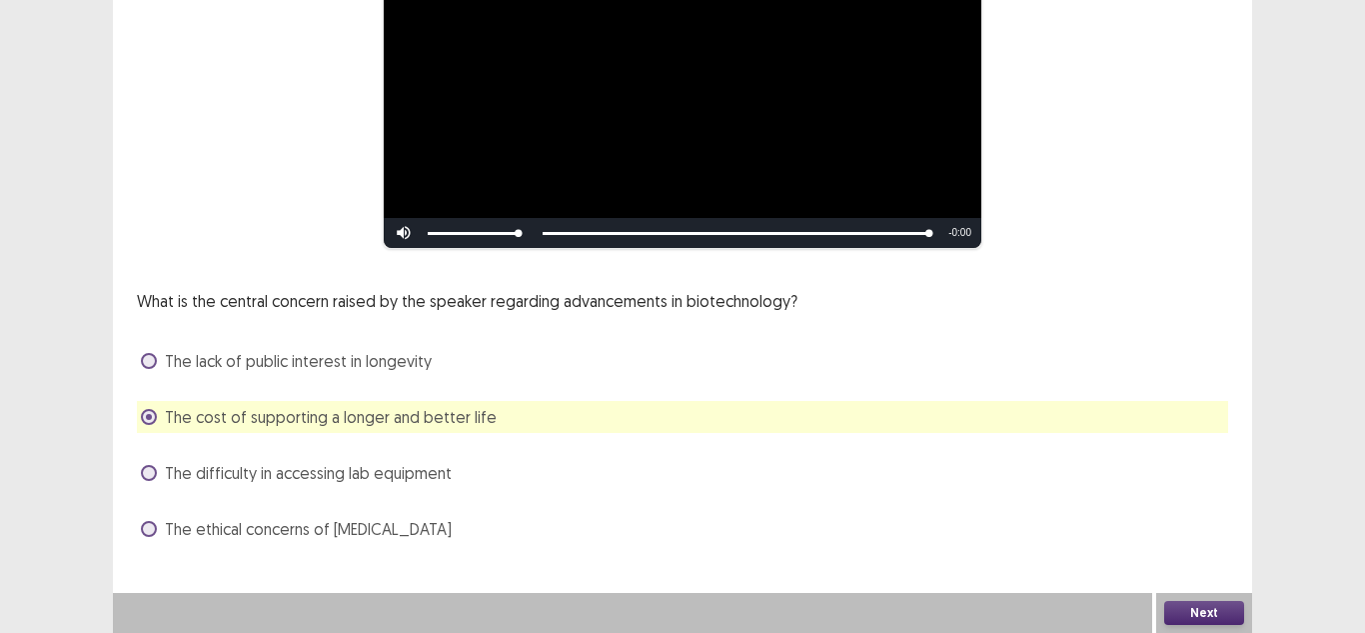
click at [1194, 613] on button "Next" at bounding box center [1204, 613] width 80 height 24
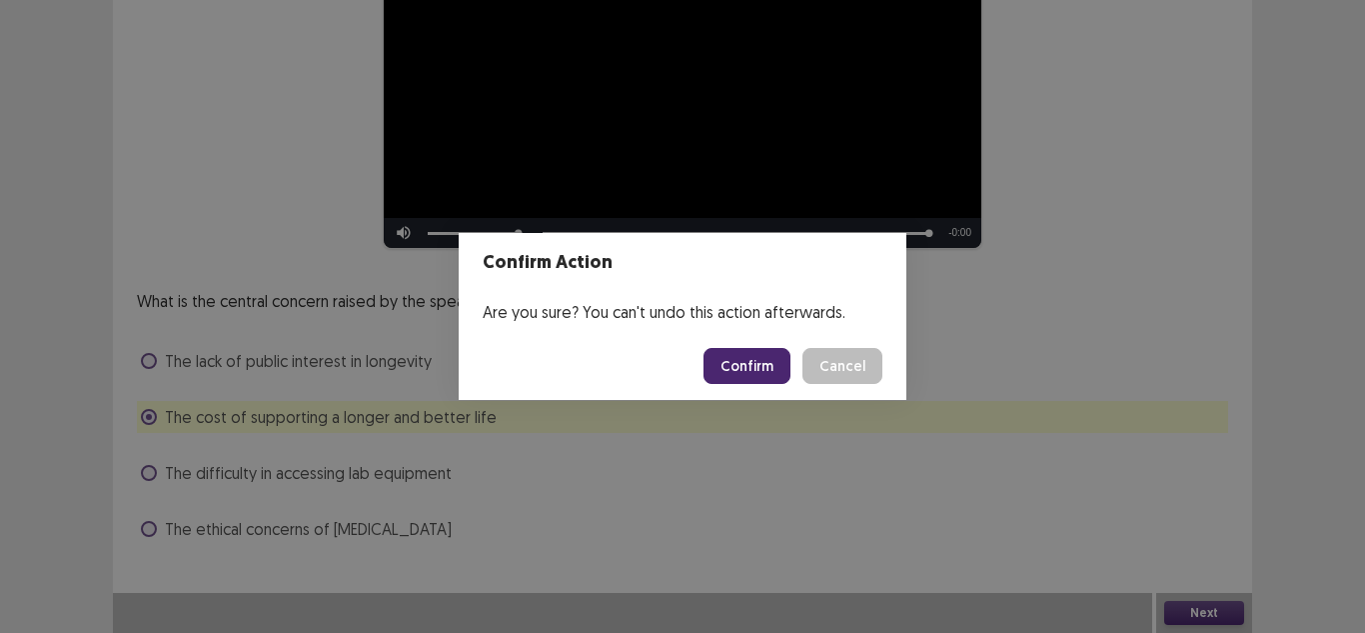
click at [770, 364] on button "Confirm" at bounding box center [747, 366] width 87 height 36
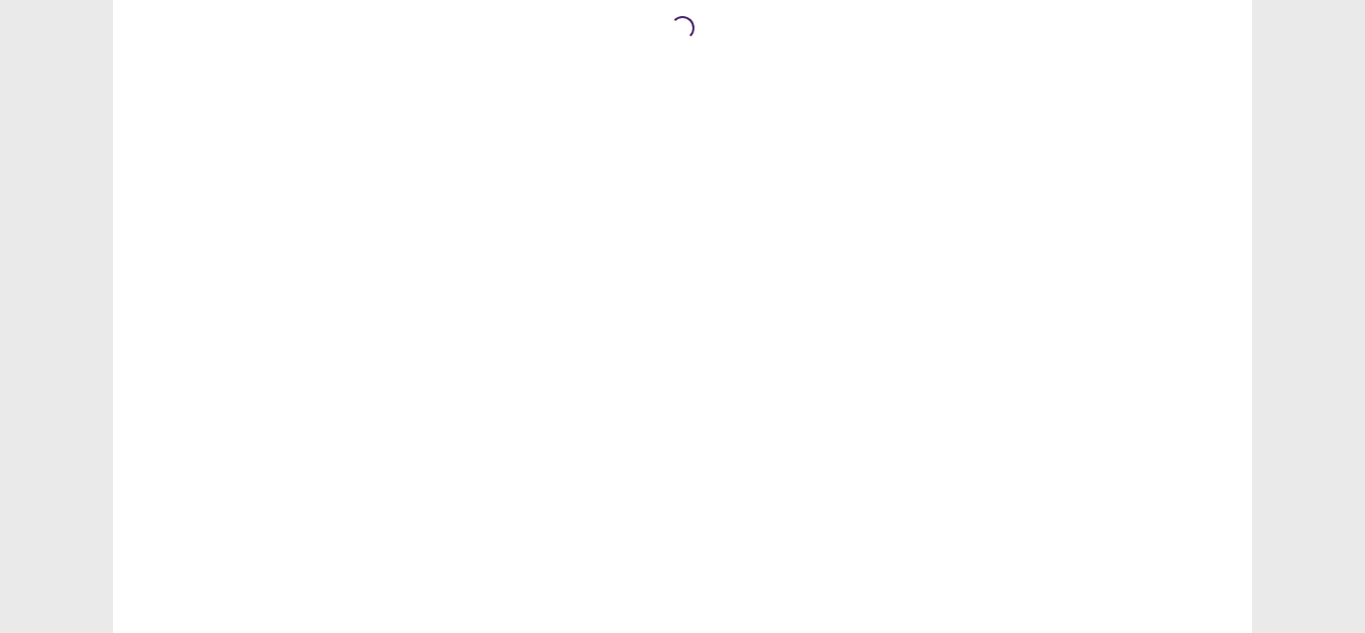
scroll to position [0, 0]
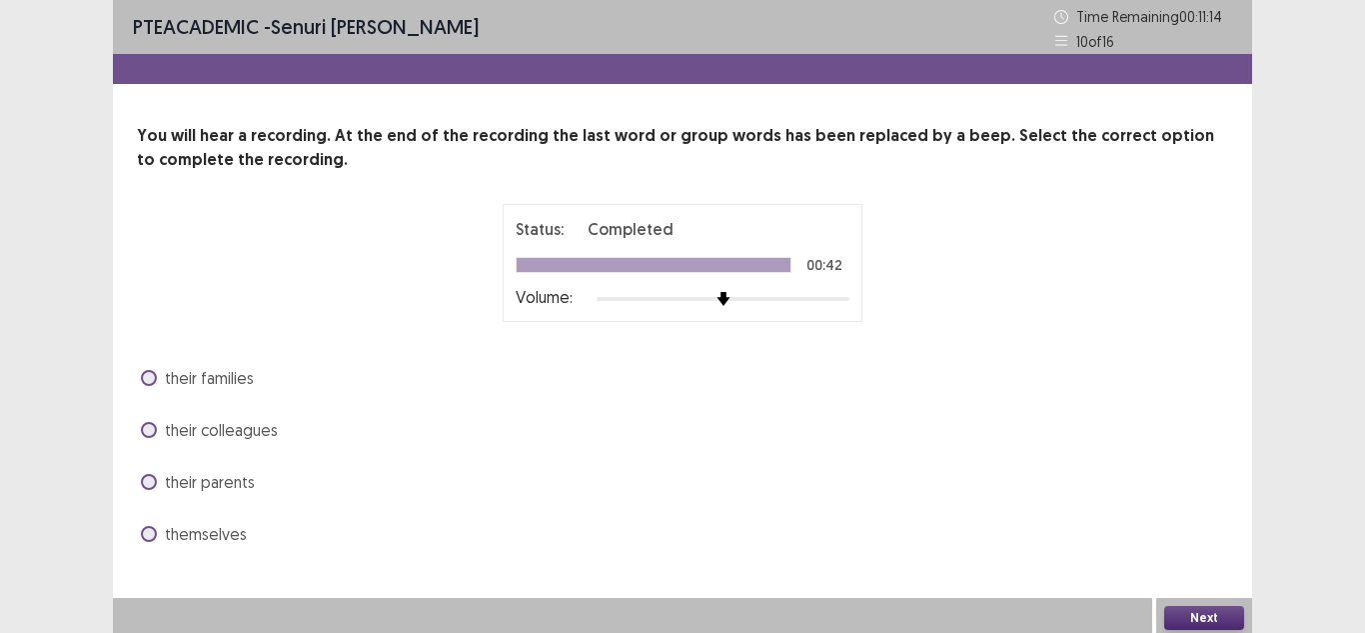
click at [153, 532] on span at bounding box center [149, 534] width 16 height 16
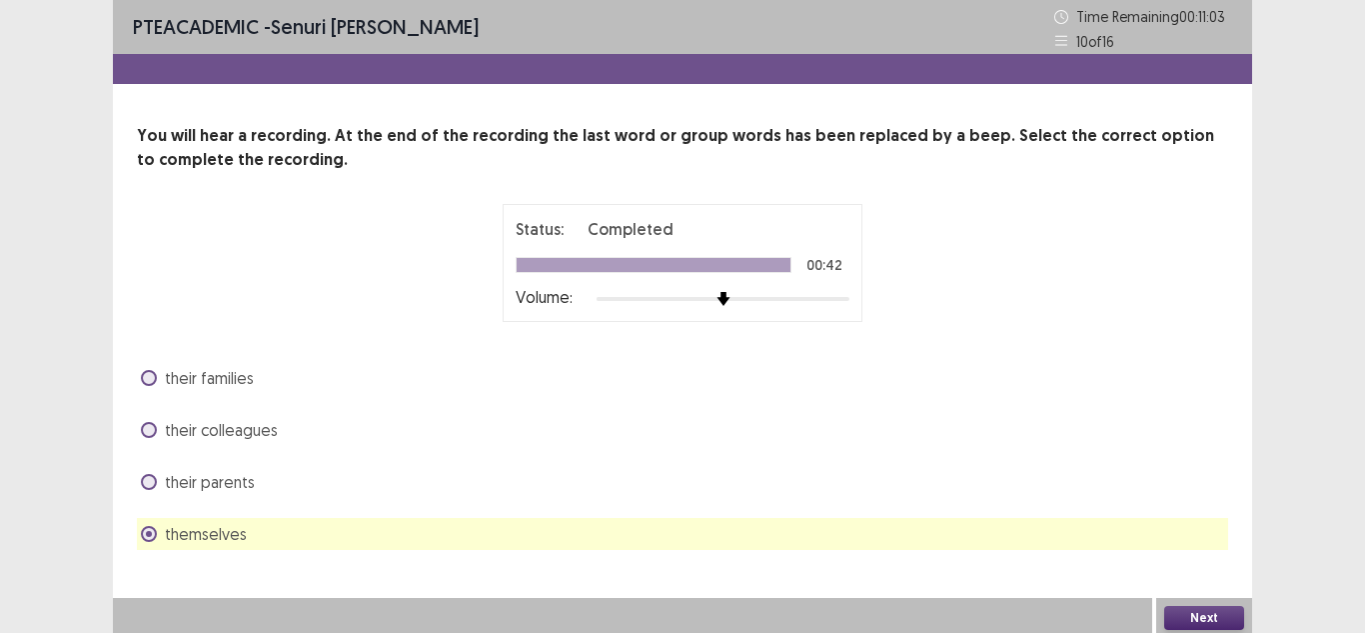
click at [1205, 622] on button "Next" at bounding box center [1204, 618] width 80 height 24
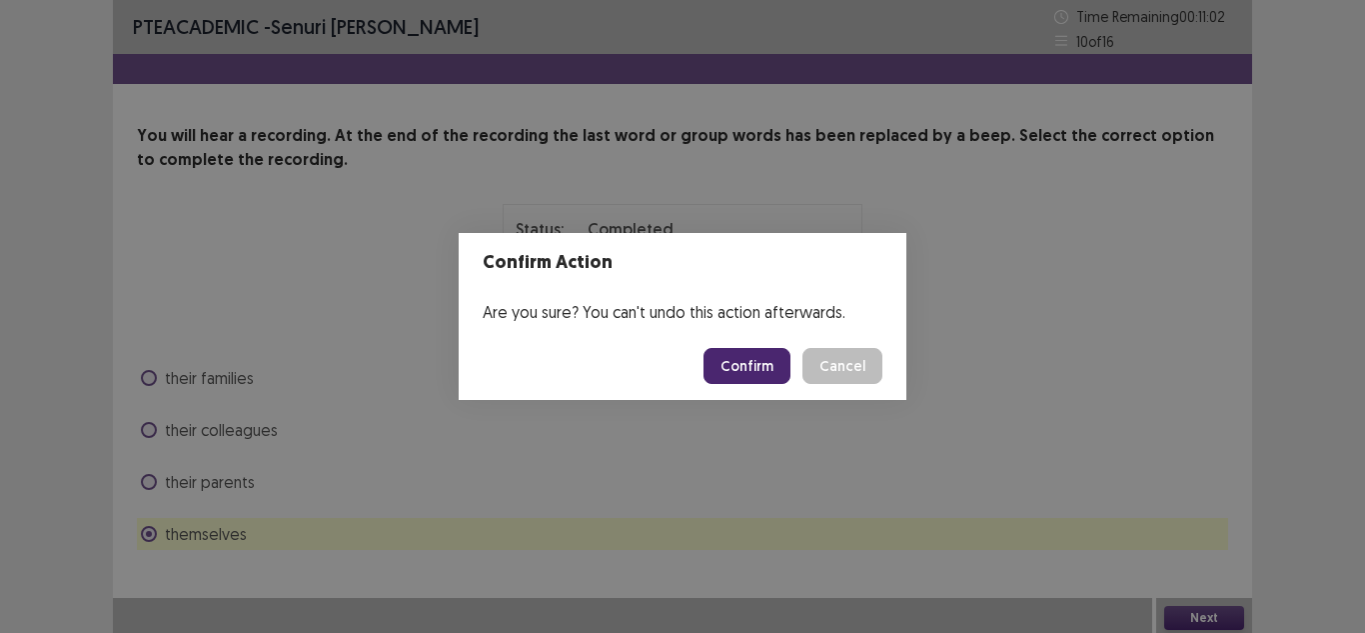
click at [765, 365] on button "Confirm" at bounding box center [747, 366] width 87 height 36
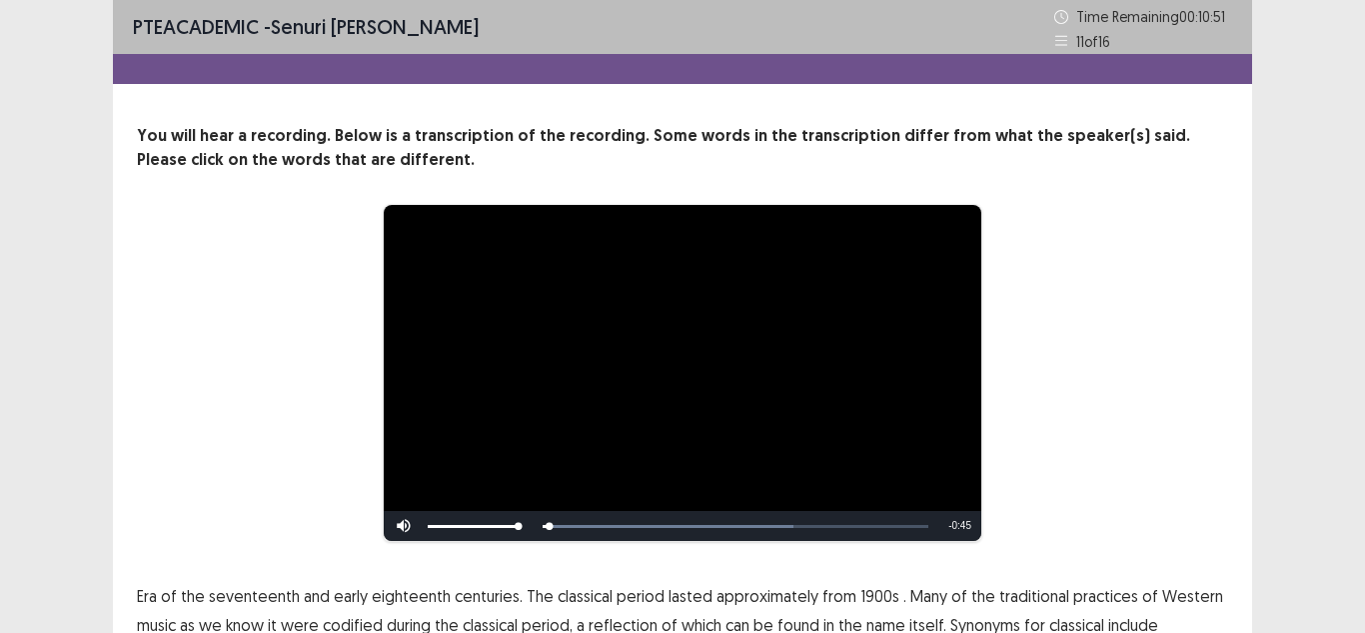
scroll to position [200, 0]
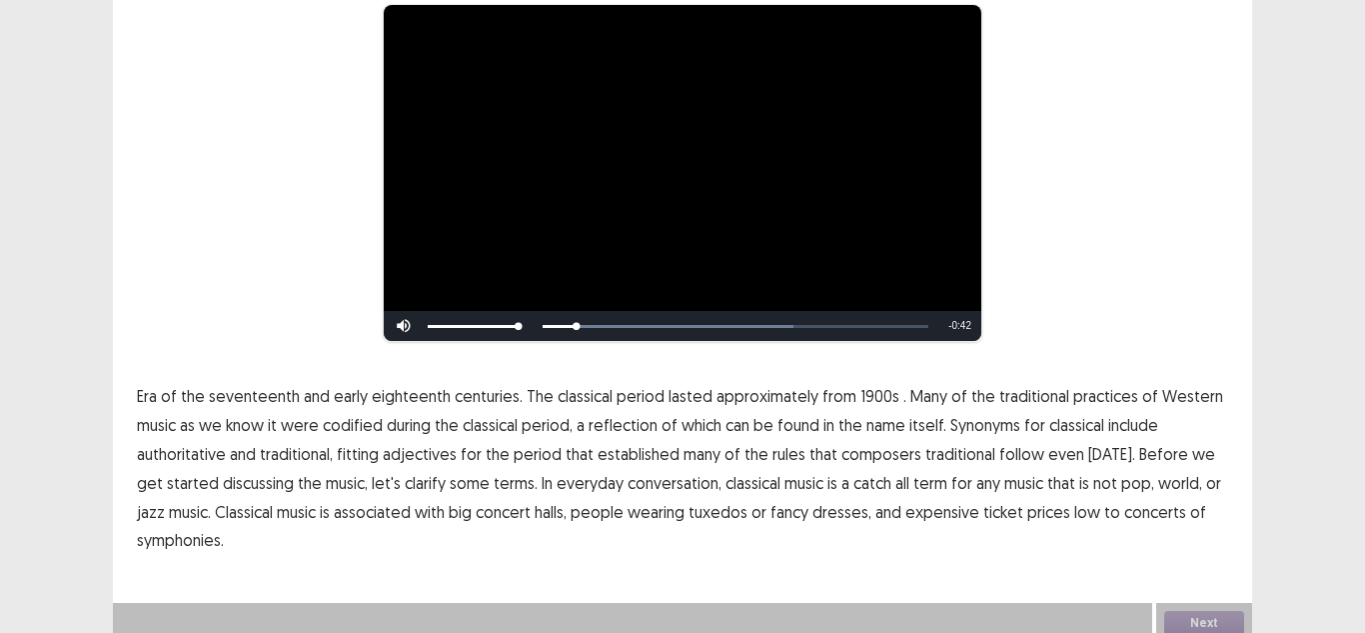
click at [142, 394] on span "Era" at bounding box center [147, 396] width 20 height 24
click at [879, 393] on span "1900s" at bounding box center [880, 396] width 39 height 24
click at [931, 453] on span "traditional" at bounding box center [961, 454] width 70 height 24
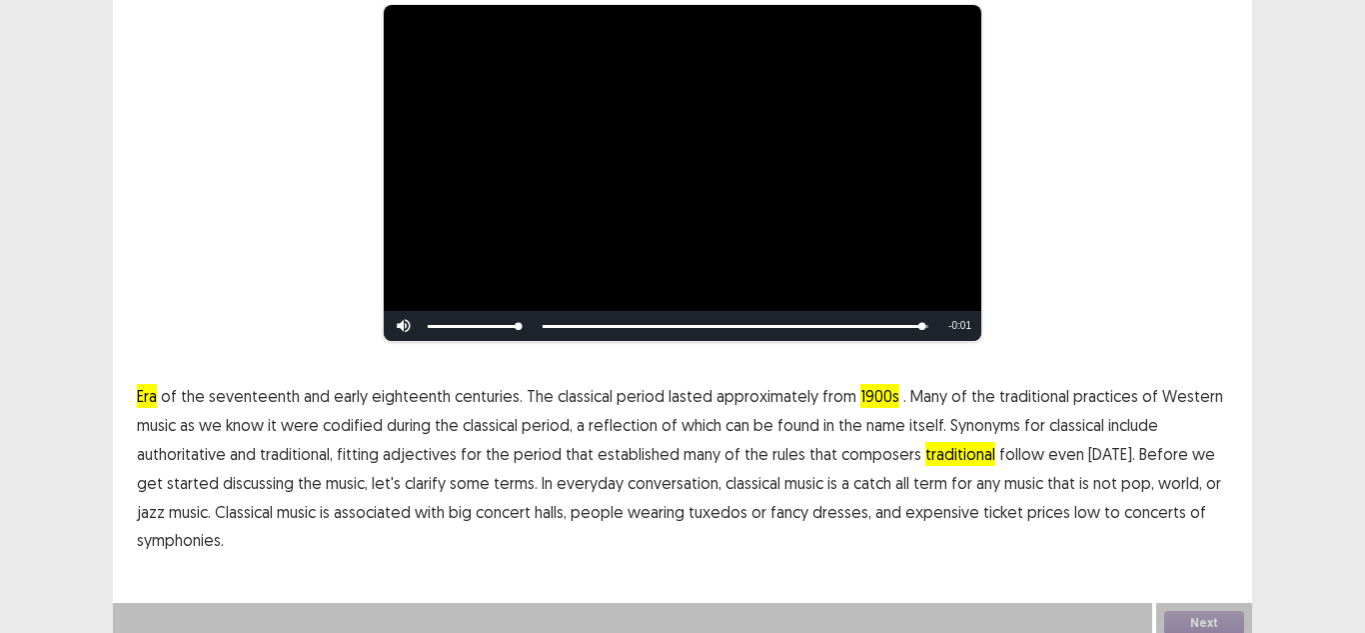
click at [1075, 512] on span "low" at bounding box center [1088, 512] width 26 height 24
click at [1218, 616] on button "Next" at bounding box center [1204, 623] width 80 height 24
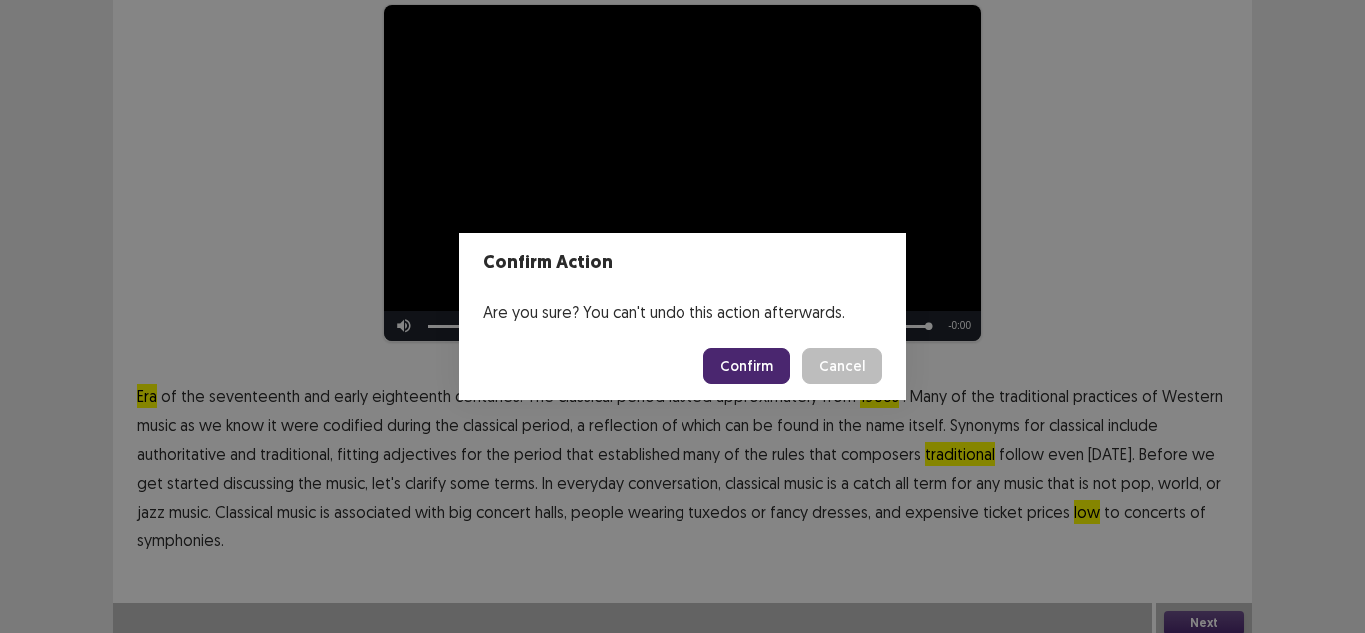
click at [770, 356] on button "Confirm" at bounding box center [747, 366] width 87 height 36
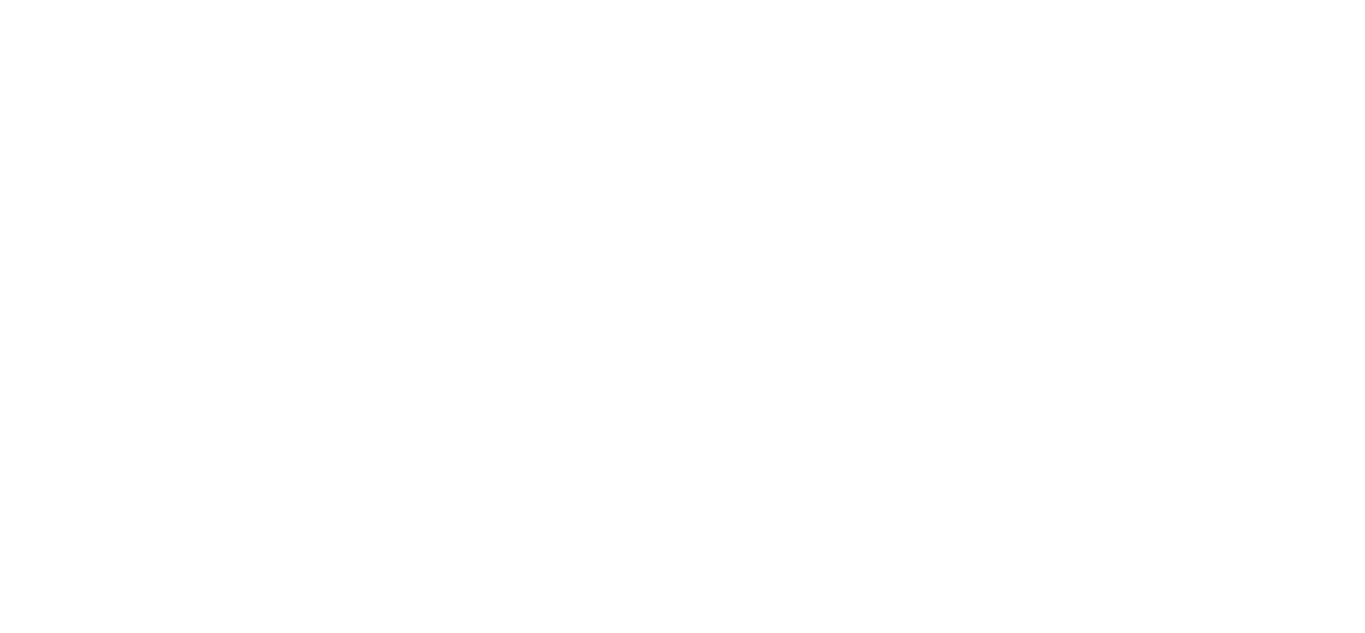
scroll to position [0, 0]
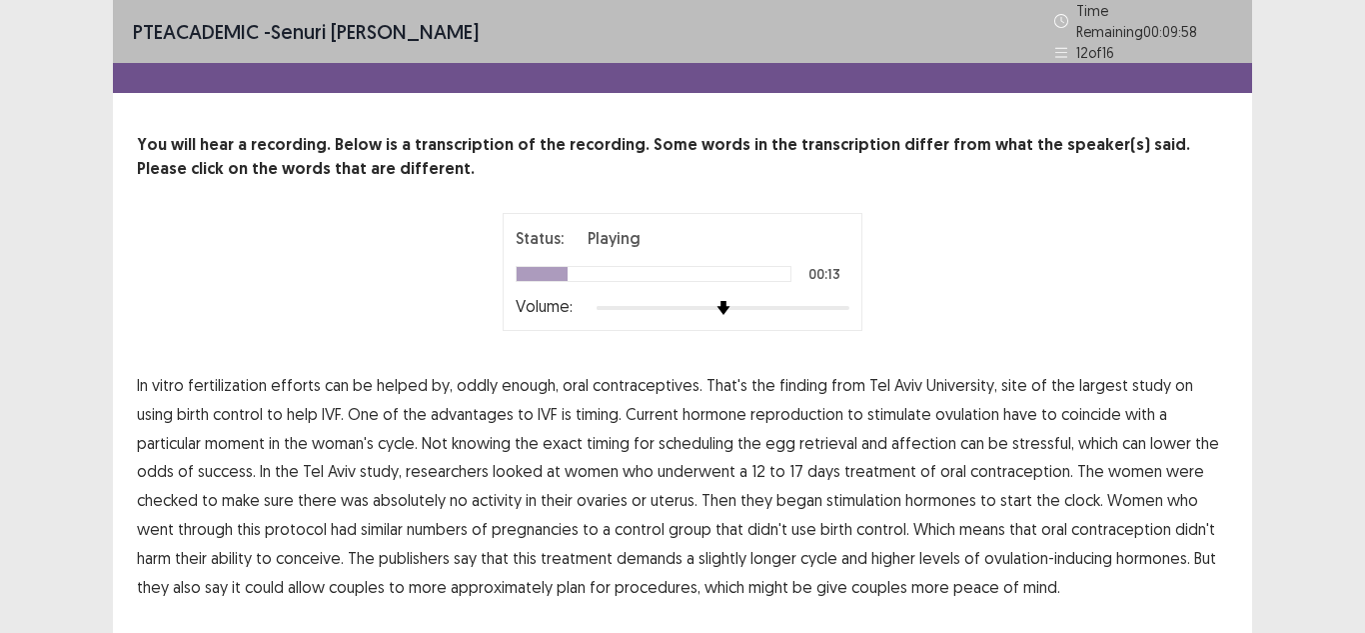
click at [433, 404] on span "advantages" at bounding box center [472, 414] width 83 height 24
click at [751, 411] on span "reproduction" at bounding box center [797, 414] width 93 height 24
click at [892, 435] on span "affection" at bounding box center [924, 443] width 65 height 24
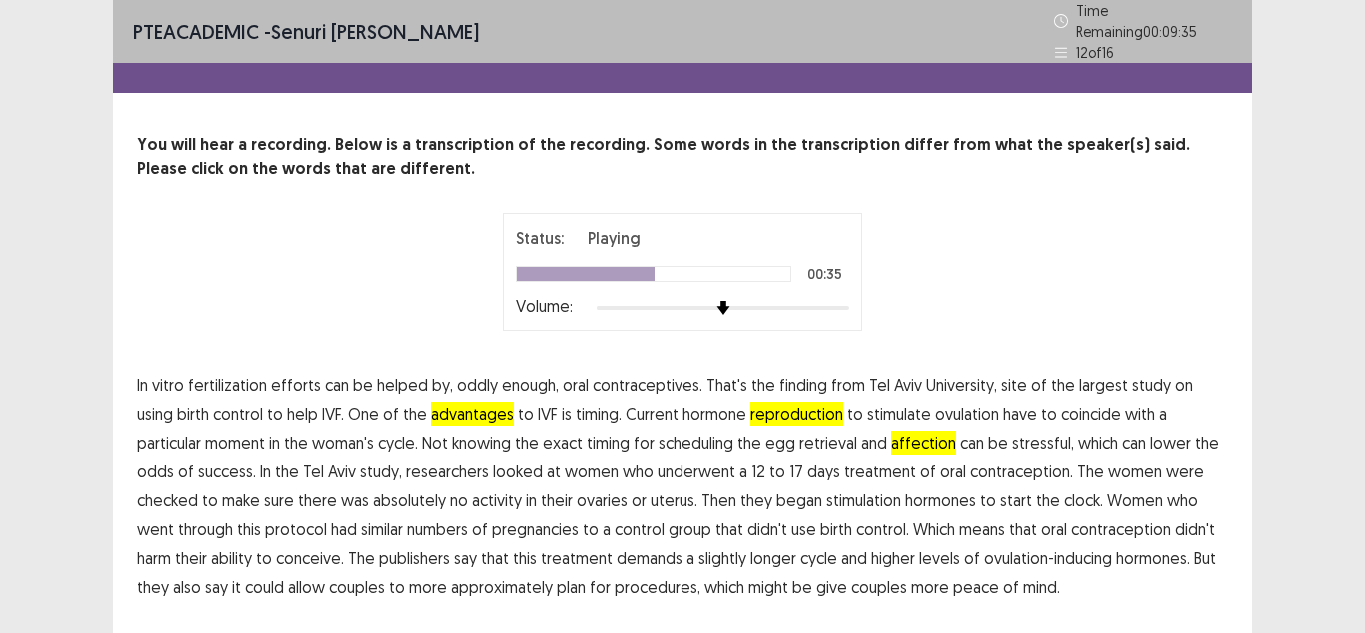
click at [808, 459] on span "days" at bounding box center [824, 471] width 33 height 24
click at [198, 488] on span "checked" at bounding box center [167, 500] width 61 height 24
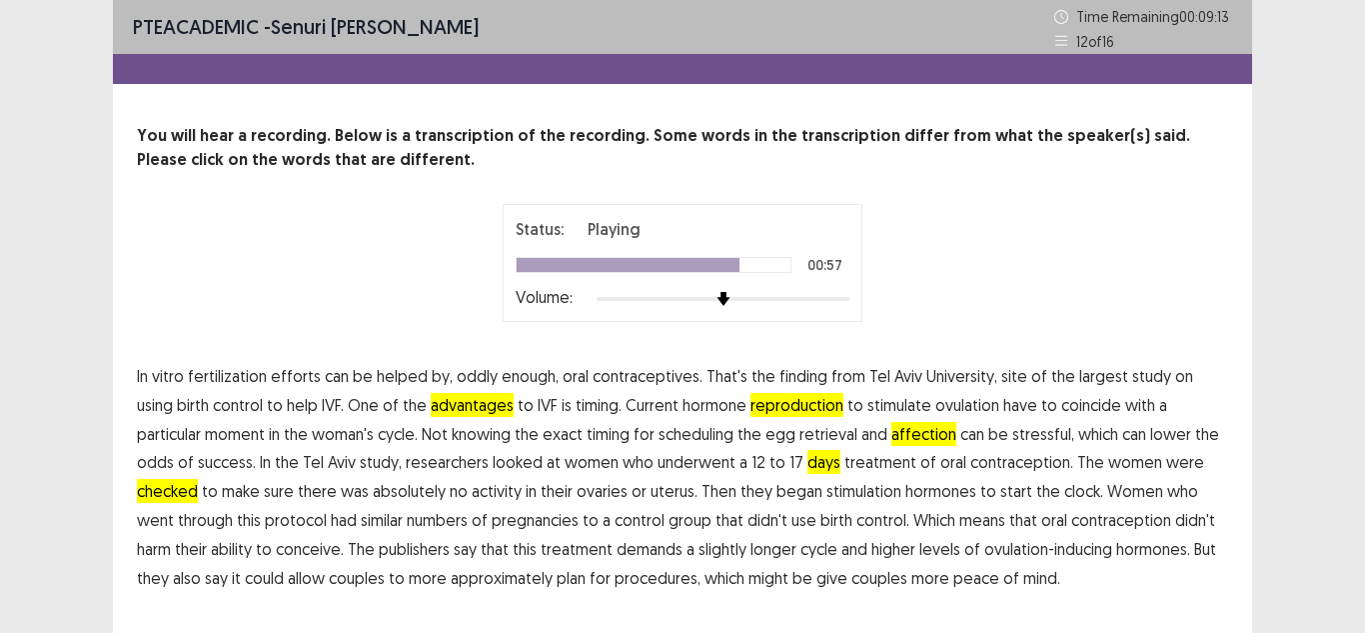
click at [379, 552] on span "publishers" at bounding box center [414, 549] width 71 height 24
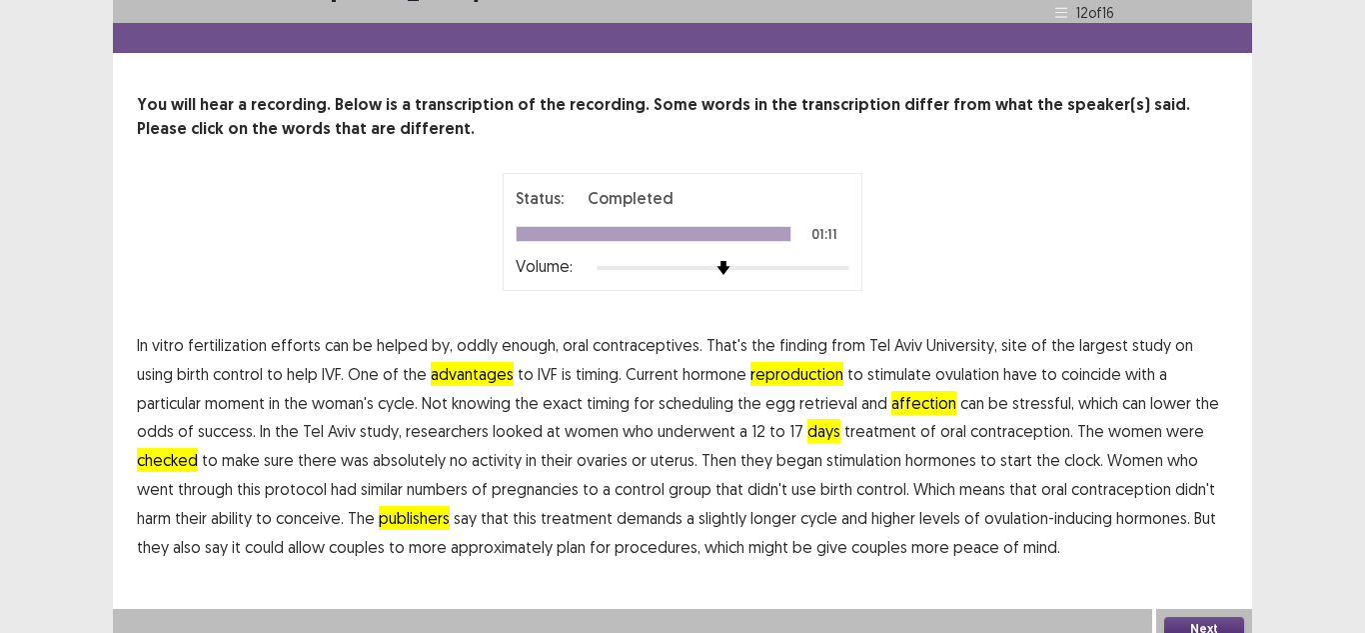
scroll to position [47, 0]
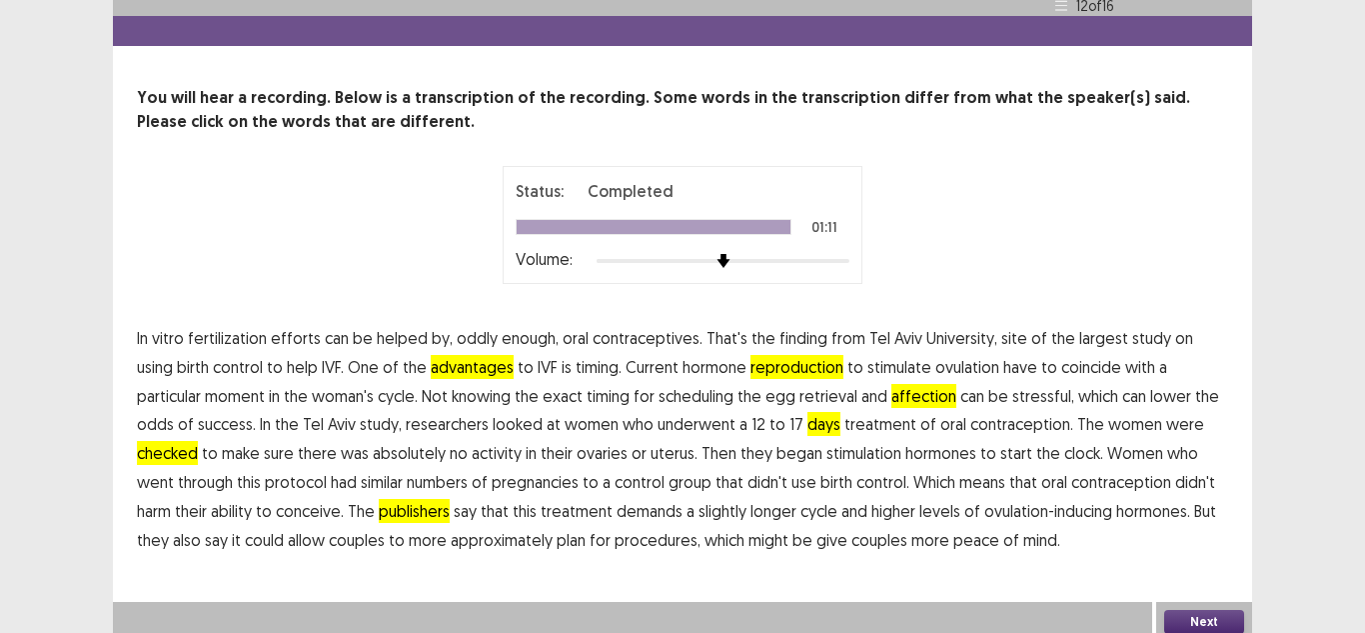
click at [1196, 612] on button "Next" at bounding box center [1204, 622] width 80 height 24
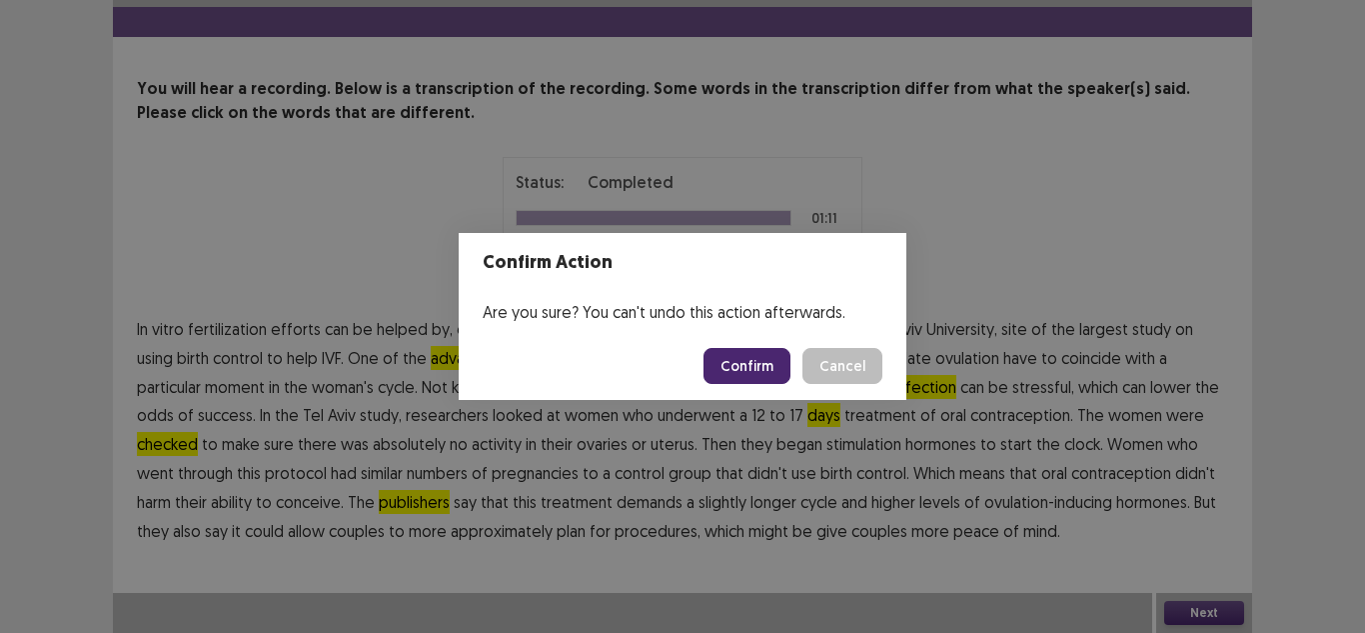
click at [771, 374] on button "Confirm" at bounding box center [747, 366] width 87 height 36
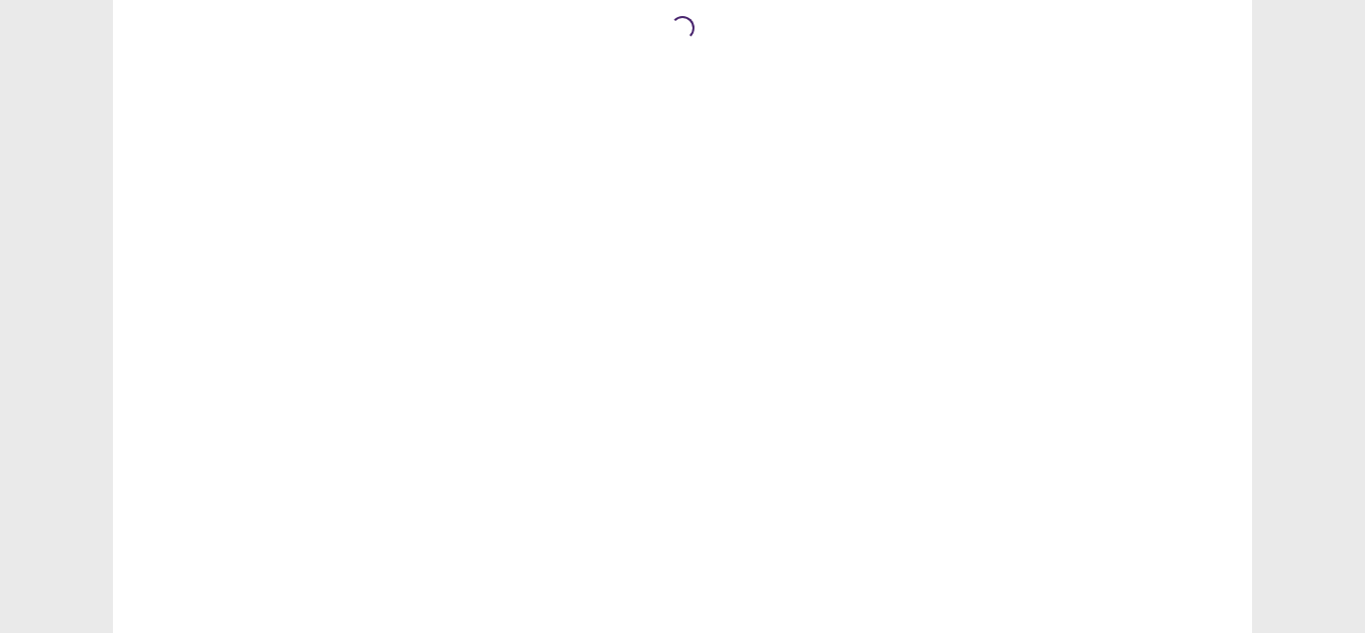
scroll to position [0, 0]
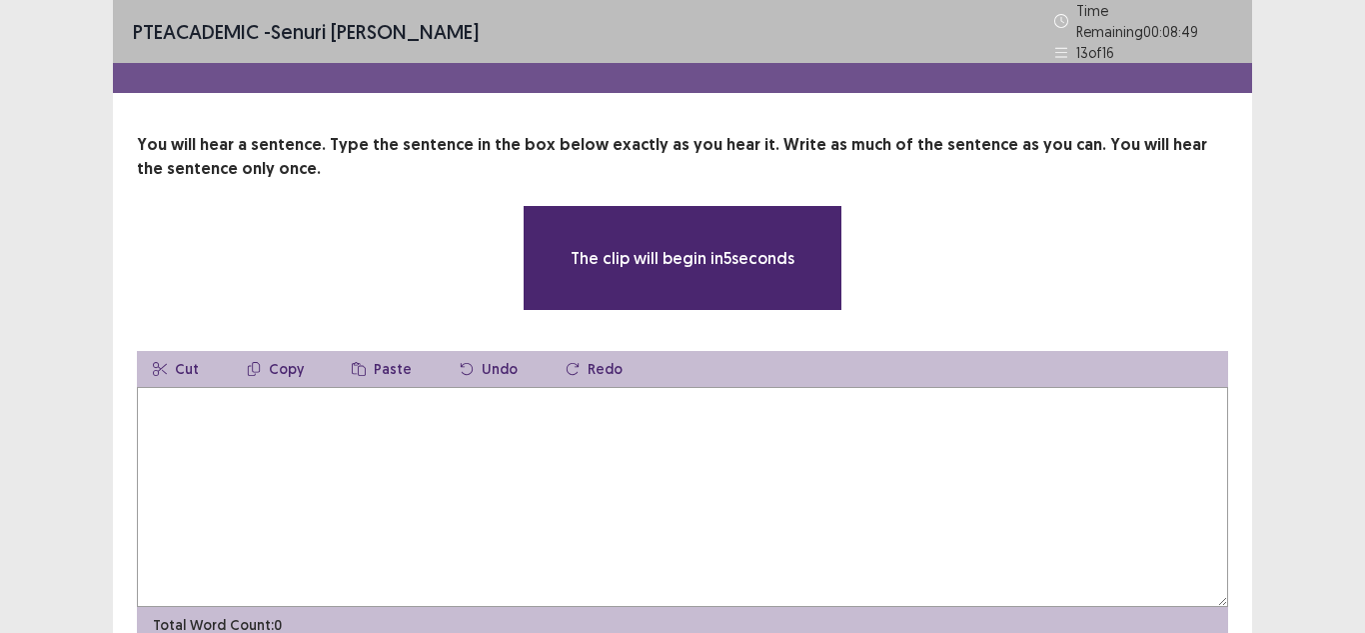
click at [438, 421] on textarea at bounding box center [682, 497] width 1091 height 220
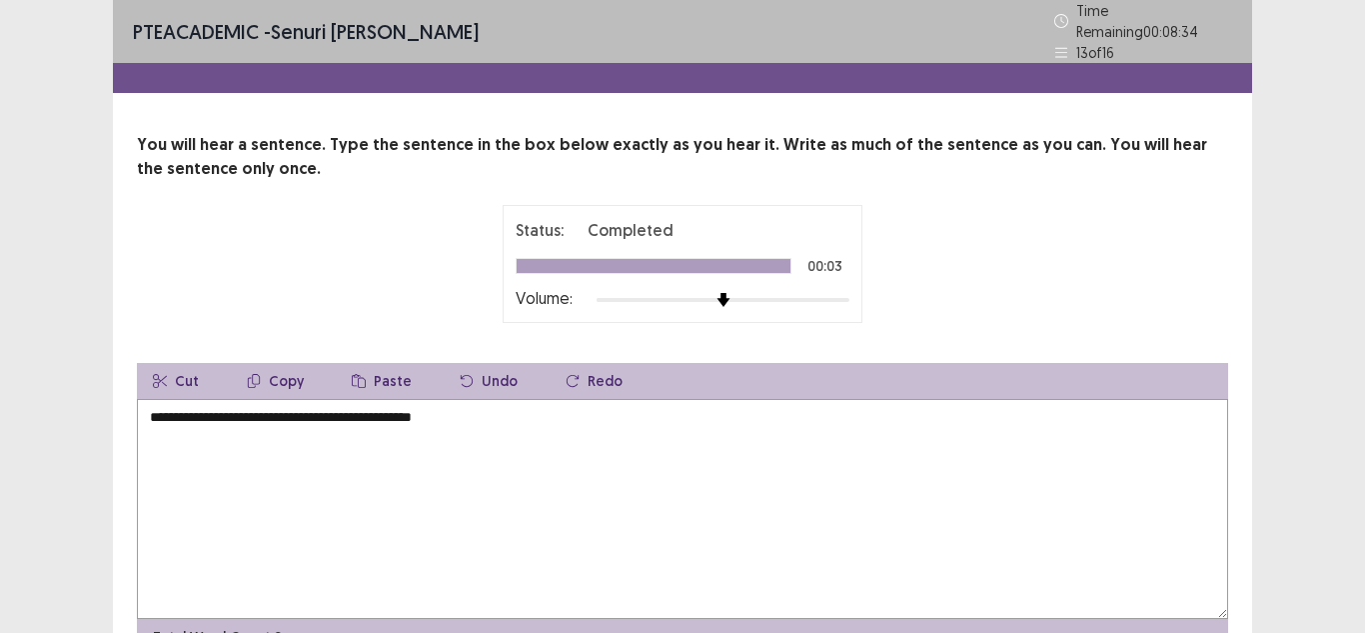
drag, startPoint x: 379, startPoint y: 408, endPoint x: 359, endPoint y: 464, distance: 59.4
click at [359, 464] on textarea "**********" at bounding box center [682, 509] width 1091 height 220
click at [526, 417] on textarea "**********" at bounding box center [682, 509] width 1091 height 220
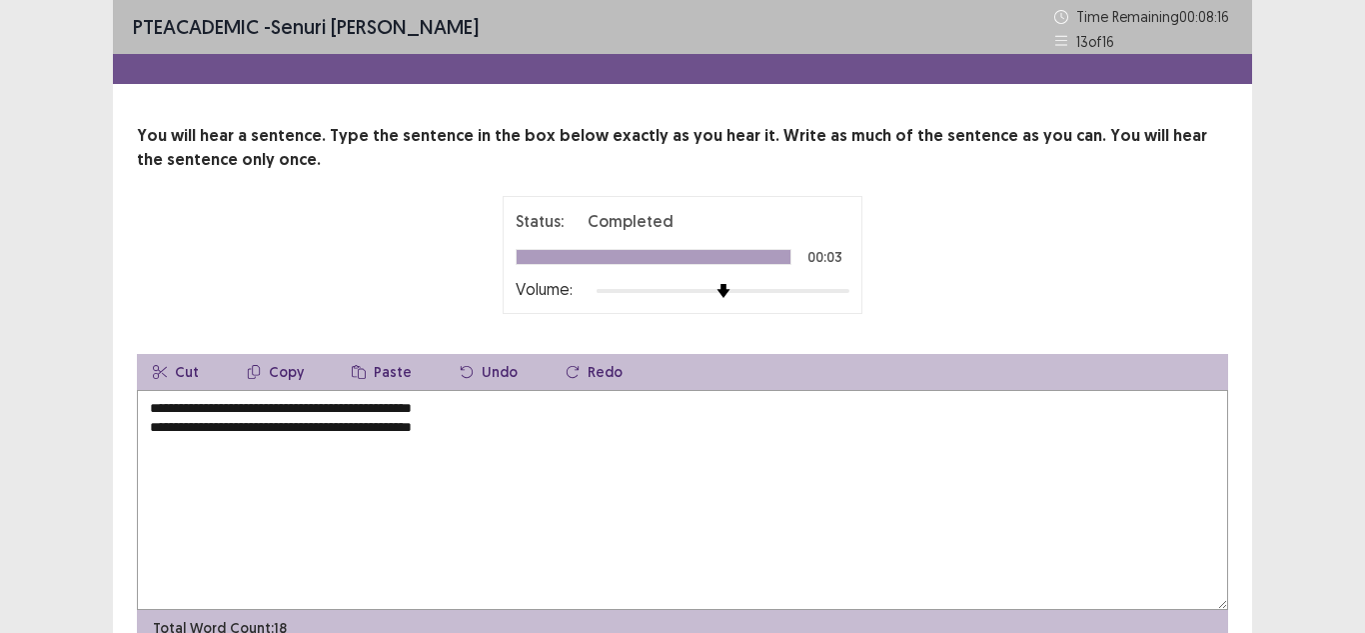
drag, startPoint x: 460, startPoint y: 410, endPoint x: 0, endPoint y: 432, distance: 460.3
click at [0, 432] on div "**********" at bounding box center [682, 367] width 1365 height 734
type textarea "**********"
click at [1333, 307] on div "**********" at bounding box center [682, 367] width 1365 height 734
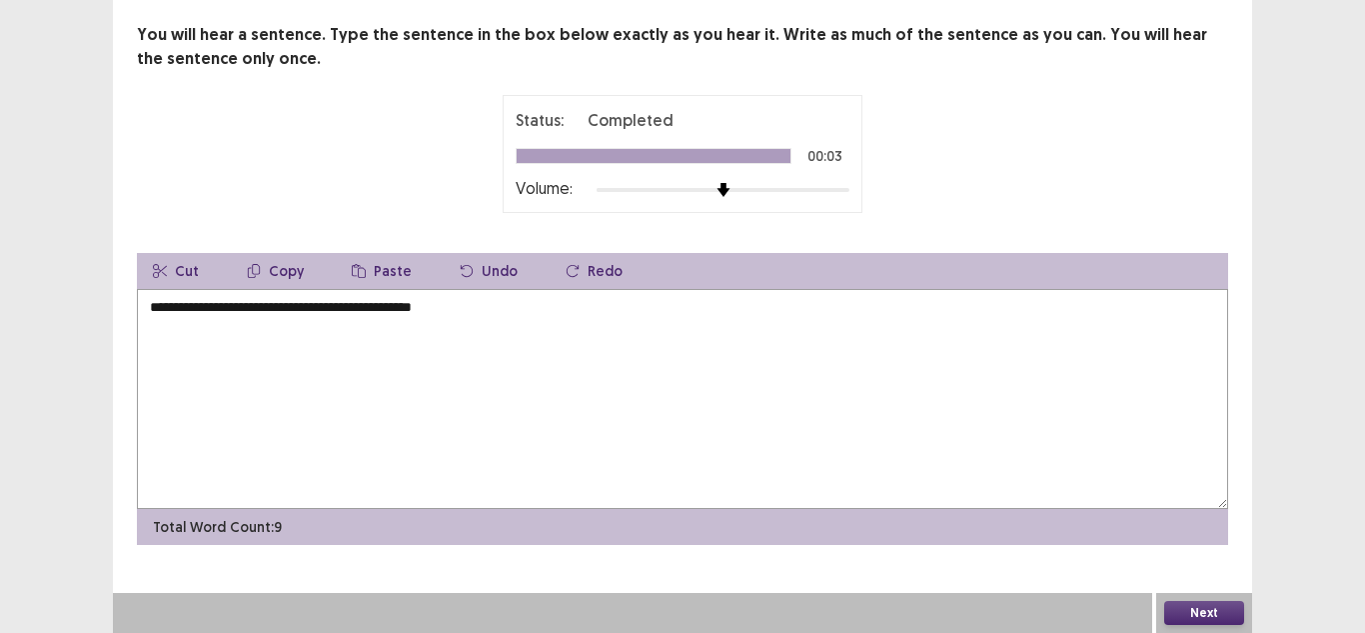
click at [1209, 607] on button "Next" at bounding box center [1204, 613] width 80 height 24
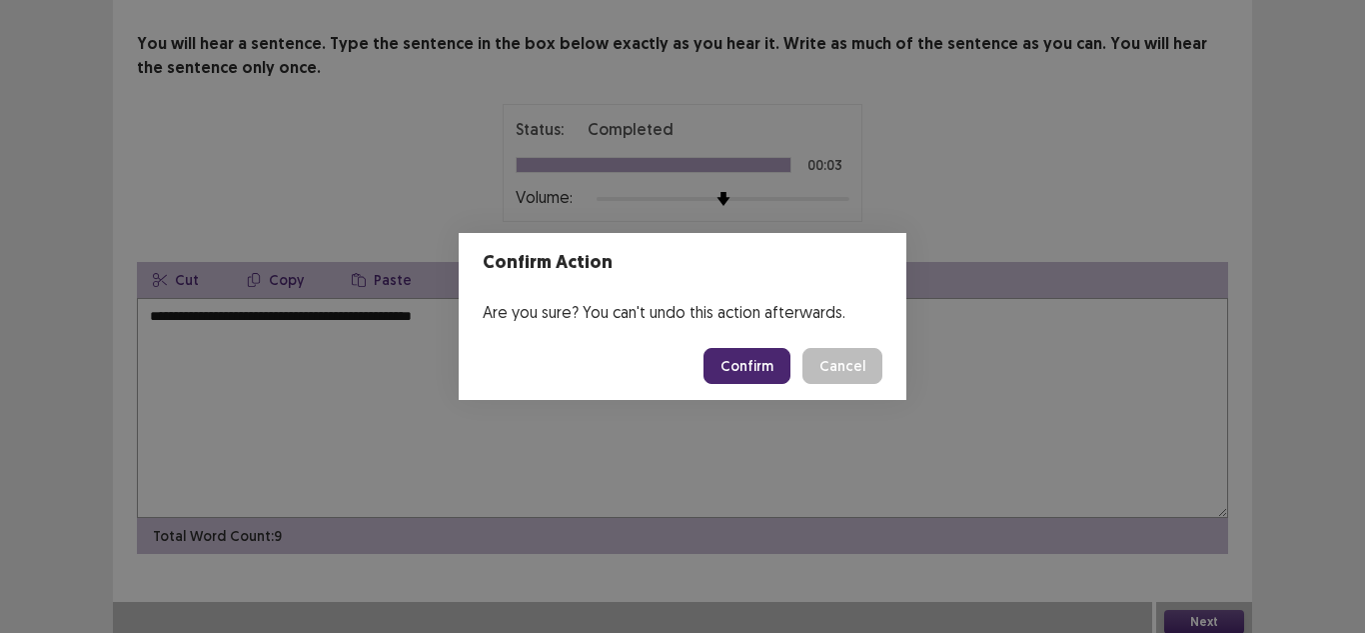
click at [763, 365] on button "Confirm" at bounding box center [747, 366] width 87 height 36
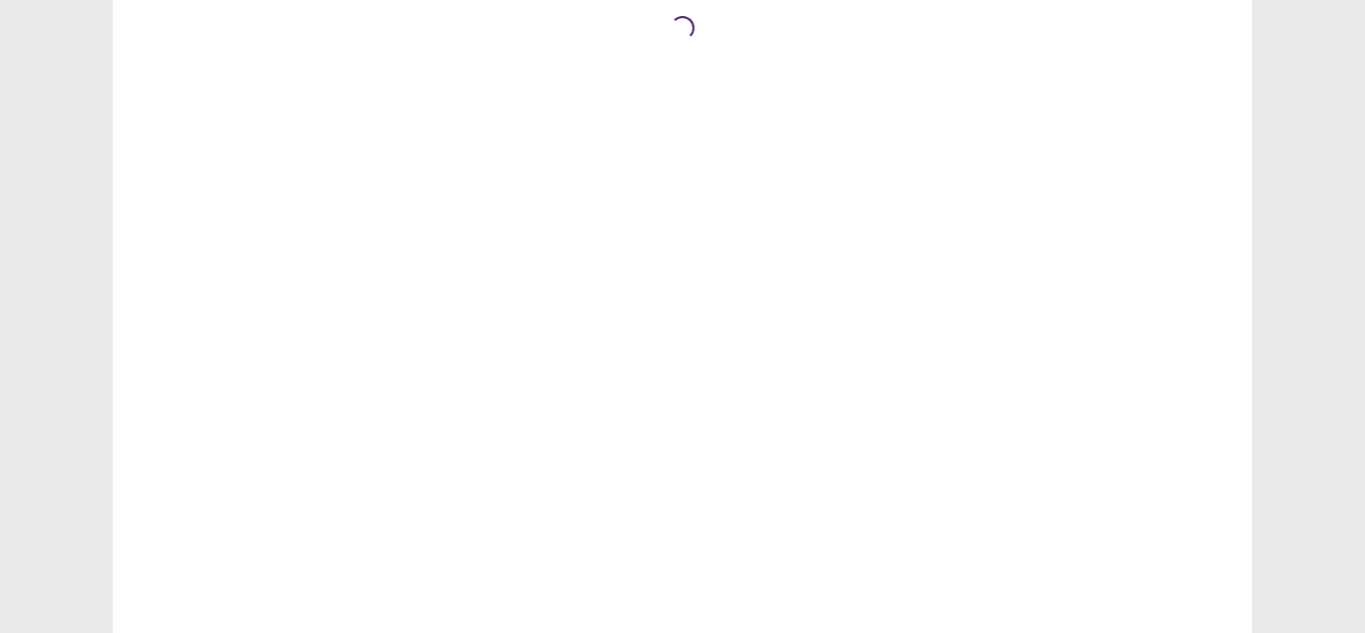
scroll to position [0, 0]
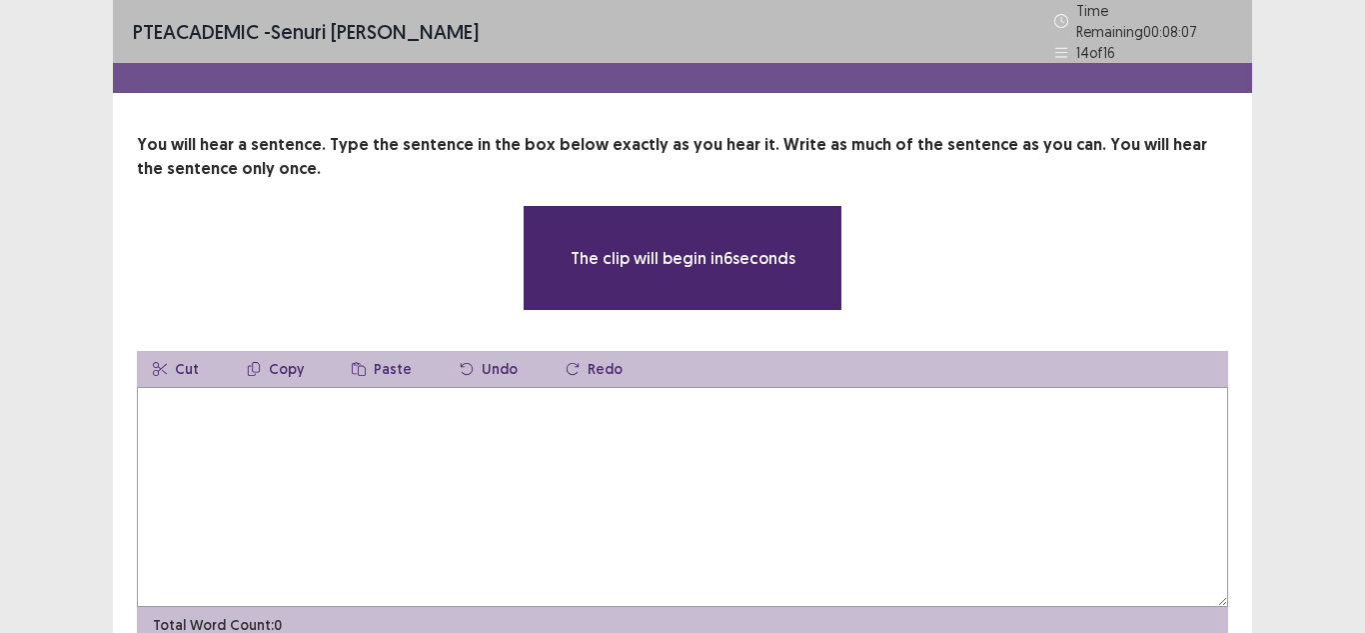
click at [411, 439] on textarea at bounding box center [682, 497] width 1091 height 220
click at [259, 400] on textarea at bounding box center [682, 497] width 1091 height 220
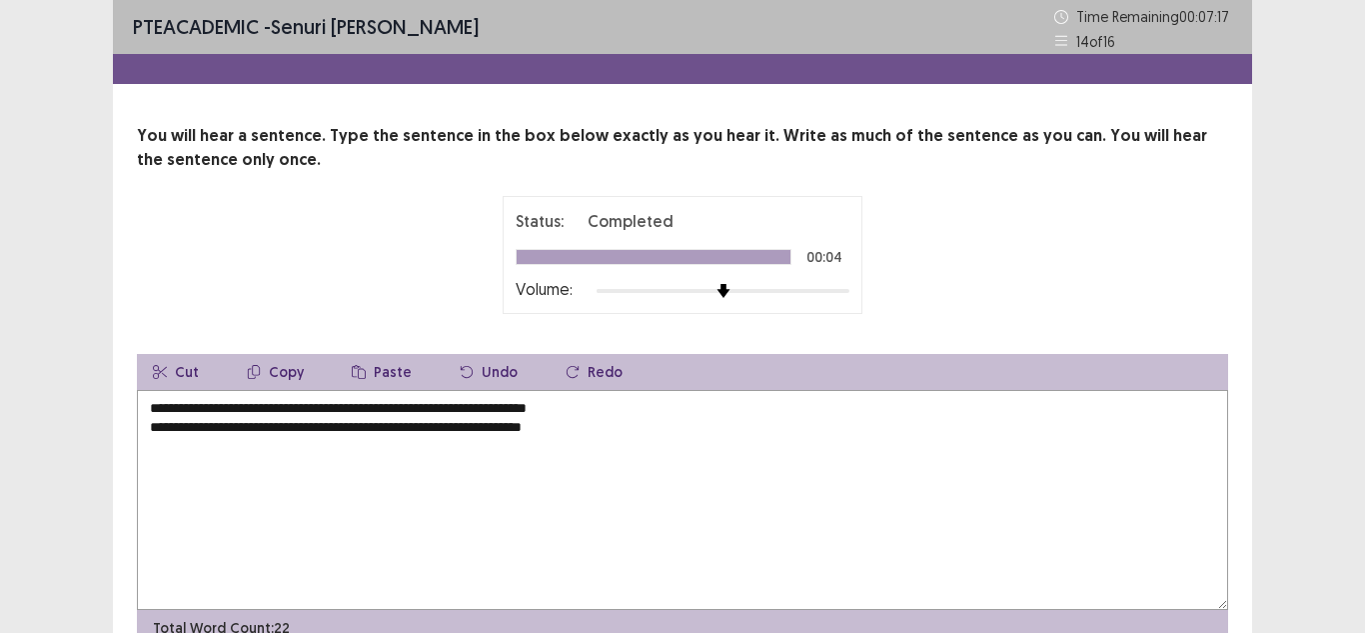
drag, startPoint x: 640, startPoint y: 418, endPoint x: 0, endPoint y: 455, distance: 640.8
click at [0, 455] on div "**********" at bounding box center [682, 367] width 1365 height 734
click at [640, 411] on textarea "**********" at bounding box center [682, 500] width 1091 height 220
click at [150, 427] on textarea "**********" at bounding box center [682, 500] width 1091 height 220
type textarea "**********"
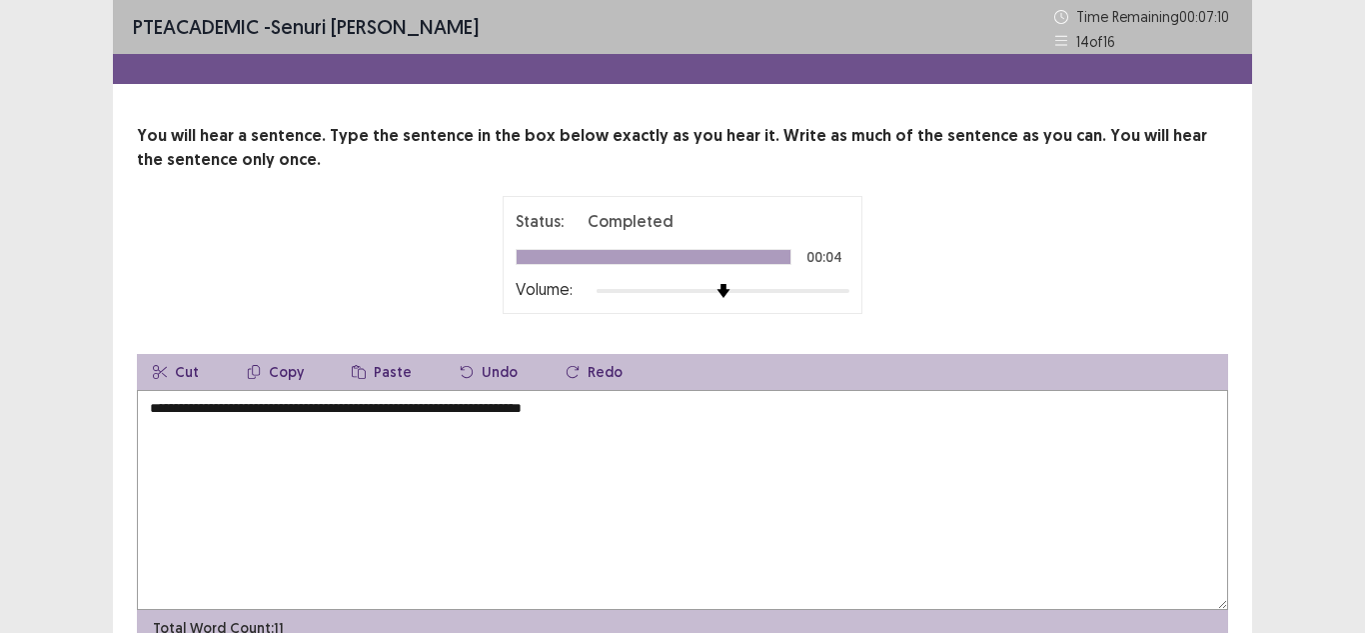
click at [1236, 424] on div "**********" at bounding box center [682, 385] width 1139 height 522
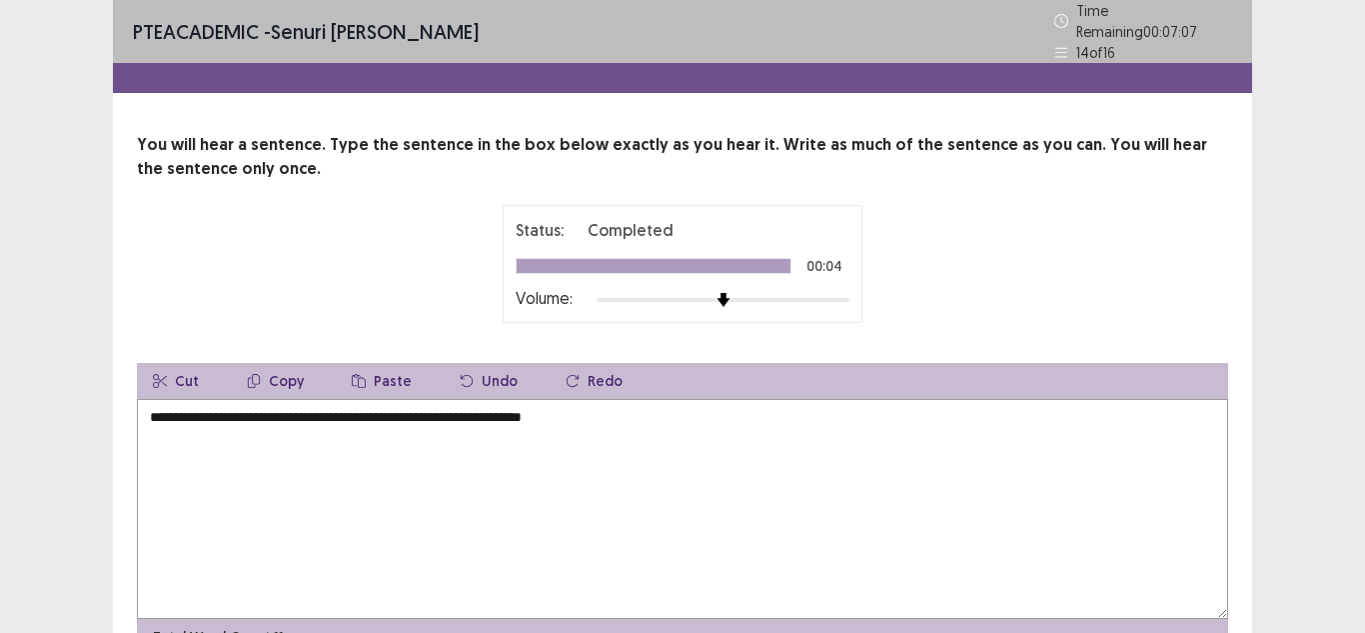
scroll to position [101, 0]
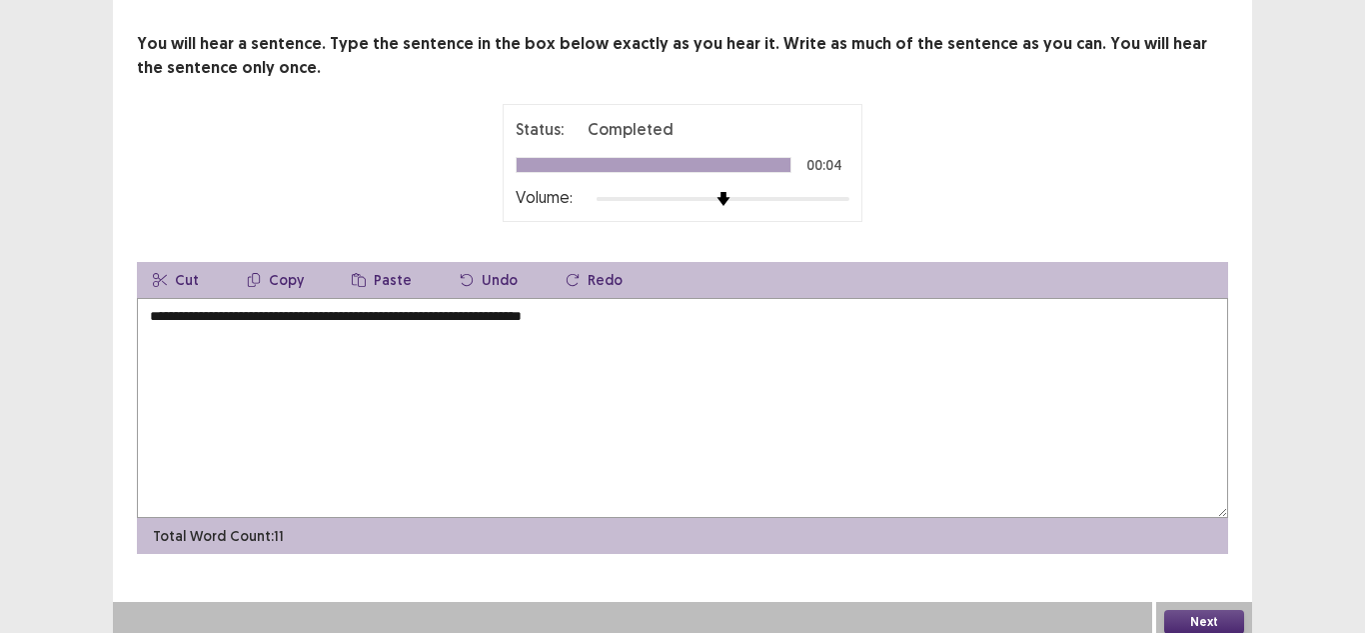
click at [1208, 612] on button "Next" at bounding box center [1204, 622] width 80 height 24
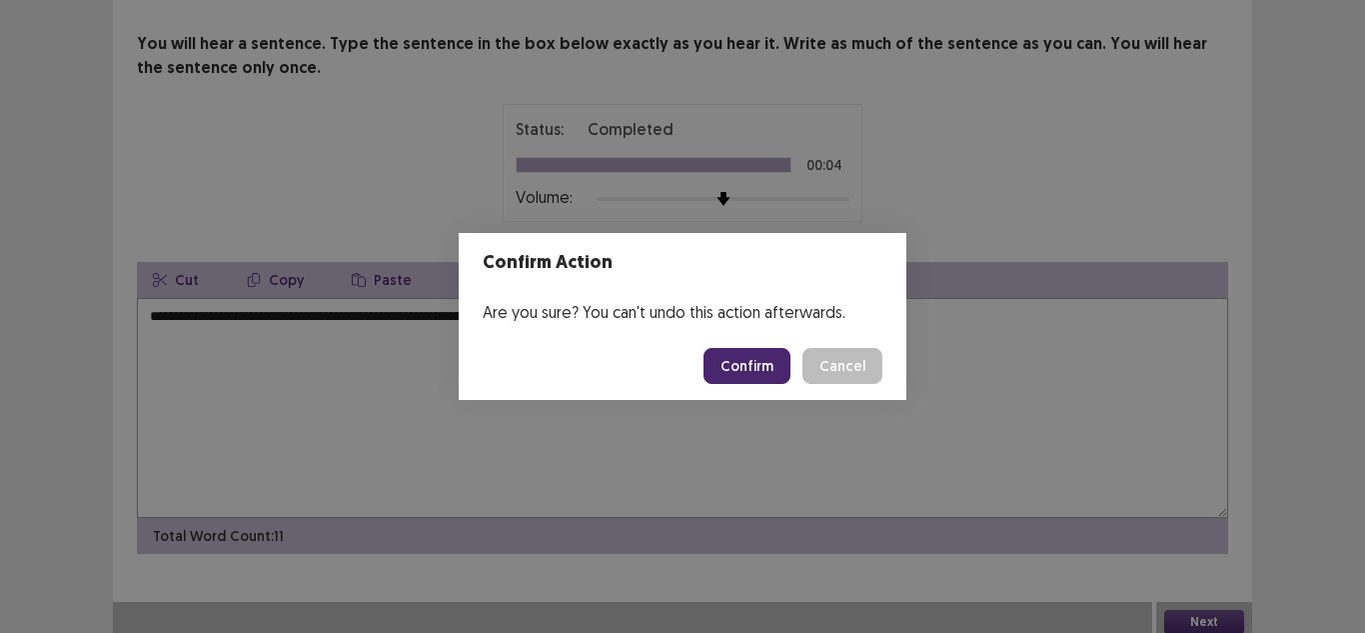
click at [764, 357] on button "Confirm" at bounding box center [747, 366] width 87 height 36
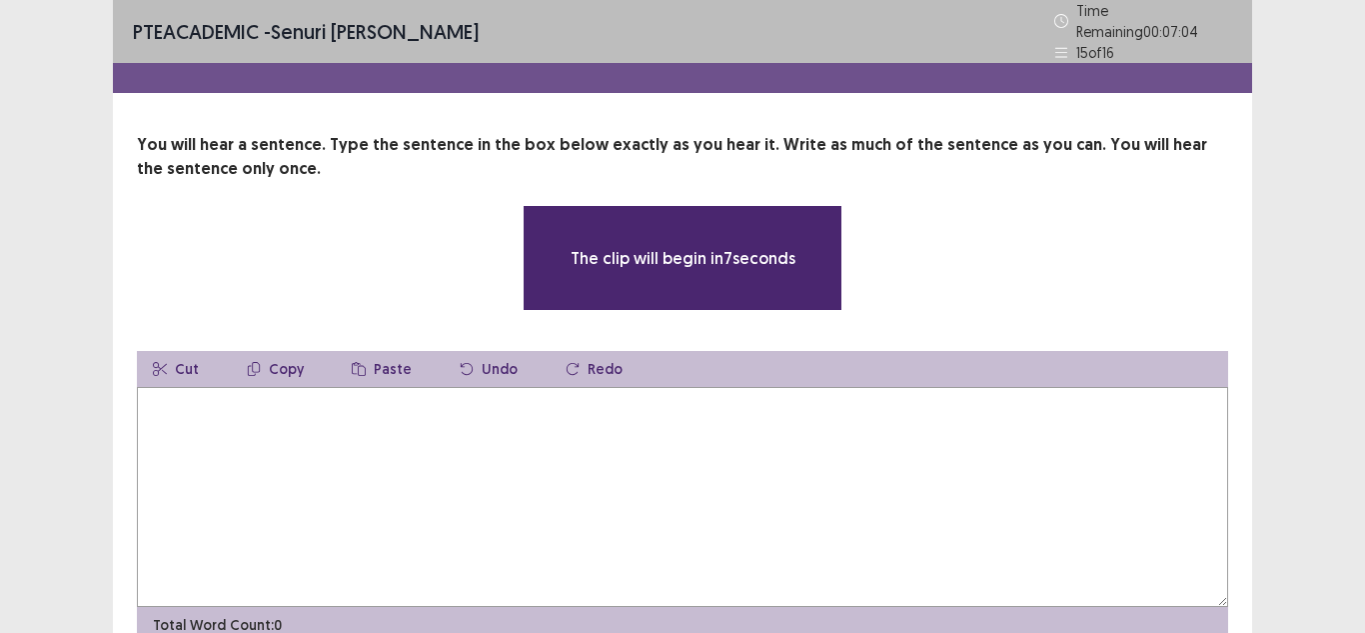
click at [644, 387] on textarea at bounding box center [682, 497] width 1091 height 220
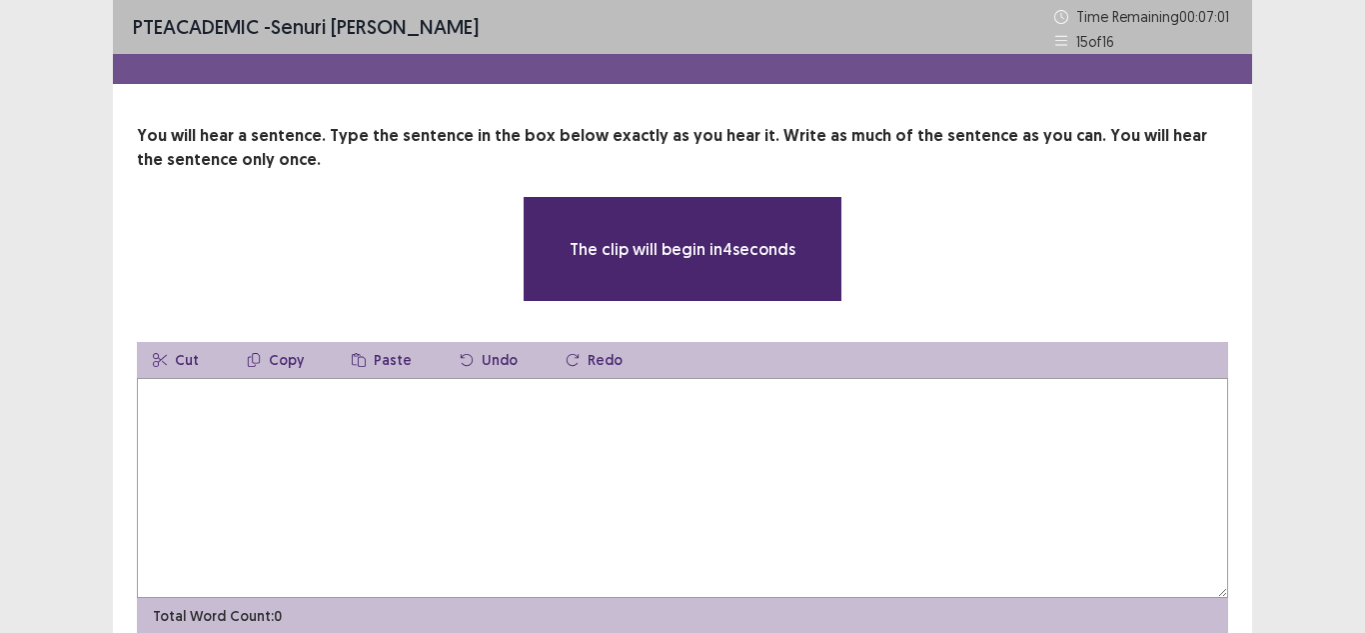
click at [503, 409] on textarea at bounding box center [682, 488] width 1091 height 220
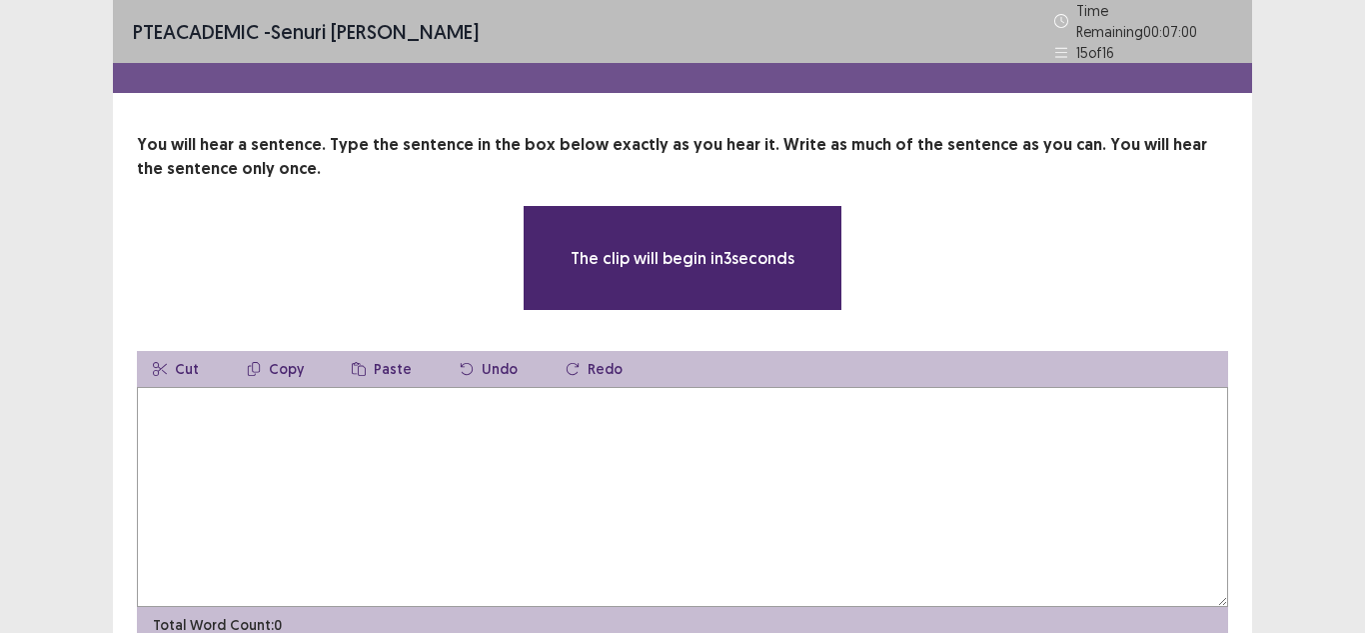
click at [503, 409] on textarea at bounding box center [682, 497] width 1091 height 220
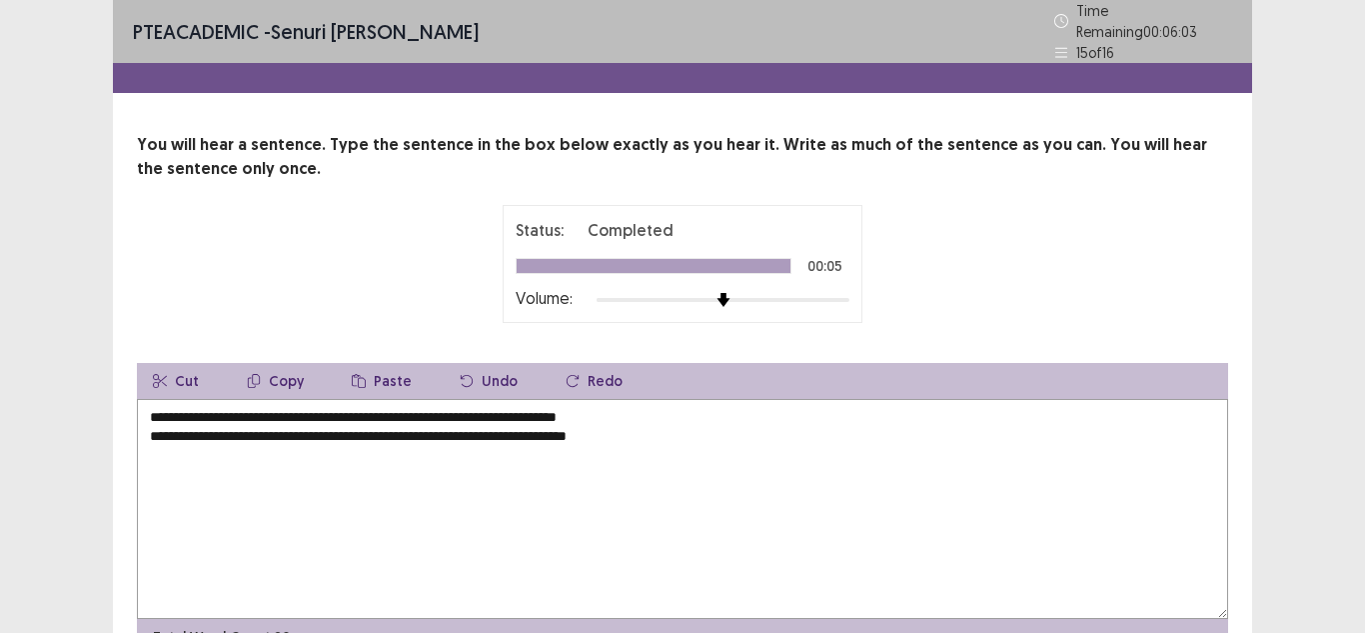
drag, startPoint x: 104, startPoint y: 360, endPoint x: 2, endPoint y: 383, distance: 104.5
click at [2, 383] on div "**********" at bounding box center [682, 371] width 1365 height 743
click at [154, 437] on textarea "**********" at bounding box center [682, 509] width 1091 height 220
type textarea "**********"
click at [1142, 376] on div "Cut Copy Paste Undo Redo" at bounding box center [682, 381] width 1091 height 36
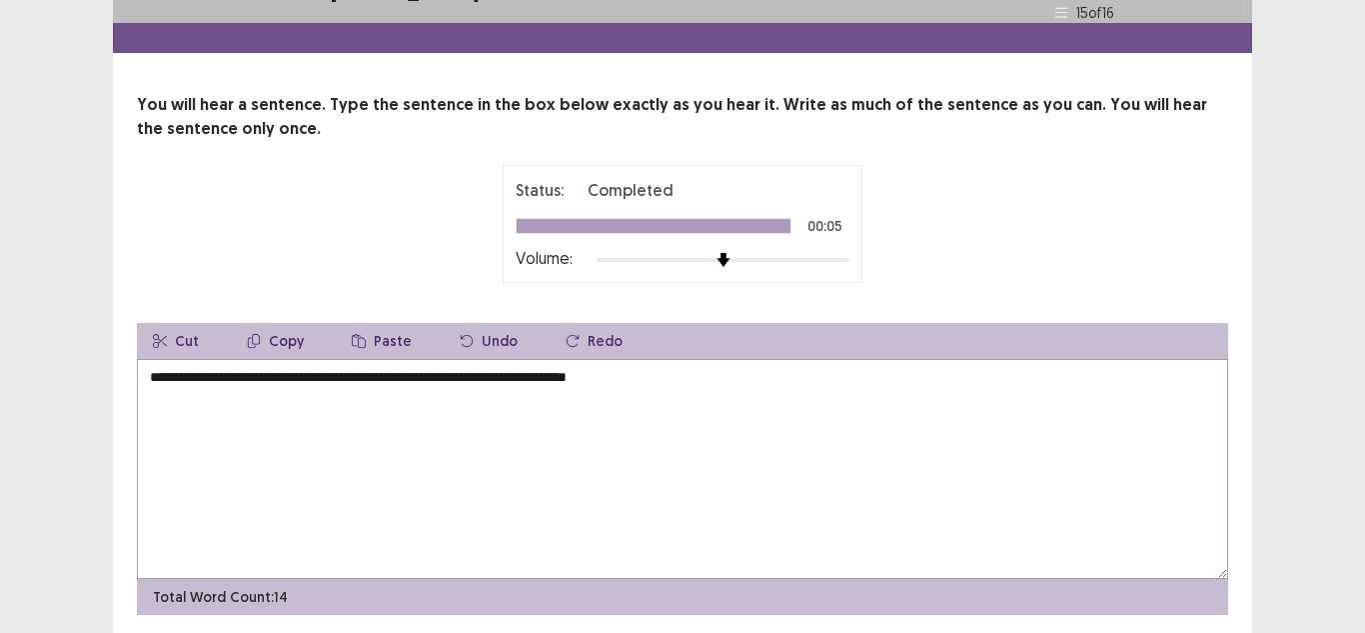
scroll to position [101, 0]
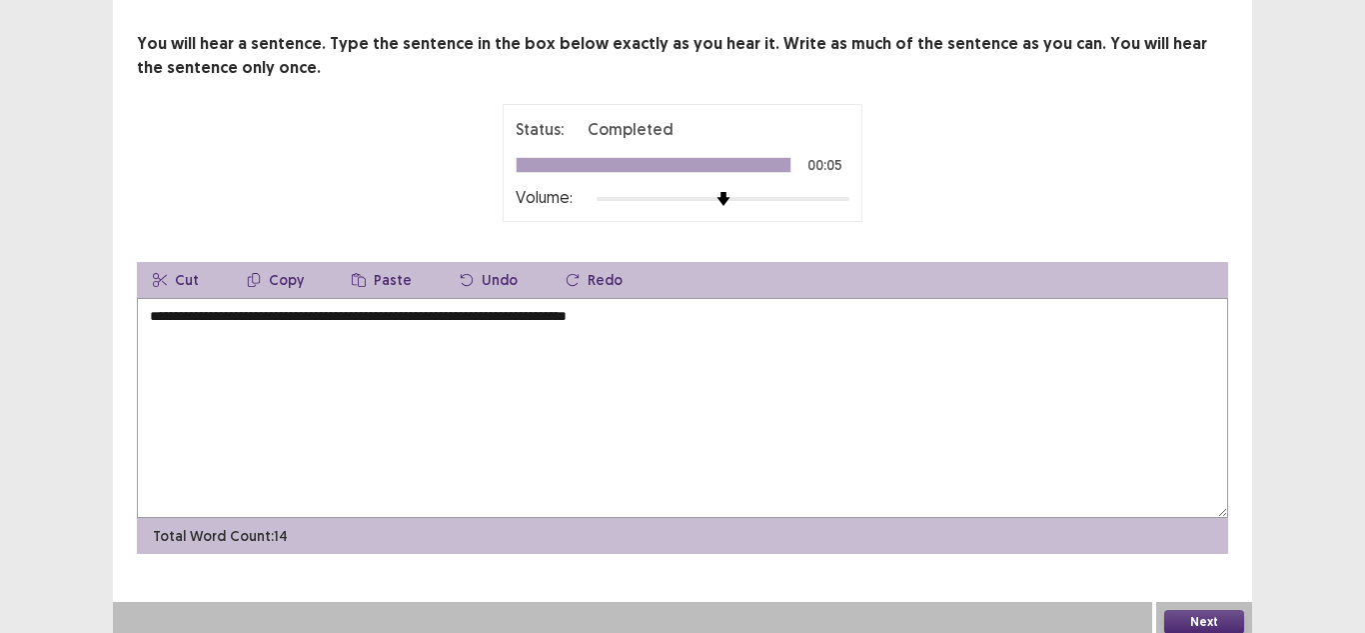
click at [1177, 616] on button "Next" at bounding box center [1204, 622] width 80 height 24
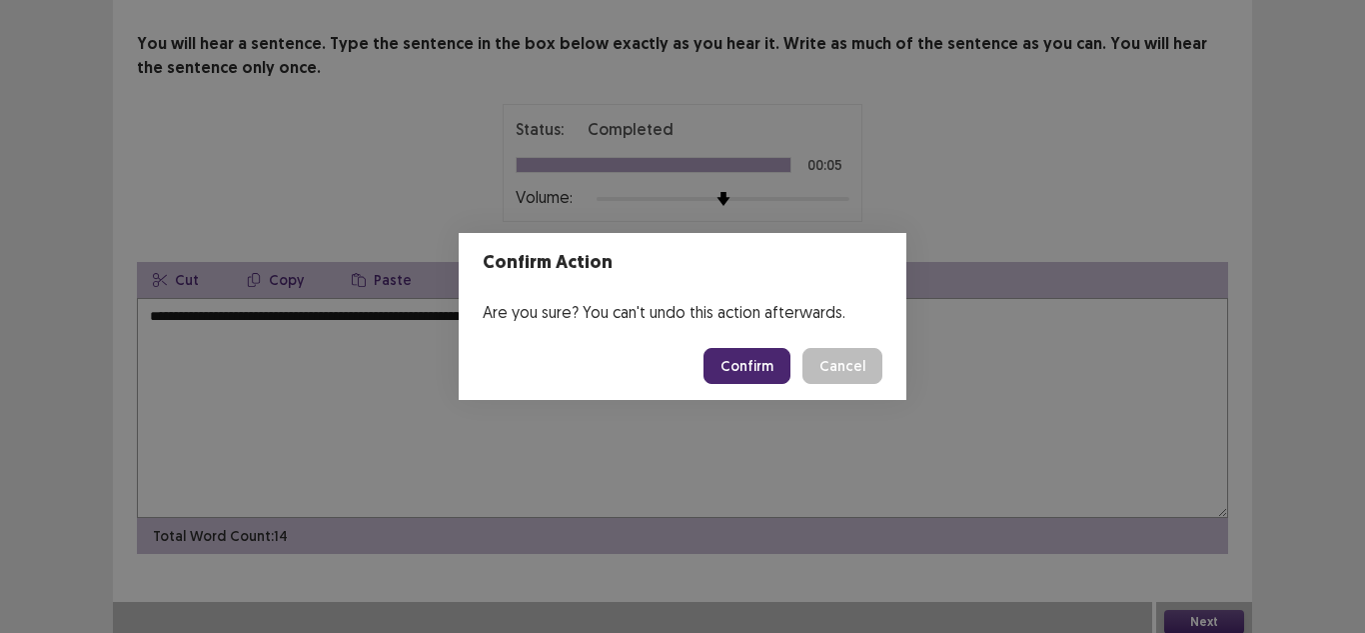
click at [745, 369] on button "Confirm" at bounding box center [747, 366] width 87 height 36
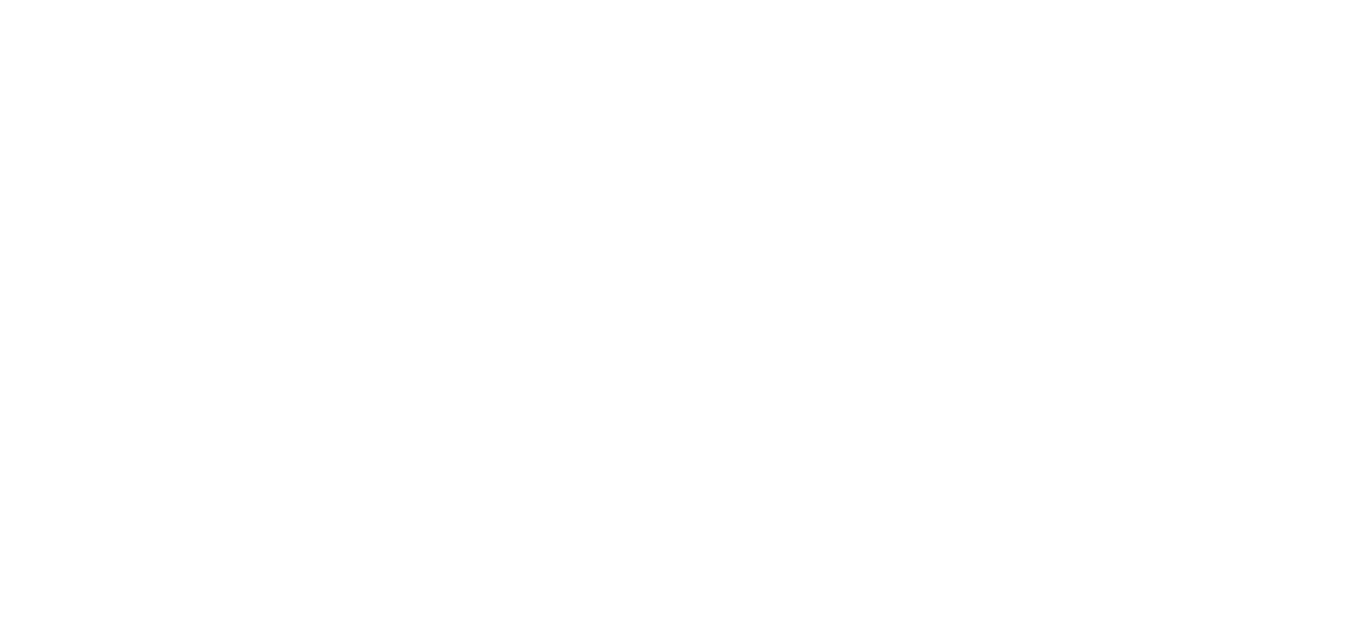
scroll to position [0, 0]
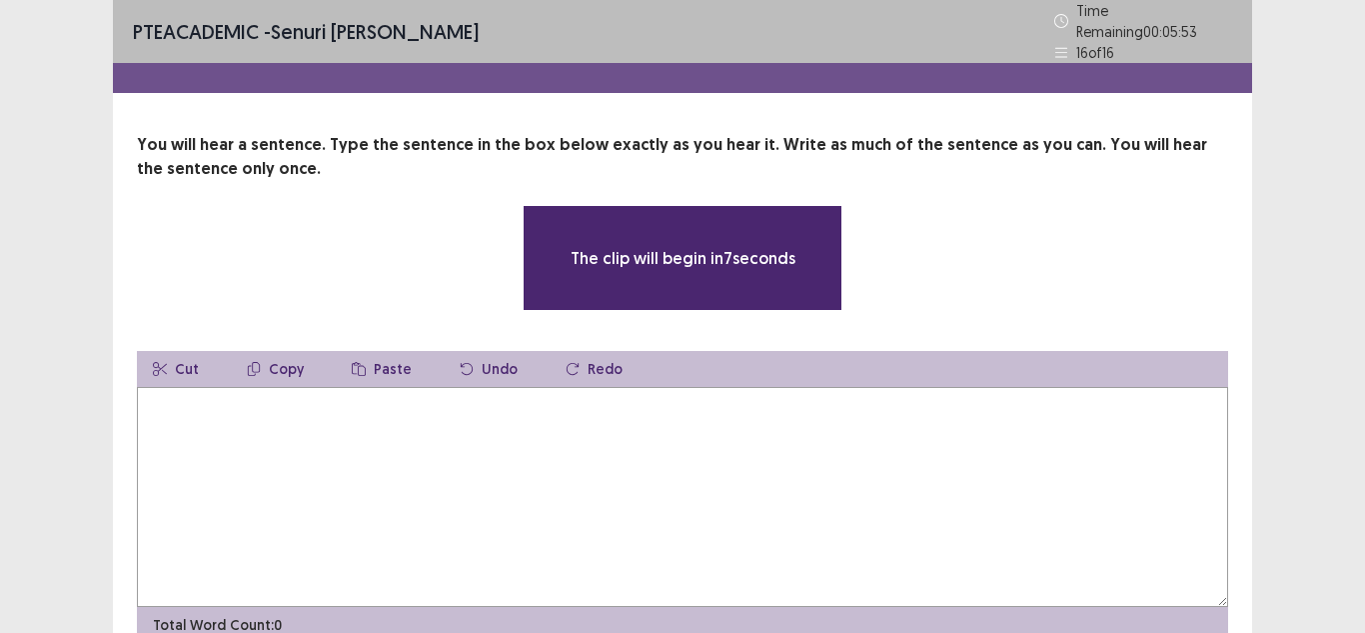
click at [685, 405] on textarea at bounding box center [682, 497] width 1091 height 220
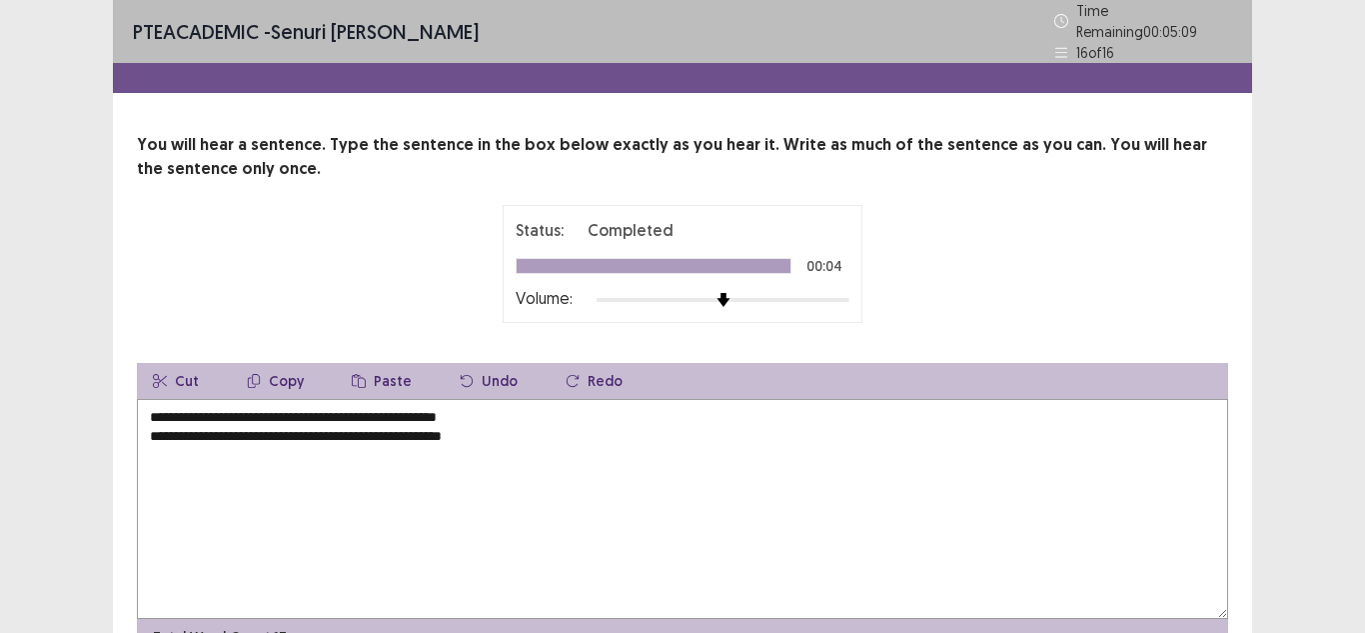
click at [465, 426] on textarea "**********" at bounding box center [682, 509] width 1091 height 220
drag, startPoint x: 531, startPoint y: 403, endPoint x: 176, endPoint y: 402, distance: 354.8
click at [176, 402] on textarea "**********" at bounding box center [682, 509] width 1091 height 220
click at [160, 433] on textarea "**********" at bounding box center [682, 509] width 1091 height 220
click at [151, 432] on textarea "**********" at bounding box center [682, 509] width 1091 height 220
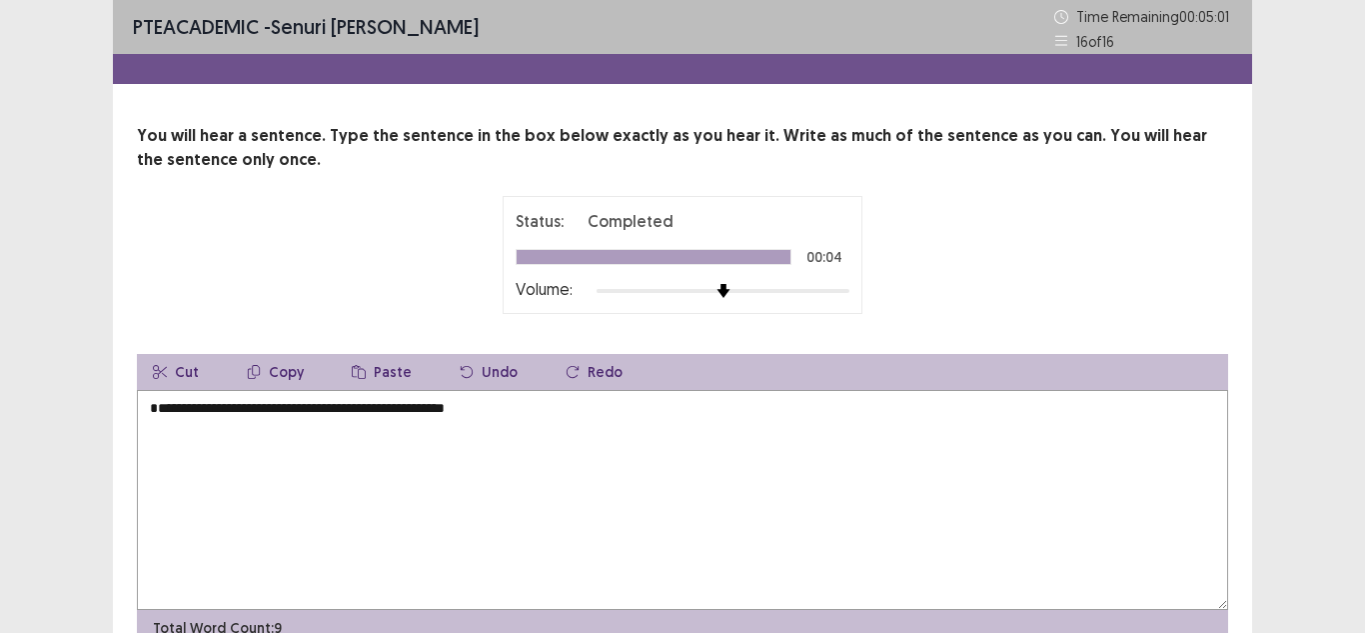
type textarea "**********"
click at [1364, 505] on div "**********" at bounding box center [682, 367] width 1365 height 734
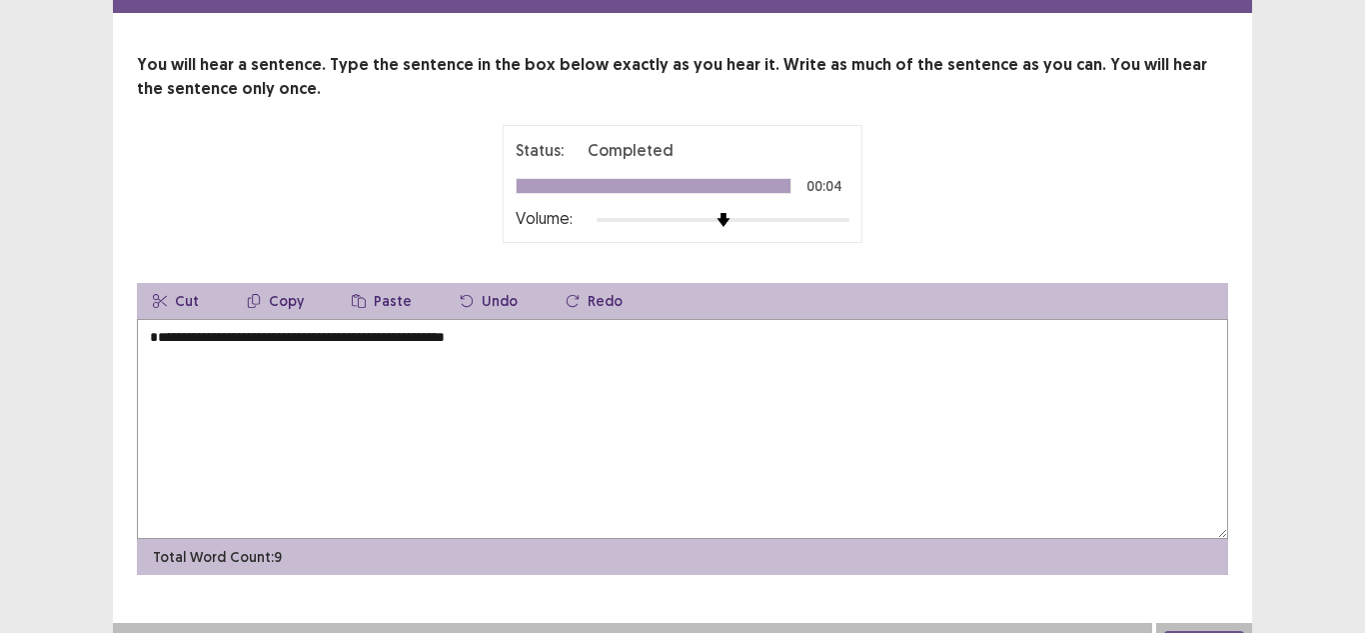
scroll to position [101, 0]
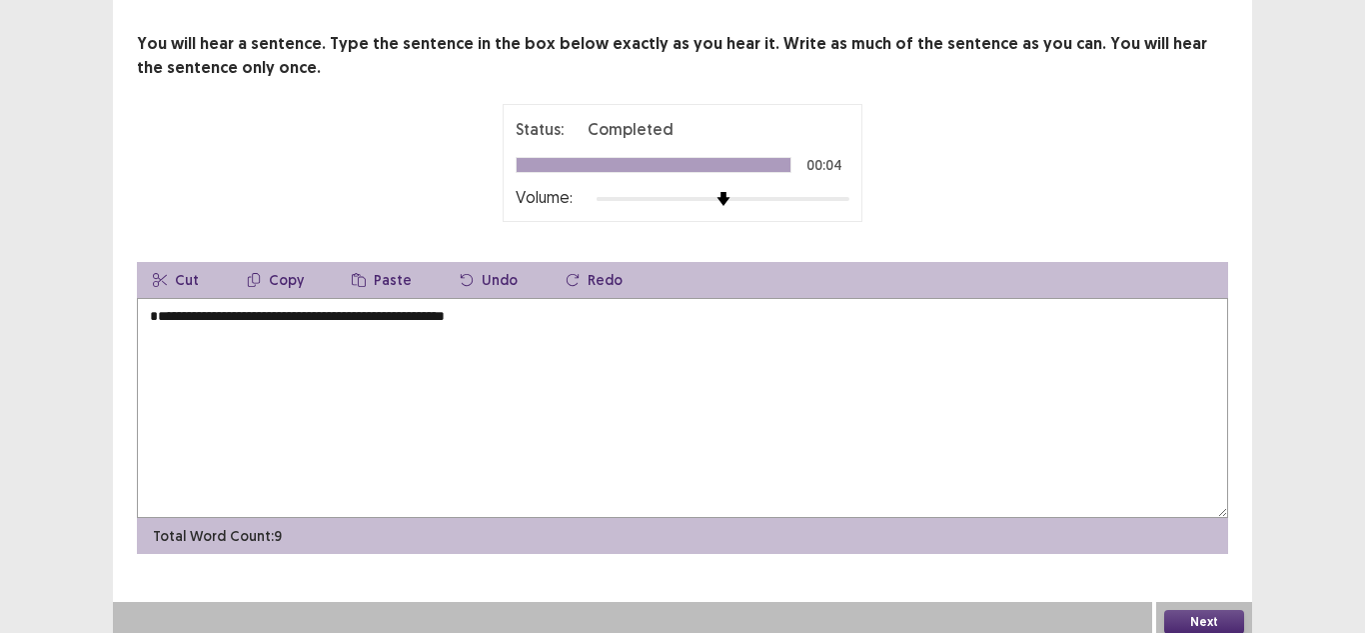
click at [1216, 619] on button "Next" at bounding box center [1204, 622] width 80 height 24
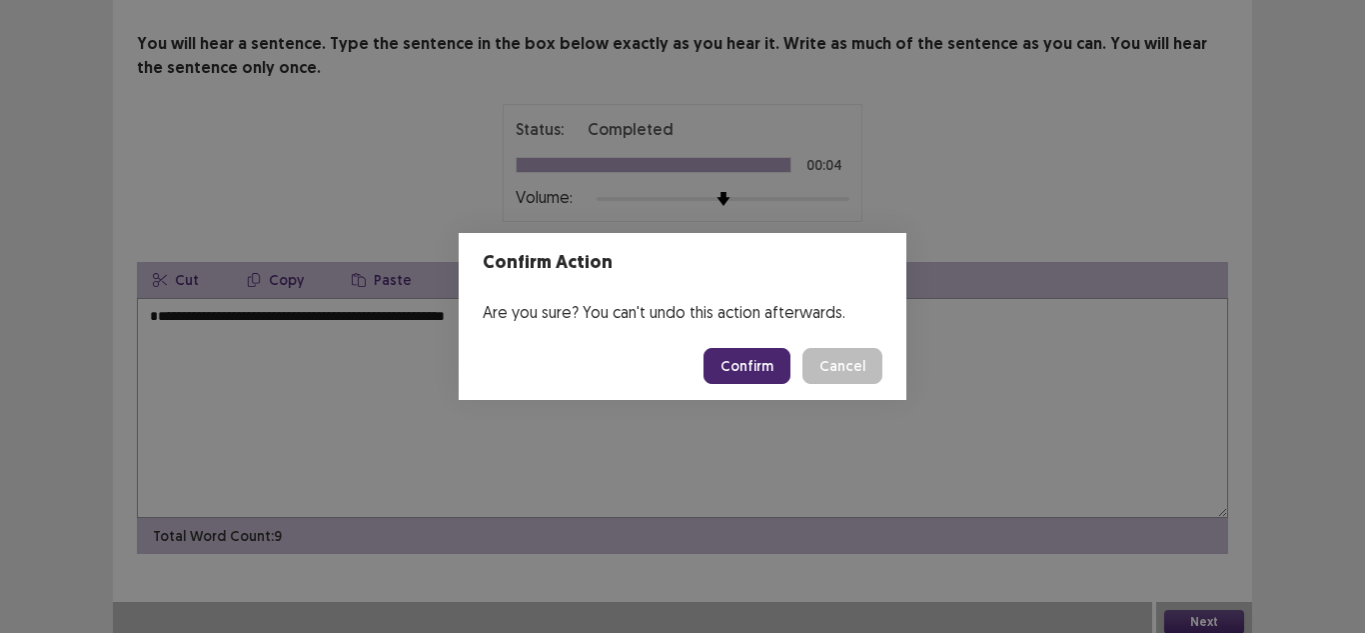
click at [770, 382] on button "Confirm" at bounding box center [747, 366] width 87 height 36
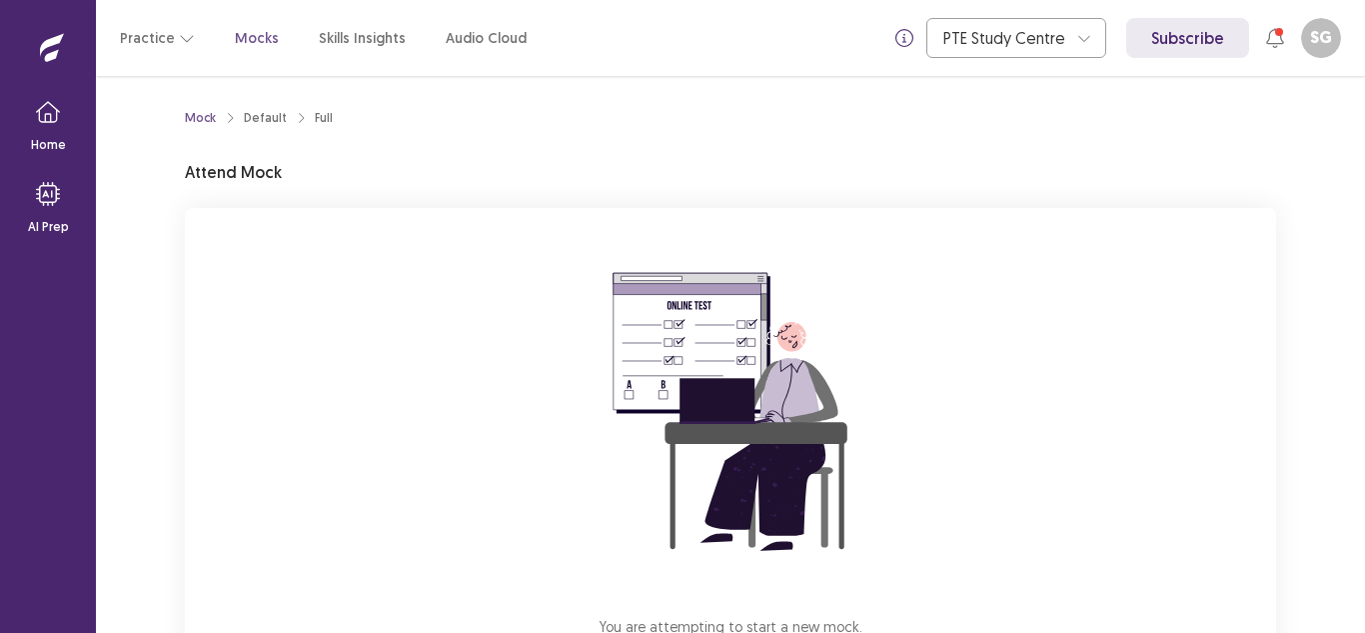
click at [1364, 352] on div "Mock Default Full Attend Mock You are attempting to start a new mock. Please cl…" at bounding box center [730, 354] width 1269 height 557
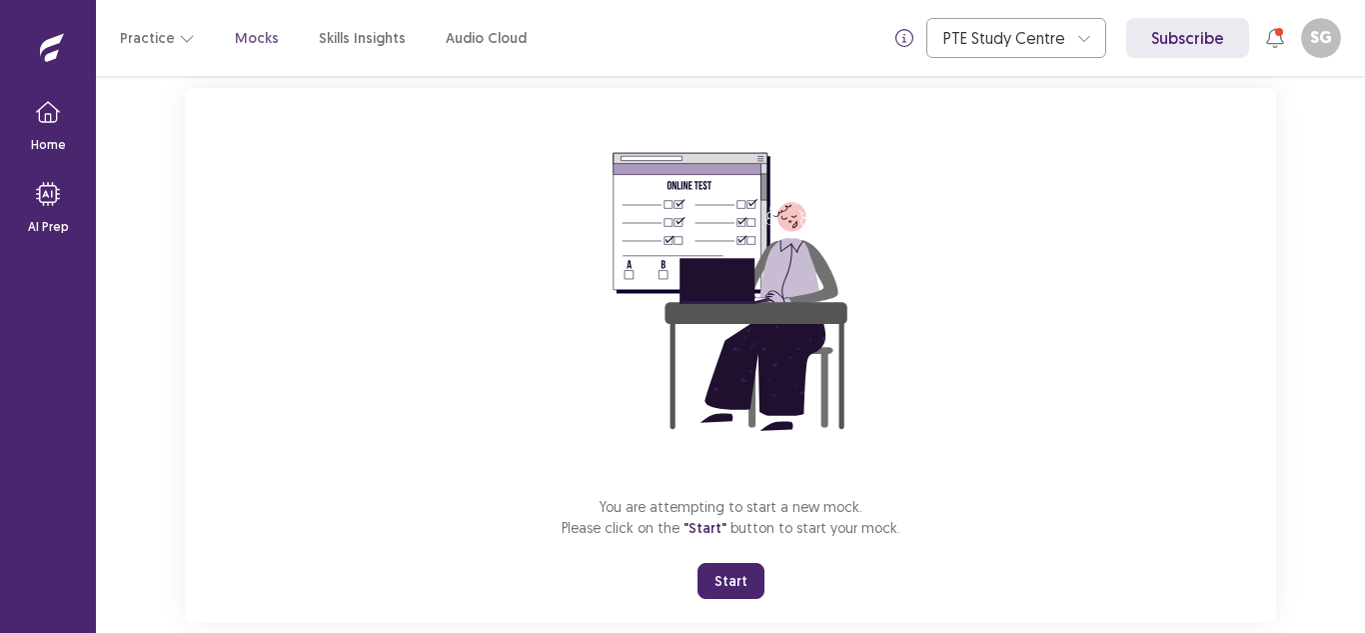
scroll to position [158, 0]
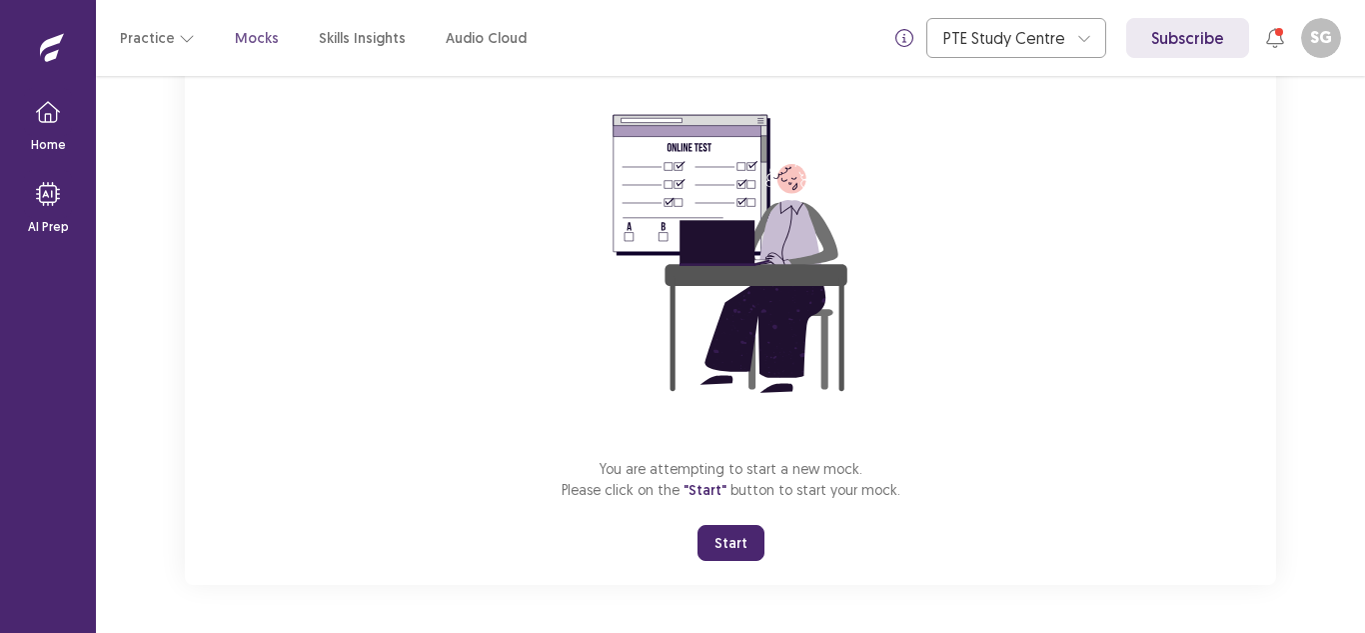
click at [1277, 30] on div at bounding box center [1279, 32] width 8 height 8
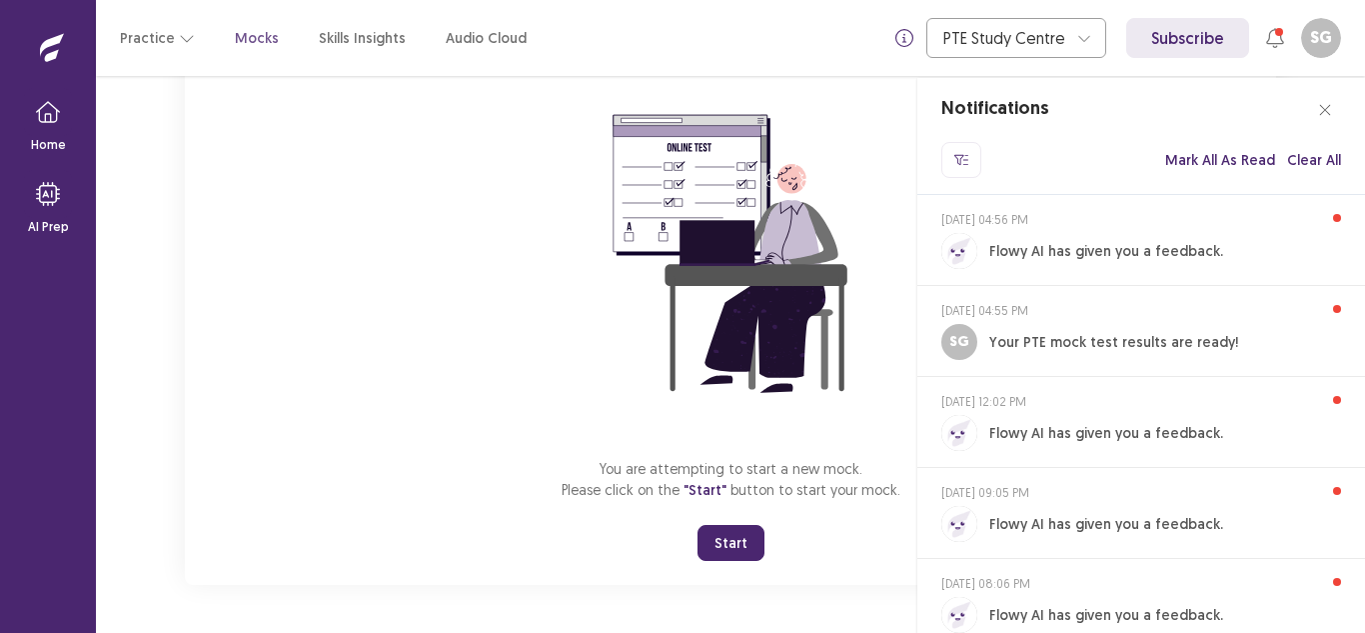
click at [1277, 30] on div "Notifications All Filters Unread Only Select All Clear All PTE Acaedmic Comment…" at bounding box center [682, 316] width 1365 height 633
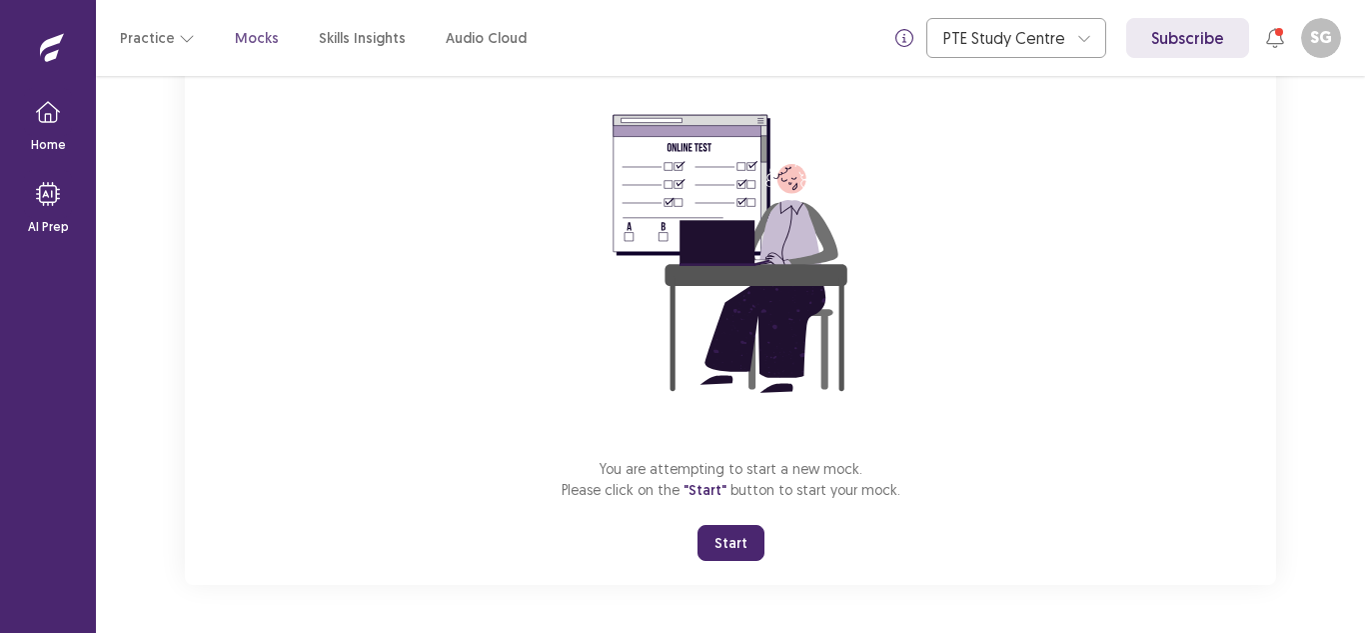
click at [49, 42] on icon at bounding box center [52, 46] width 24 height 25
click at [154, 35] on button "Practice" at bounding box center [157, 38] width 75 height 36
click at [42, 122] on icon "button" at bounding box center [48, 111] width 24 height 21
